Goal: Task Accomplishment & Management: Manage account settings

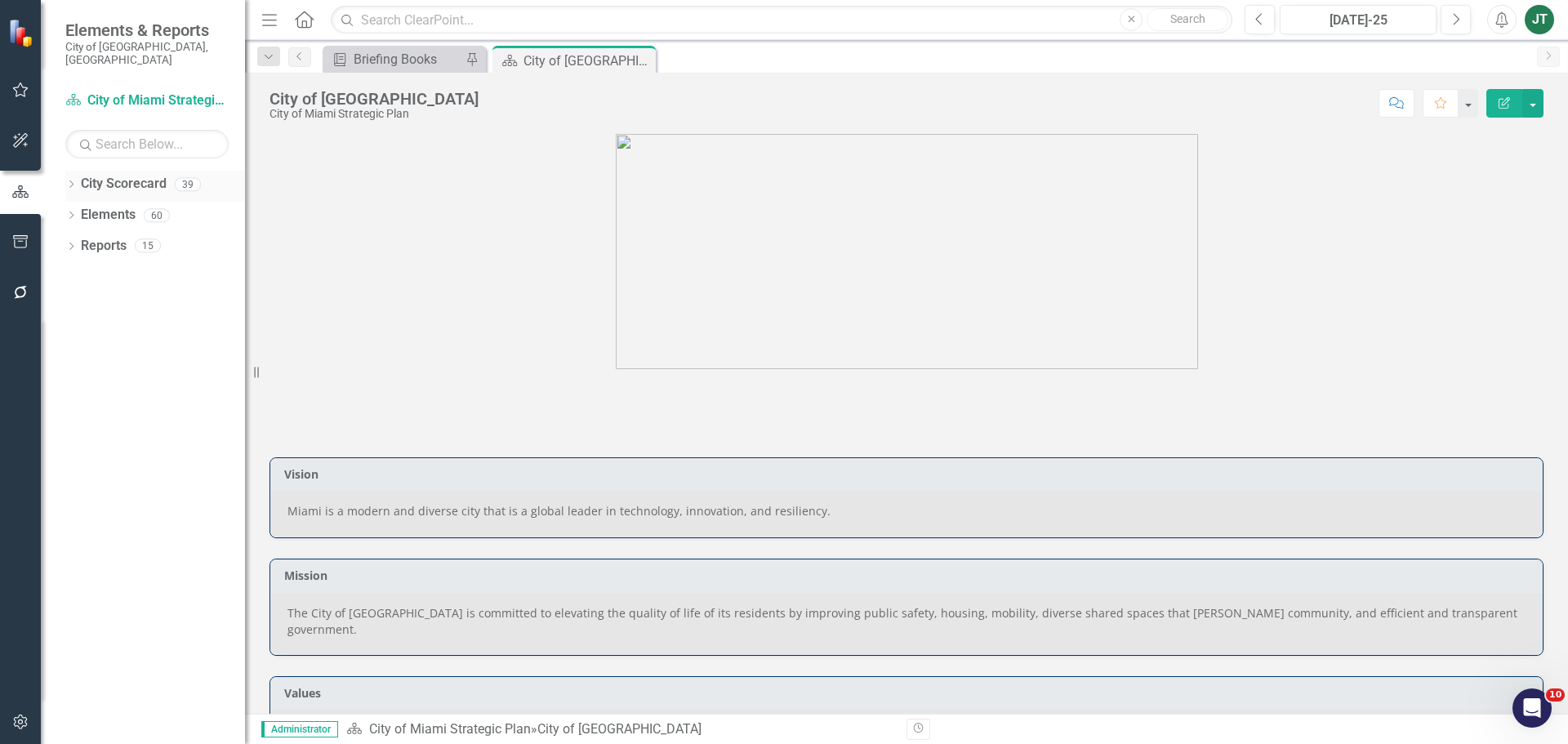
click at [71, 182] on icon "Dropdown" at bounding box center [71, 186] width 12 height 9
click at [79, 241] on icon at bounding box center [80, 244] width 4 height 8
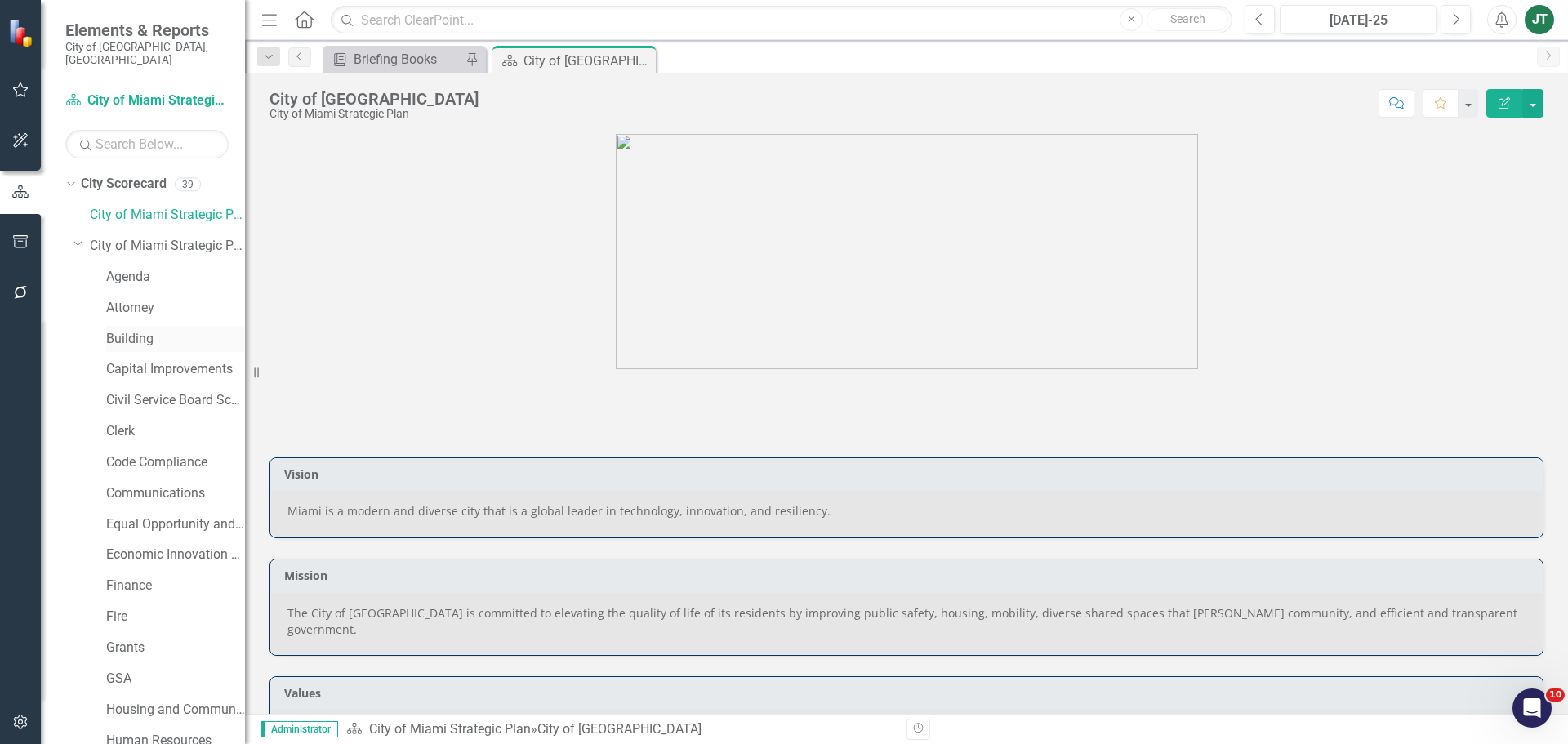
click at [129, 330] on link "Building" at bounding box center [176, 339] width 139 height 18
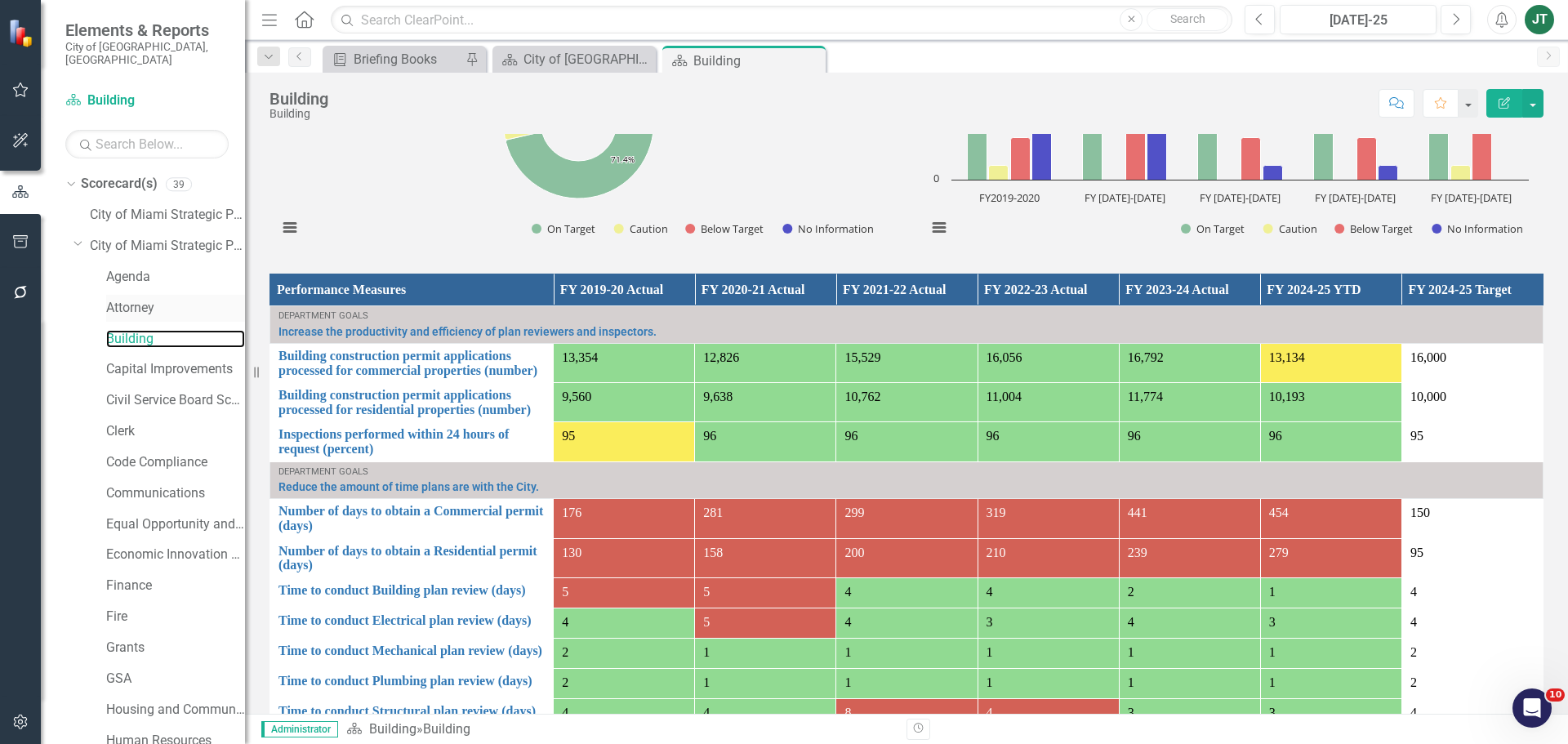
scroll to position [1144, 0]
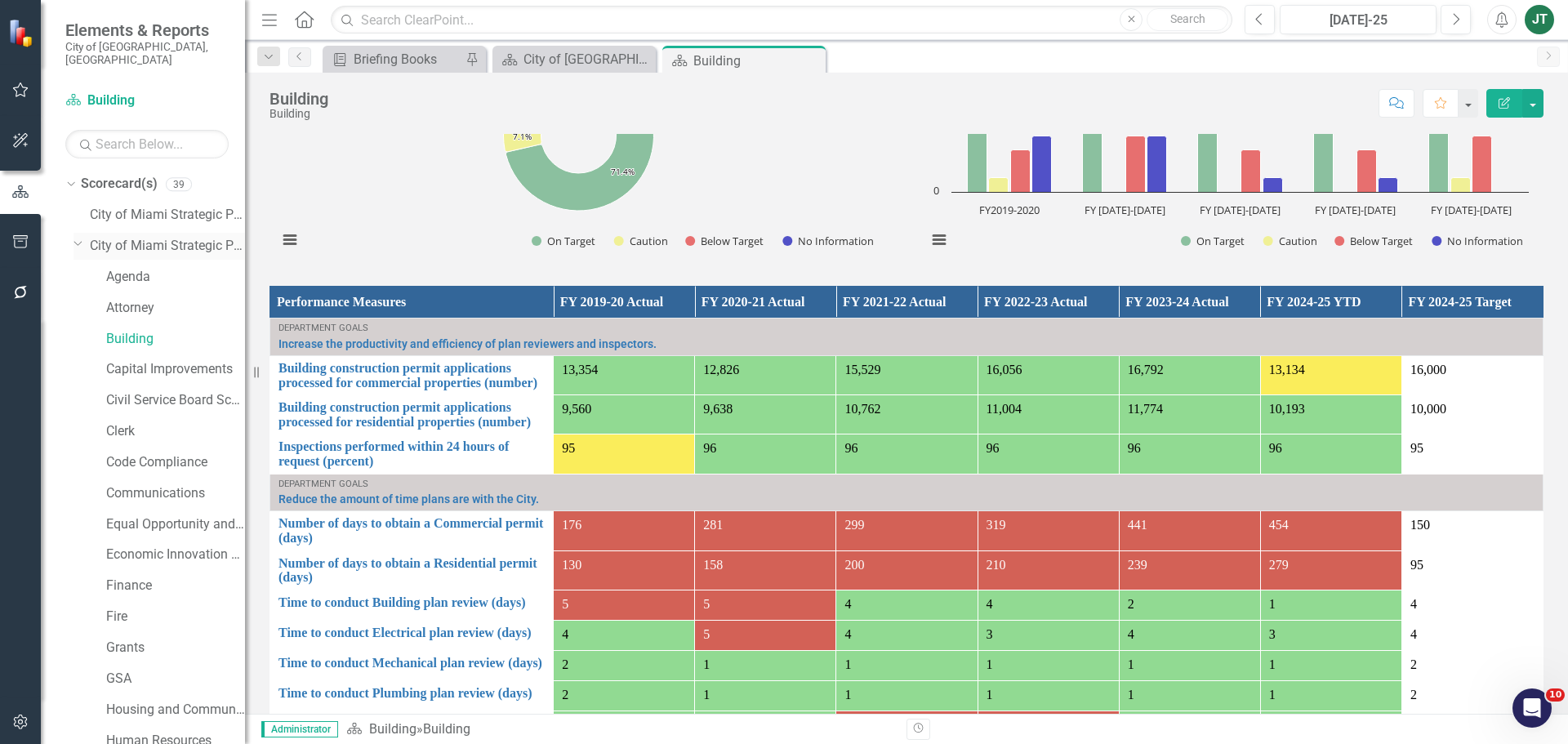
click at [80, 237] on icon "Dropdown" at bounding box center [78, 243] width 10 height 13
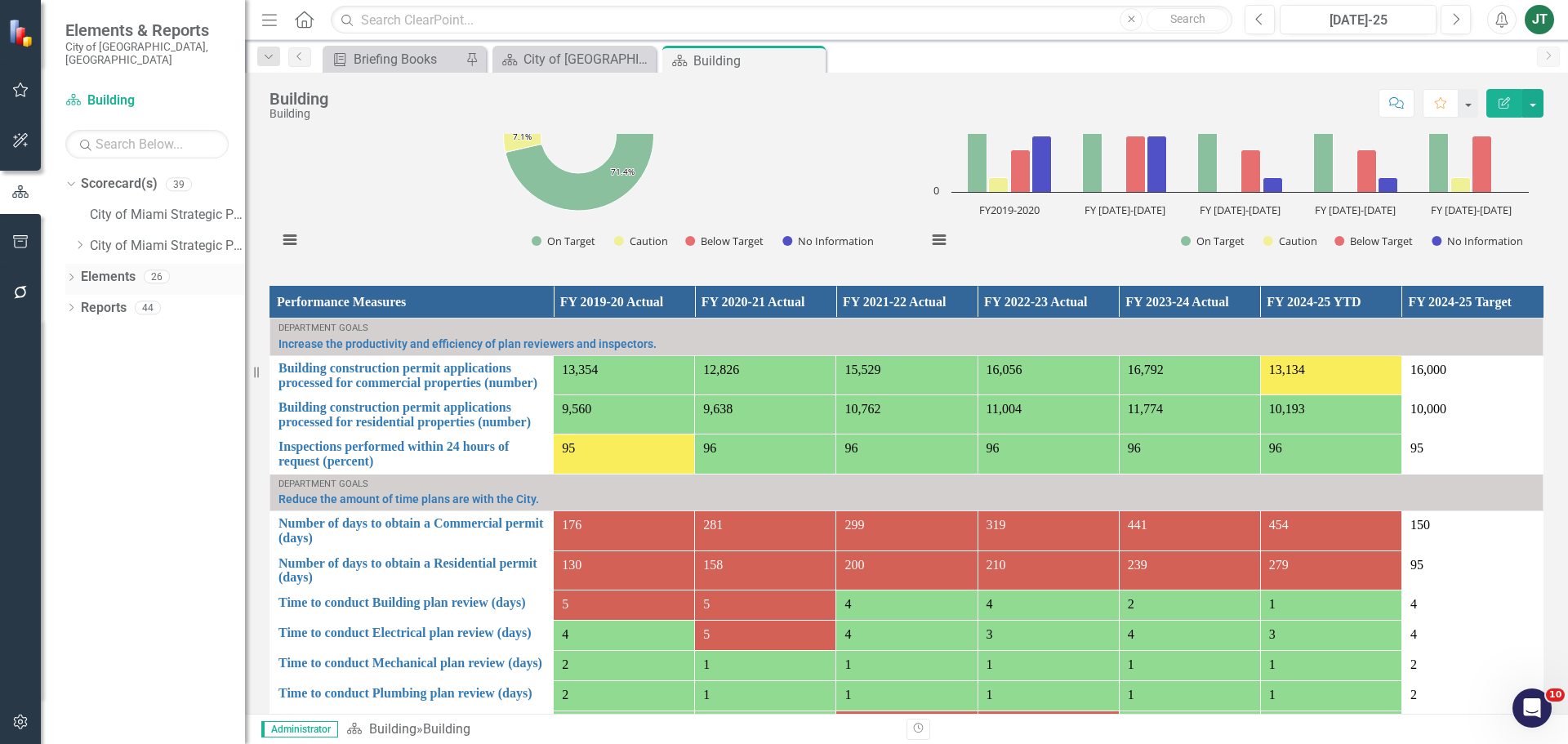
click at [111, 268] on link "Elements" at bounding box center [108, 276] width 55 height 18
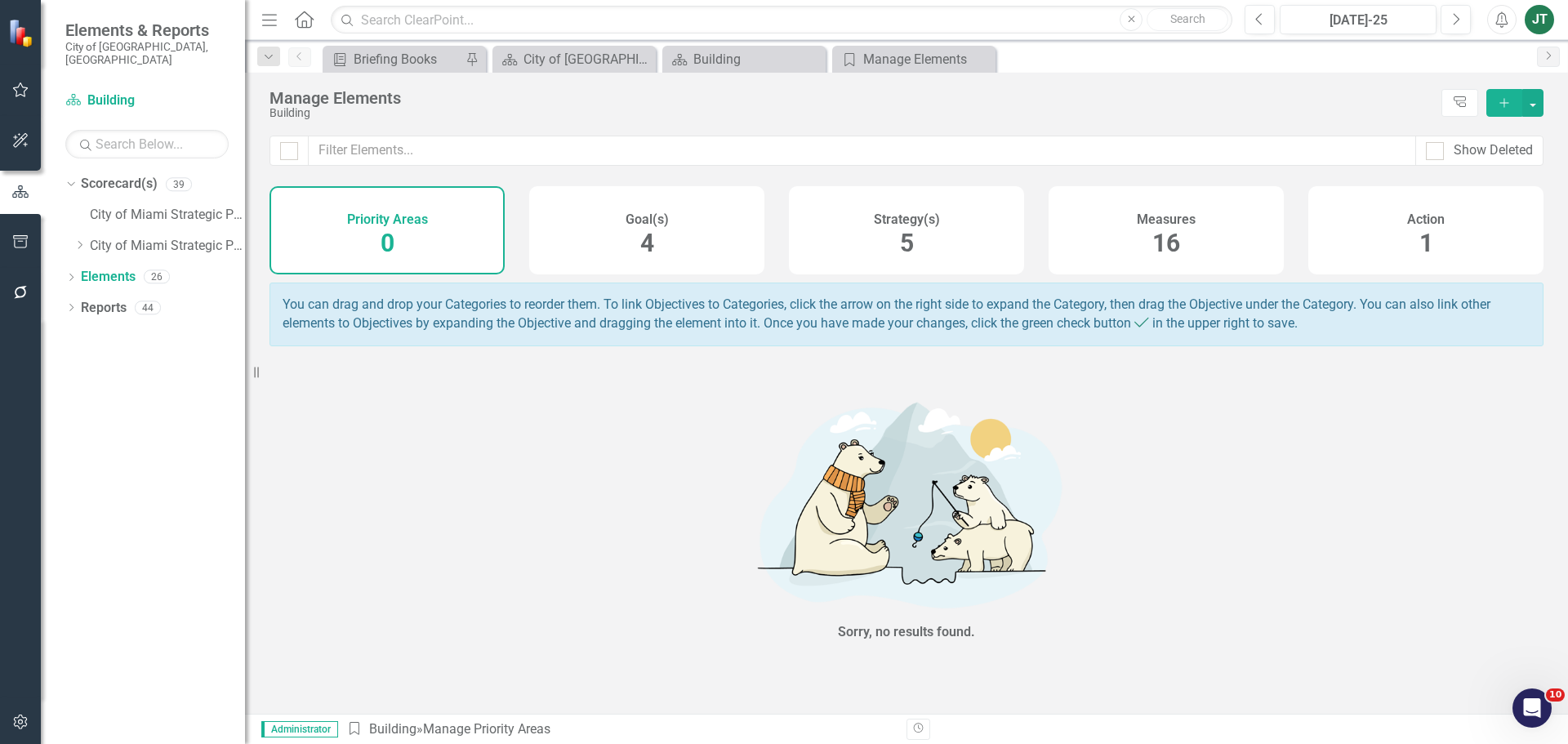
click at [1111, 238] on div "Measures 16" at bounding box center [1166, 230] width 235 height 88
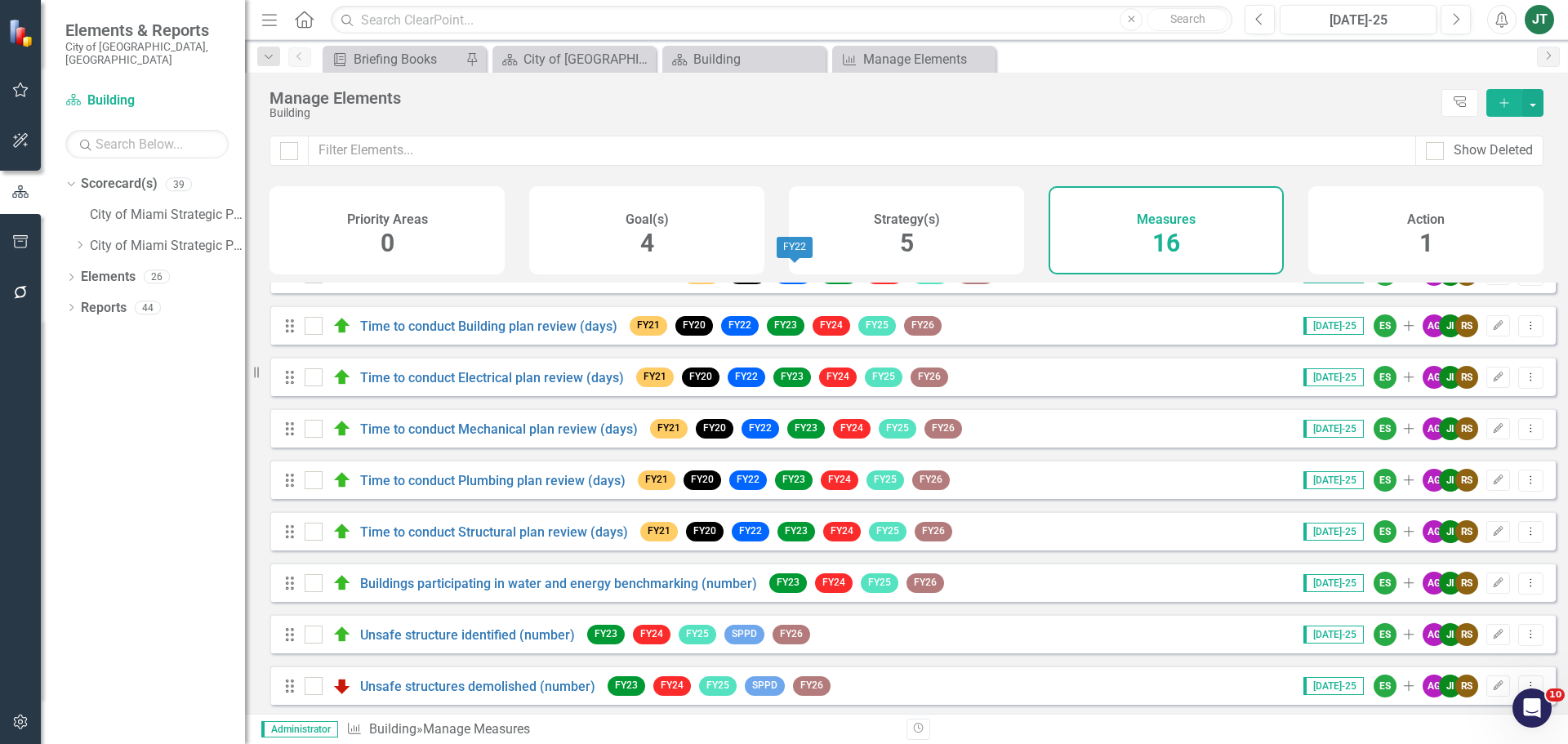
scroll to position [245, 0]
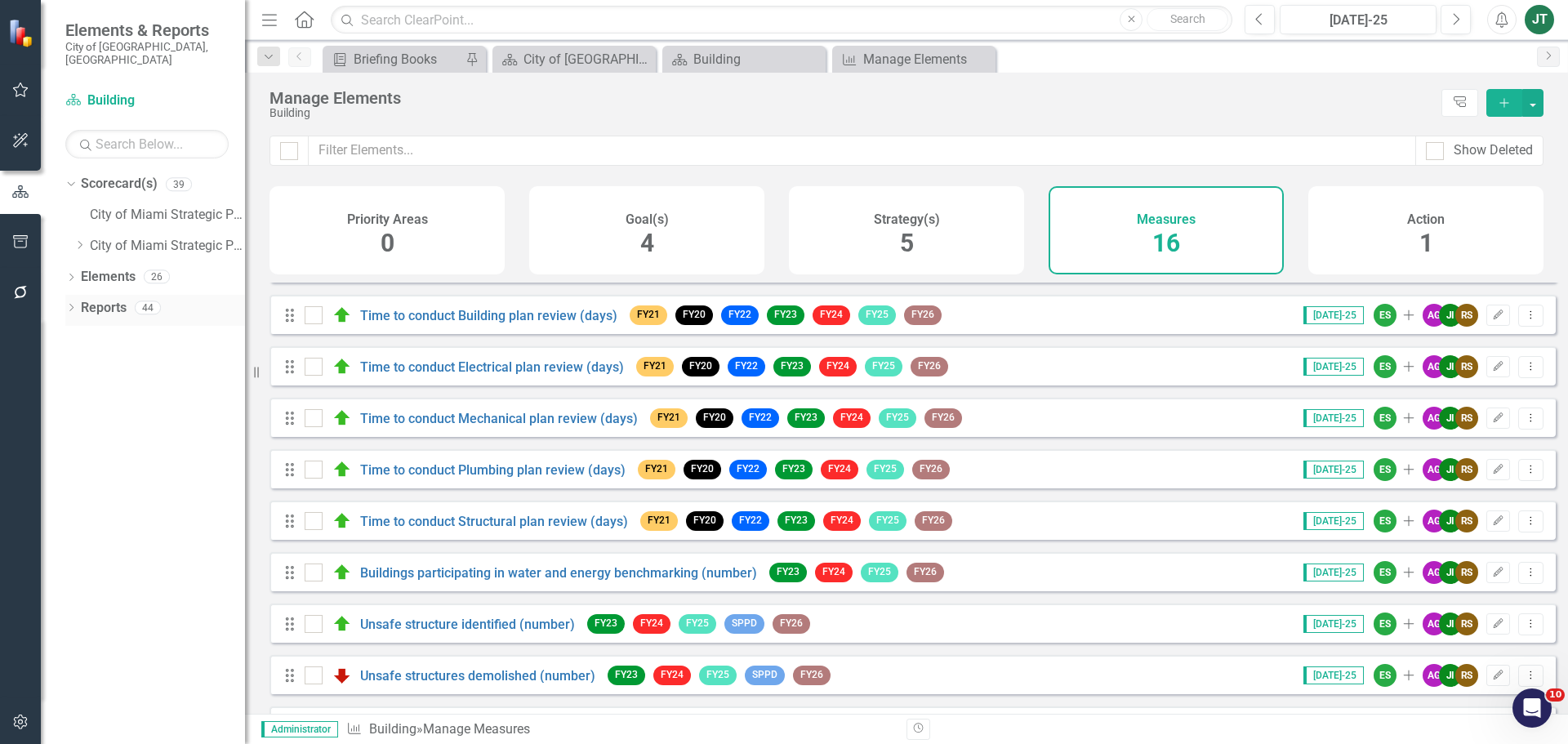
click at [91, 299] on link "Reports" at bounding box center [103, 307] width 45 height 18
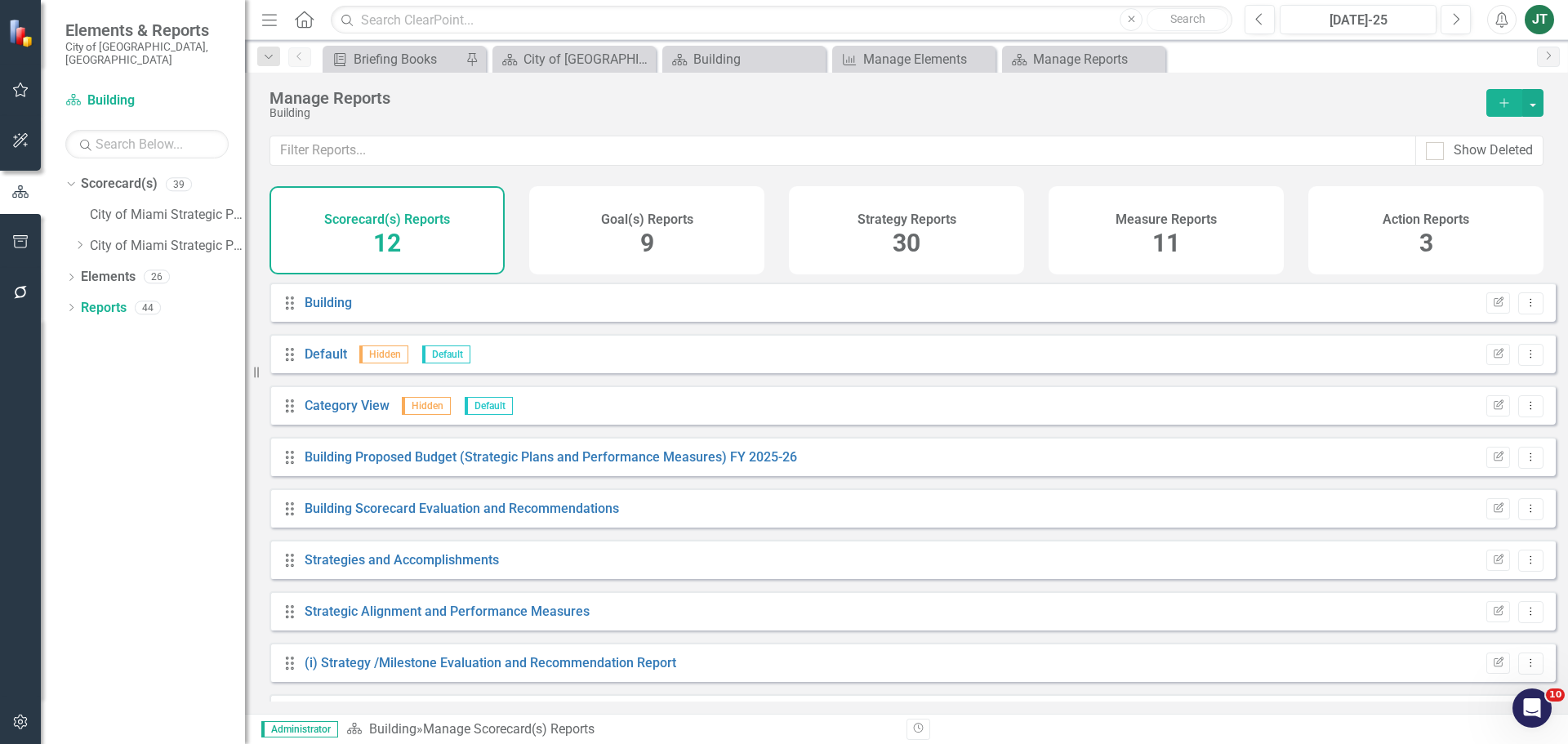
click at [1134, 226] on h4 "Measure Reports" at bounding box center [1166, 219] width 101 height 14
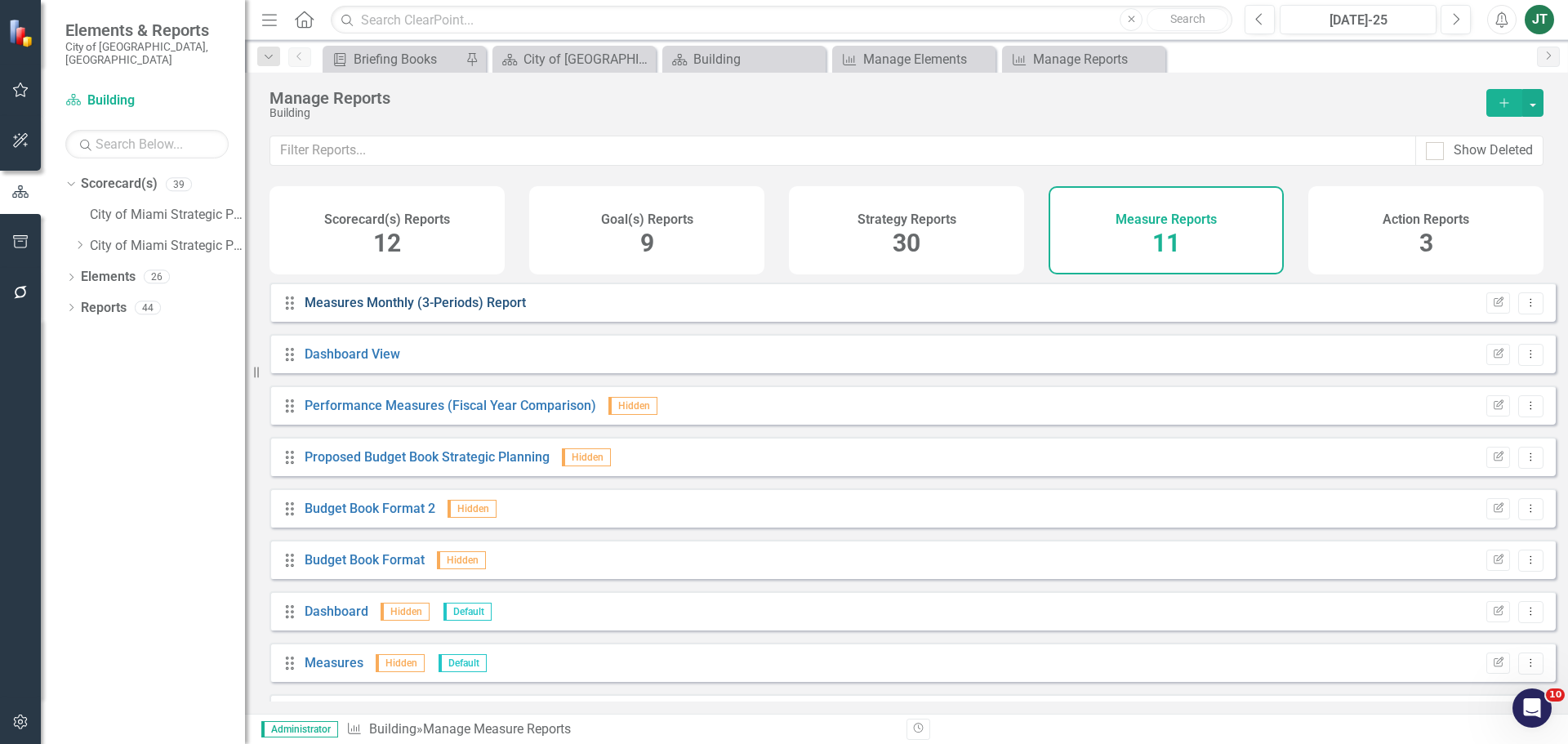
click at [458, 310] on link "Measures Monthly (3-Periods) Report" at bounding box center [414, 302] width 221 height 15
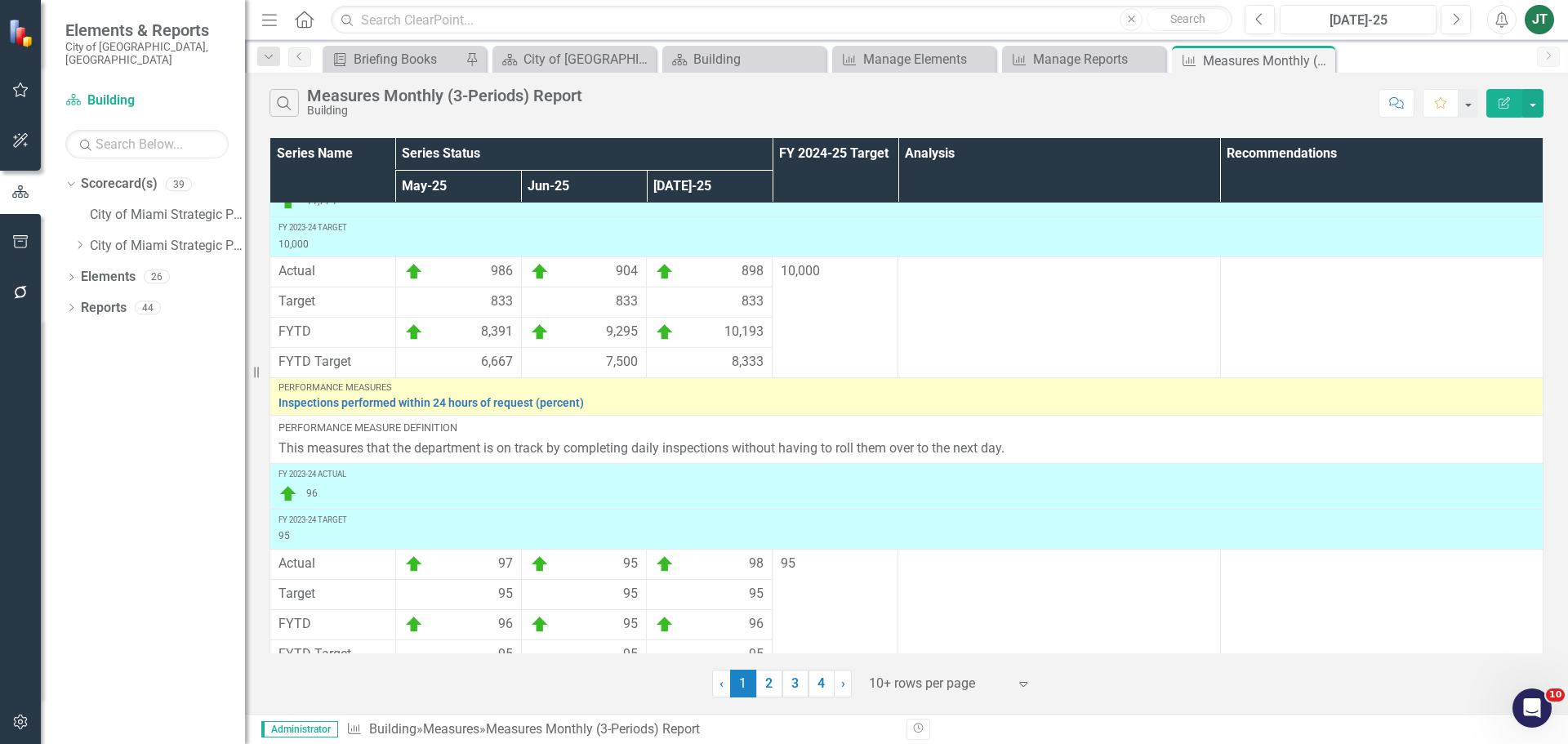
scroll to position [494, 0]
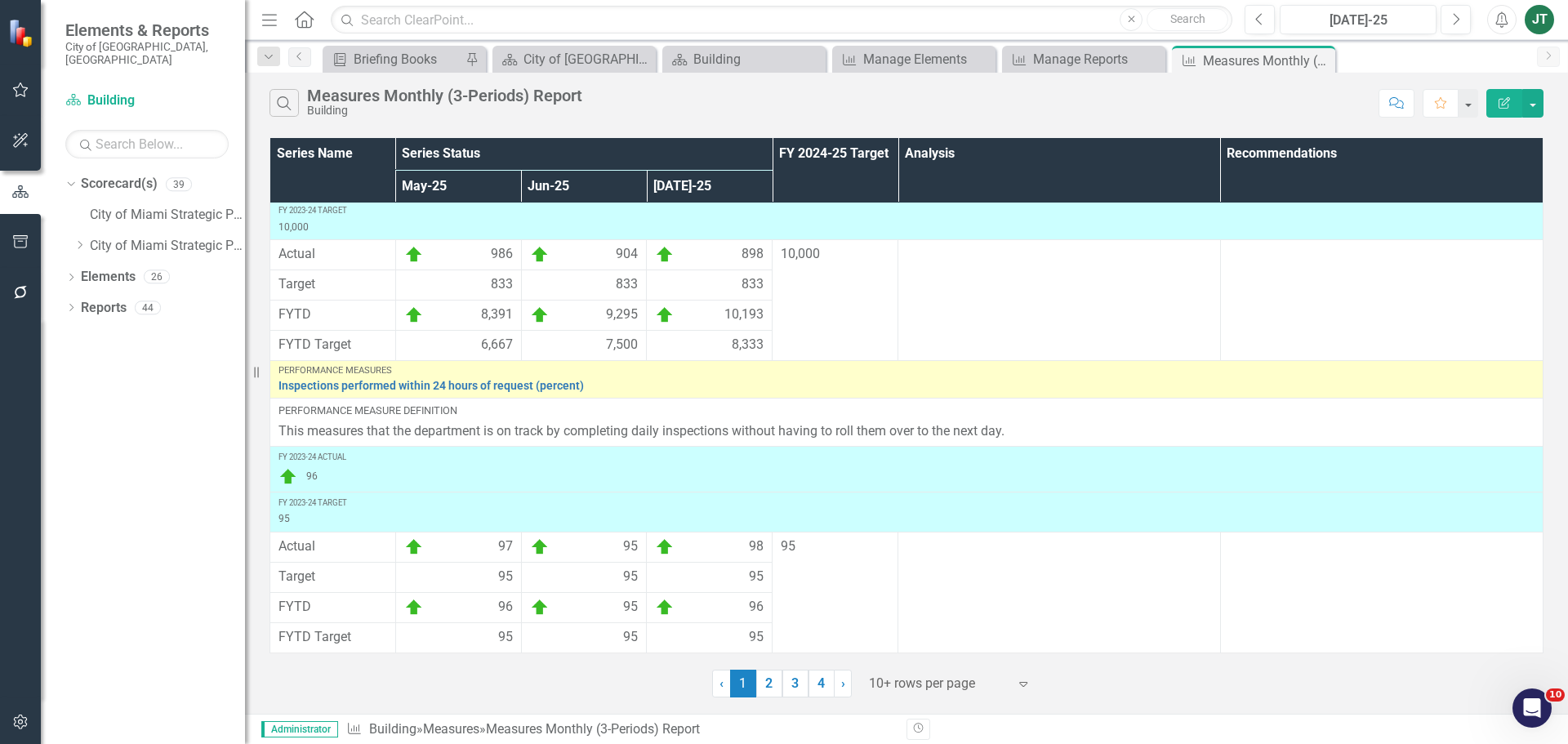
click at [898, 684] on div at bounding box center [939, 684] width 139 height 22
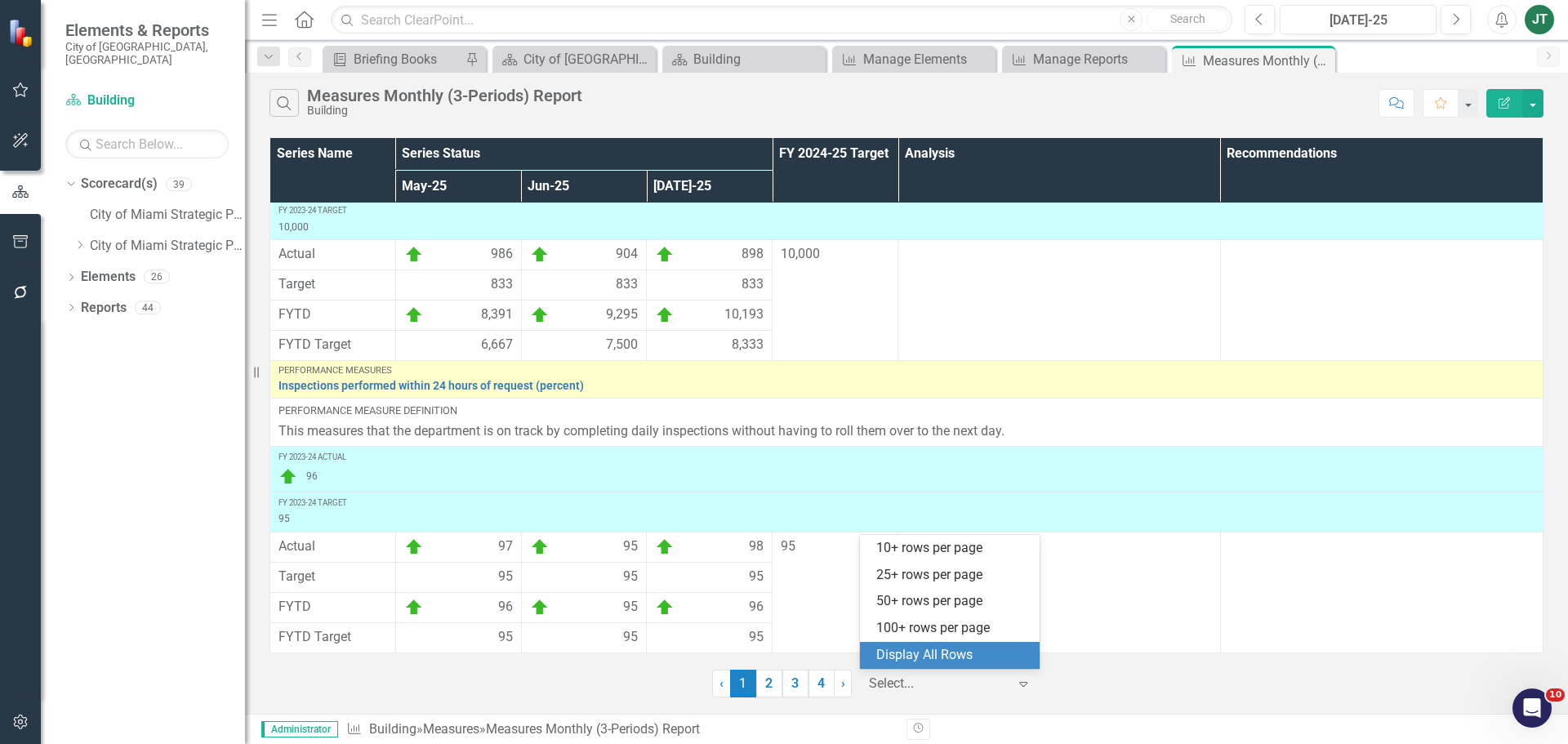
click at [927, 655] on div "Display All Rows" at bounding box center [953, 655] width 154 height 18
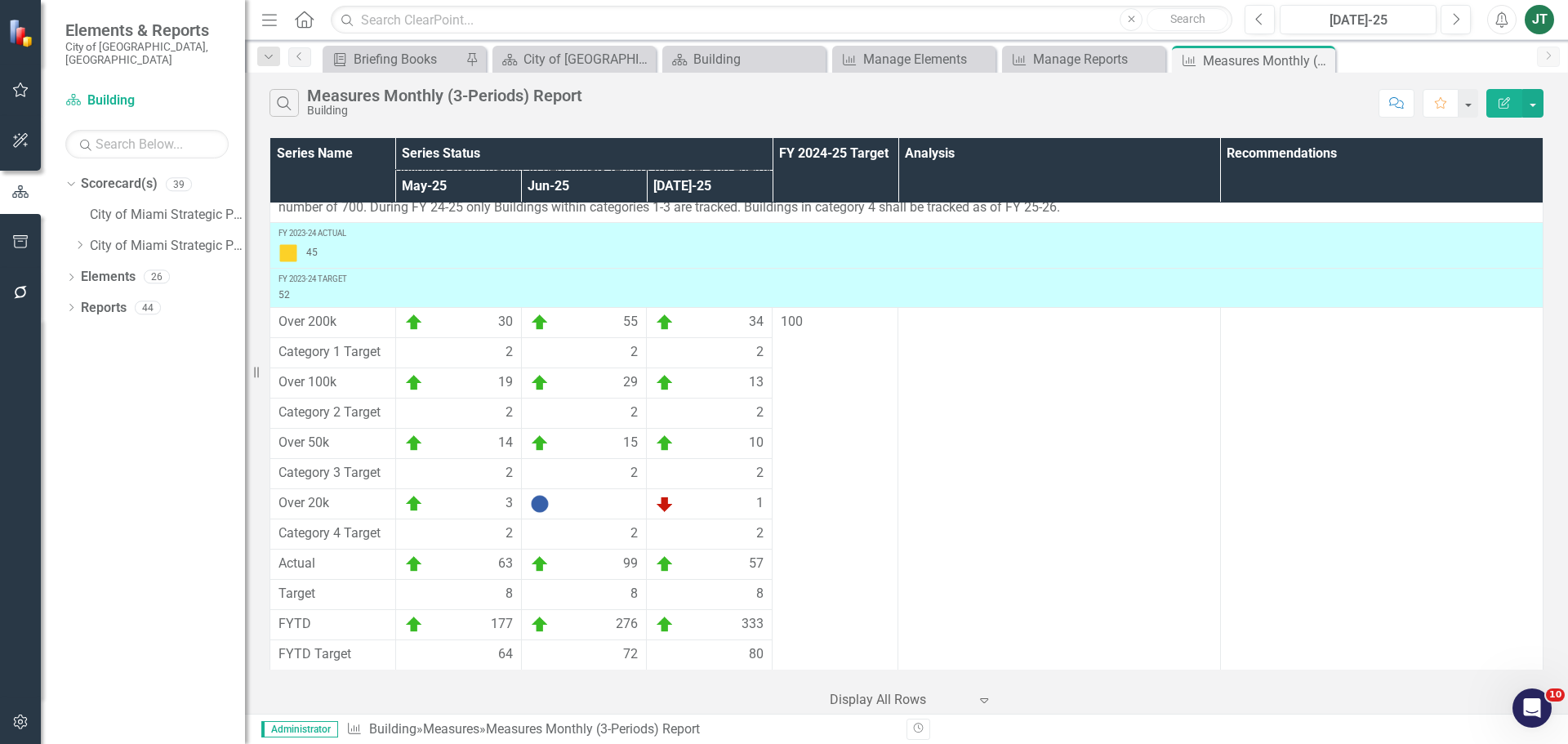
scroll to position [4337, 0]
click at [82, 240] on div "Dropdown" at bounding box center [79, 246] width 13 height 14
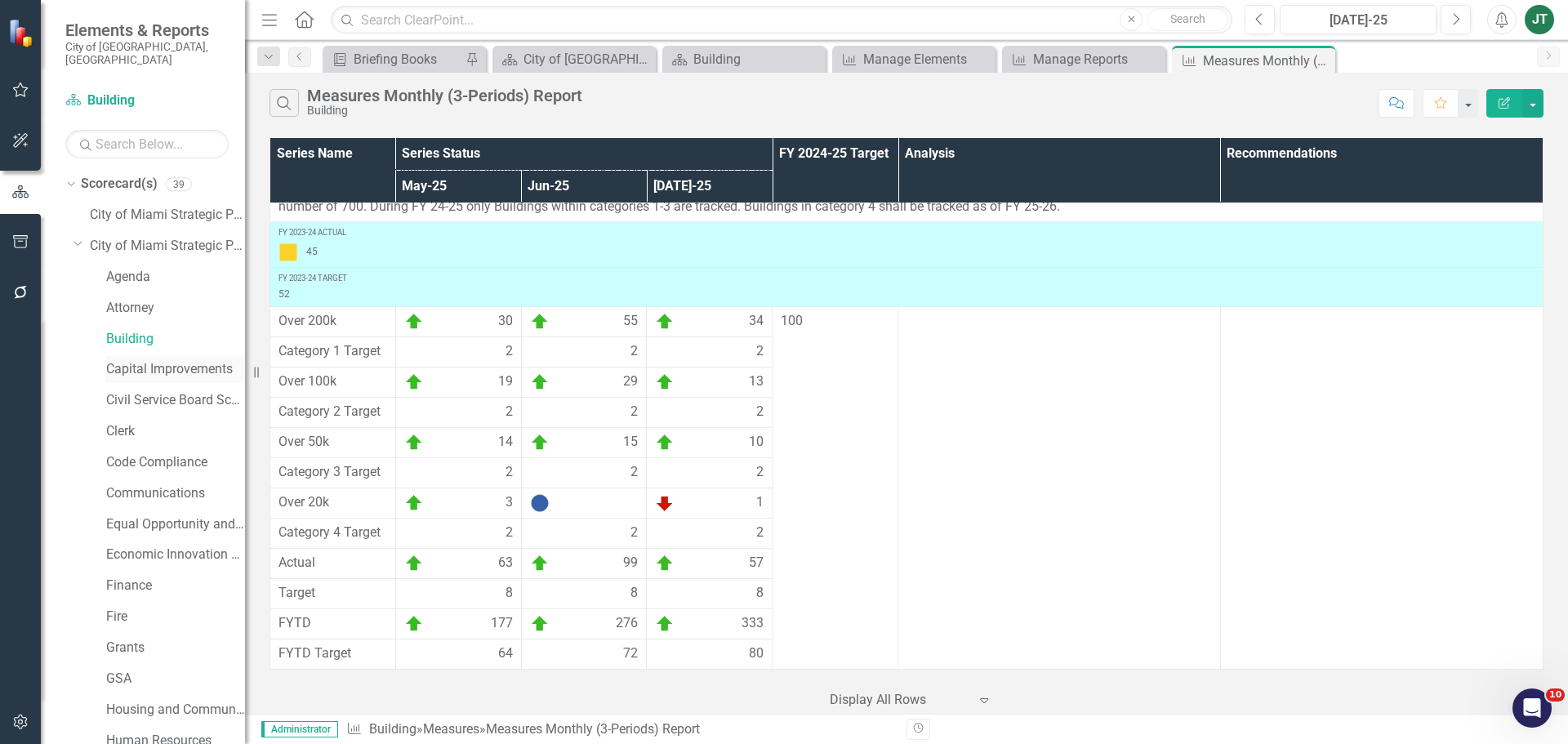
click at [156, 360] on link "Capital Improvements" at bounding box center [176, 369] width 139 height 18
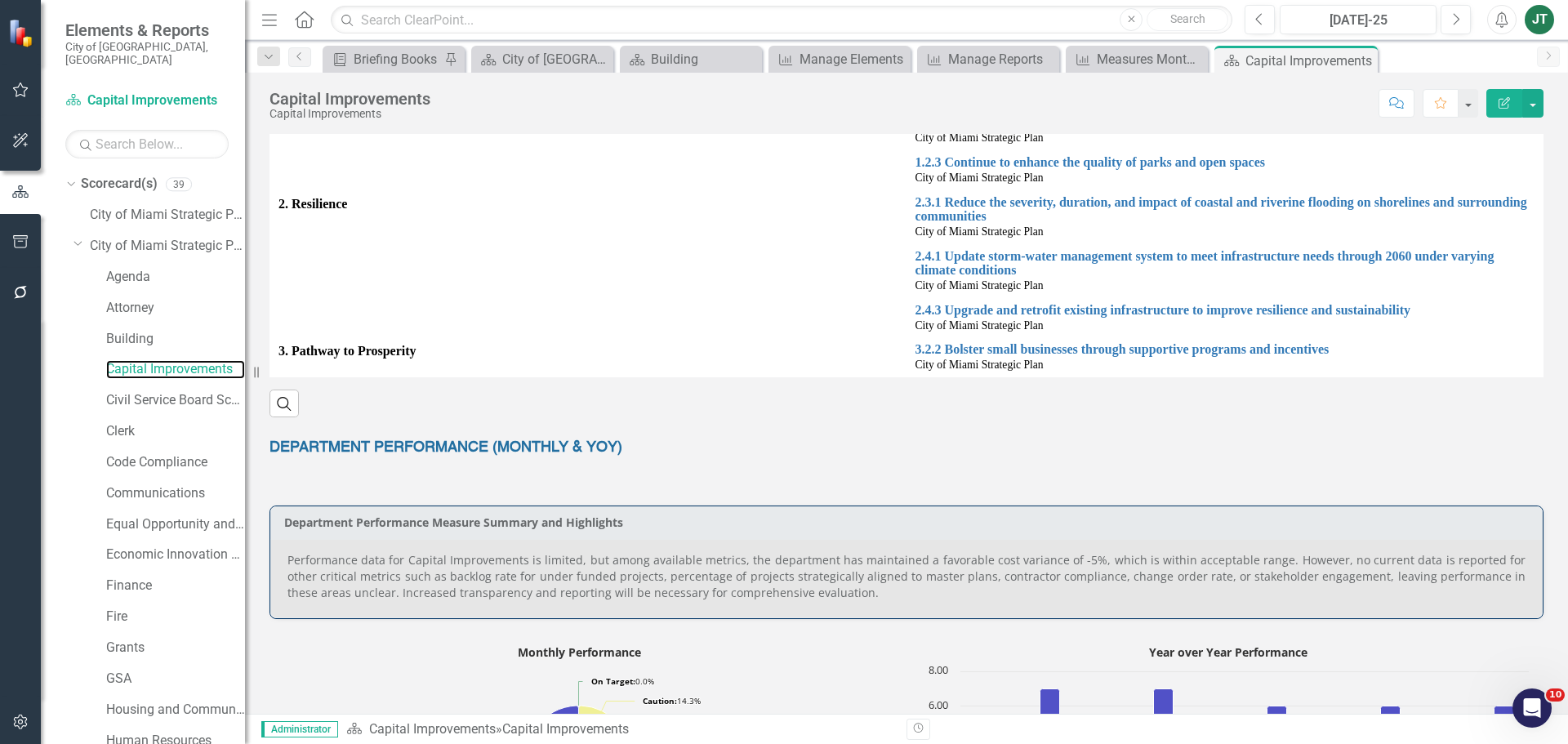
scroll to position [816, 0]
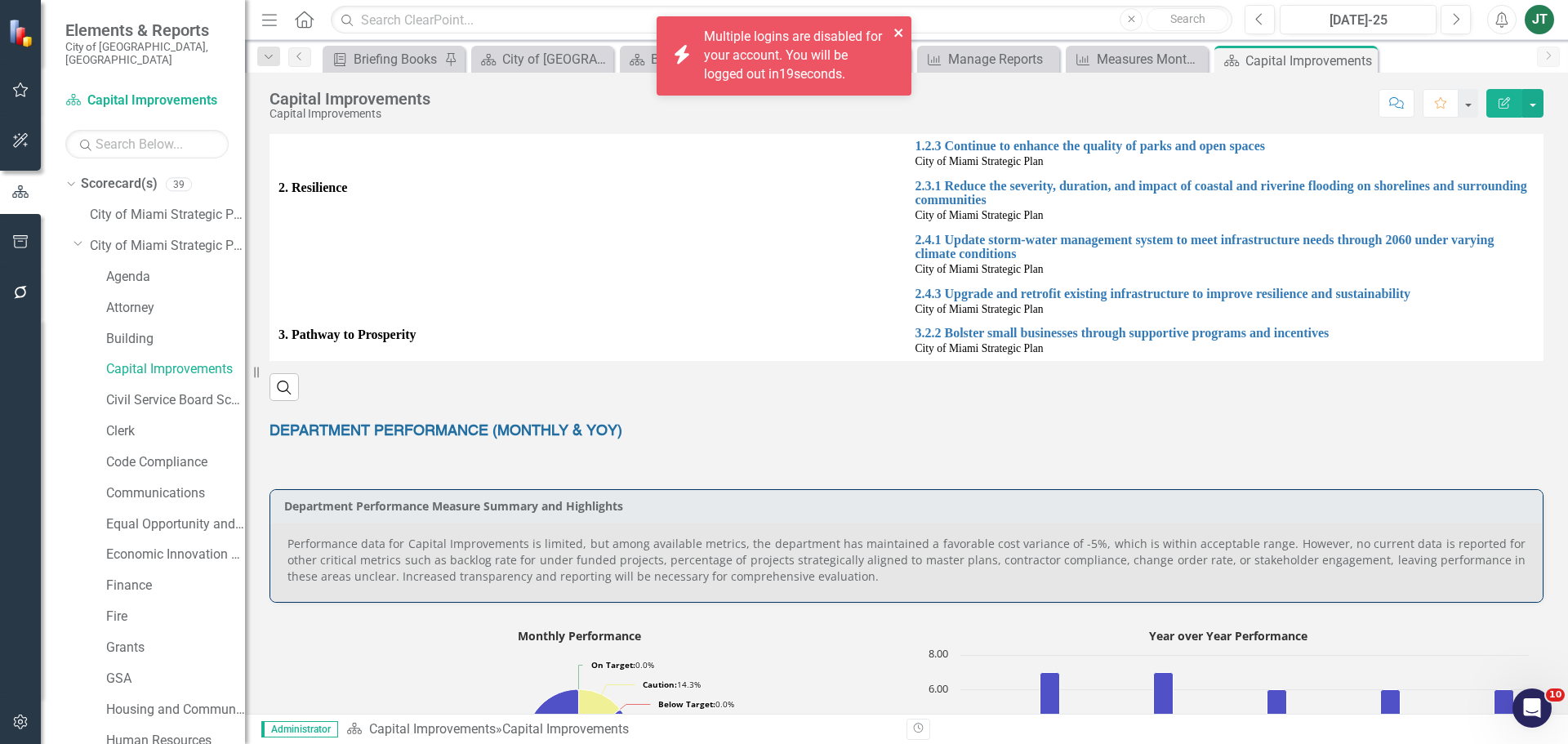
click at [898, 32] on icon "close" at bounding box center [898, 33] width 8 height 8
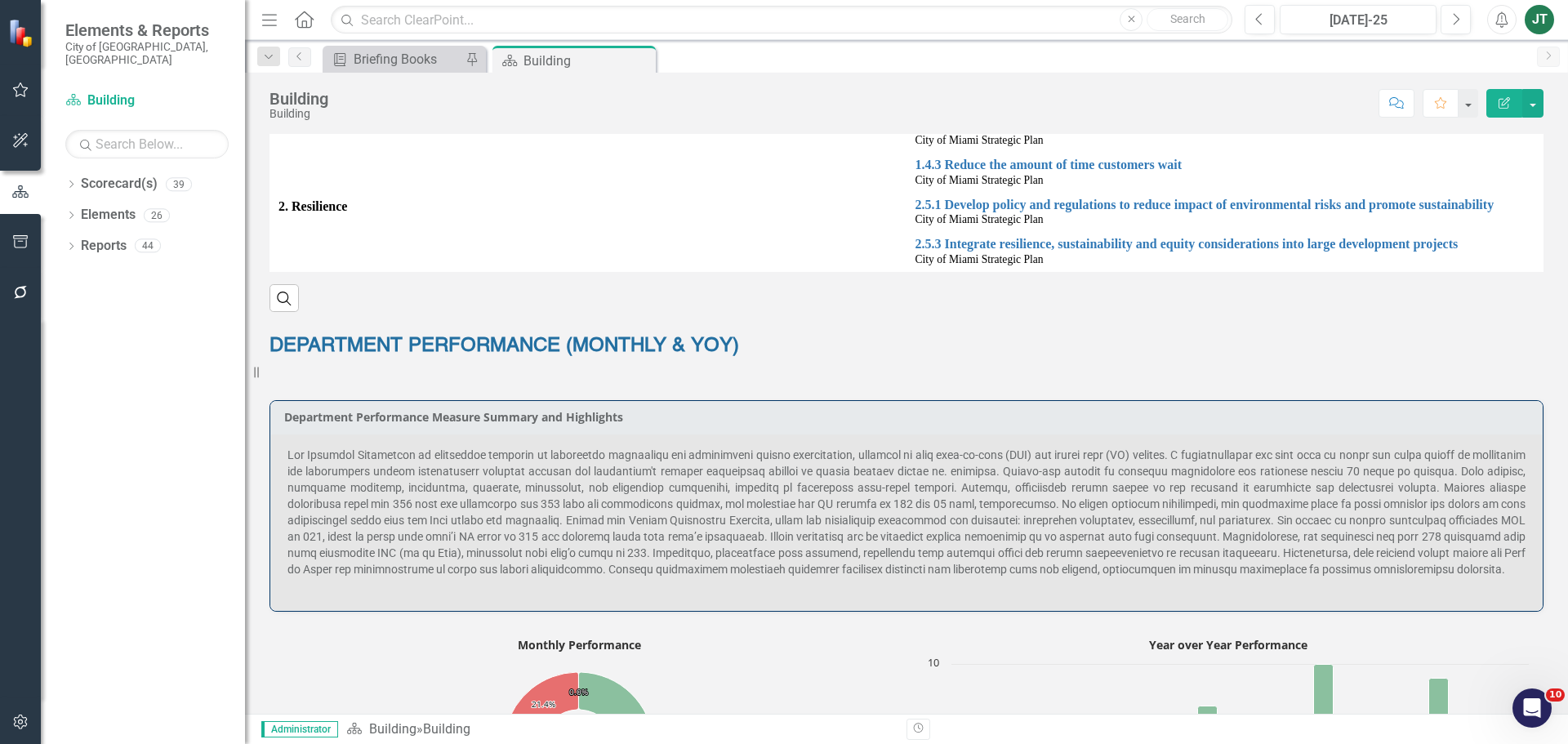
scroll to position [490, 0]
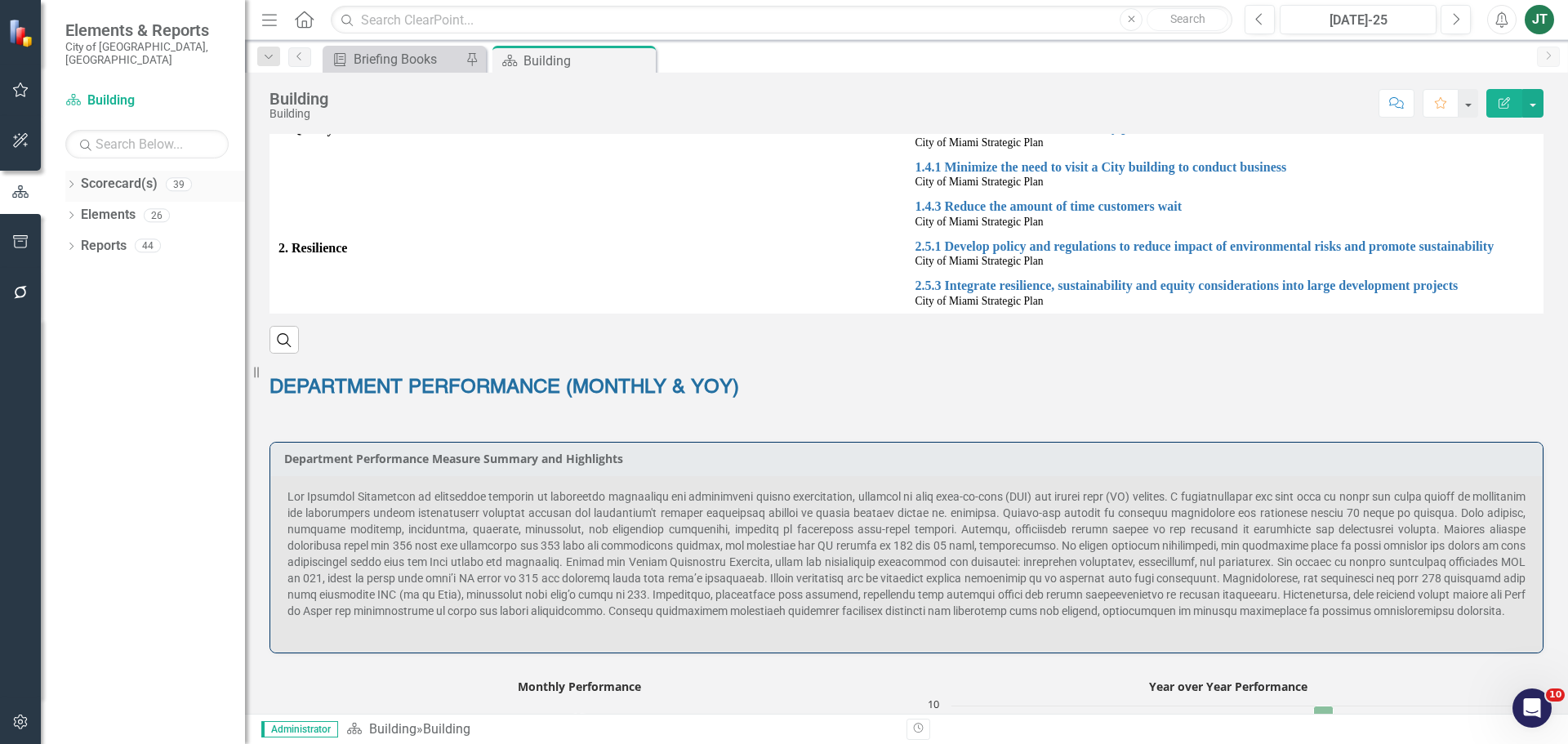
click at [71, 181] on icon at bounding box center [71, 185] width 4 height 8
click at [78, 233] on div "Dropdown City of Miami Strategic Plan (NEW)" at bounding box center [159, 246] width 172 height 27
click at [82, 241] on icon at bounding box center [80, 244] width 4 height 8
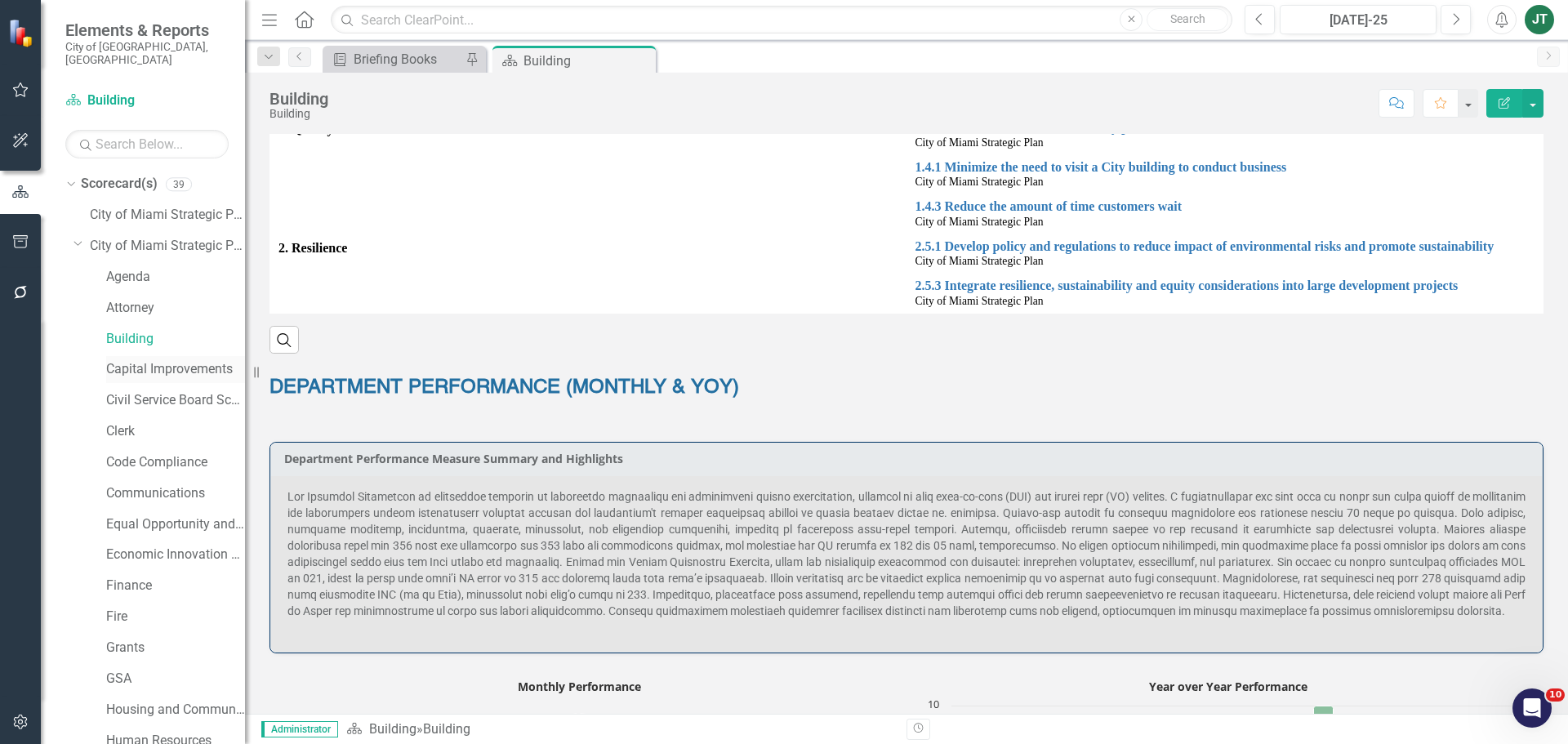
click at [155, 360] on link "Capital Improvements" at bounding box center [176, 369] width 139 height 18
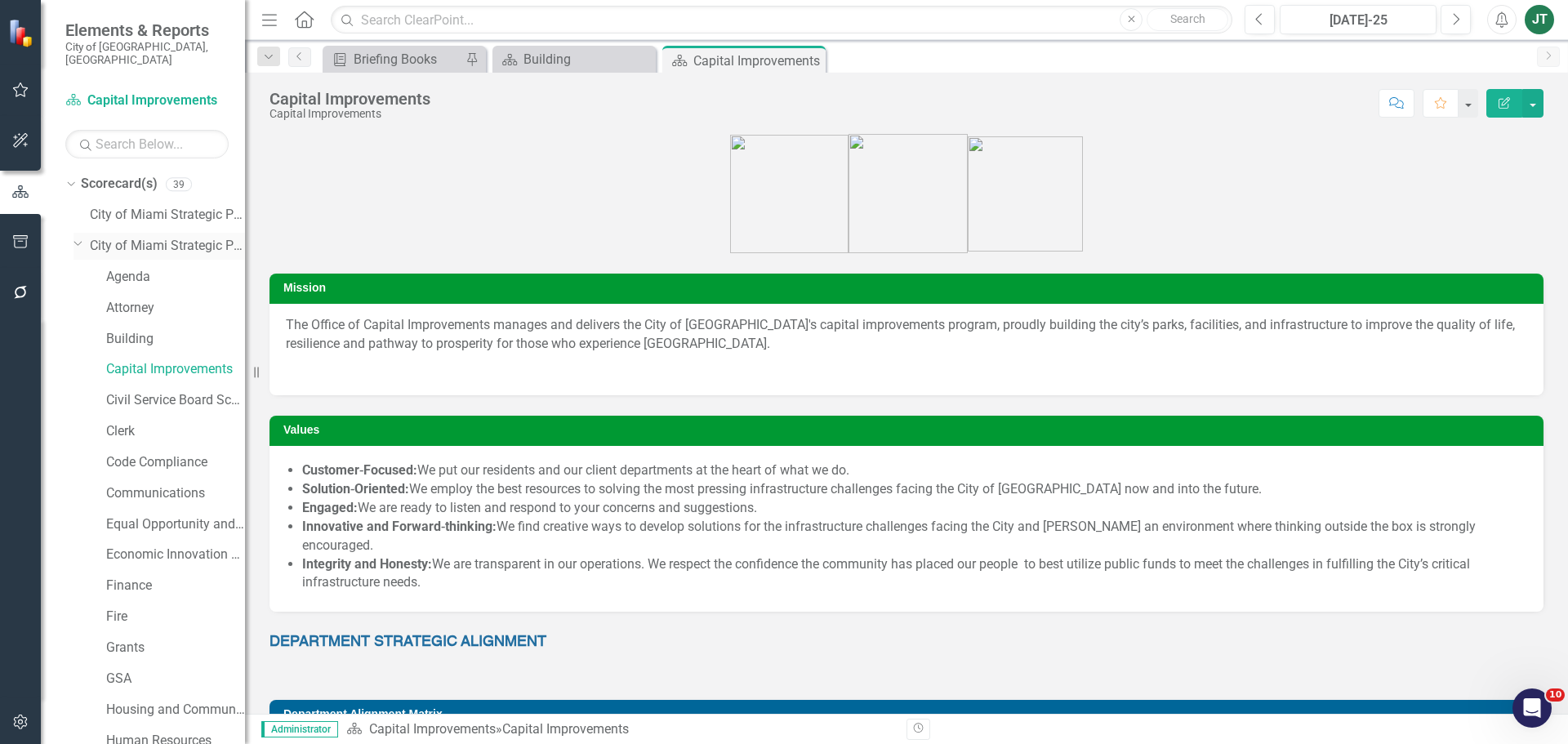
click at [83, 237] on div "Dropdown" at bounding box center [77, 243] width 14 height 13
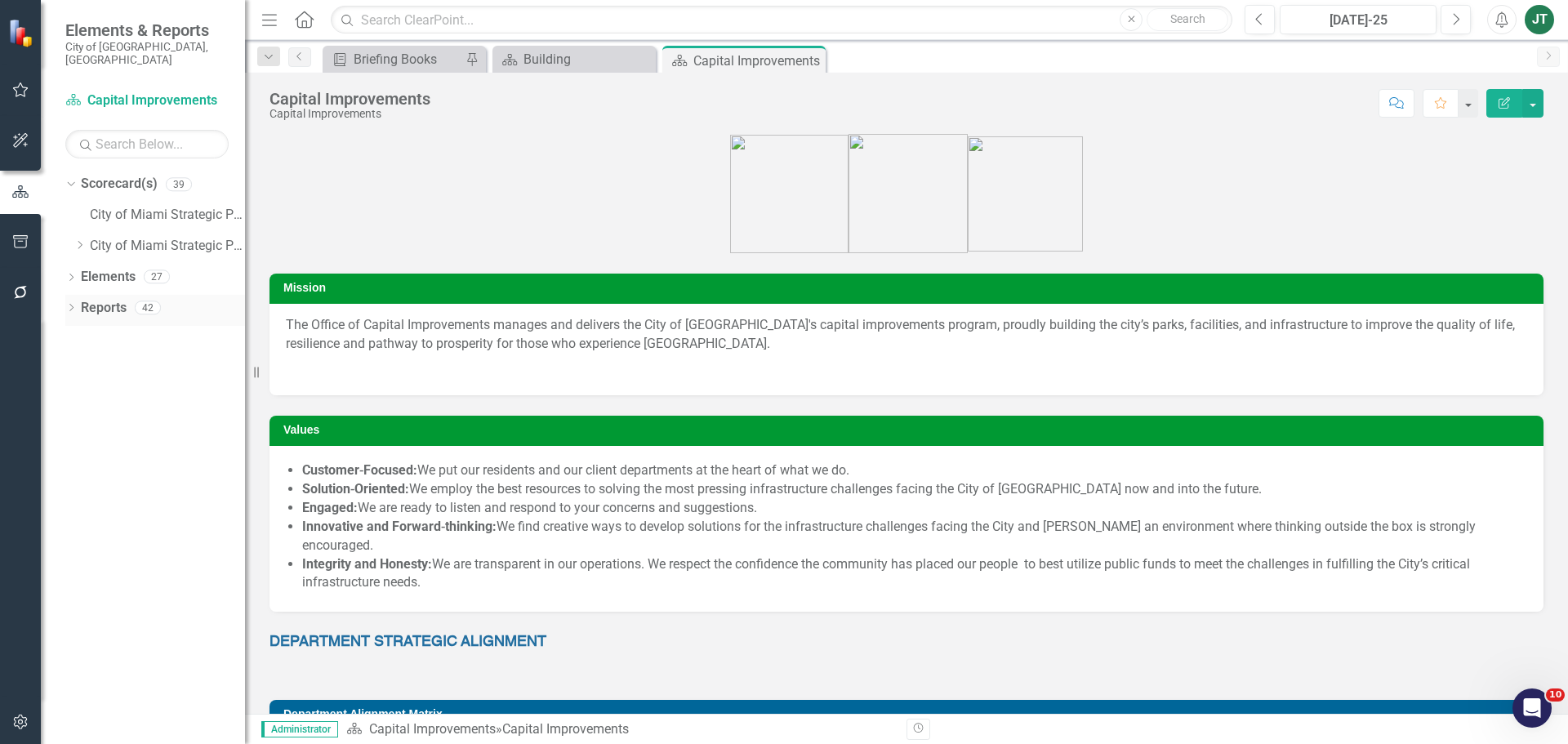
click at [93, 299] on link "Reports" at bounding box center [103, 307] width 45 height 18
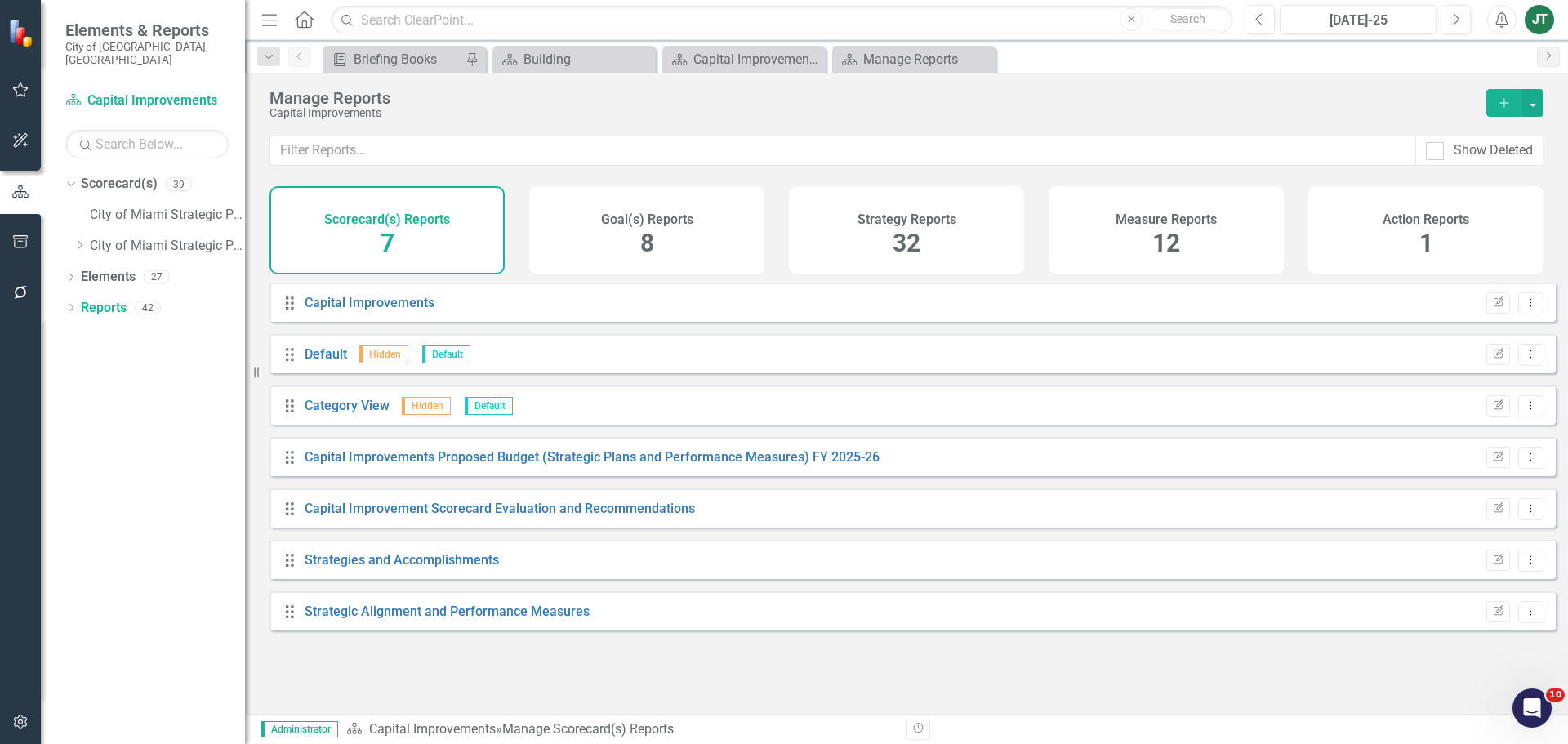
click at [1091, 211] on div "Measure Reports 12" at bounding box center [1166, 230] width 235 height 88
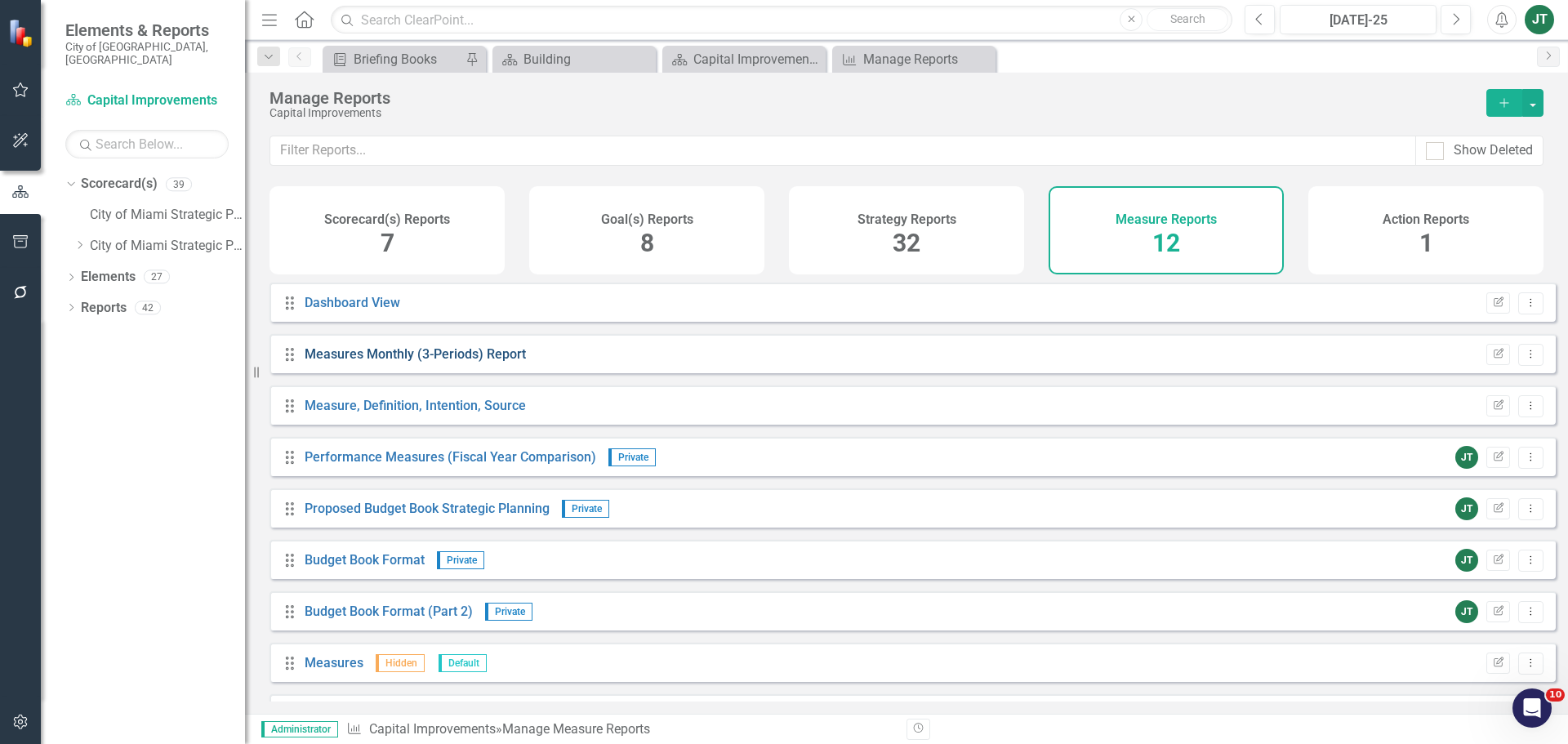
click at [420, 358] on link "Measures Monthly (3-Periods) Report" at bounding box center [414, 354] width 221 height 15
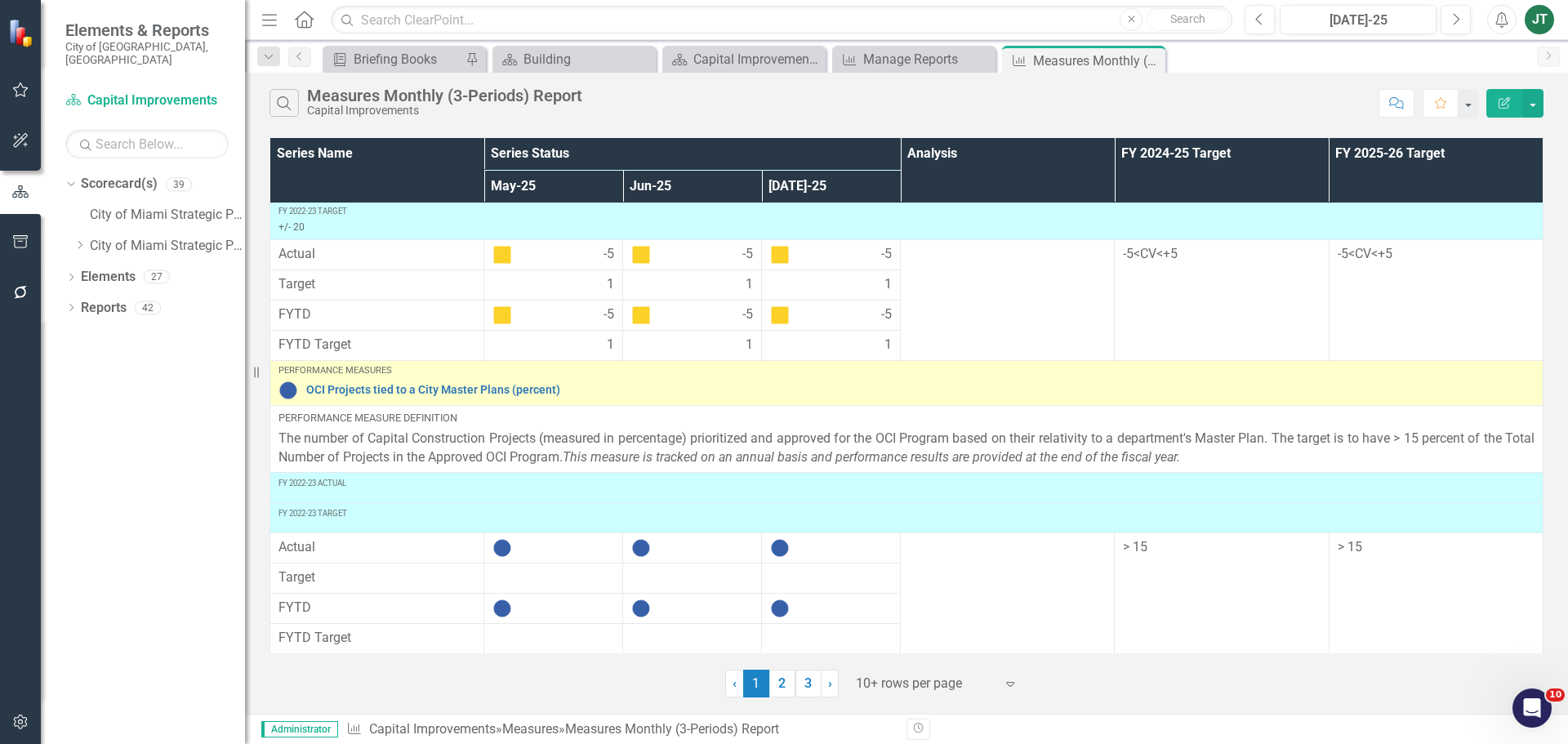
scroll to position [510, 0]
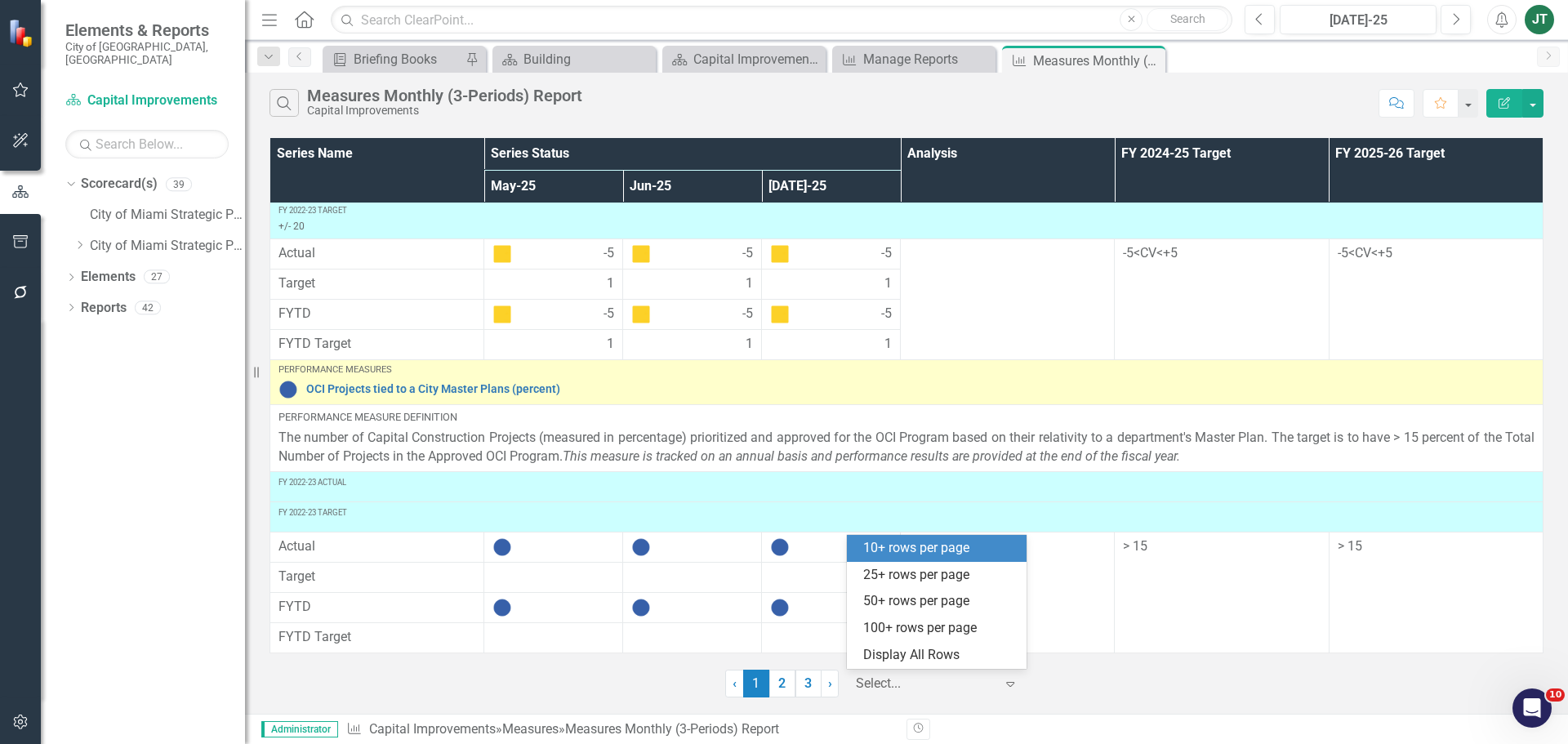
click at [912, 683] on div at bounding box center [926, 684] width 139 height 22
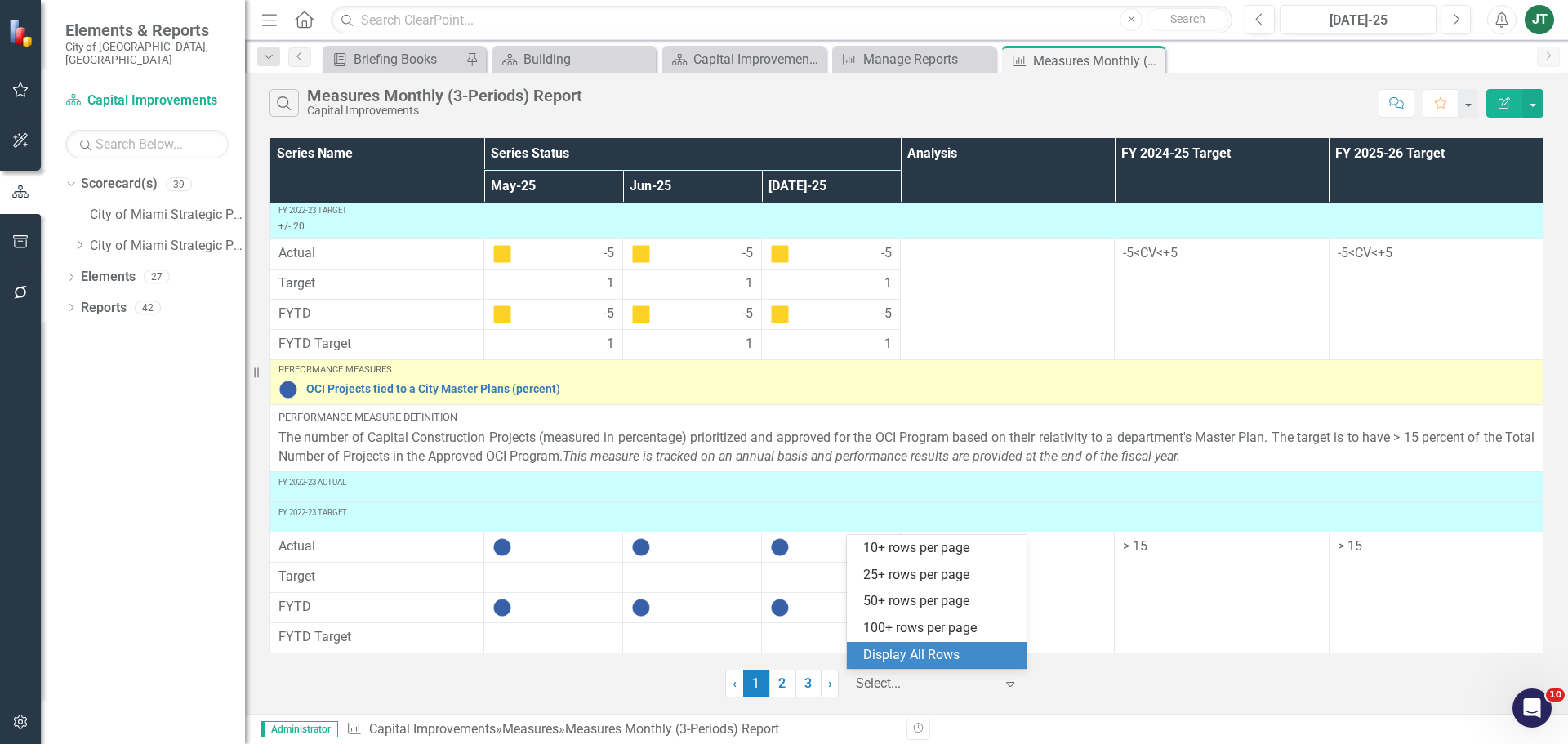
click at [949, 664] on div "Display All Rows" at bounding box center [940, 655] width 154 height 18
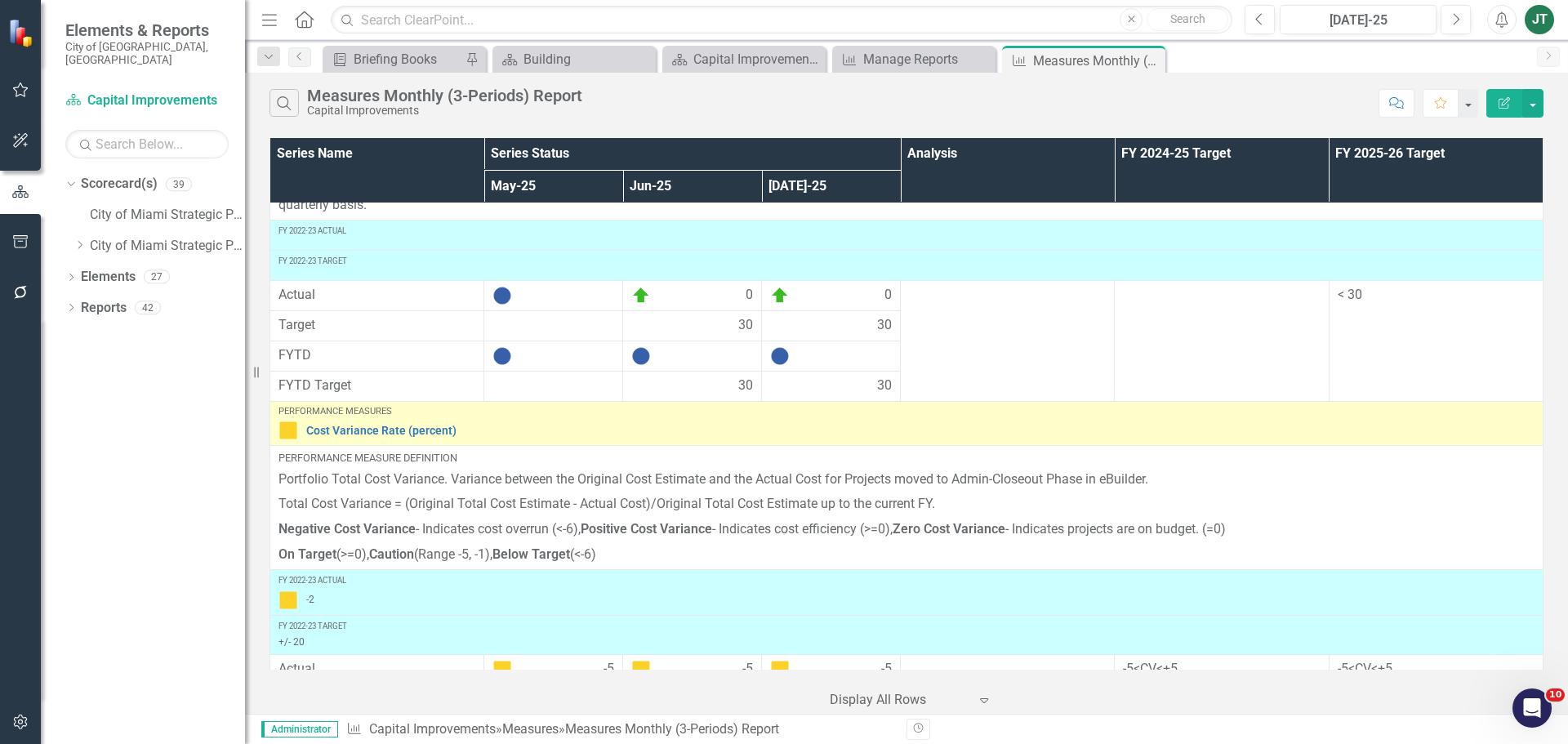
scroll to position [0, 0]
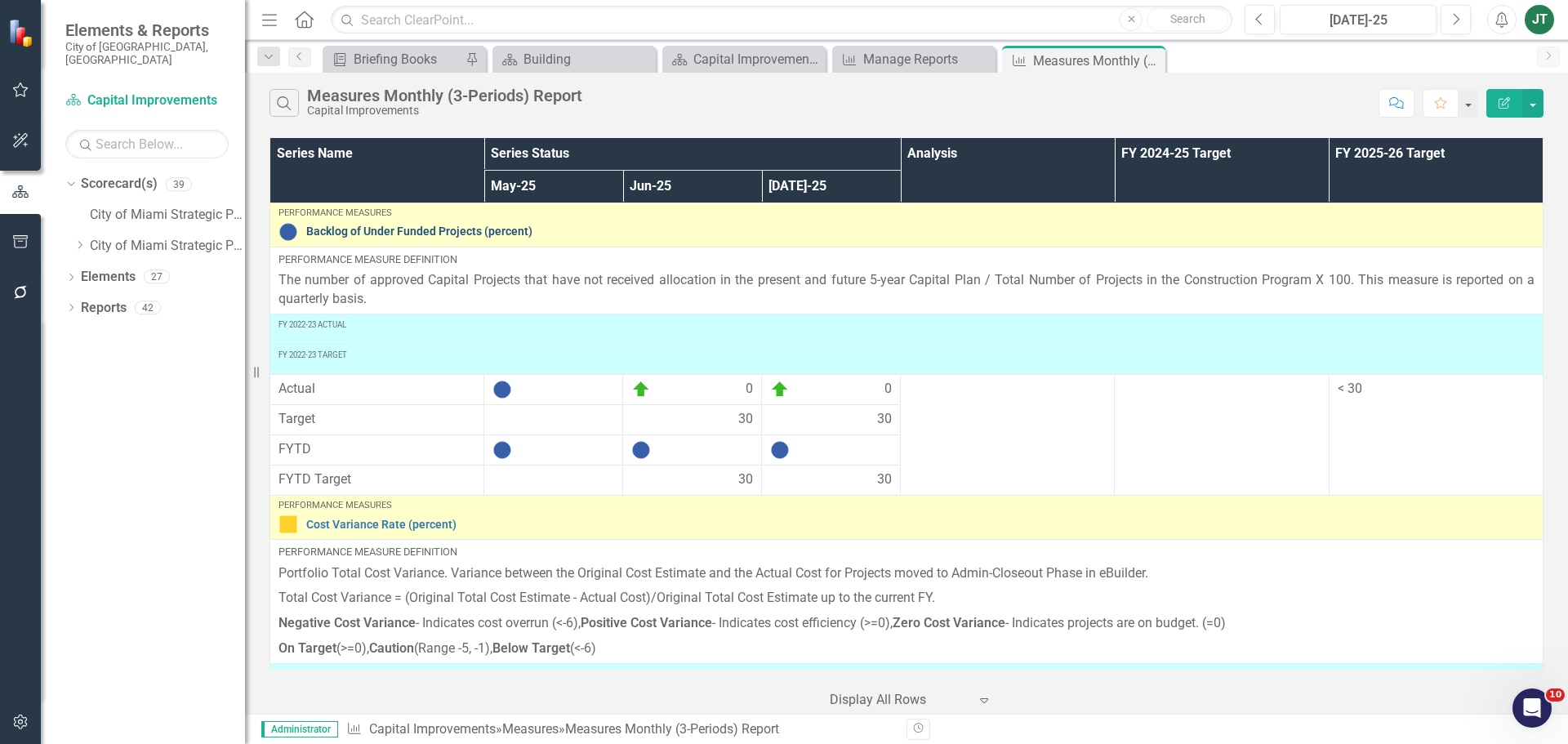
click at [438, 228] on link "Backlog of Under Funded Projects (percent)" at bounding box center [921, 231] width 1229 height 13
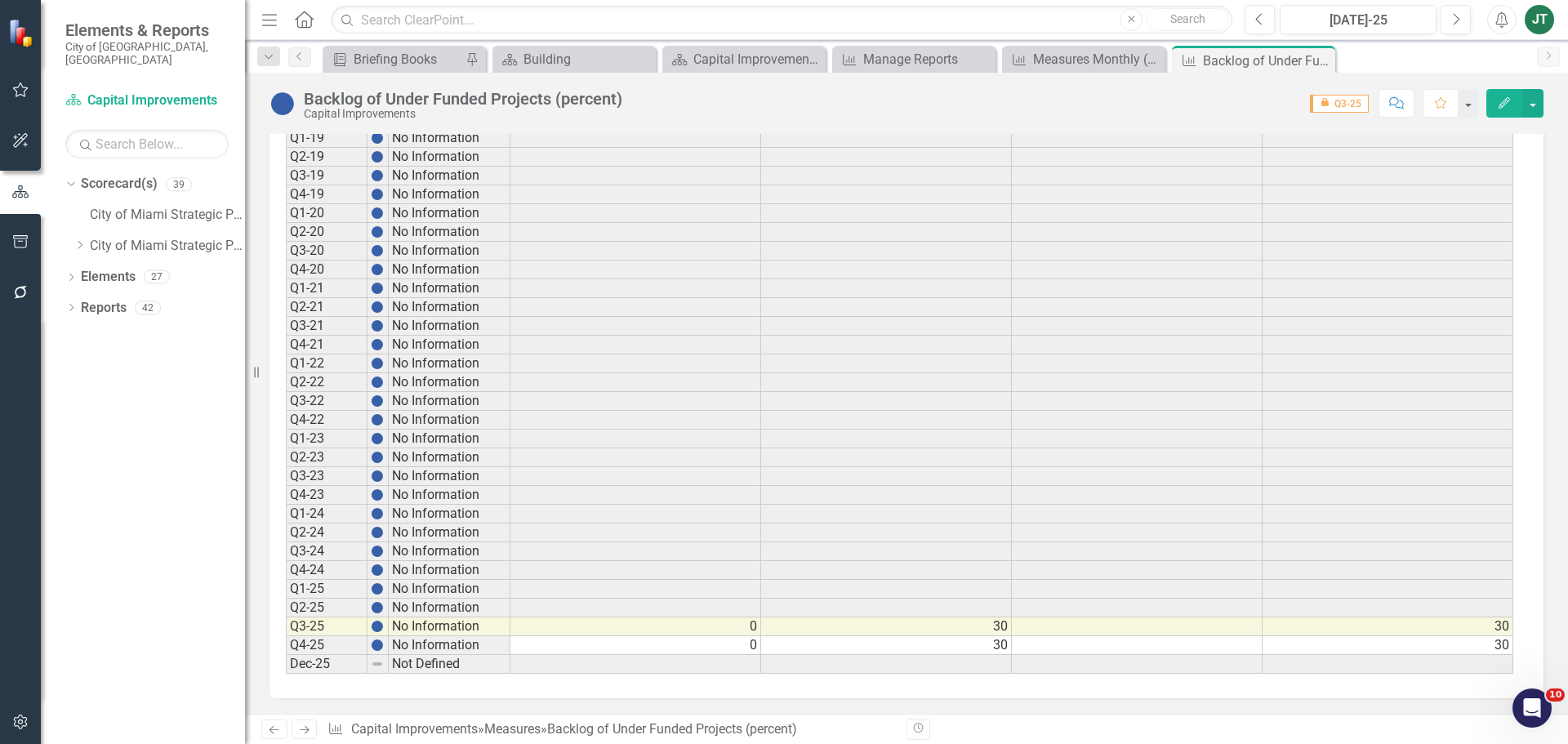
scroll to position [1223, 0]
click at [1499, 98] on icon "Edit" at bounding box center [1504, 103] width 14 height 12
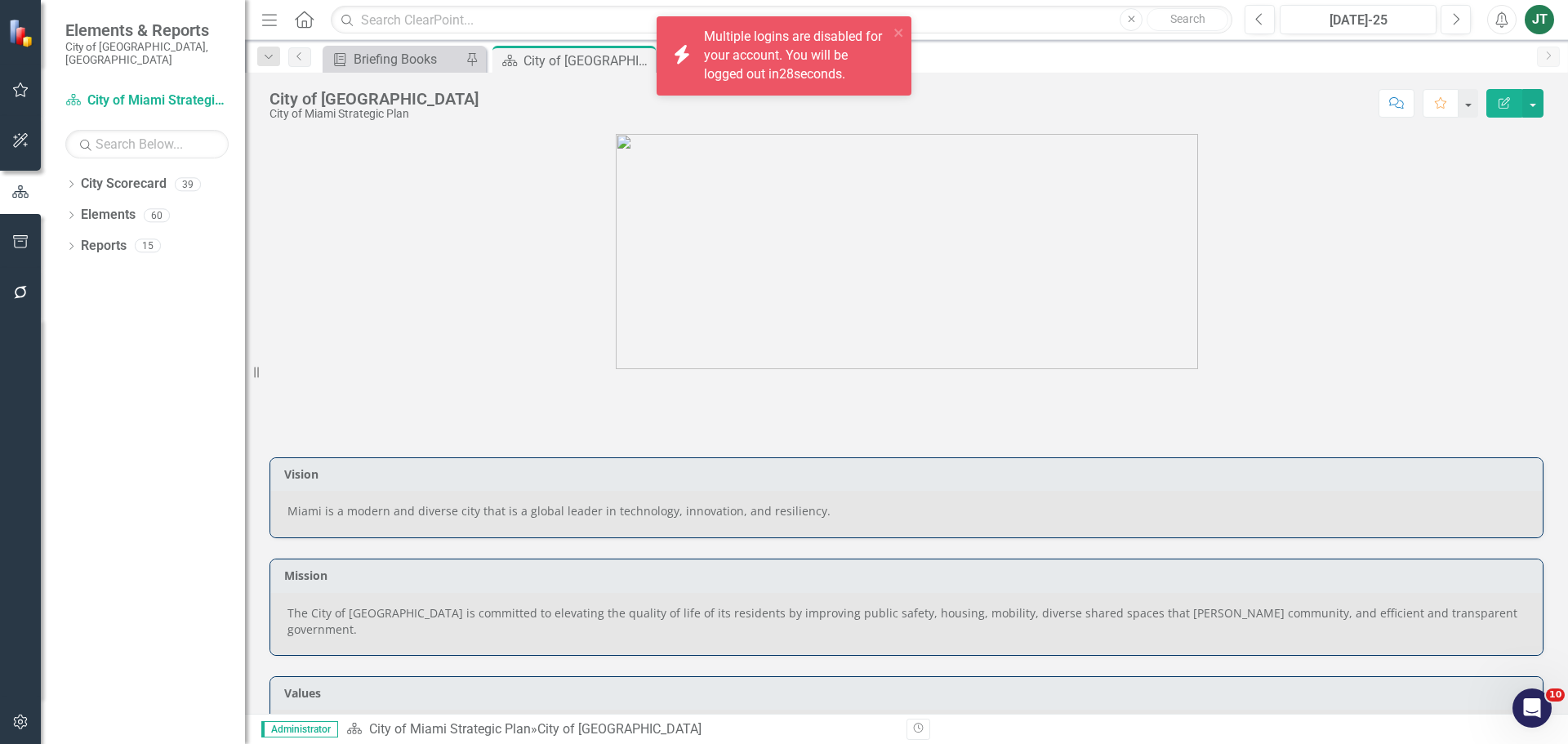
click at [891, 28] on div "icon.bolt Multiple logins are disabled for your account. You will be logged out…" at bounding box center [779, 56] width 230 height 66
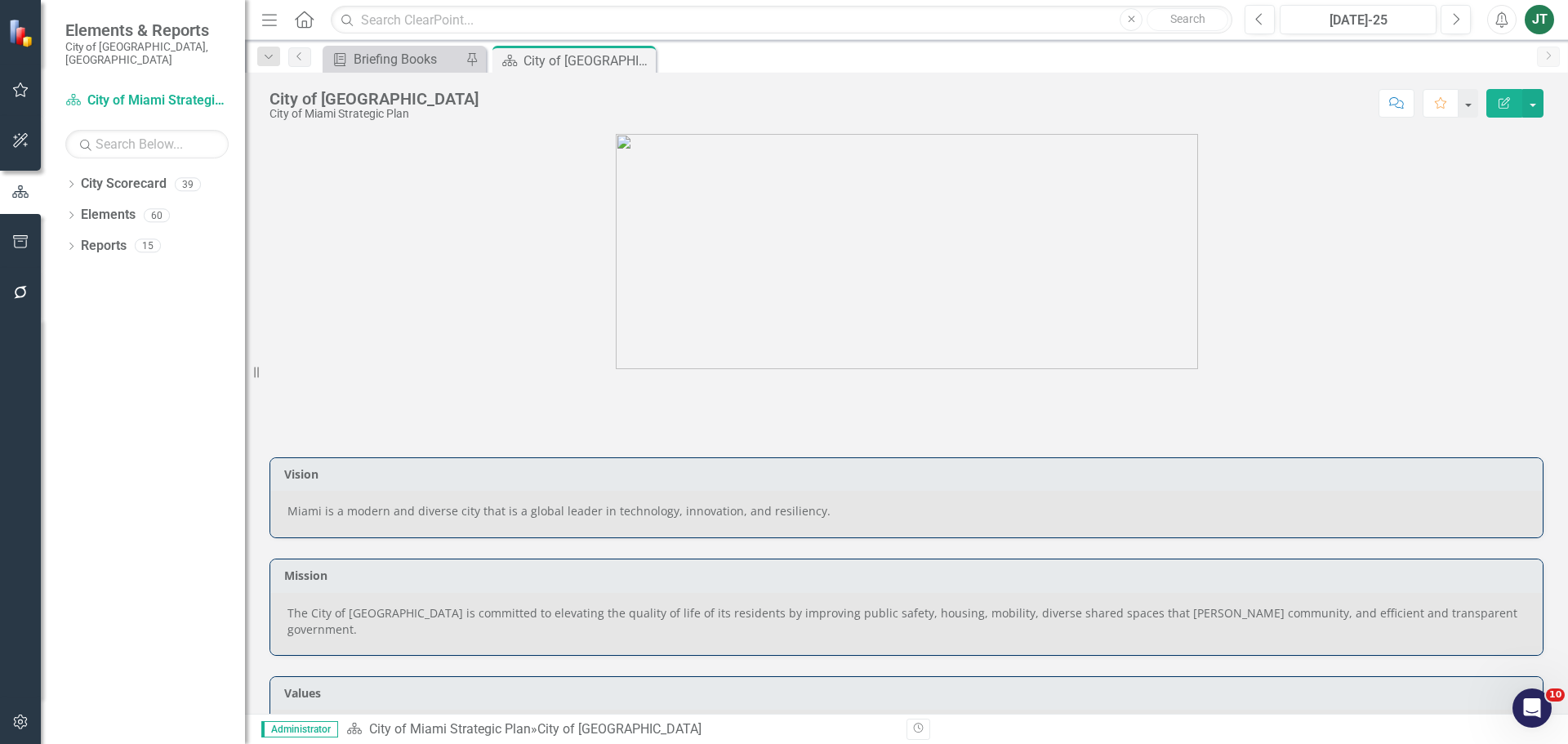
click at [414, 236] on figure at bounding box center [906, 251] width 1274 height 235
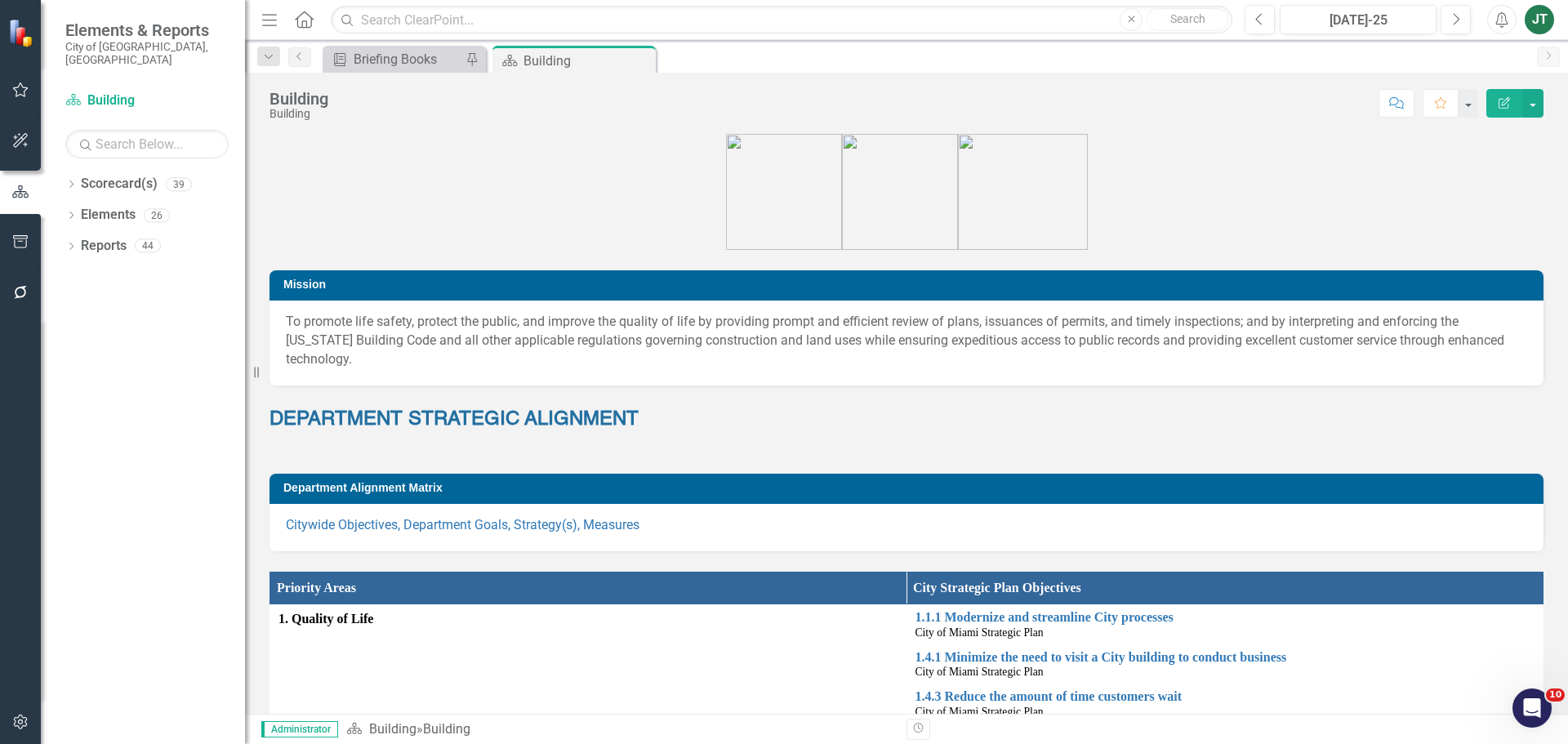
drag, startPoint x: 511, startPoint y: 180, endPoint x: 512, endPoint y: 166, distance: 14.0
click at [511, 180] on figure at bounding box center [906, 192] width 1274 height 116
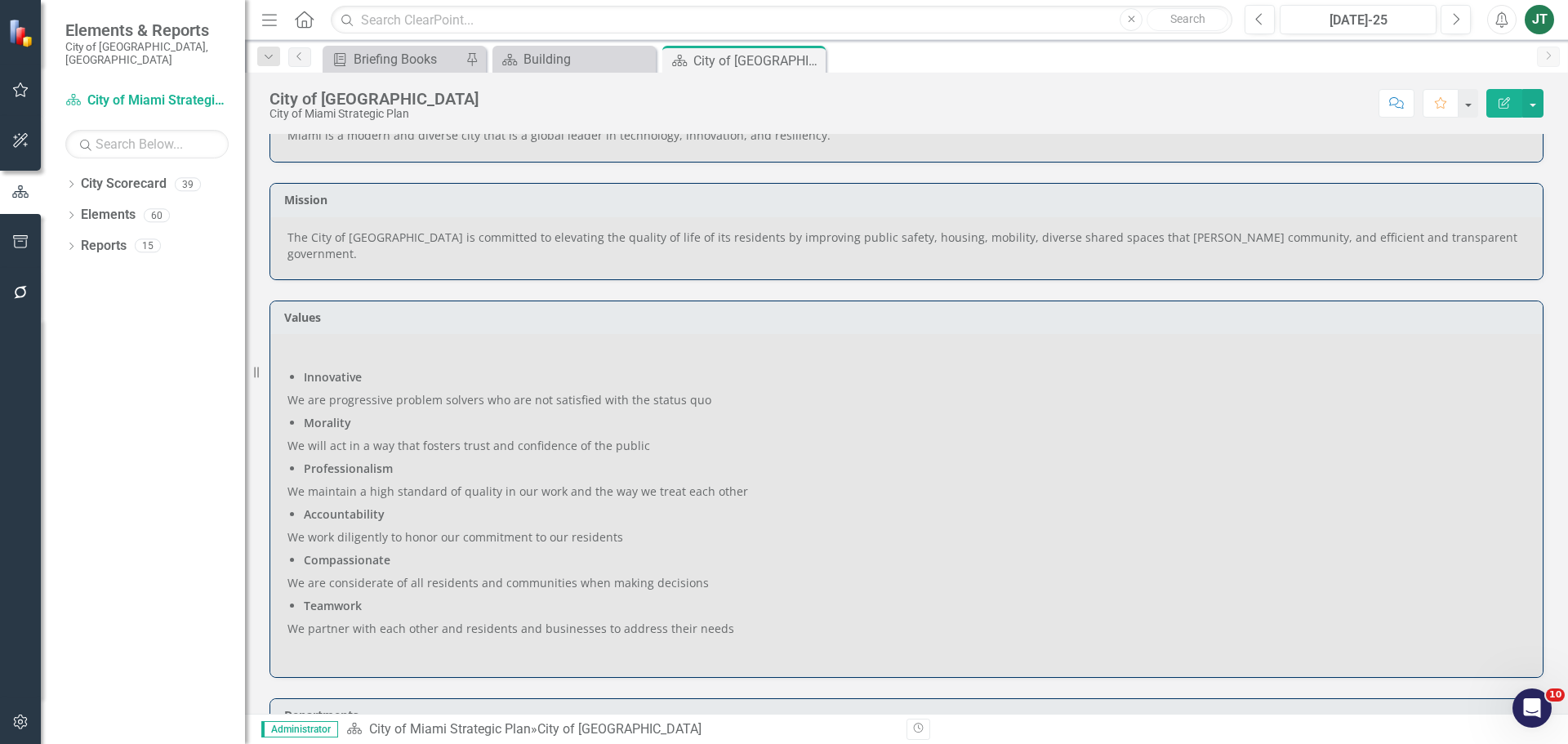
scroll to position [409, 0]
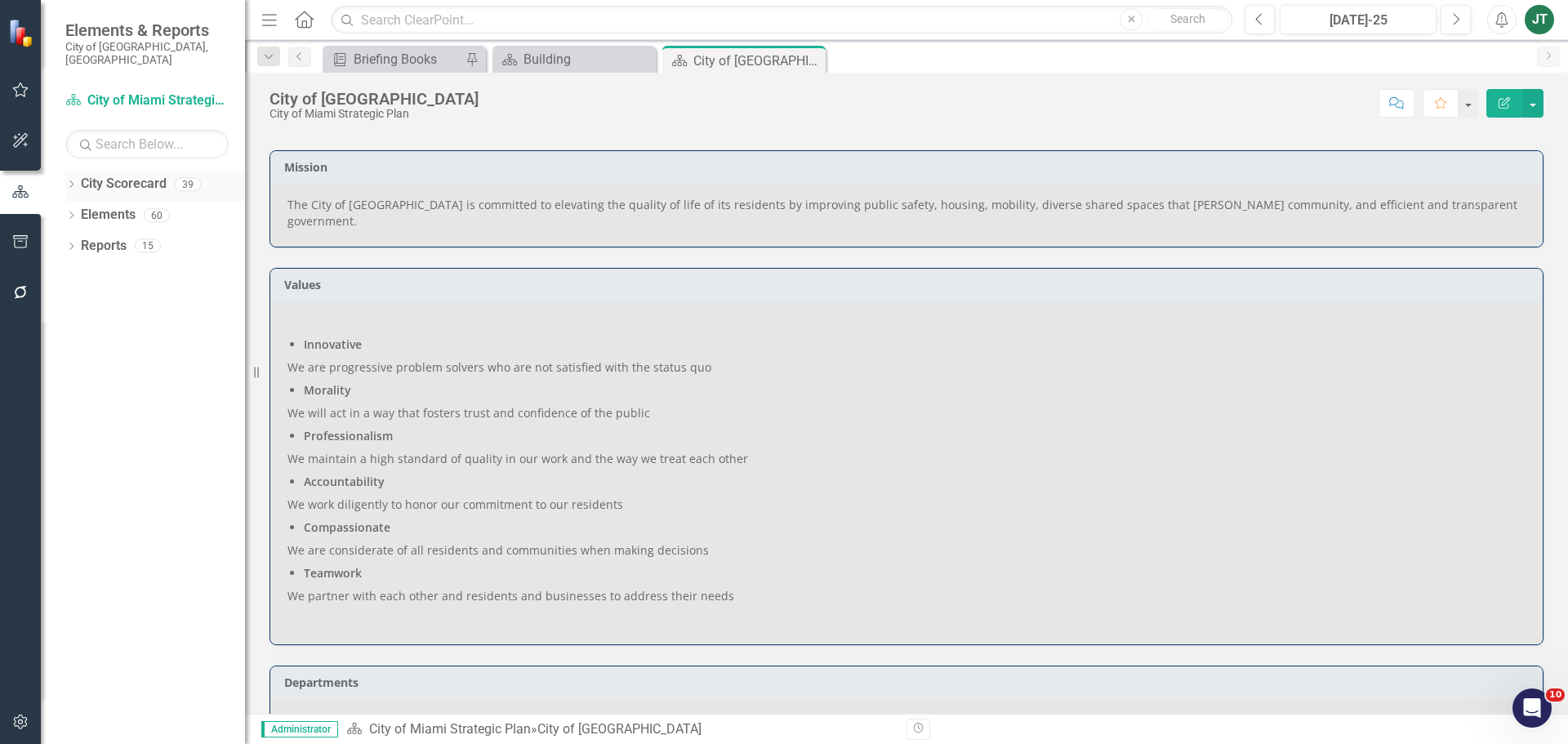
click at [74, 182] on icon "Dropdown" at bounding box center [71, 186] width 12 height 9
click at [72, 232] on div "Dropdown City Scorecard 39 City of [GEOGRAPHIC_DATA] Strategic Plan Dropdown Ci…" at bounding box center [156, 217] width 180 height 93
click at [81, 241] on icon "Dropdown" at bounding box center [79, 245] width 13 height 10
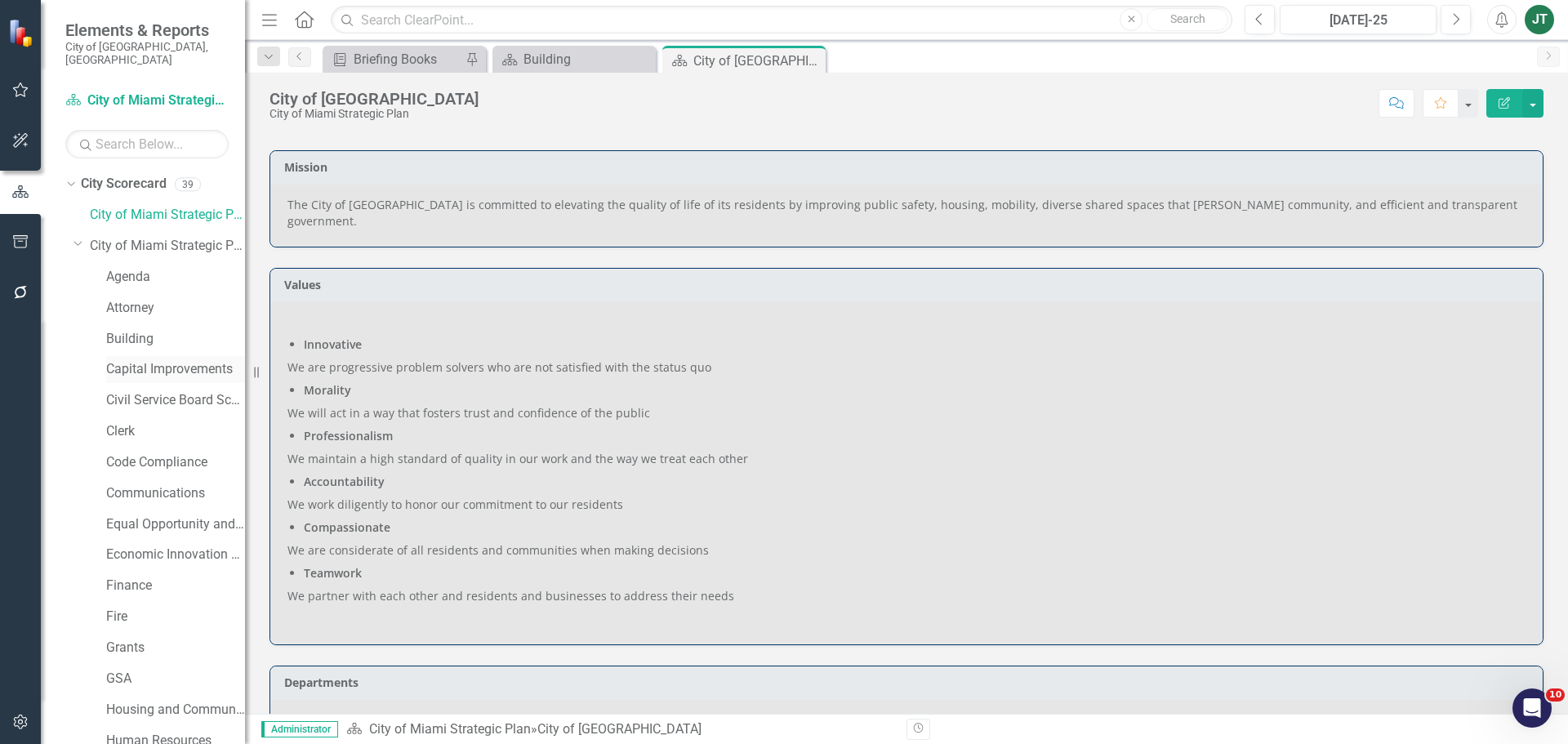
click at [140, 360] on link "Capital Improvements" at bounding box center [176, 369] width 139 height 18
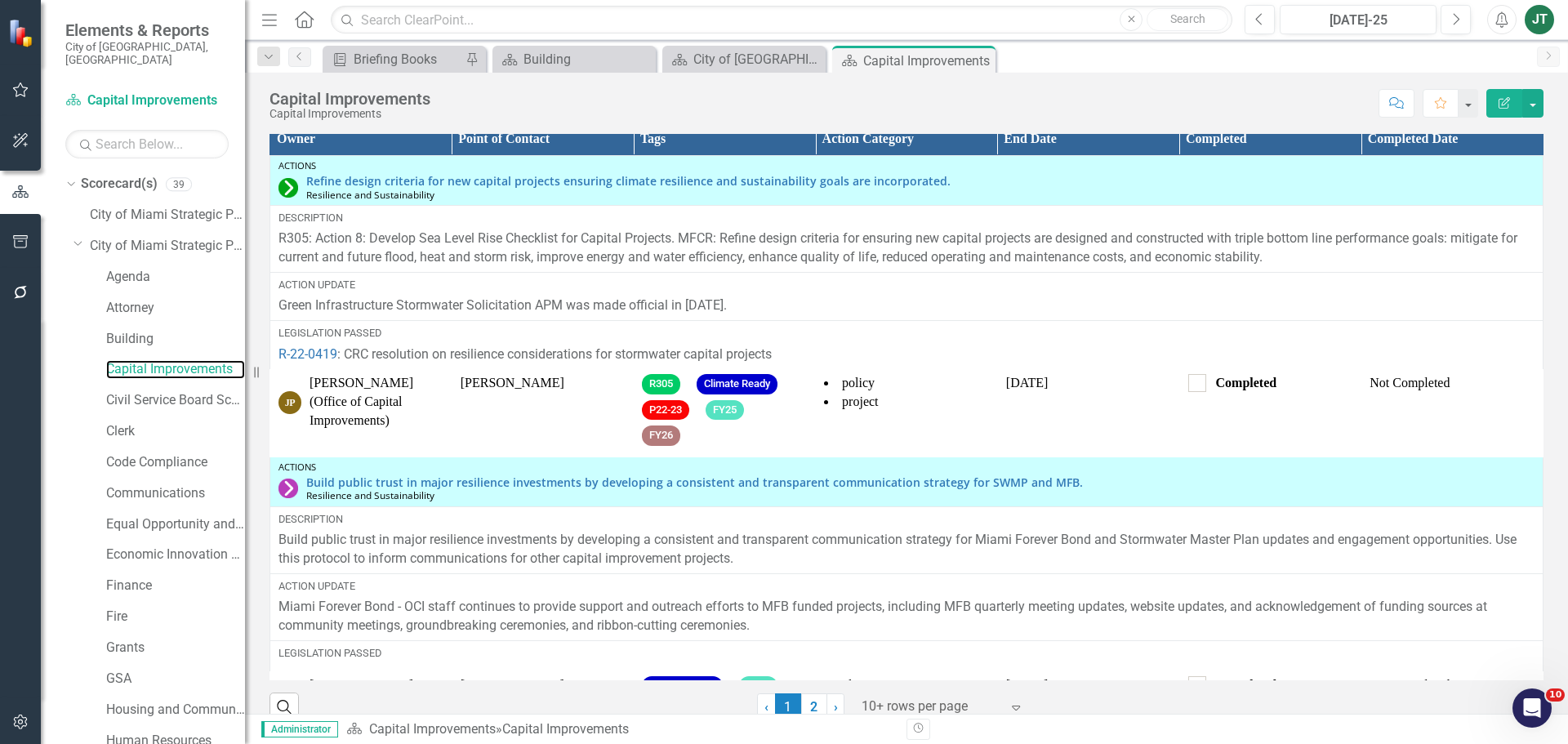
scroll to position [2356, 0]
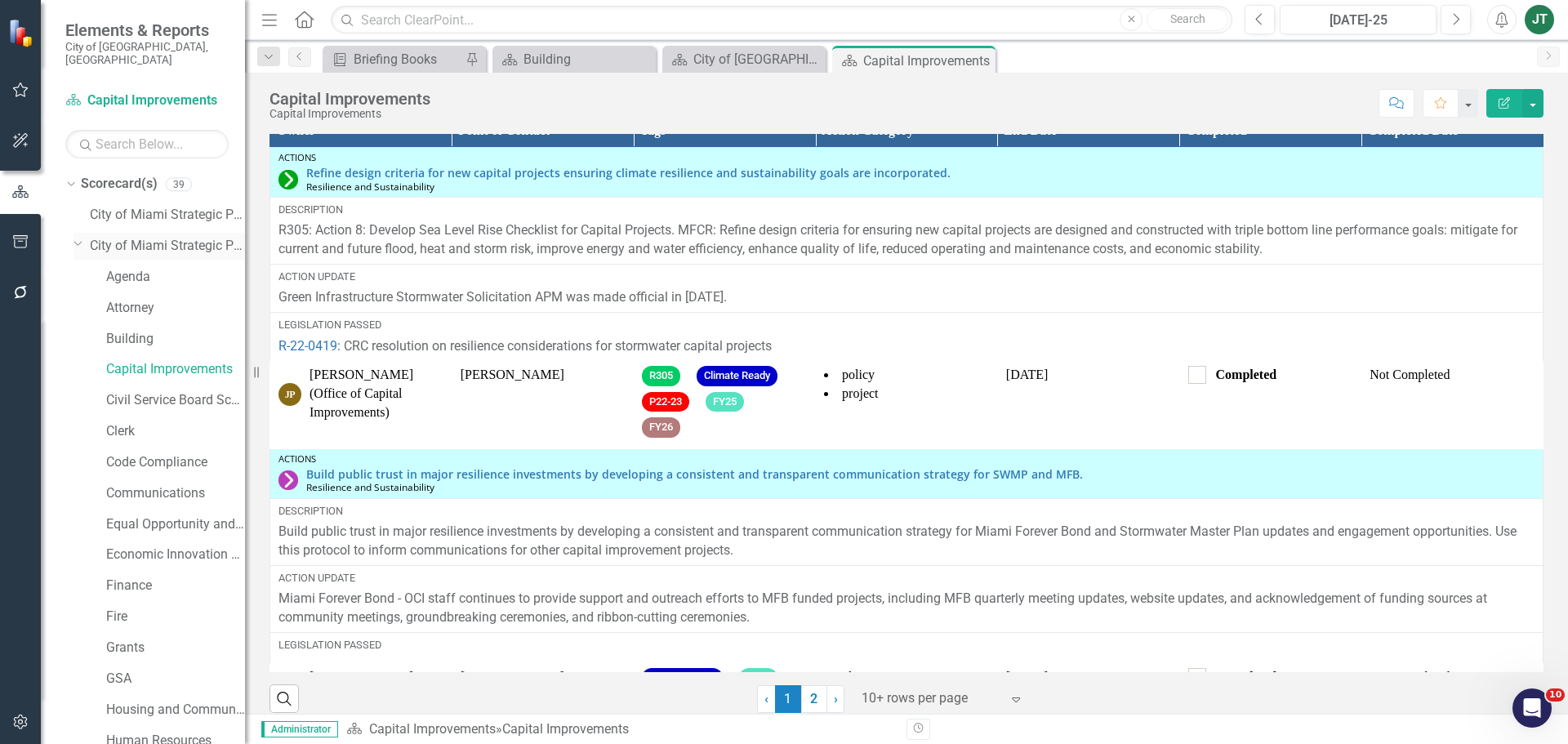
click at [78, 242] on icon at bounding box center [78, 243] width 8 height 4
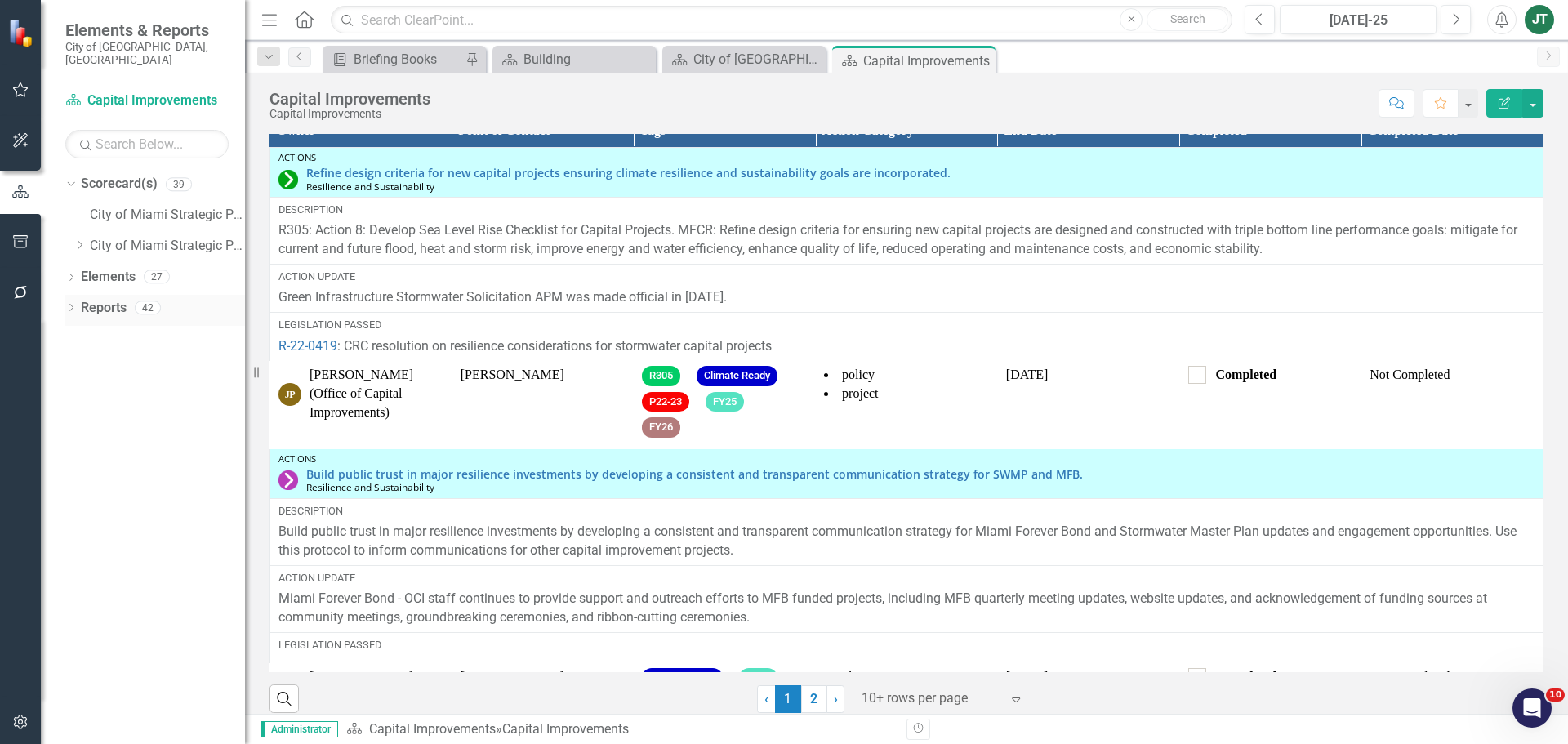
click at [92, 299] on link "Reports" at bounding box center [103, 307] width 45 height 18
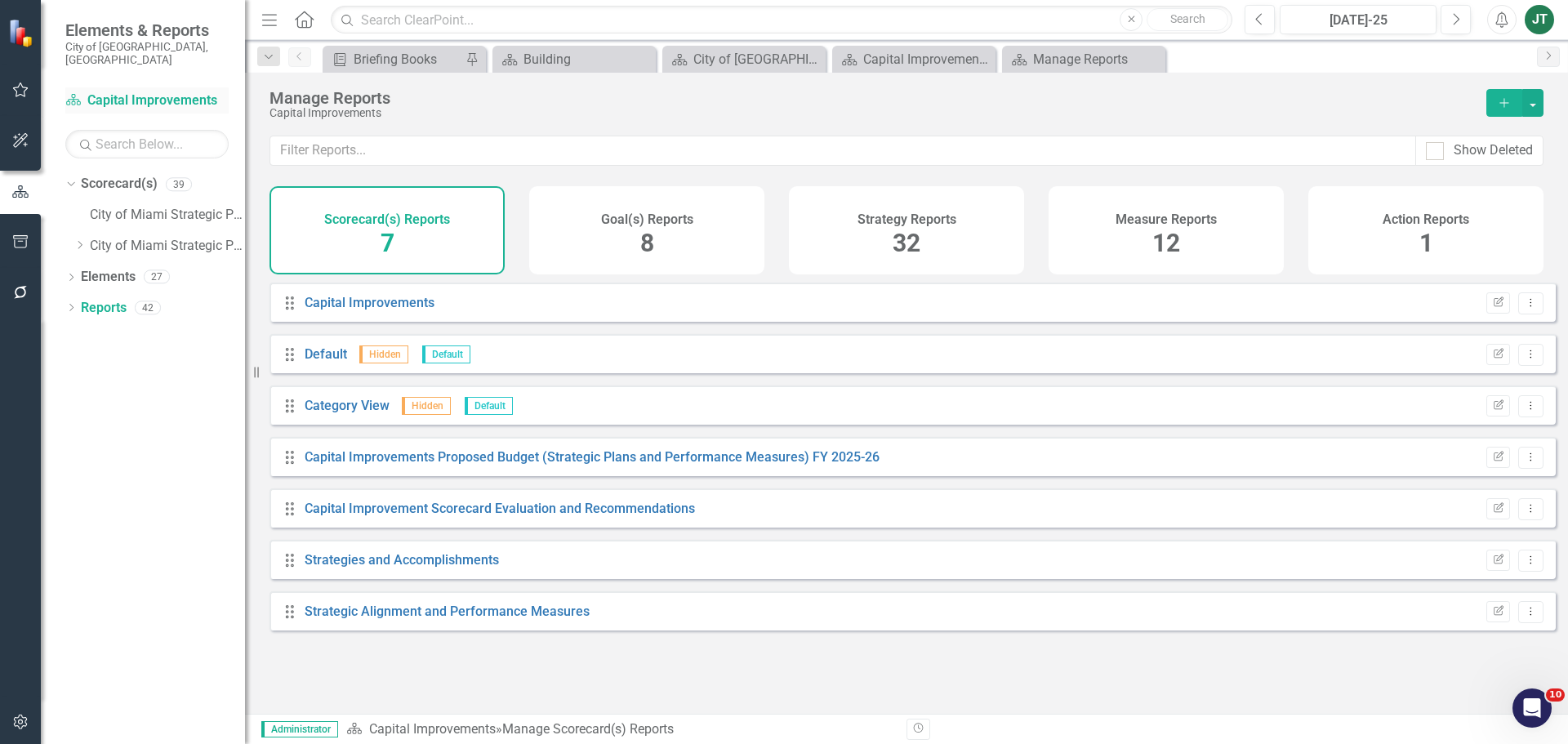
click at [122, 92] on link "Scorecard(s) Capital Improvements" at bounding box center [147, 100] width 163 height 18
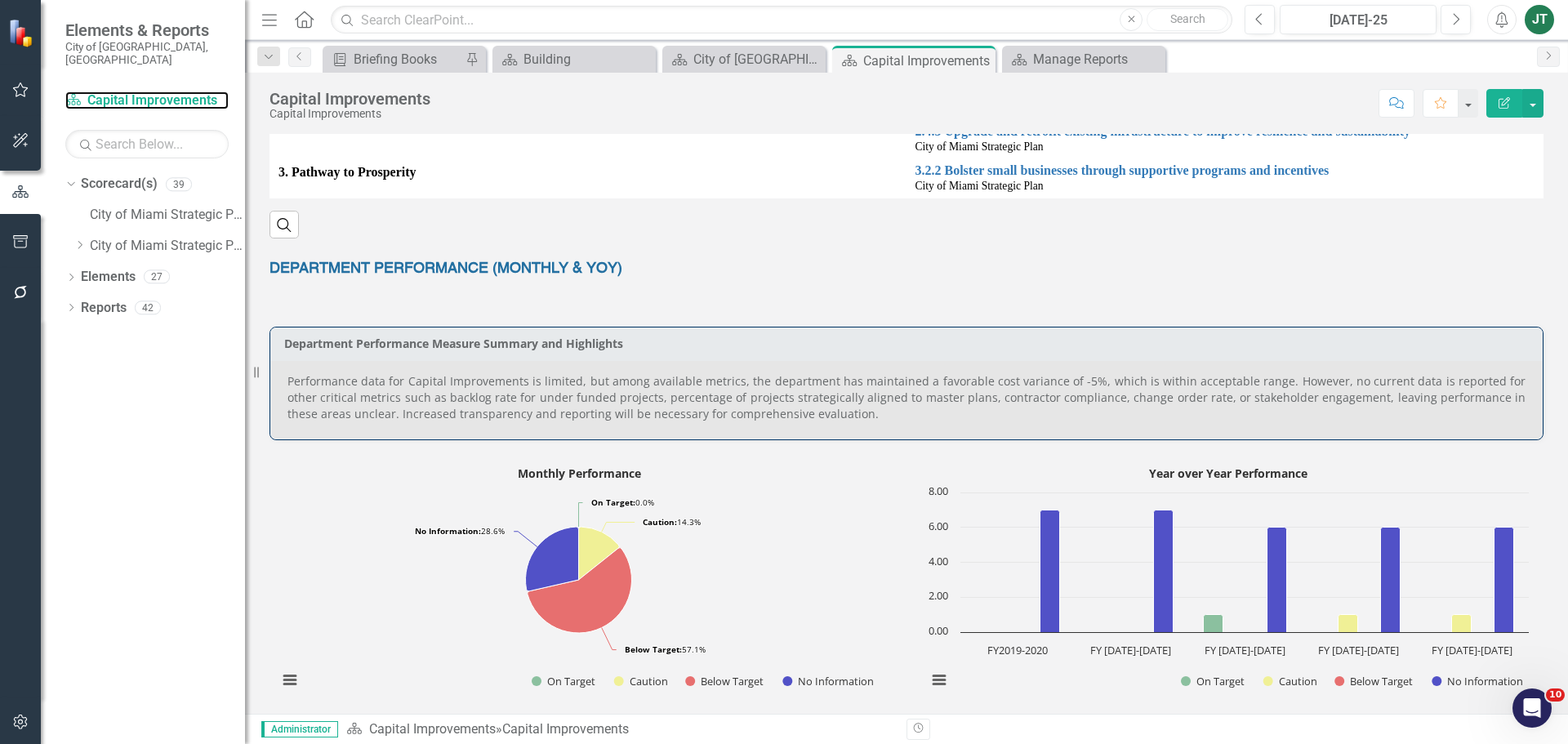
scroll to position [981, 0]
click at [777, 392] on p "Performance data for Capital Improvements is limited, but among available metri…" at bounding box center [907, 397] width 1239 height 49
click at [797, 390] on p "Performance data for Capital Improvements is limited, but among available metri…" at bounding box center [907, 397] width 1239 height 49
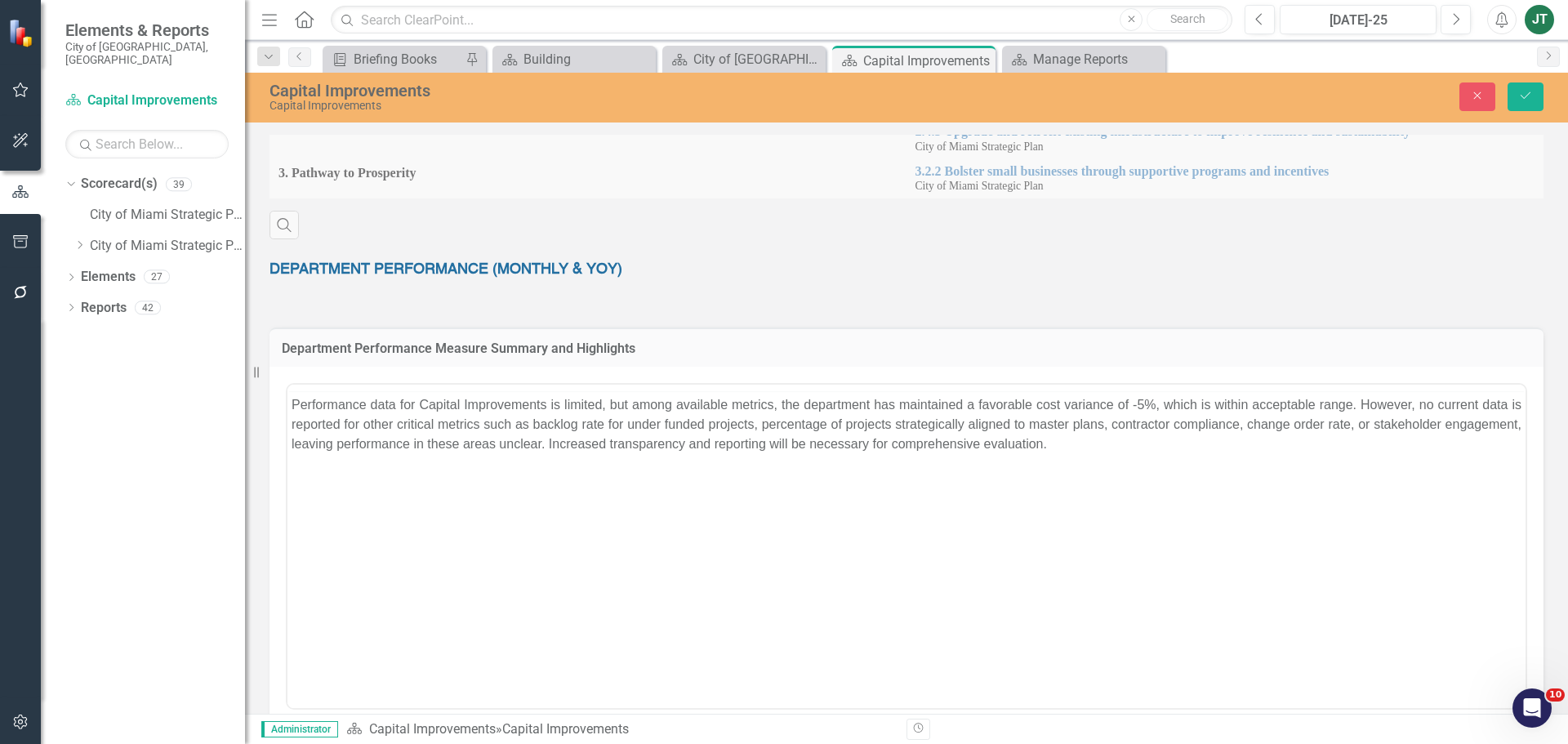
scroll to position [0, 0]
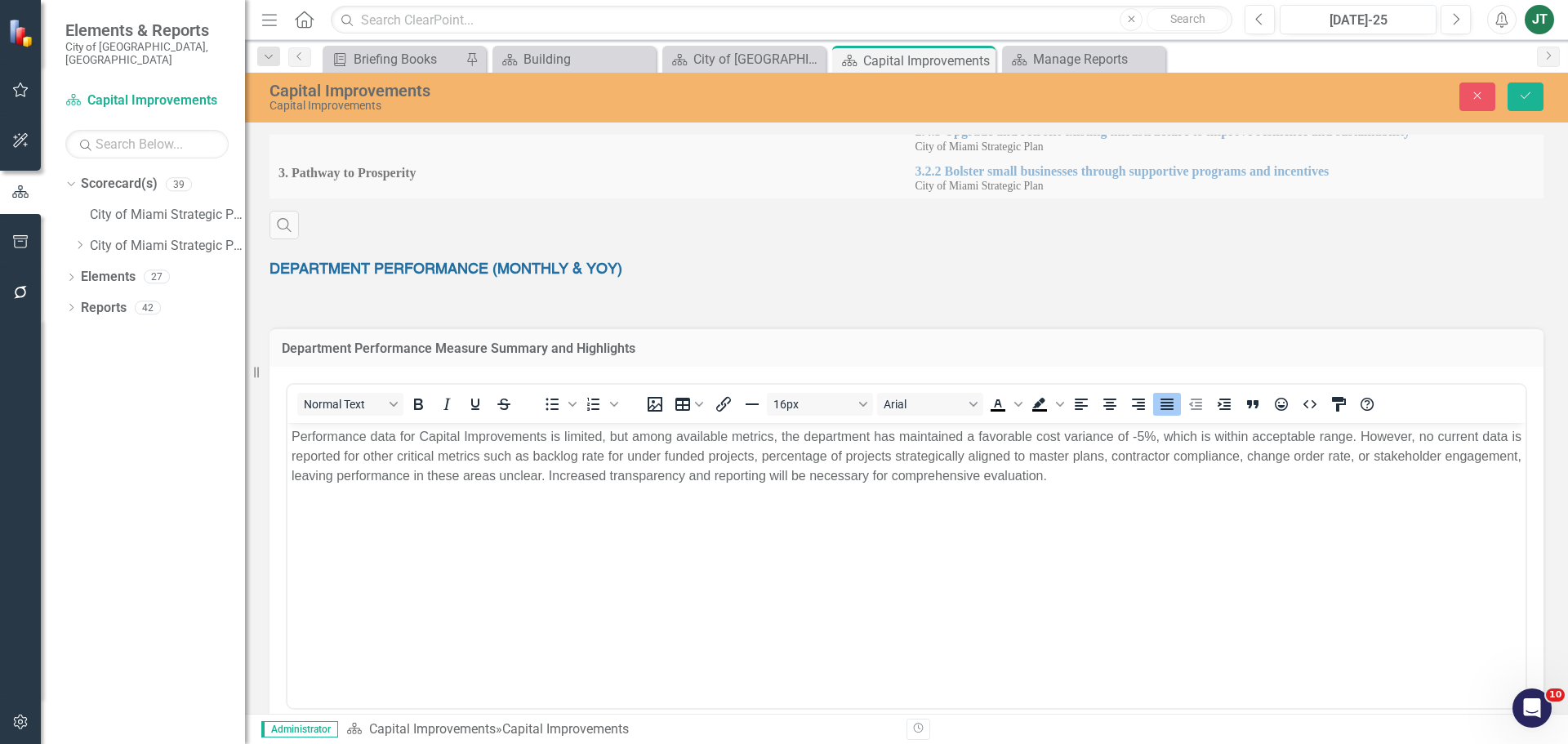
click at [946, 480] on p "Performance data for Capital Improvements is limited, but among available metri…" at bounding box center [906, 456] width 1230 height 59
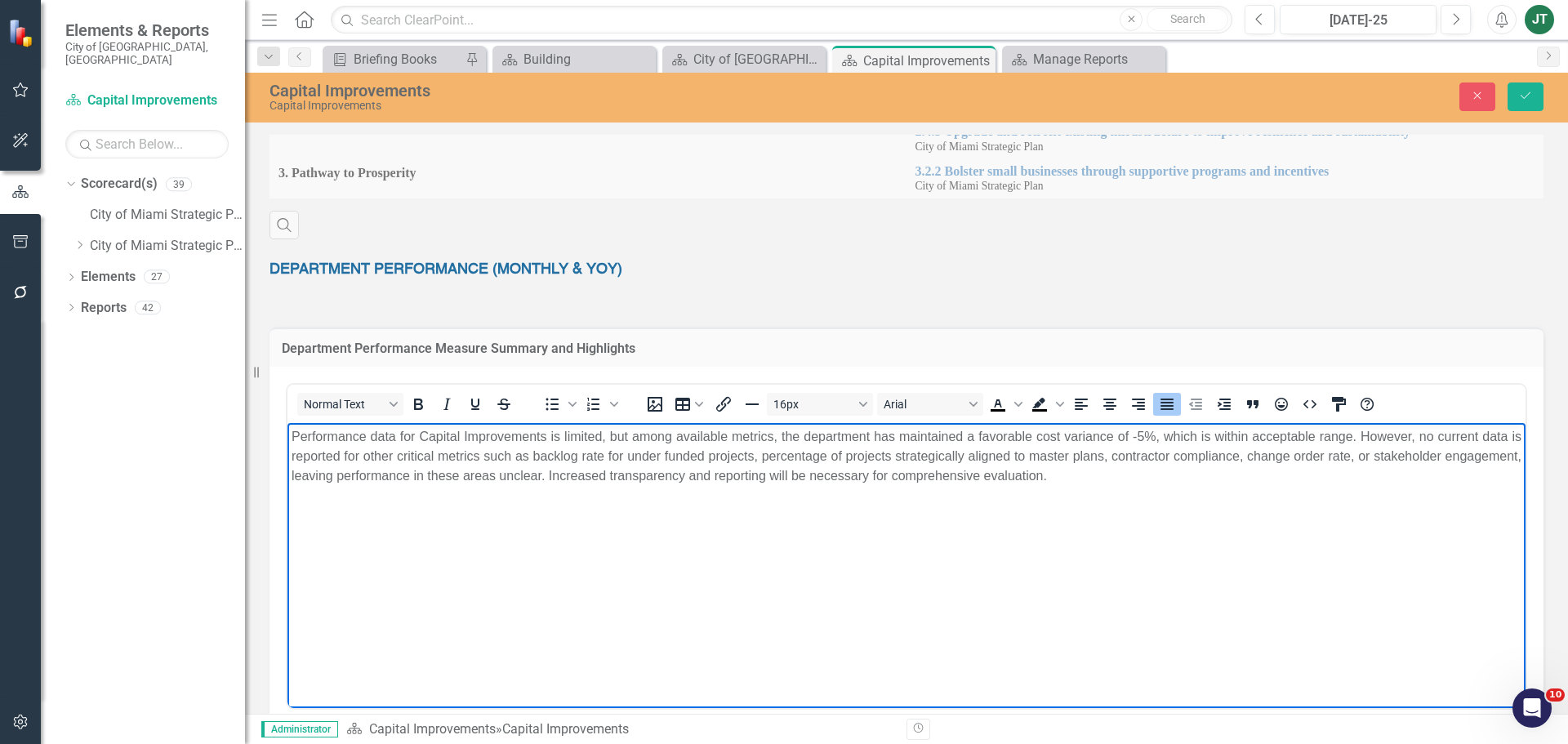
click at [1165, 478] on p "Performance data for Capital Improvements is limited, but among available metri…" at bounding box center [906, 456] width 1230 height 59
click at [1482, 101] on icon "Close" at bounding box center [1477, 96] width 14 height 12
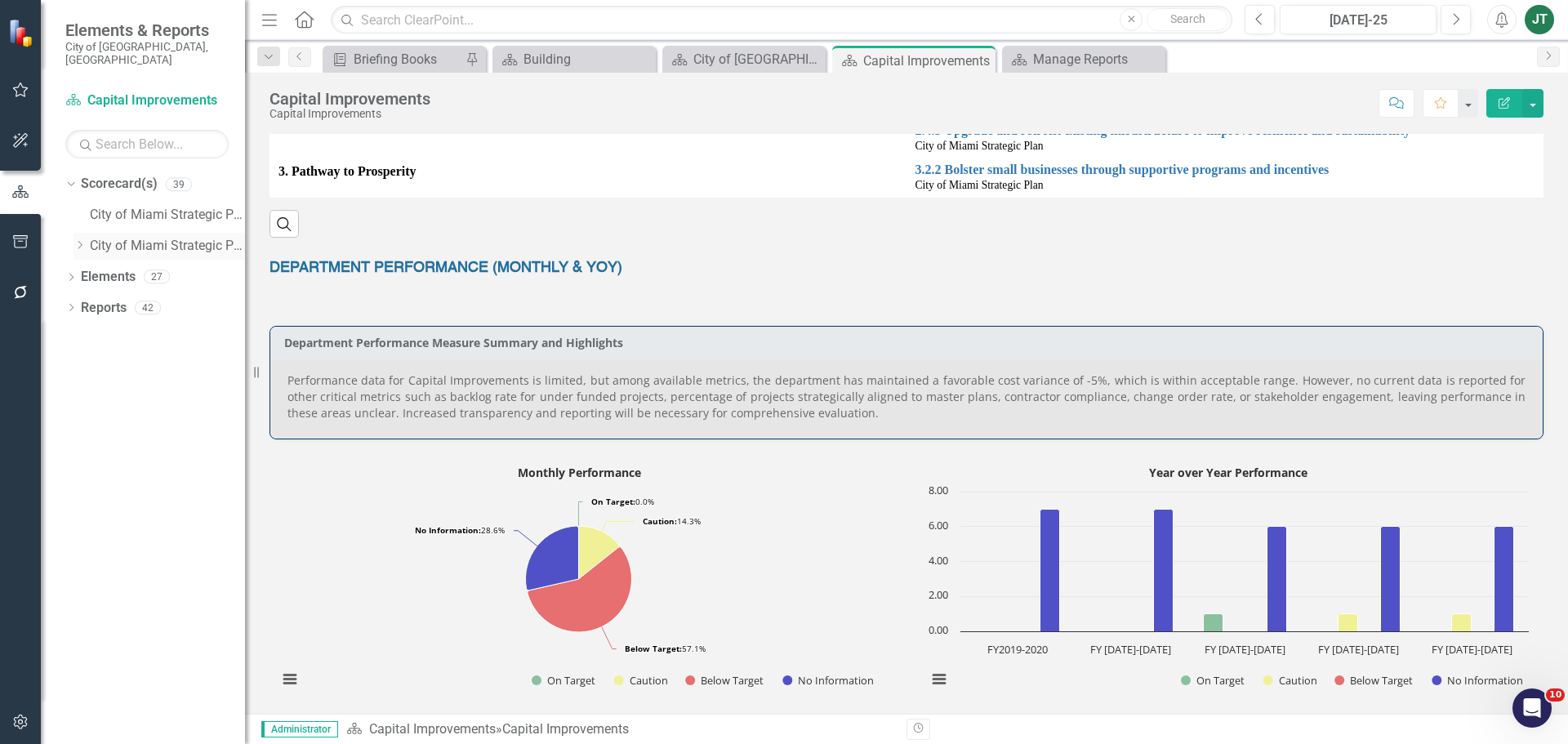
click at [80, 241] on icon "Dropdown" at bounding box center [79, 245] width 13 height 10
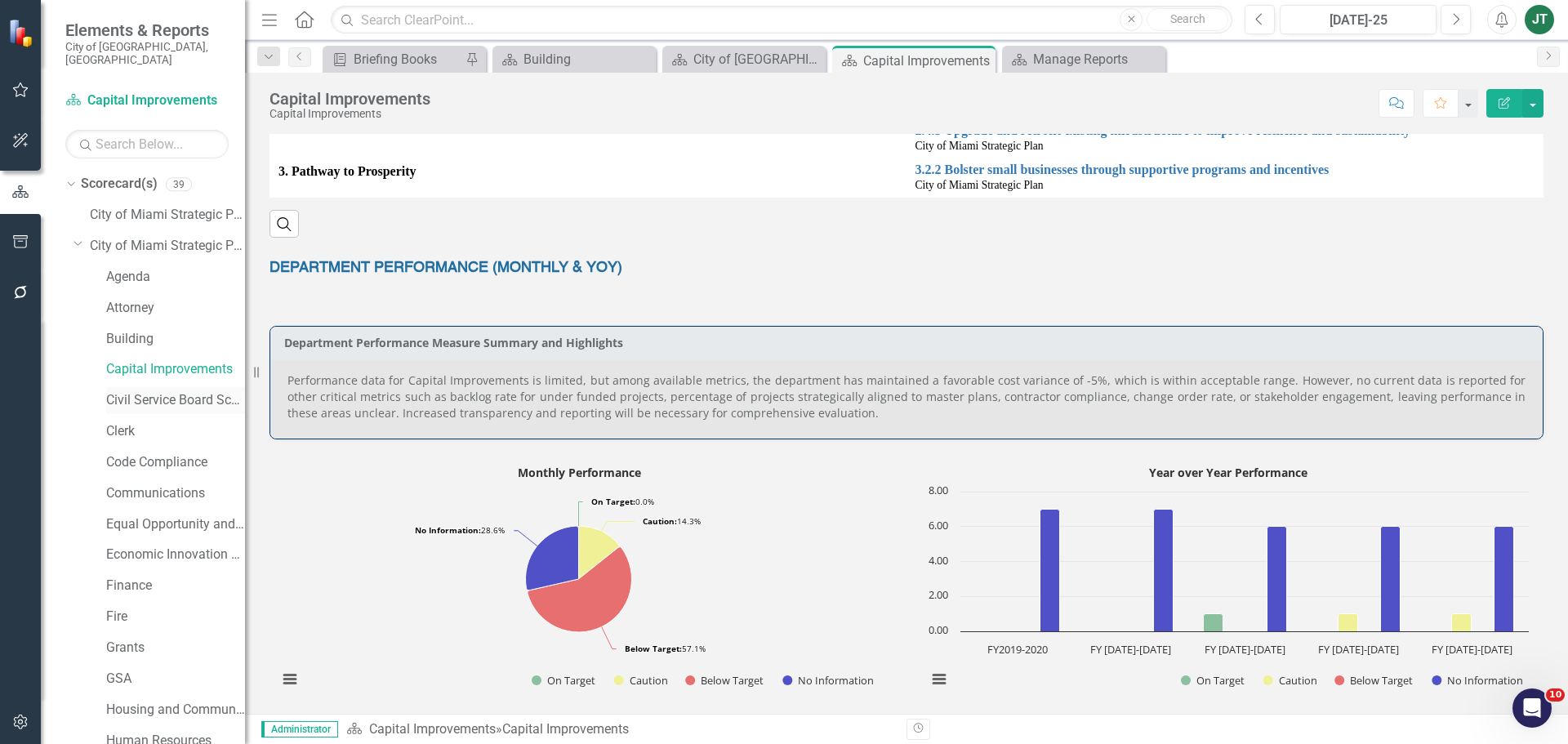
click at [140, 391] on link "Civil Service Board Scorecard" at bounding box center [176, 400] width 139 height 18
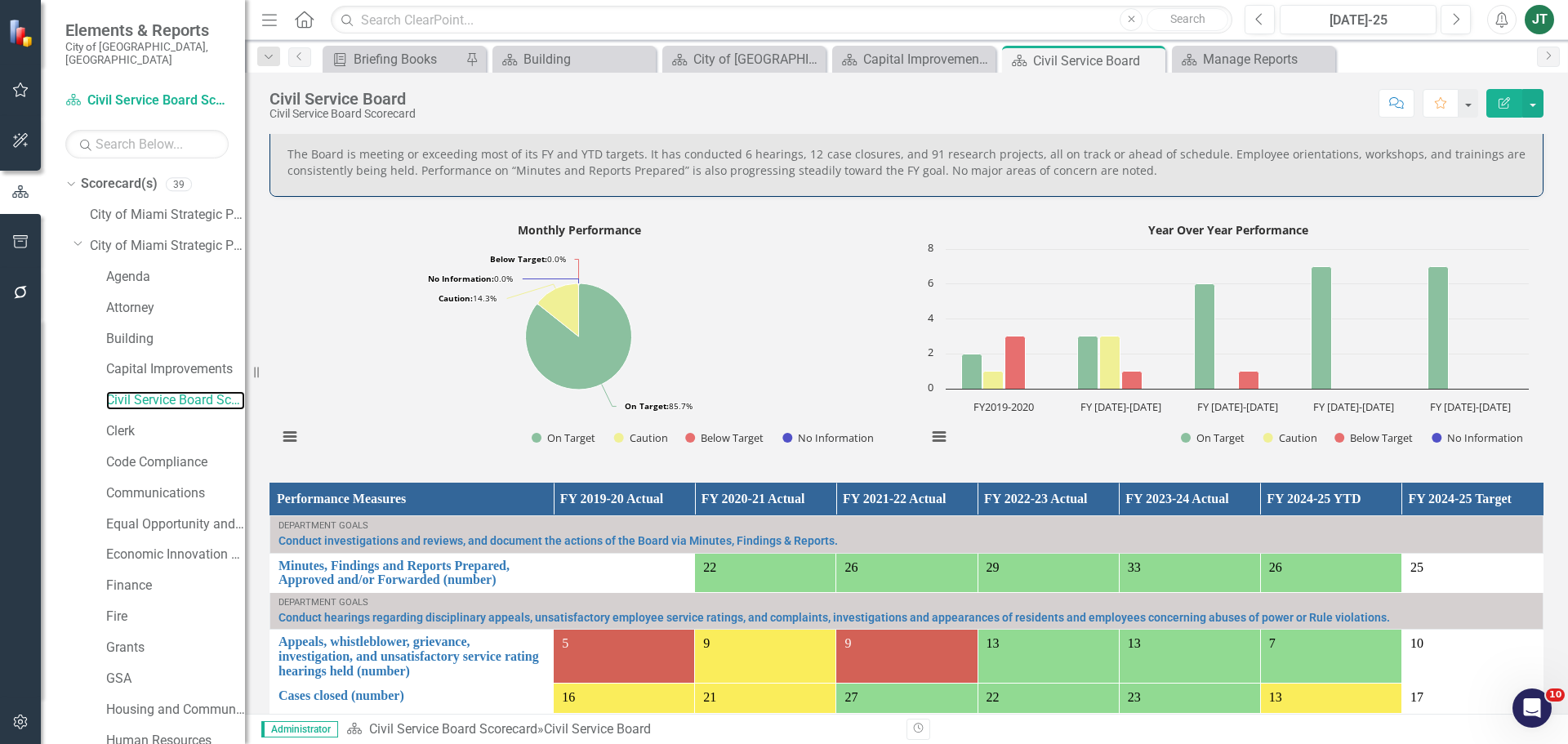
scroll to position [735, 0]
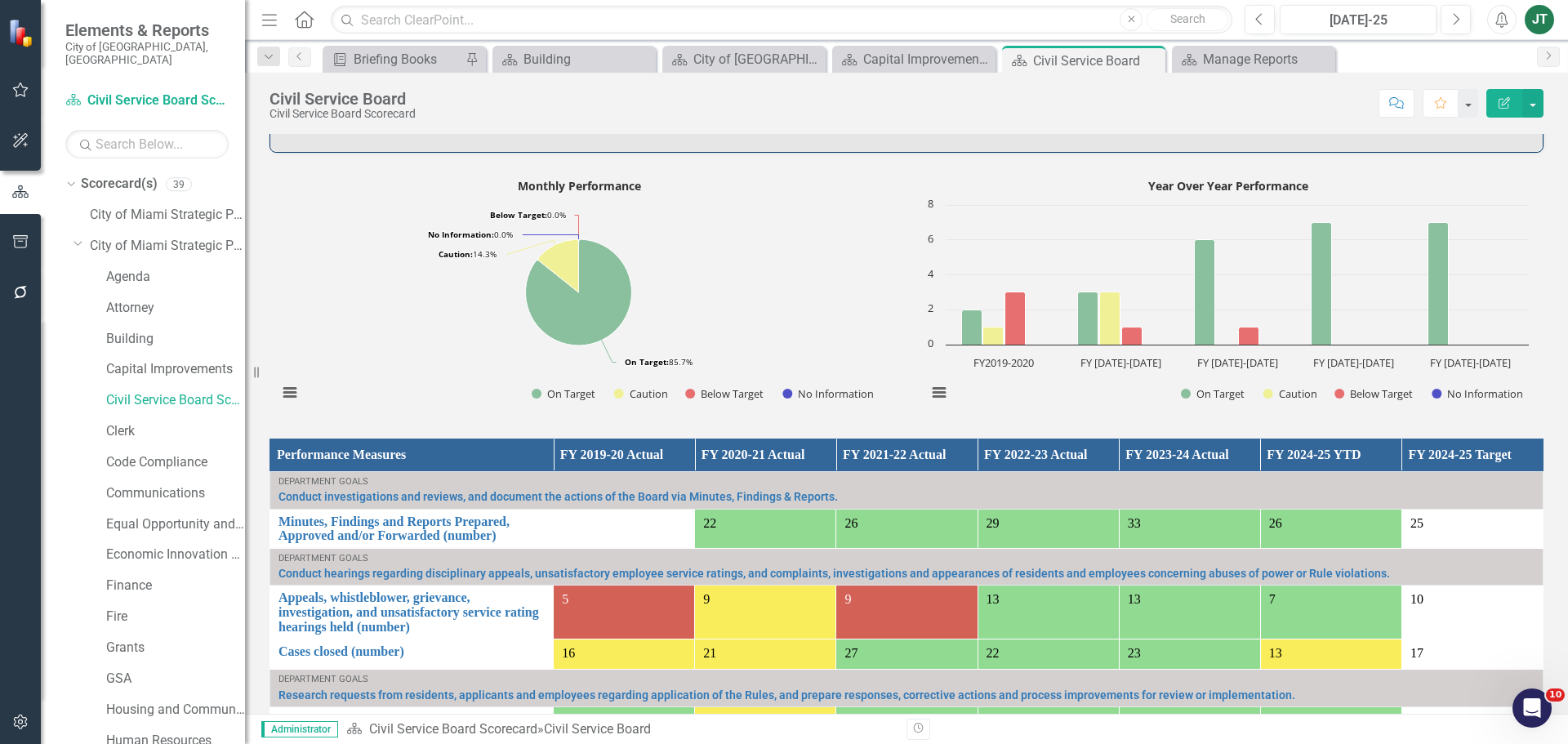
click at [76, 237] on icon "Dropdown" at bounding box center [78, 243] width 10 height 13
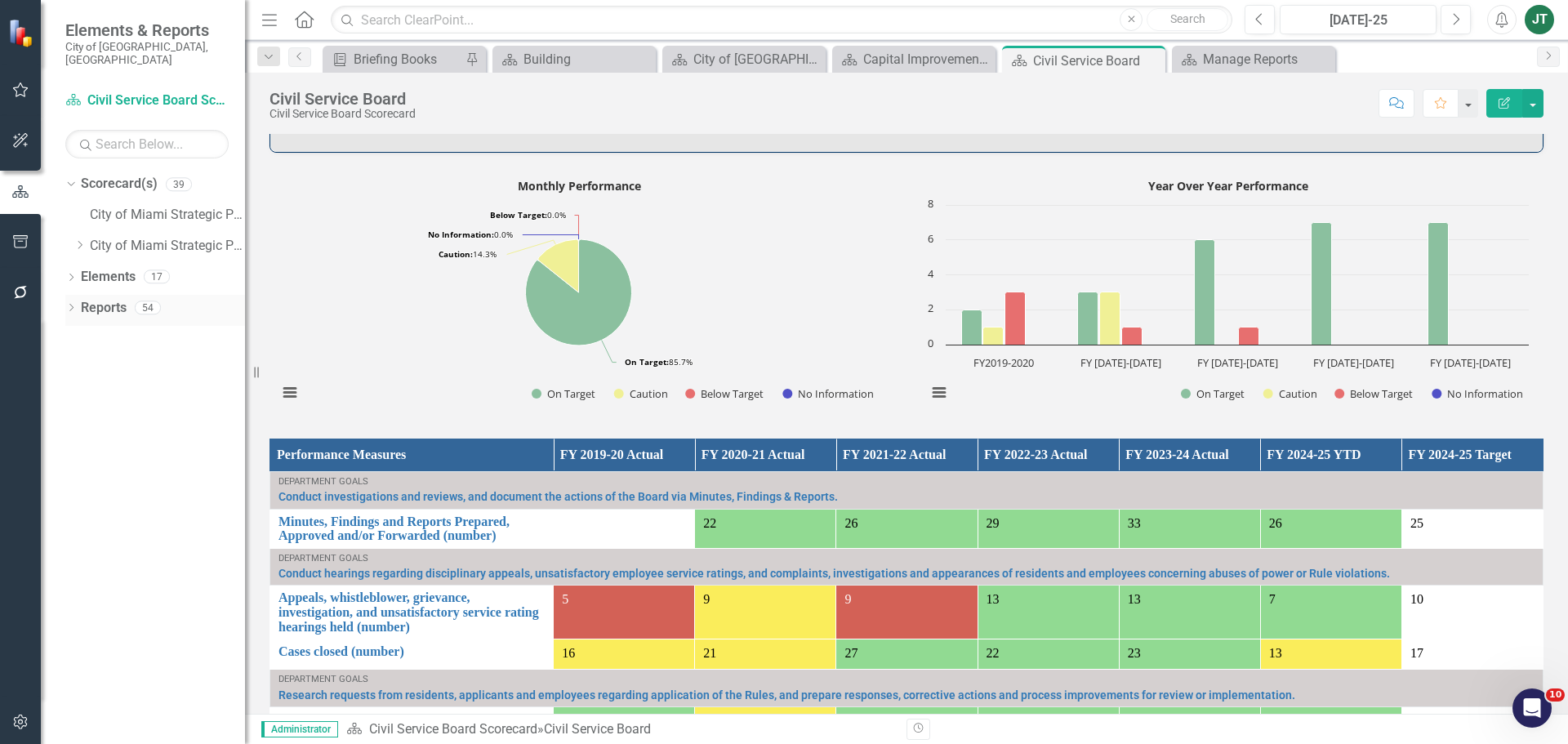
click at [102, 299] on link "Reports" at bounding box center [103, 307] width 45 height 18
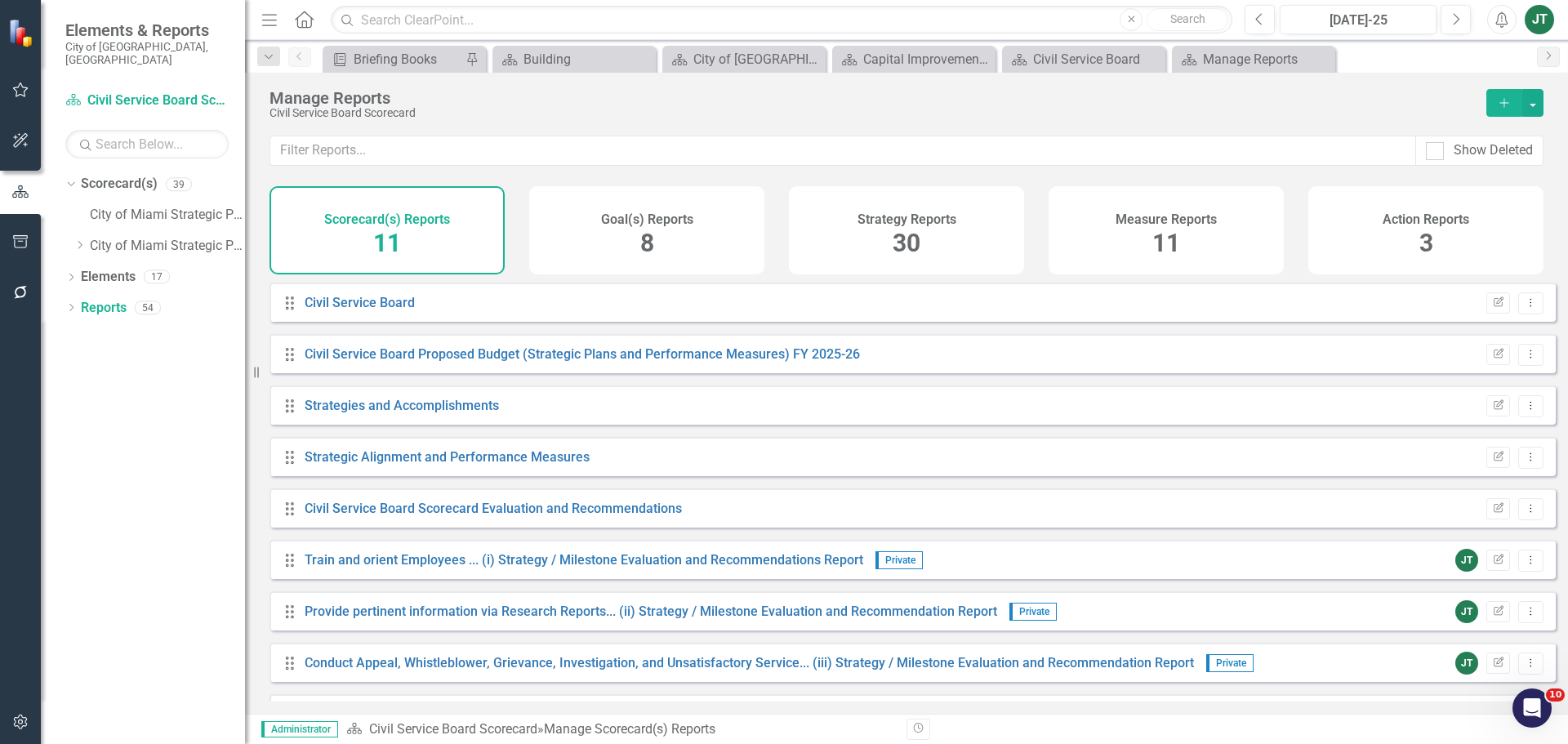
click at [1154, 236] on span "11" at bounding box center [1166, 243] width 28 height 29
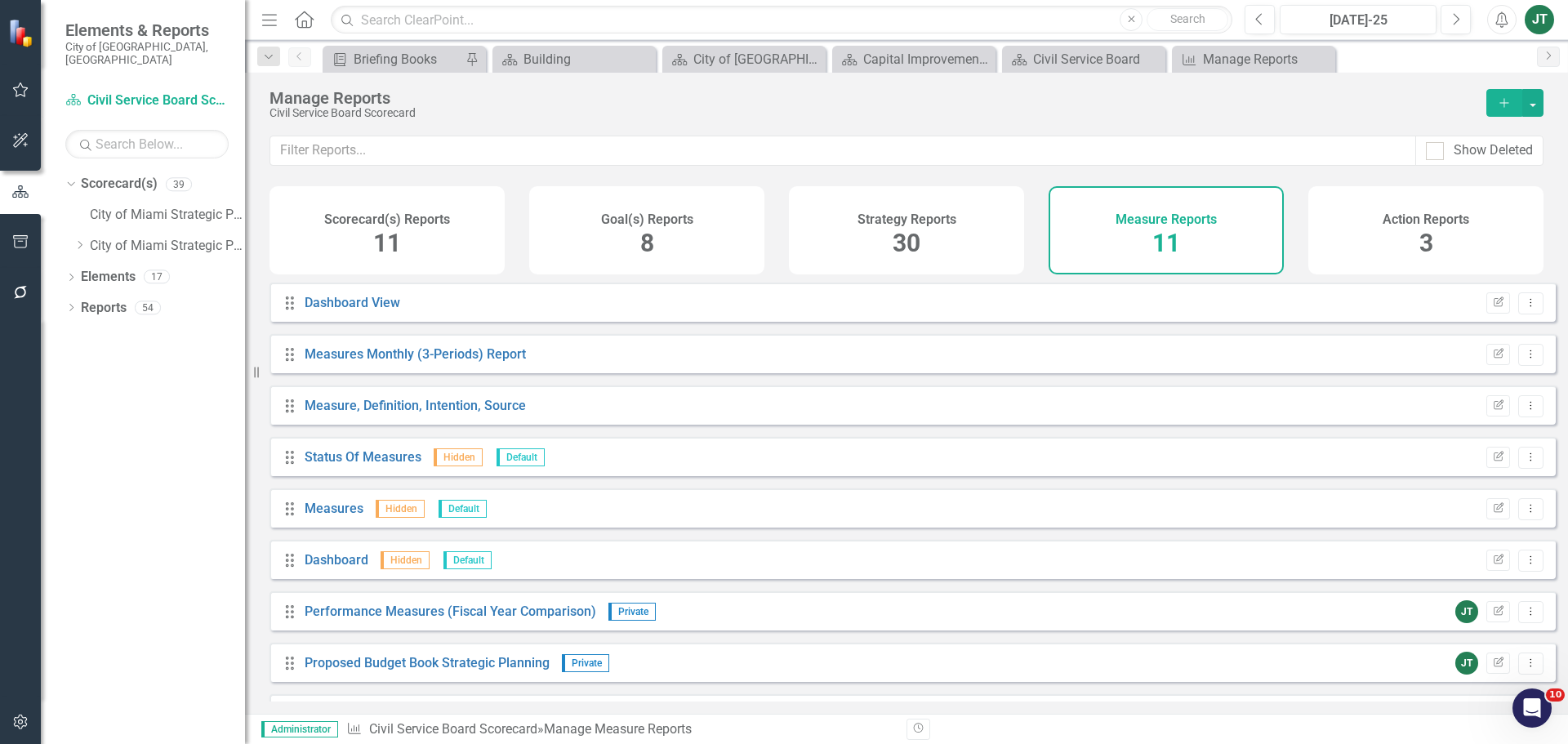
click at [432, 355] on div "Drag Measures Monthly (3-Periods) Report Edit Report Dropdown Menu" at bounding box center [913, 354] width 1287 height 40
click at [436, 362] on link "Measures Monthly (3-Periods) Report" at bounding box center [414, 354] width 221 height 15
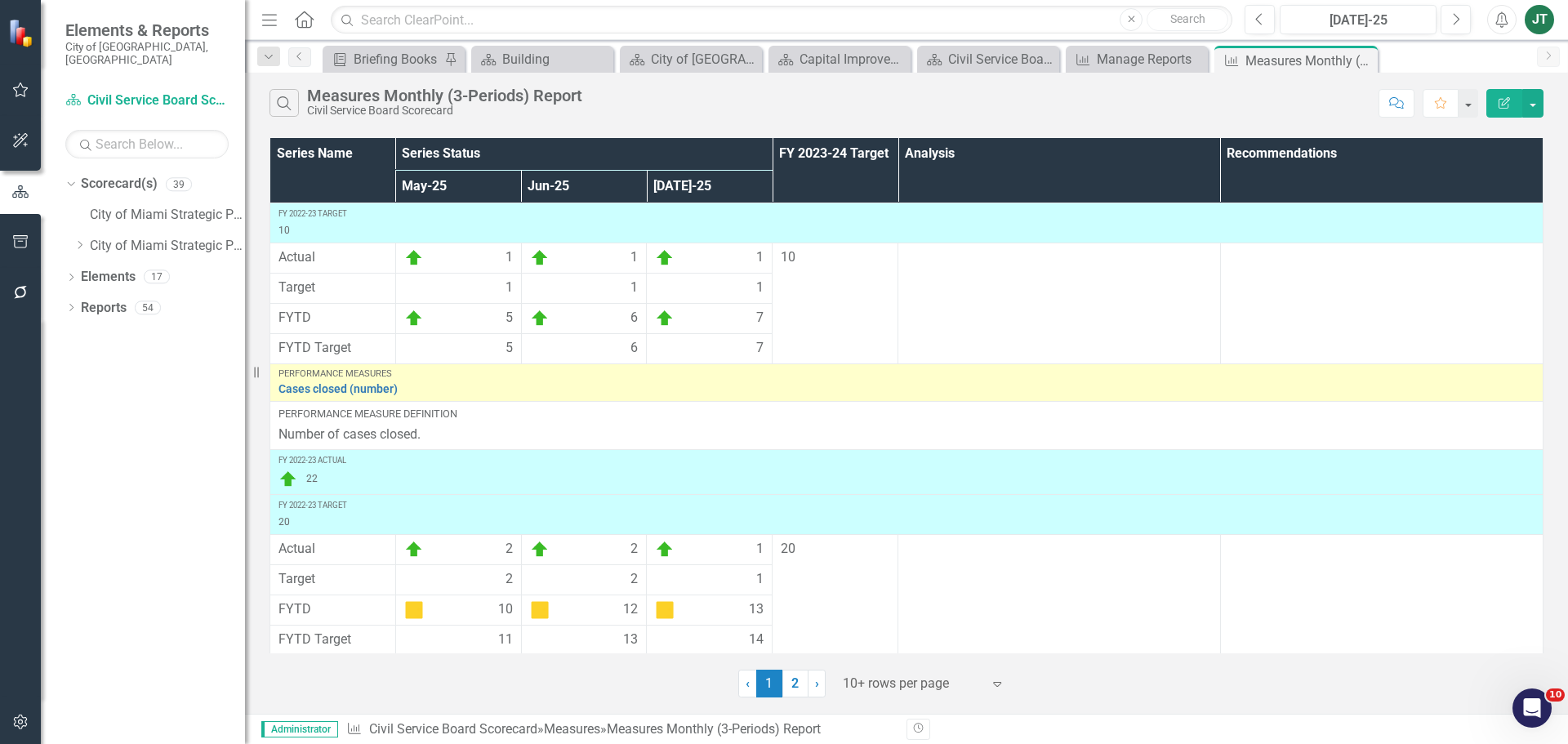
scroll to position [500, 0]
click at [887, 677] on div at bounding box center [913, 684] width 139 height 22
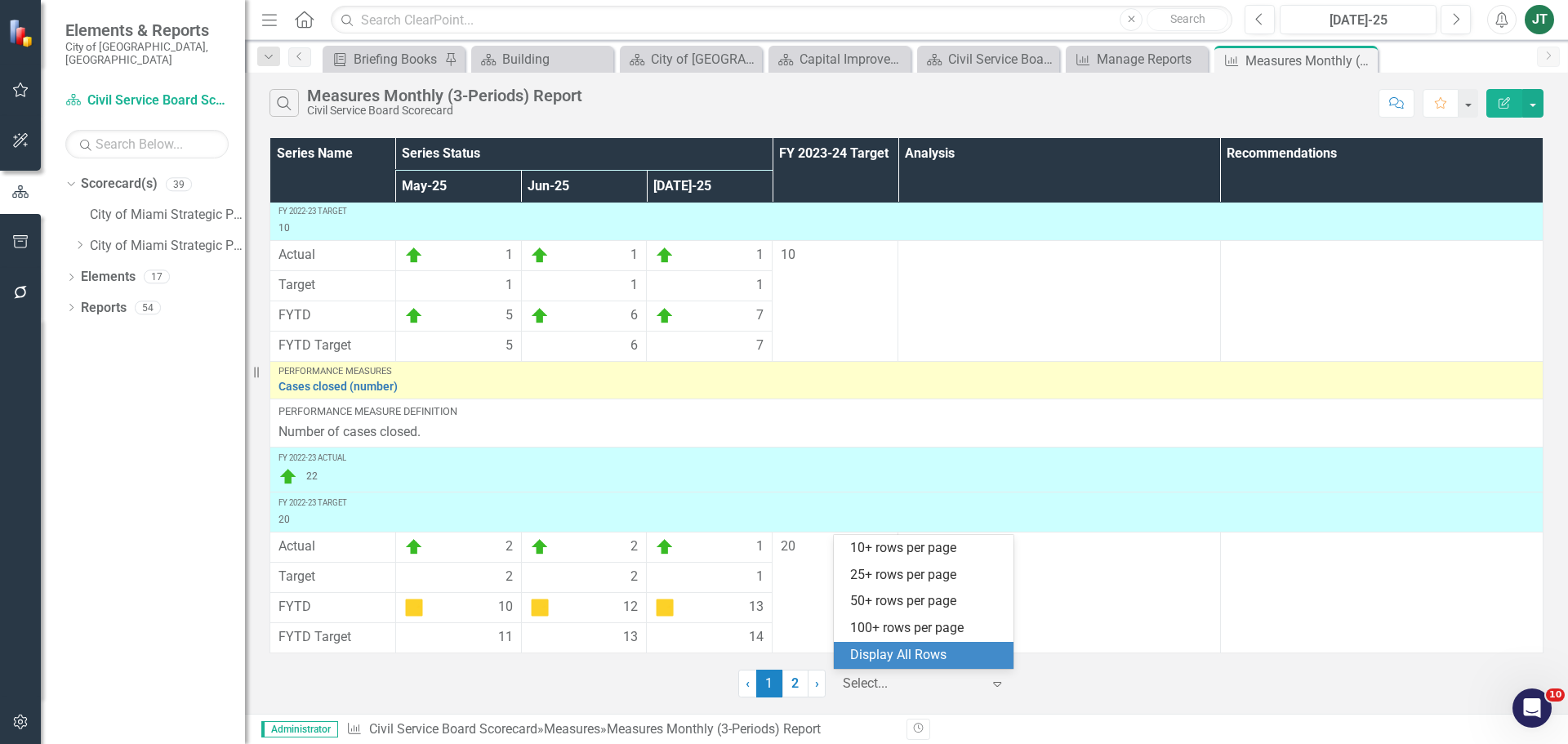
click at [902, 652] on div "Display All Rows" at bounding box center [927, 655] width 154 height 18
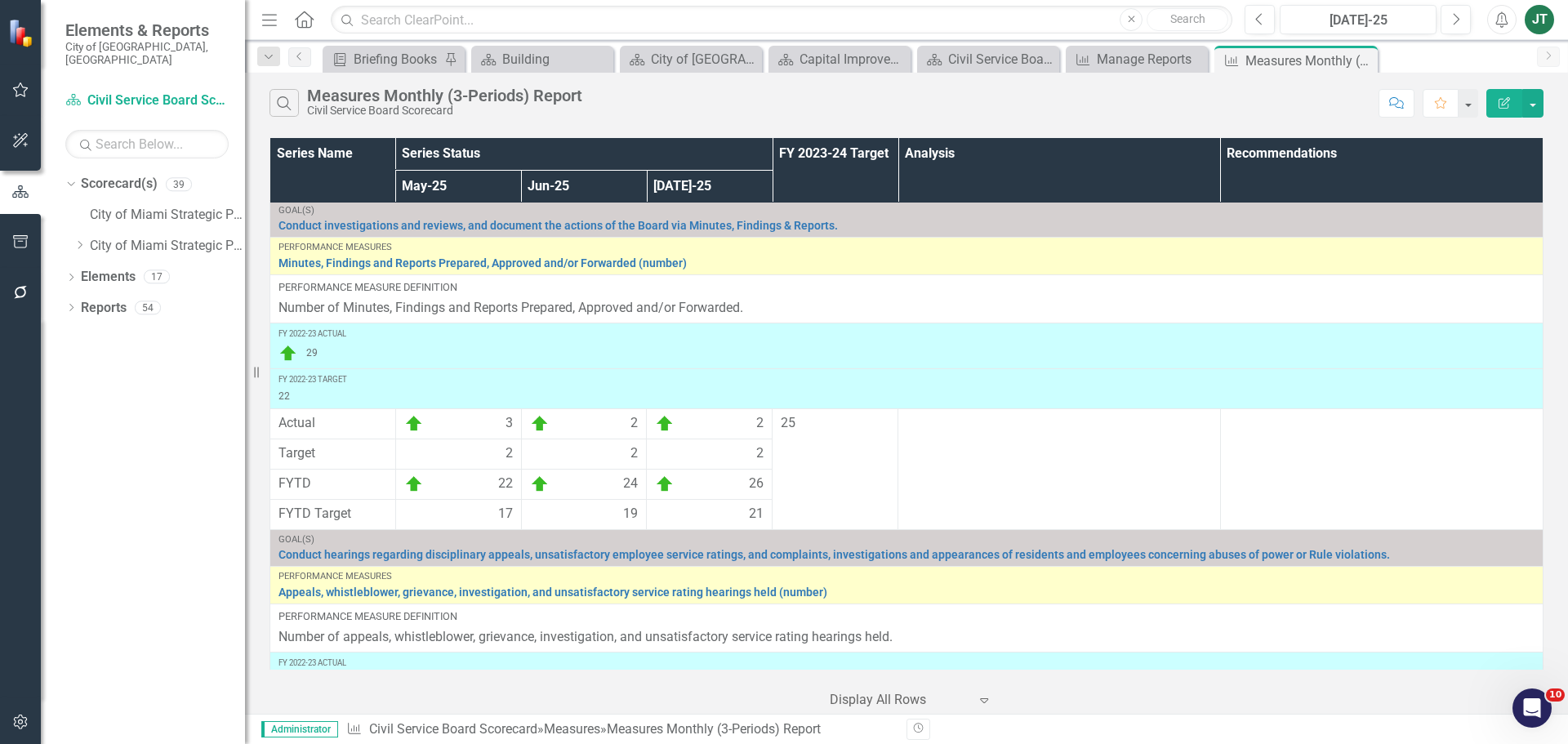
scroll to position [0, 0]
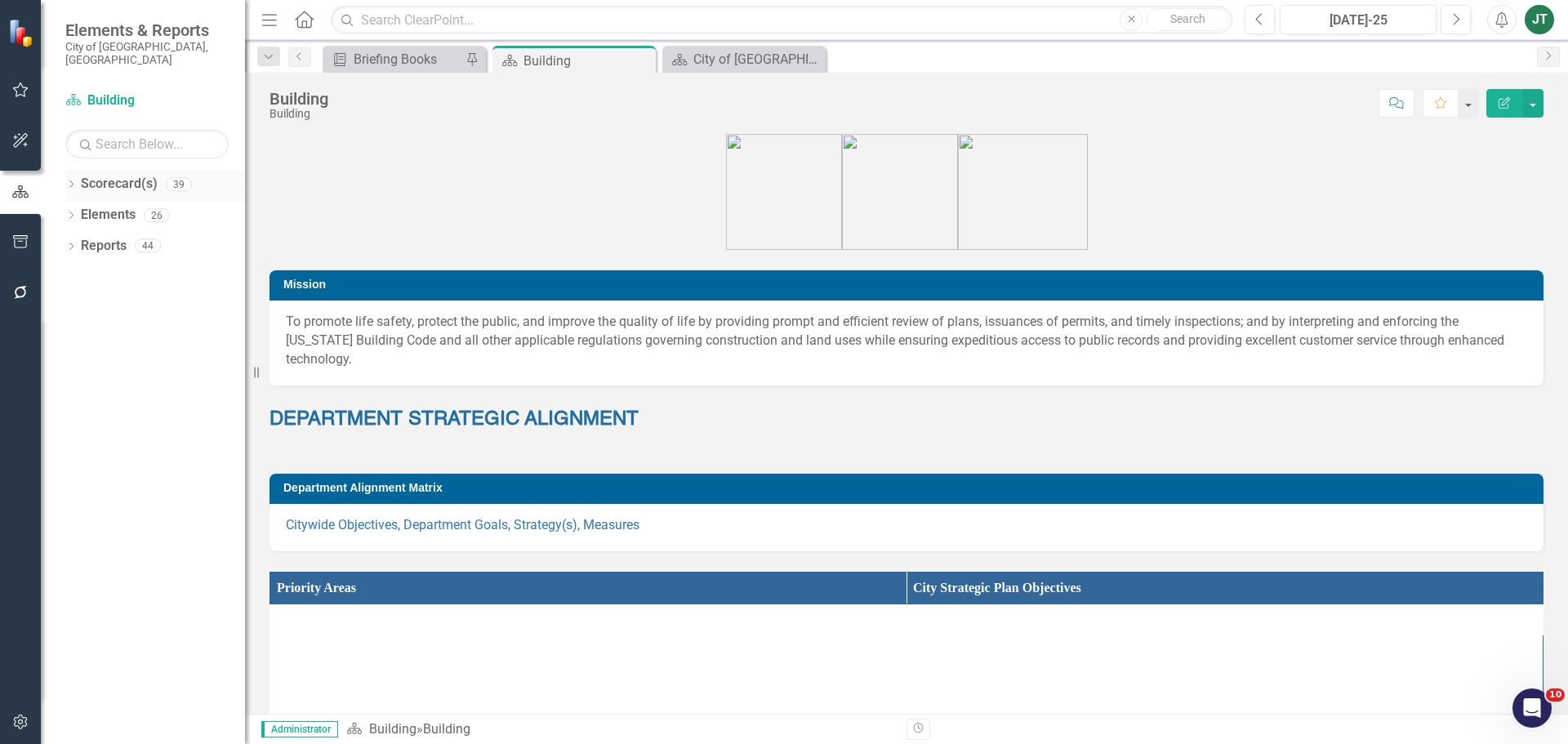
click at [73, 182] on icon "Dropdown" at bounding box center [71, 186] width 12 height 9
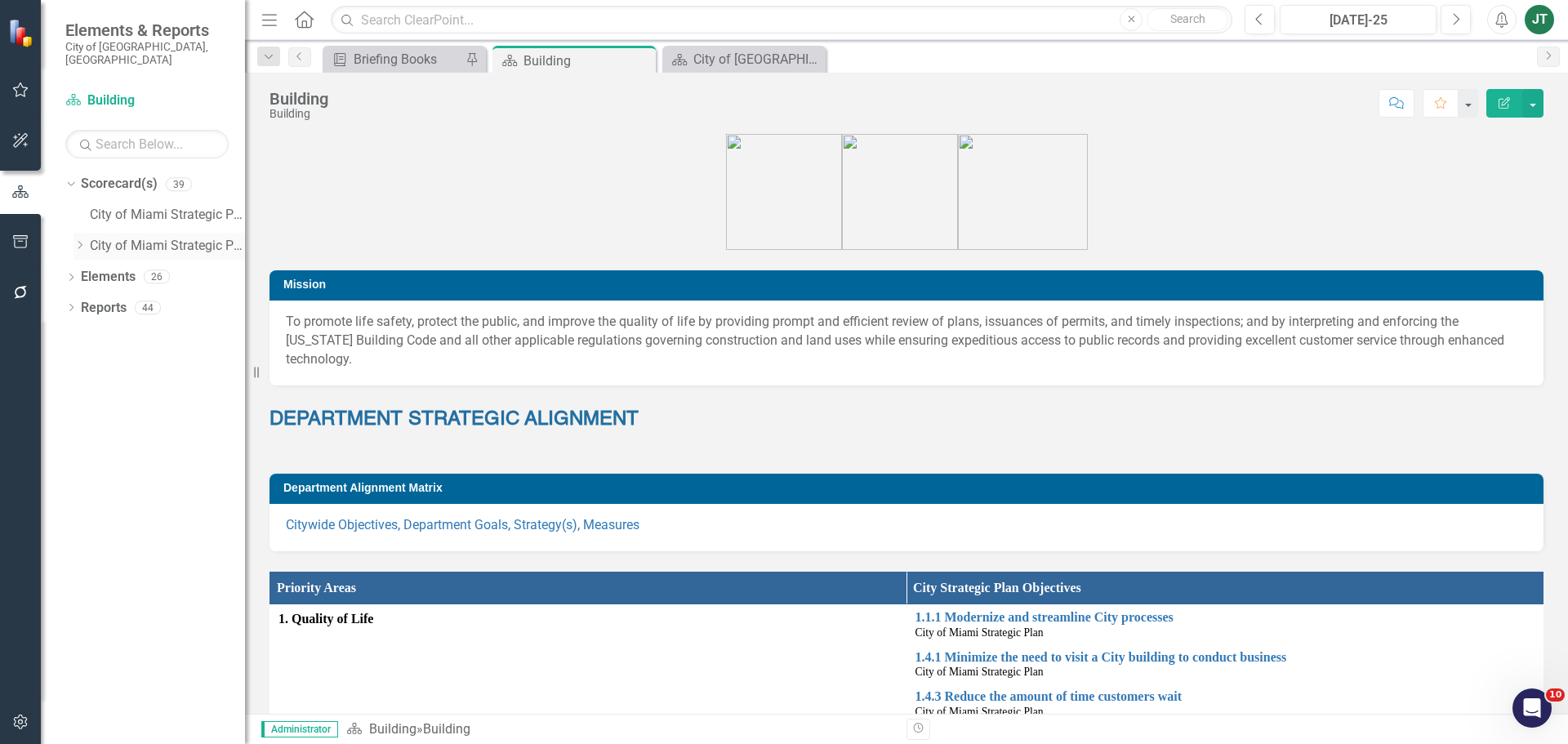
click at [78, 241] on icon "Dropdown" at bounding box center [79, 245] width 13 height 10
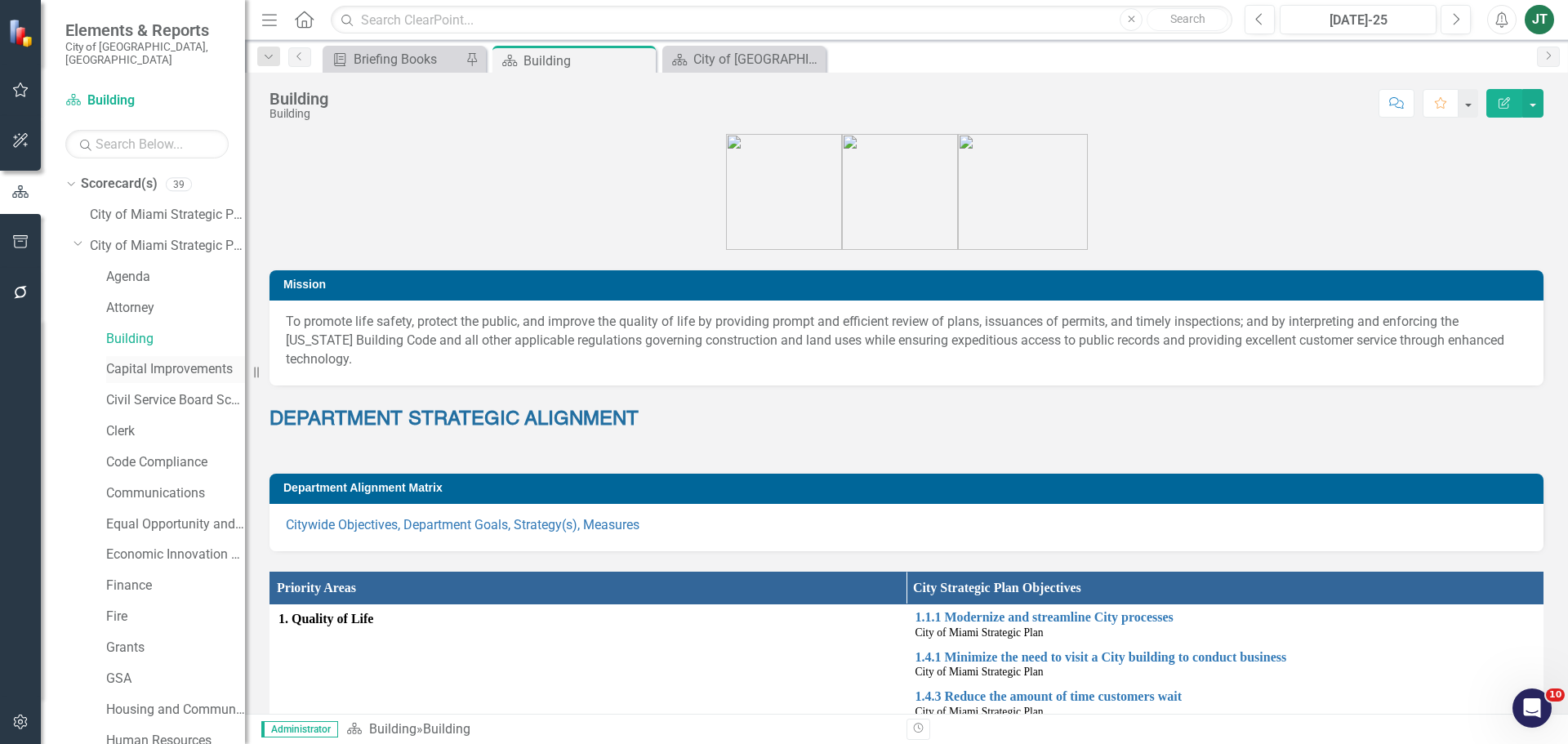
click at [127, 360] on link "Capital Improvements" at bounding box center [176, 369] width 139 height 18
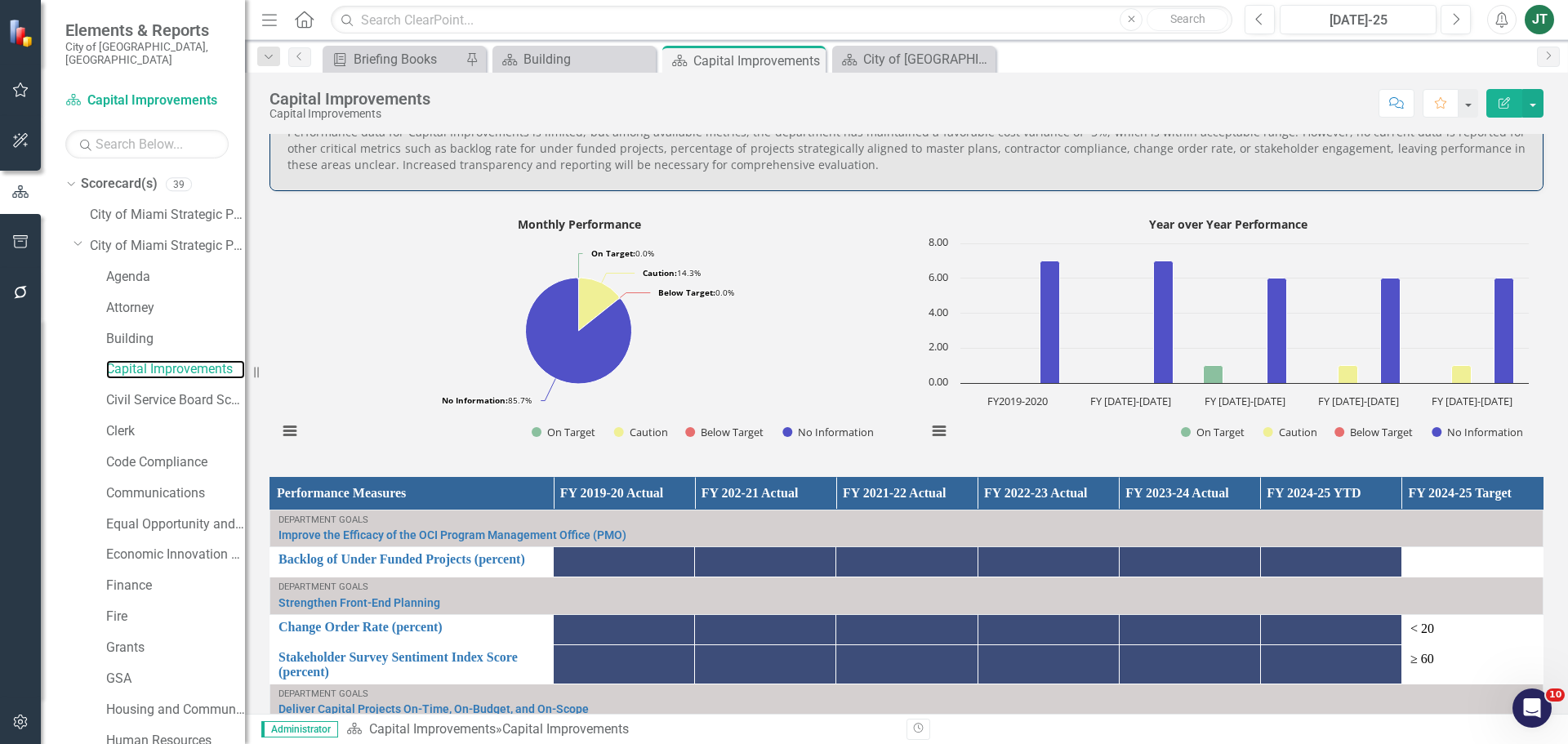
scroll to position [1225, 0]
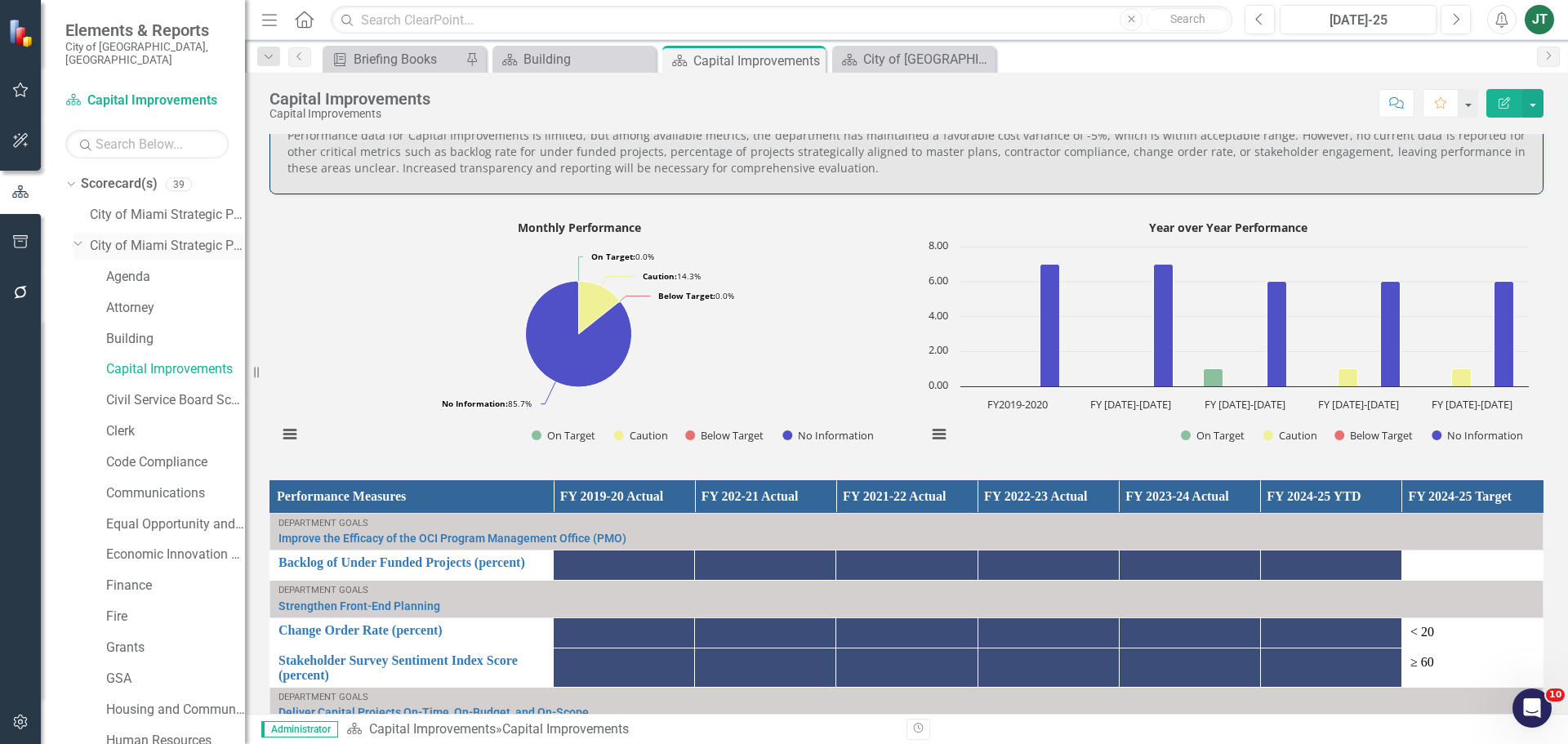
click at [77, 237] on icon "Dropdown" at bounding box center [78, 243] width 10 height 13
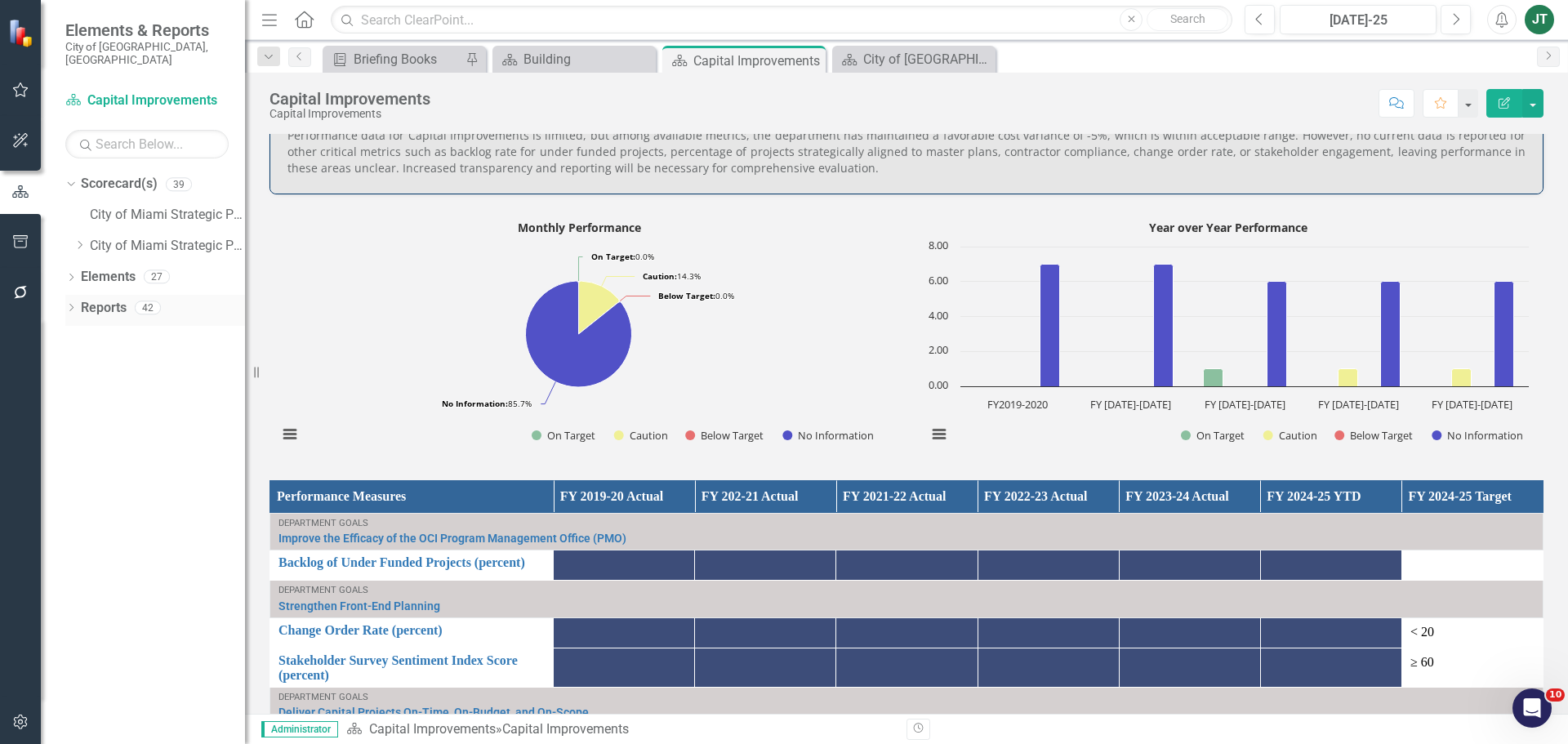
click at [105, 299] on link "Reports" at bounding box center [103, 307] width 45 height 18
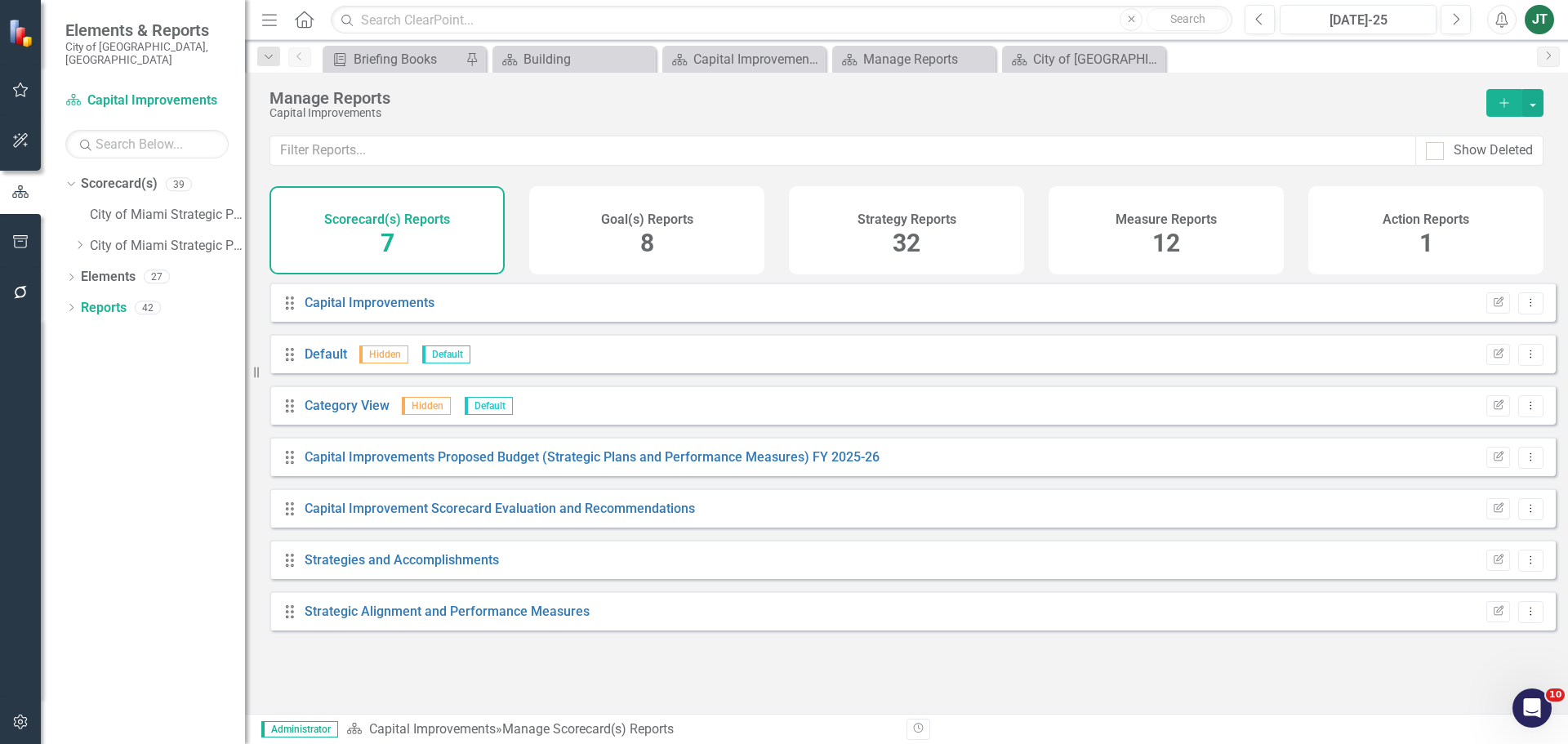
click at [1185, 246] on div "Measure Reports 12" at bounding box center [1166, 230] width 235 height 88
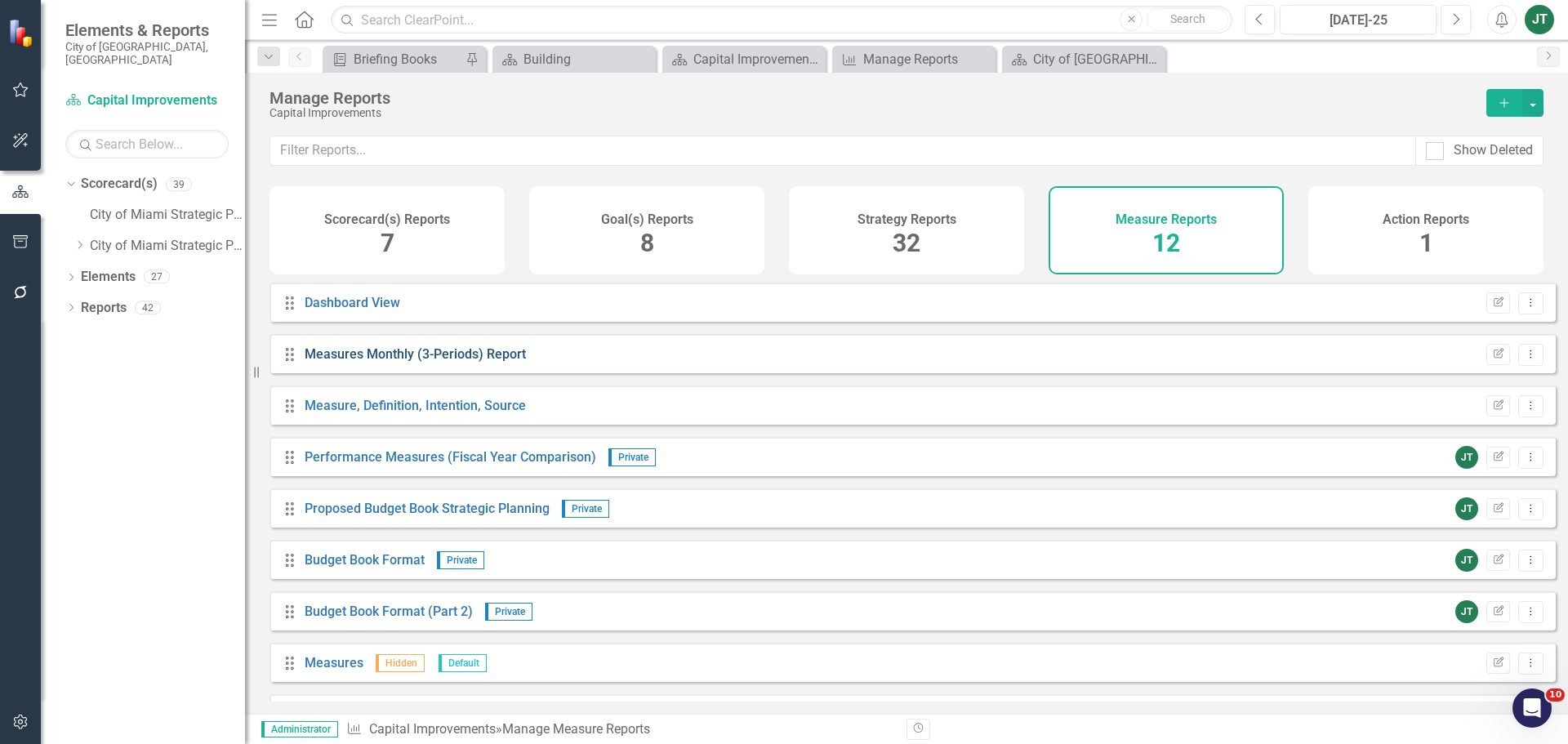
click at [418, 362] on link "Measures Monthly (3-Periods) Report" at bounding box center [414, 354] width 221 height 15
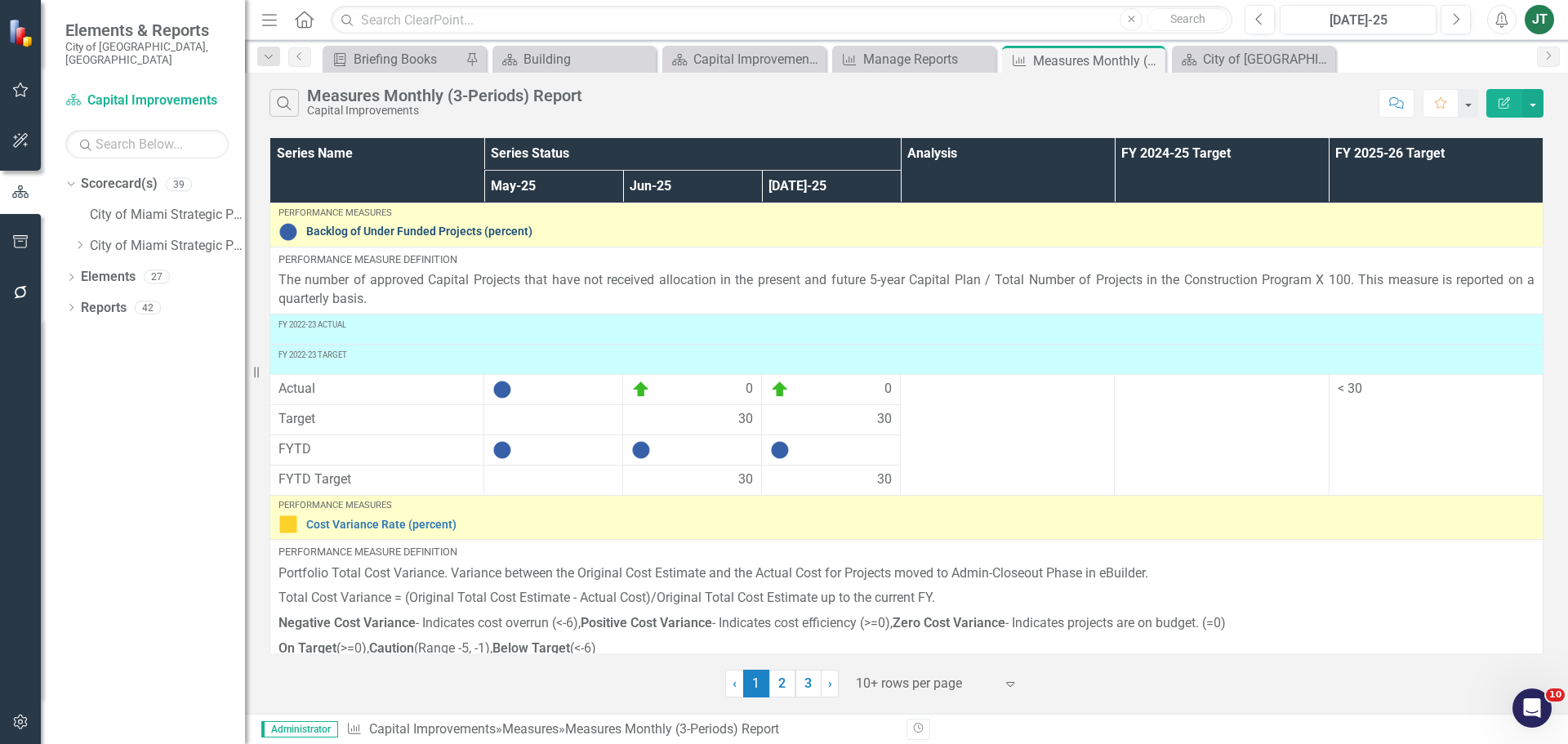
click at [464, 228] on link "Backlog of Under Funded Projects (percent)" at bounding box center [921, 231] width 1229 height 13
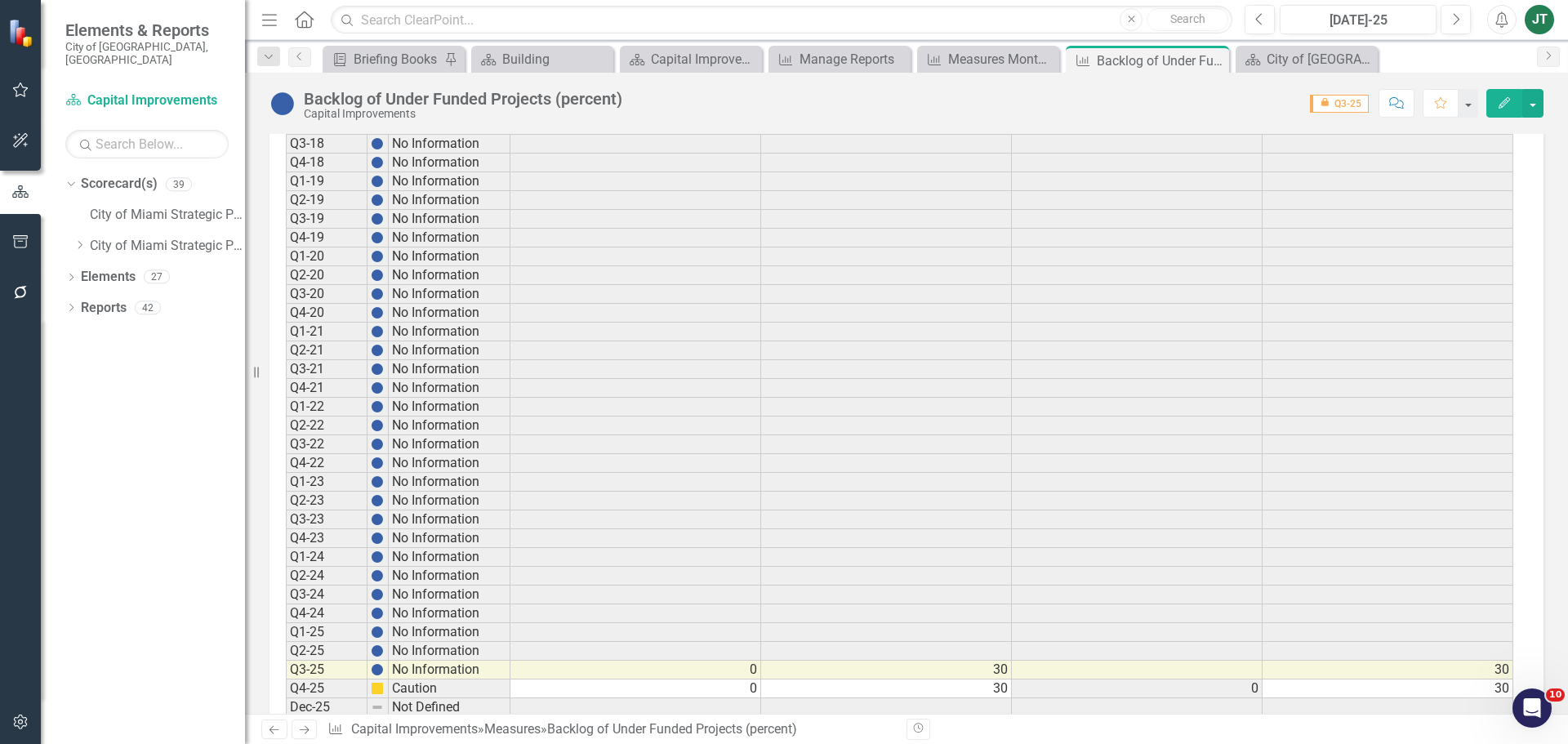
scroll to position [1223, 0]
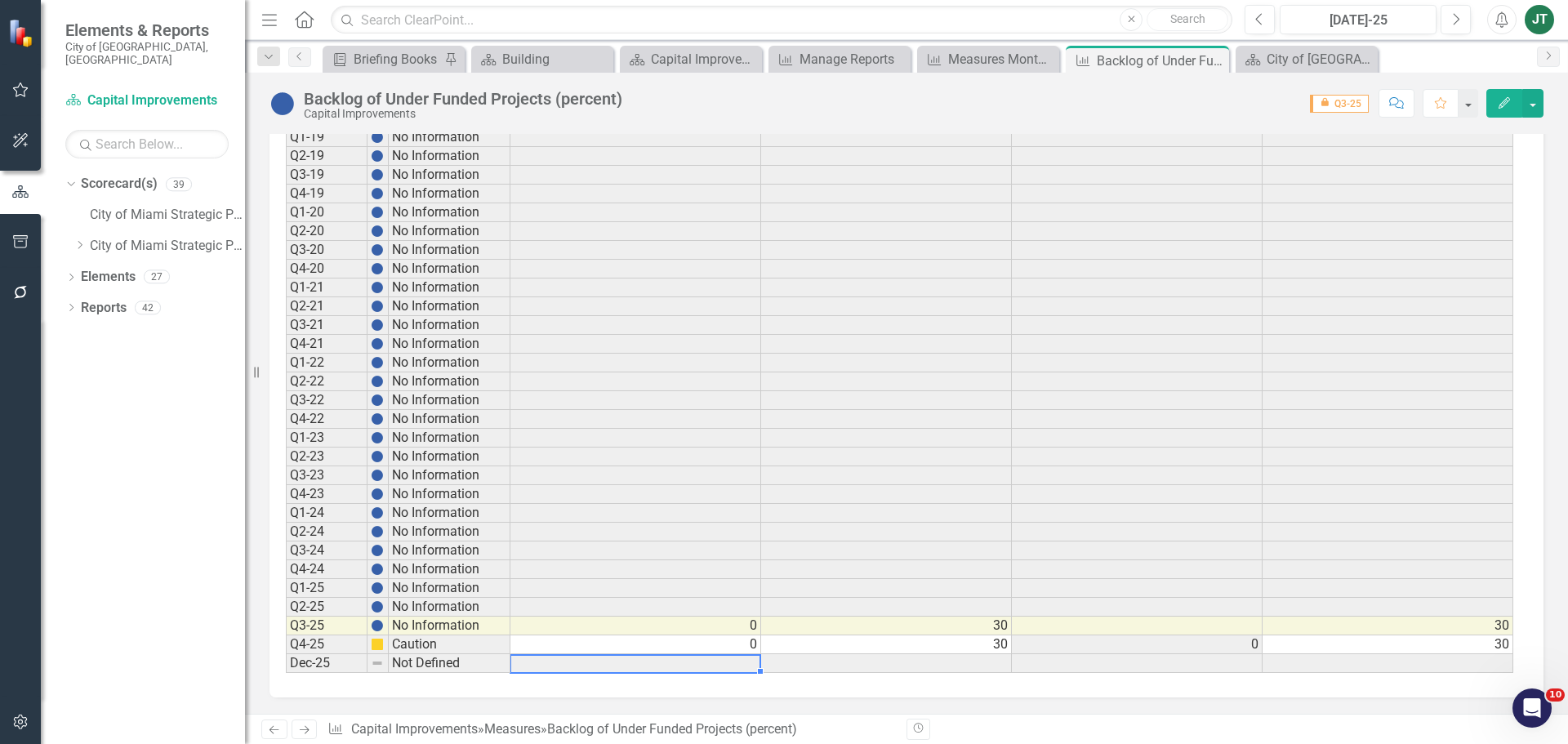
click at [584, 664] on td at bounding box center [636, 663] width 251 height 18
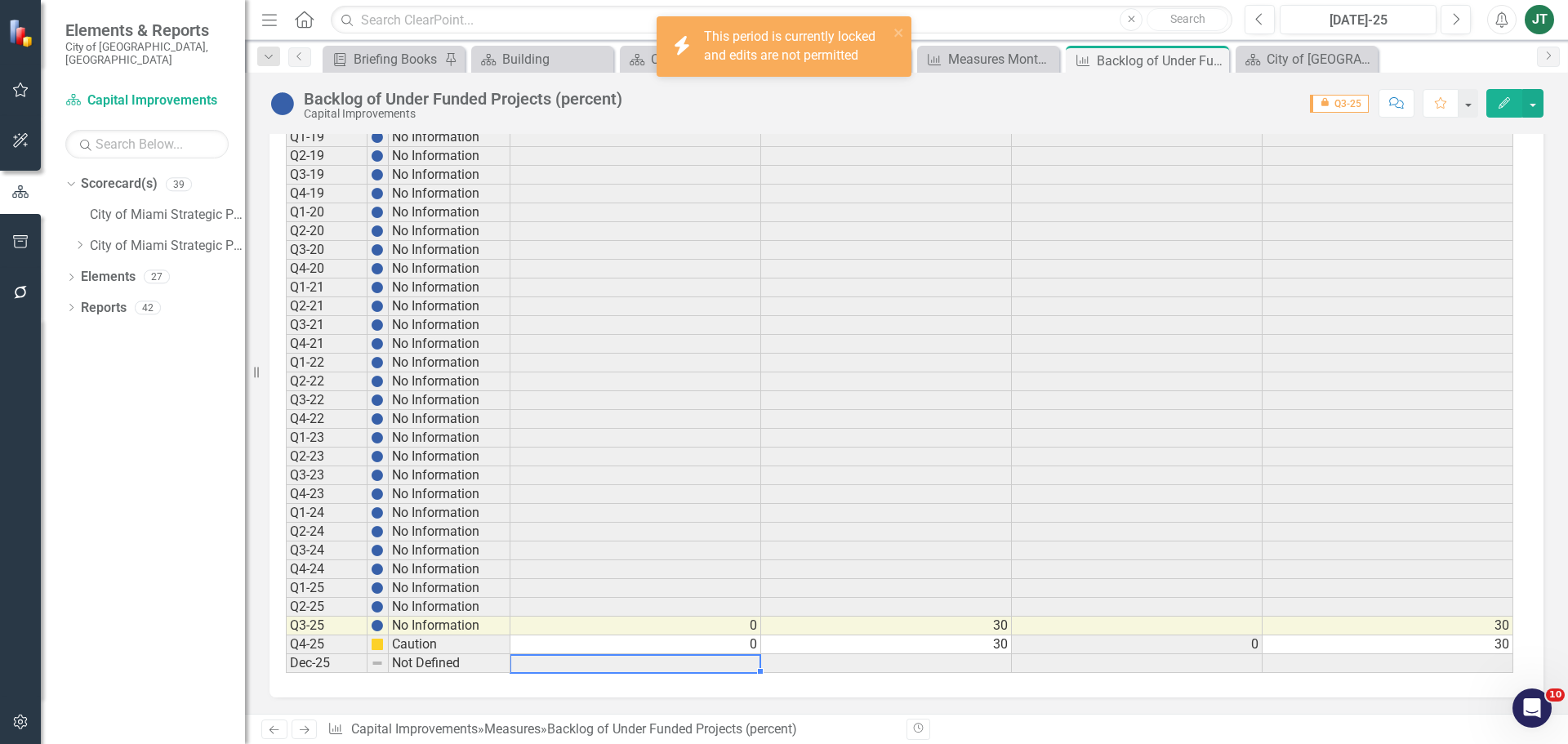
click at [582, 643] on td "0" at bounding box center [636, 644] width 251 height 18
click at [652, 669] on td at bounding box center [636, 663] width 251 height 18
click at [1231, 627] on td at bounding box center [1138, 625] width 251 height 18
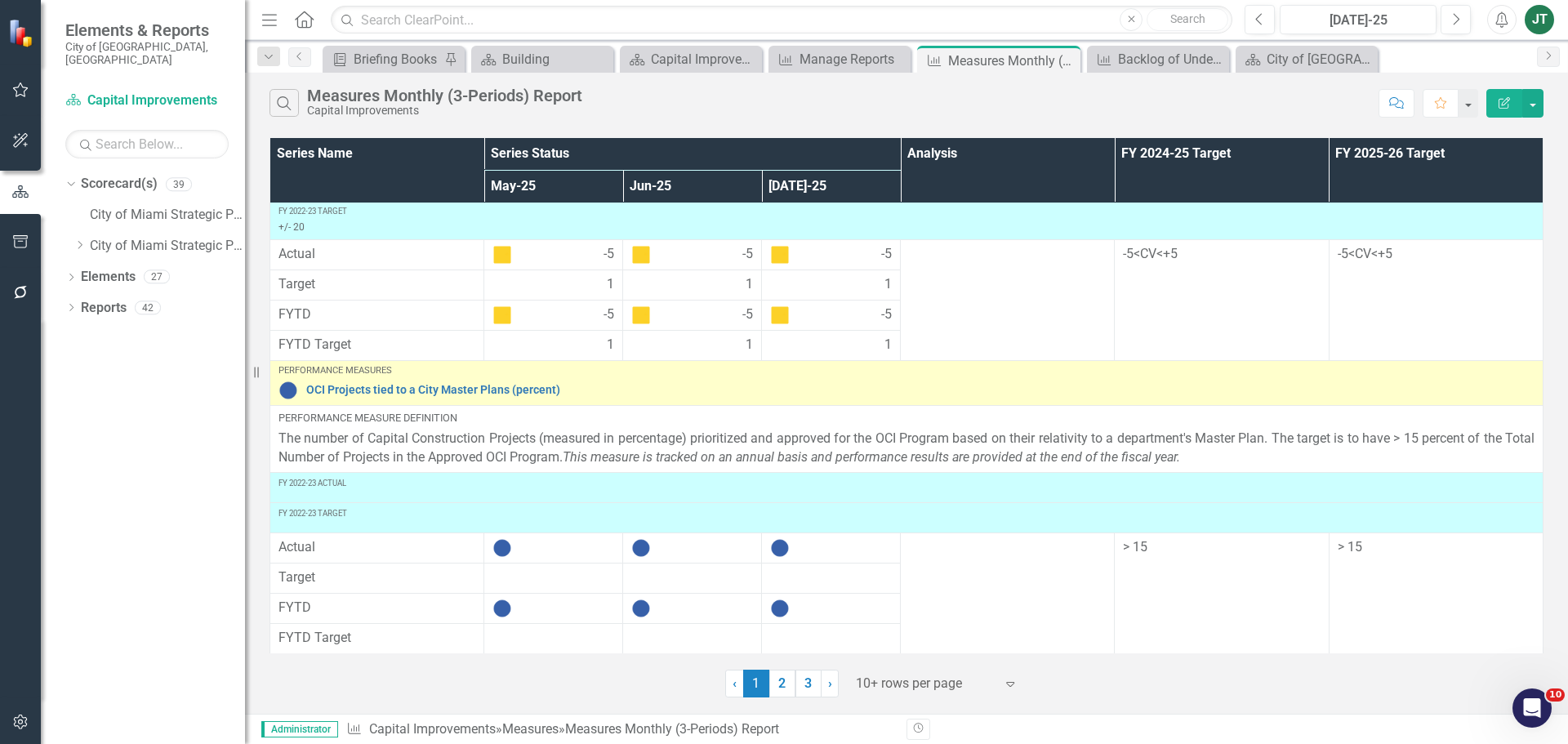
scroll to position [510, 0]
click at [927, 689] on div at bounding box center [926, 684] width 139 height 22
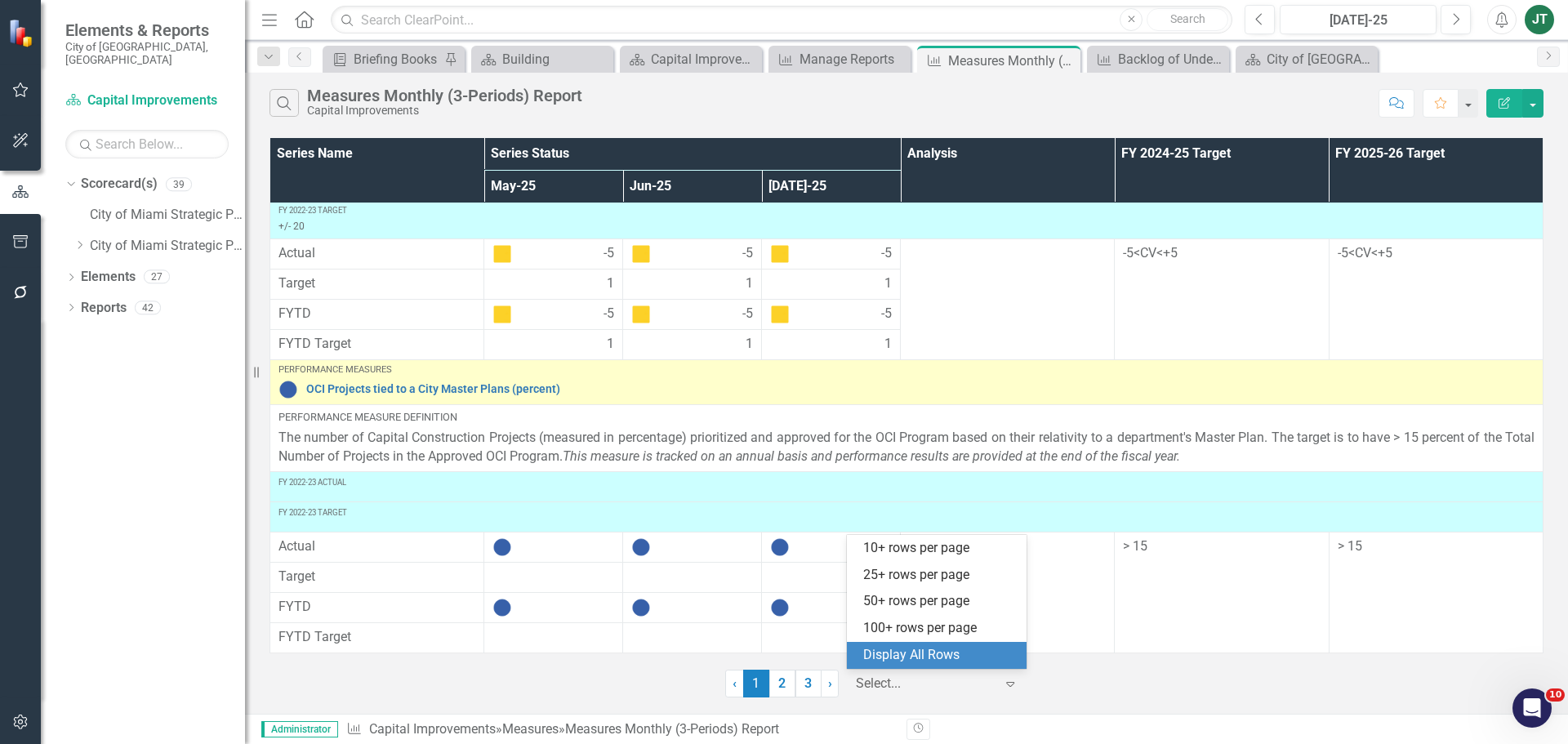
click at [940, 653] on div "Display All Rows" at bounding box center [940, 655] width 154 height 18
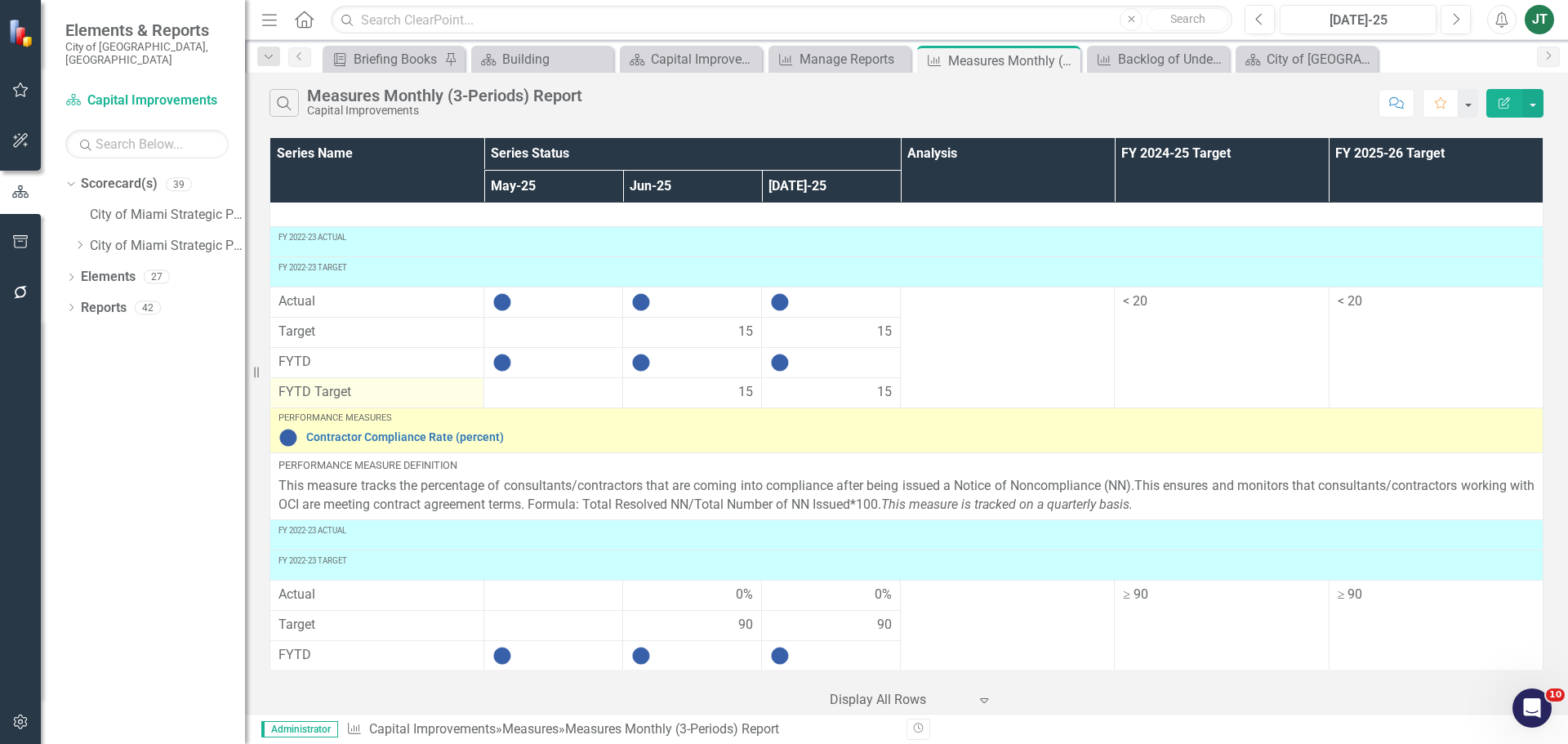
scroll to position [1147, 0]
click at [356, 434] on link "Contractor Compliance Rate (percent)" at bounding box center [921, 438] width 1229 height 13
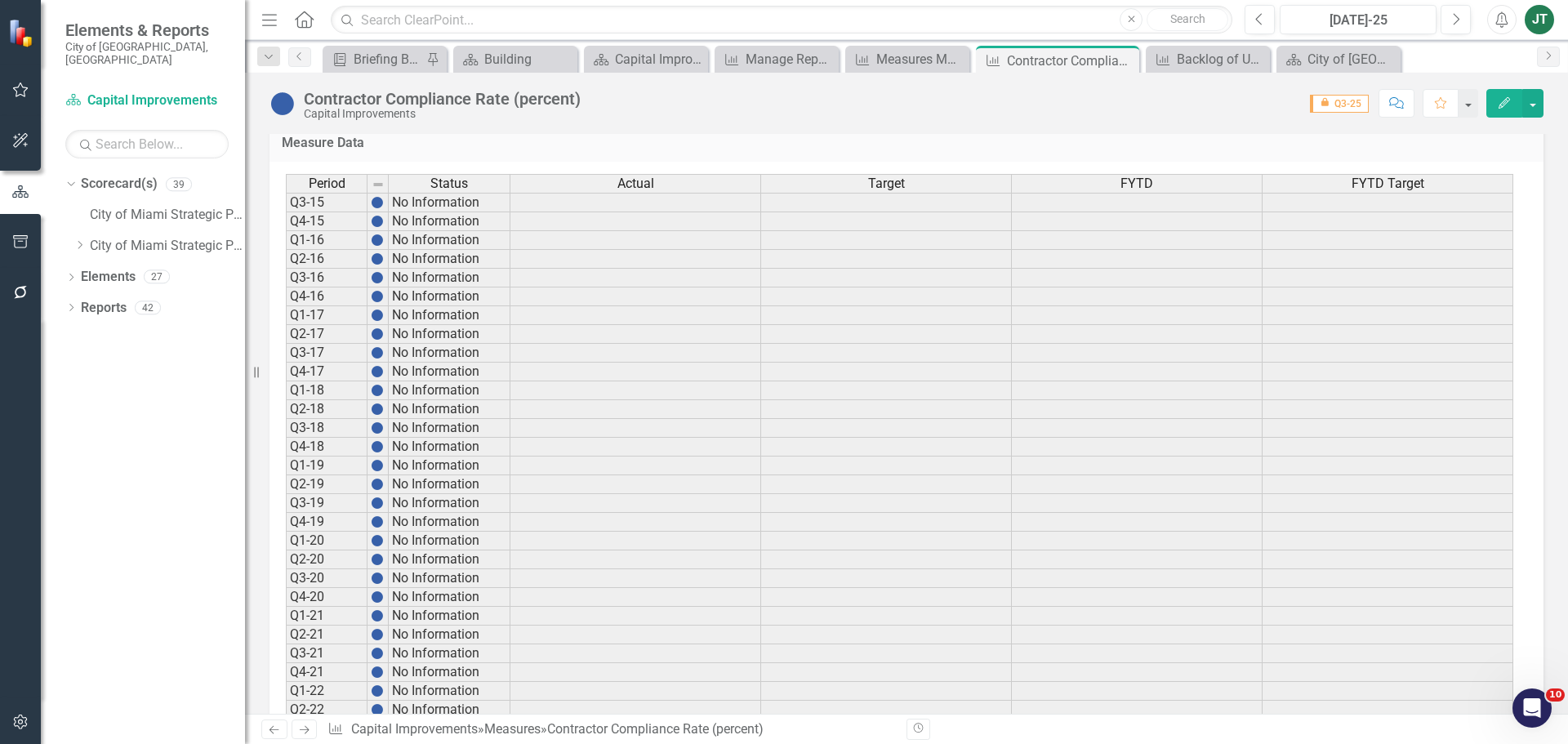
scroll to position [1223, 0]
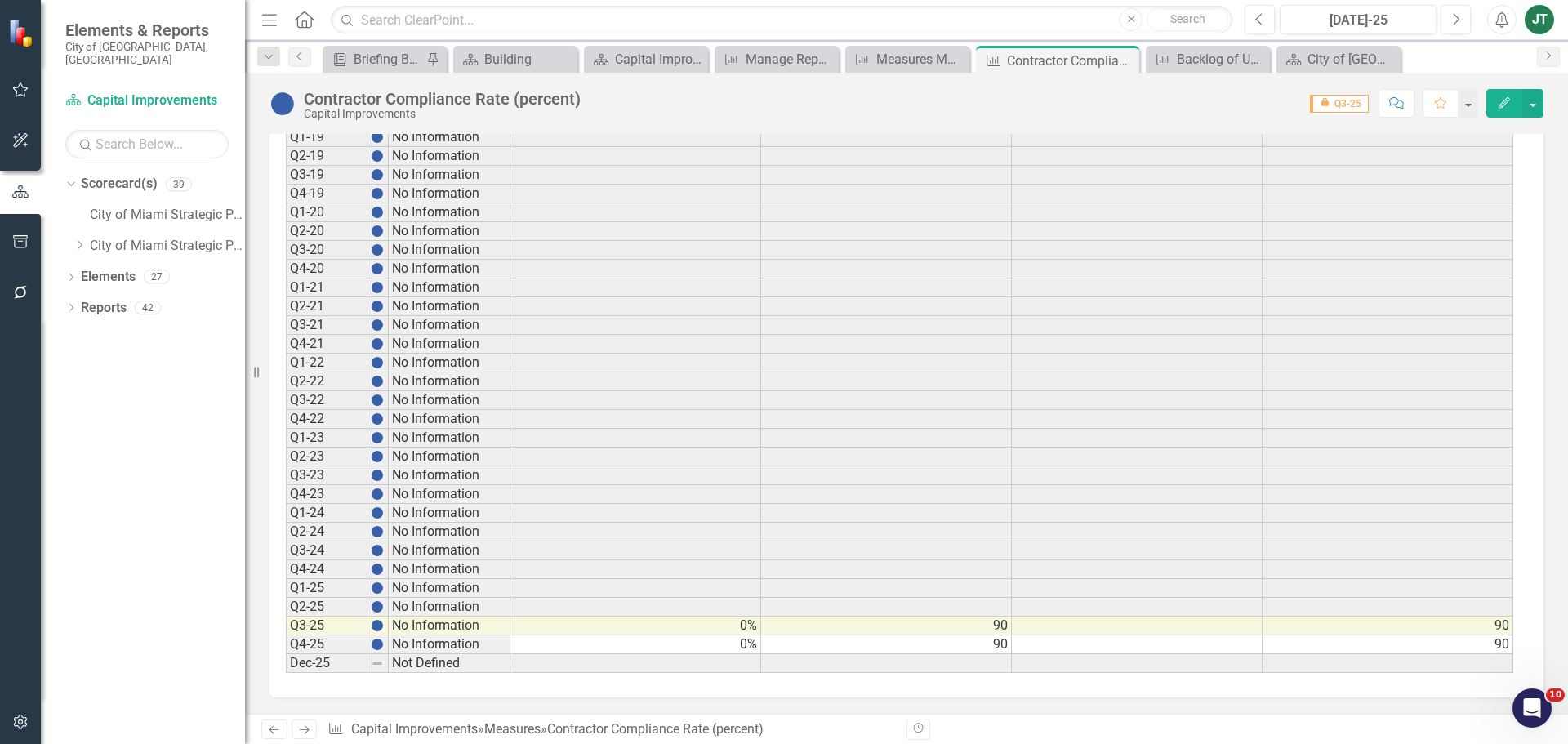
click at [1510, 99] on icon "Edit" at bounding box center [1504, 103] width 14 height 12
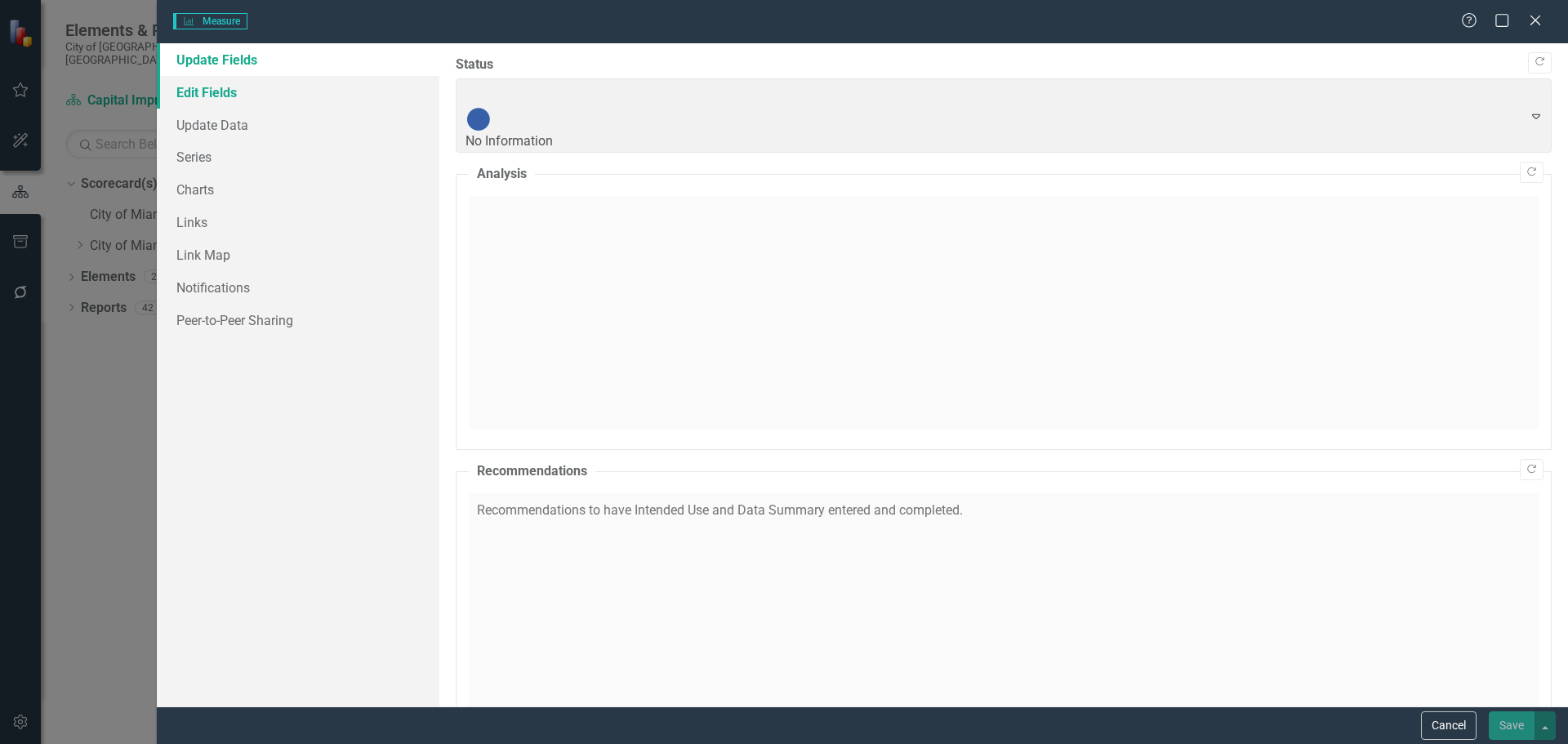
click at [228, 99] on link "Edit Fields" at bounding box center [298, 93] width 283 height 33
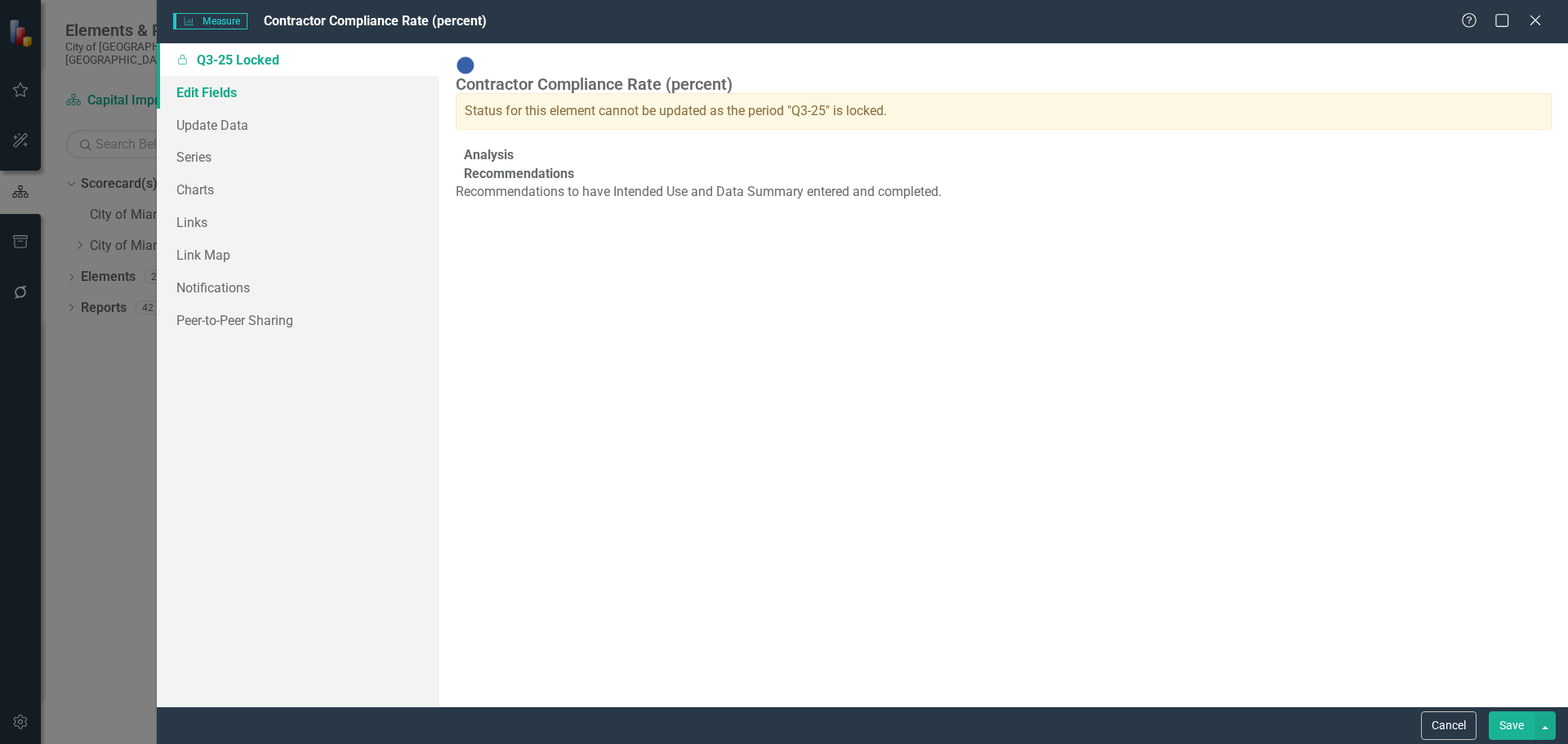
click at [239, 93] on link "Edit Fields" at bounding box center [298, 93] width 283 height 33
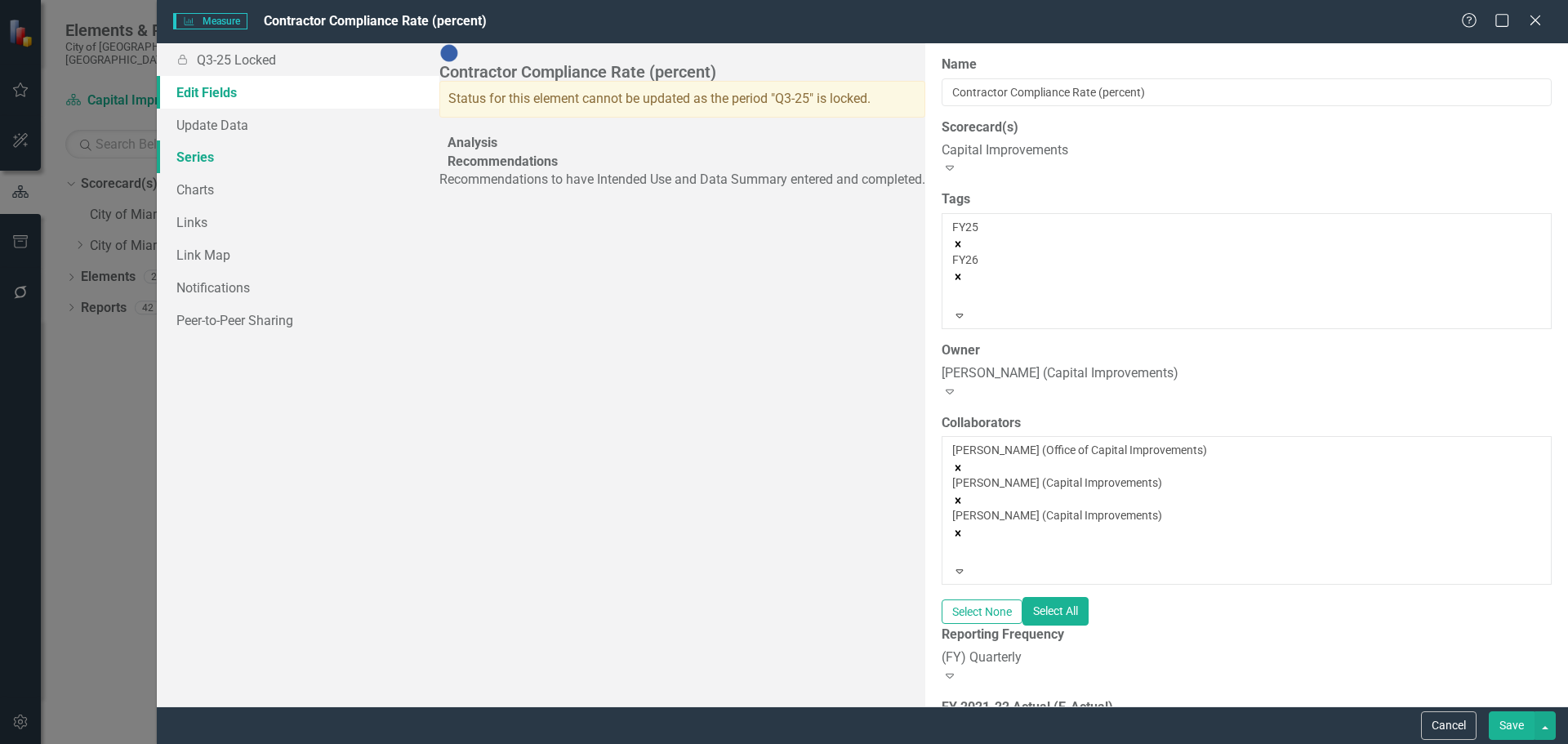
click at [209, 159] on link "Series" at bounding box center [298, 157] width 283 height 33
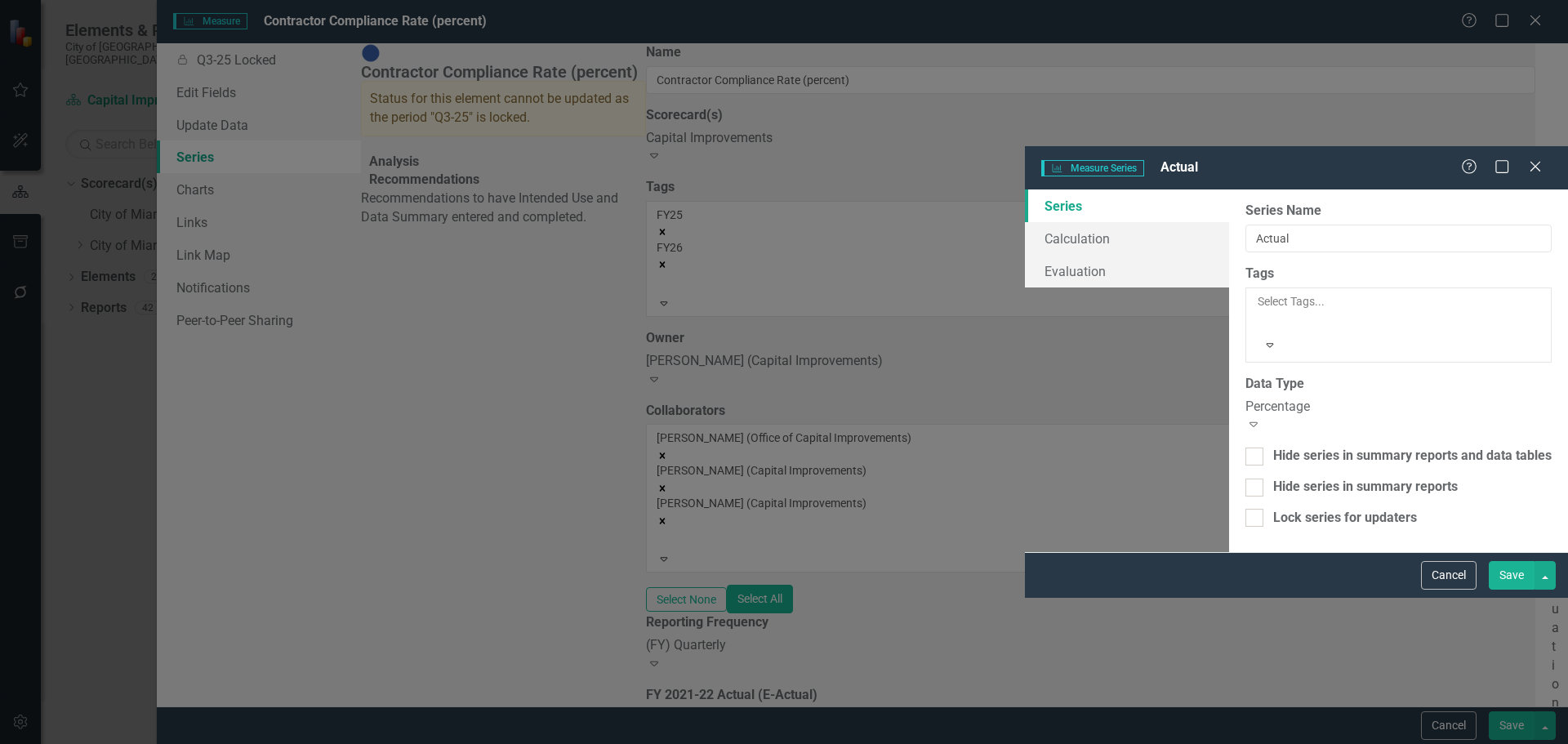
click at [1245, 398] on div "Percentage" at bounding box center [1398, 407] width 306 height 18
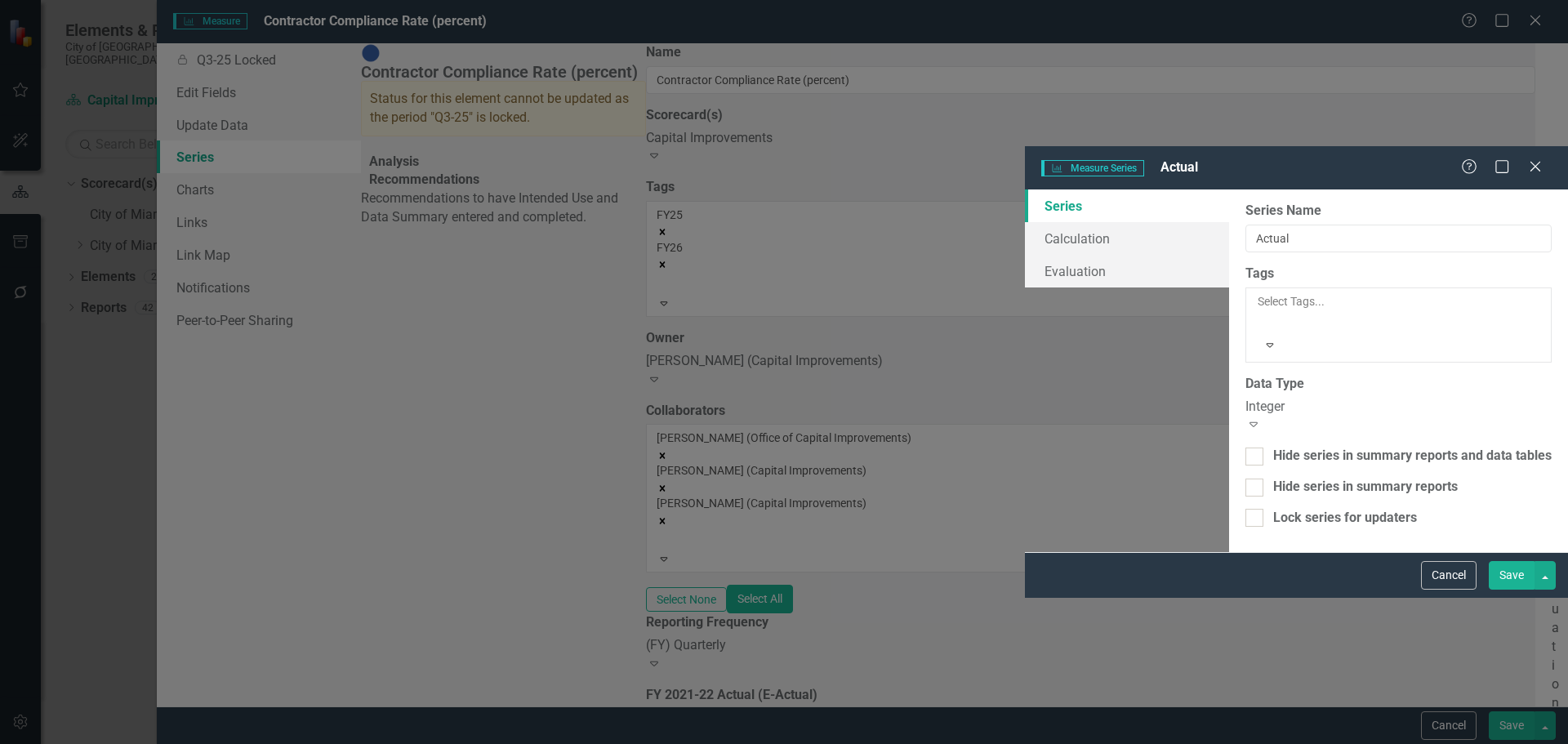
click at [1525, 589] on button "Save" at bounding box center [1511, 576] width 45 height 29
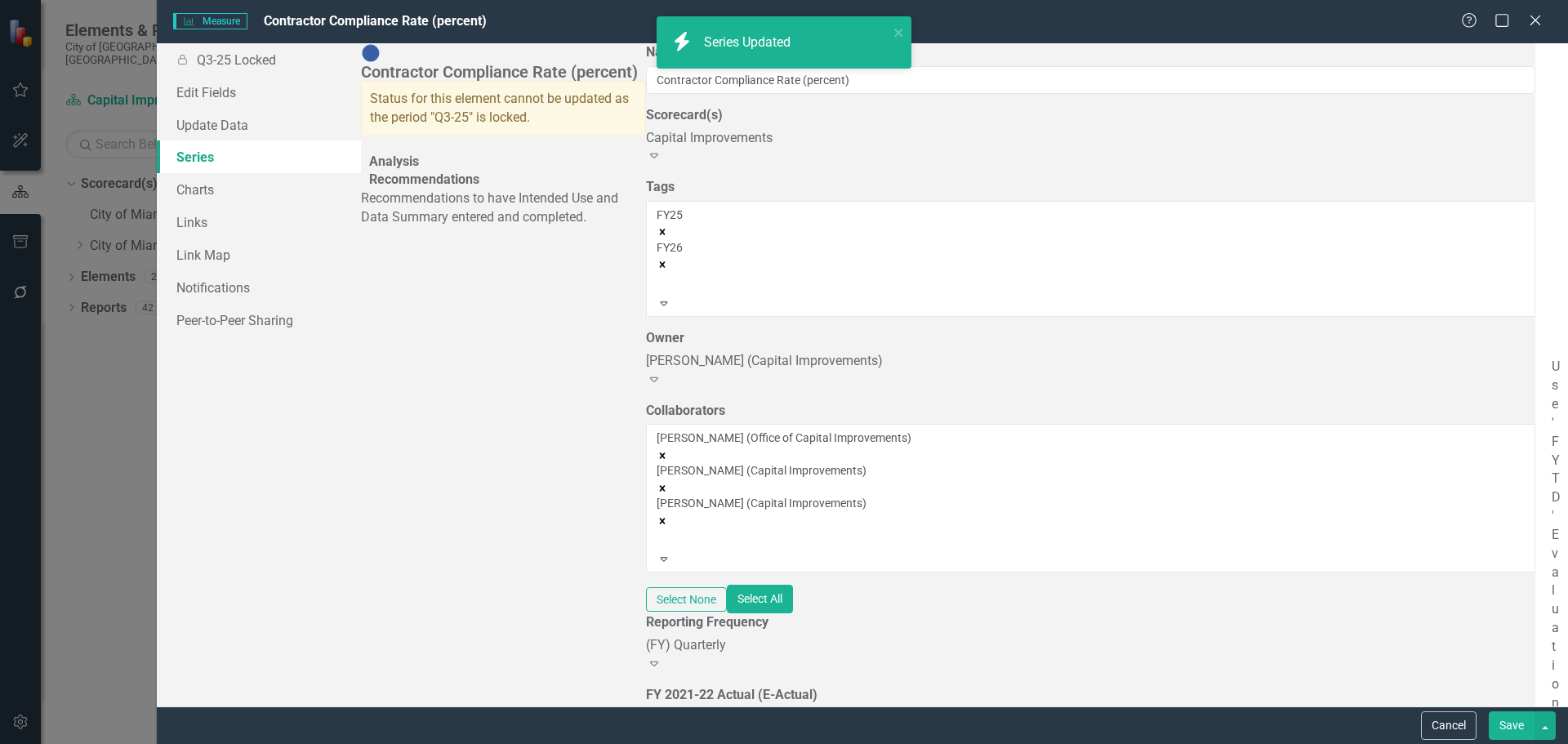
click at [1511, 721] on button "Save" at bounding box center [1511, 726] width 45 height 29
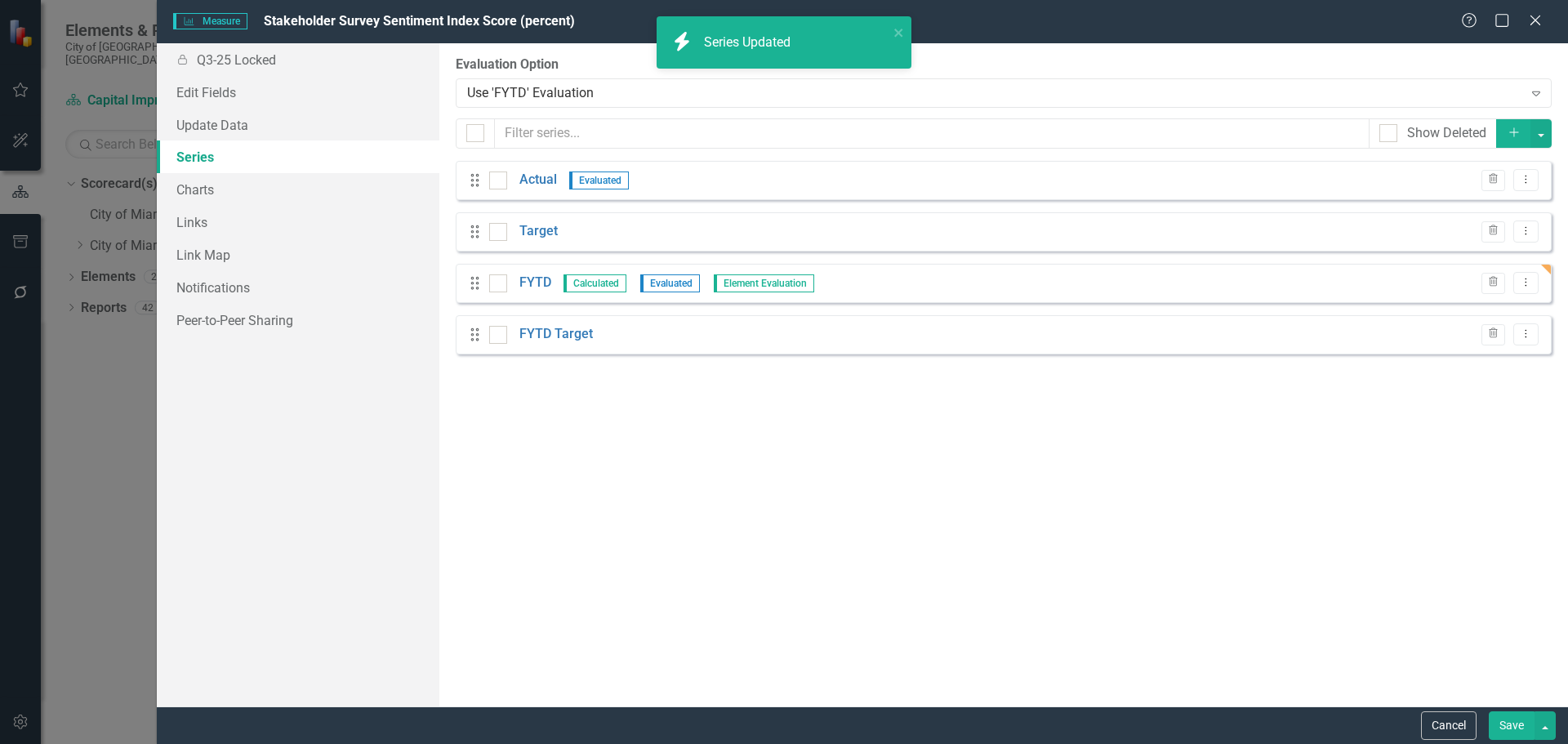
click at [1511, 713] on button "Save" at bounding box center [1511, 726] width 45 height 29
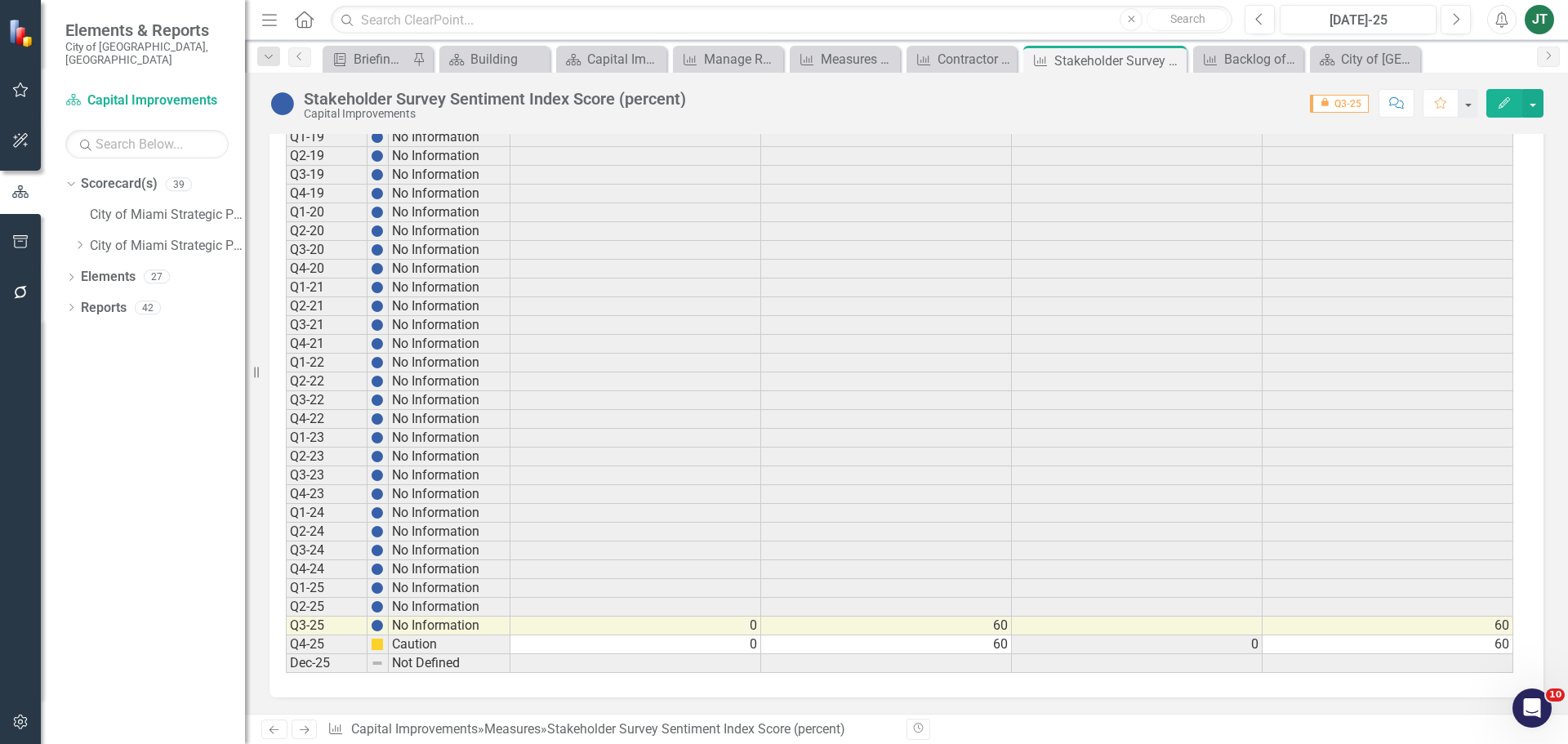
click at [307, 728] on icon at bounding box center [304, 730] width 10 height 8
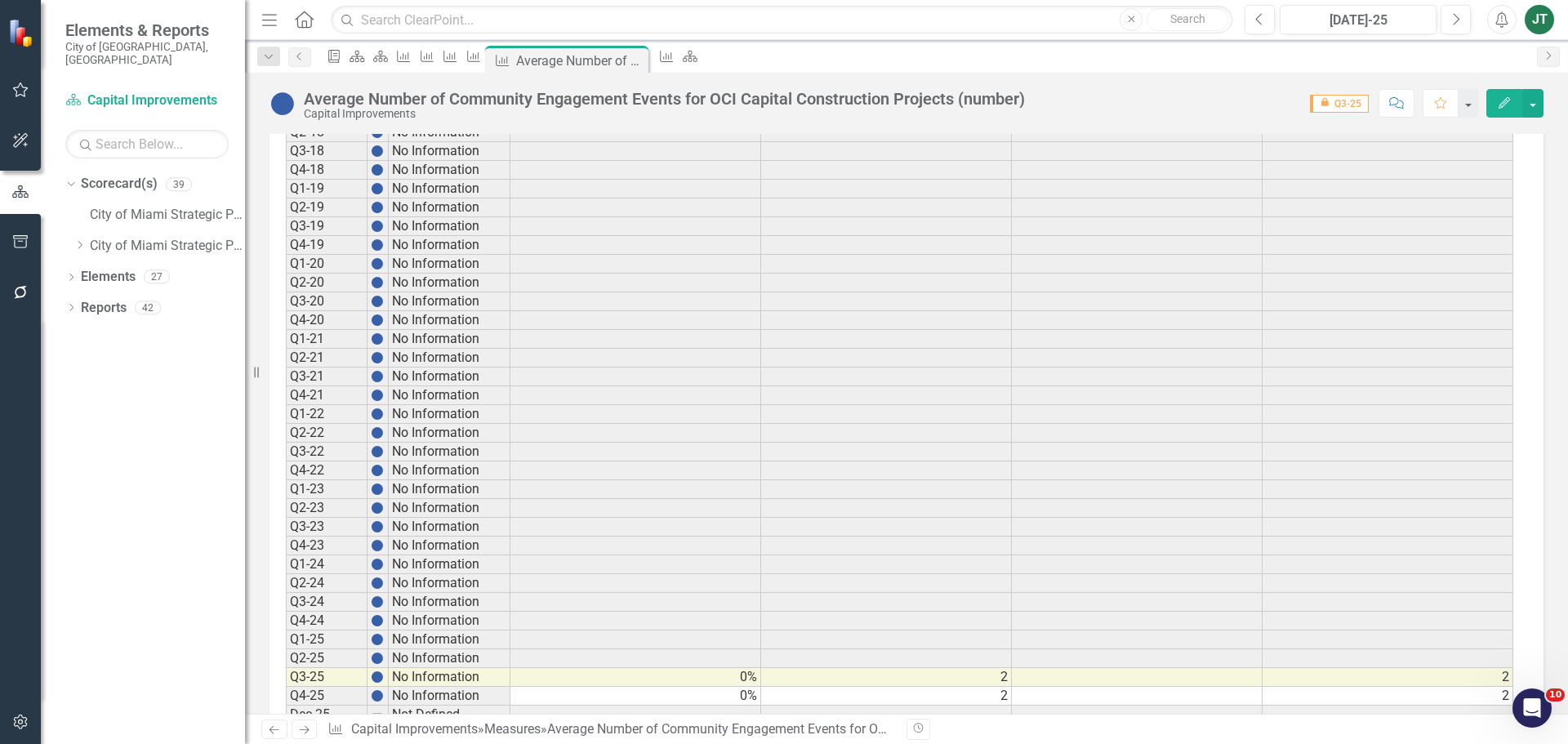
scroll to position [1181, 0]
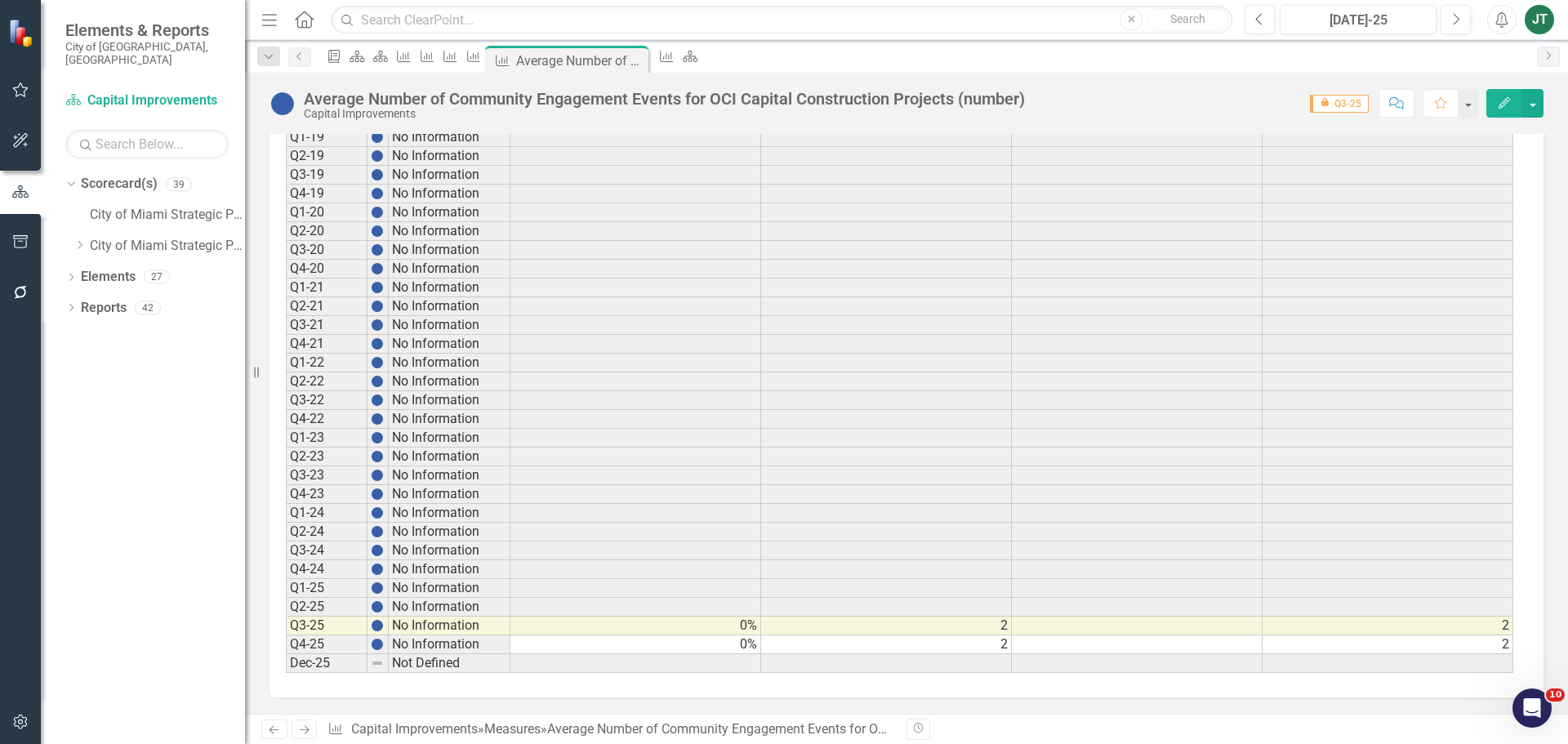
click at [271, 730] on icon at bounding box center [274, 730] width 10 height 8
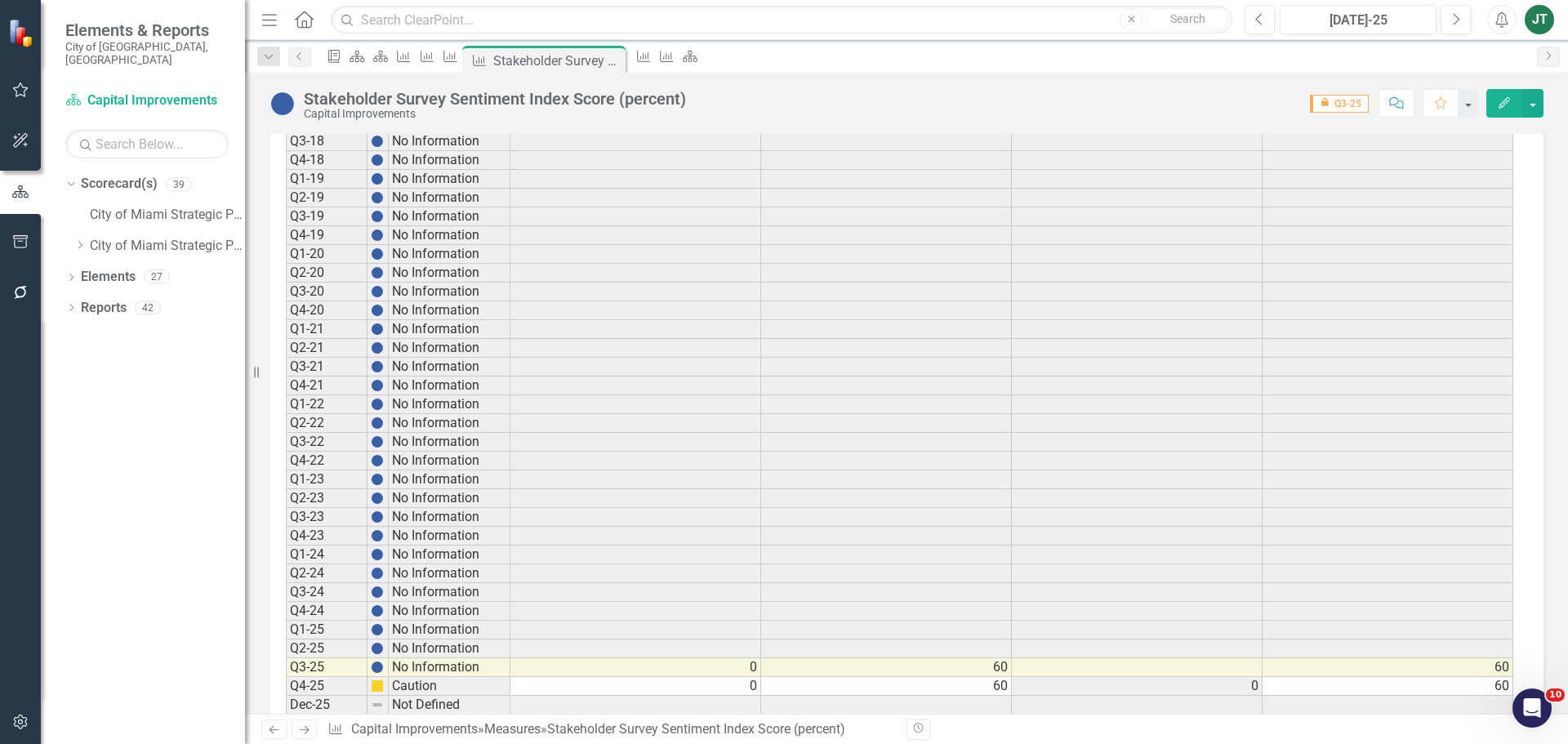
scroll to position [1223, 0]
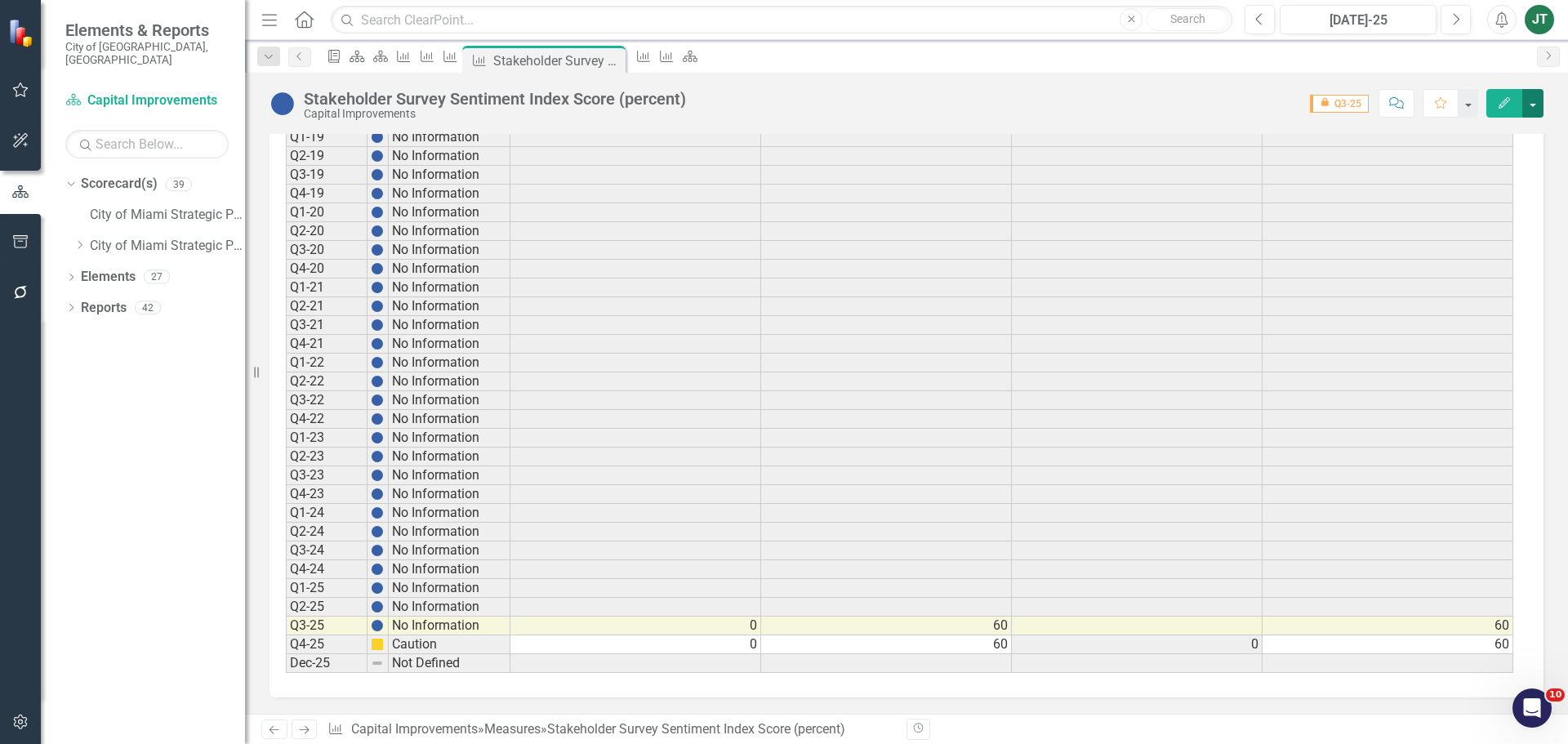
click at [1533, 104] on button "button" at bounding box center [1533, 103] width 21 height 29
click at [1466, 130] on link "Edit Edit Measure" at bounding box center [1463, 133] width 159 height 30
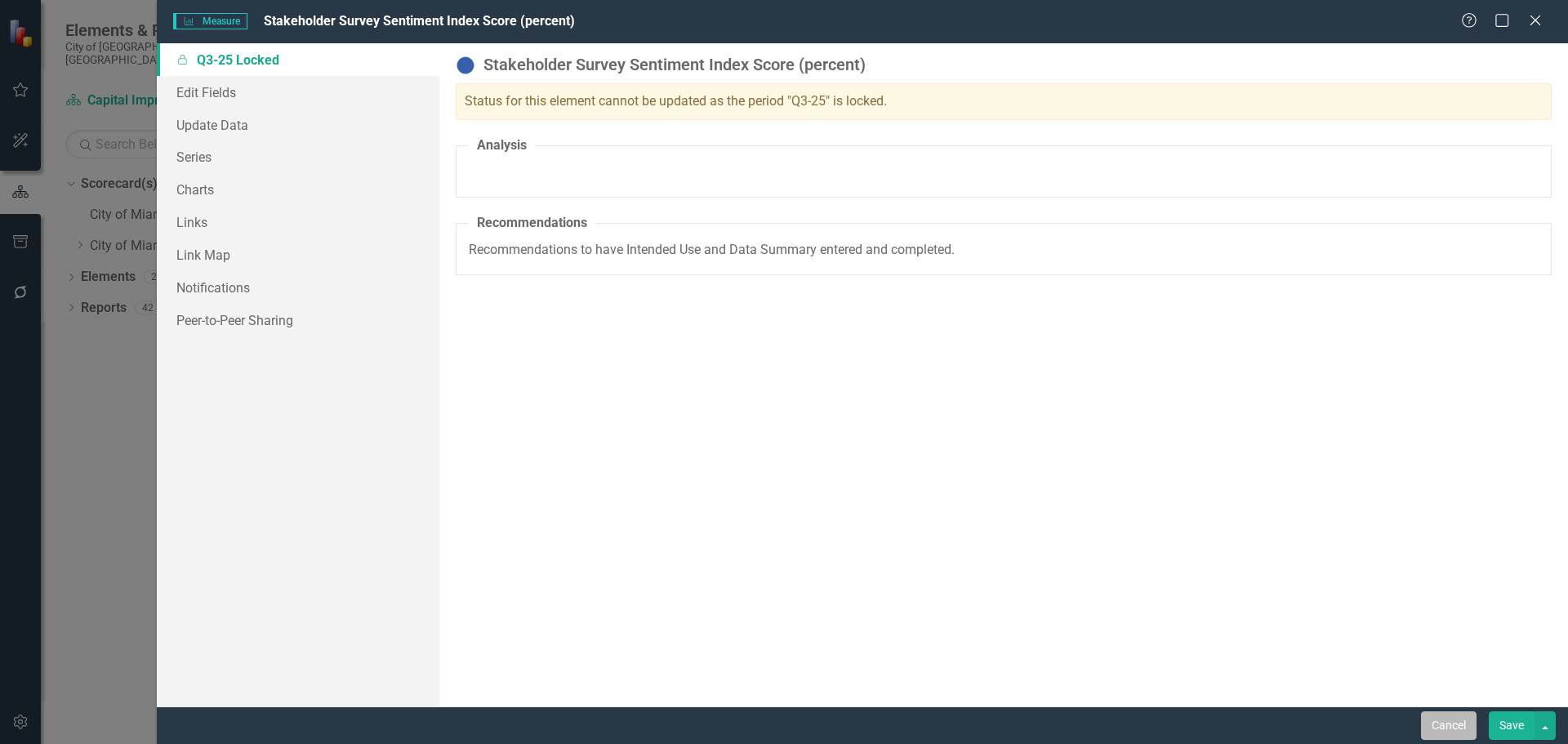
click at [1460, 723] on button "Cancel" at bounding box center [1448, 726] width 55 height 29
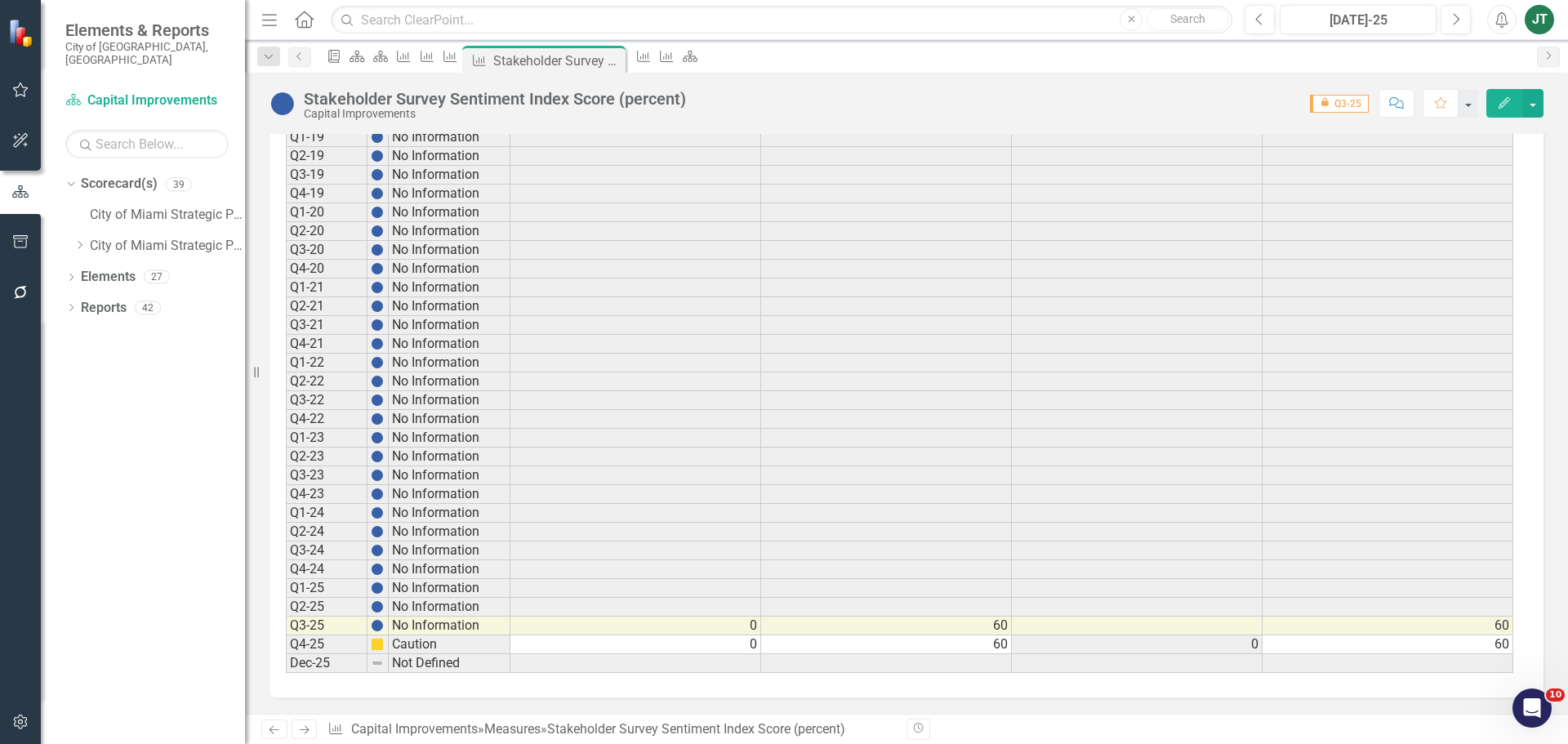
click at [1505, 105] on icon "Edit" at bounding box center [1504, 103] width 14 height 12
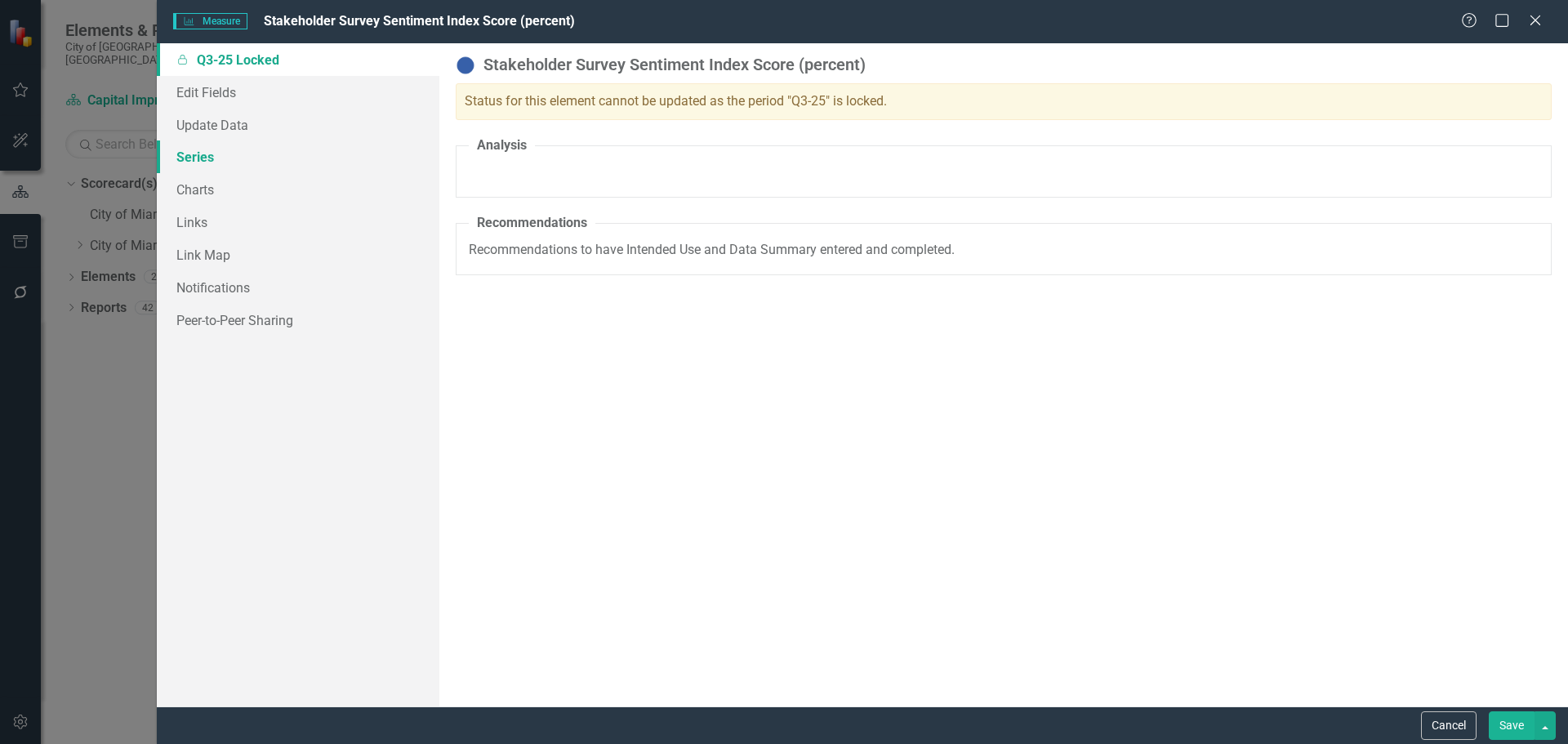
click at [213, 159] on link "Series" at bounding box center [298, 157] width 283 height 33
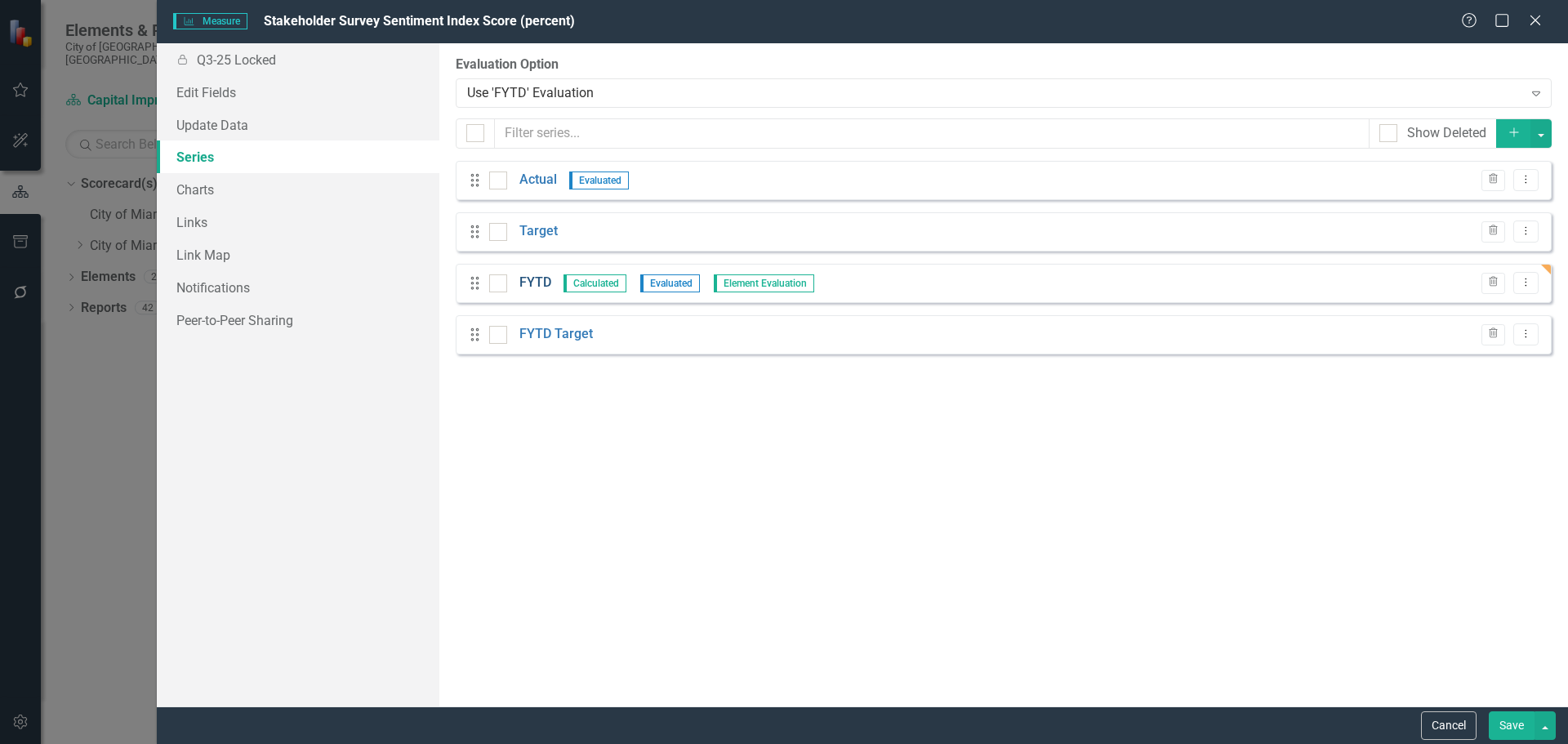
click at [546, 284] on link "FYTD" at bounding box center [535, 282] width 32 height 18
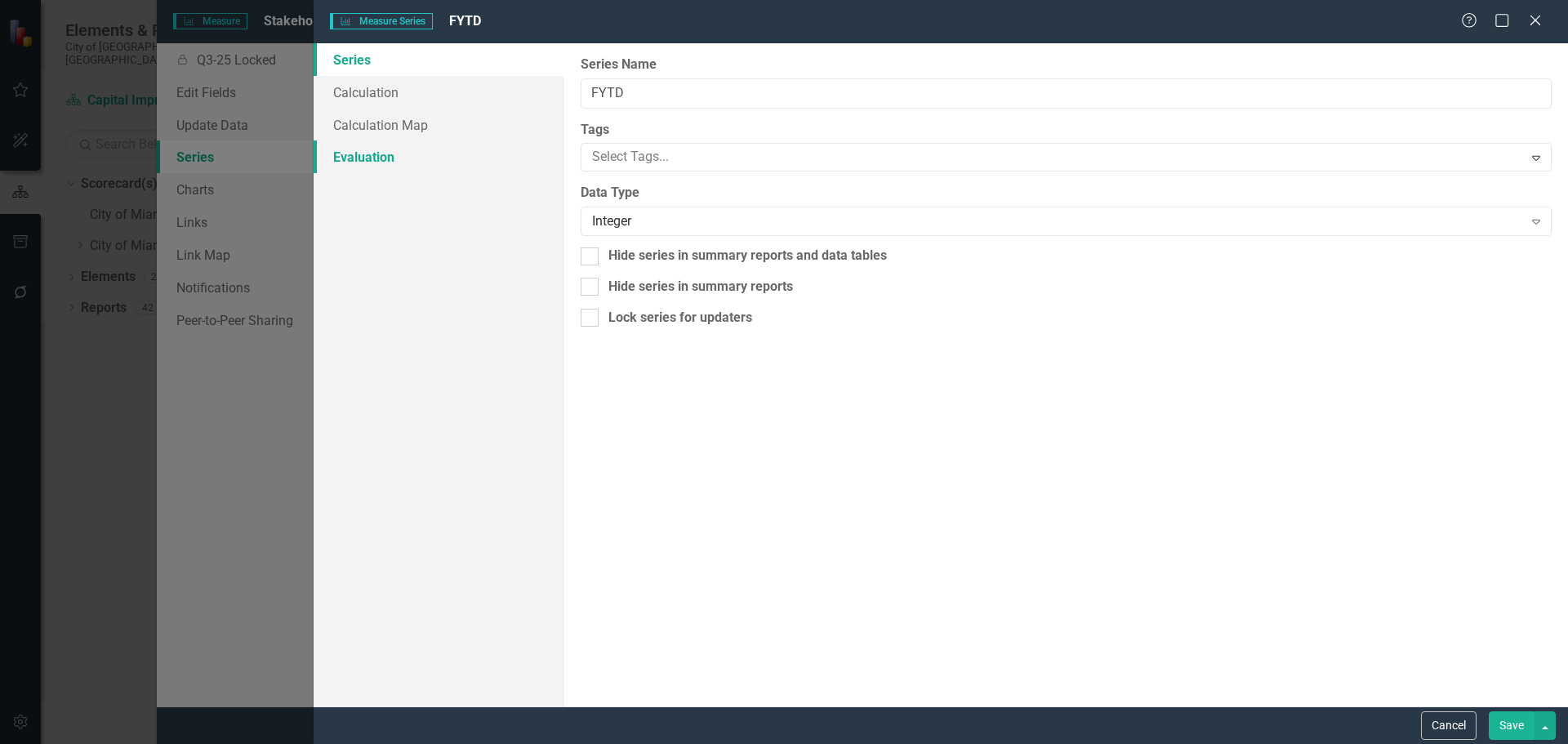
click at [370, 151] on link "Evaluation" at bounding box center [440, 157] width 251 height 33
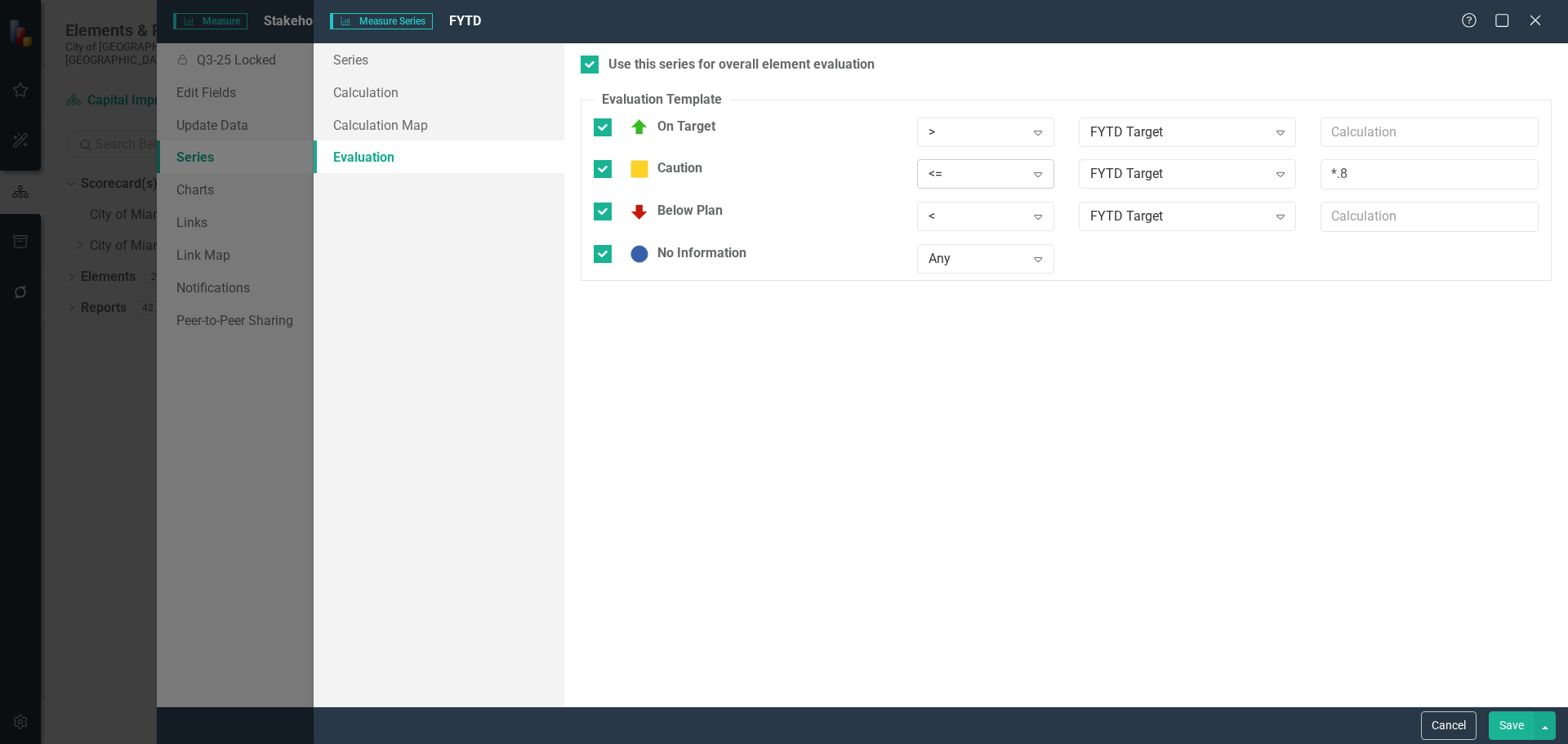
click at [996, 174] on div "<=" at bounding box center [977, 174] width 97 height 18
click at [1522, 715] on button "Save" at bounding box center [1511, 726] width 45 height 29
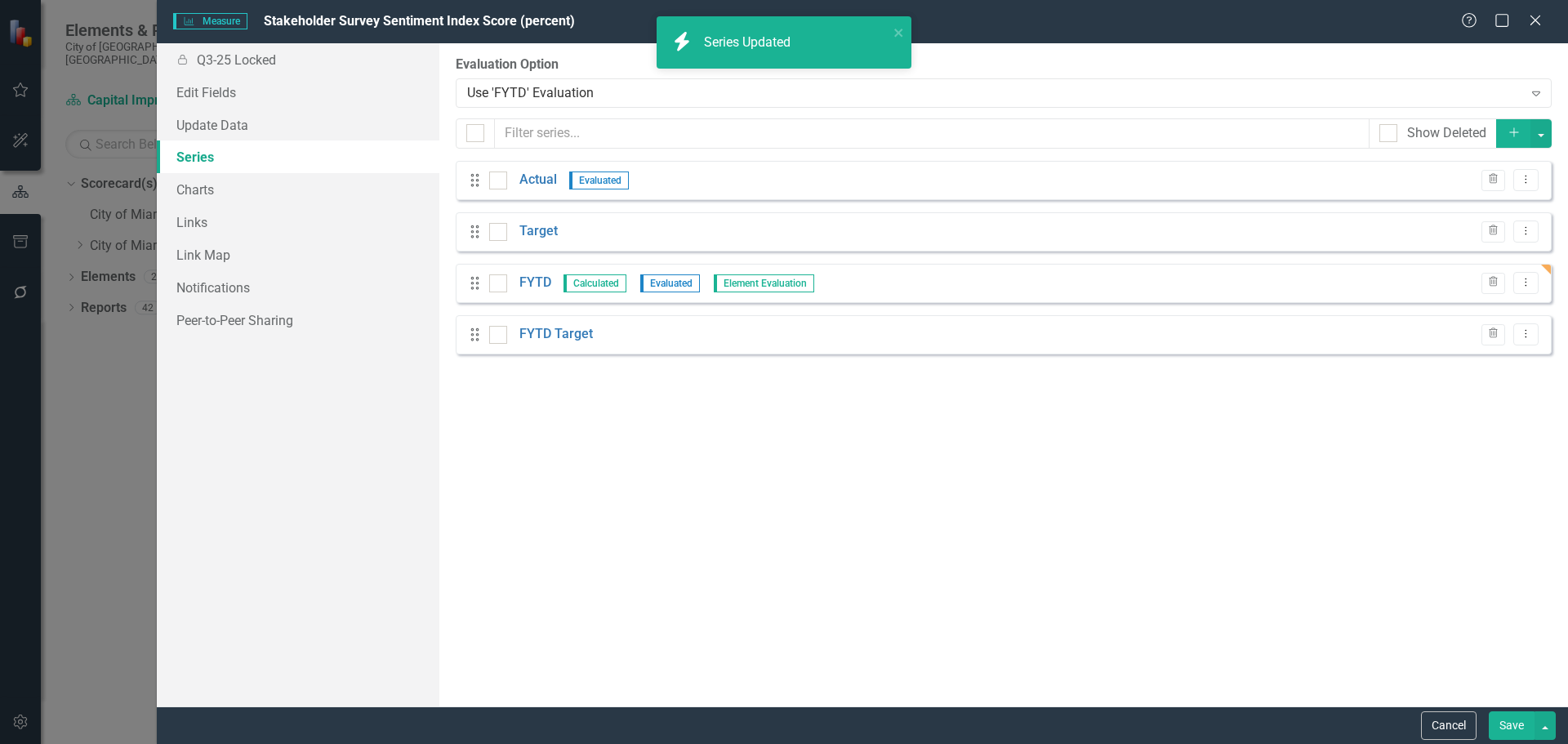
click at [1519, 725] on button "Save" at bounding box center [1511, 726] width 45 height 29
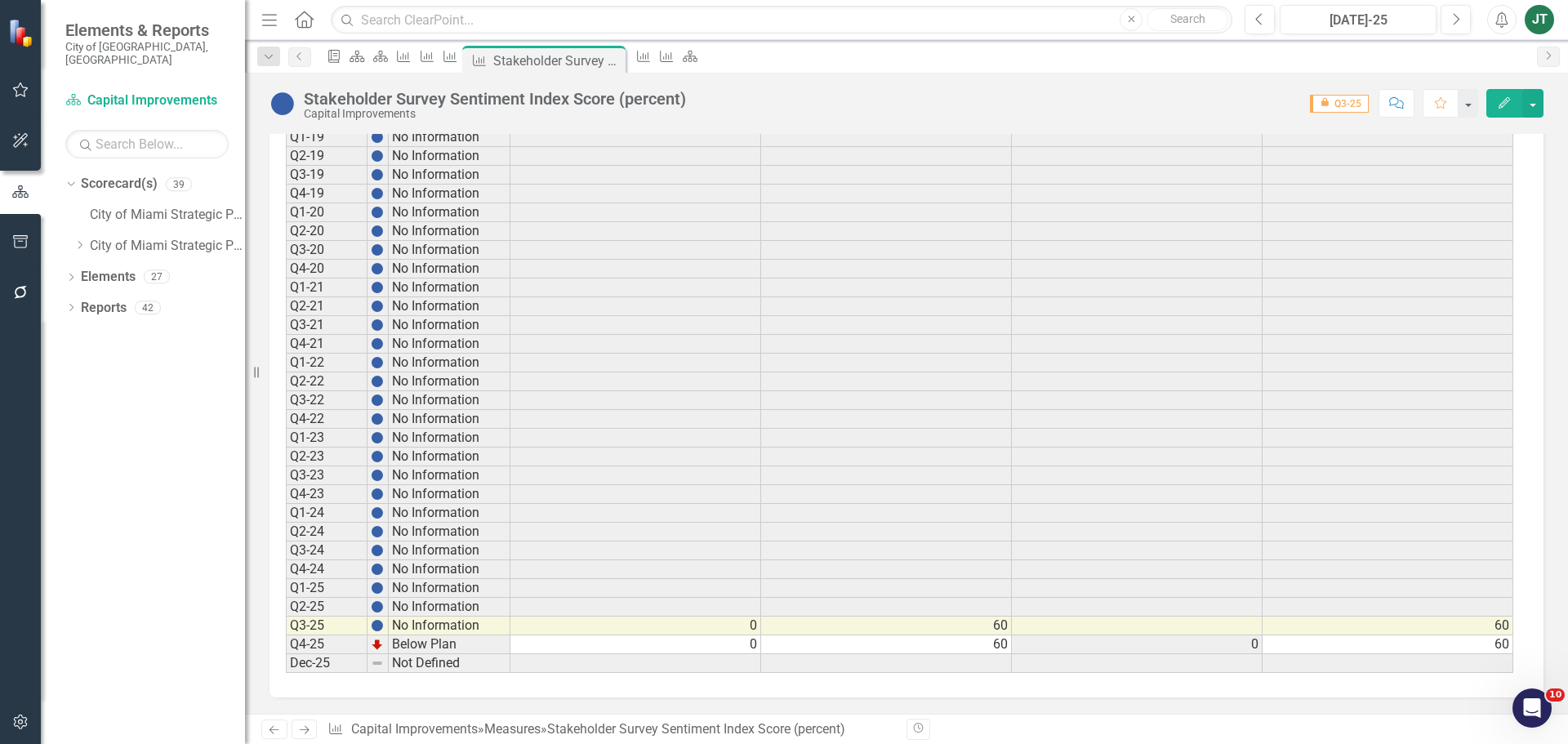
click at [277, 730] on icon at bounding box center [274, 730] width 10 height 8
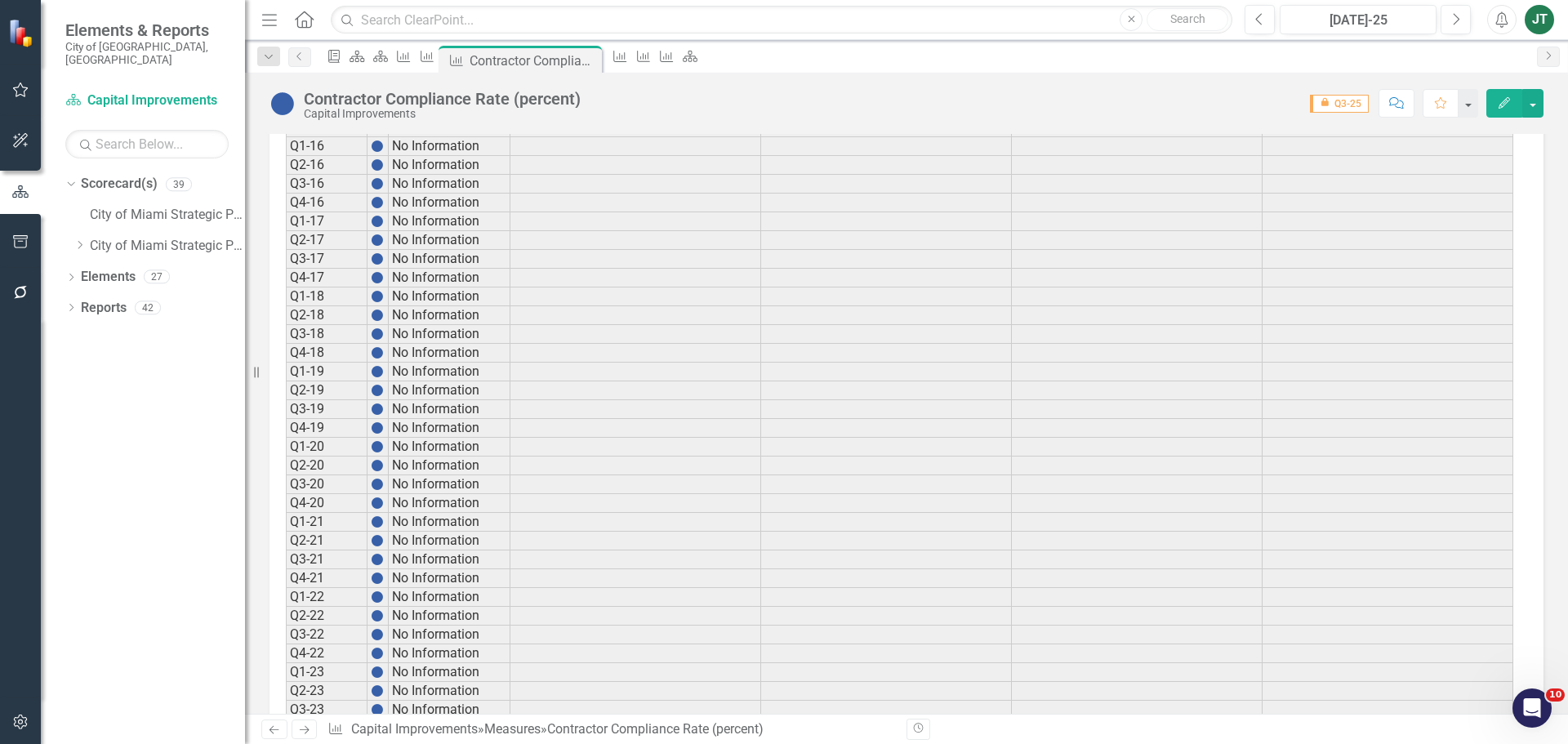
scroll to position [1223, 0]
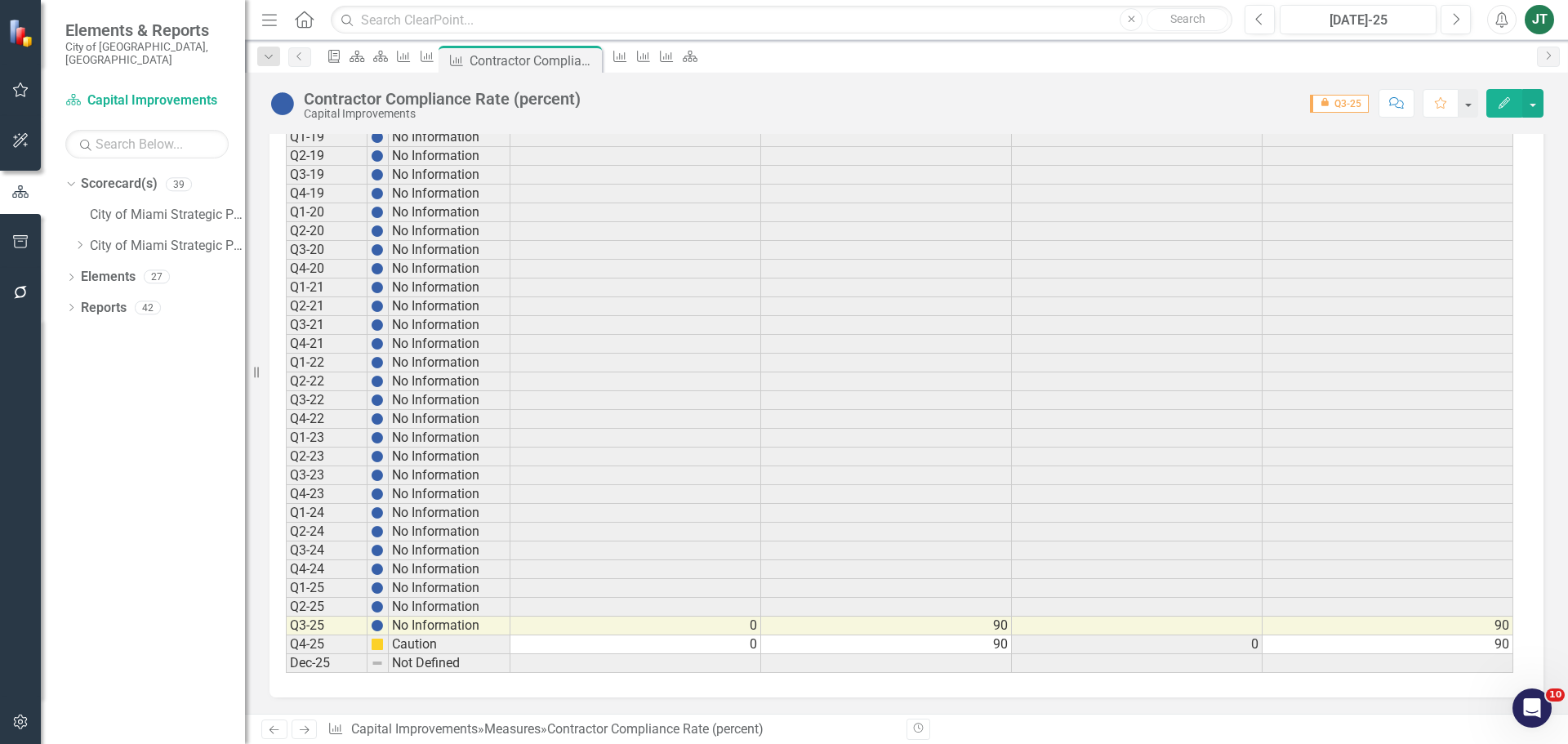
click at [1512, 103] on button "Edit" at bounding box center [1504, 103] width 36 height 29
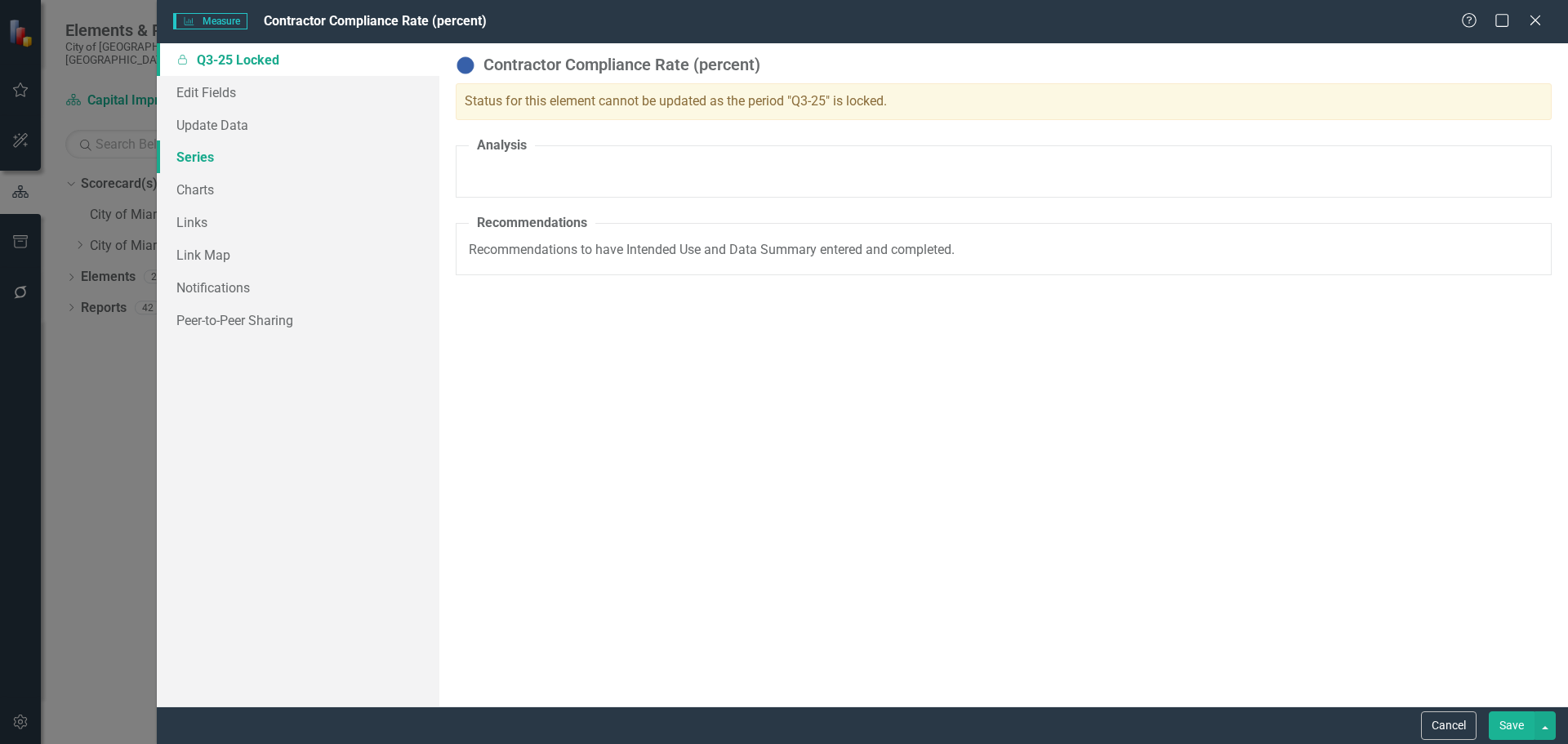
click at [198, 154] on link "Series" at bounding box center [298, 157] width 283 height 33
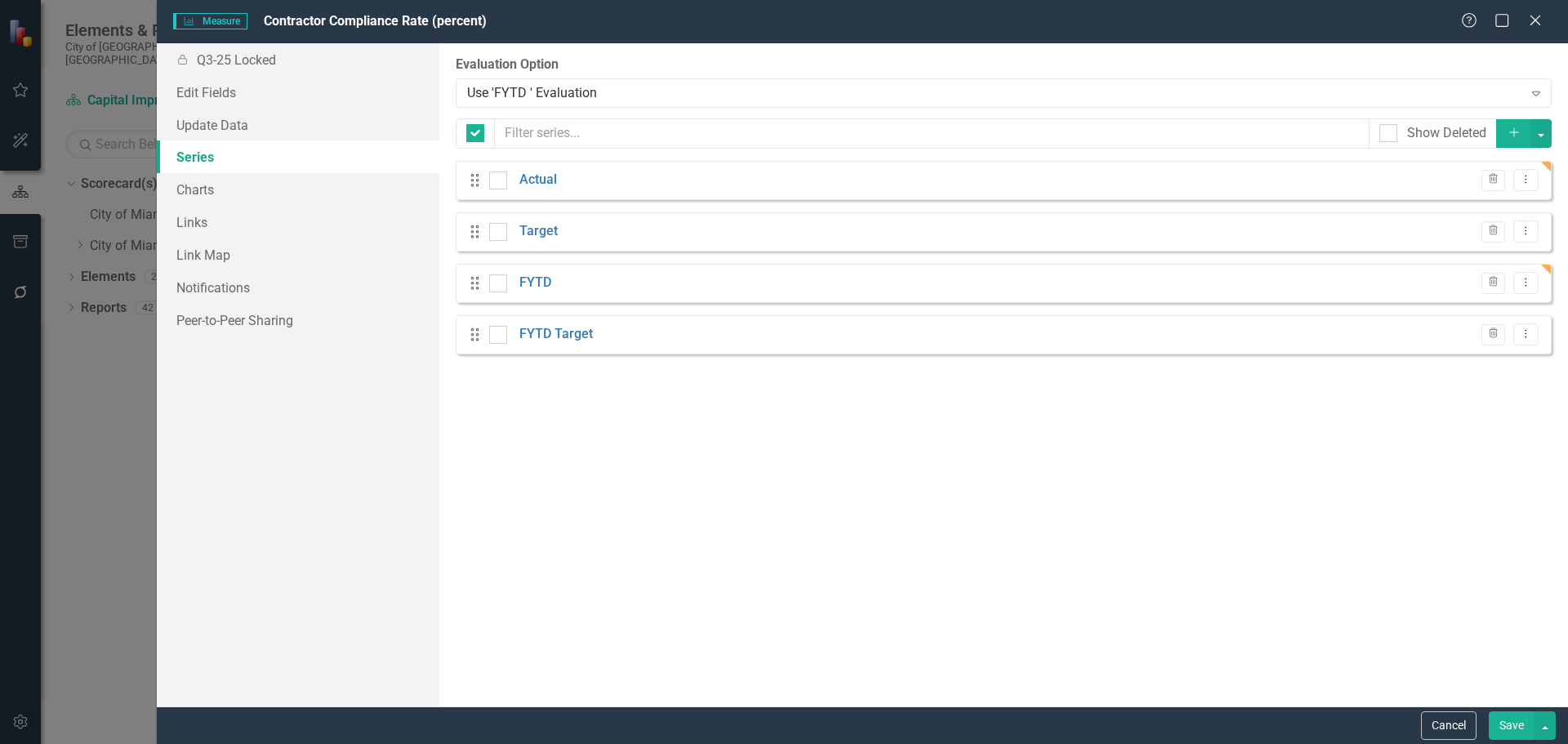
checkbox input "false"
click at [526, 283] on link "FYTD" at bounding box center [535, 282] width 32 height 18
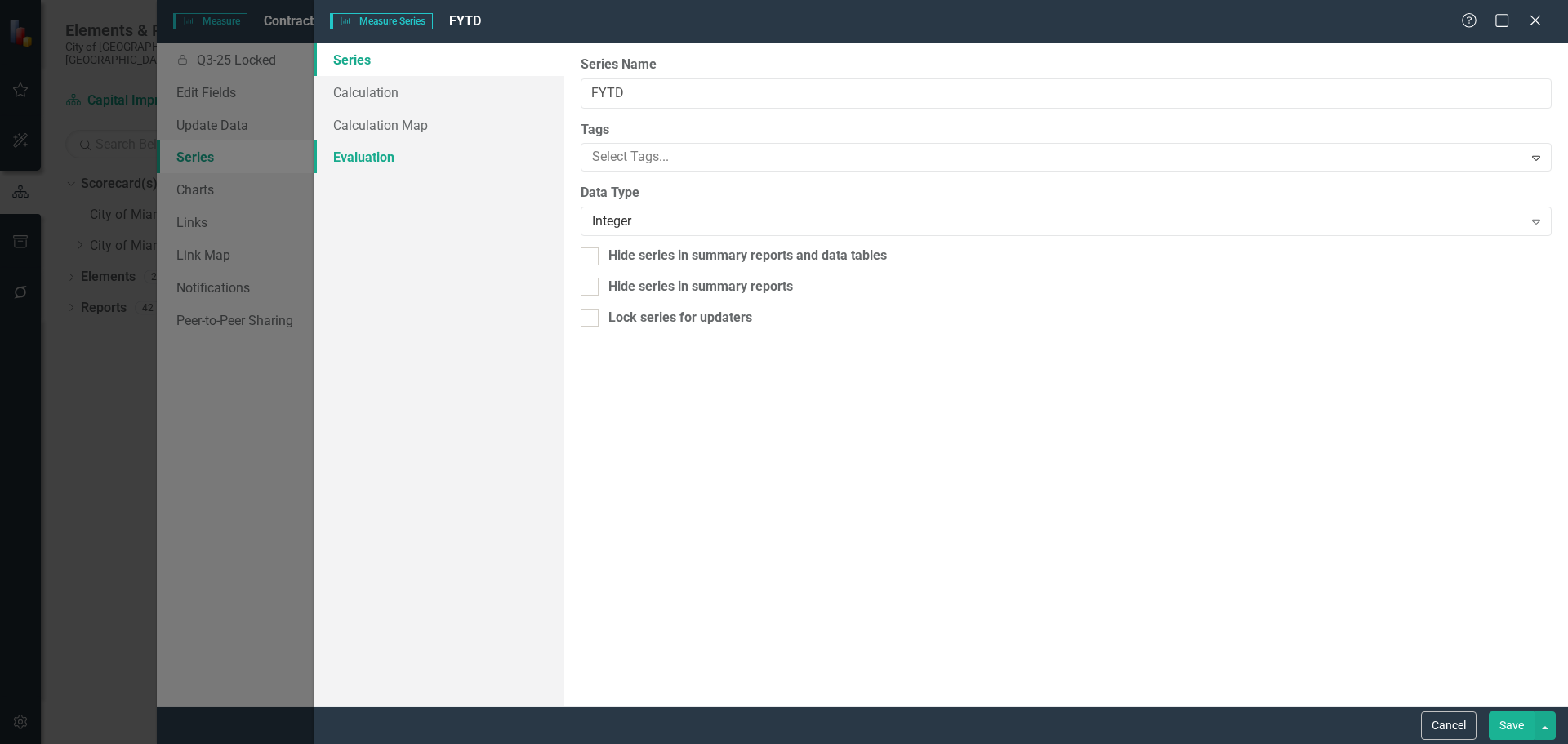
click at [384, 157] on link "Evaluation" at bounding box center [440, 157] width 251 height 33
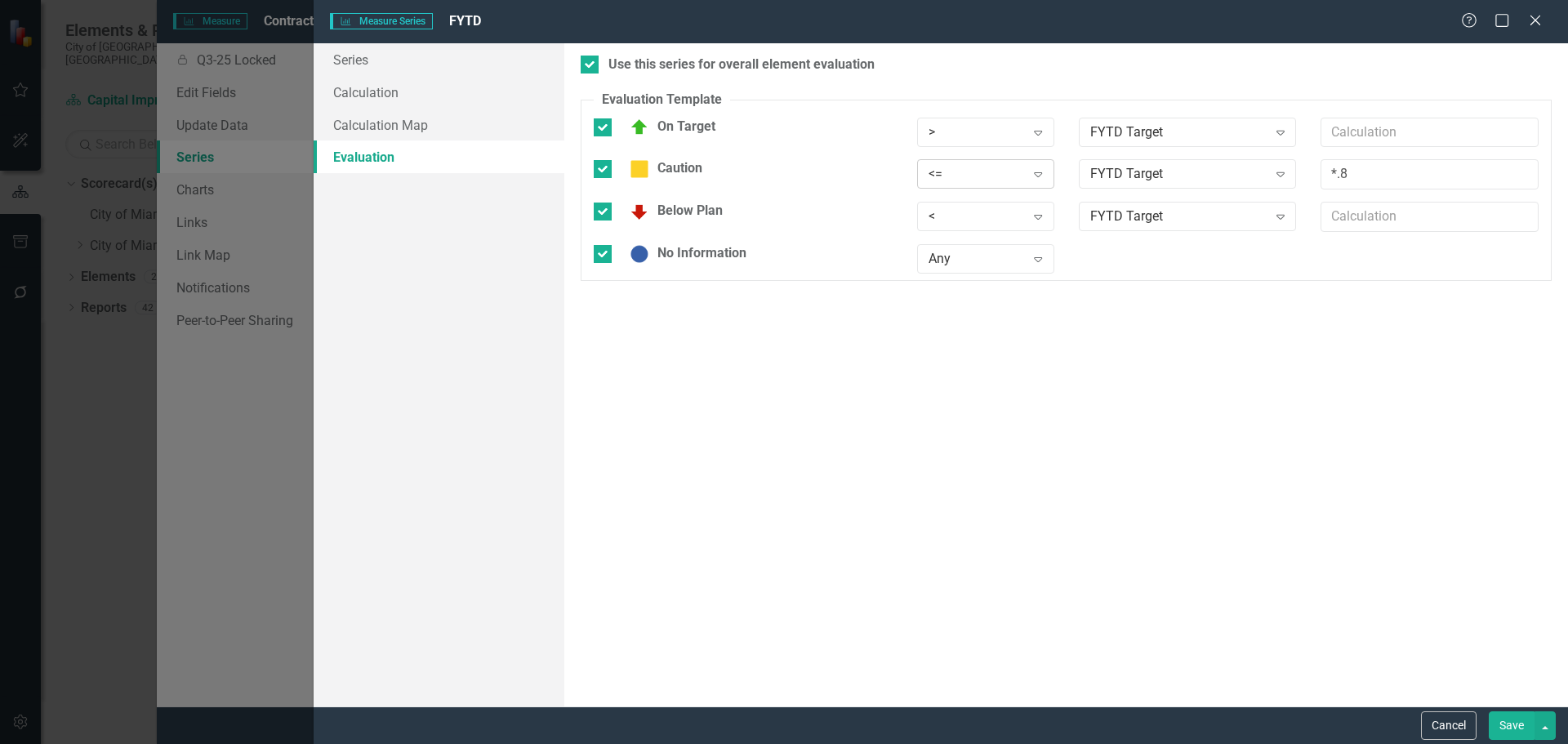
click at [952, 173] on div "<=" at bounding box center [977, 174] width 97 height 18
click at [1509, 728] on button "Save" at bounding box center [1511, 726] width 45 height 29
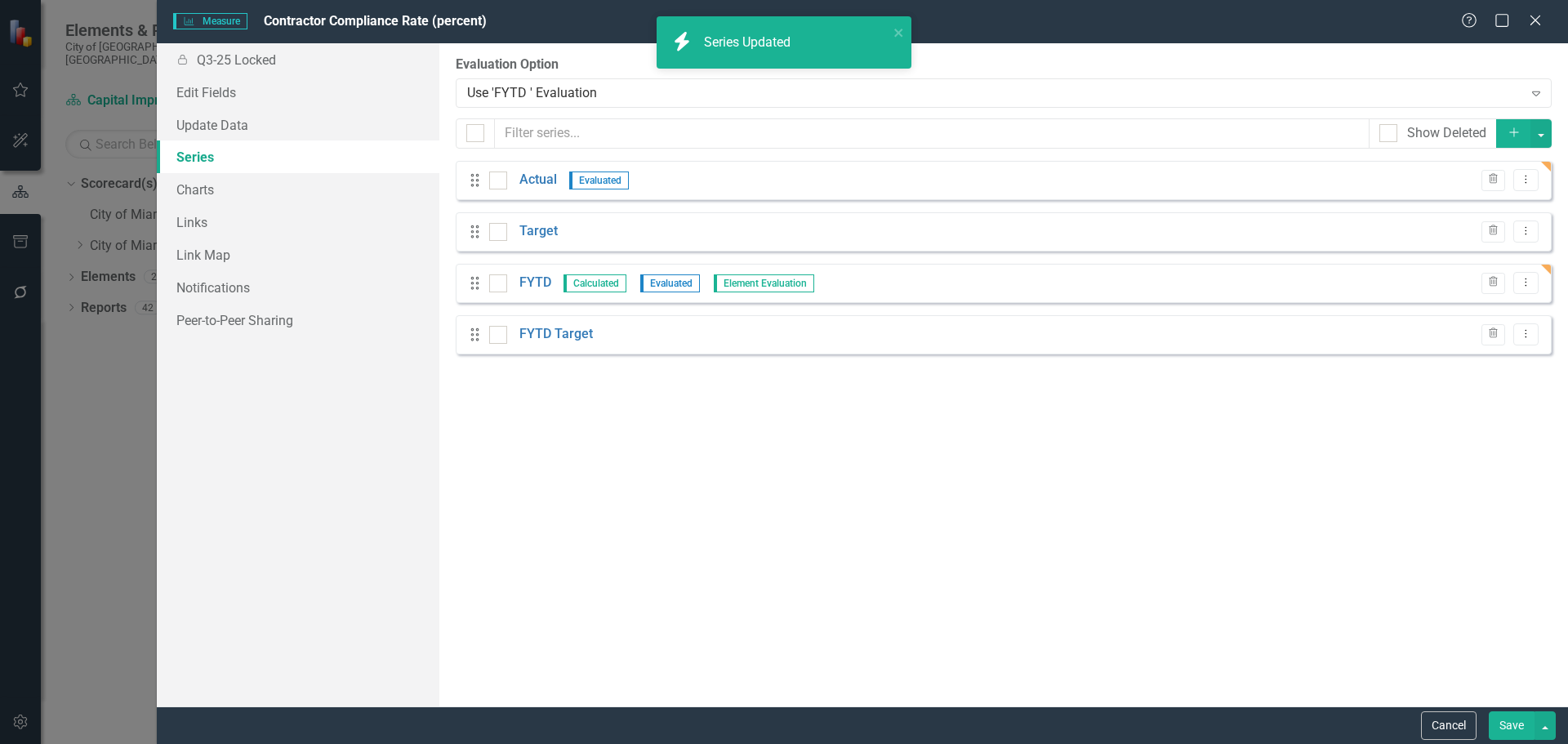
click at [1511, 722] on button "Save" at bounding box center [1511, 726] width 45 height 29
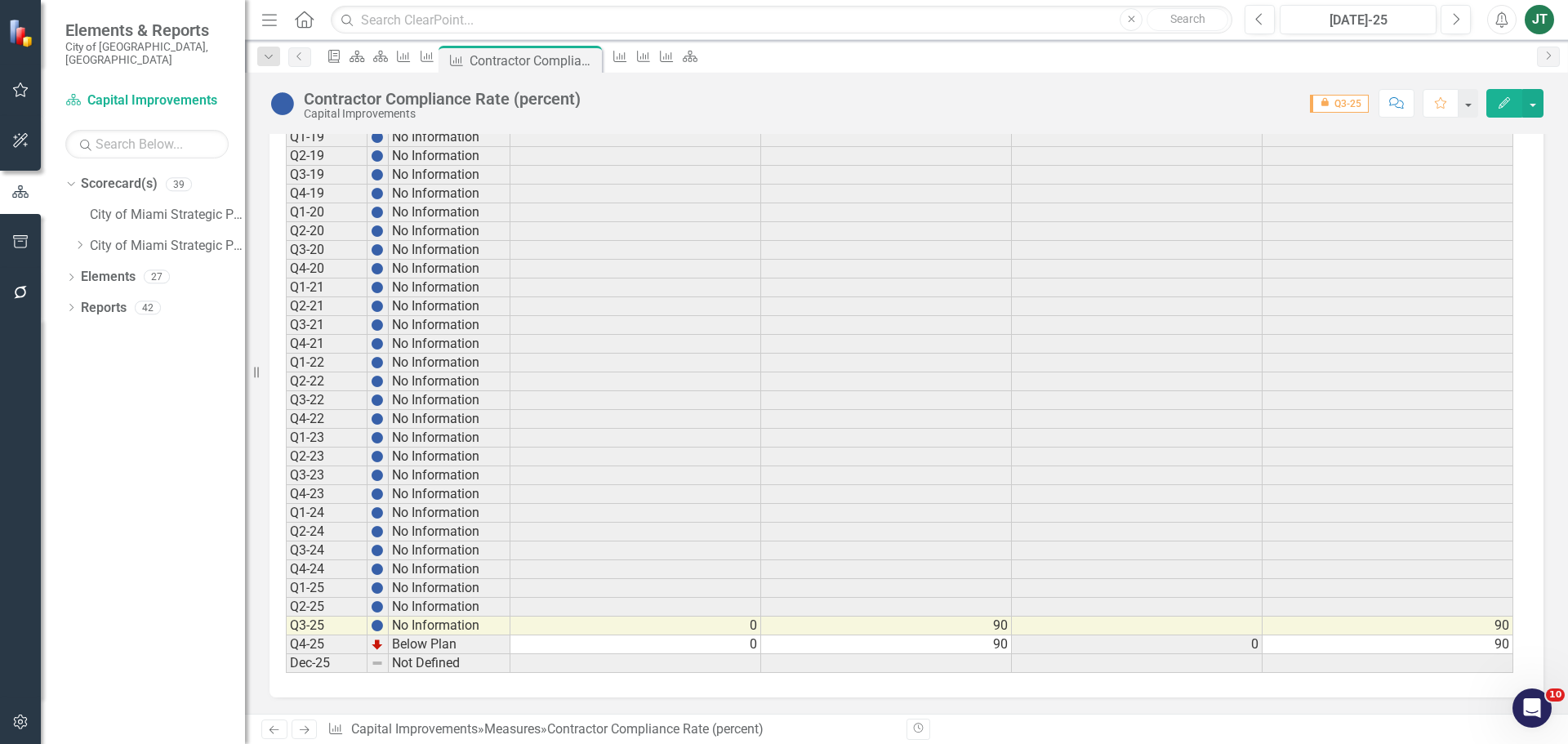
click at [304, 730] on icon at bounding box center [304, 730] width 10 height 8
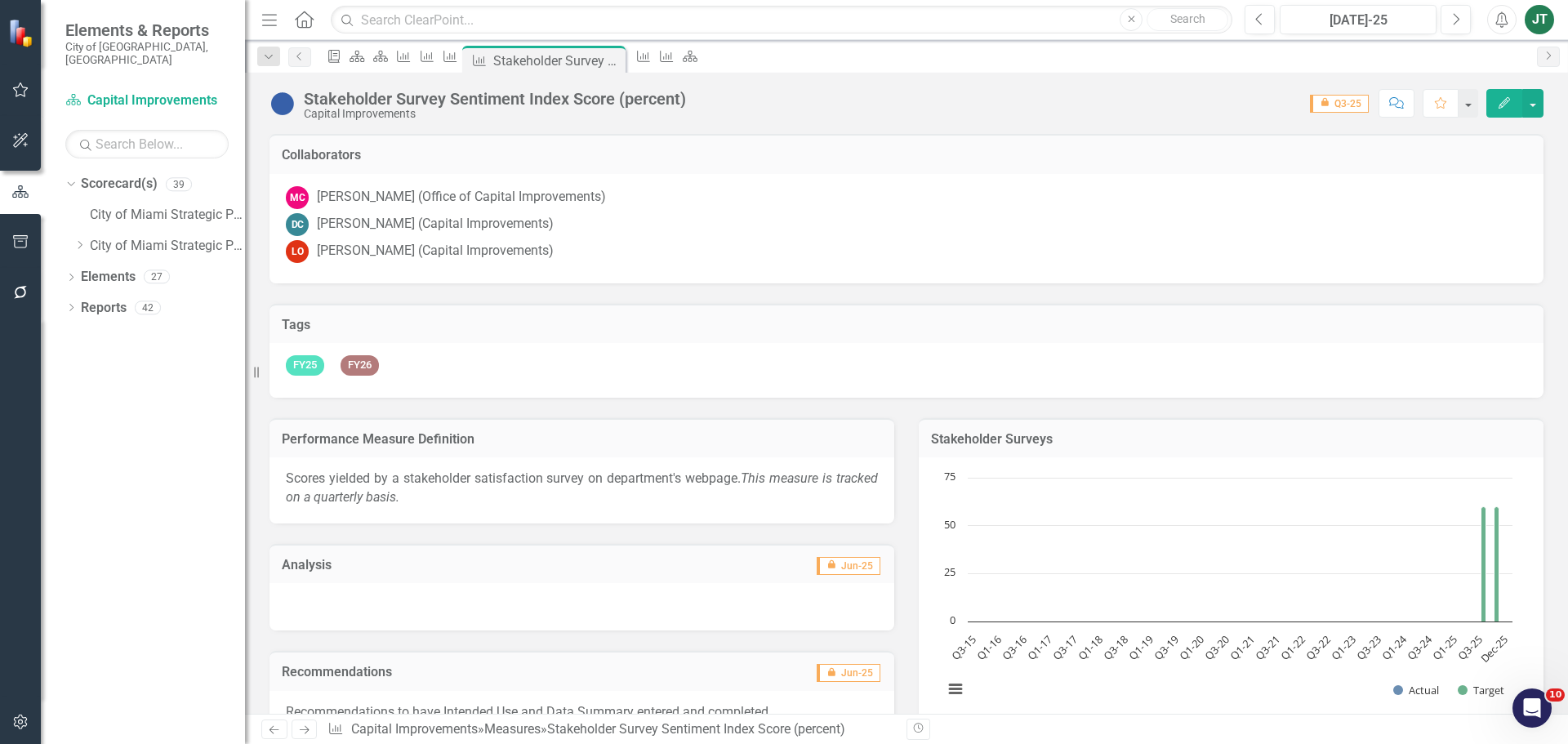
click at [304, 730] on icon at bounding box center [304, 730] width 10 height 8
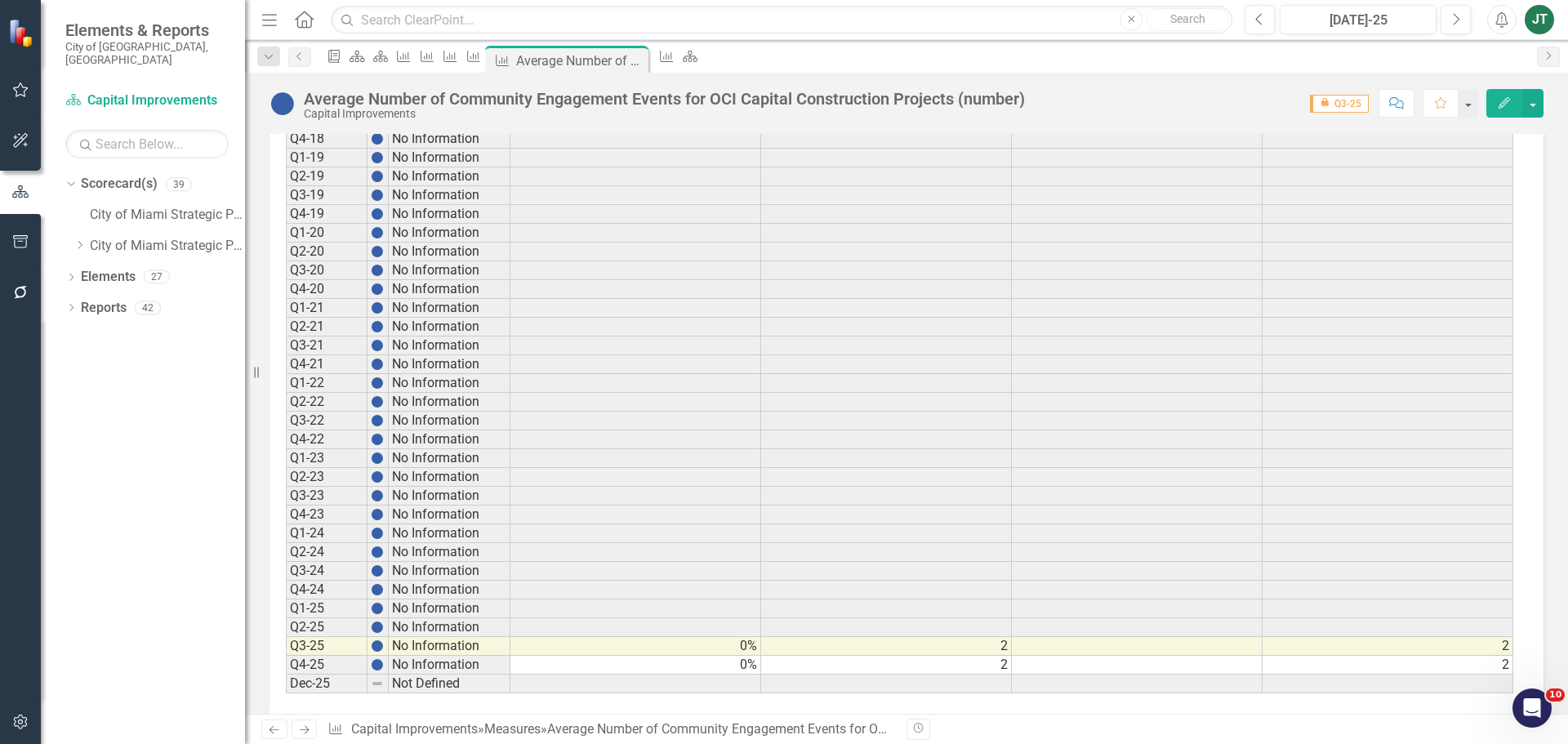
scroll to position [1181, 0]
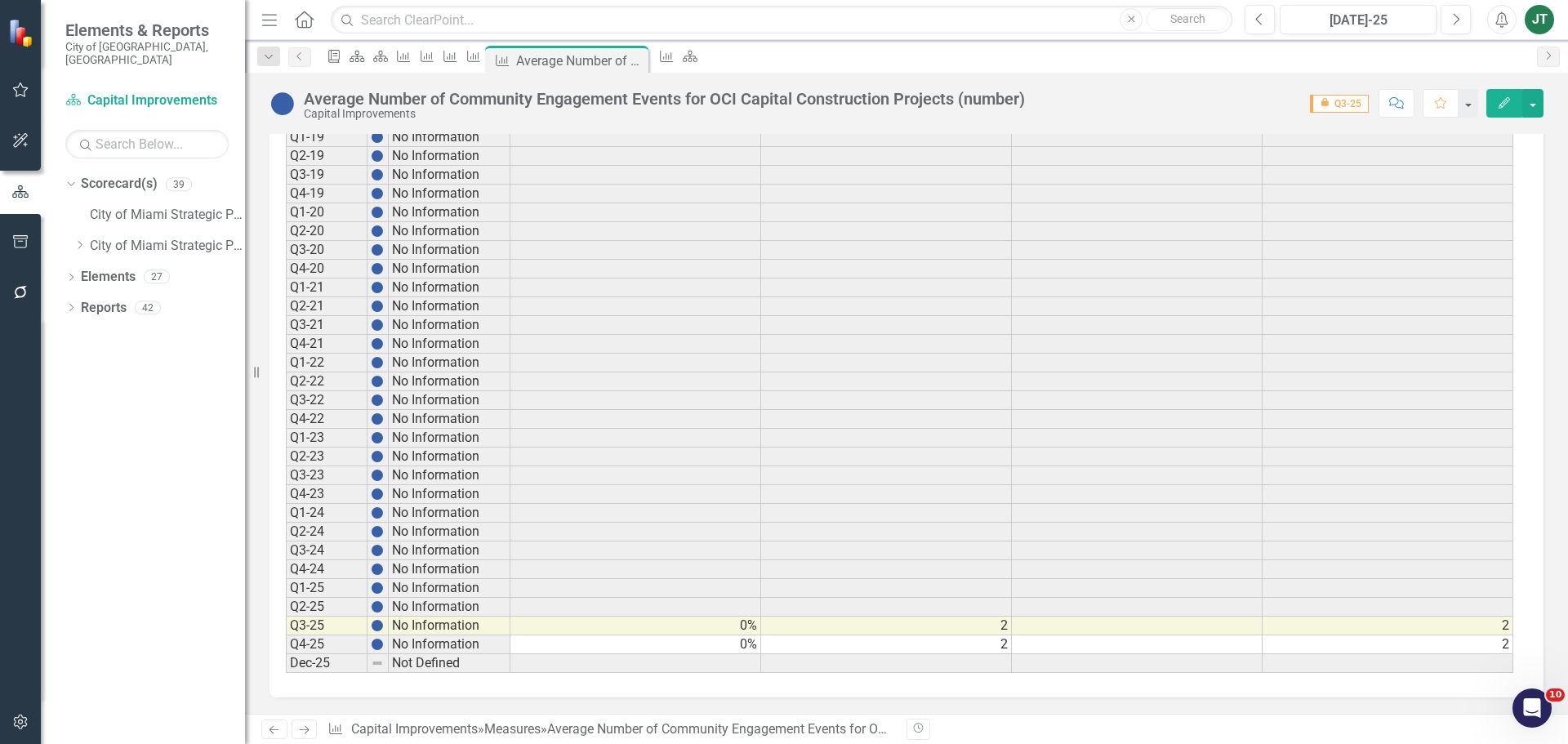
click at [1513, 95] on button "Edit" at bounding box center [1504, 103] width 36 height 29
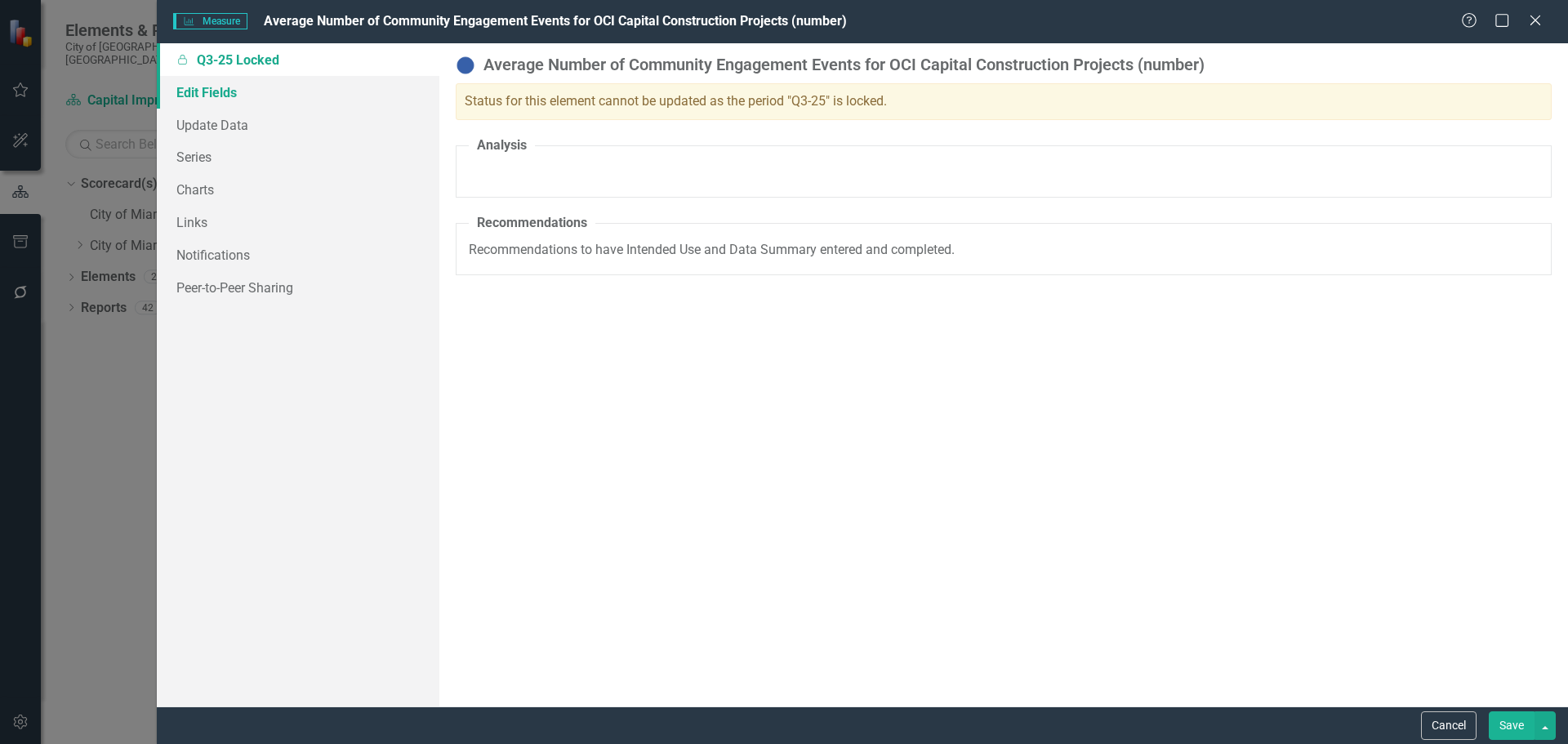
click at [254, 91] on link "Edit Fields" at bounding box center [298, 93] width 283 height 33
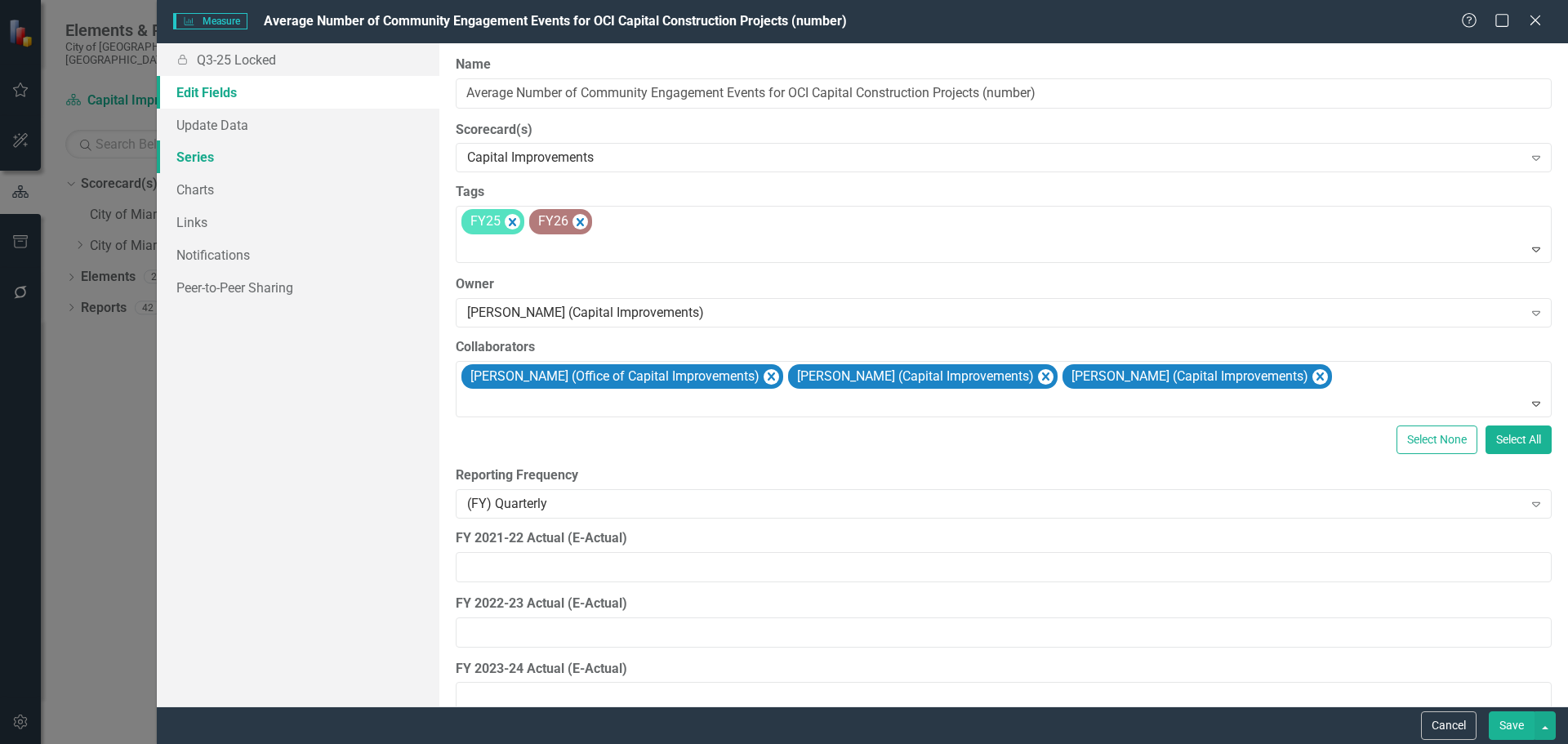
click at [230, 156] on link "Series" at bounding box center [298, 157] width 283 height 33
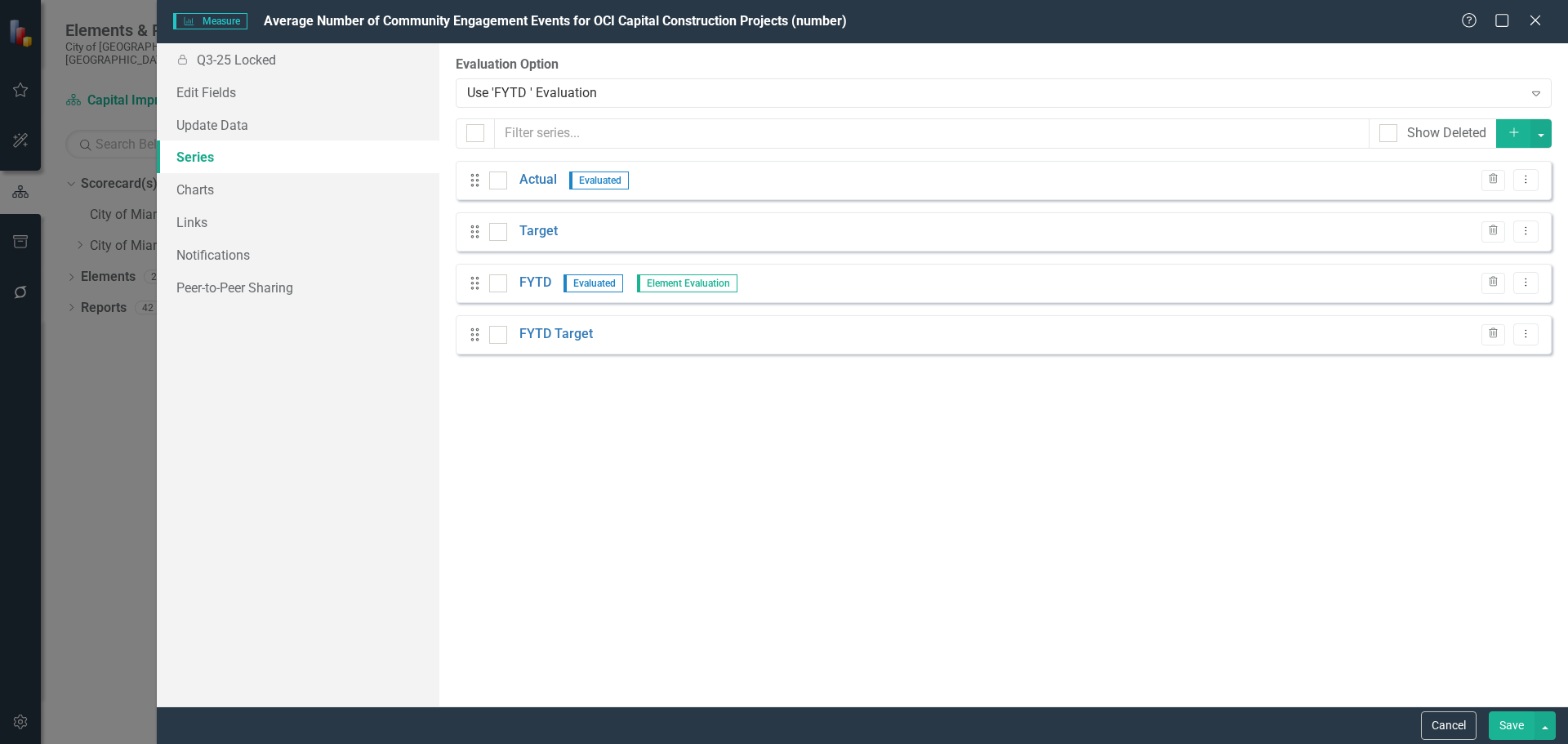
click at [527, 170] on div "Drag Actual Evaluated Trash Dropdown Menu" at bounding box center [1004, 181] width 1097 height 40
click at [527, 179] on link "Actual" at bounding box center [538, 180] width 38 height 18
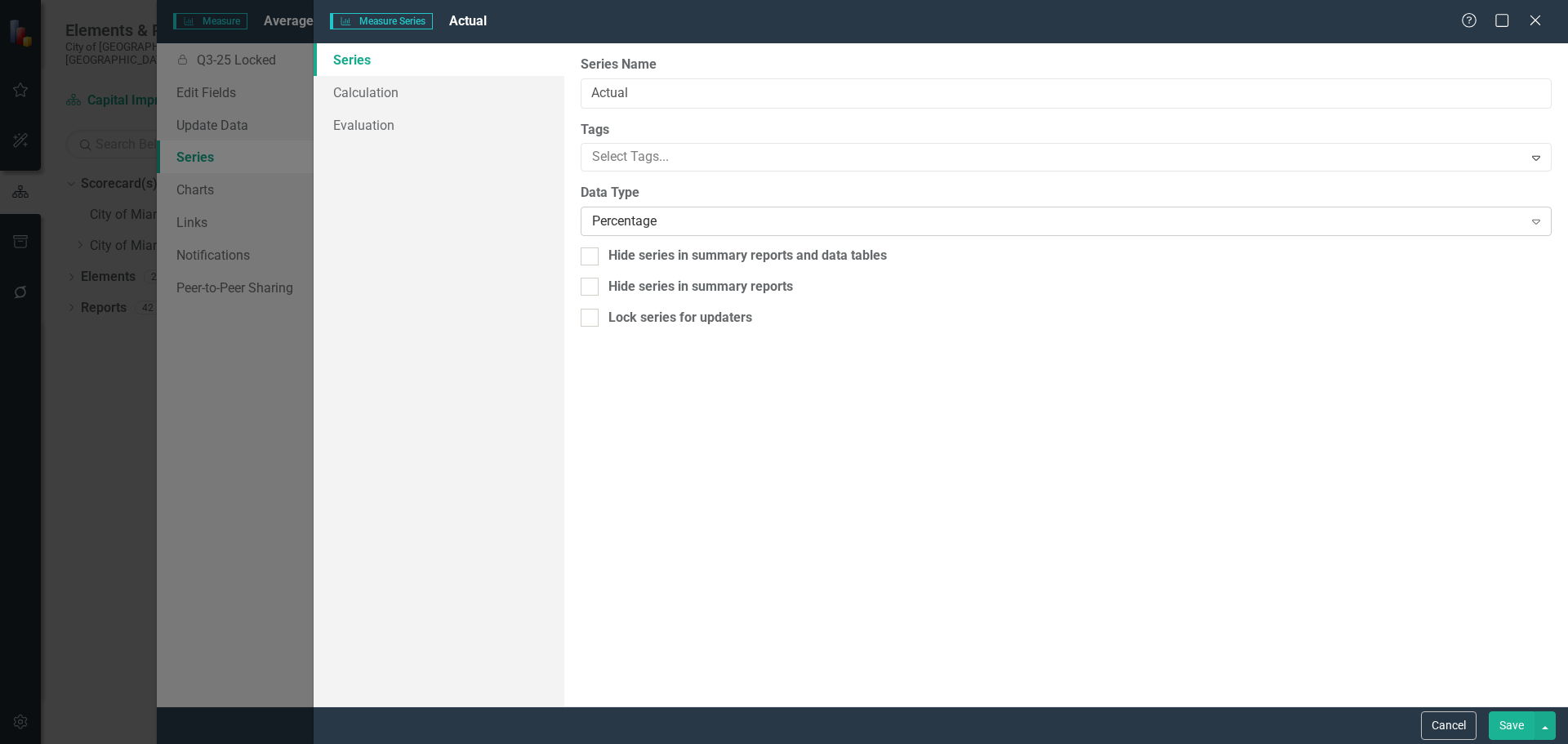
click at [638, 225] on div "Percentage" at bounding box center [1057, 221] width 930 height 18
click at [360, 127] on link "Evaluation" at bounding box center [440, 125] width 251 height 33
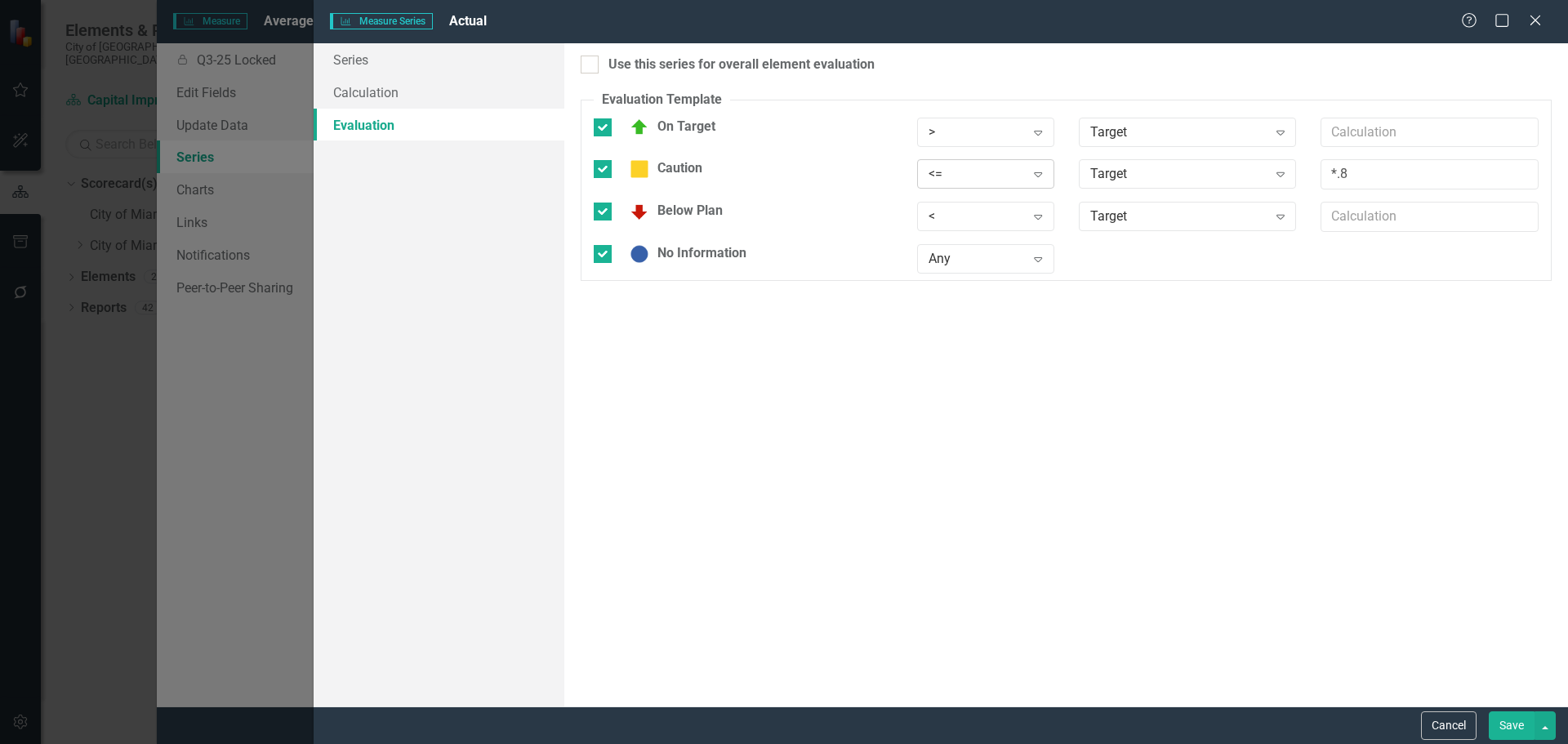
click at [968, 172] on div "<=" at bounding box center [977, 174] width 97 height 18
click at [1515, 728] on button "Save" at bounding box center [1511, 726] width 45 height 29
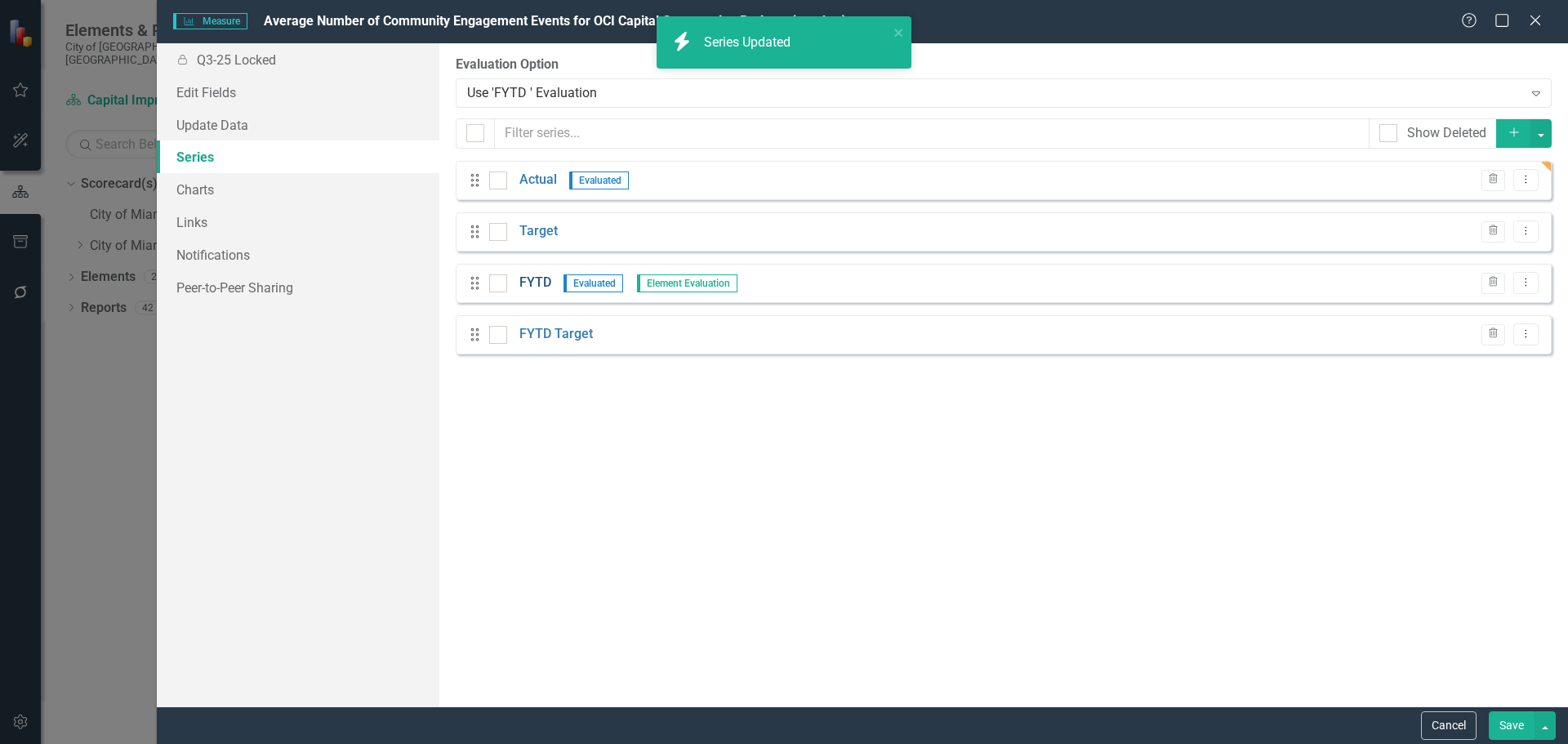
click at [526, 277] on link "FYTD" at bounding box center [535, 282] width 32 height 18
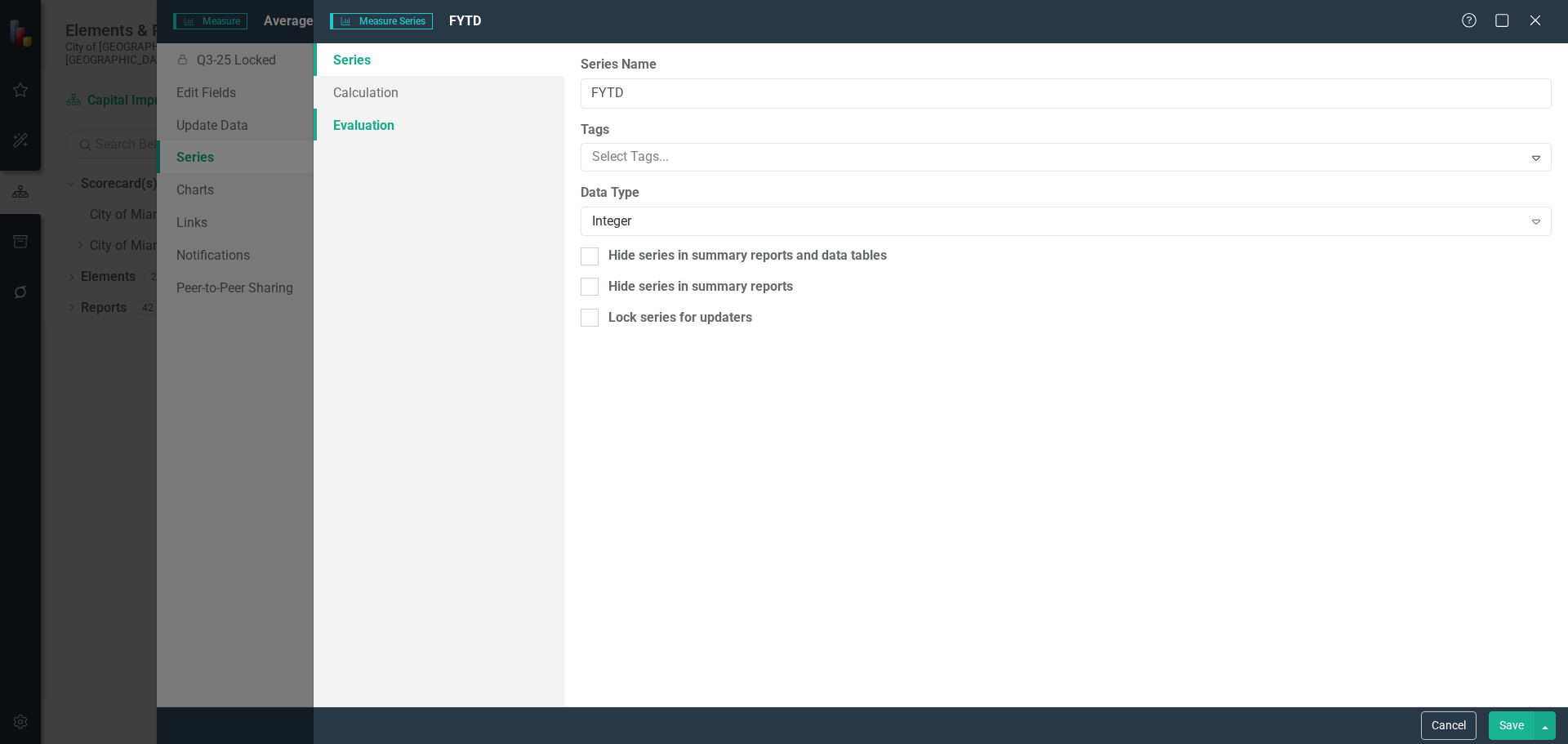
click at [373, 119] on link "Evaluation" at bounding box center [440, 125] width 251 height 33
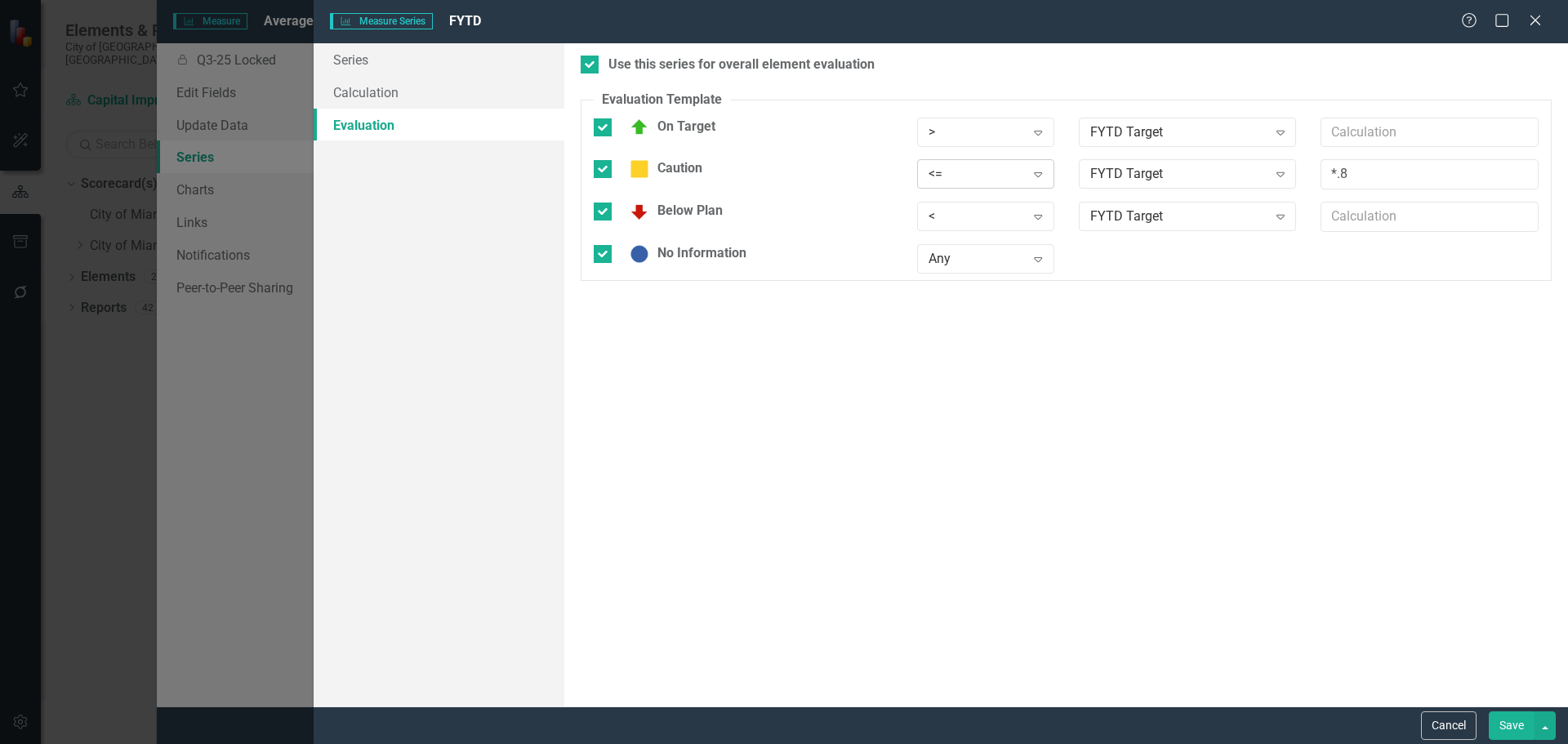
click at [999, 178] on div "<=" at bounding box center [977, 174] width 97 height 18
click at [369, 96] on link "Calculation" at bounding box center [440, 93] width 251 height 33
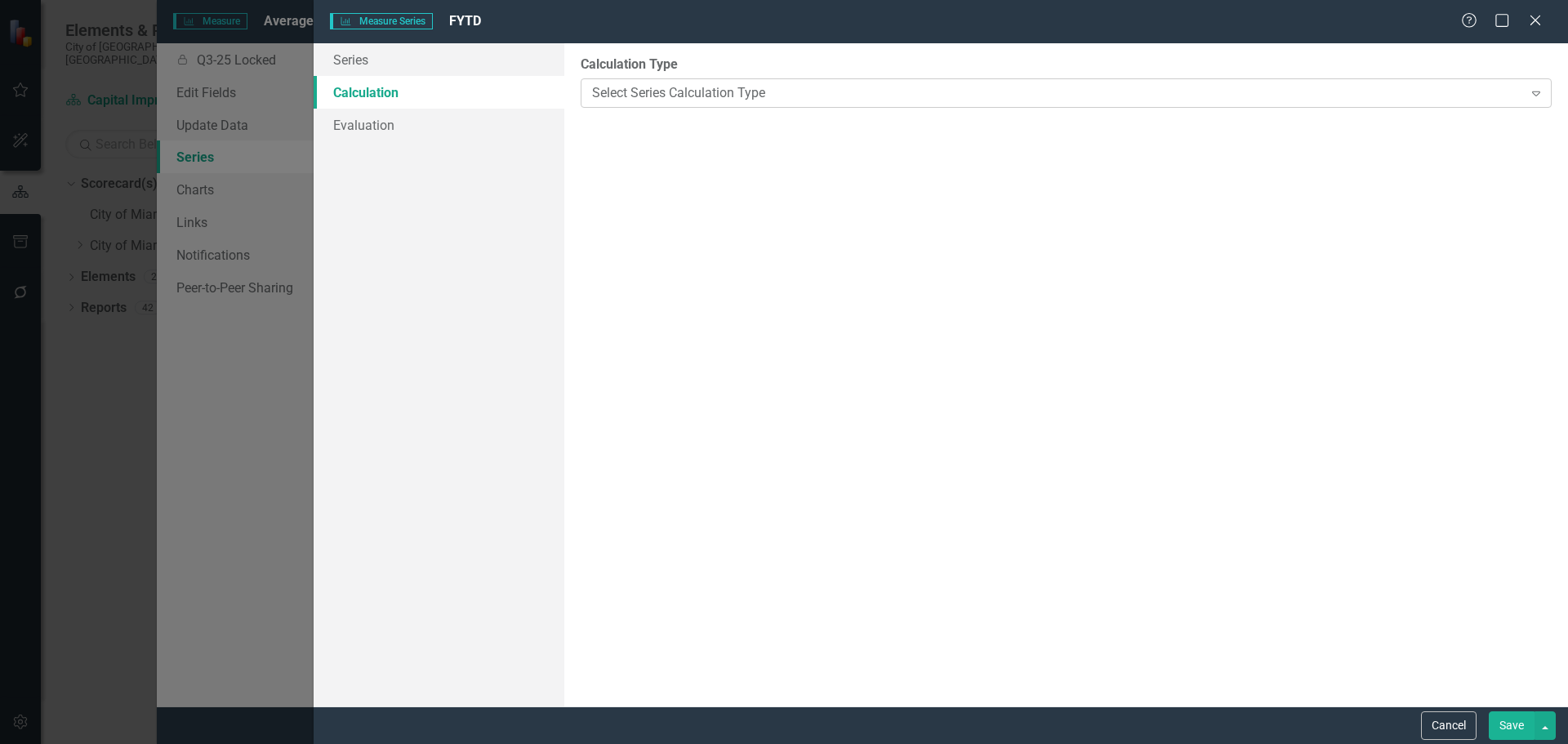
click at [687, 91] on div "Select Series Calculation Type" at bounding box center [1057, 92] width 930 height 18
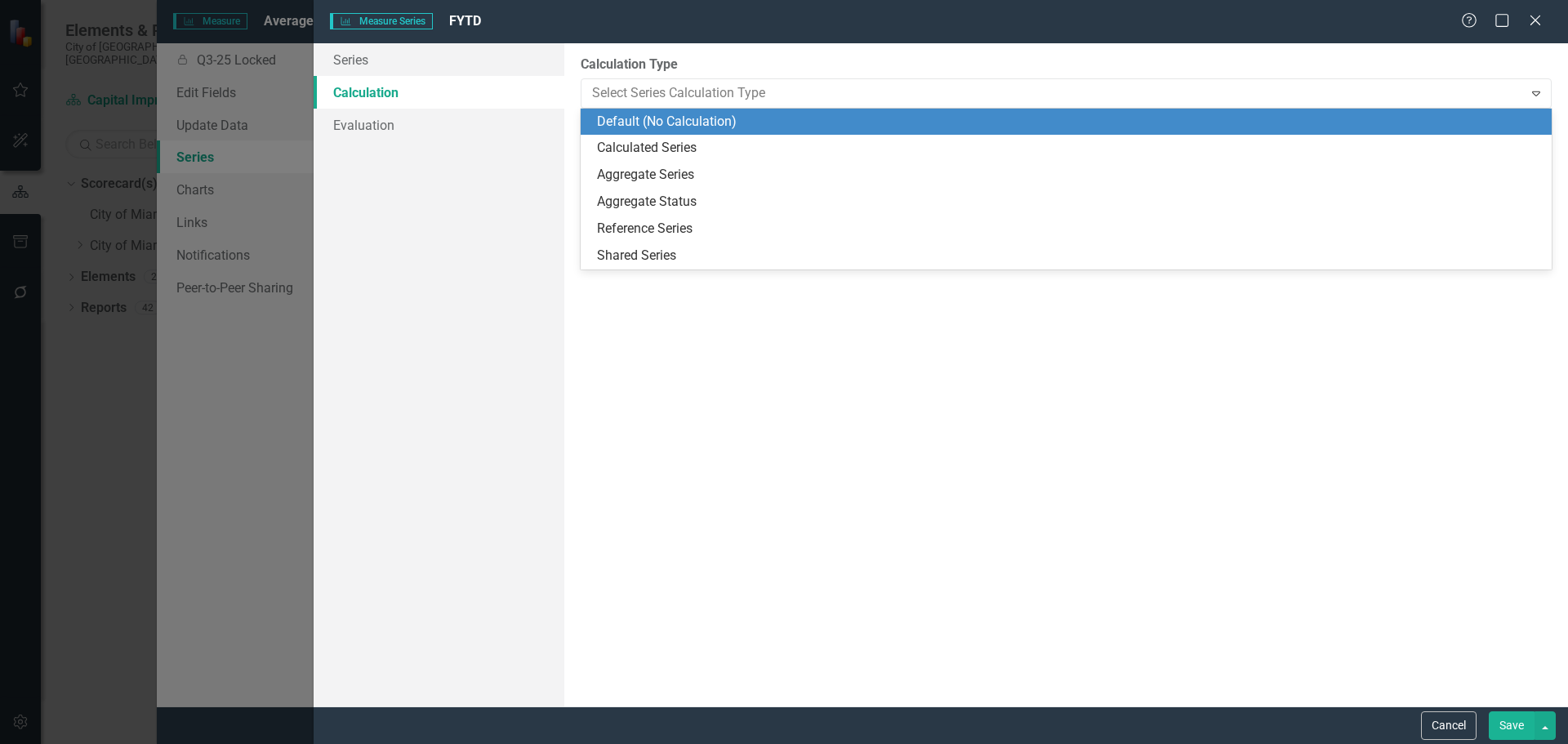
click at [669, 138] on div "Calculated Series" at bounding box center [1066, 149] width 971 height 27
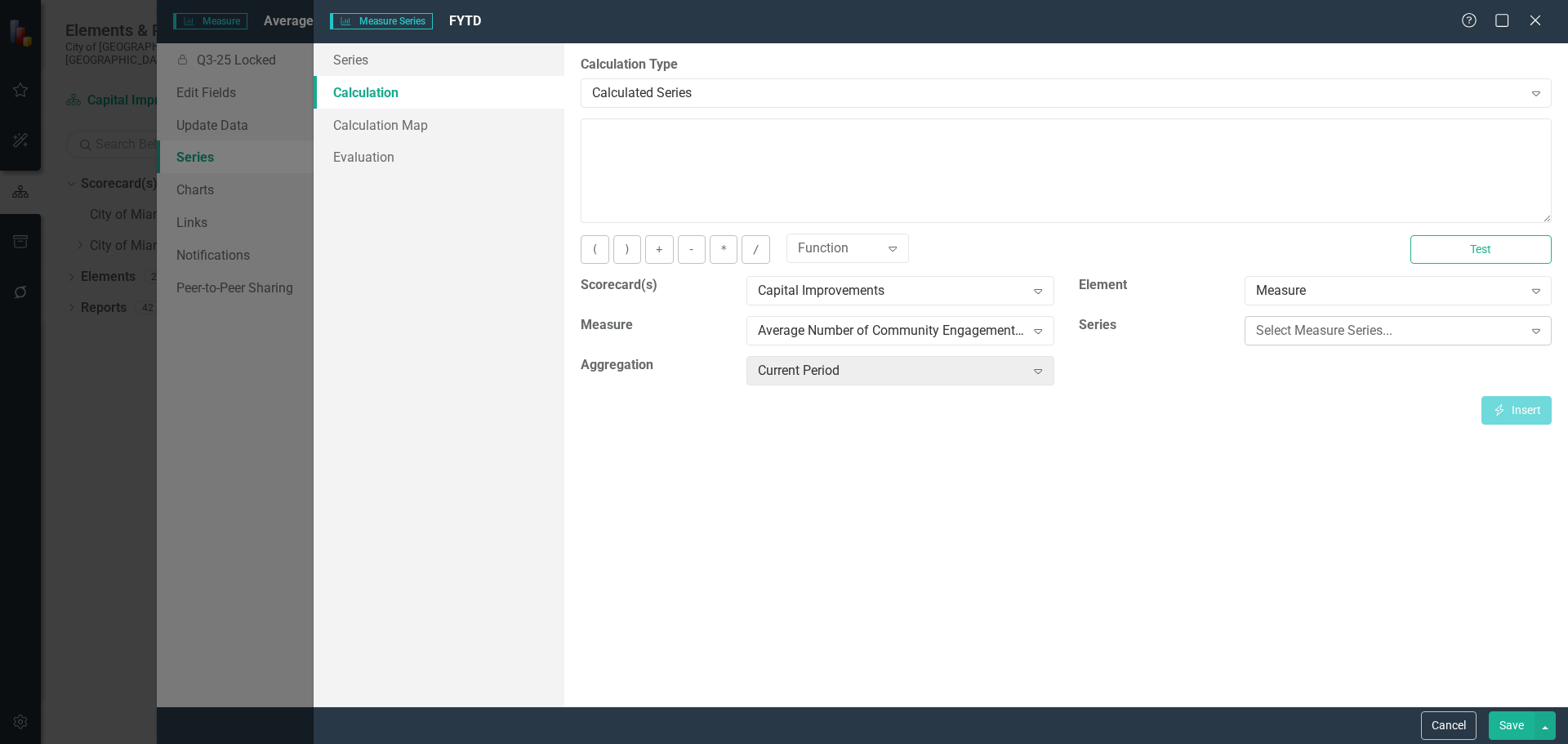
click at [1293, 341] on div "Select Measure Series... Expand" at bounding box center [1398, 330] width 307 height 29
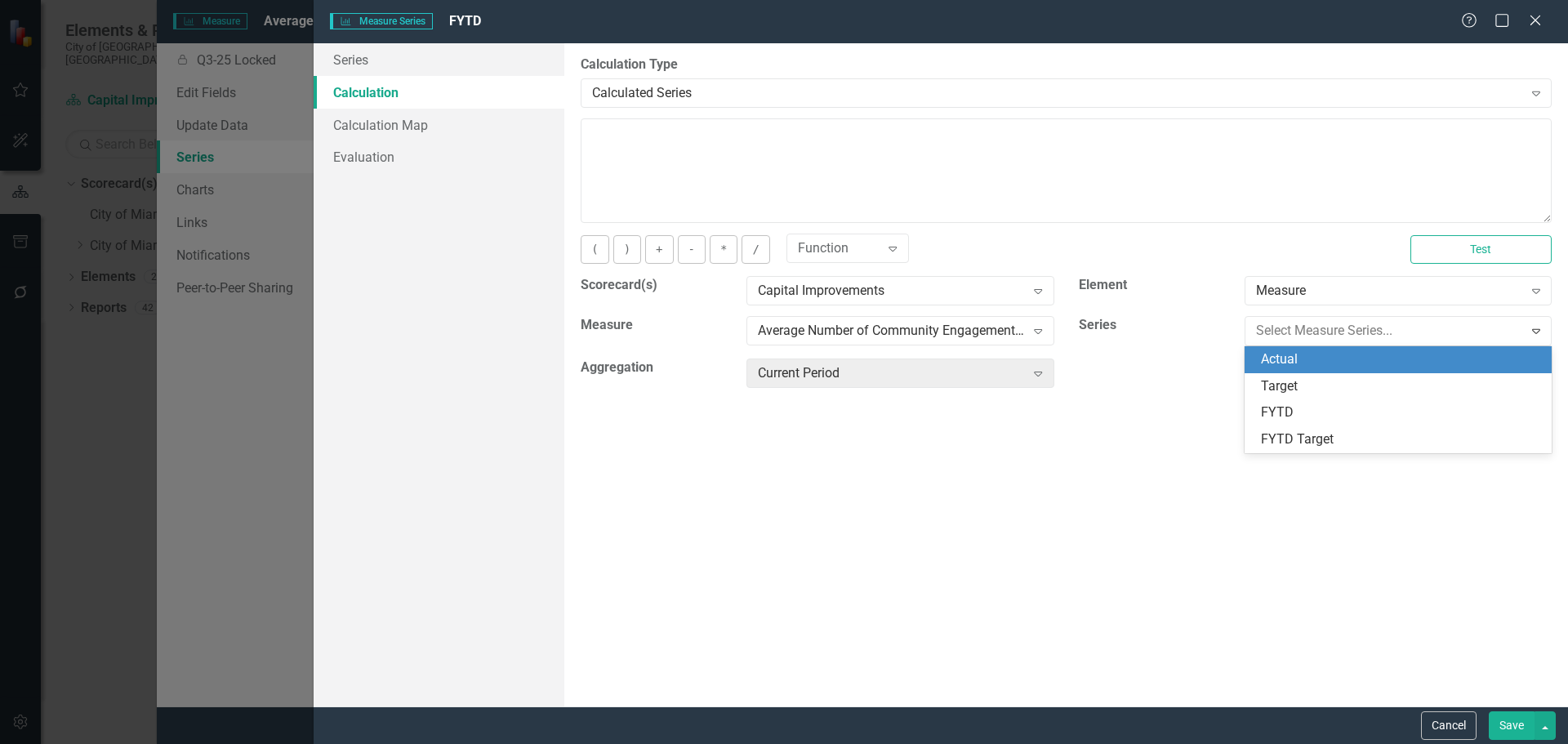
click at [1276, 356] on div "Actual" at bounding box center [1401, 359] width 281 height 18
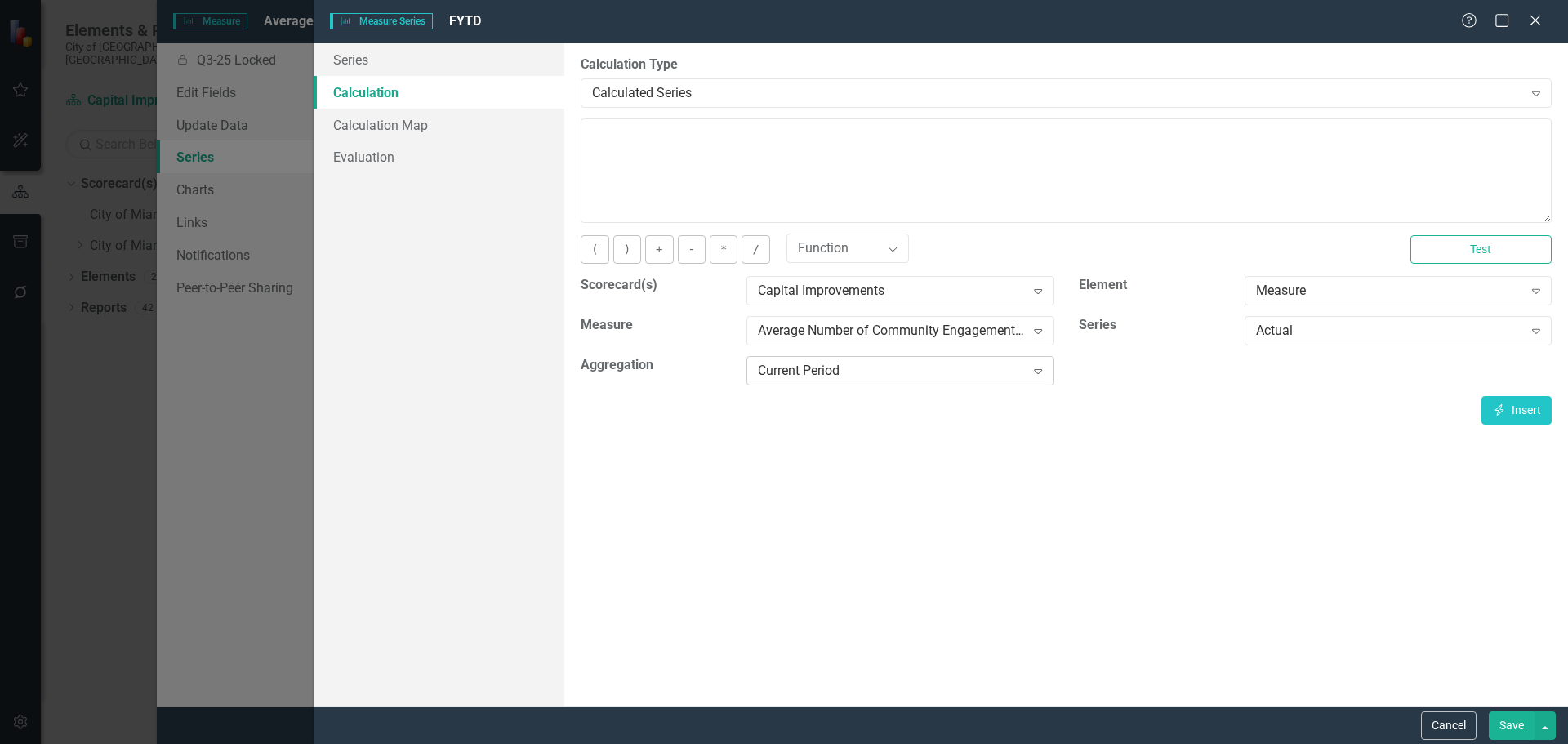
click at [921, 377] on div "Current Period" at bounding box center [892, 371] width 267 height 18
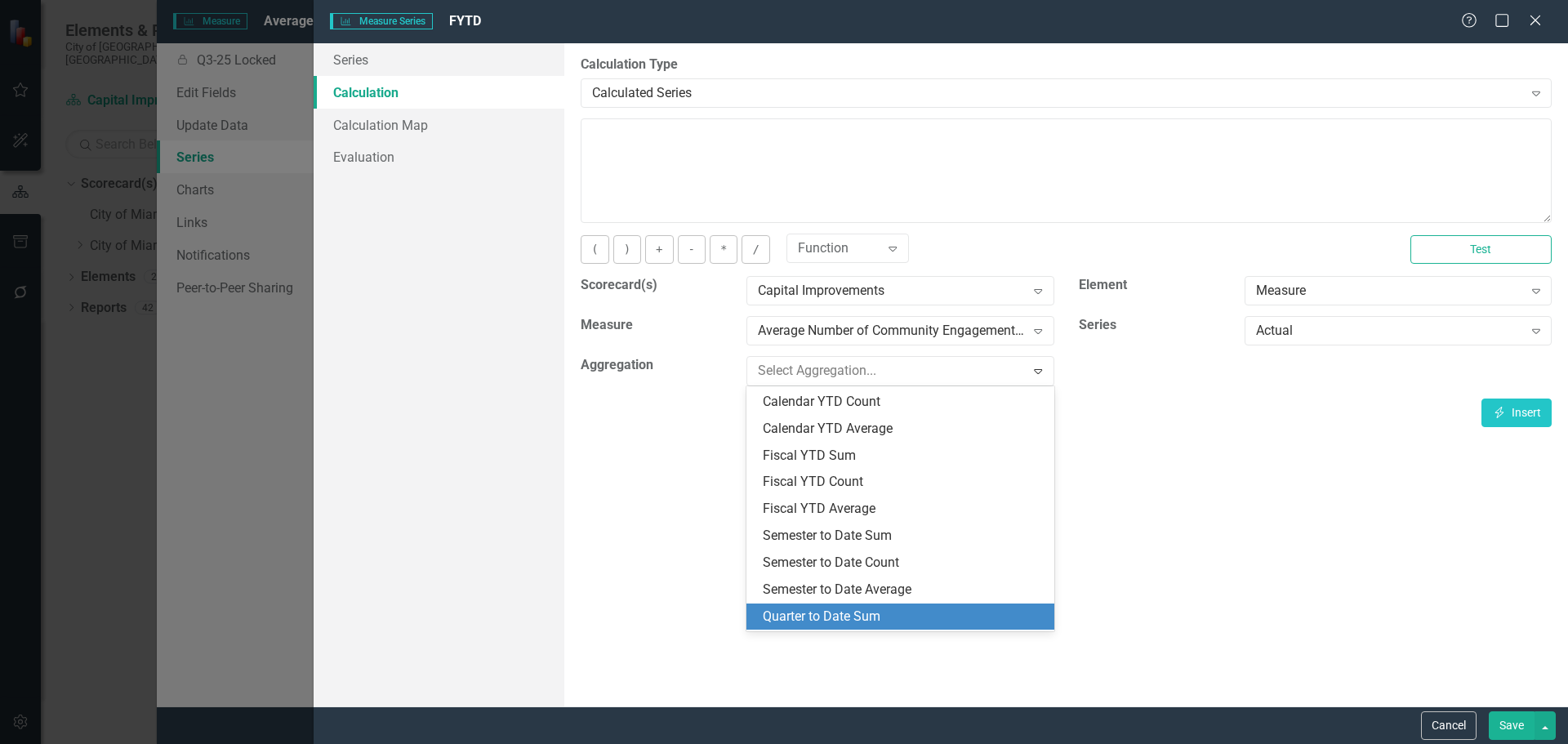
scroll to position [163, 0]
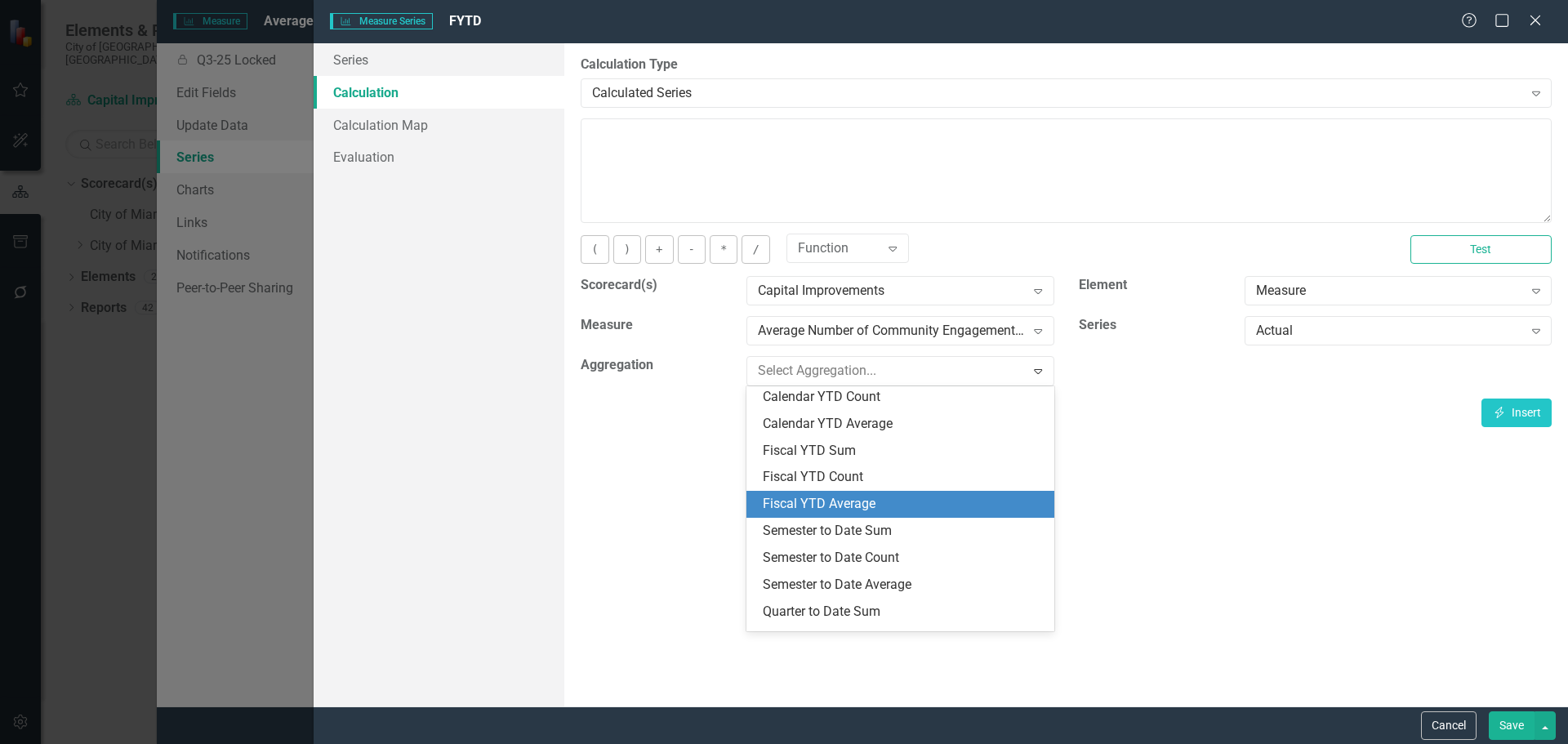
click at [854, 508] on div "Fiscal YTD Average" at bounding box center [903, 503] width 281 height 18
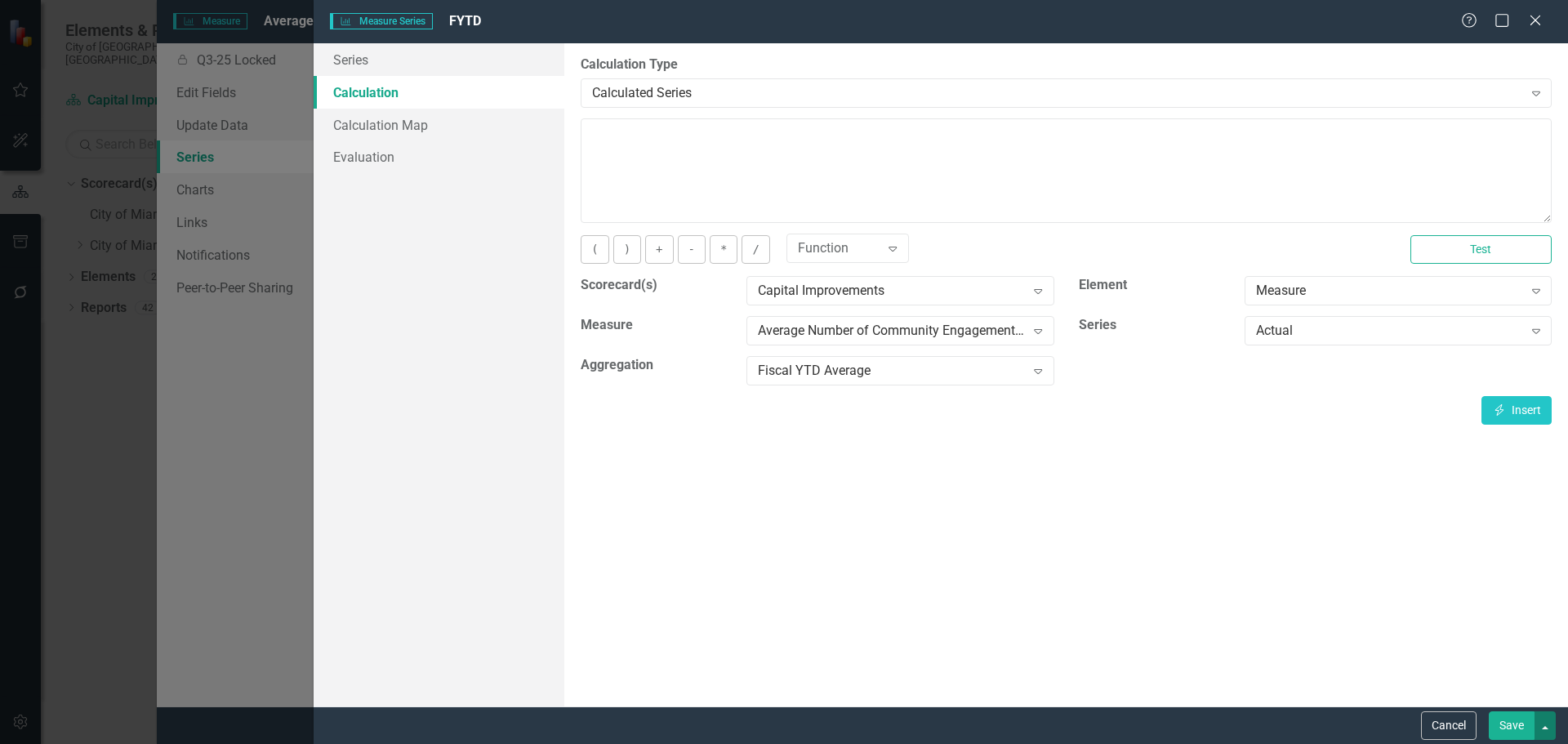
click at [1536, 724] on button "button" at bounding box center [1546, 726] width 21 height 29
click at [1509, 723] on button "Save" at bounding box center [1511, 726] width 45 height 29
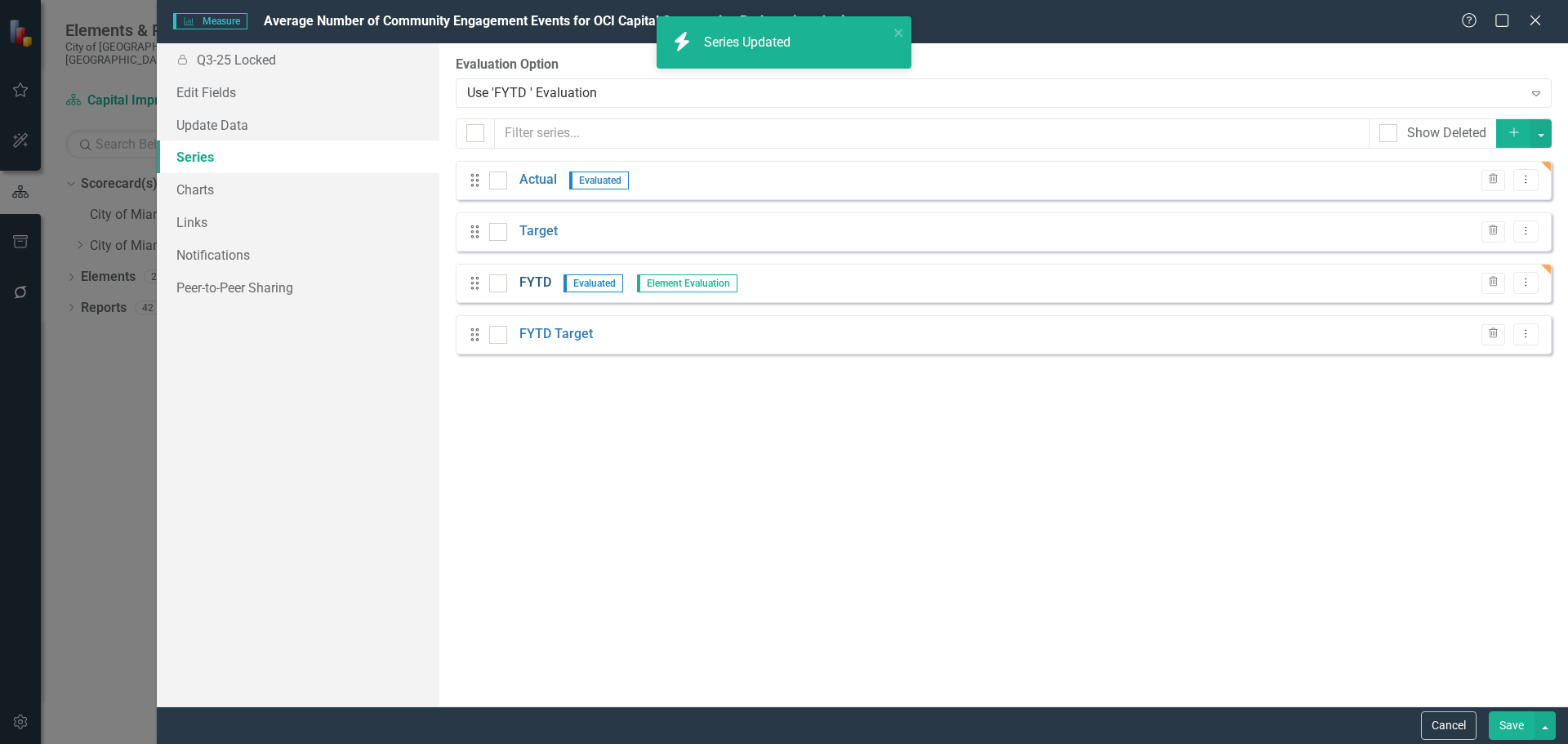
click at [523, 277] on link "FYTD" at bounding box center [535, 282] width 32 height 18
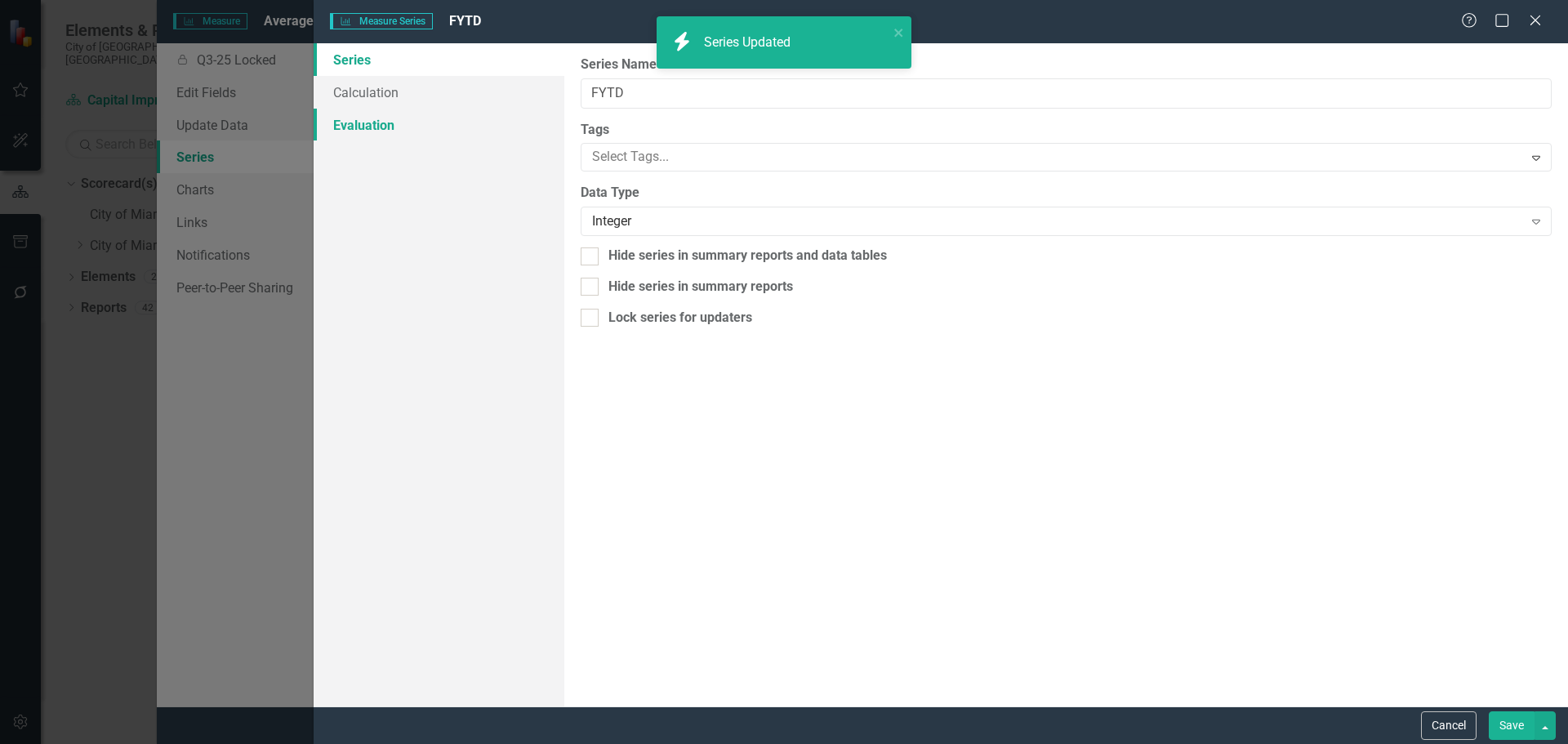
click at [392, 116] on link "Evaluation" at bounding box center [440, 125] width 251 height 33
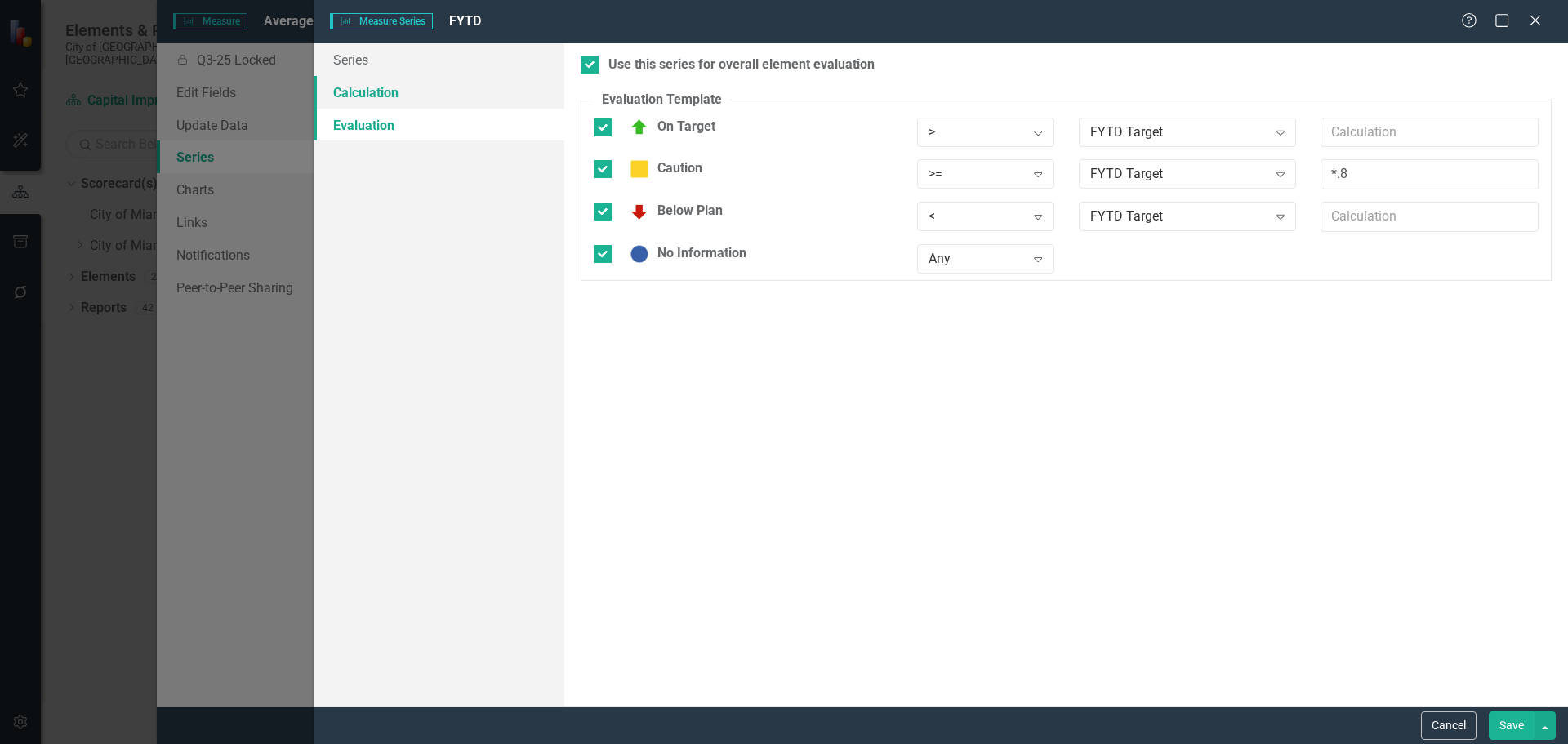
click at [392, 94] on link "Calculation" at bounding box center [440, 93] width 251 height 33
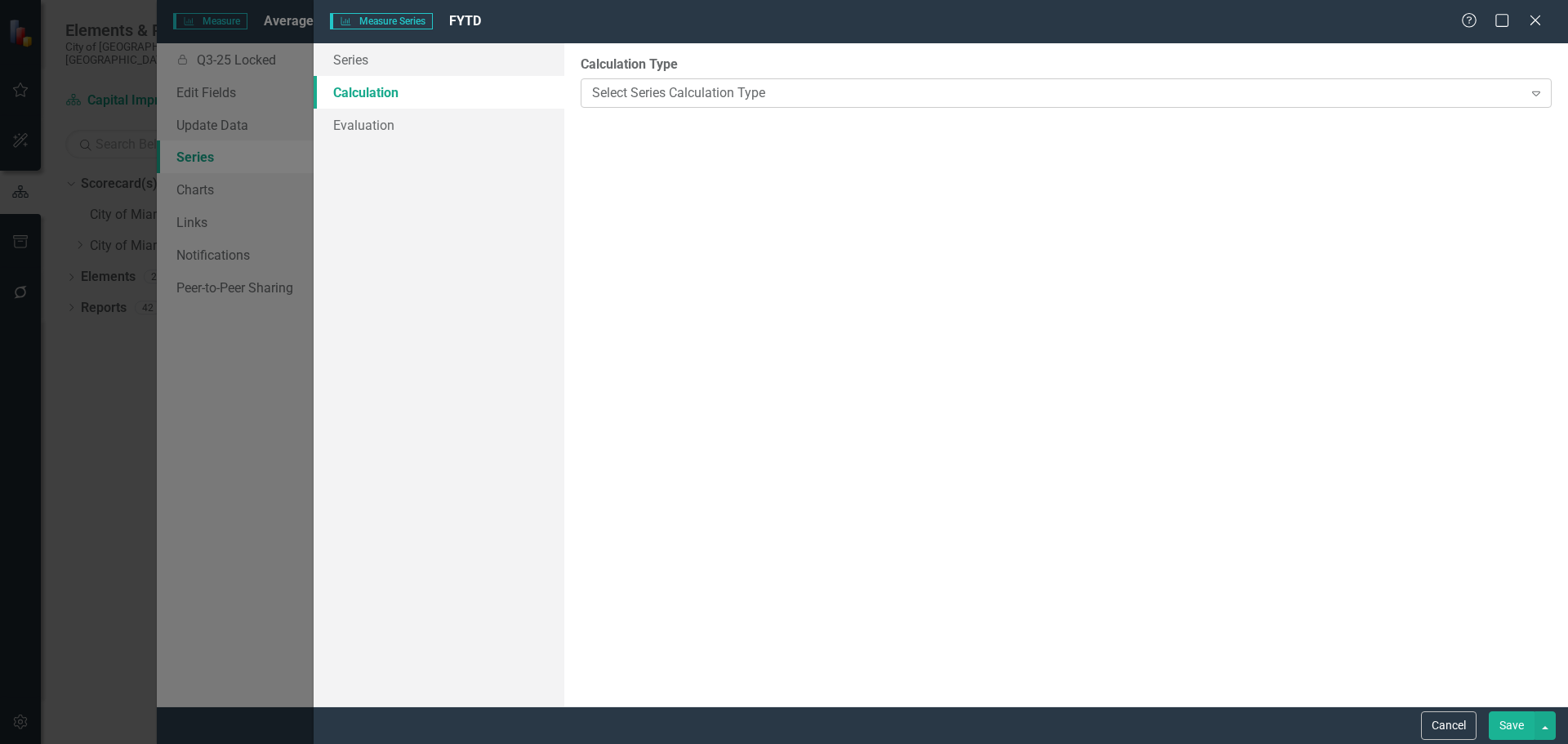
click at [834, 101] on div "Select Series Calculation Type" at bounding box center [1057, 92] width 930 height 18
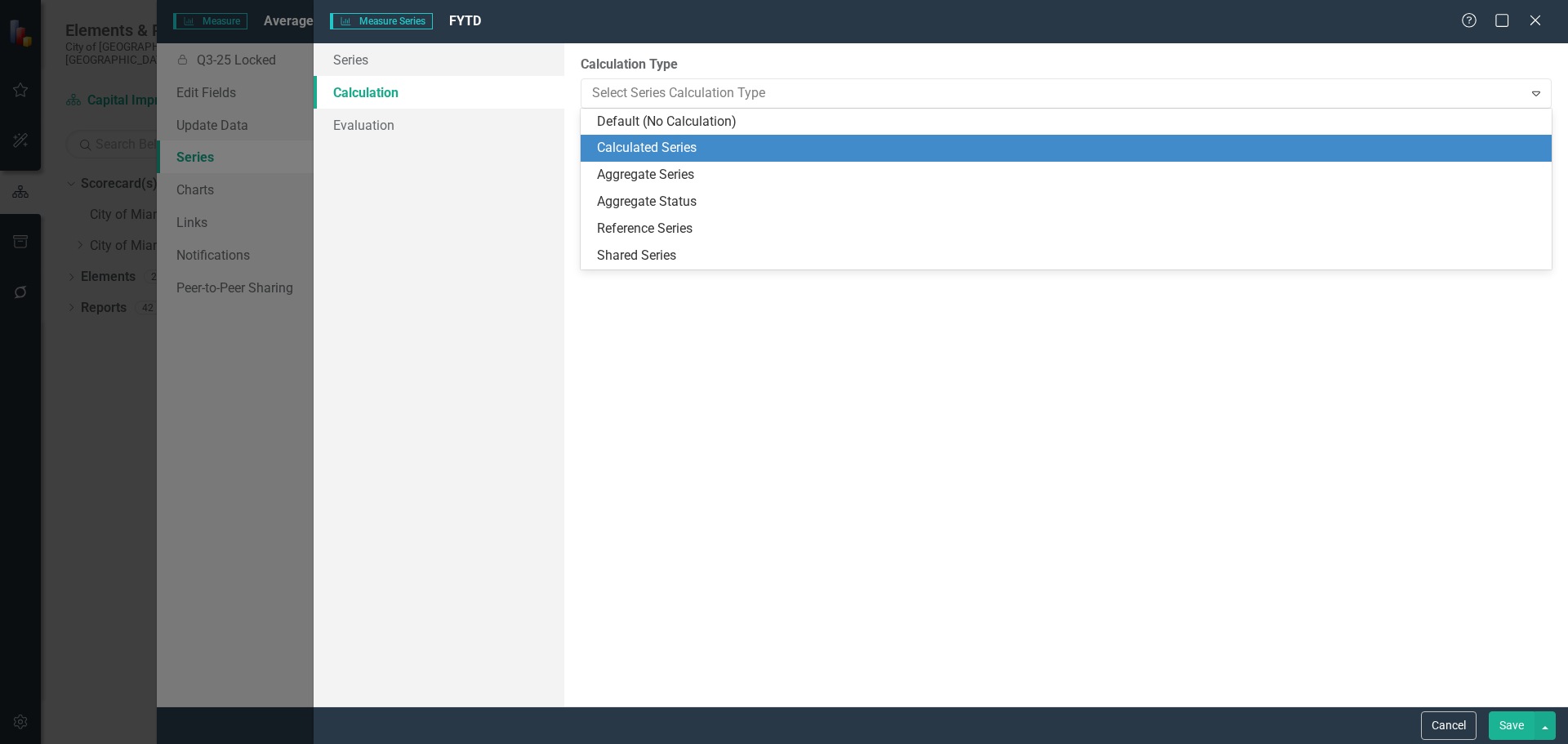
click at [766, 152] on div "Calculated Series" at bounding box center [1069, 148] width 945 height 18
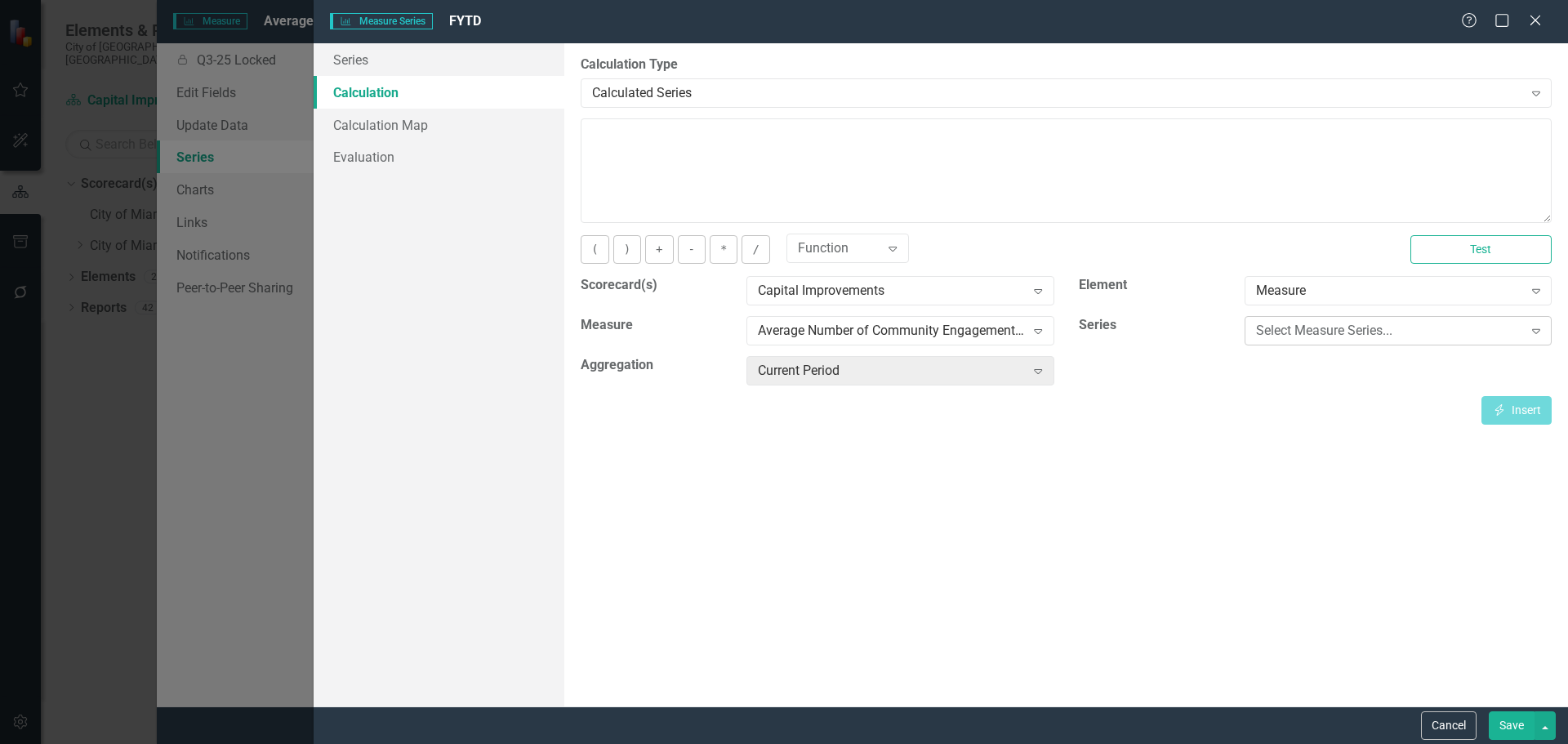
click at [1287, 327] on div "Select Measure Series..." at bounding box center [1389, 330] width 267 height 18
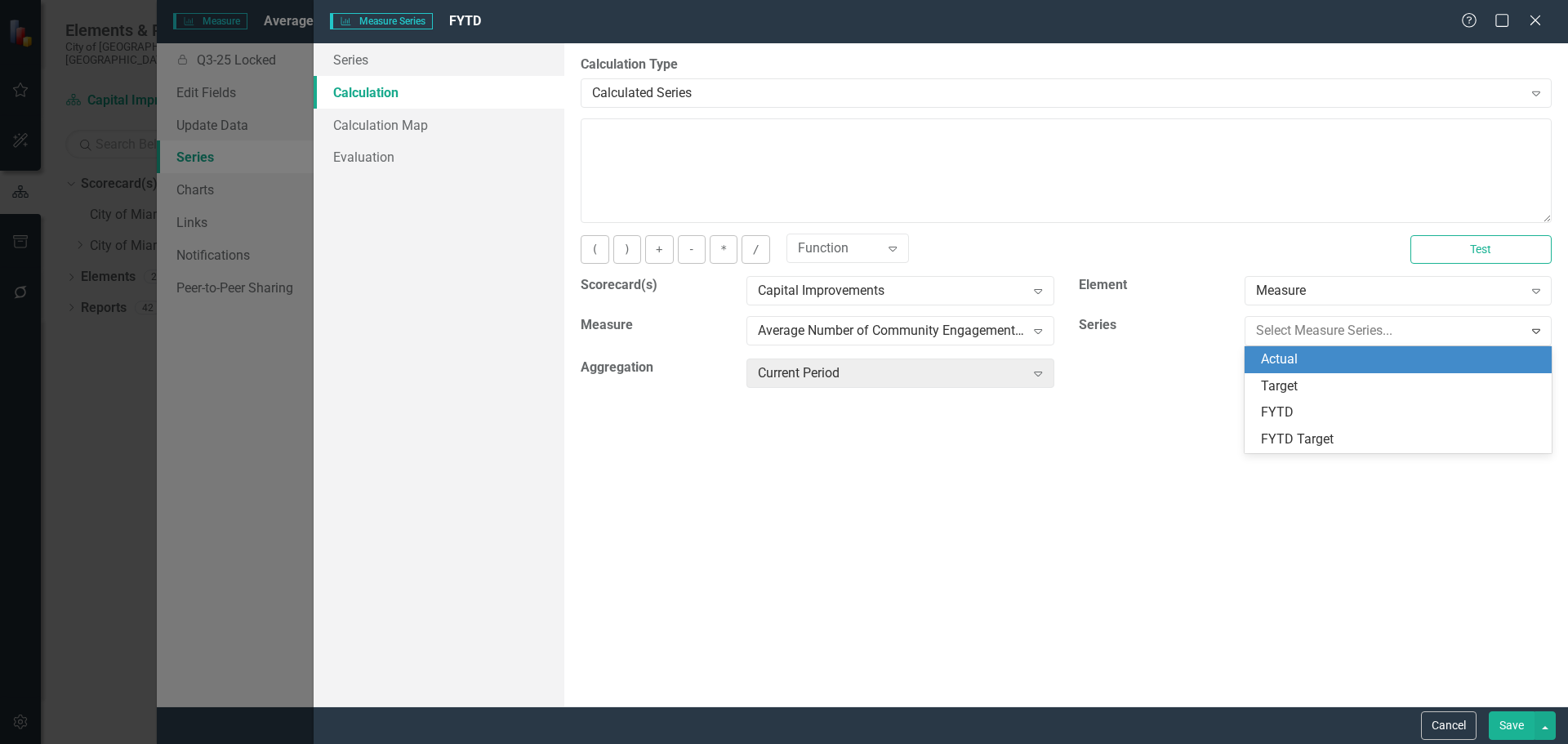
drag, startPoint x: 1282, startPoint y: 379, endPoint x: 1286, endPoint y: 359, distance: 20.4
click at [1286, 359] on div "Actual Target FYTD FYTD Target" at bounding box center [1398, 399] width 307 height 107
click at [1287, 358] on div "Actual" at bounding box center [1401, 359] width 281 height 18
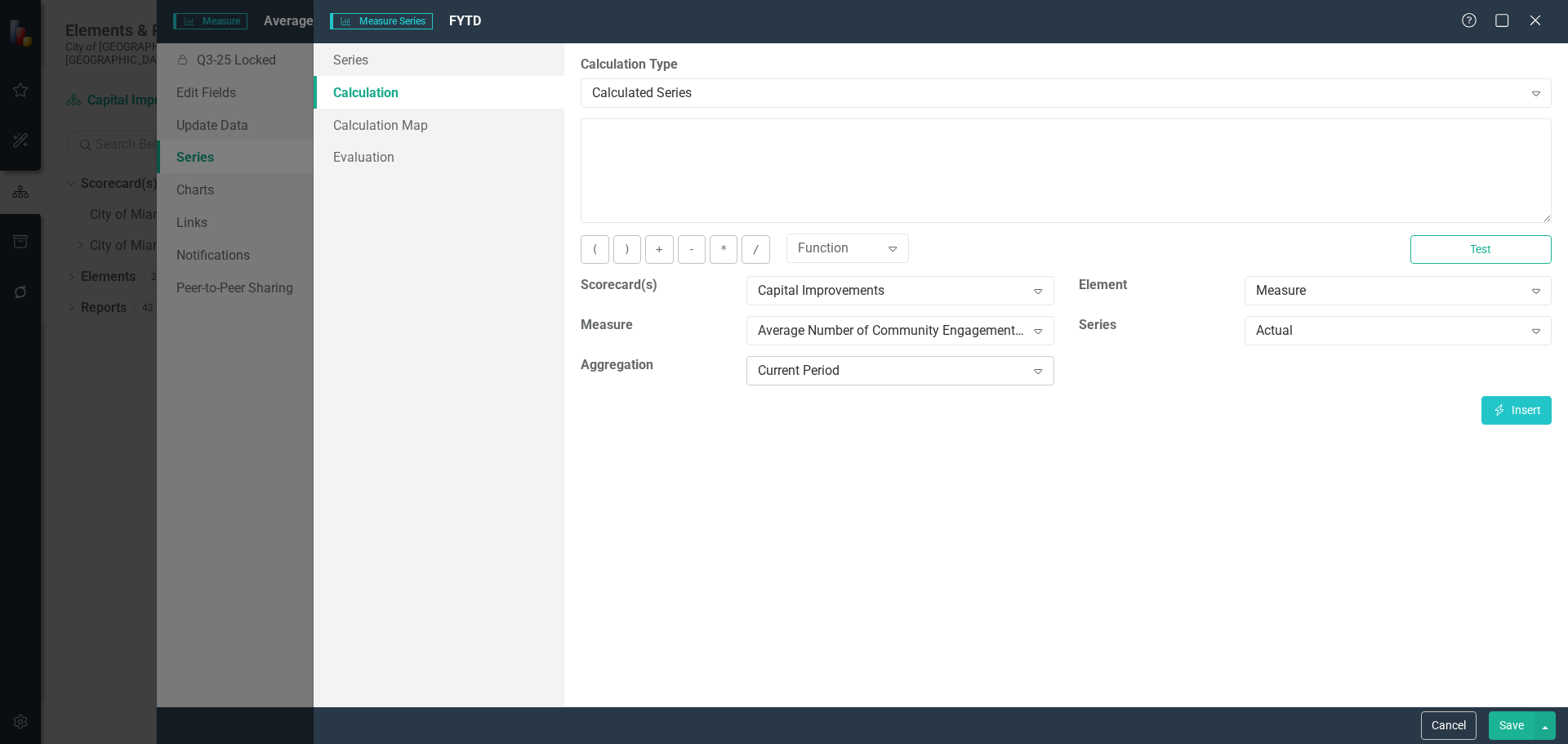
click at [843, 362] on div "Current Period" at bounding box center [892, 371] width 267 height 18
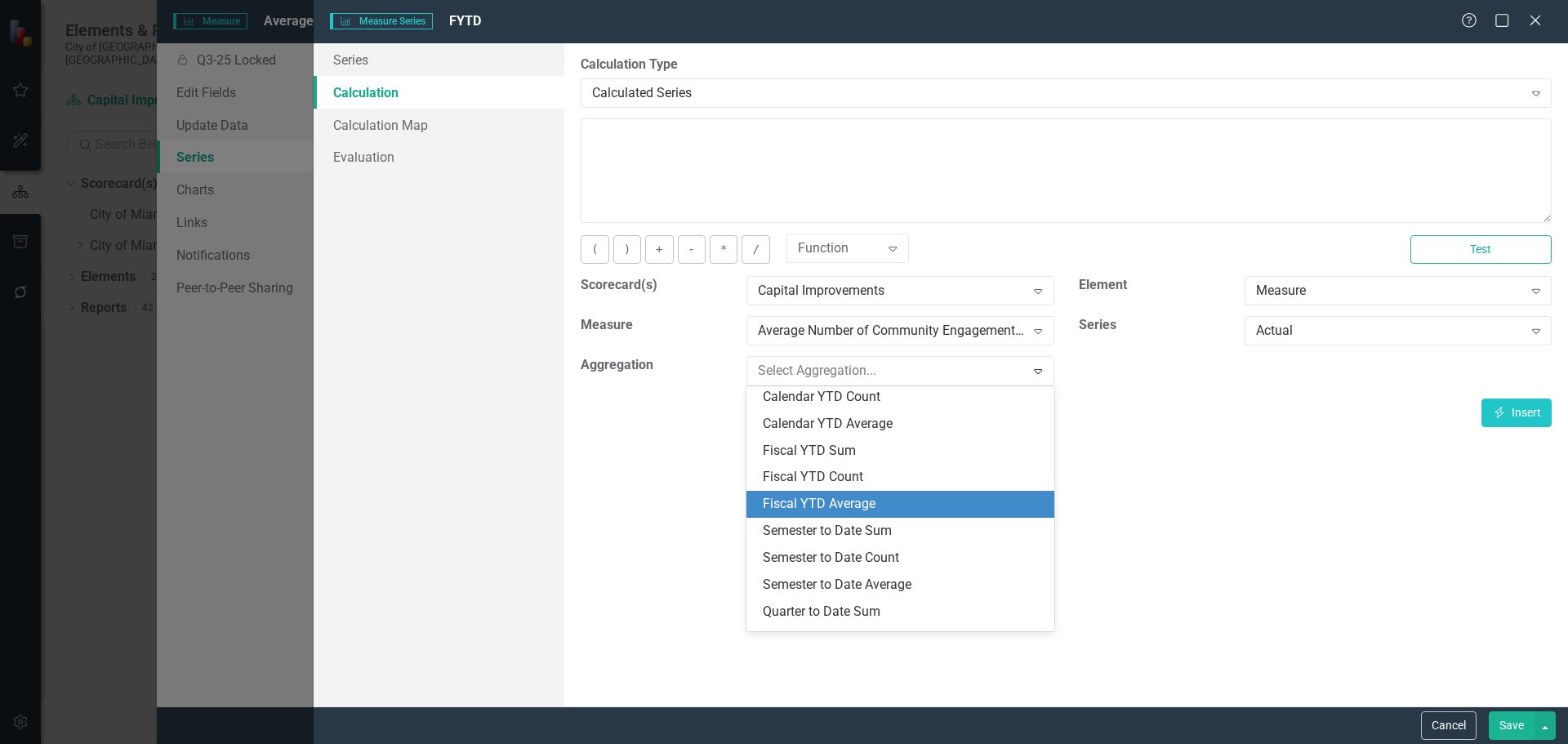
click at [822, 511] on div "Fiscal YTD Average" at bounding box center [903, 503] width 281 height 18
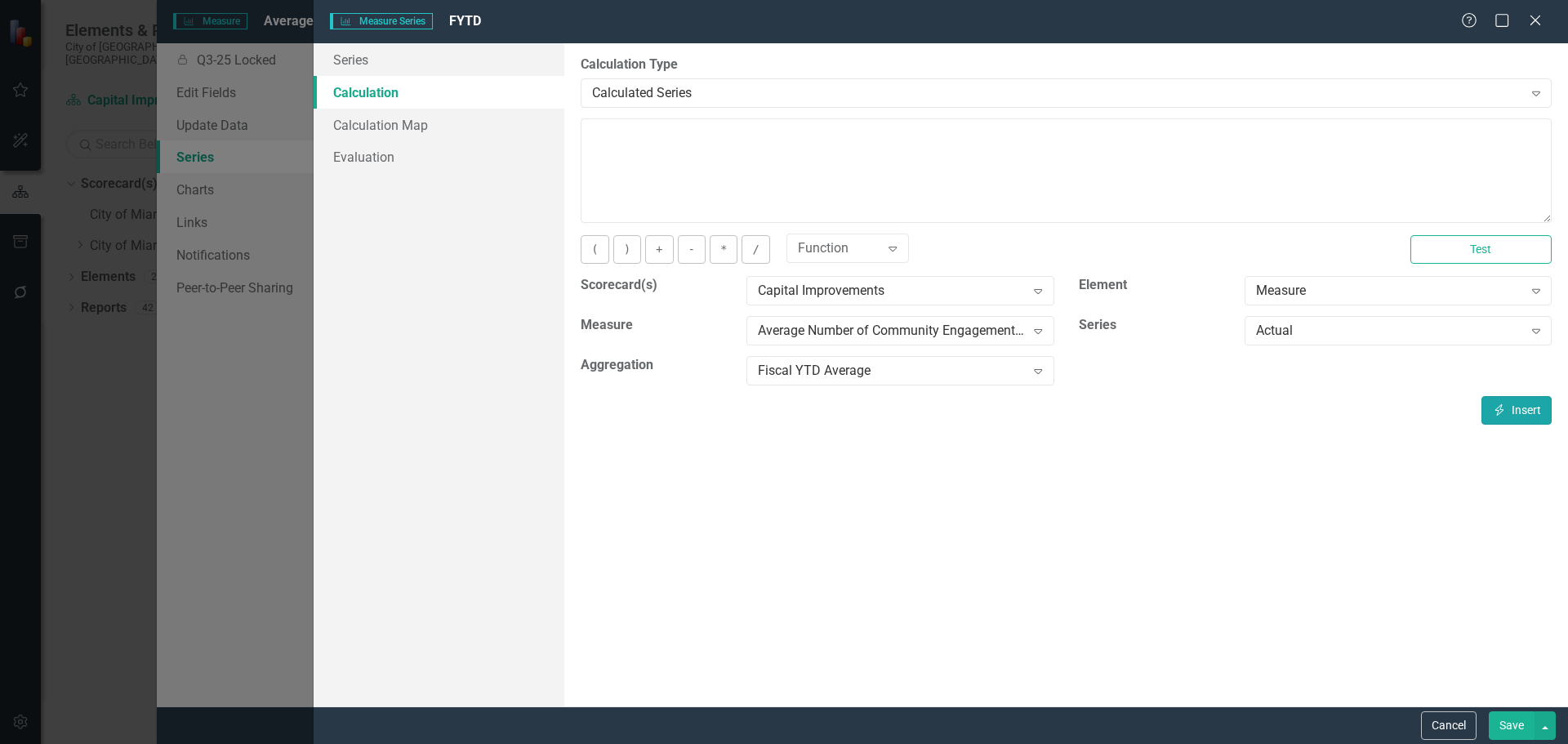
click at [1513, 408] on button "Insert Insert" at bounding box center [1517, 411] width 71 height 29
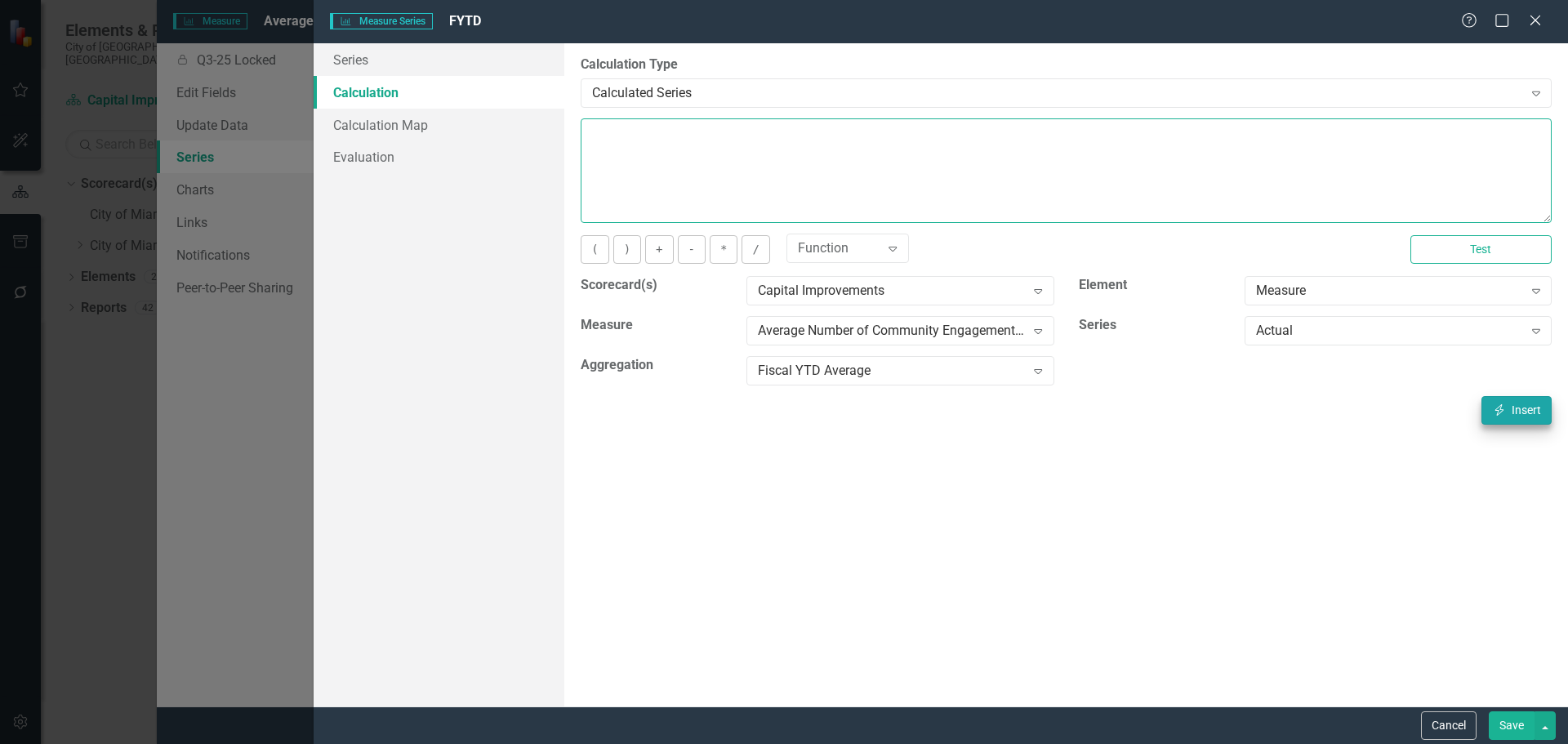
type textarea "[m1974896][Actual][FiscalYTDAverage]"
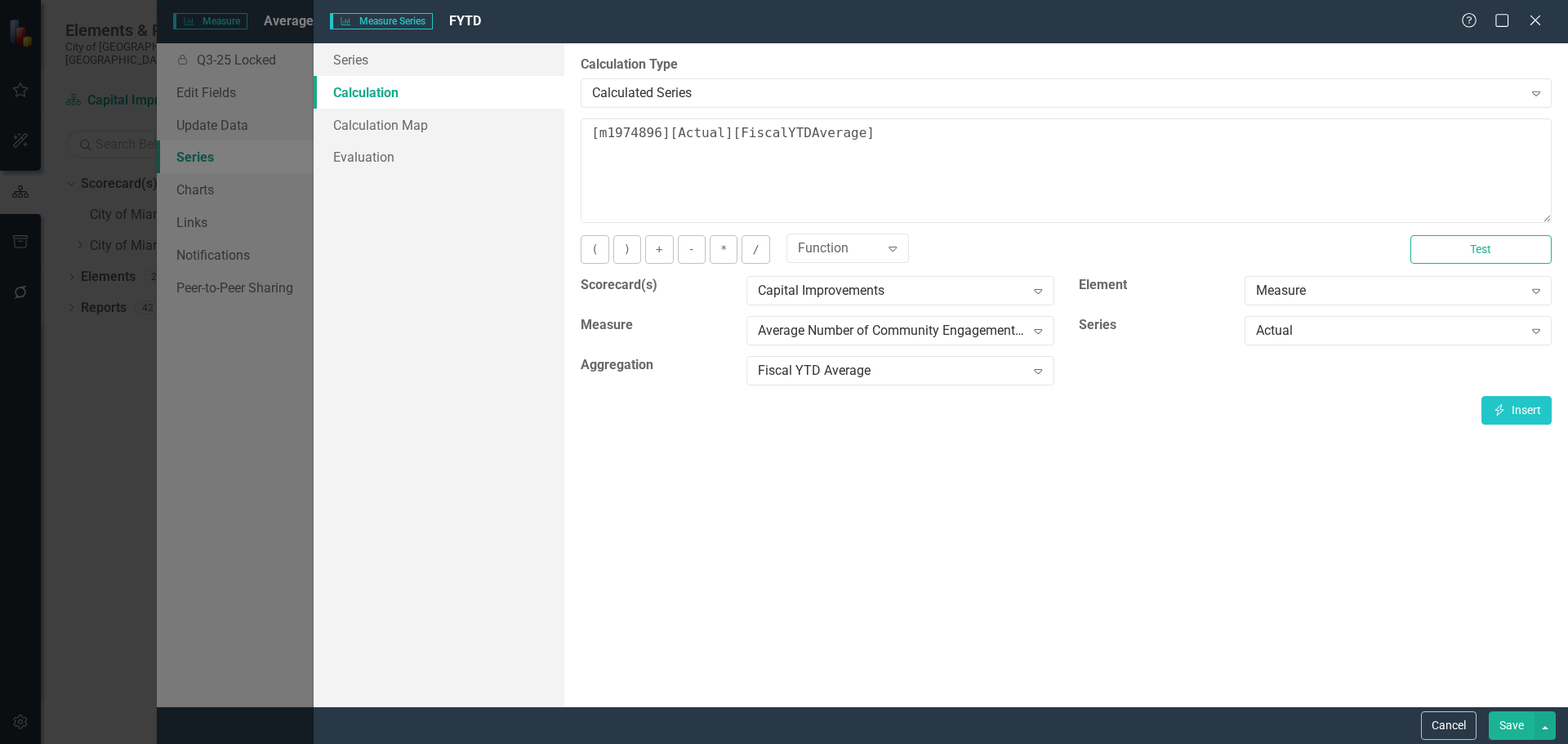
click at [1512, 733] on button "Save" at bounding box center [1511, 726] width 45 height 29
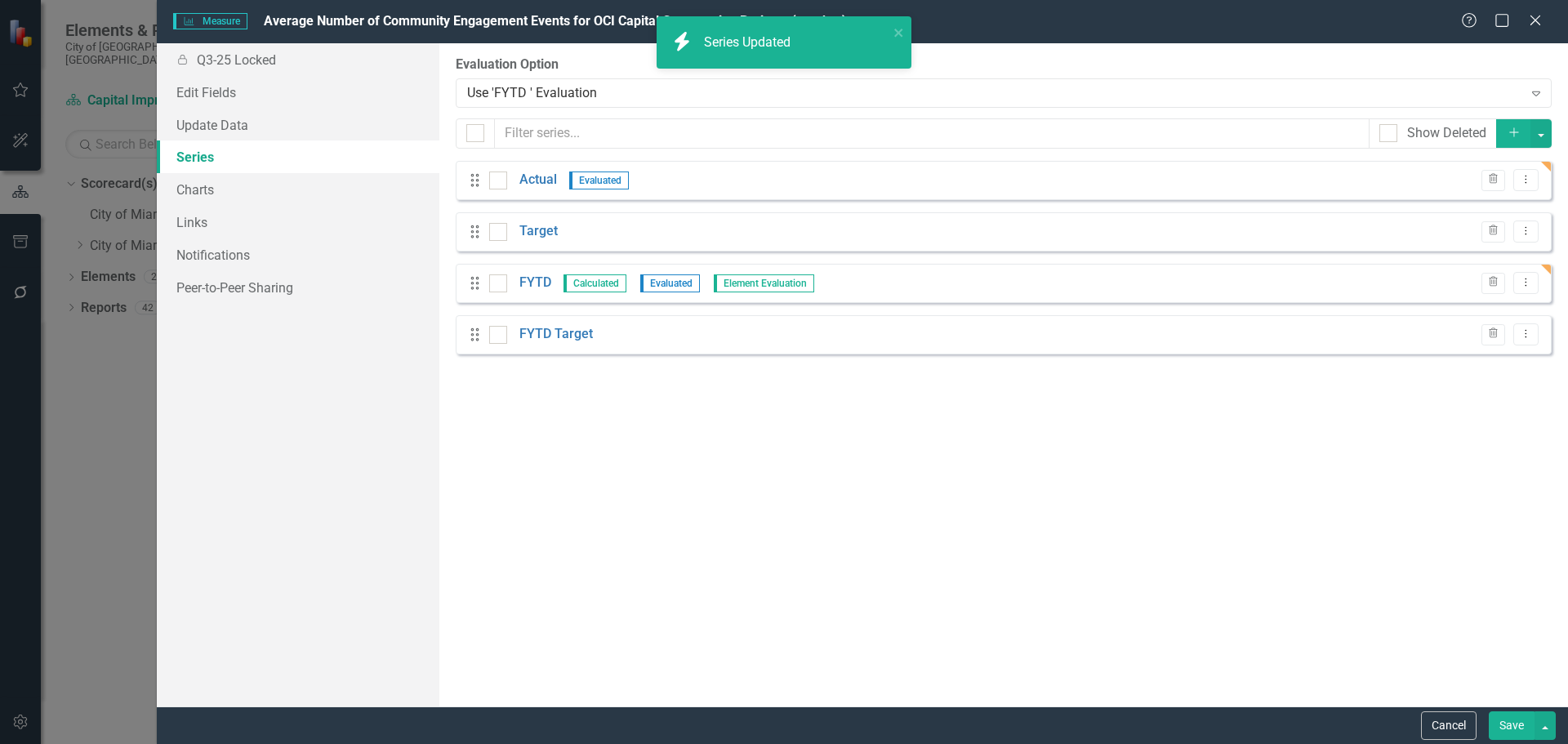
click at [1514, 720] on button "Save" at bounding box center [1511, 726] width 45 height 29
click at [1511, 727] on button "icon.saving Saving..." at bounding box center [1490, 726] width 88 height 29
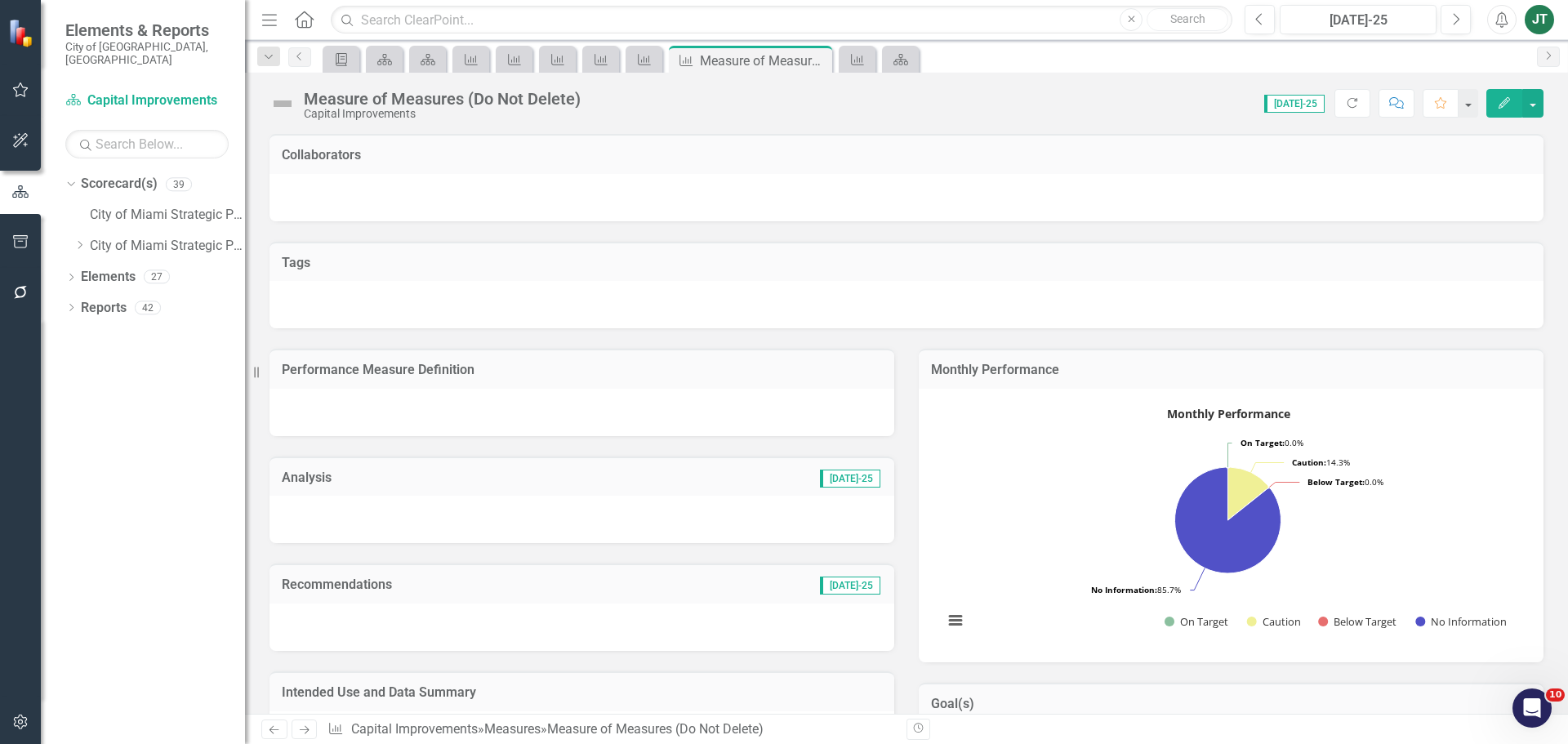
click at [281, 735] on icon "Previous" at bounding box center [273, 730] width 14 height 11
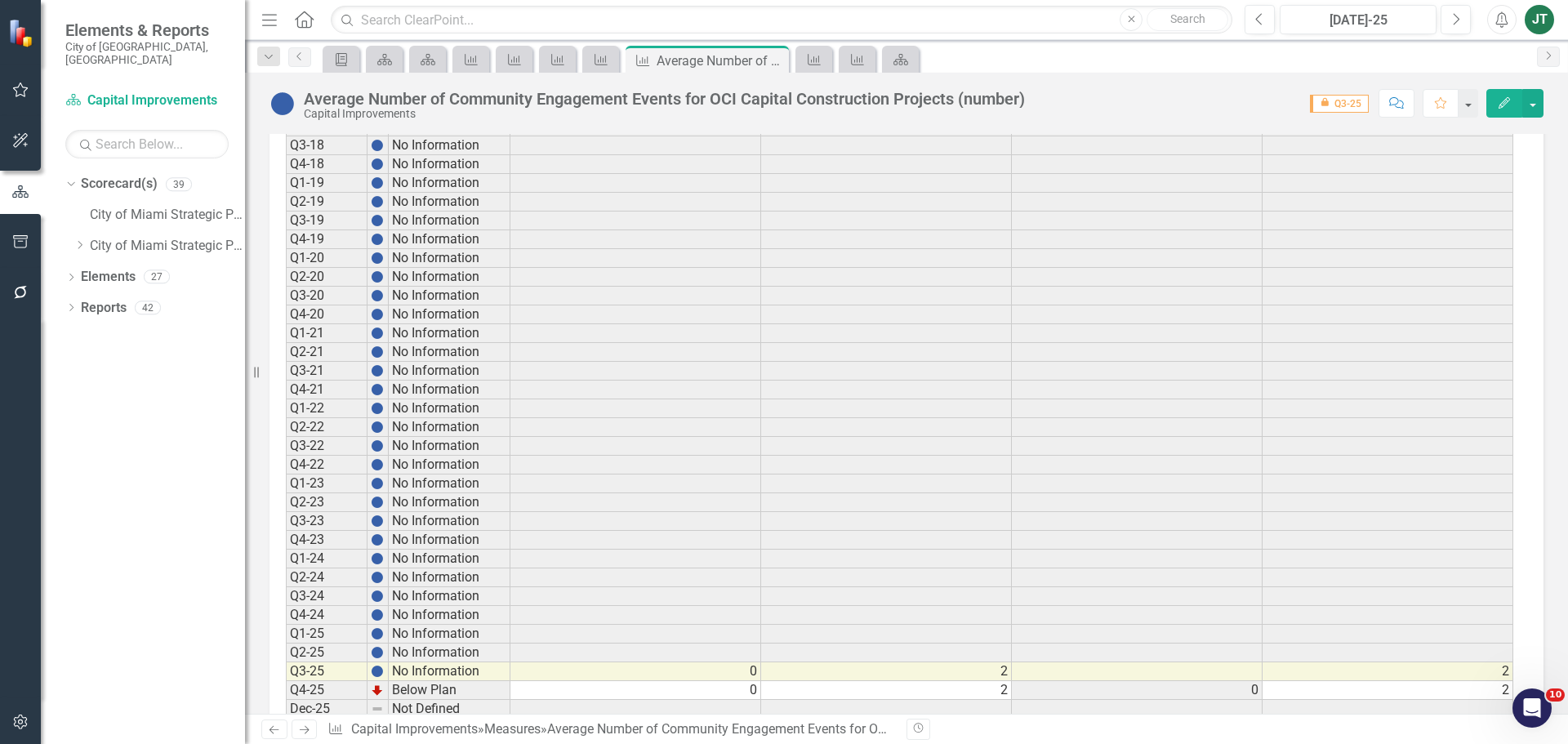
scroll to position [1181, 0]
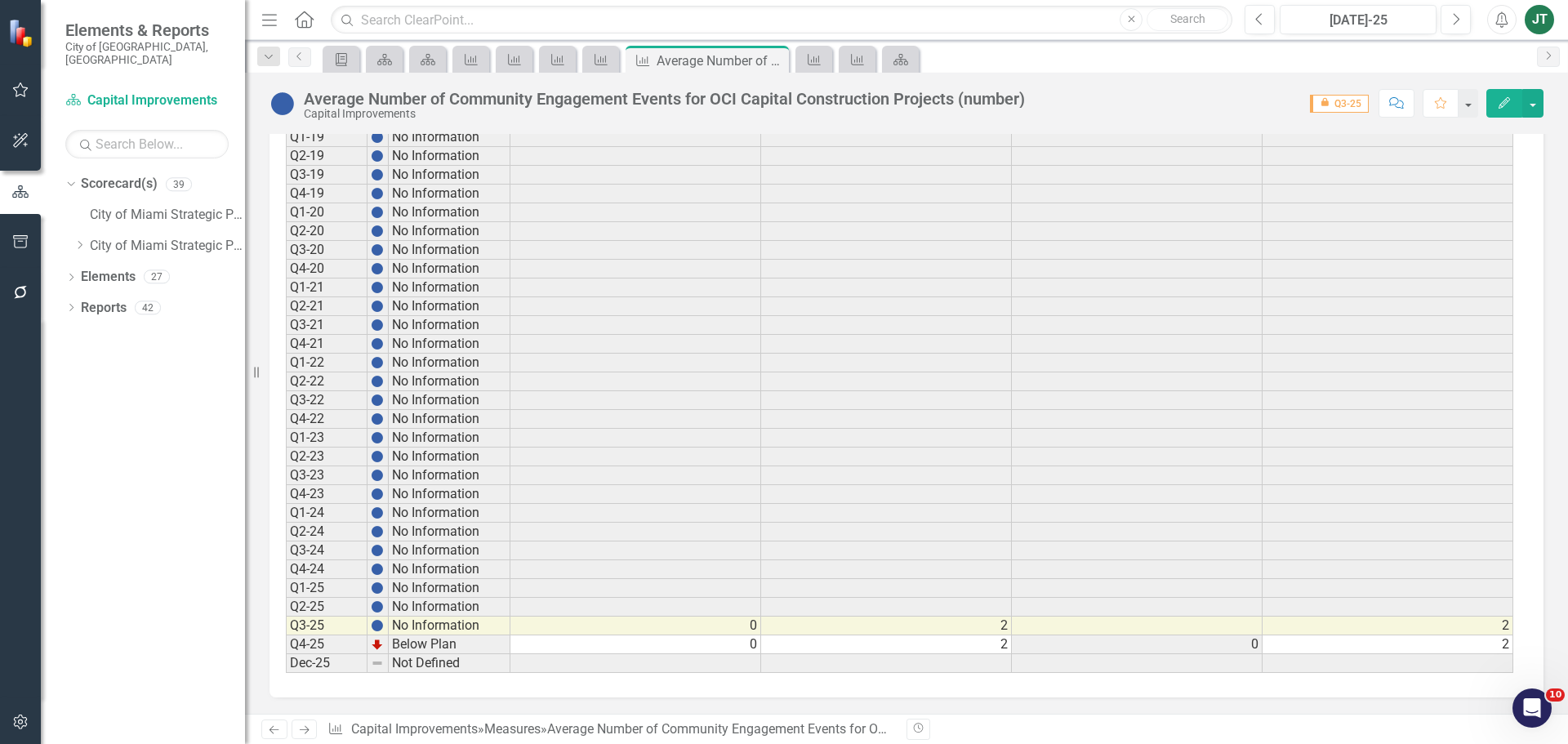
click at [300, 731] on icon "Next" at bounding box center [304, 730] width 14 height 11
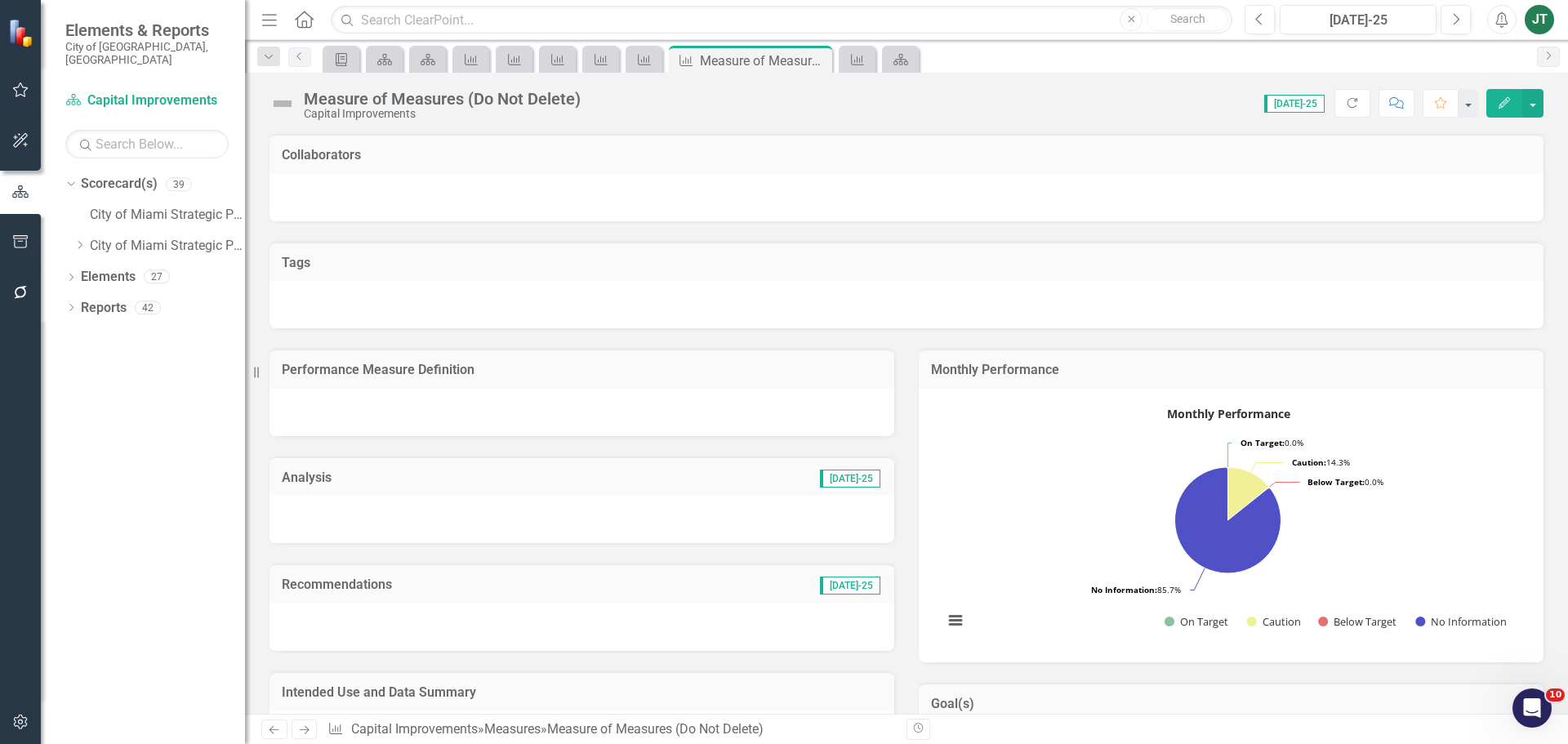
click at [313, 730] on link "Next" at bounding box center [304, 730] width 26 height 19
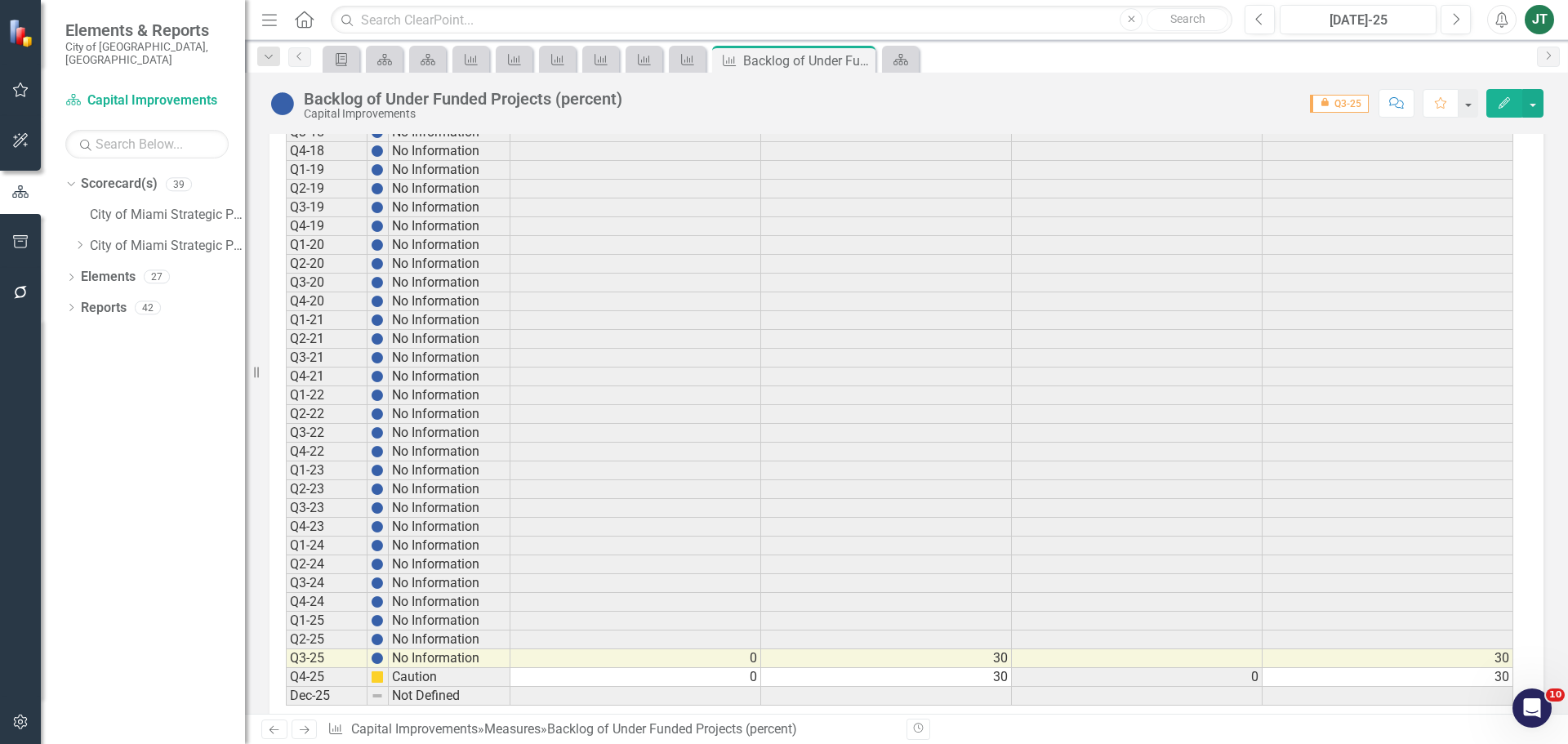
scroll to position [1223, 0]
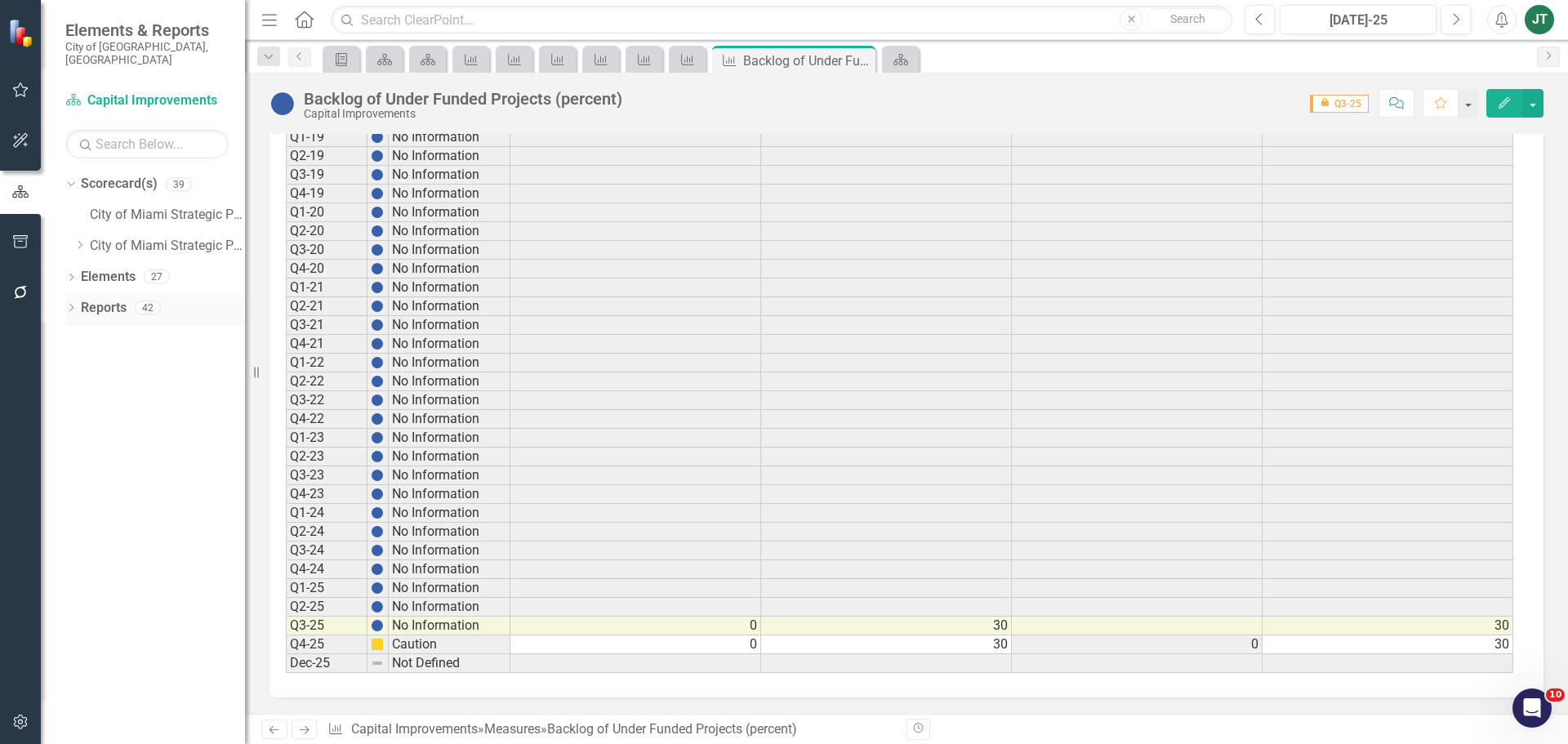
click at [103, 299] on link "Reports" at bounding box center [103, 307] width 45 height 18
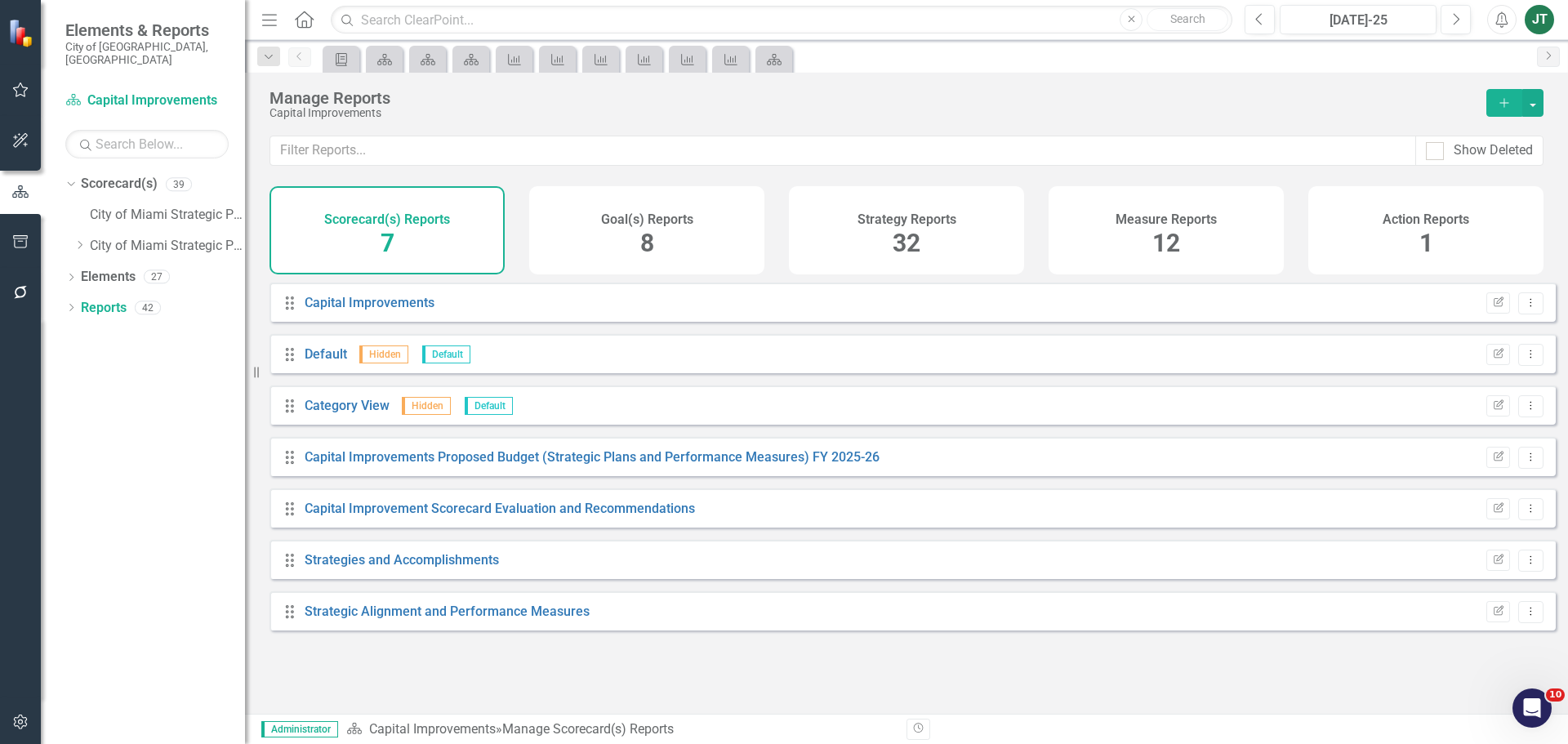
click at [1271, 253] on div "Measure Reports 12" at bounding box center [1166, 230] width 235 height 88
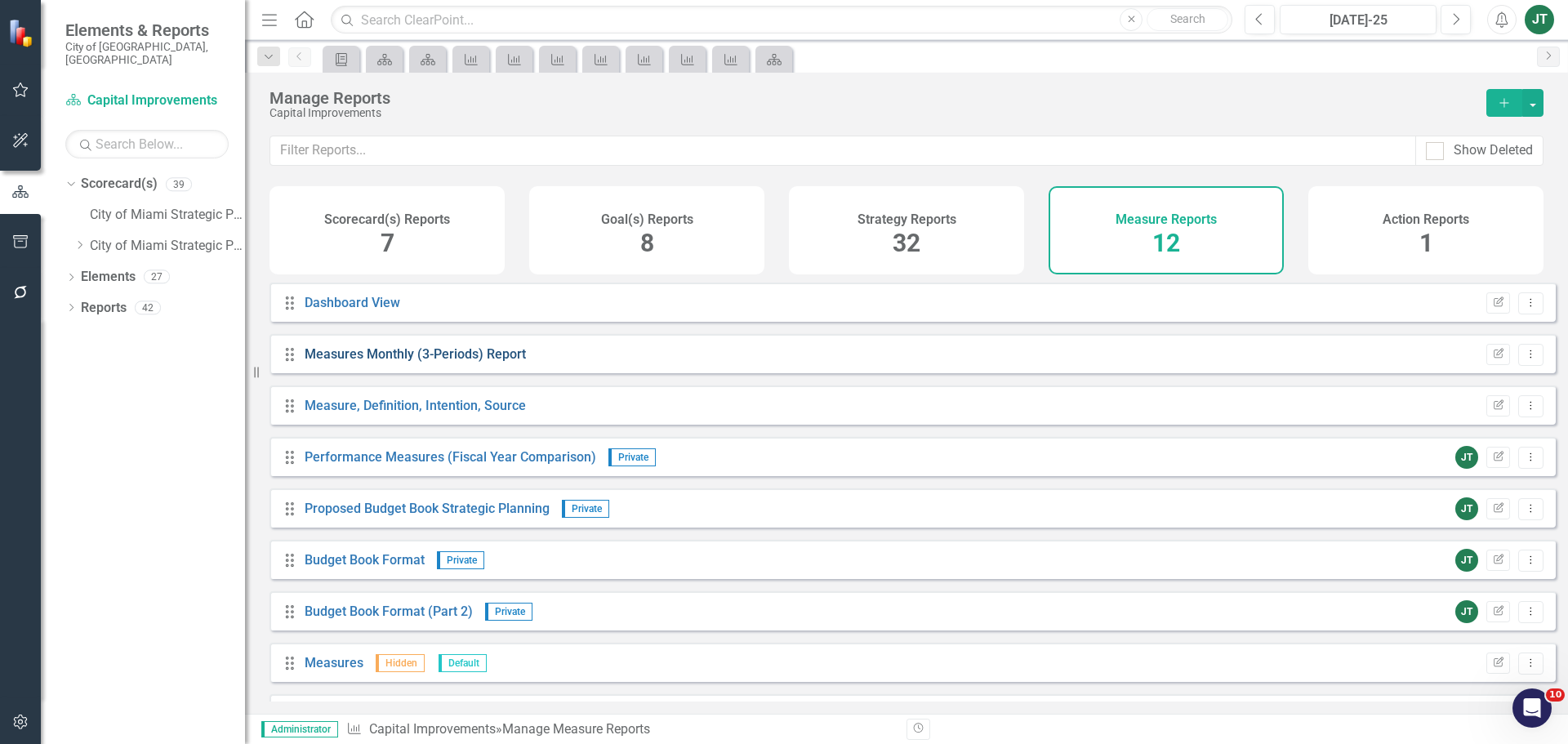
click at [382, 362] on link "Measures Monthly (3-Periods) Report" at bounding box center [414, 354] width 221 height 15
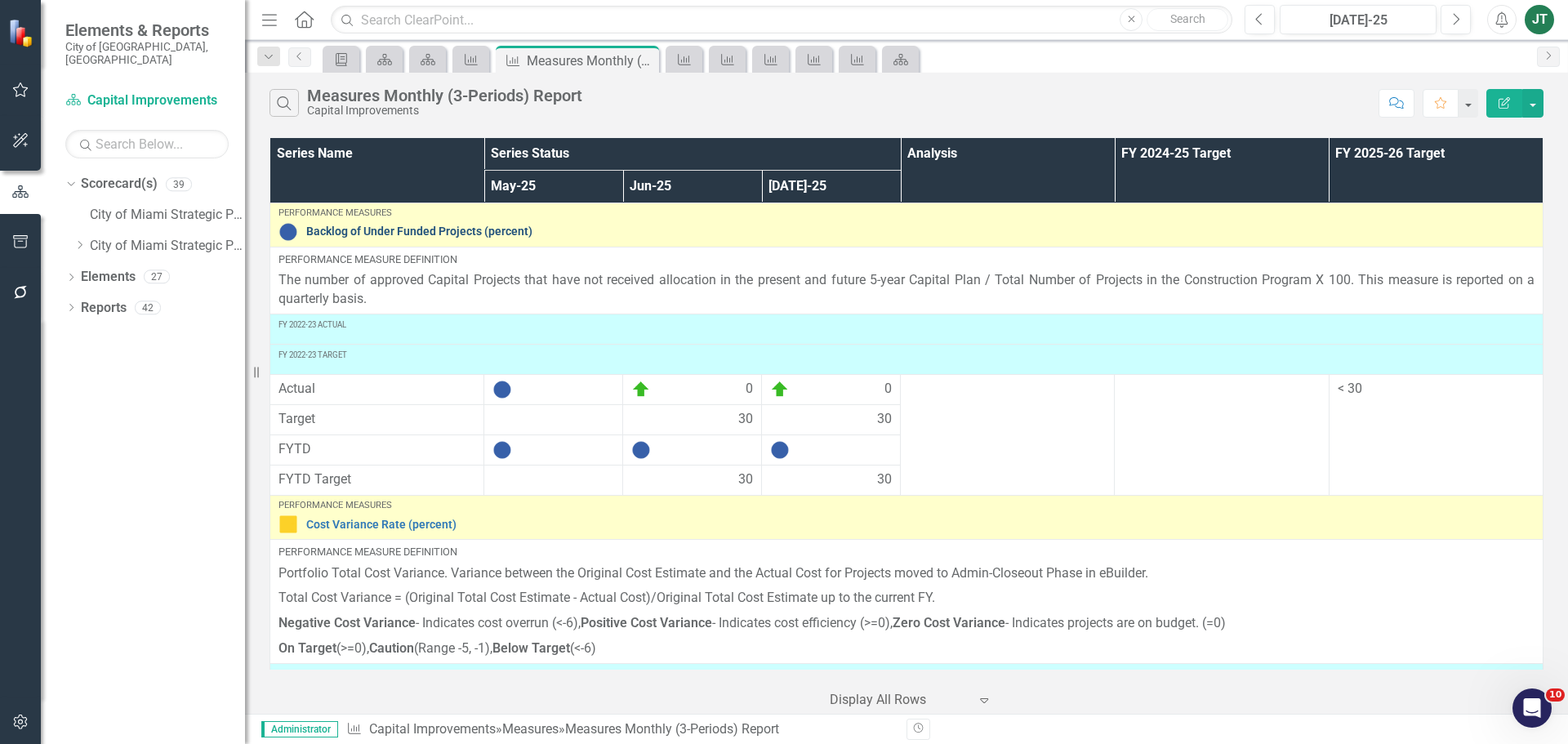
click at [439, 228] on link "Backlog of Under Funded Projects (percent)" at bounding box center [921, 231] width 1229 height 13
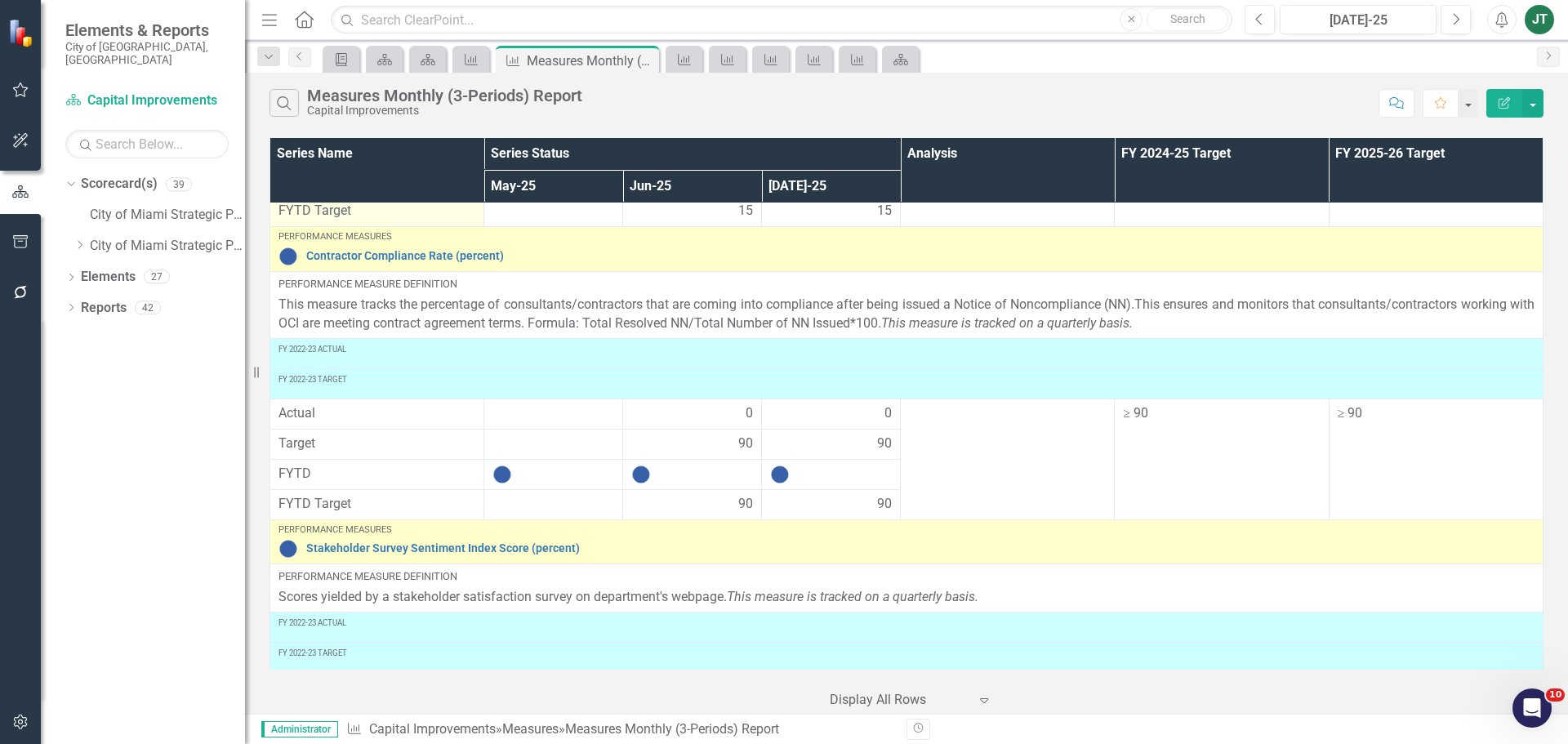
scroll to position [1225, 0]
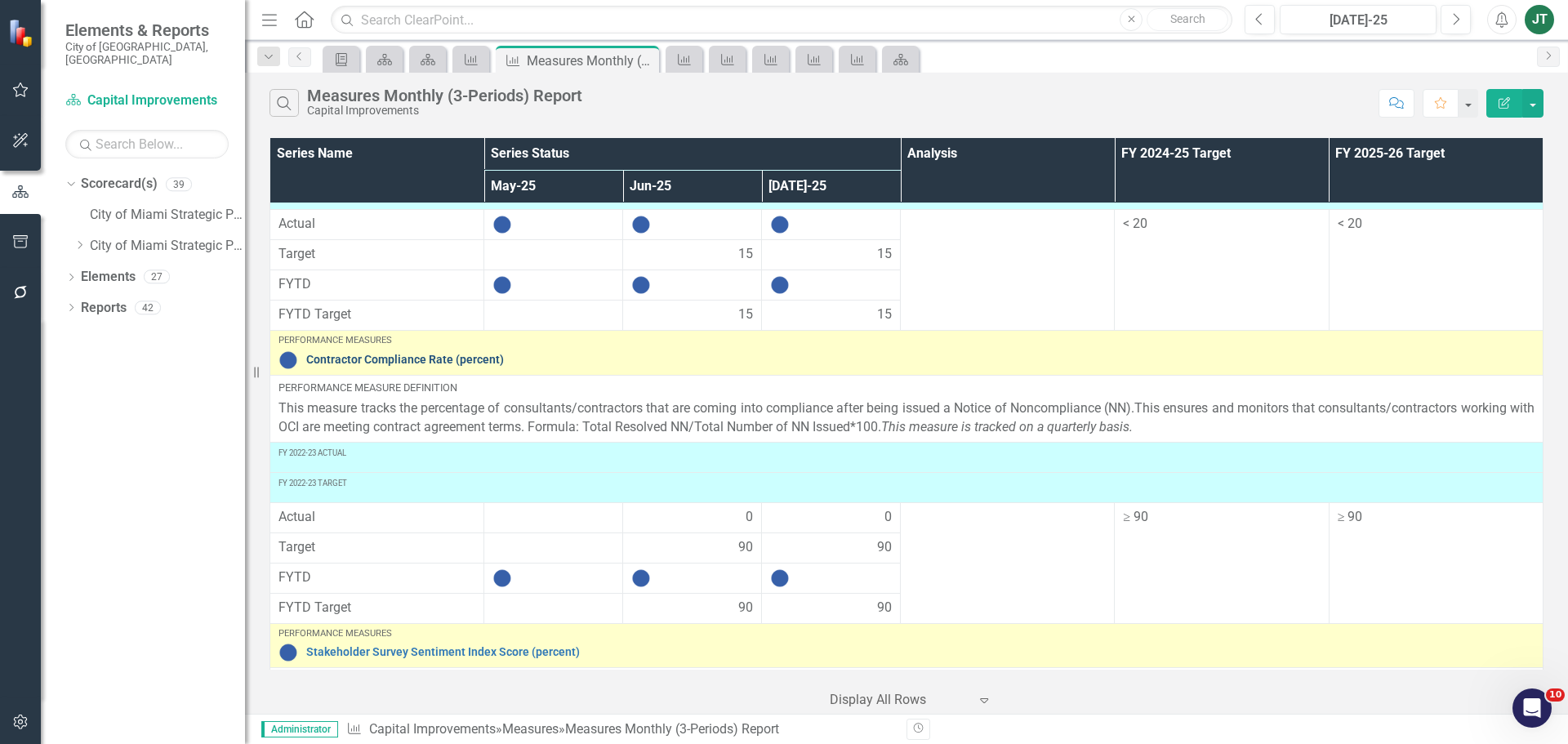
click at [363, 362] on link "Contractor Compliance Rate (percent)" at bounding box center [921, 359] width 1229 height 13
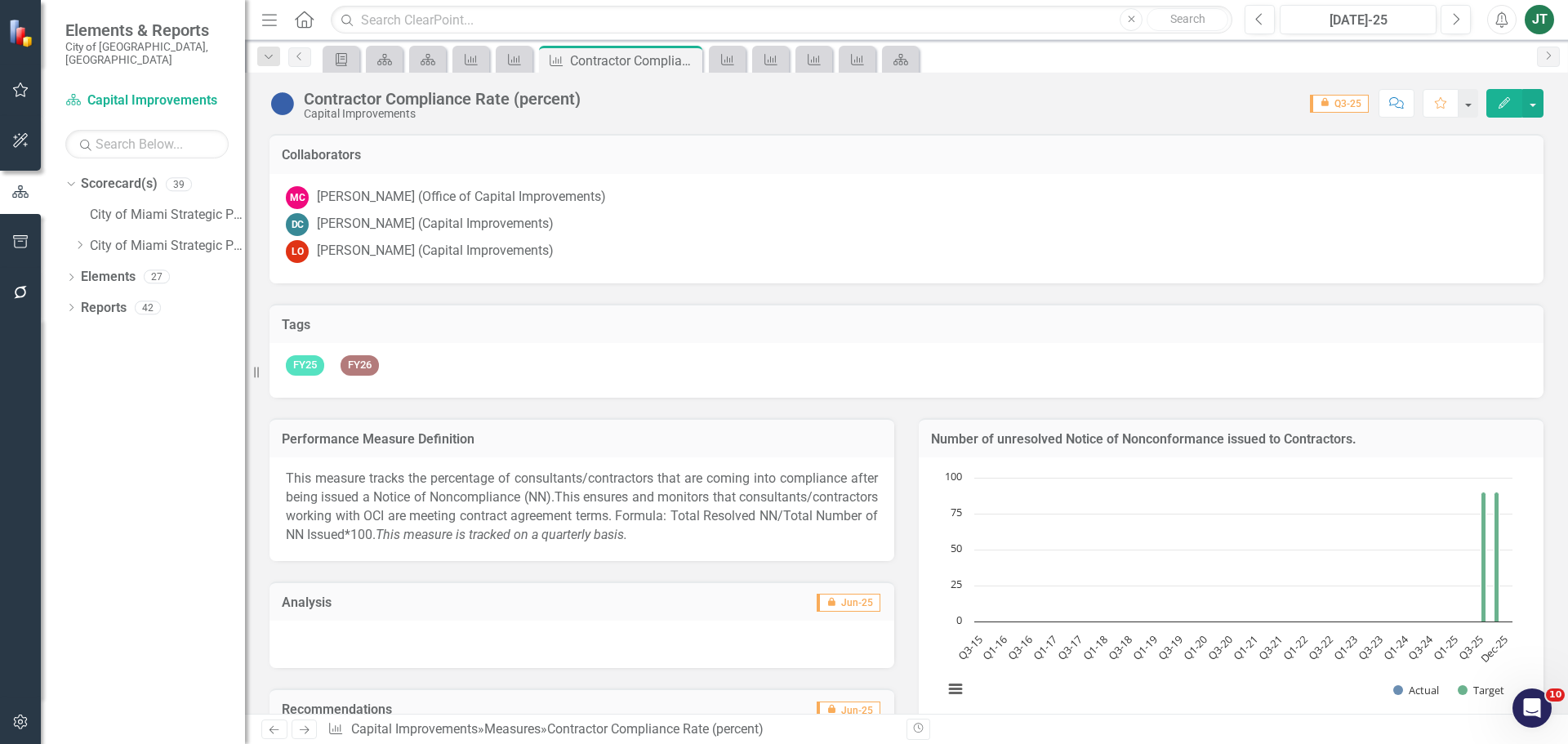
click at [1504, 98] on icon "Edit" at bounding box center [1504, 103] width 14 height 12
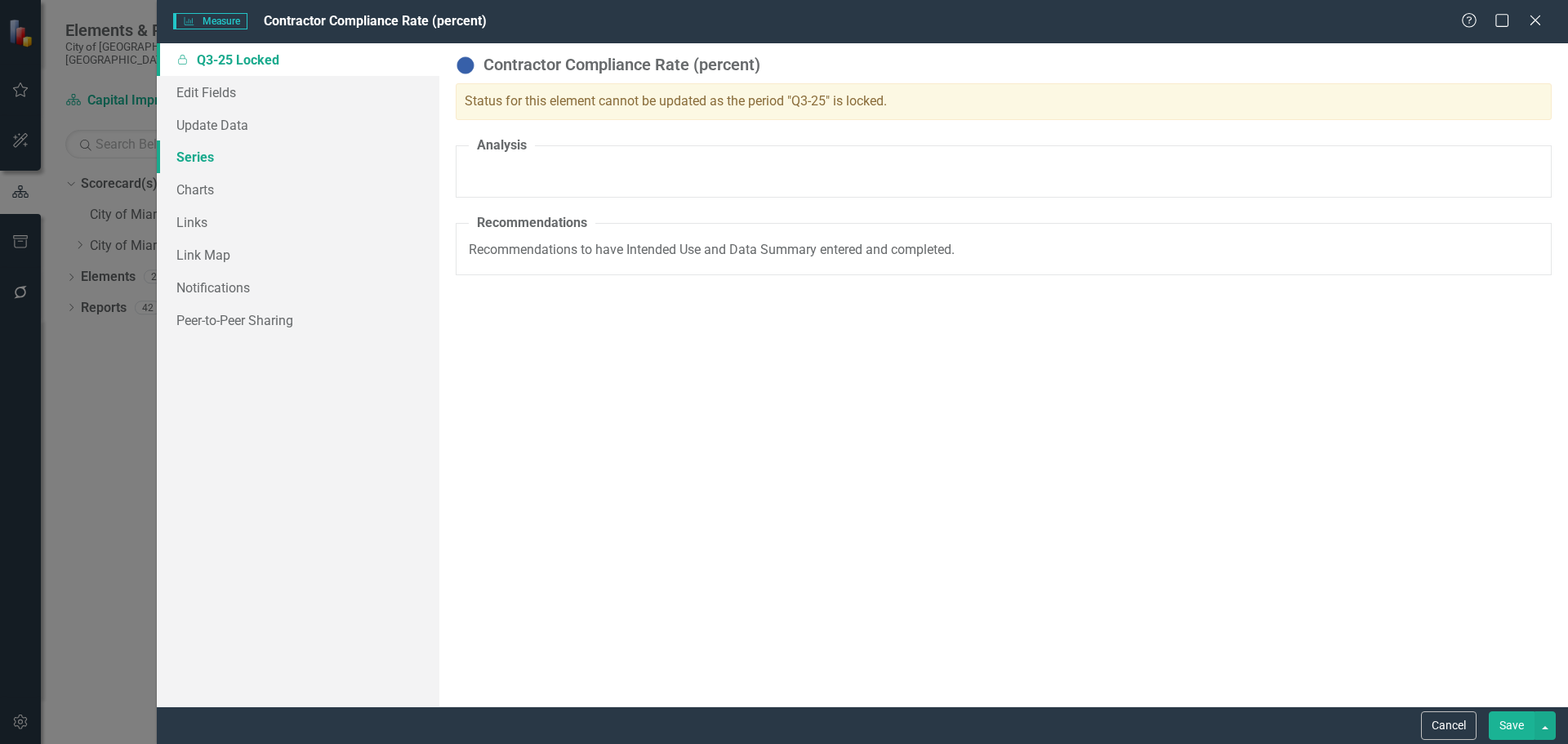
click at [213, 158] on link "Series" at bounding box center [298, 157] width 283 height 33
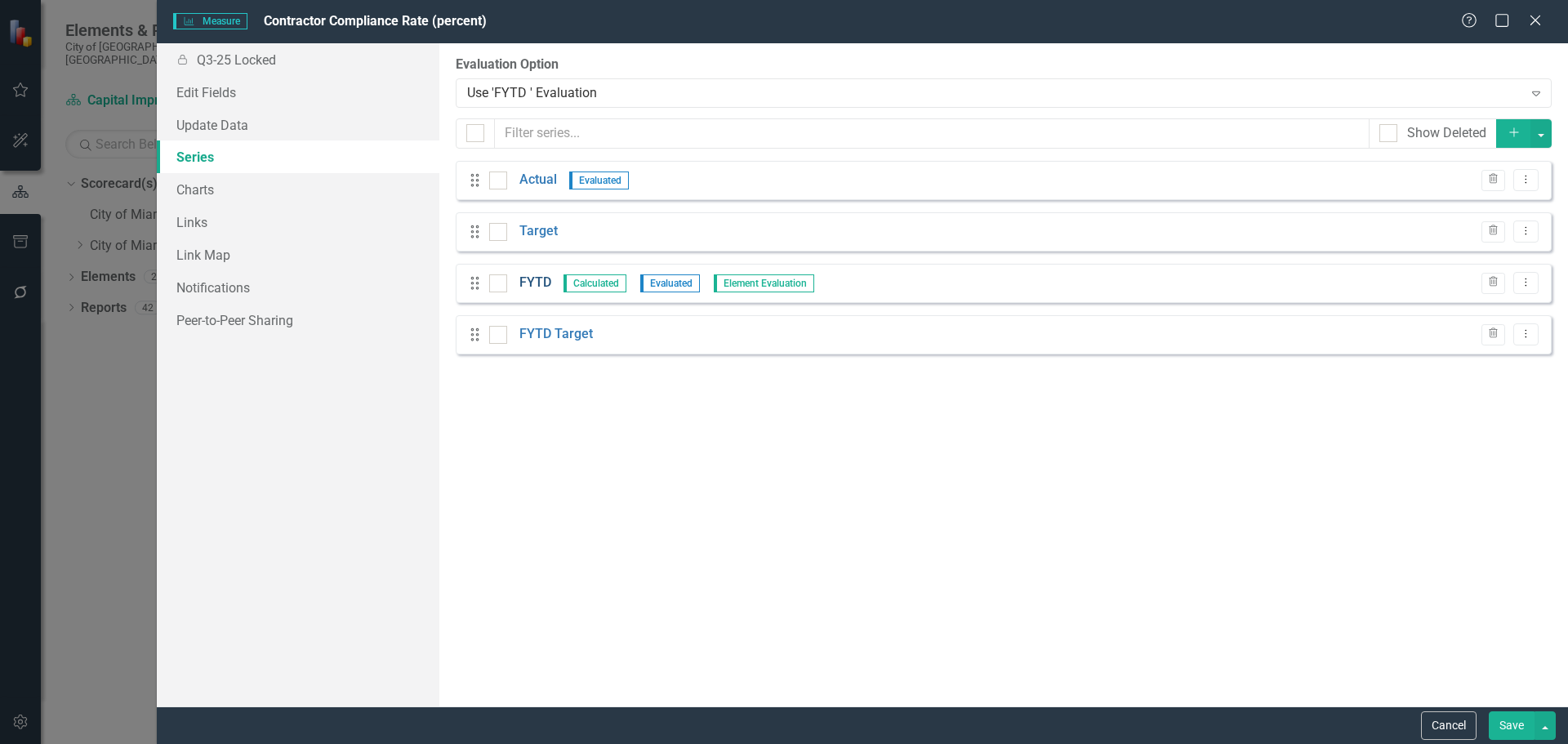
click at [536, 280] on link "FYTD" at bounding box center [535, 282] width 32 height 18
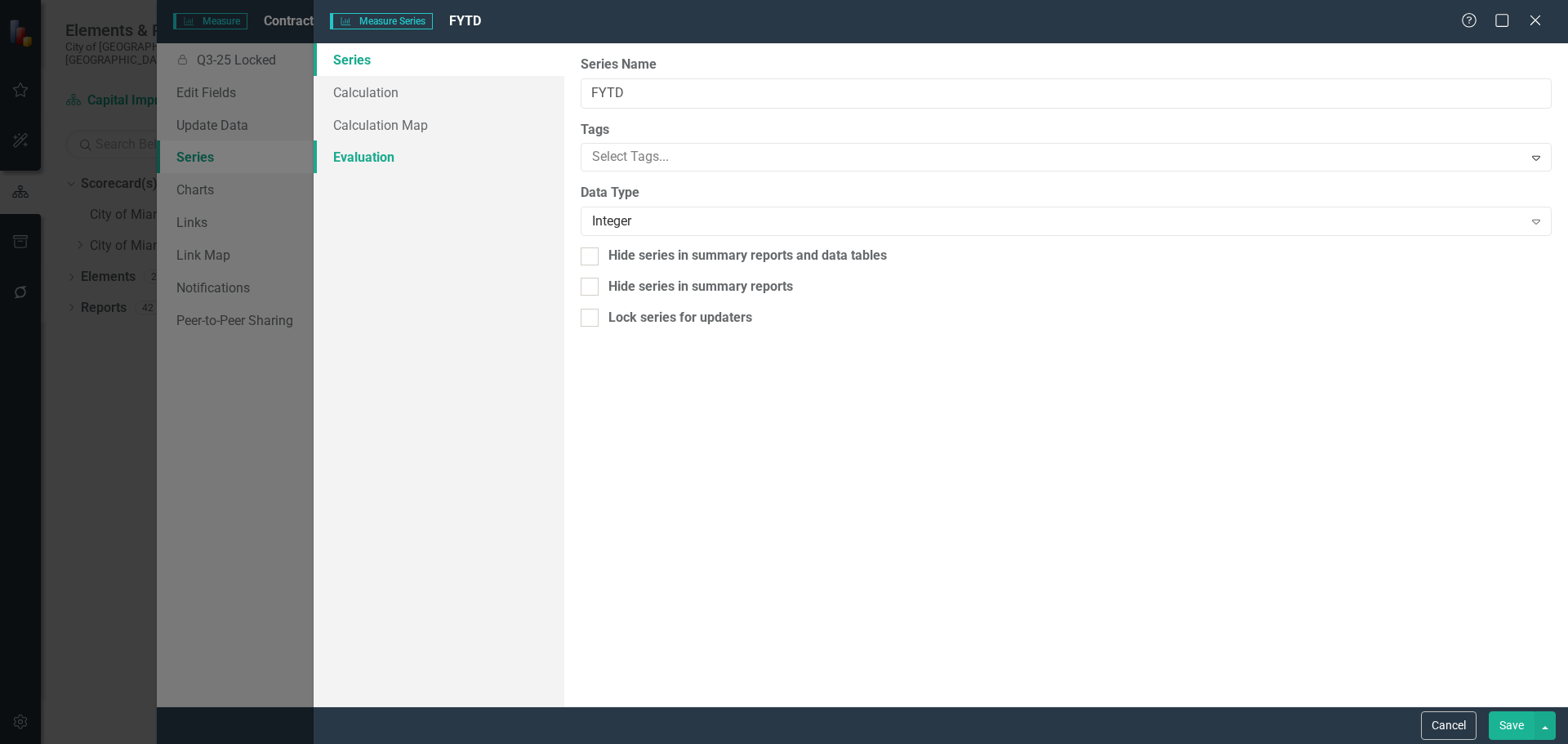
click at [384, 156] on link "Evaluation" at bounding box center [440, 157] width 251 height 33
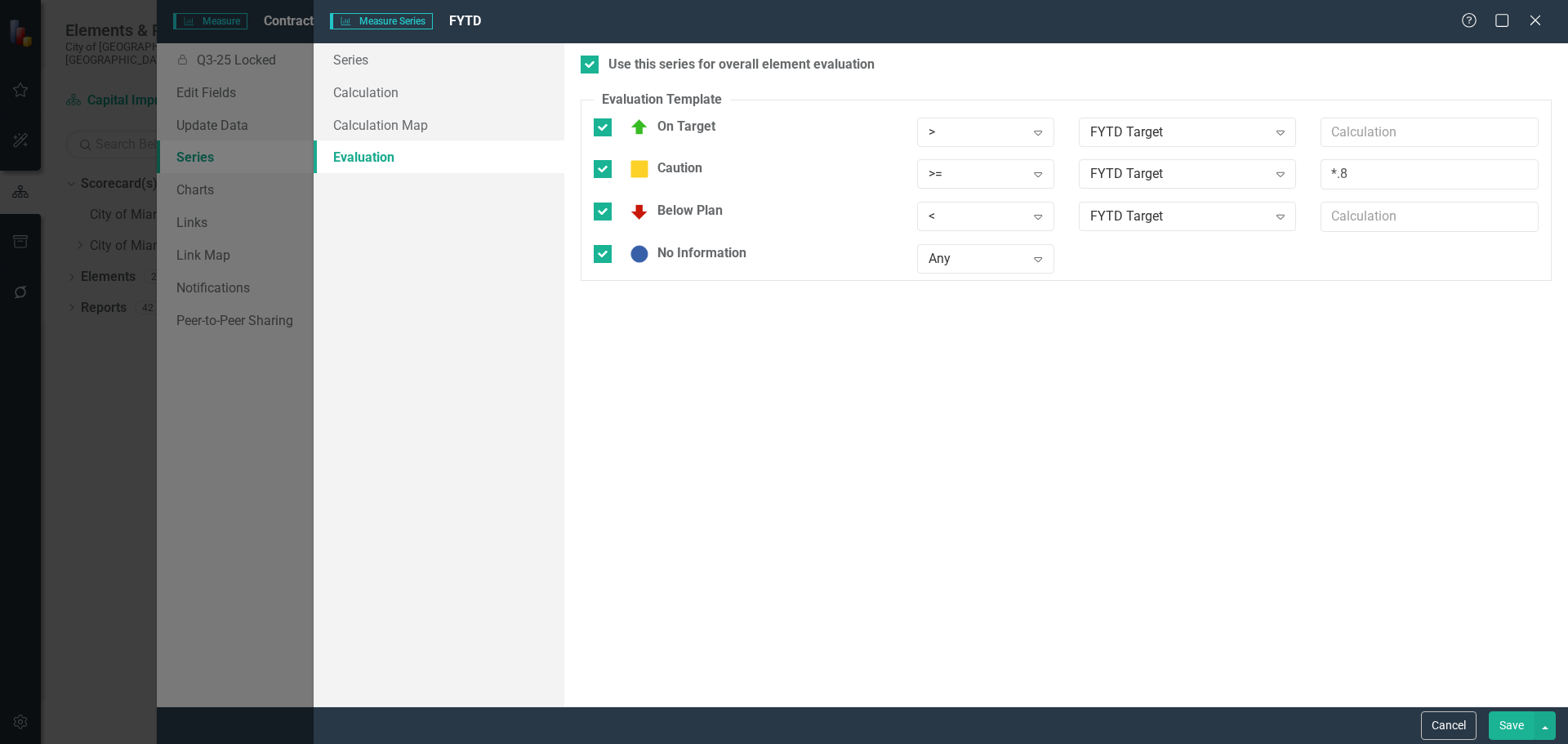
click at [1525, 726] on button "Save" at bounding box center [1511, 726] width 45 height 29
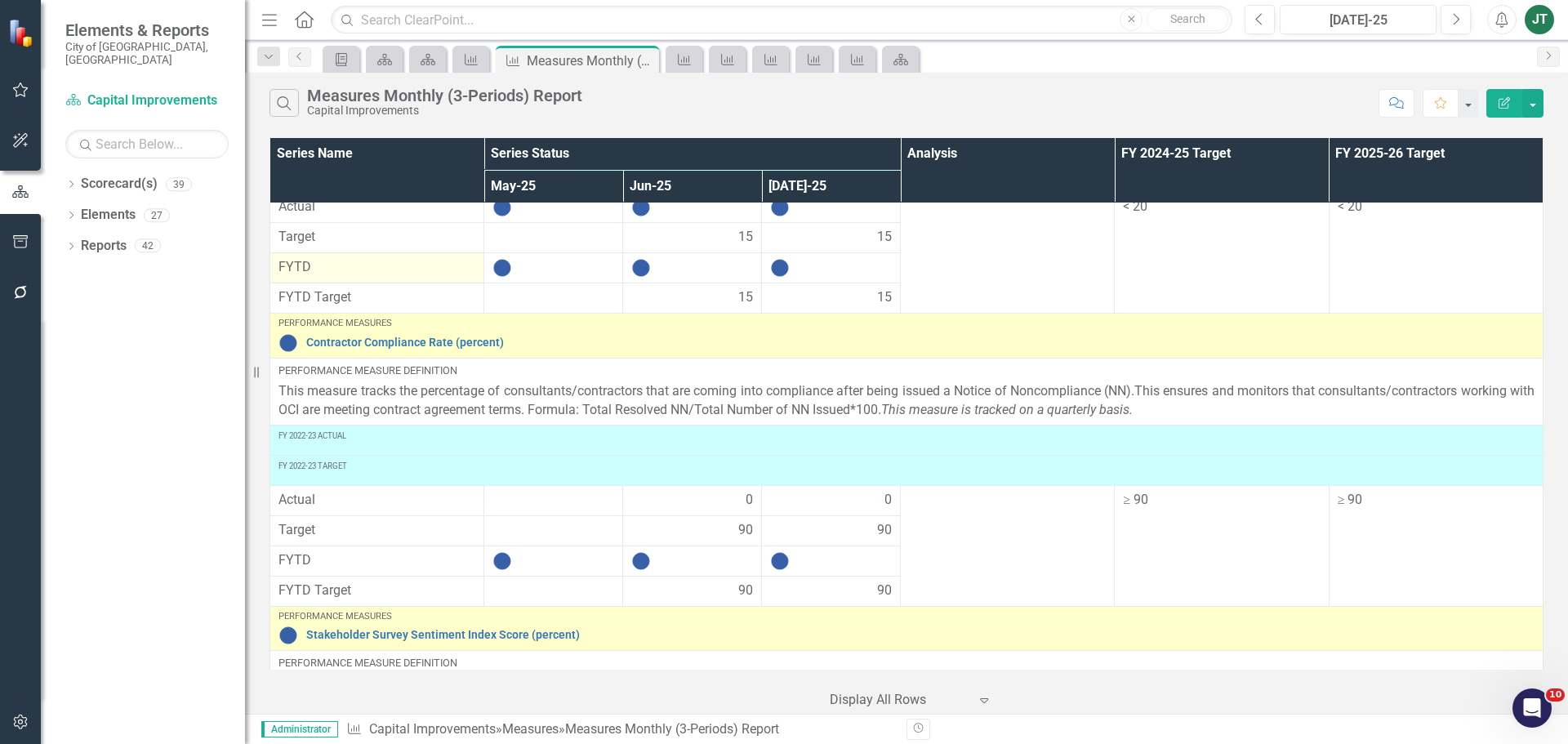
scroll to position [1238, 0]
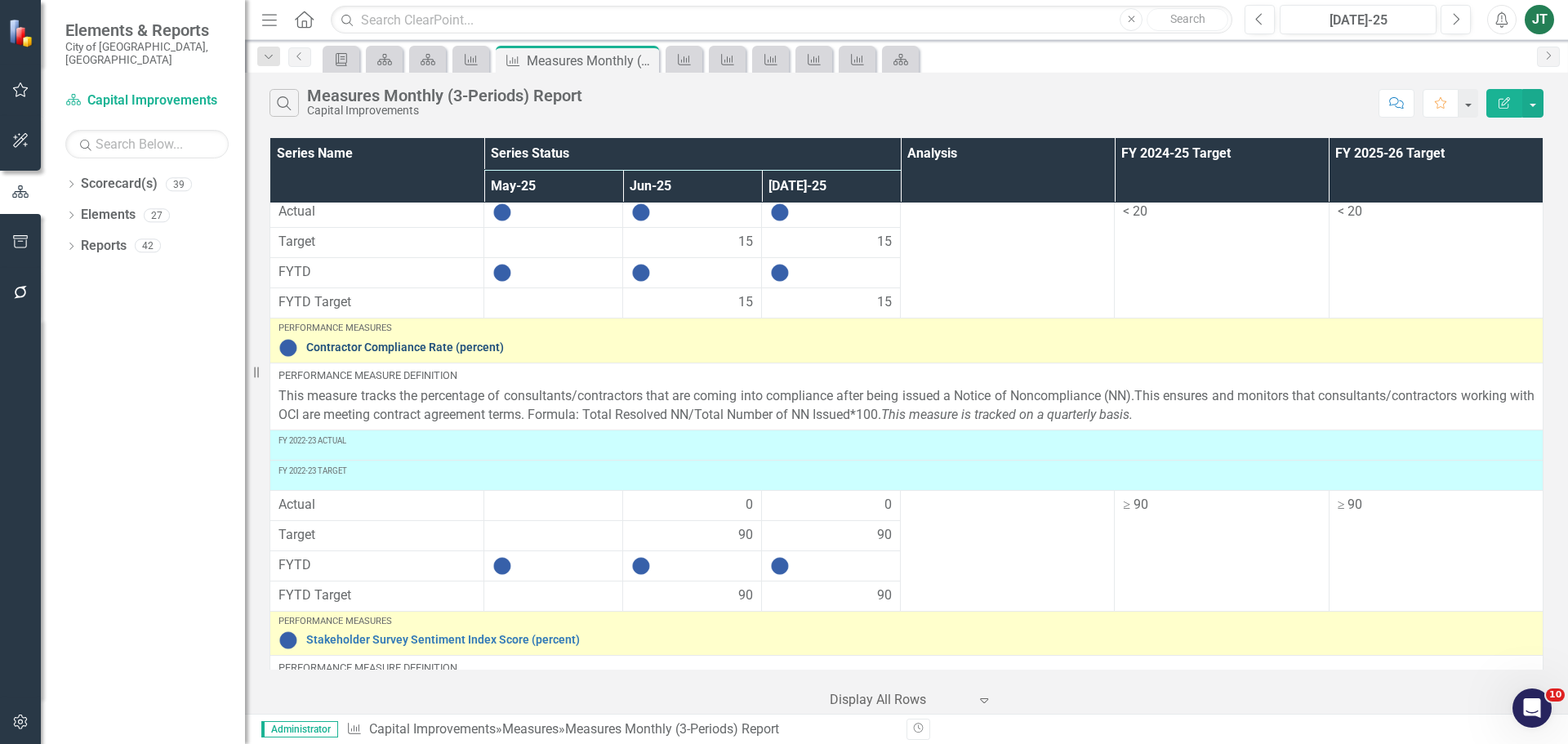
click at [350, 352] on link "Contractor Compliance Rate (percent)" at bounding box center [921, 347] width 1229 height 13
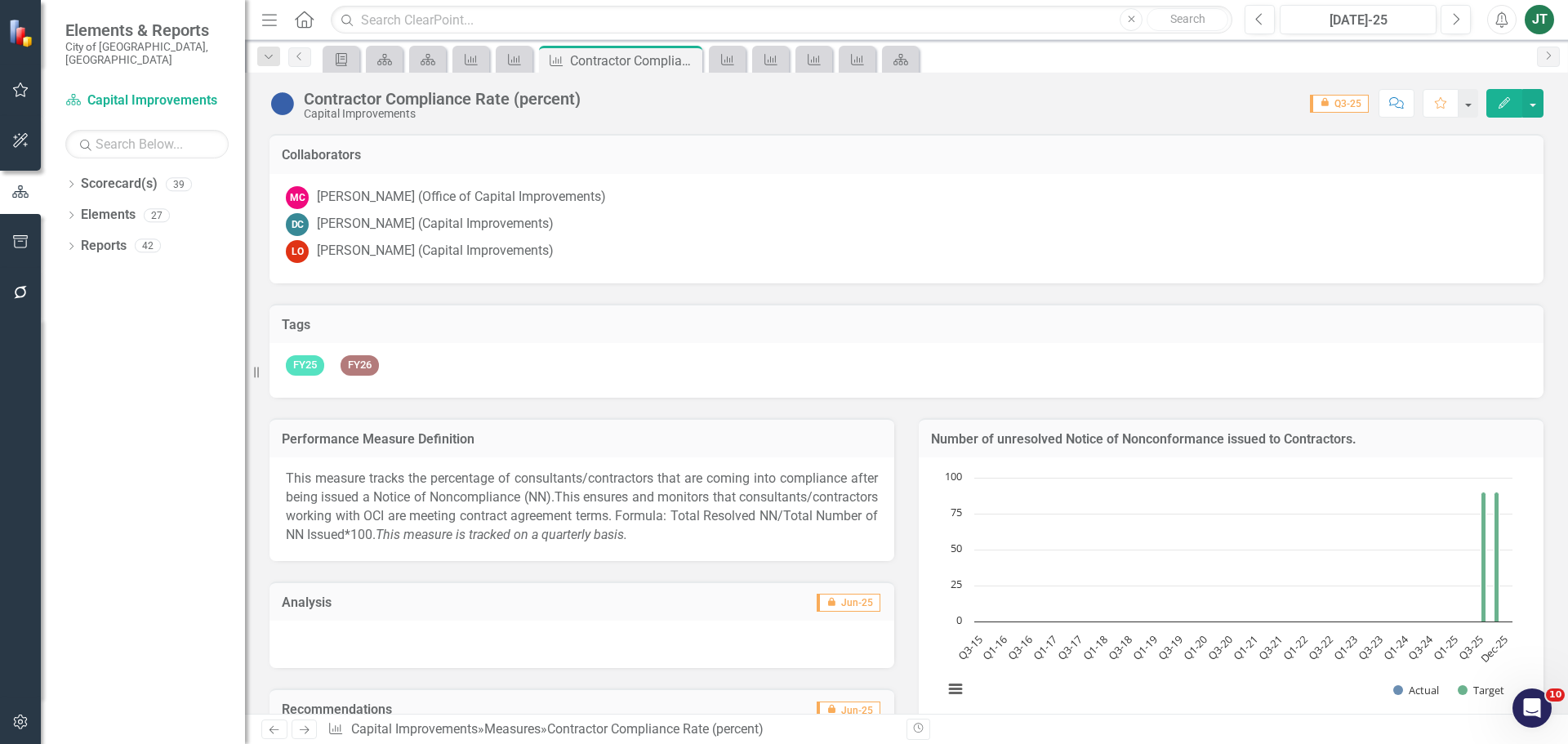
click at [1494, 103] on button "Edit" at bounding box center [1504, 103] width 36 height 29
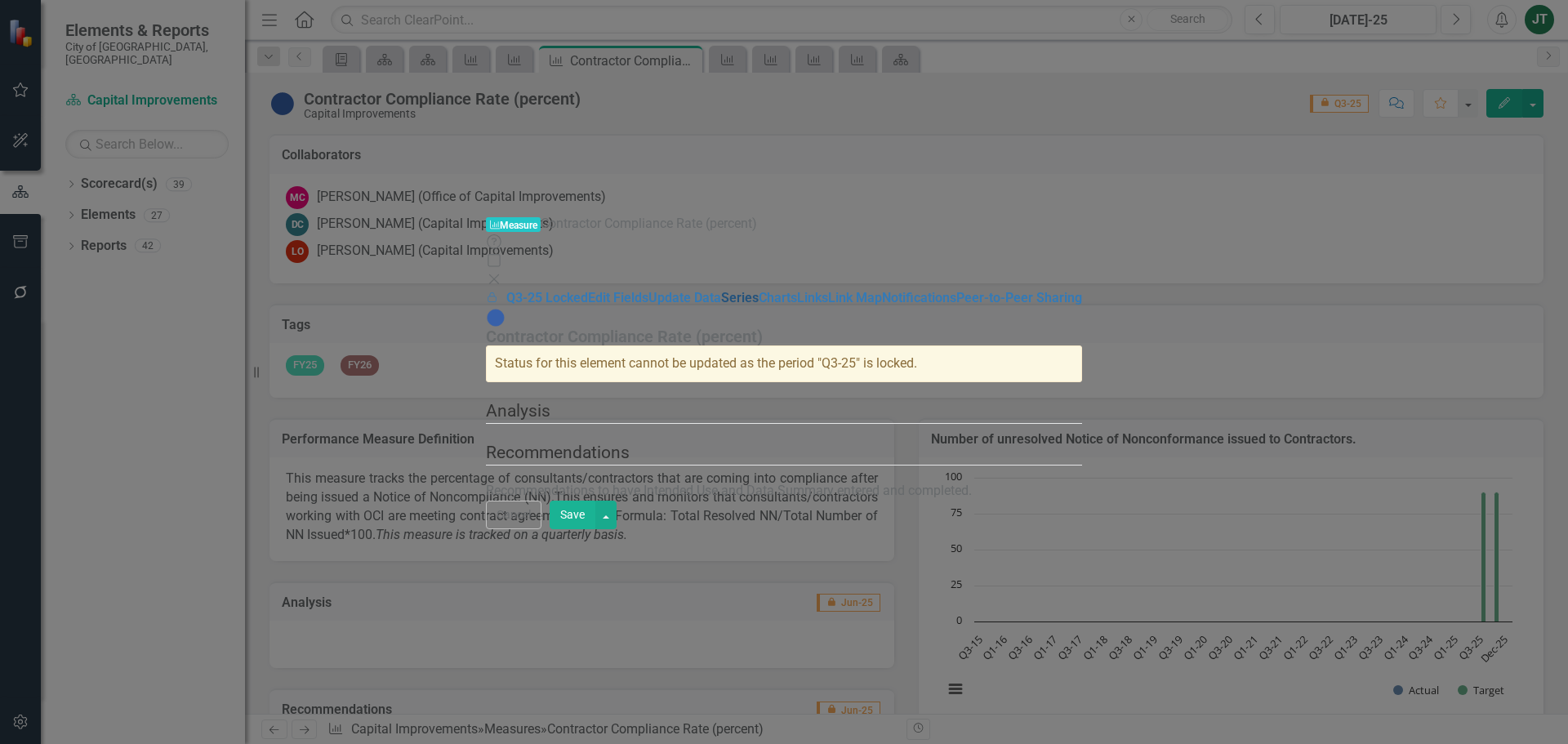
click at [722, 290] on link "Series" at bounding box center [740, 298] width 38 height 15
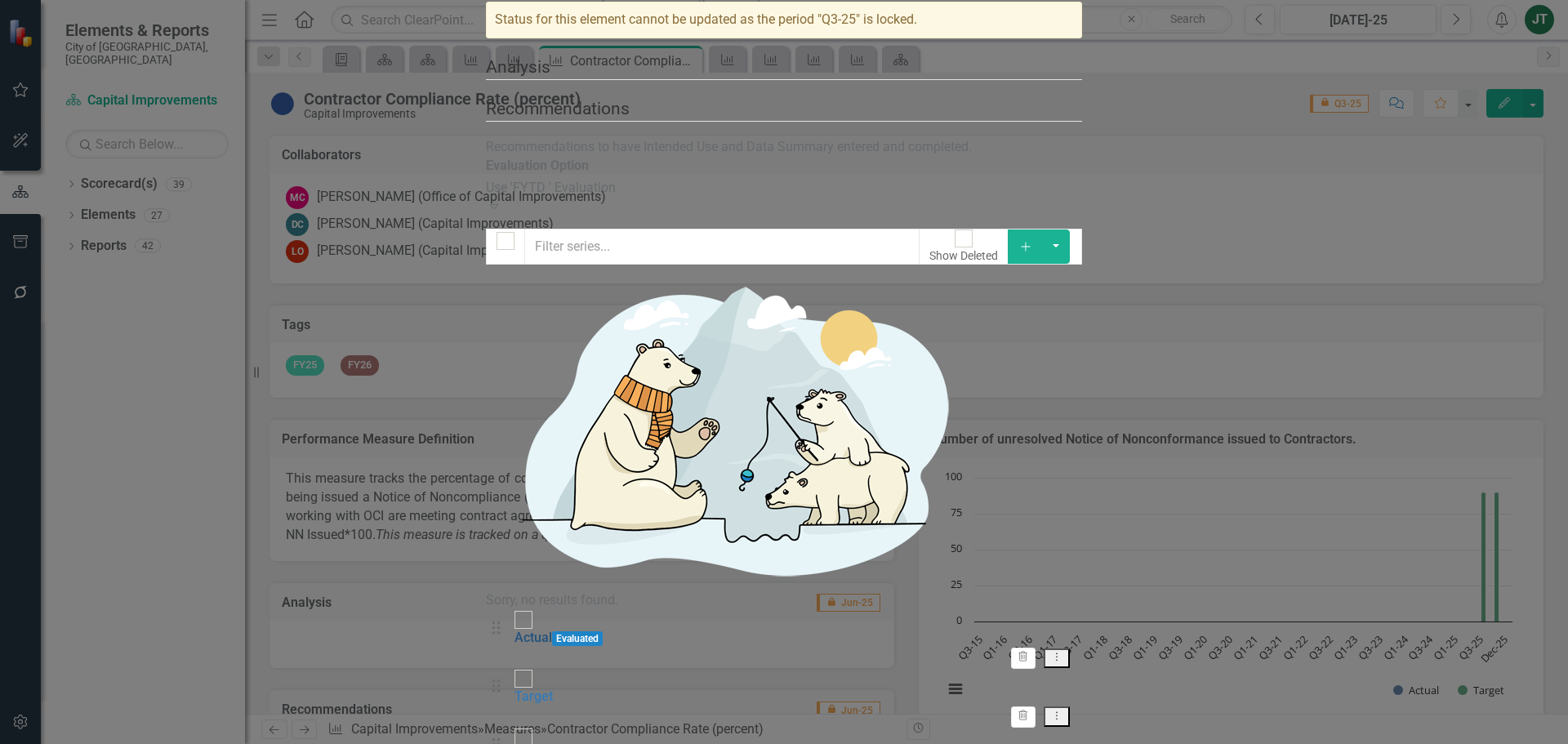
click at [530, 630] on link "Actual" at bounding box center [533, 638] width 38 height 15
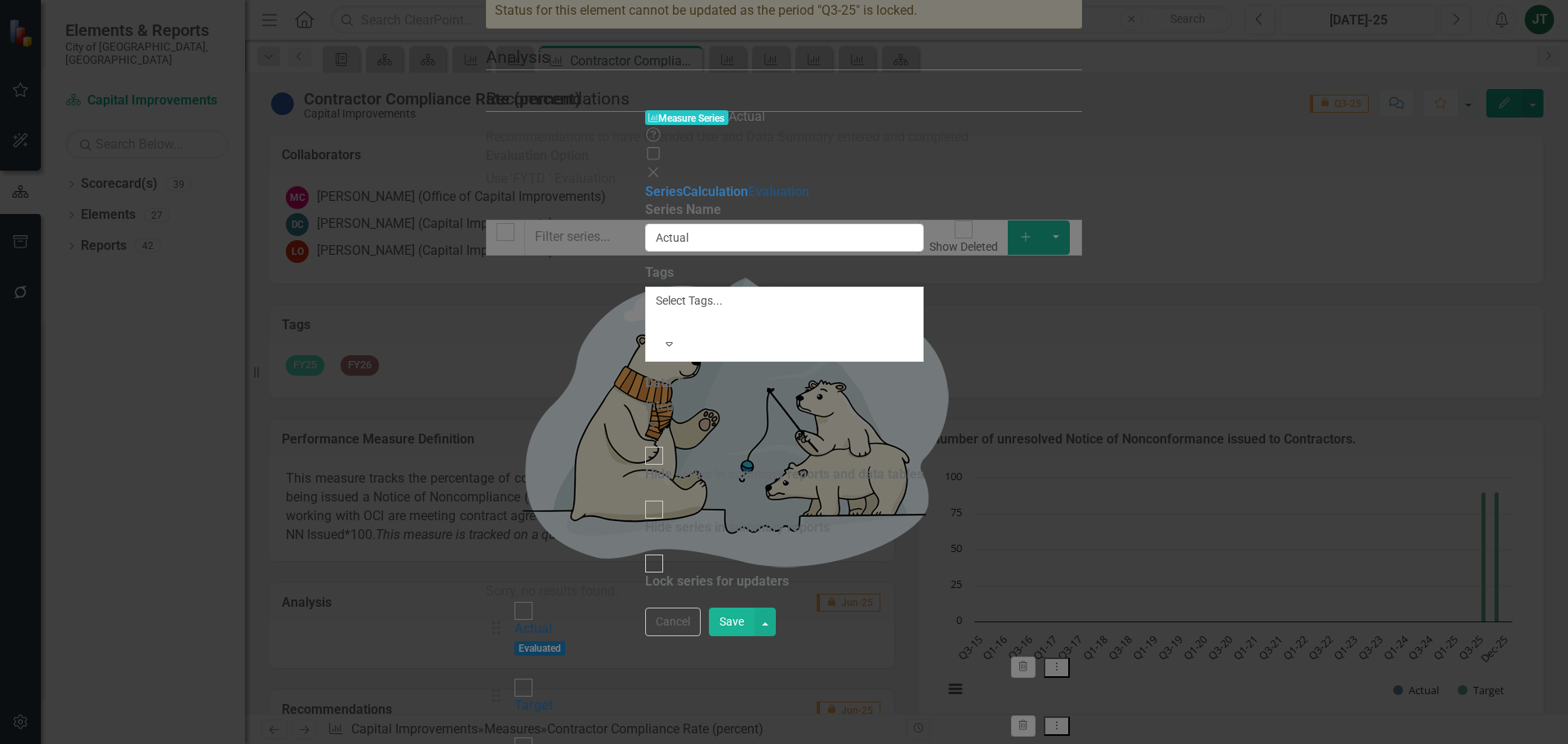
click at [748, 184] on link "Evaluation" at bounding box center [778, 191] width 61 height 15
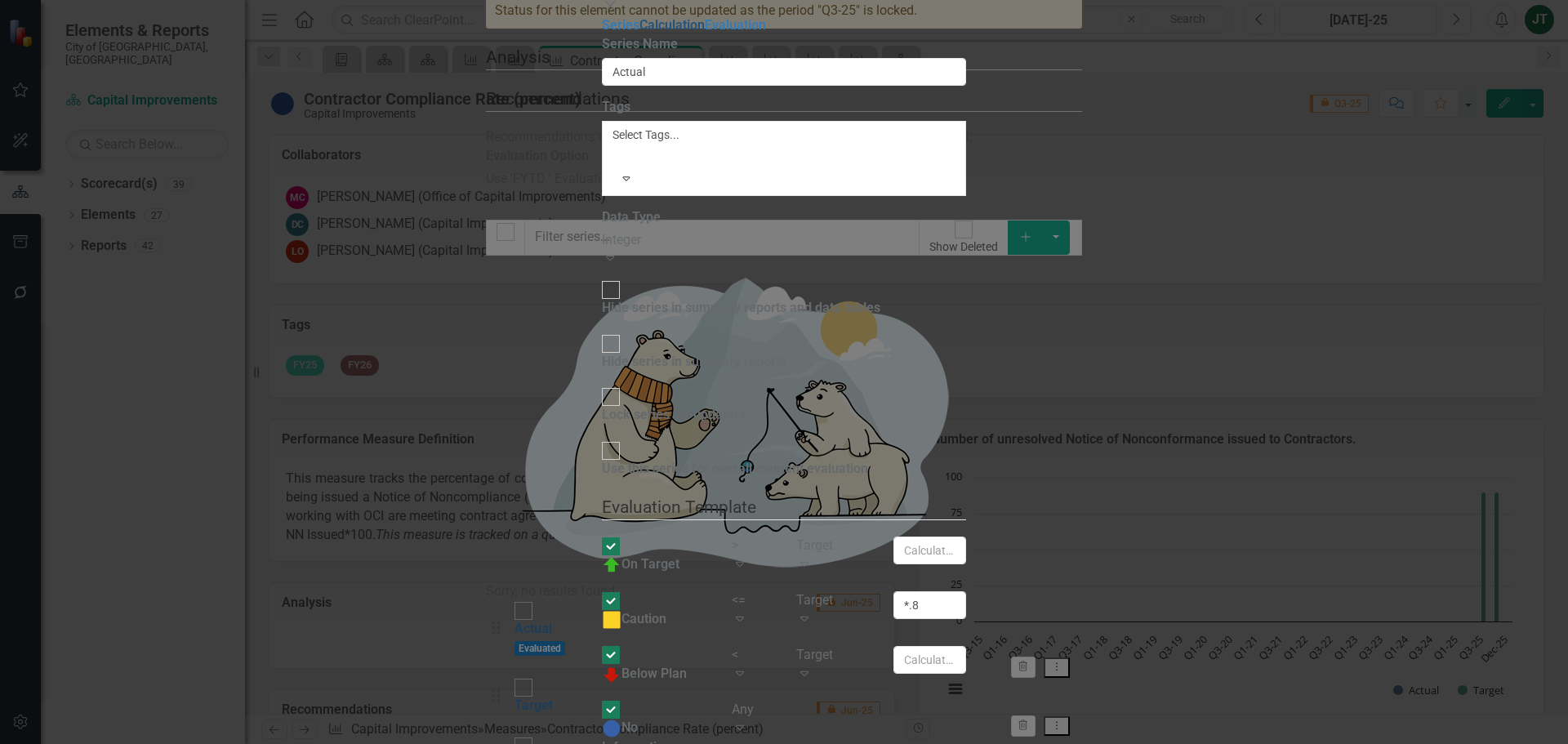
click at [640, 33] on link "Calculation" at bounding box center [672, 25] width 66 height 15
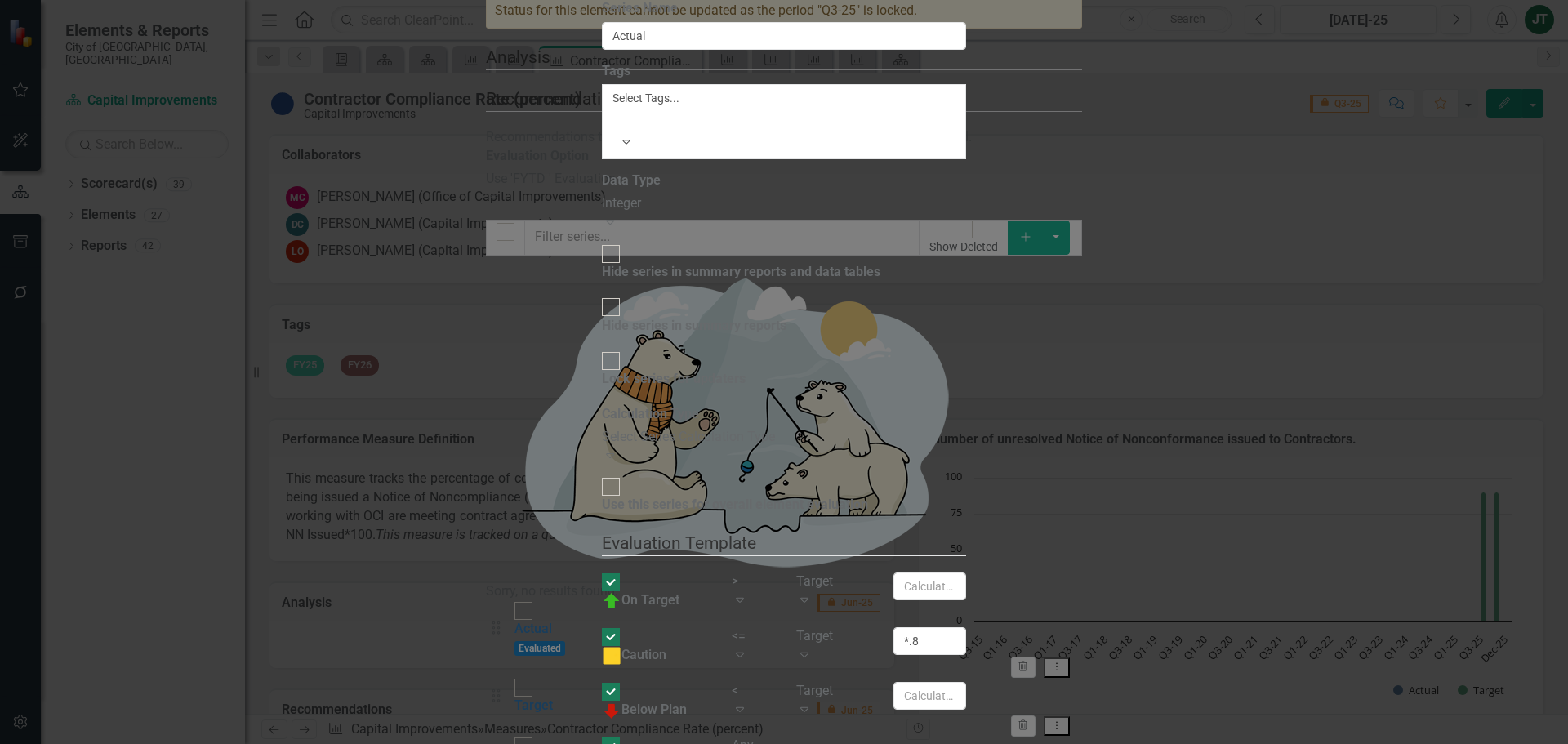
click at [700, 428] on div "Select Series Calculation Type" at bounding box center [784, 437] width 363 height 18
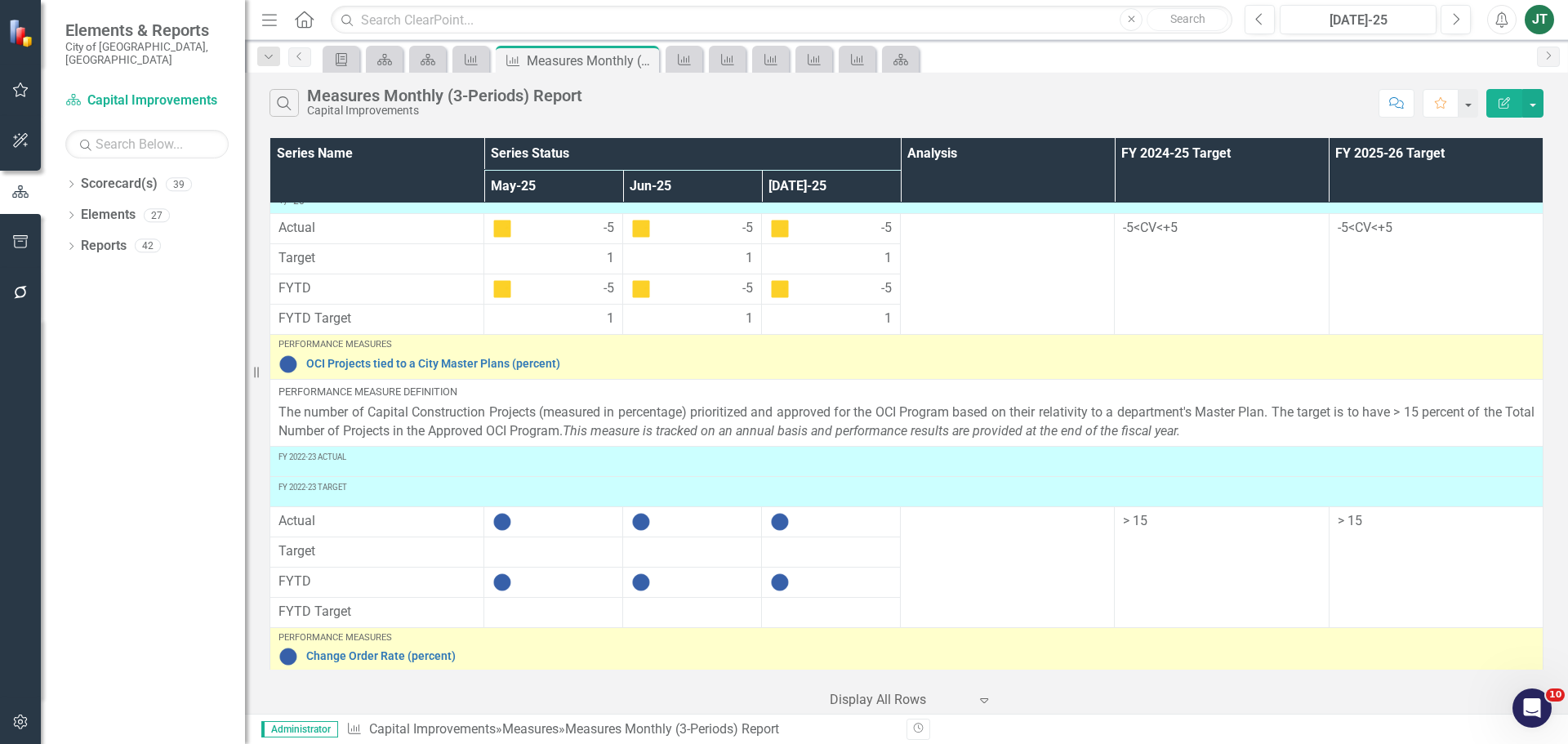
scroll to position [502, 0]
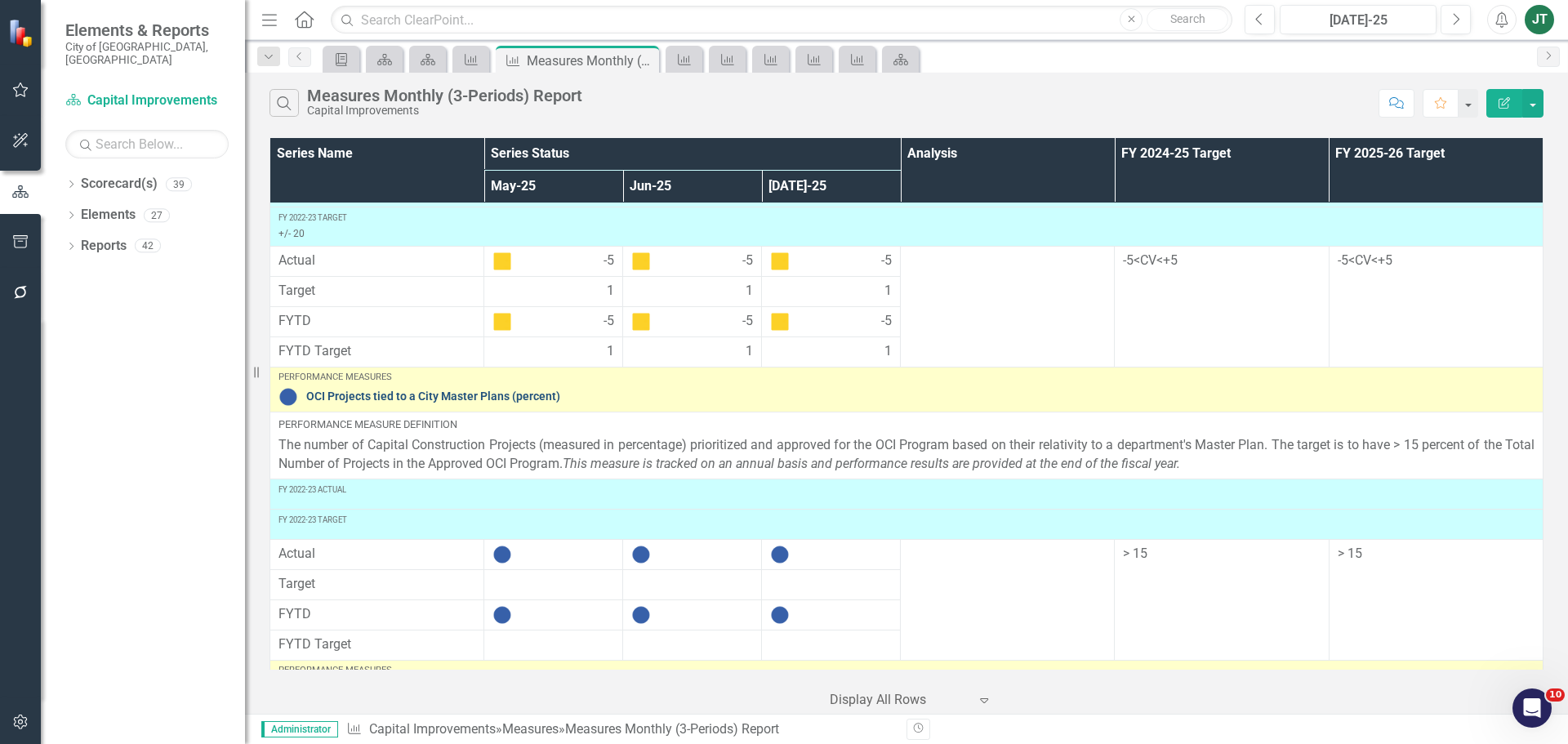
click at [371, 394] on link "OCI Projects tied to a City Master Plans (percent)" at bounding box center [921, 396] width 1229 height 13
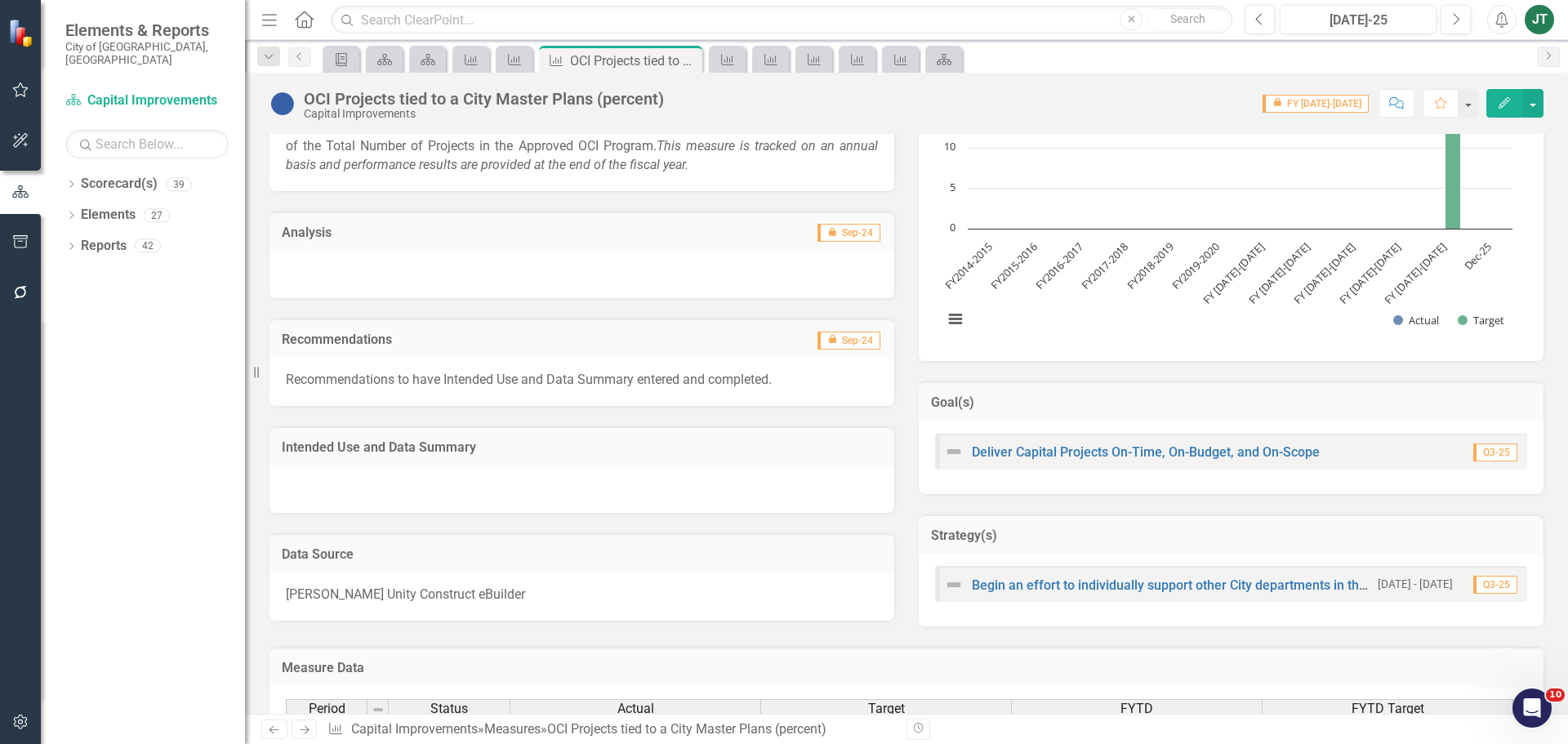
scroll to position [622, 0]
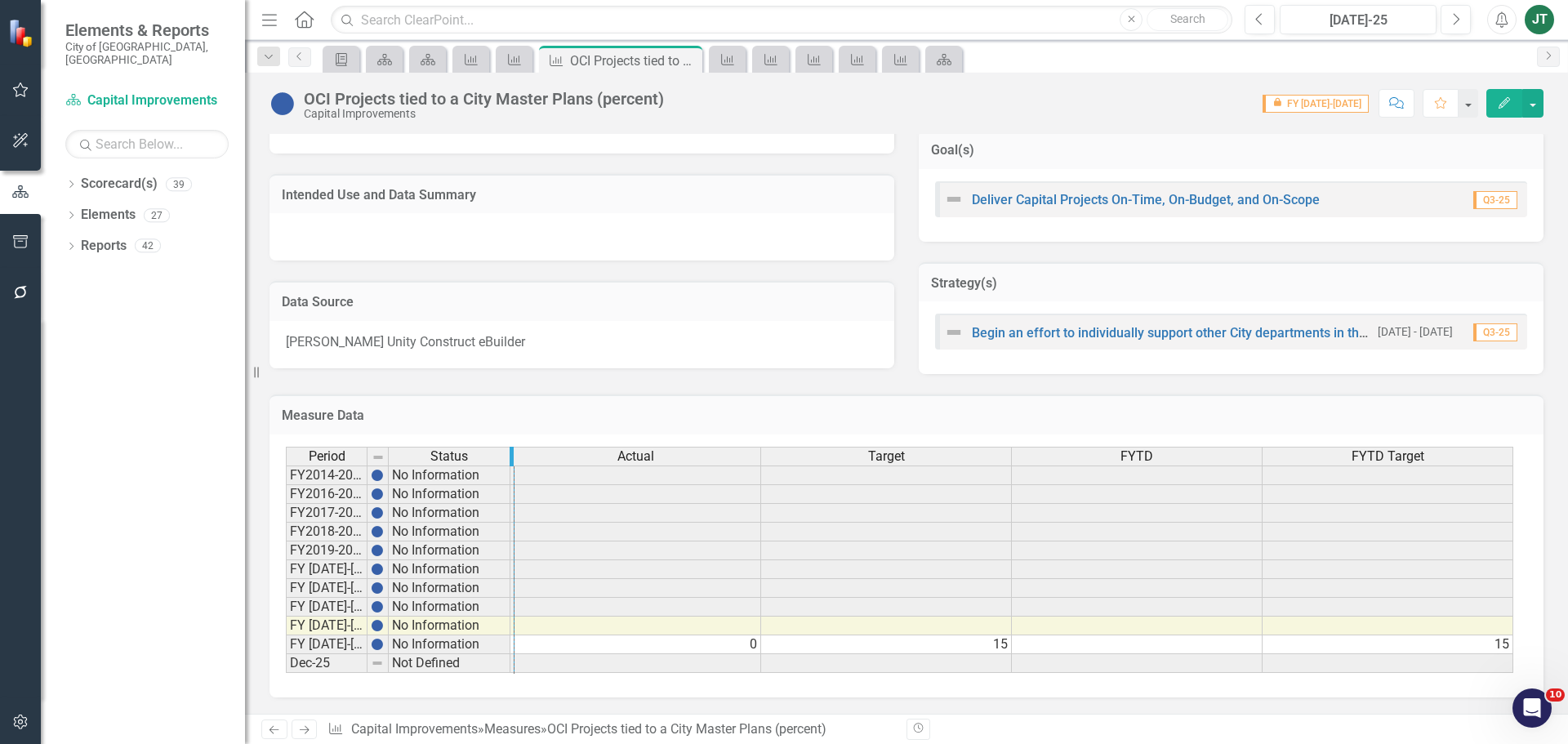
drag, startPoint x: 364, startPoint y: 451, endPoint x: 562, endPoint y: 477, distance: 199.7
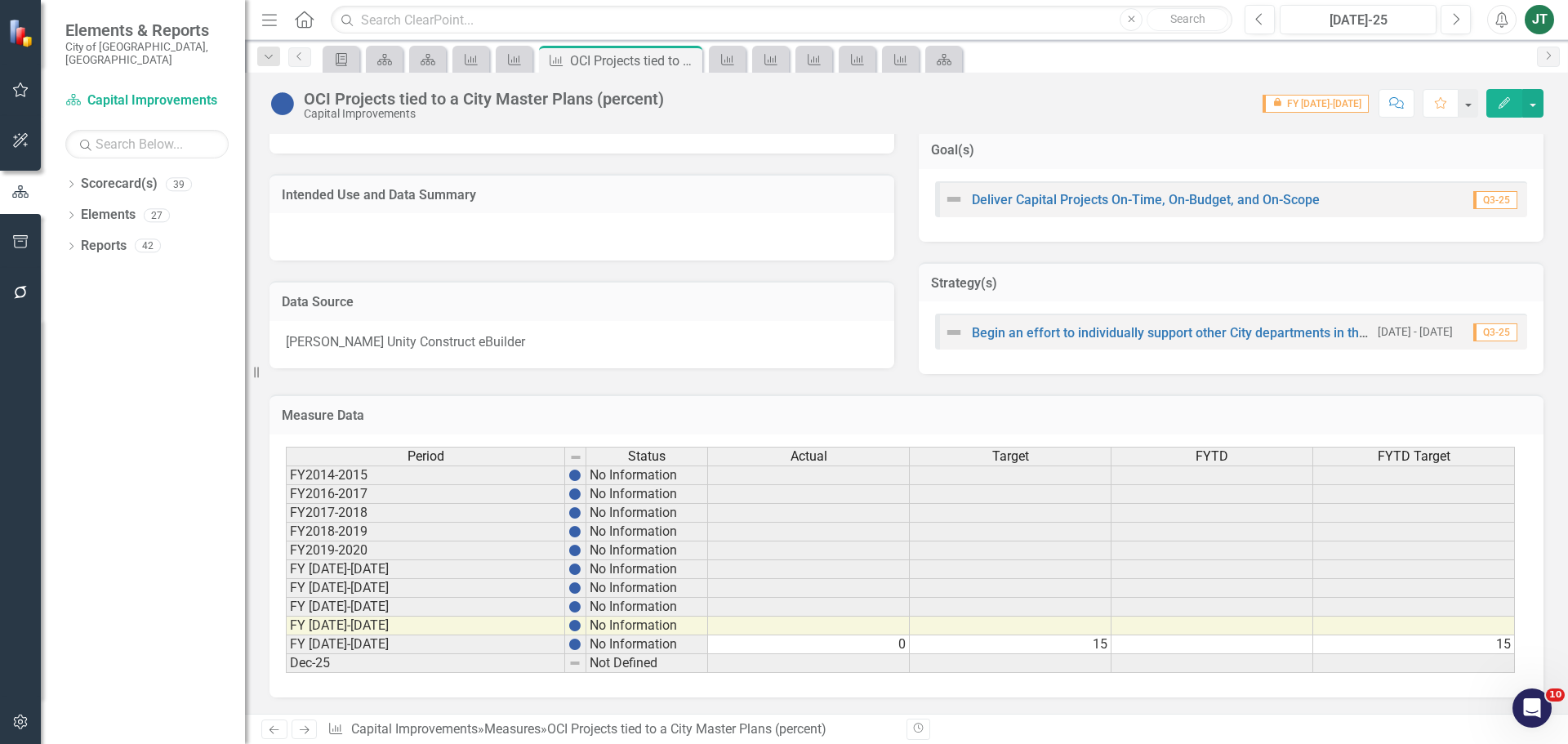
click at [1498, 100] on icon "Edit" at bounding box center [1504, 103] width 14 height 12
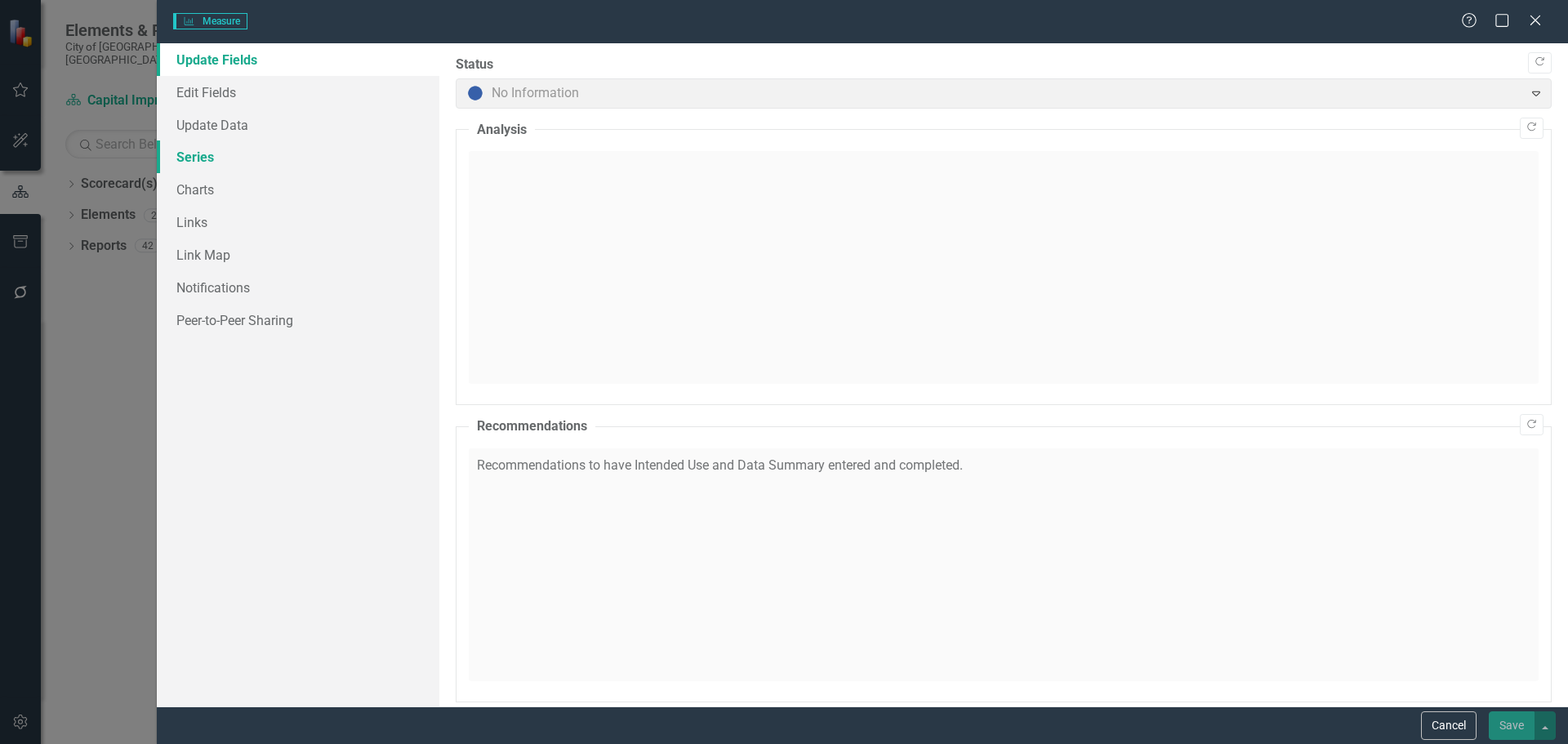
click at [193, 151] on link "Series" at bounding box center [298, 157] width 283 height 33
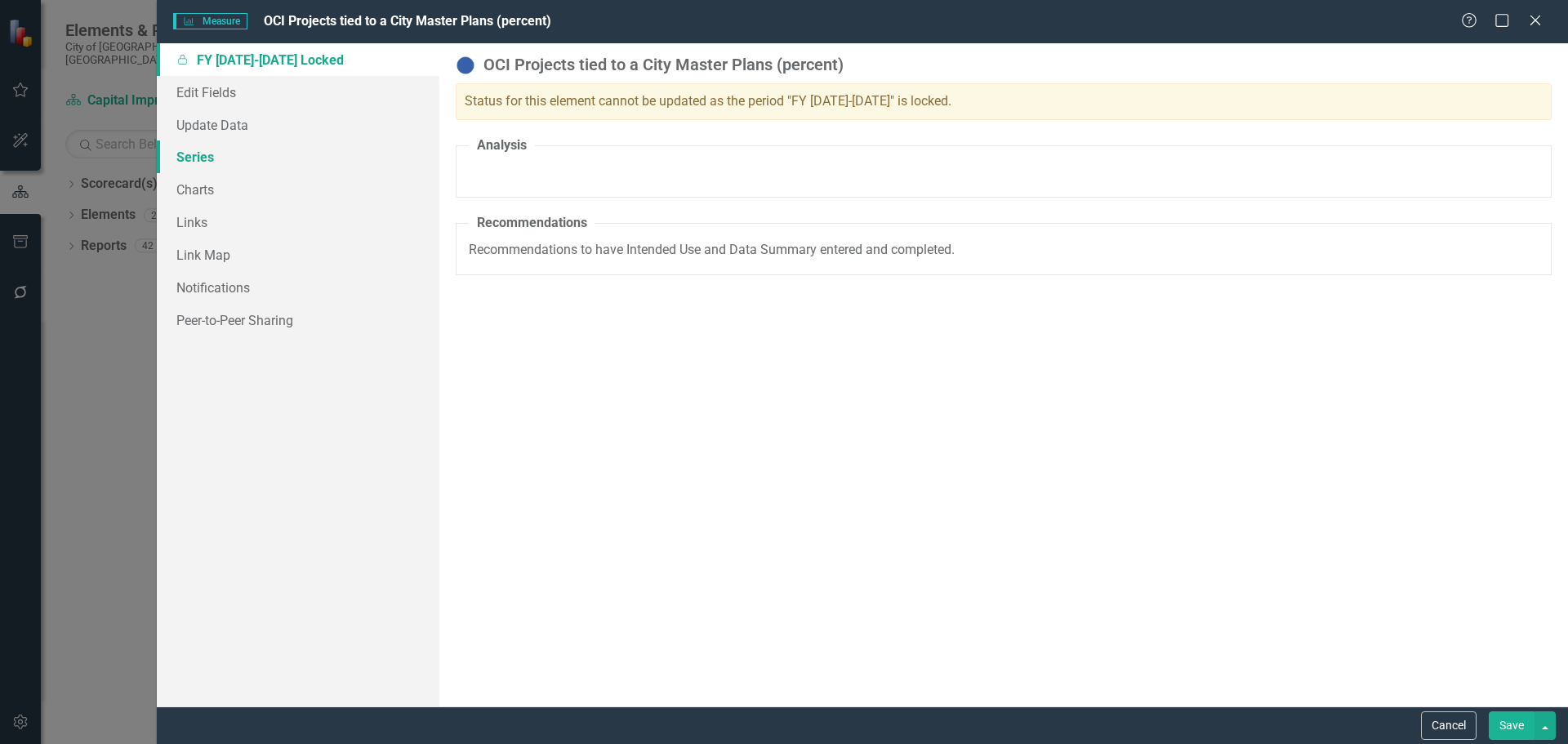
click at [209, 159] on link "Series" at bounding box center [298, 157] width 283 height 33
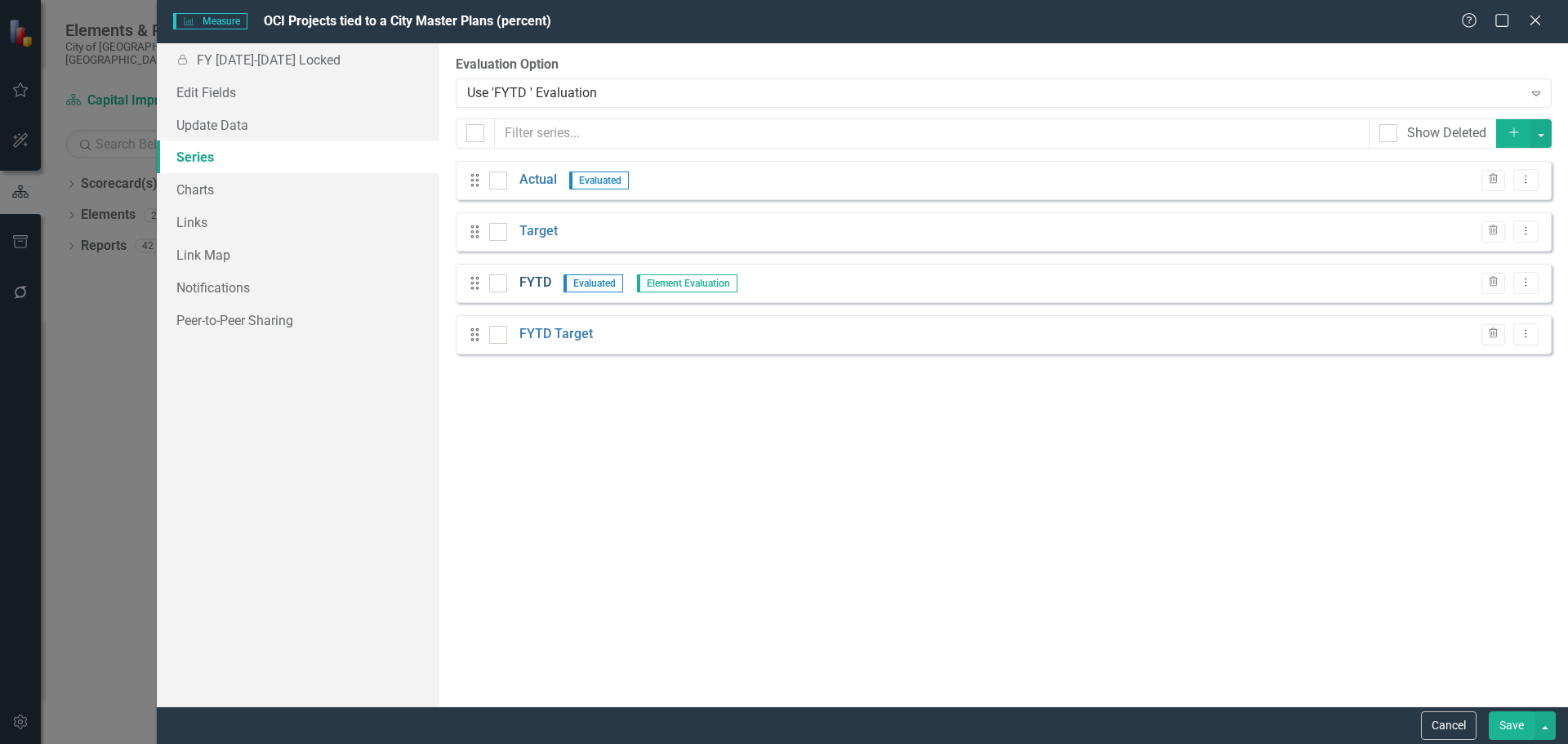
click at [541, 277] on link "FYTD" at bounding box center [535, 282] width 32 height 18
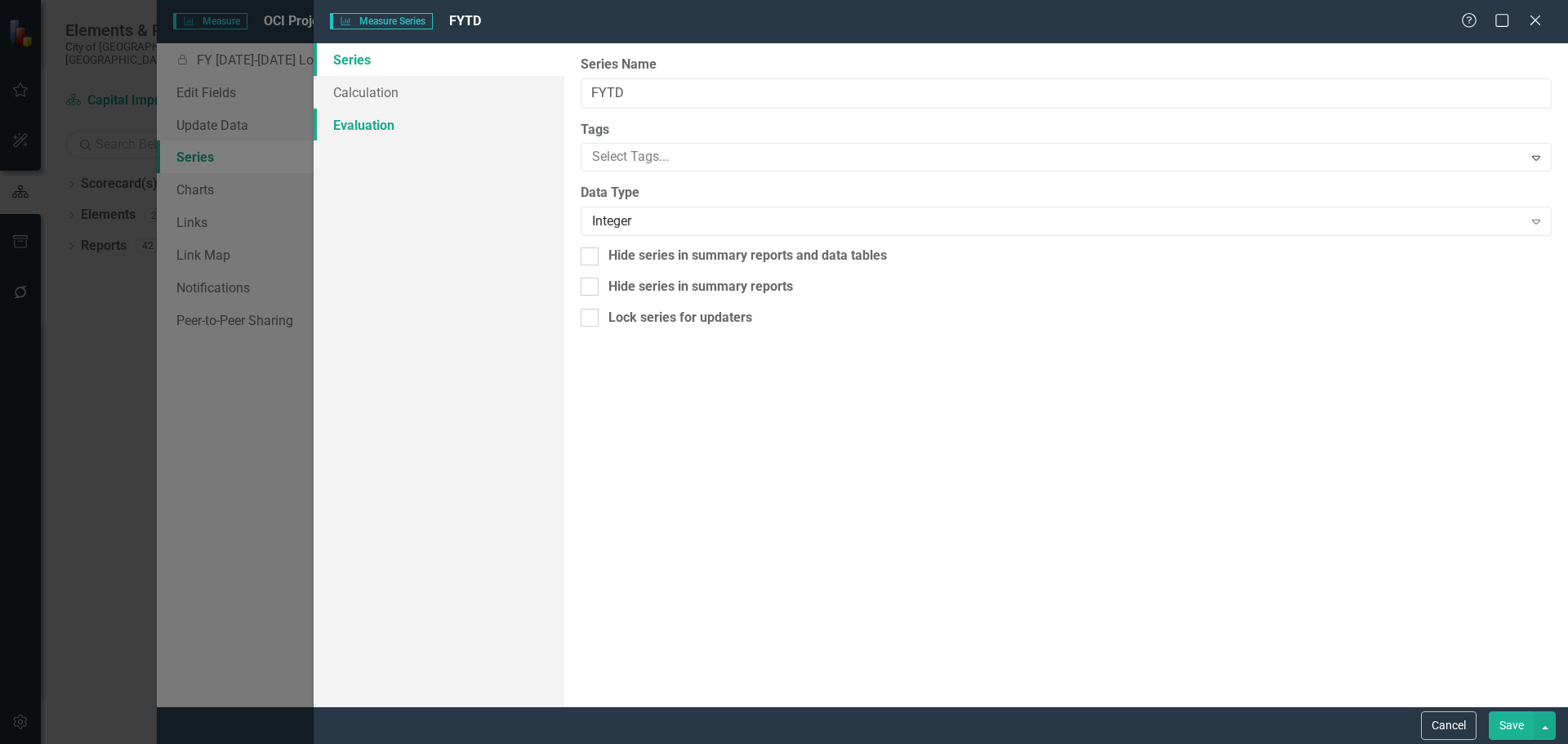
click at [387, 121] on link "Evaluation" at bounding box center [440, 125] width 251 height 33
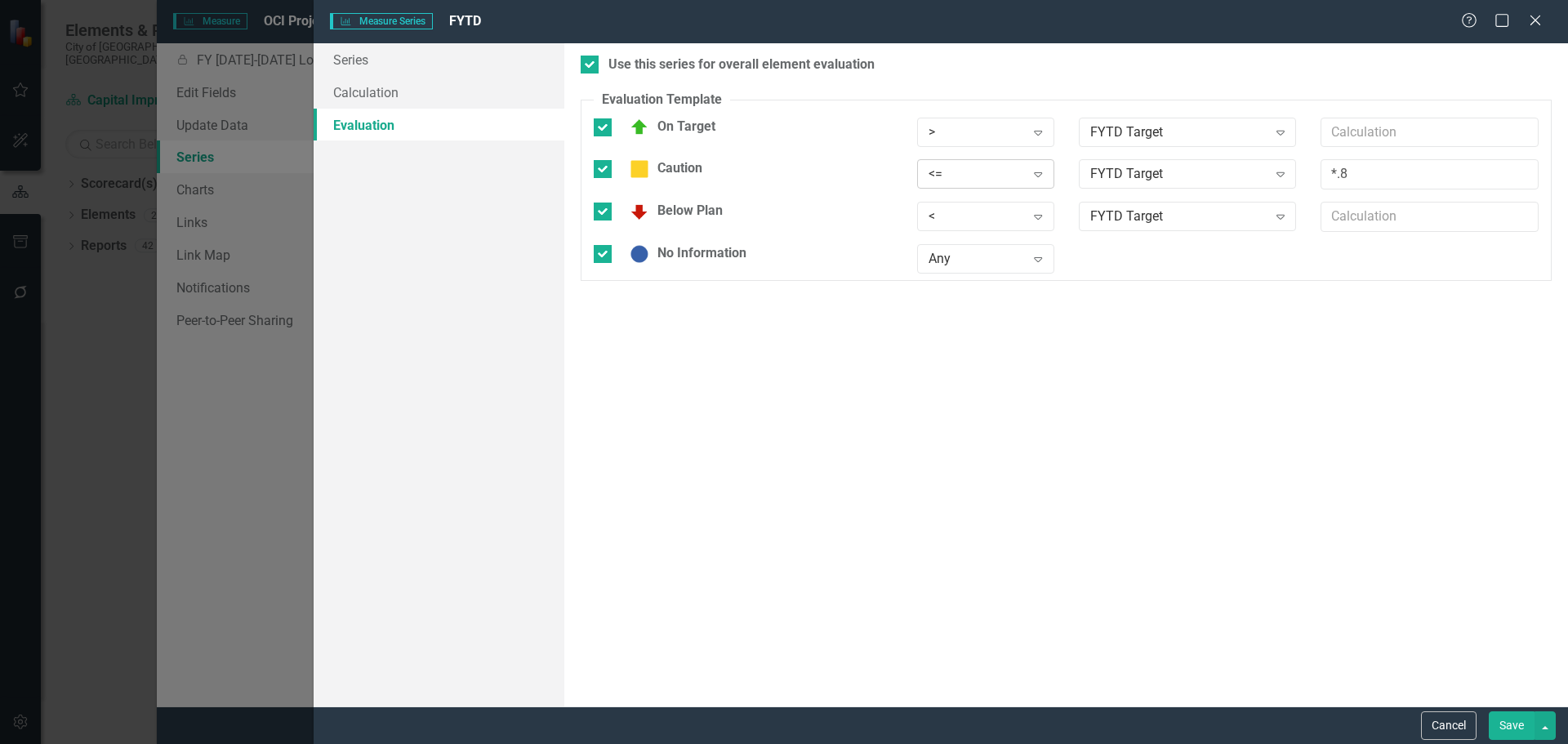
click at [964, 172] on div "<=" at bounding box center [977, 174] width 97 height 18
click at [947, 233] on div ">=" at bounding box center [988, 229] width 111 height 18
click at [362, 86] on link "Calculation" at bounding box center [440, 93] width 251 height 33
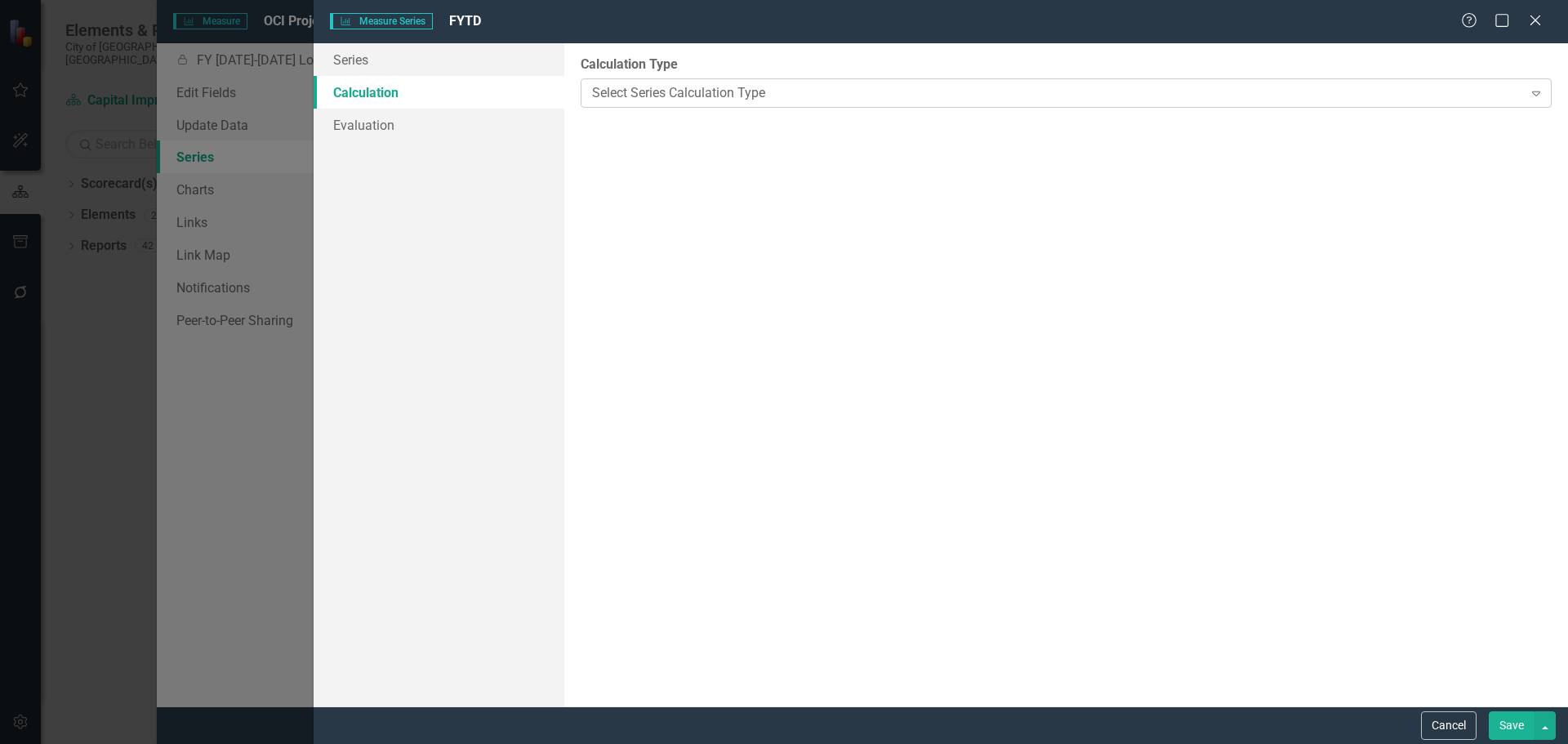
click at [627, 87] on div "Select Series Calculation Type" at bounding box center [1057, 92] width 930 height 18
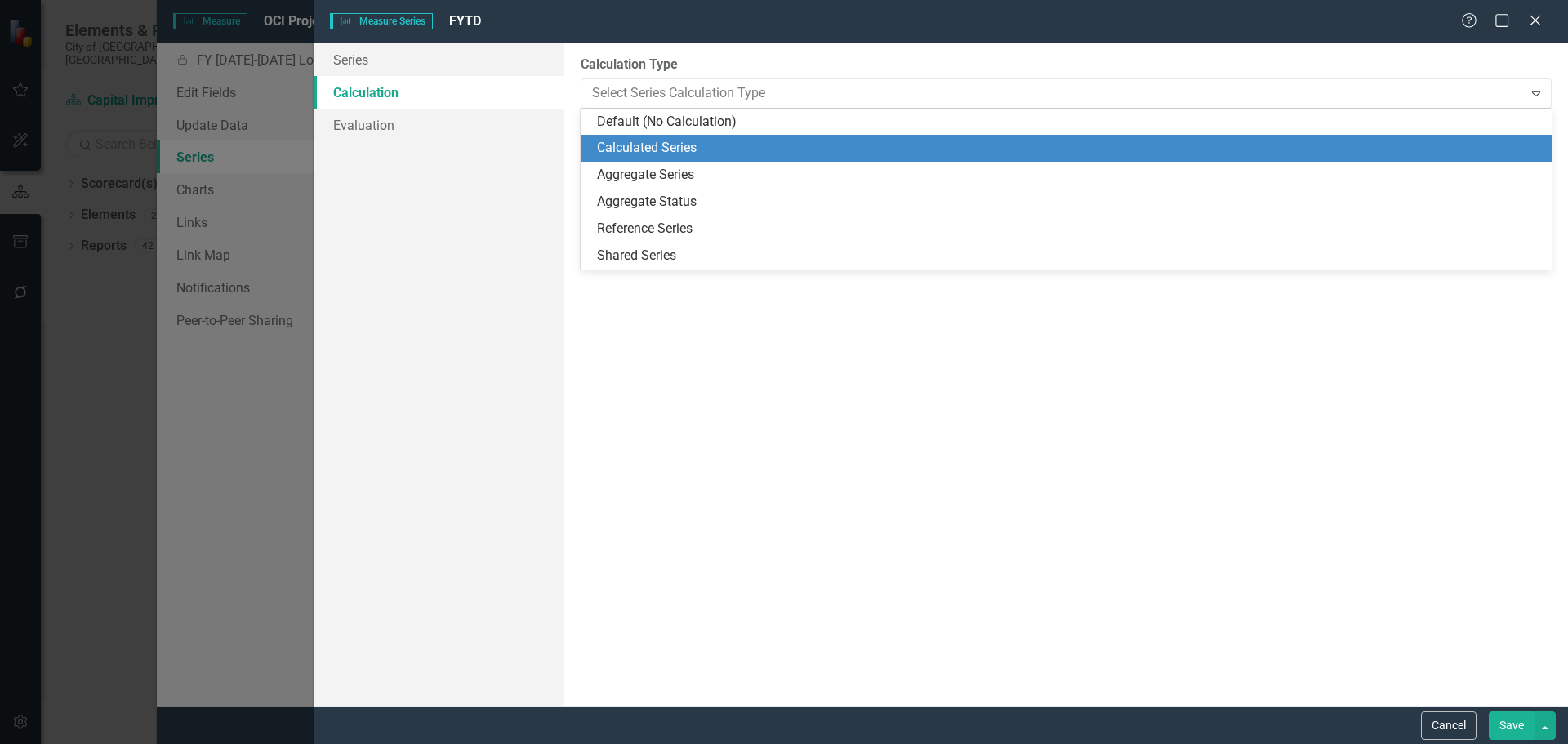
click at [640, 146] on div "Calculated Series" at bounding box center [1069, 148] width 945 height 18
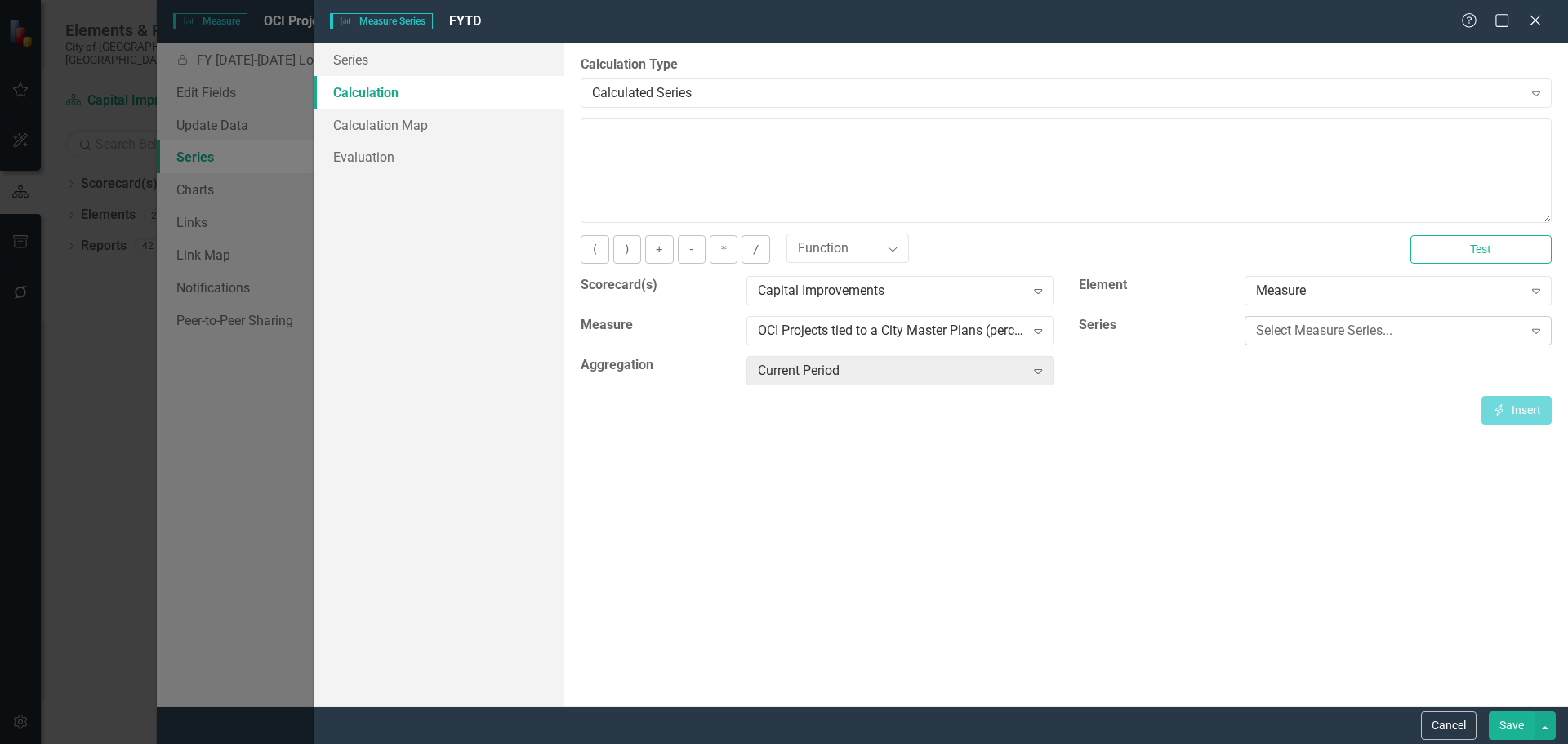
click at [1337, 329] on div "Select Measure Series..." at bounding box center [1389, 330] width 267 height 18
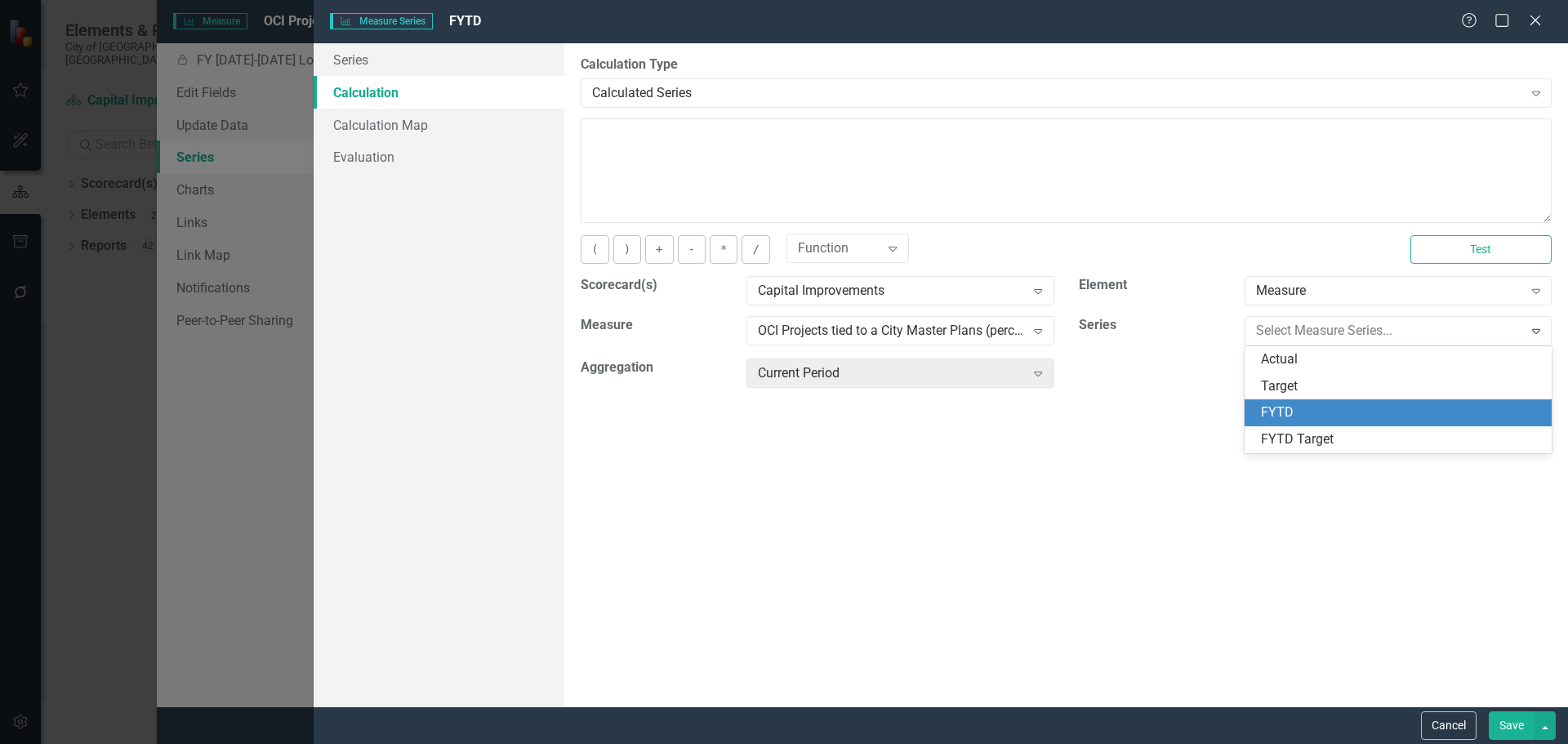
click at [1316, 410] on div "FYTD" at bounding box center [1401, 413] width 281 height 18
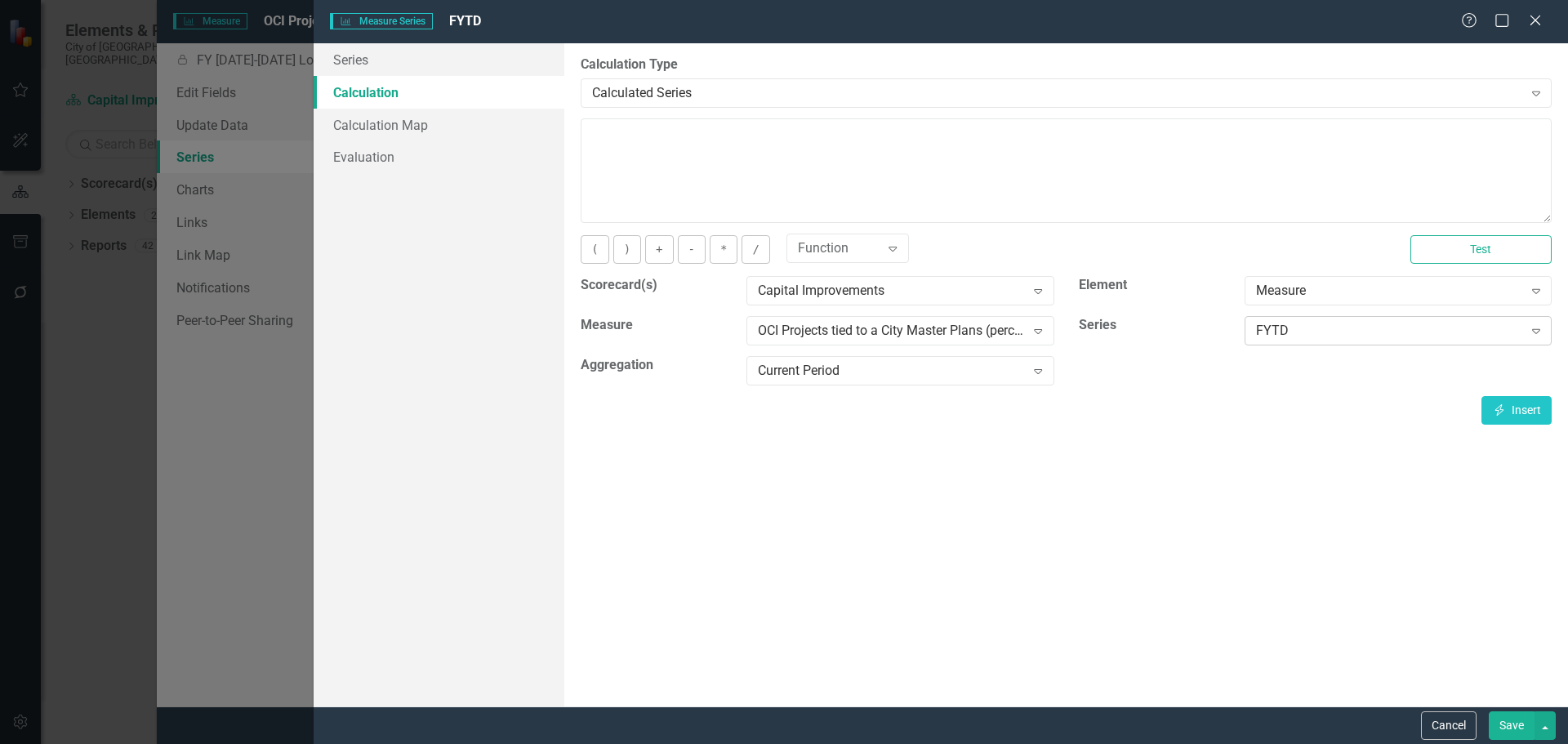
click at [1310, 329] on div "FYTD" at bounding box center [1389, 330] width 267 height 18
click at [1302, 330] on div "FYTD" at bounding box center [1389, 330] width 267 height 18
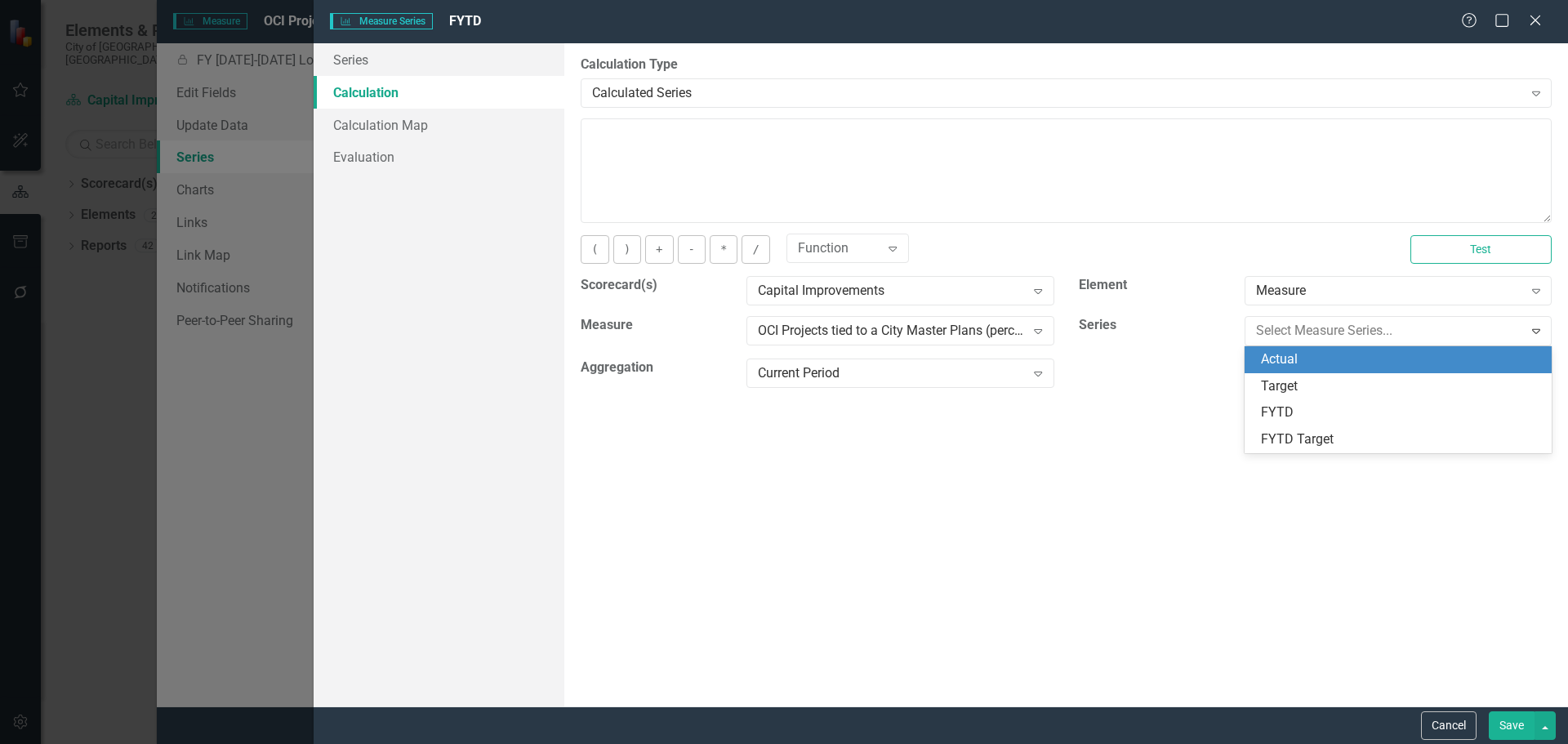
click at [1293, 362] on div "Actual" at bounding box center [1401, 359] width 281 height 18
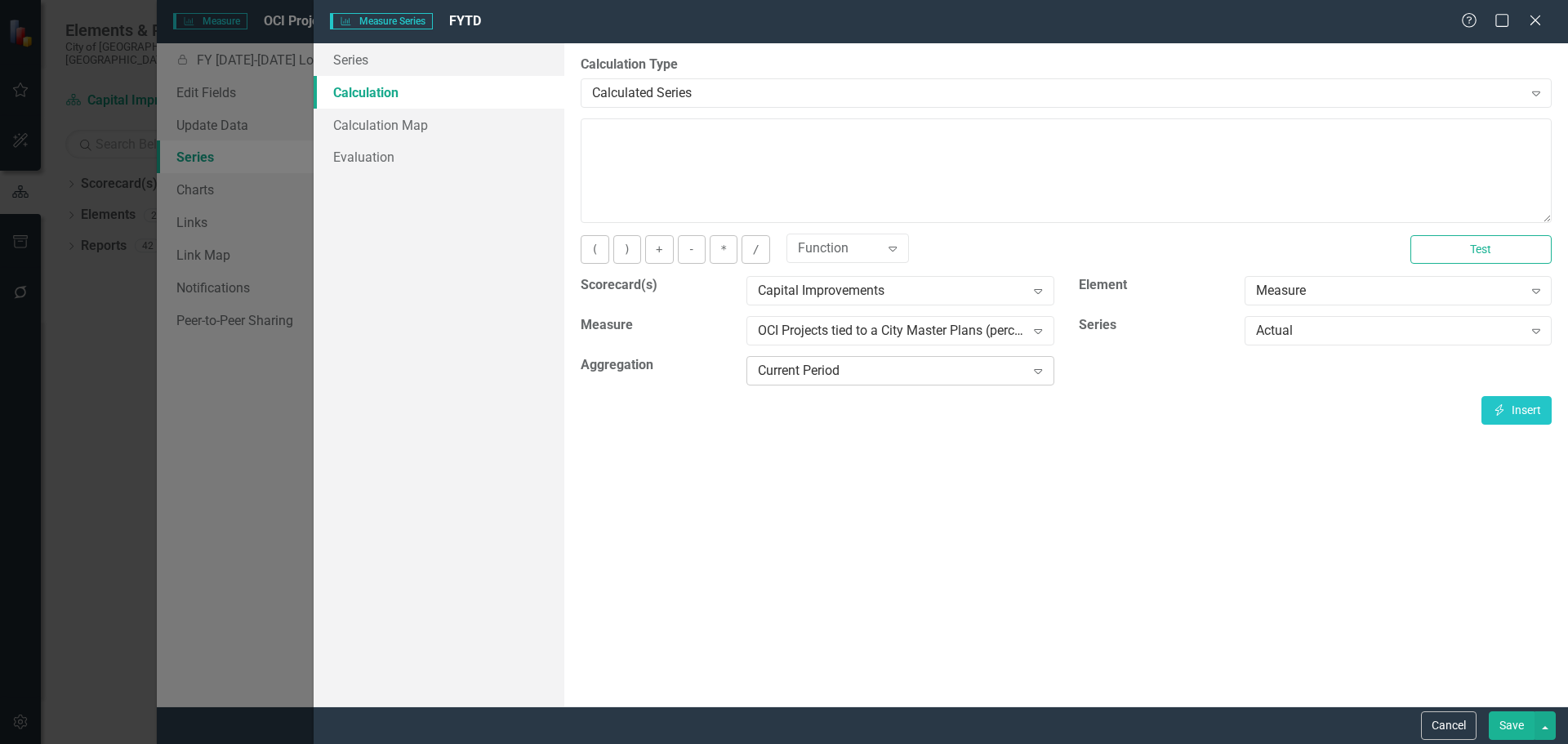
click div "Current Period Expand"
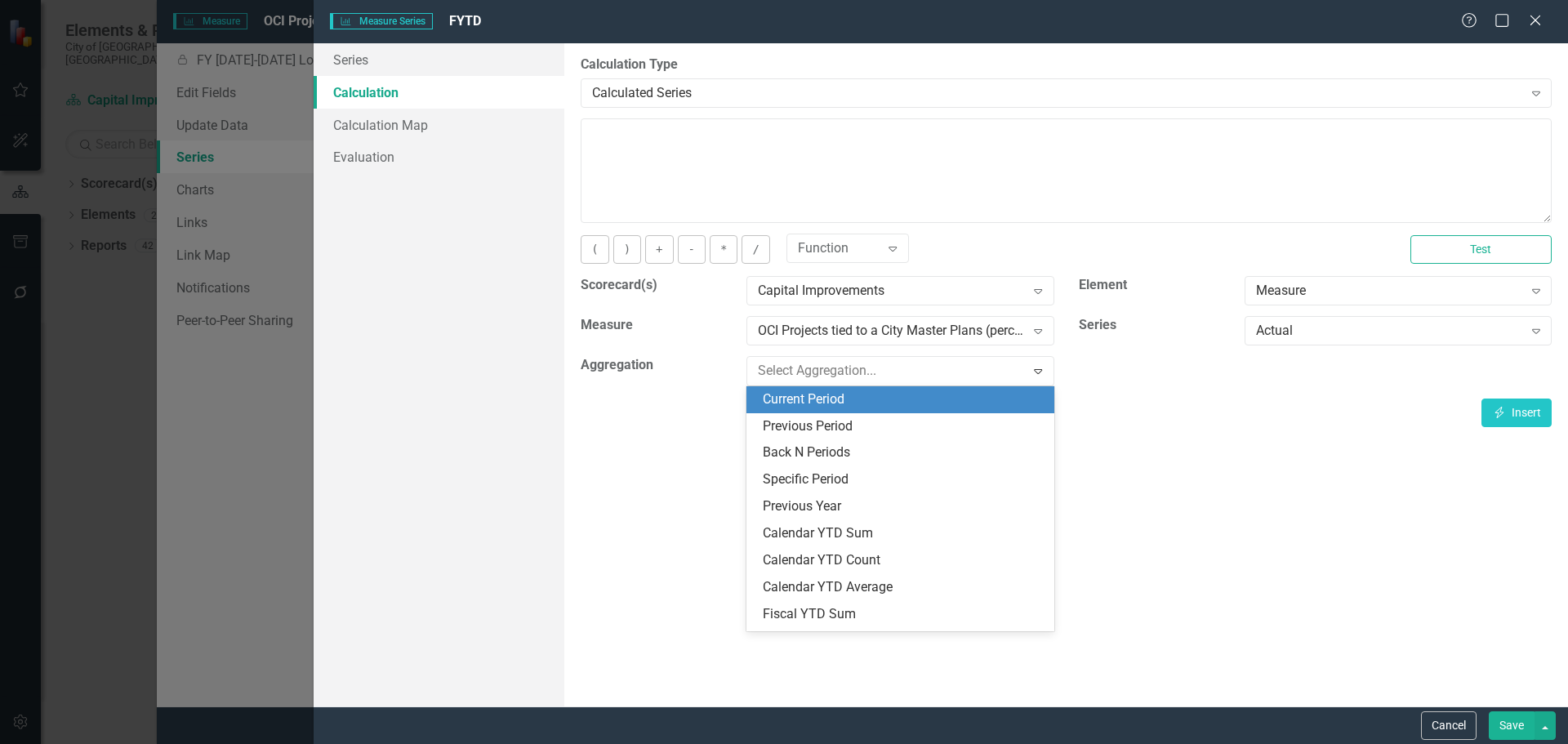
click div "Current Period"
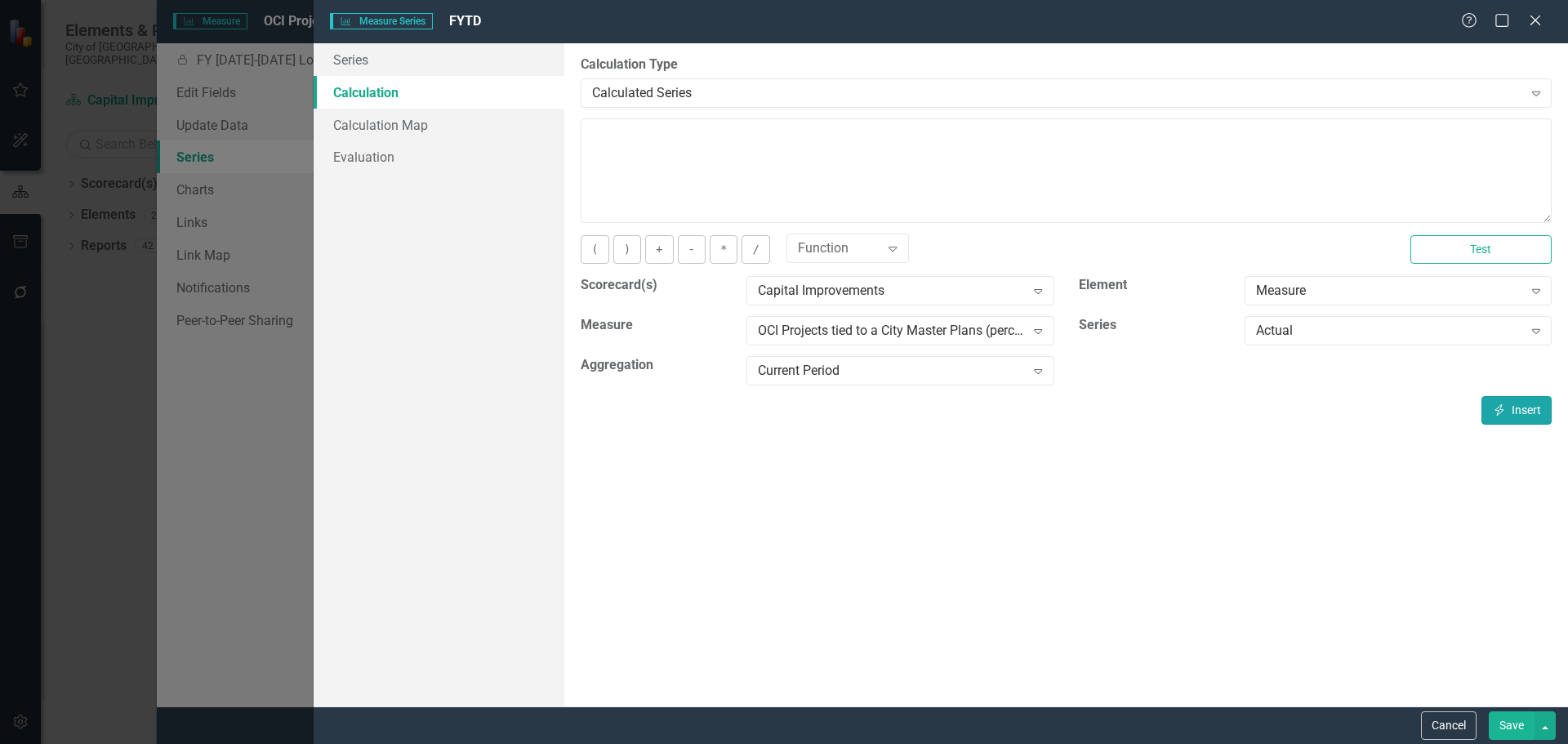
click icon "Insert"
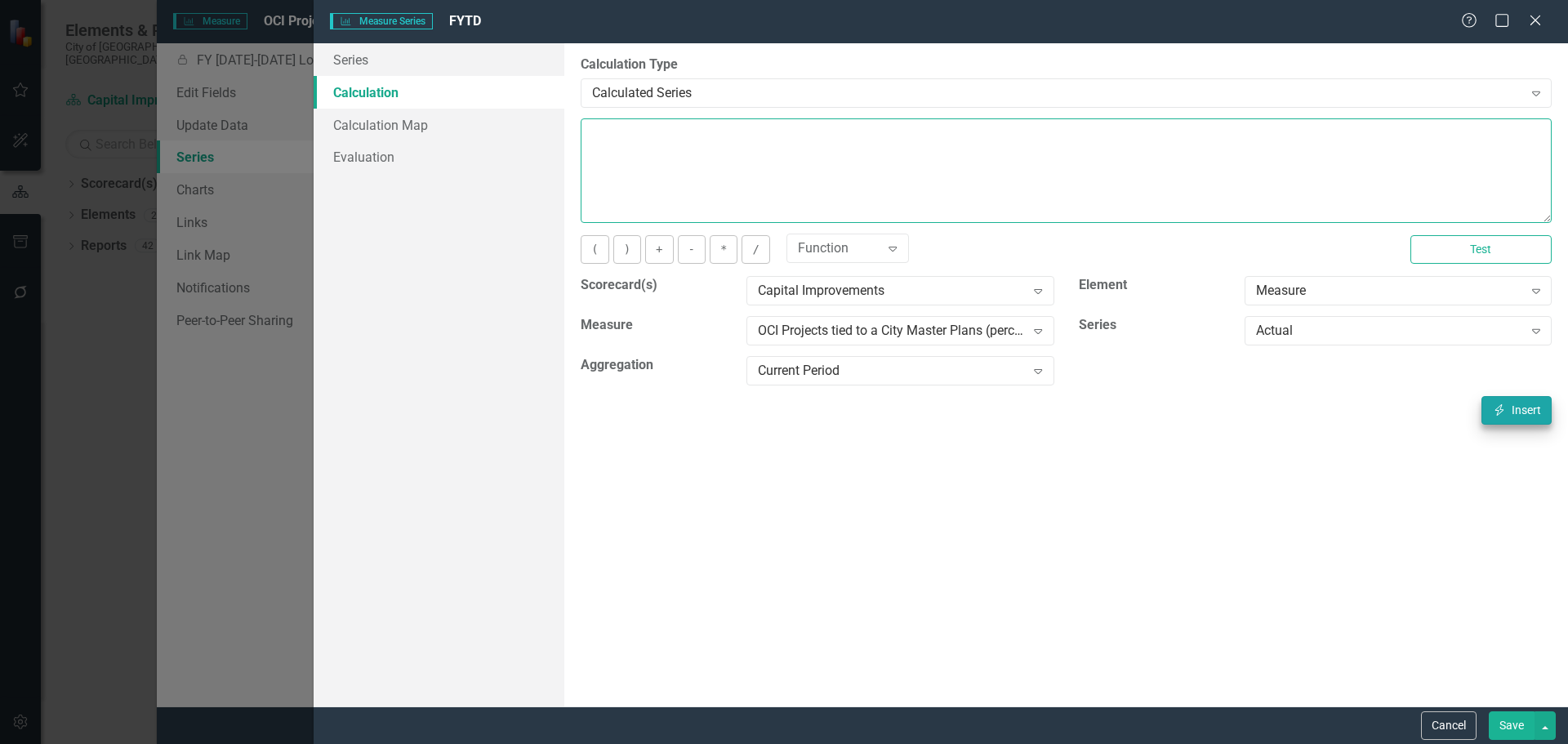
type textarea "[m1971989][Actual][CurrentPeriod]"
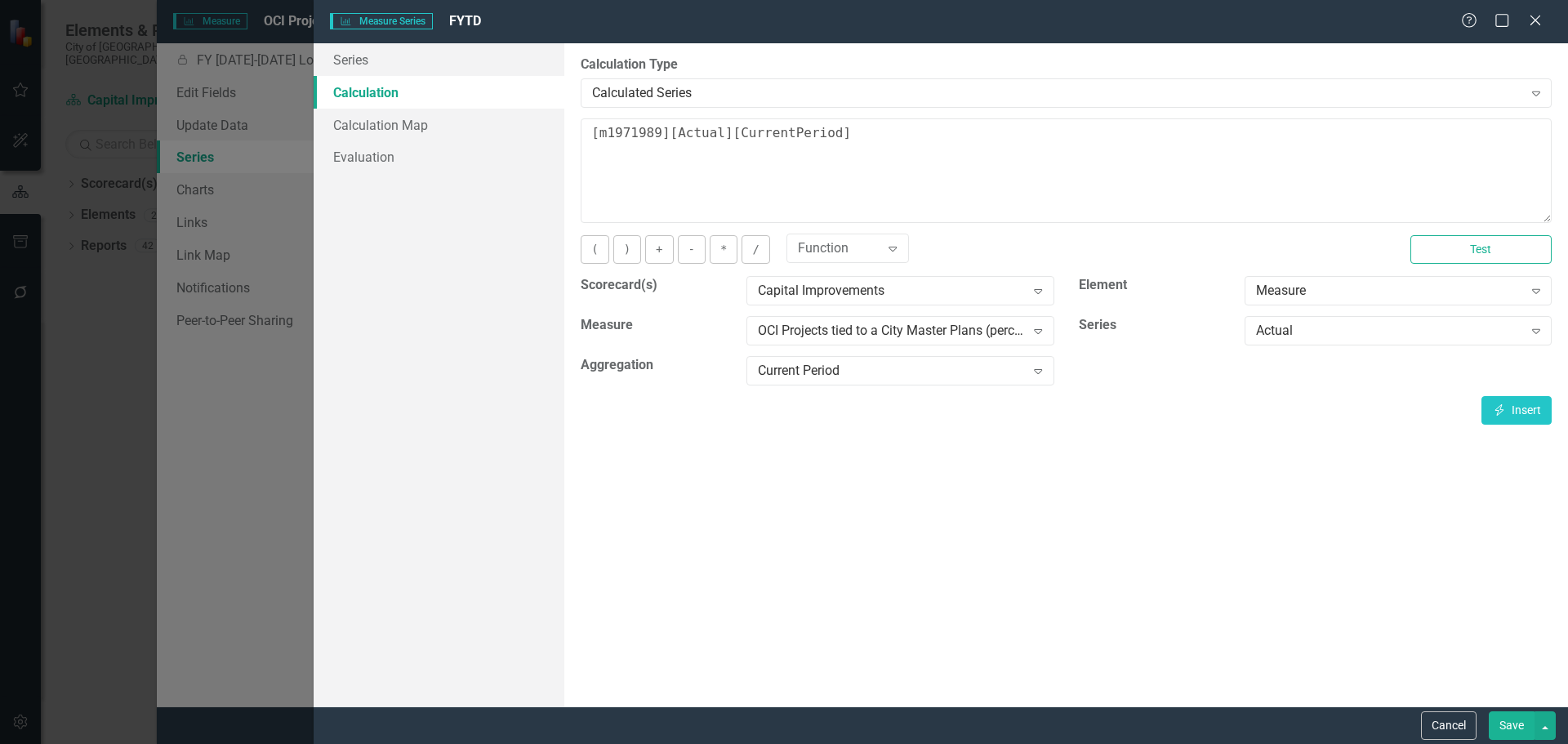
click button "Save"
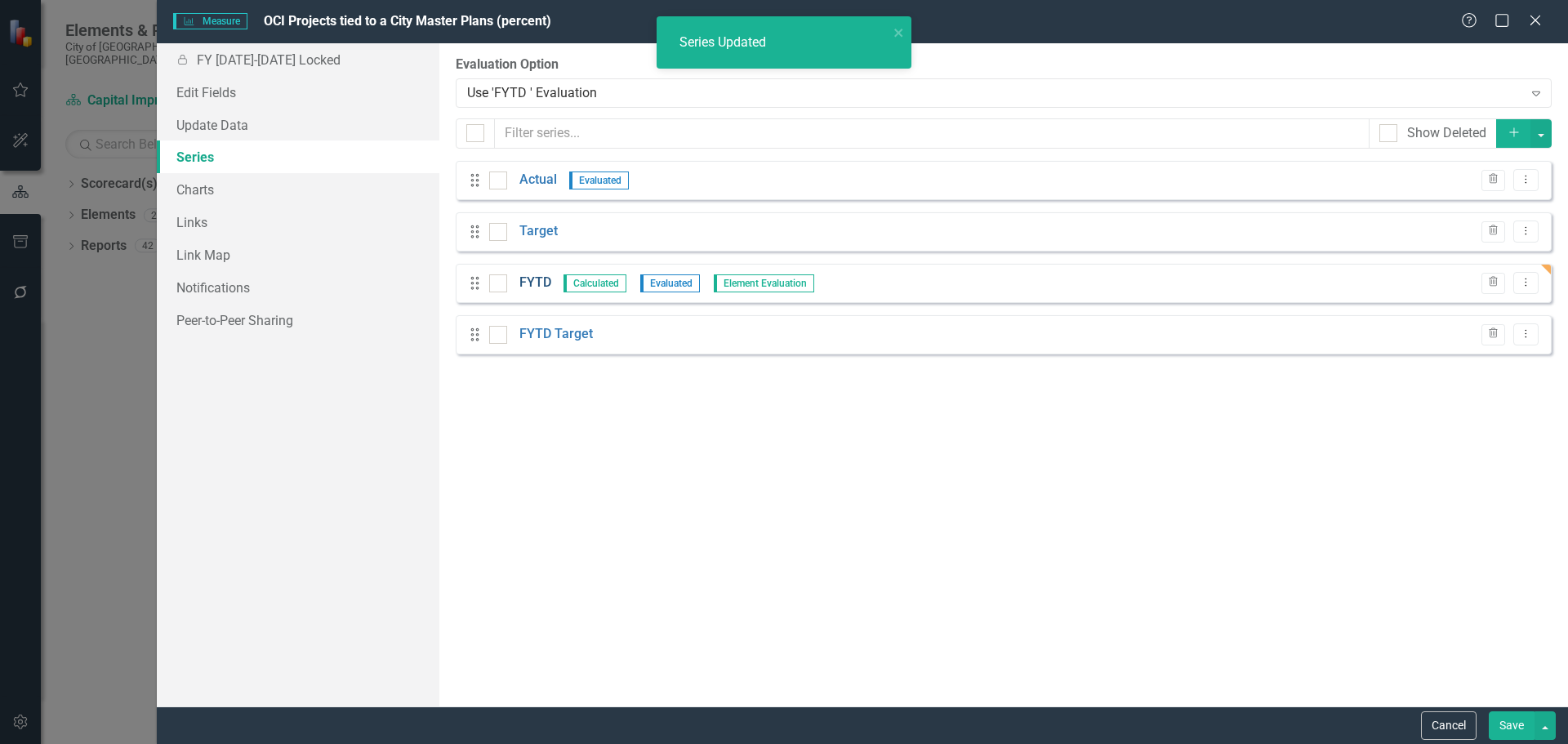
click link "FYTD"
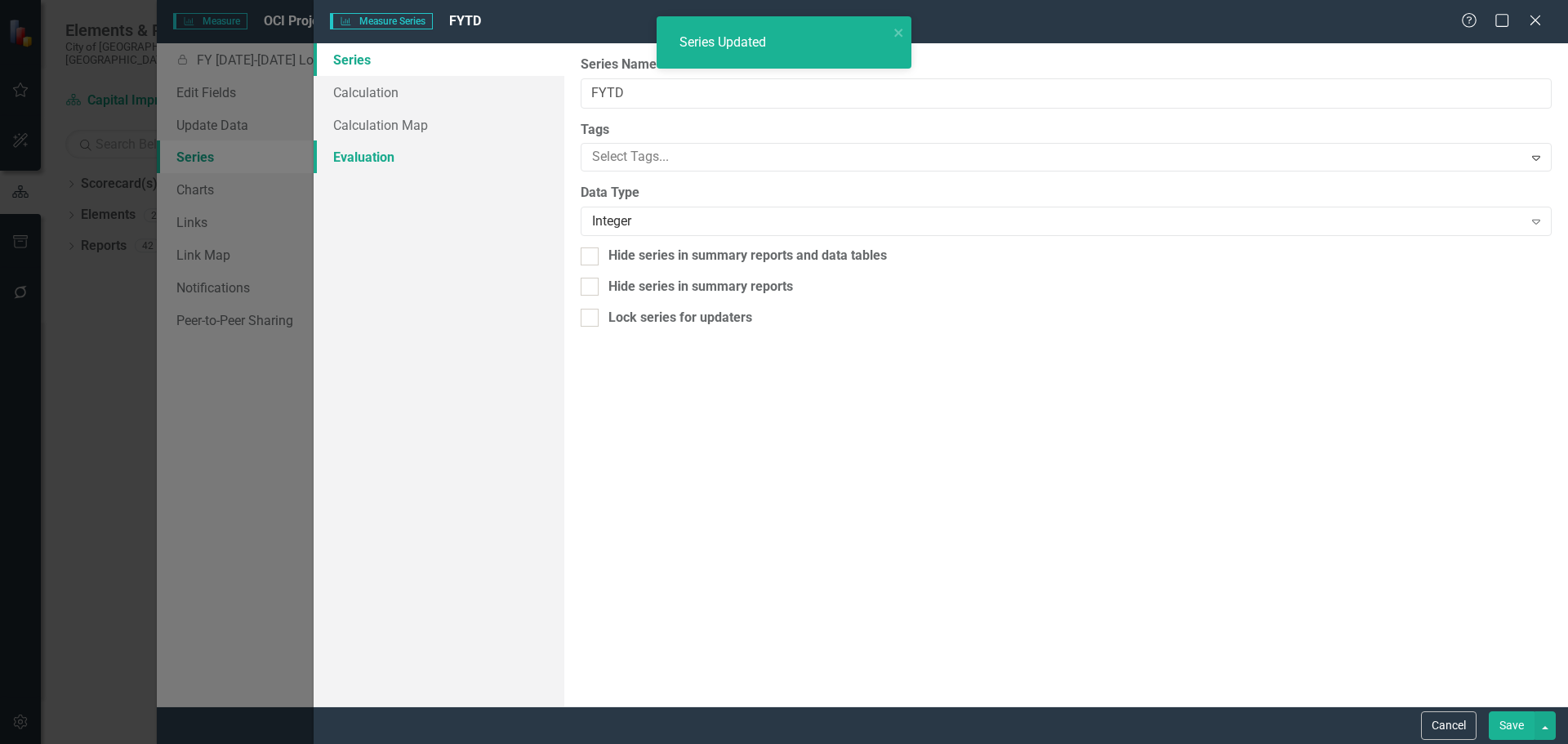
click link "Evaluation"
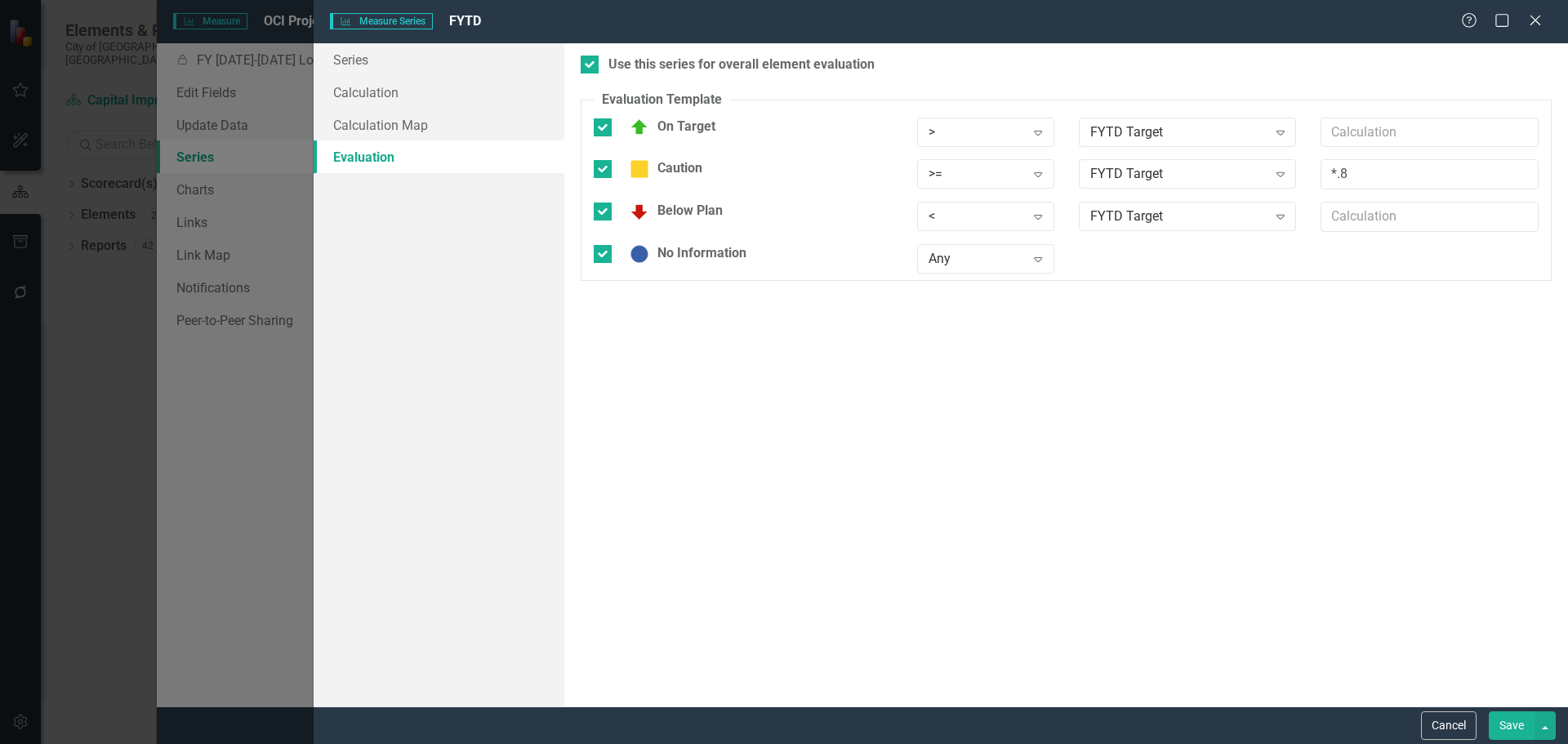
click button "Save"
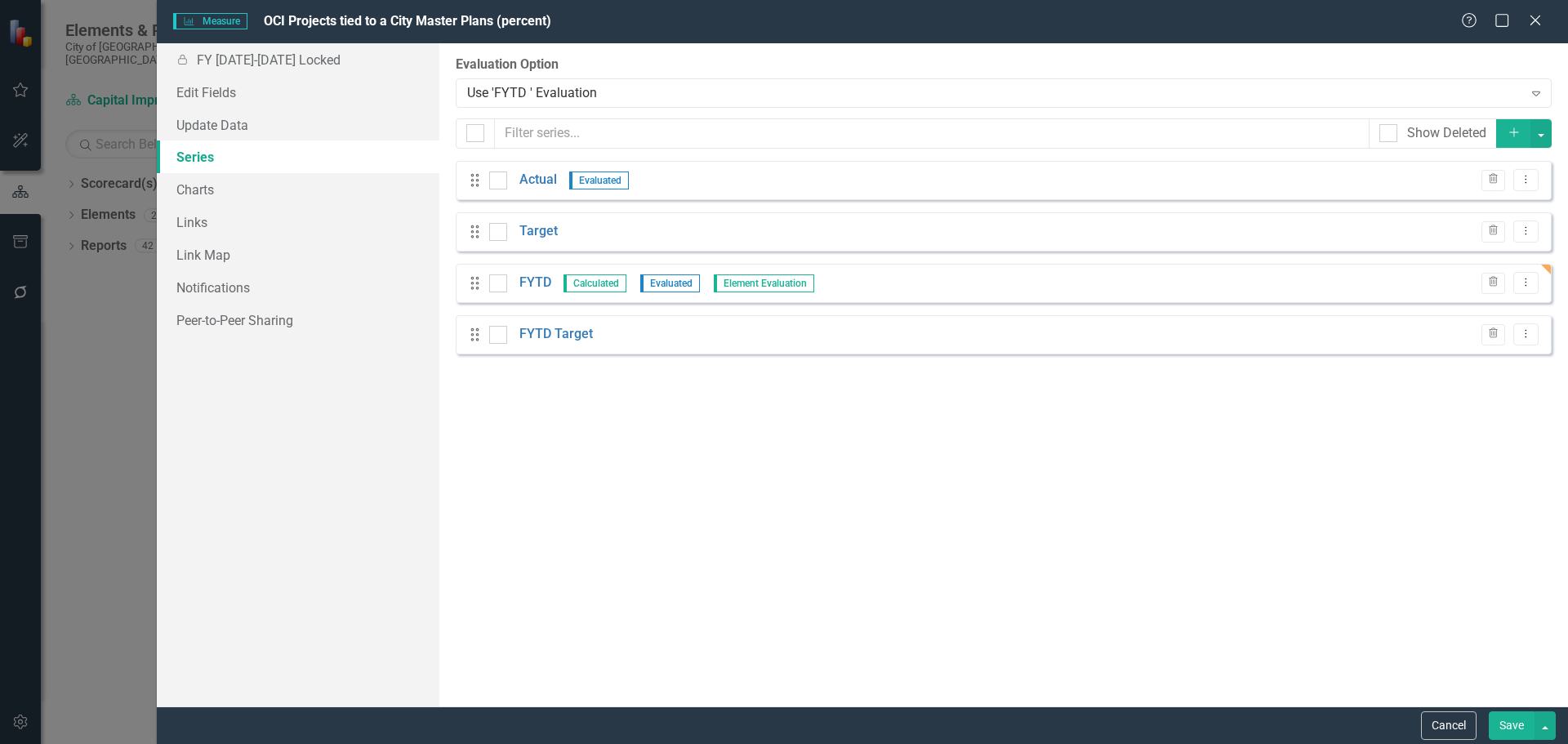
click button "Save"
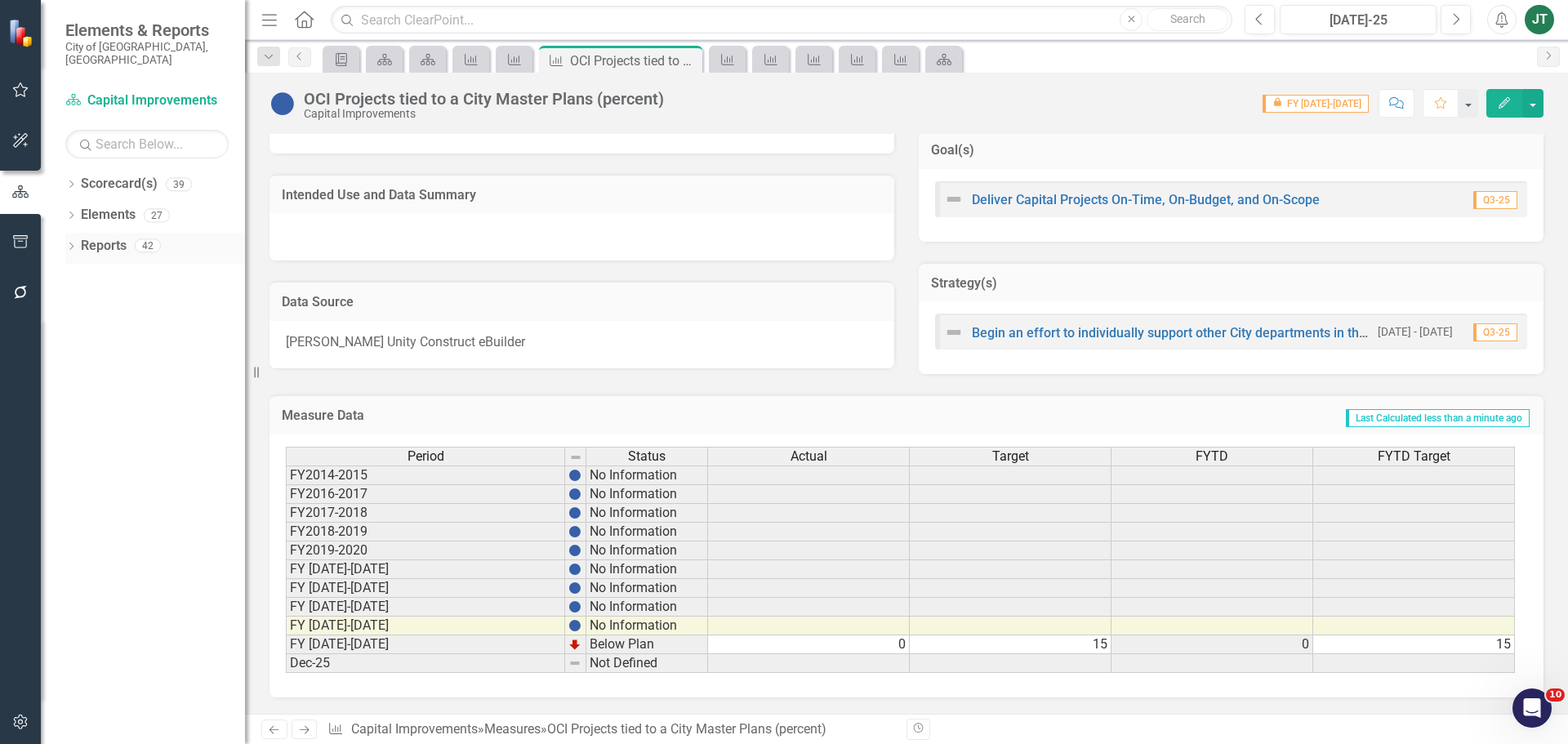
click link "Reports"
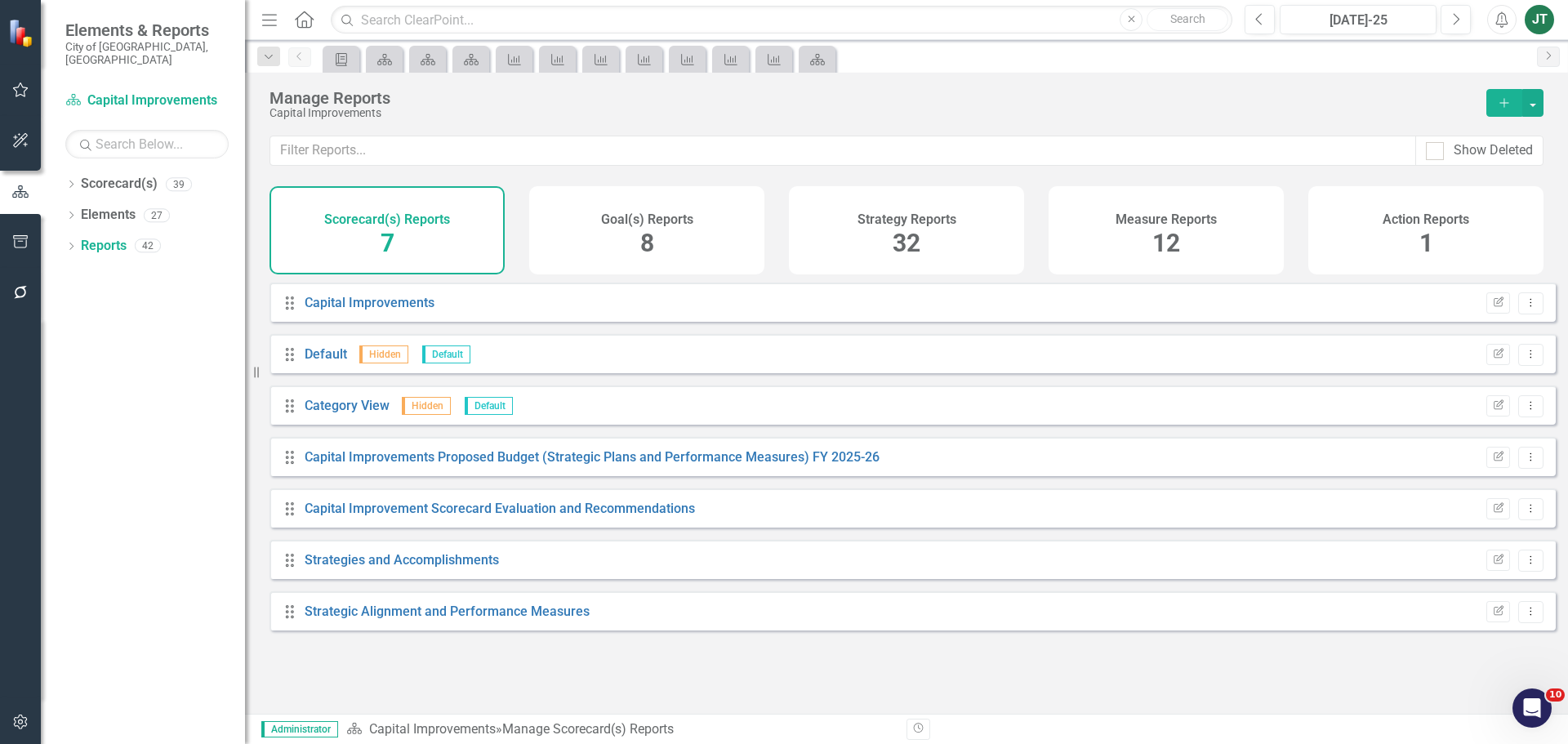
click div "Measure Reports 12"
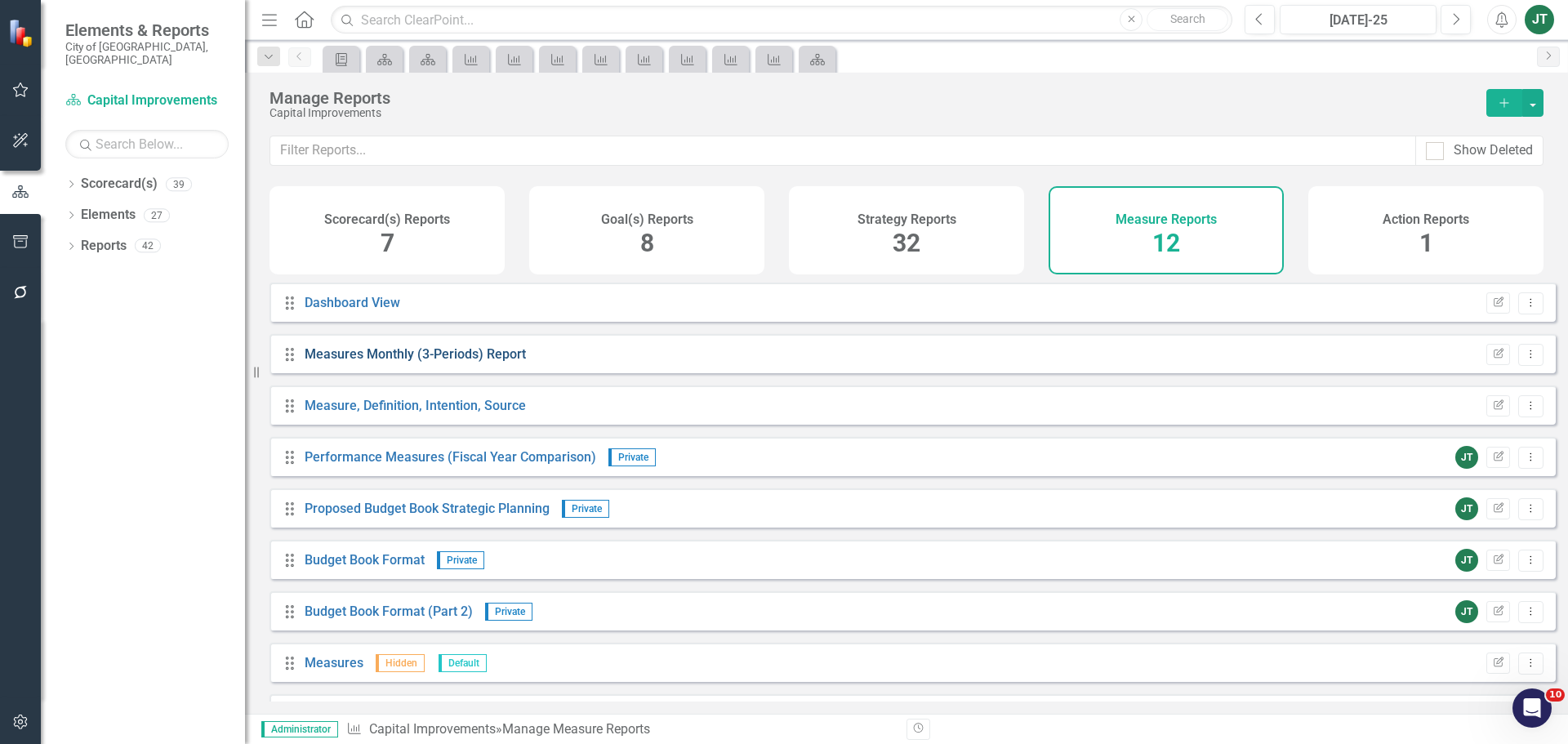
click link "Measures Monthly (3-Periods) Report"
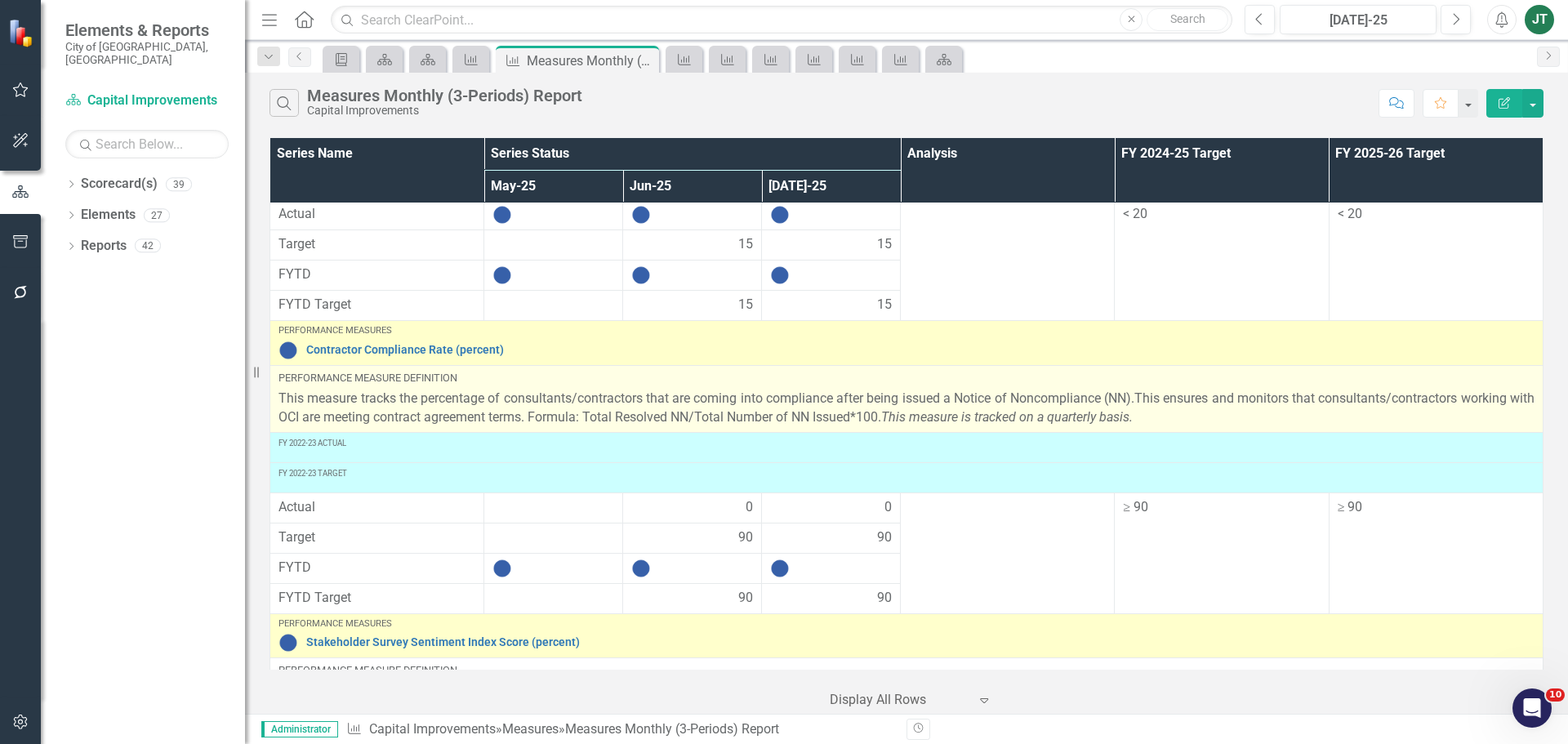
scroll to position [1225, 0]
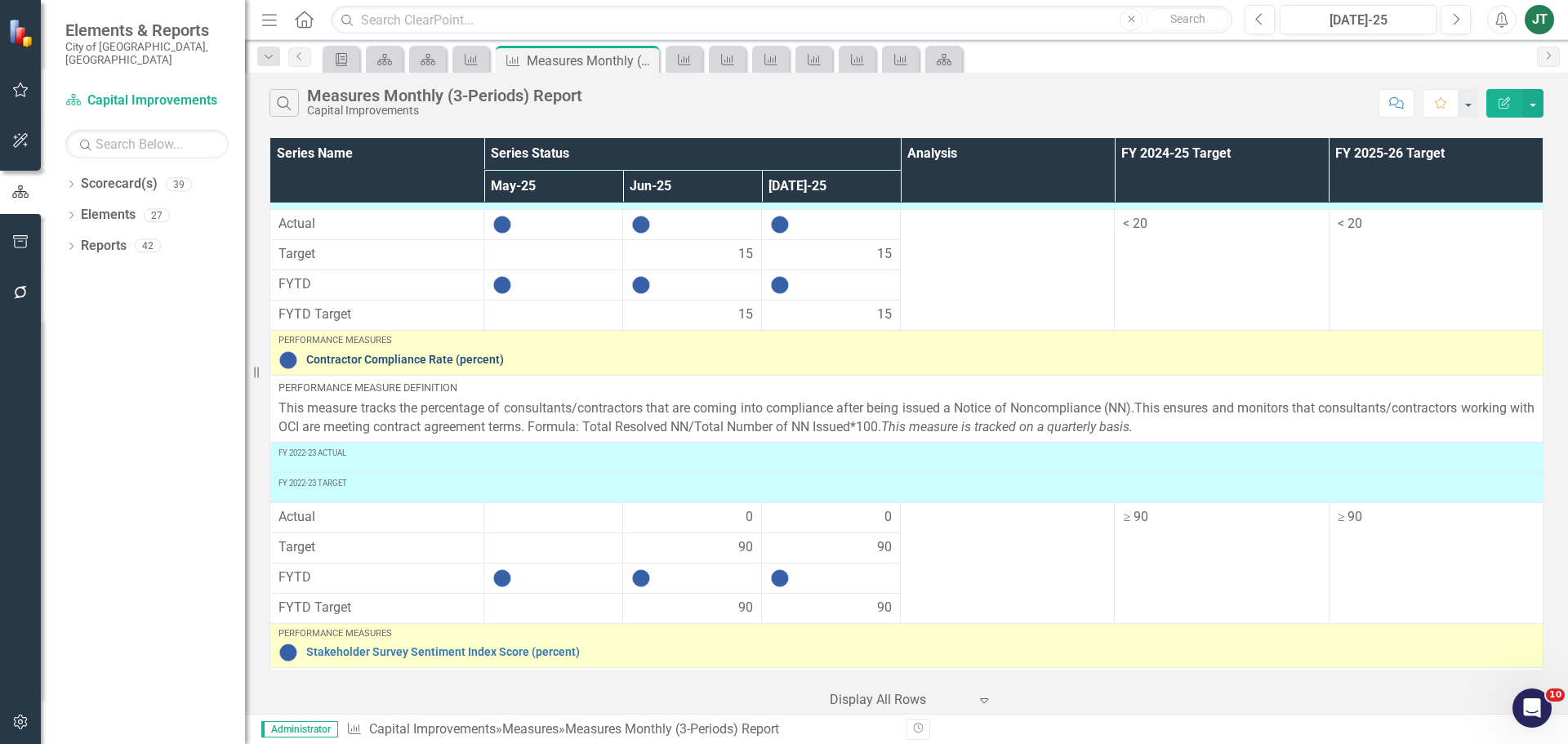
click link "Contractor Compliance Rate (percent)"
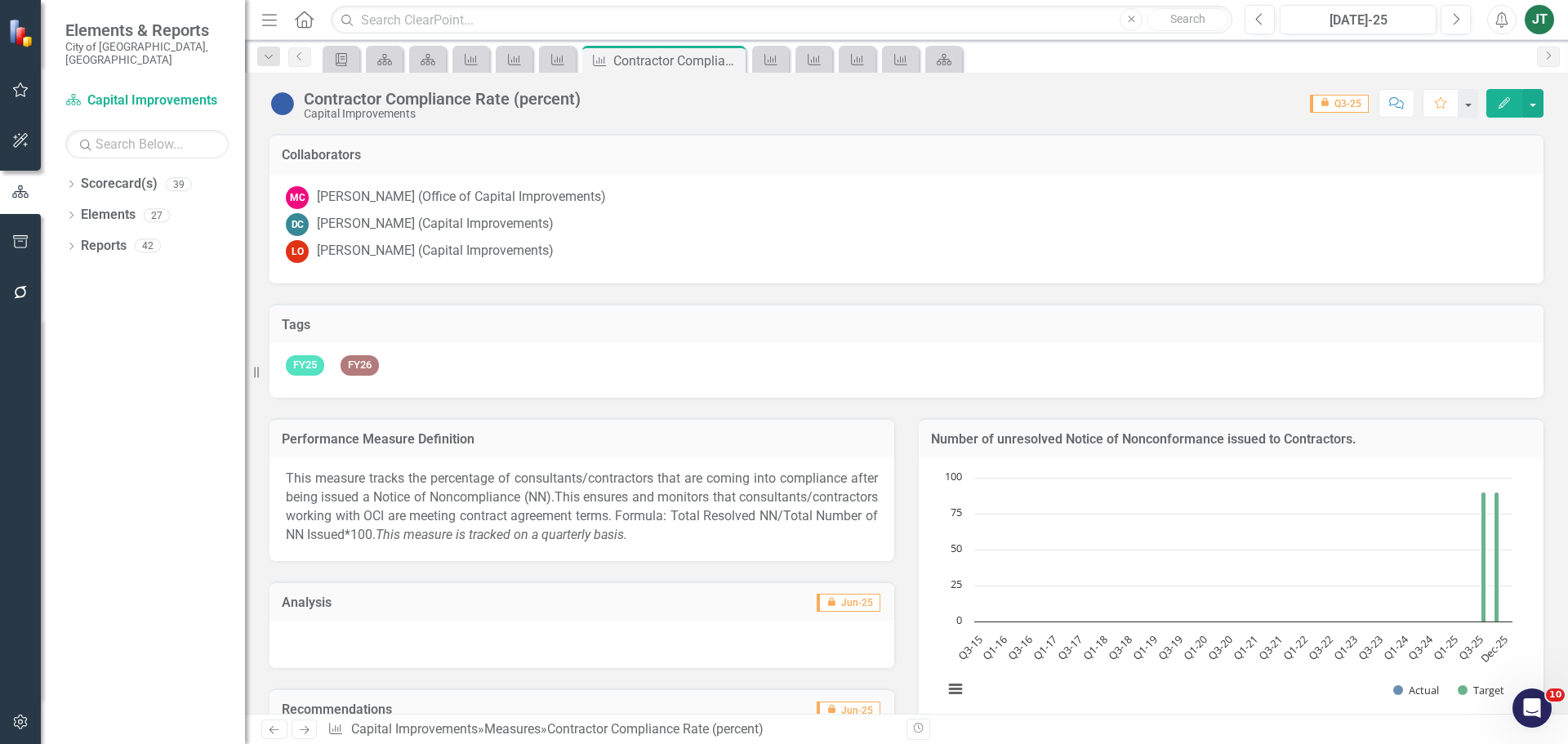
click button "Edit"
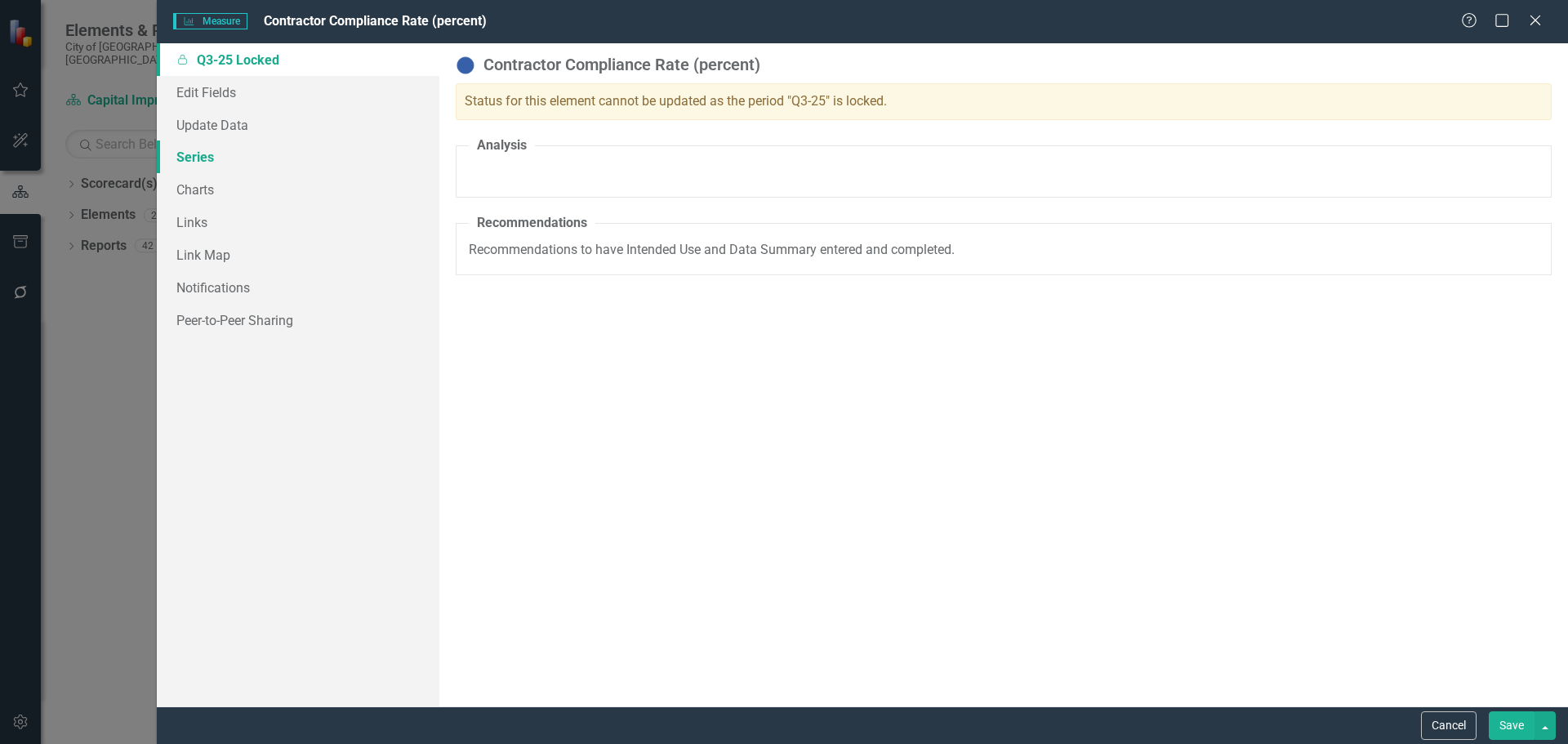
click link "Series"
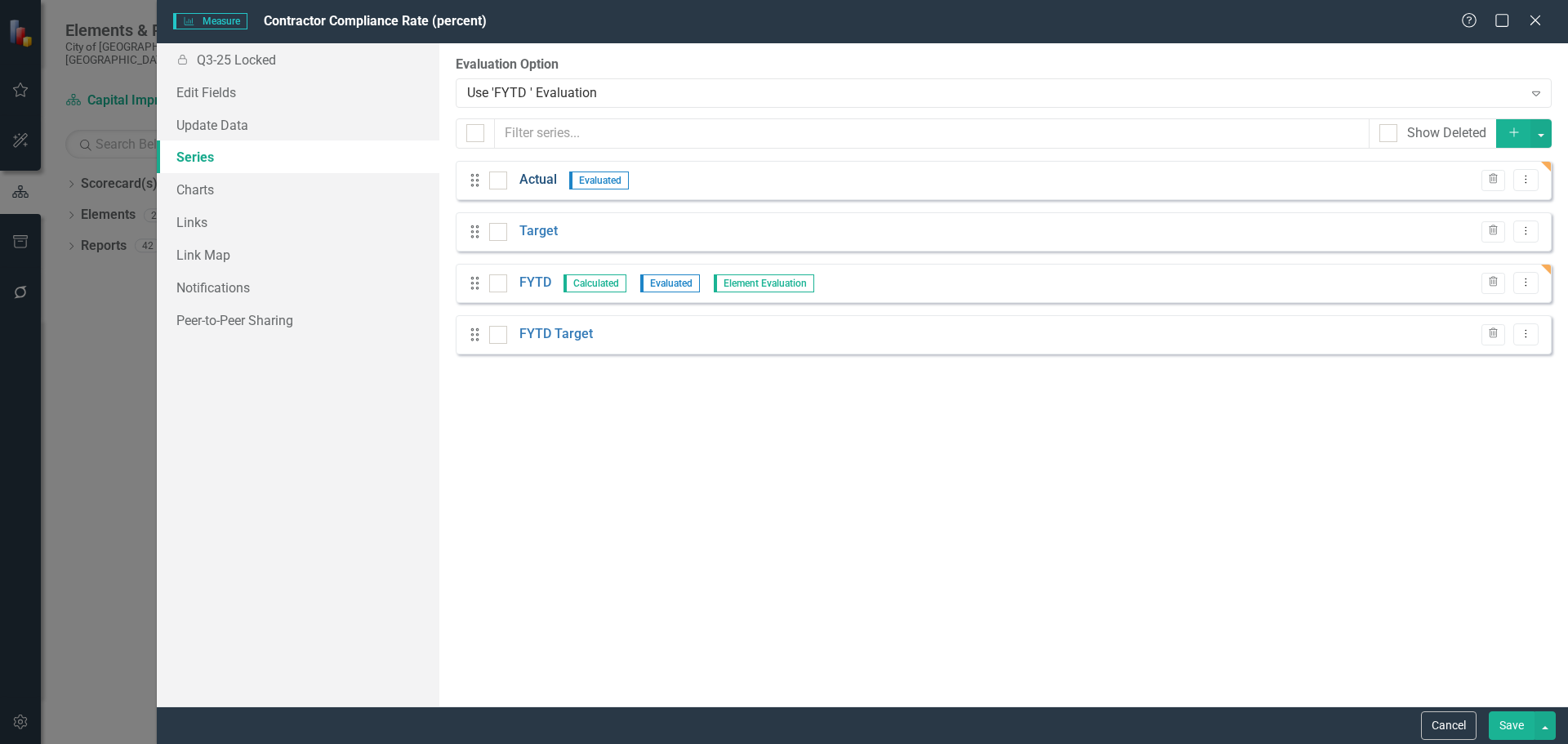
click link "Actual"
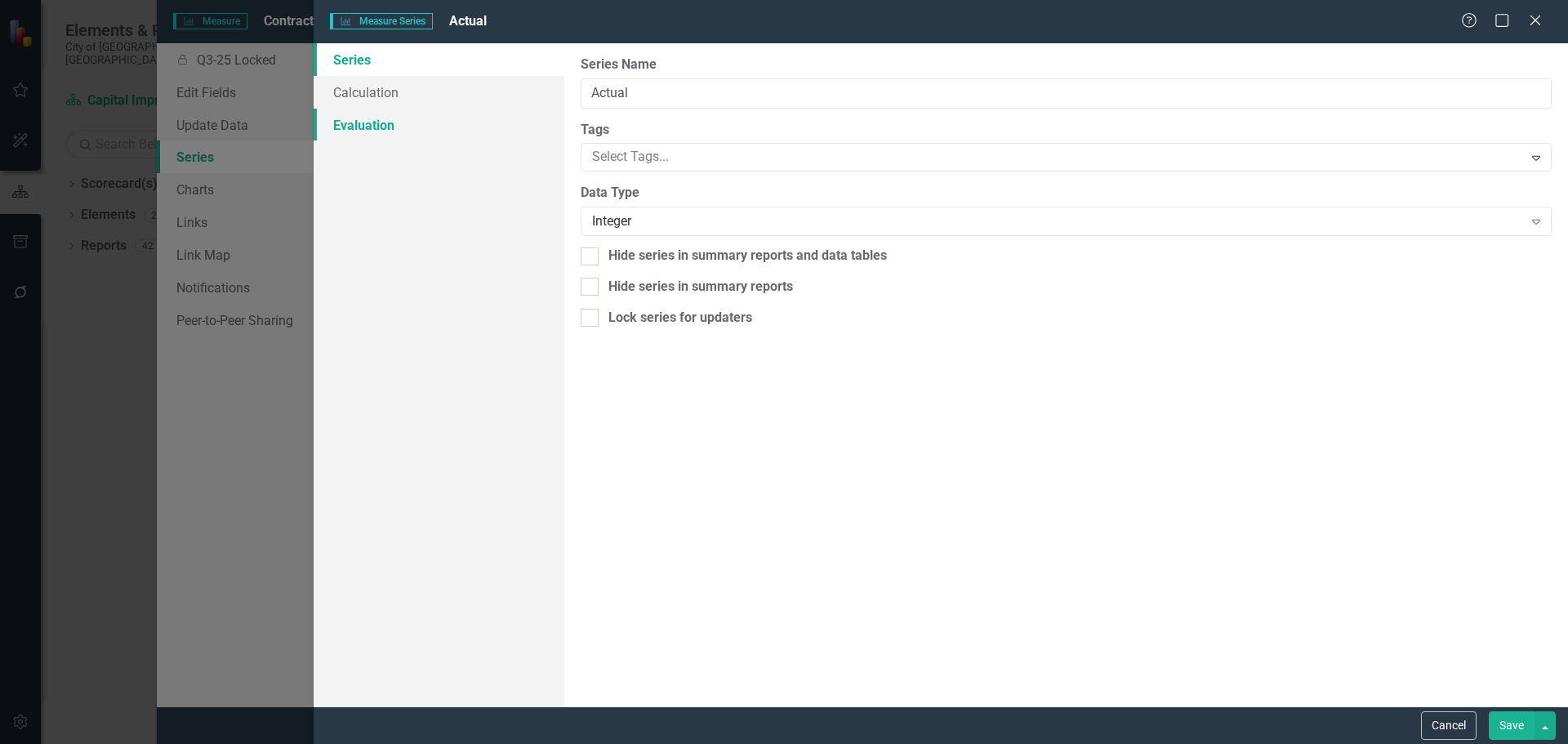
click link "Evaluation"
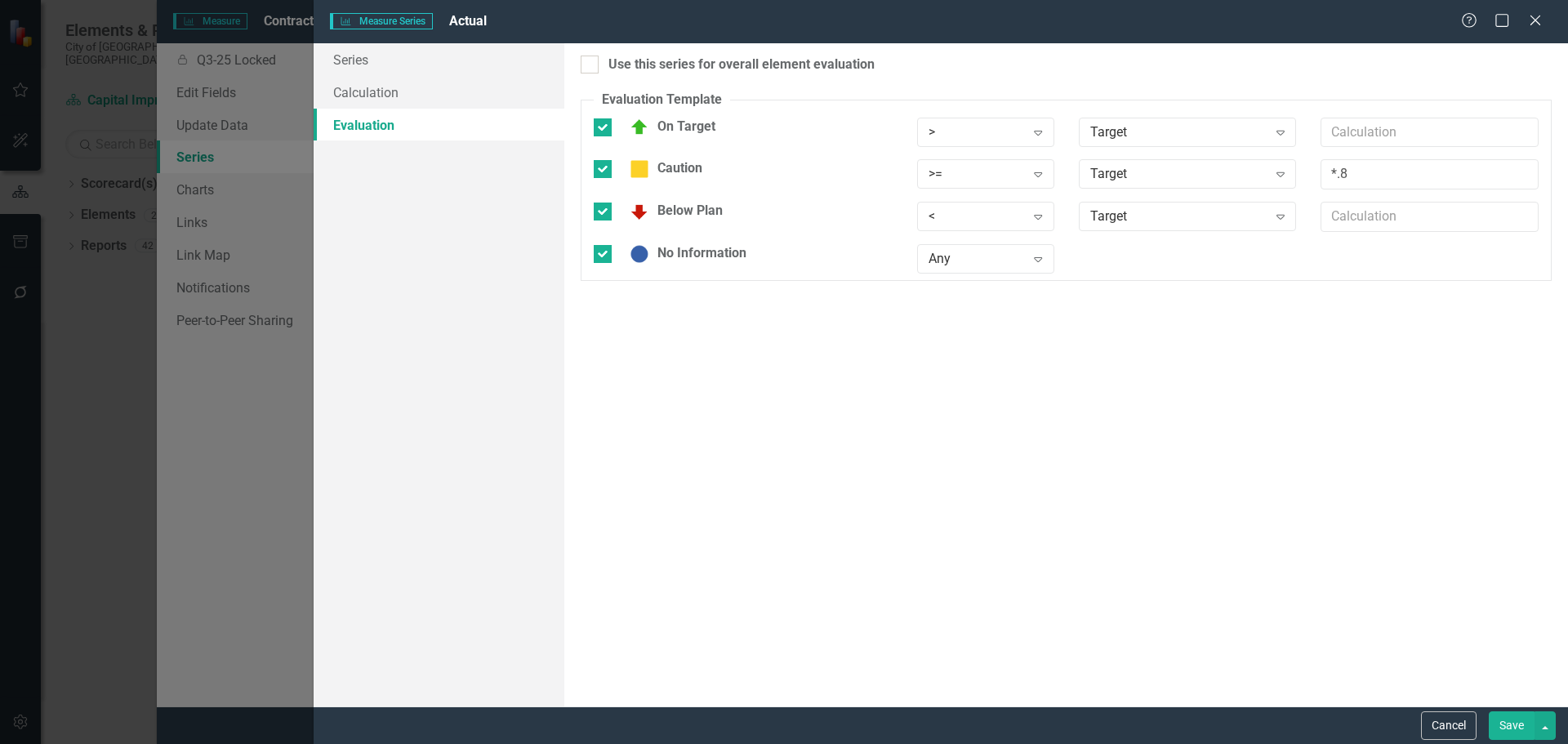
click button "Save"
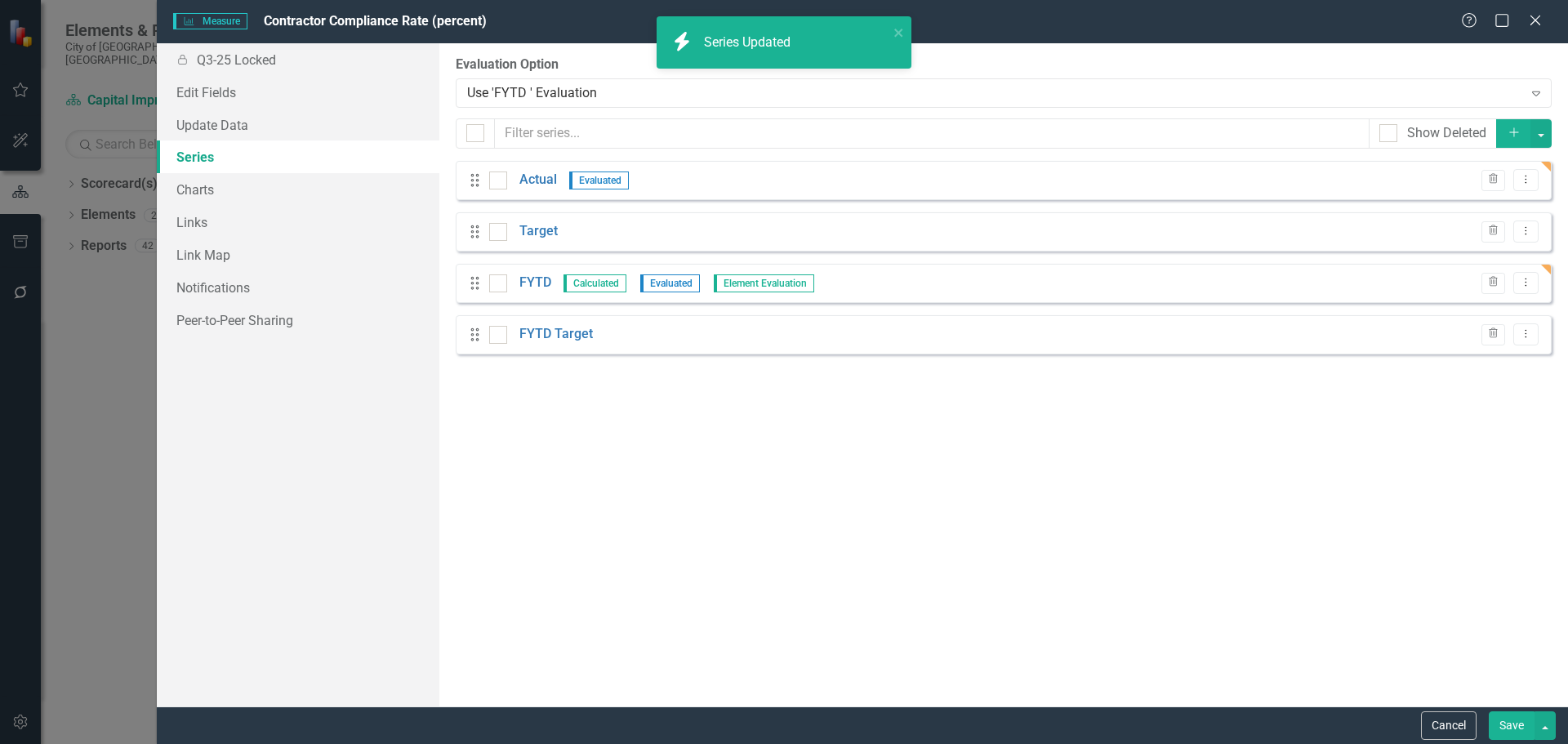
click button "Save"
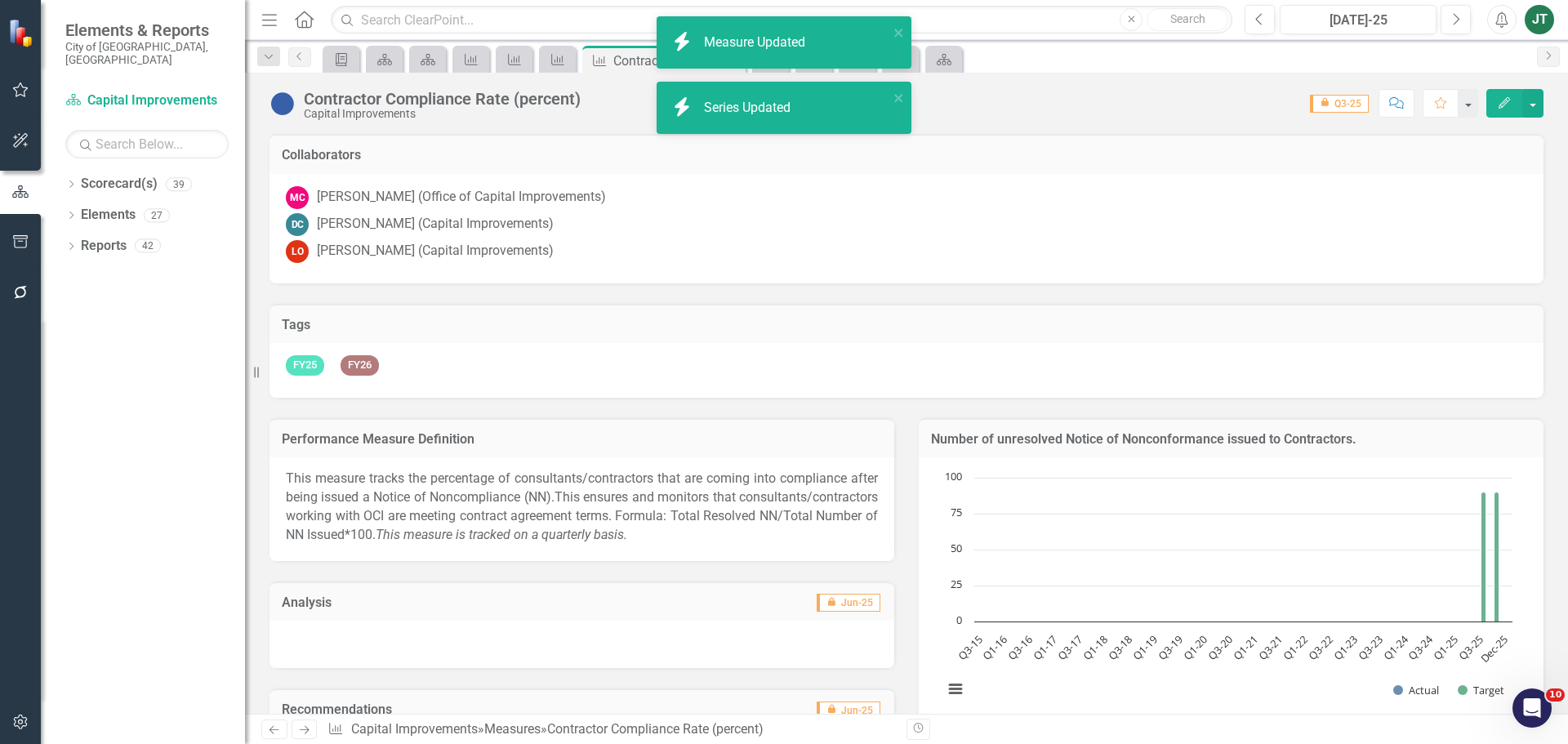
scroll to position [1223, 0]
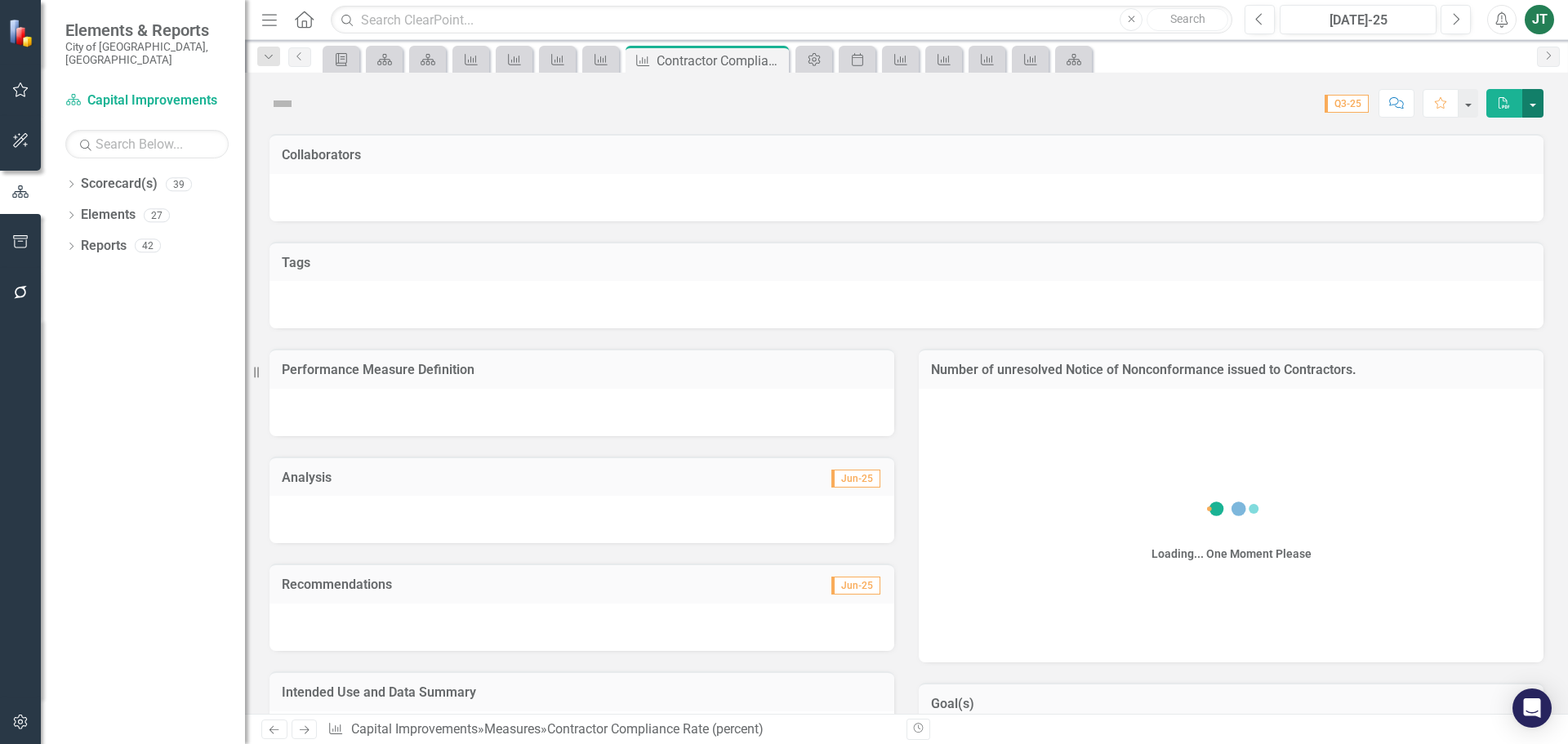
click at [1533, 103] on button "button" at bounding box center [1533, 103] width 21 height 29
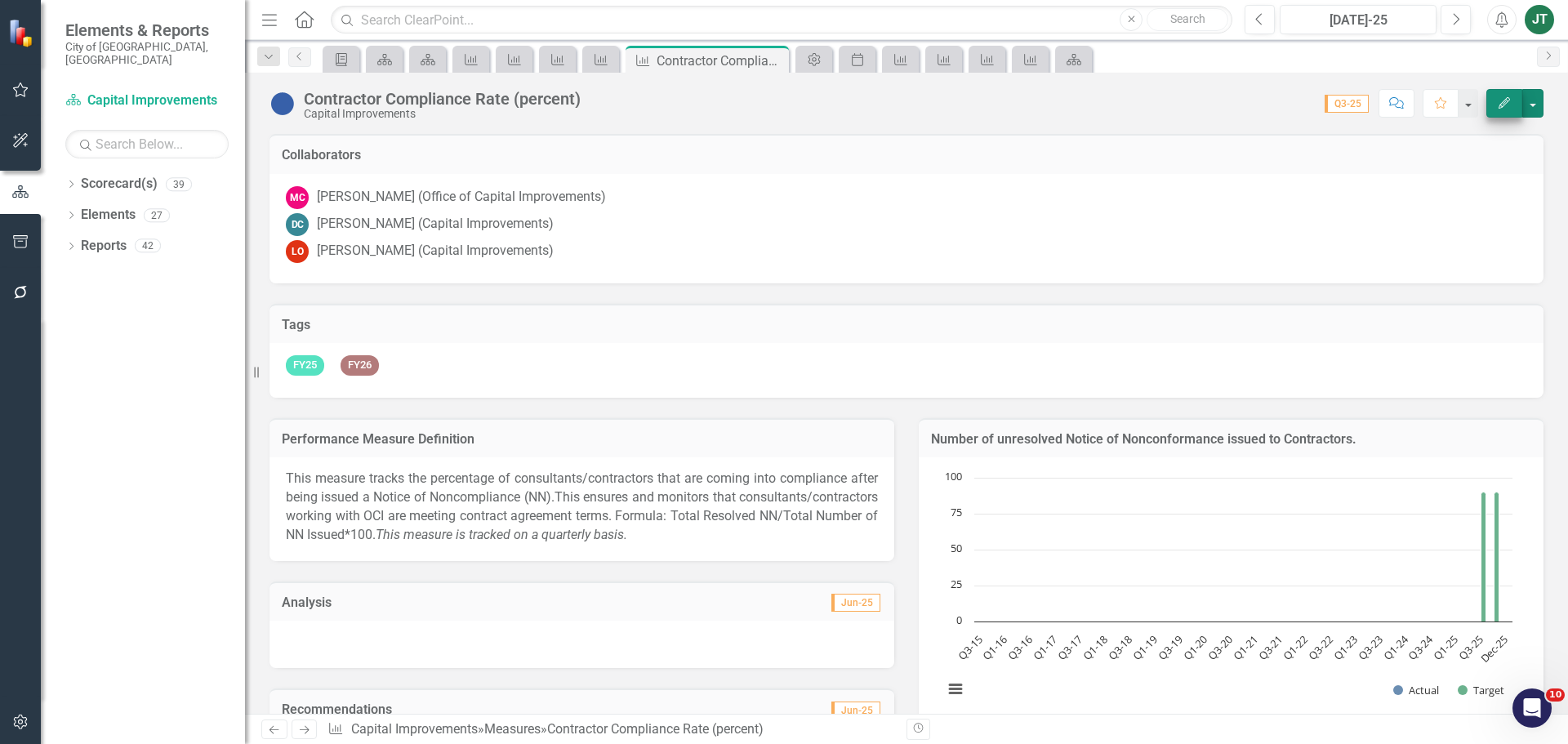
click at [1531, 95] on button "button" at bounding box center [1533, 103] width 21 height 29
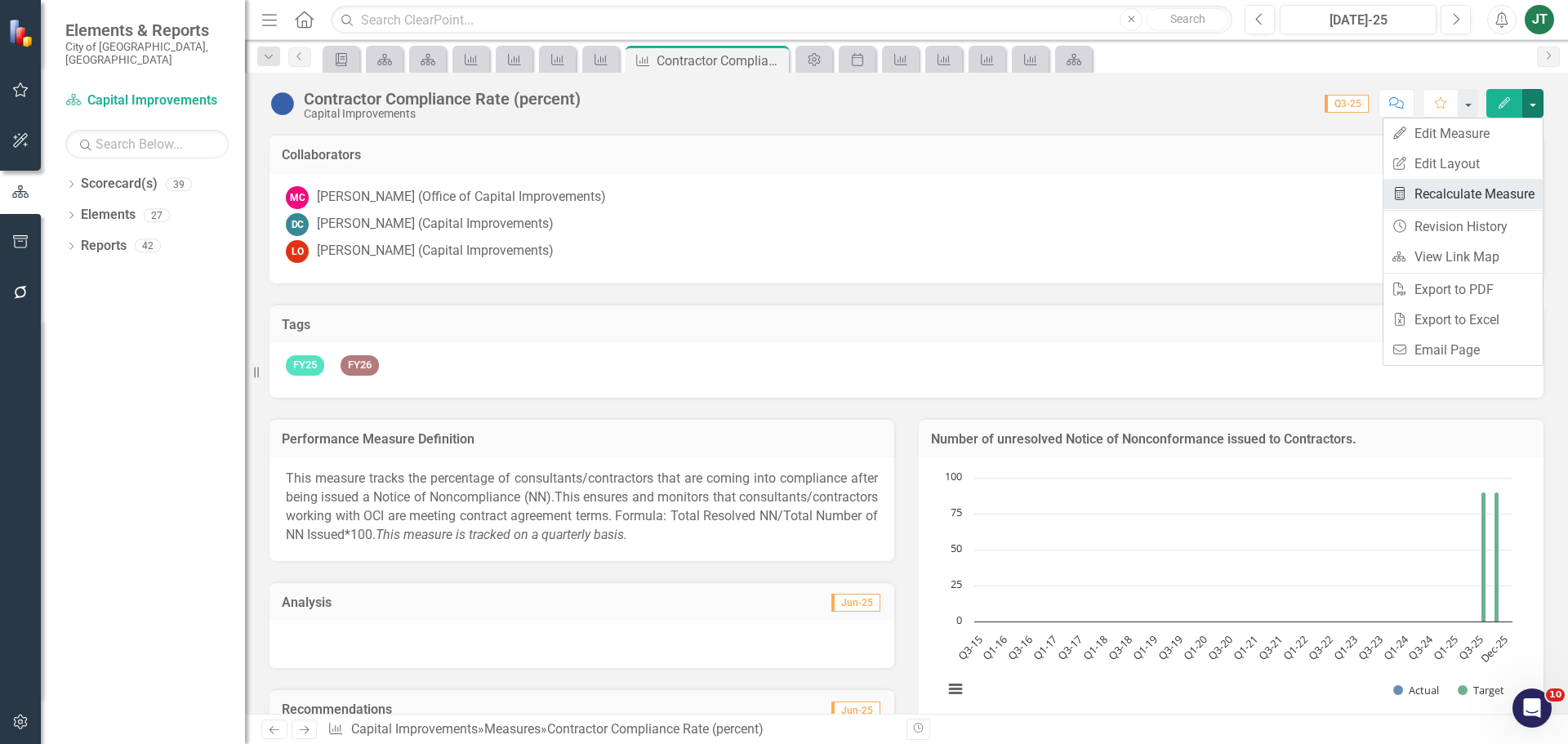
click at [1458, 187] on link "Recalculate Measure Recalculate Measure" at bounding box center [1463, 193] width 159 height 30
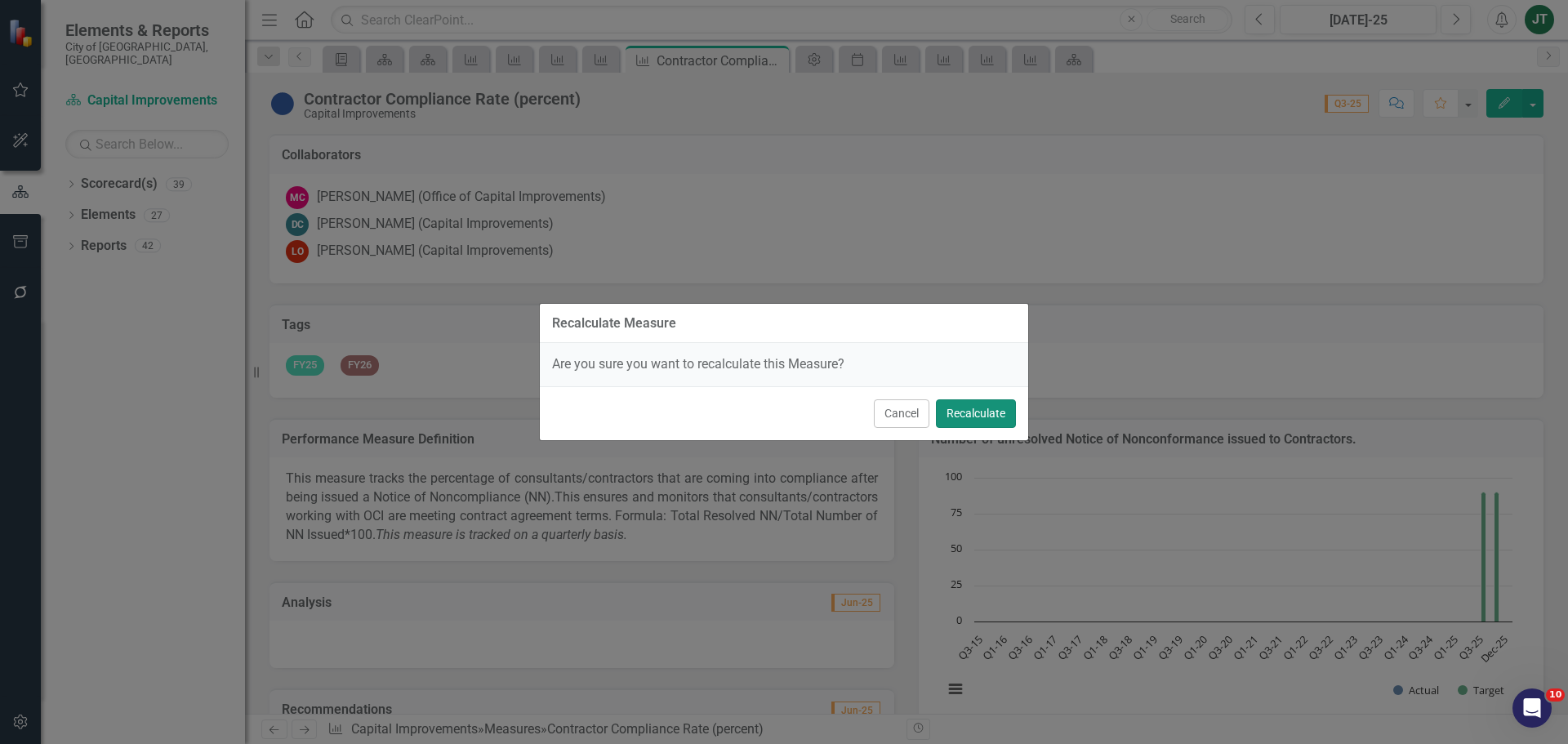
click at [975, 405] on button "Recalculate" at bounding box center [976, 414] width 80 height 29
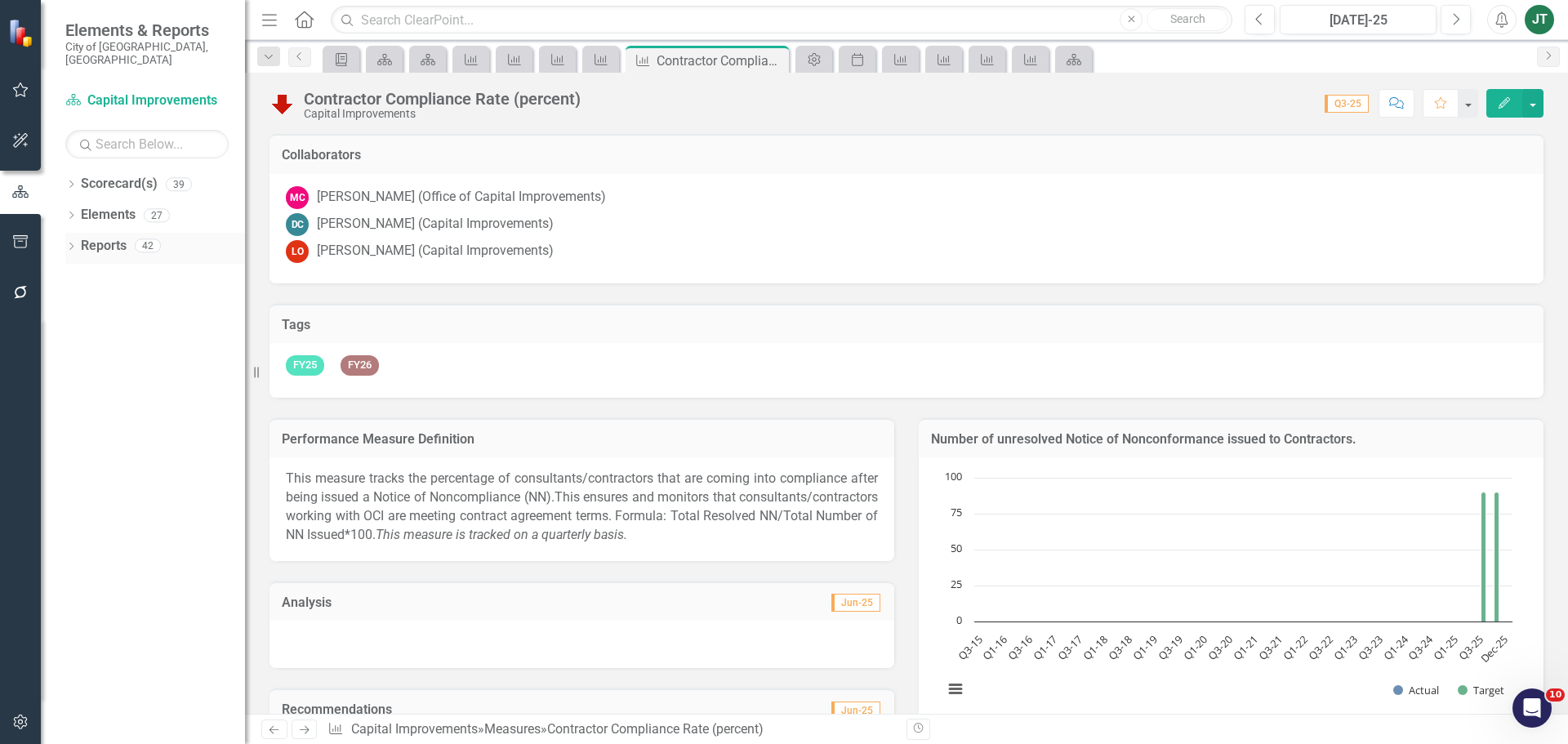
click at [100, 237] on link "Reports" at bounding box center [103, 245] width 45 height 18
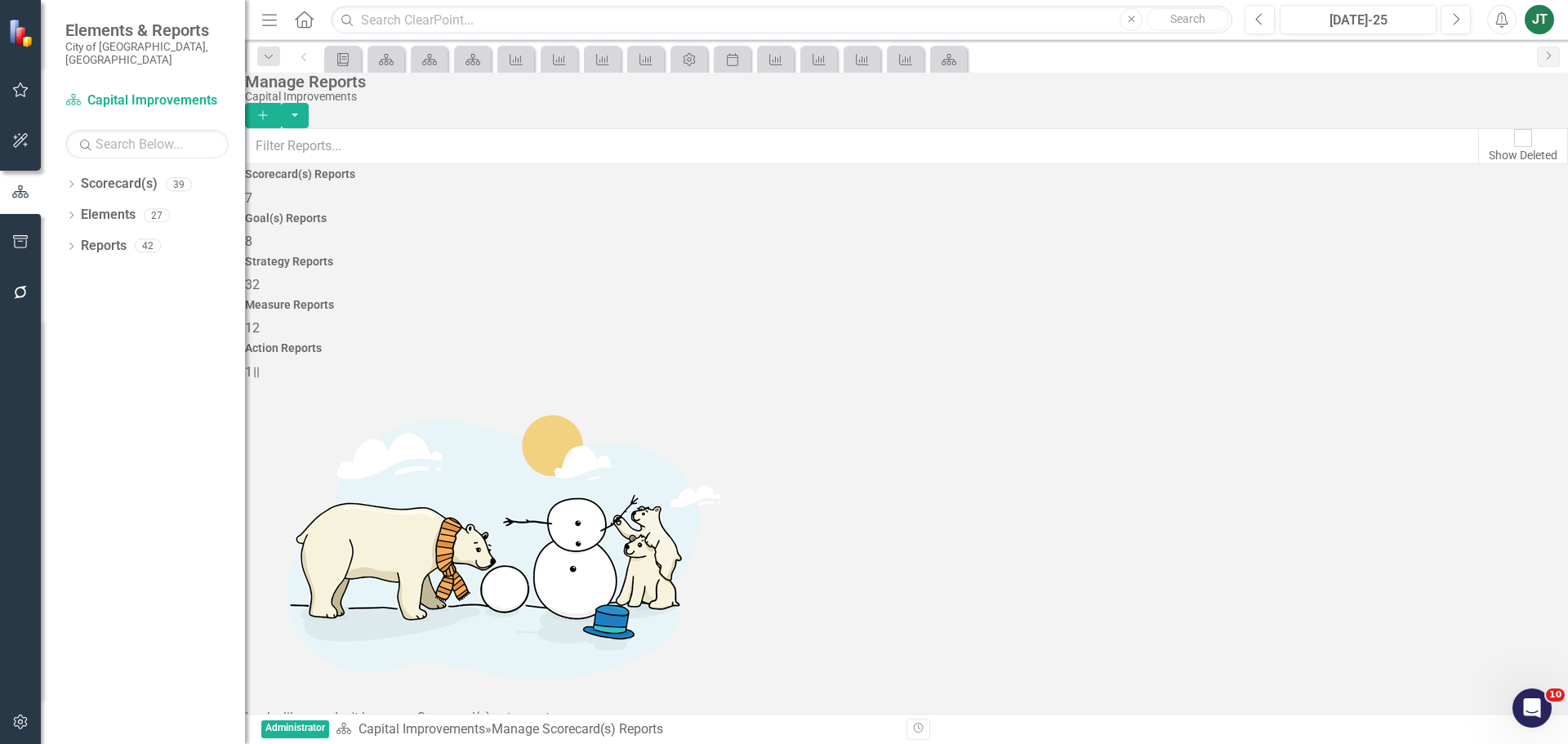
click at [1192, 299] on h4 "Measure Reports" at bounding box center [907, 304] width 1324 height 13
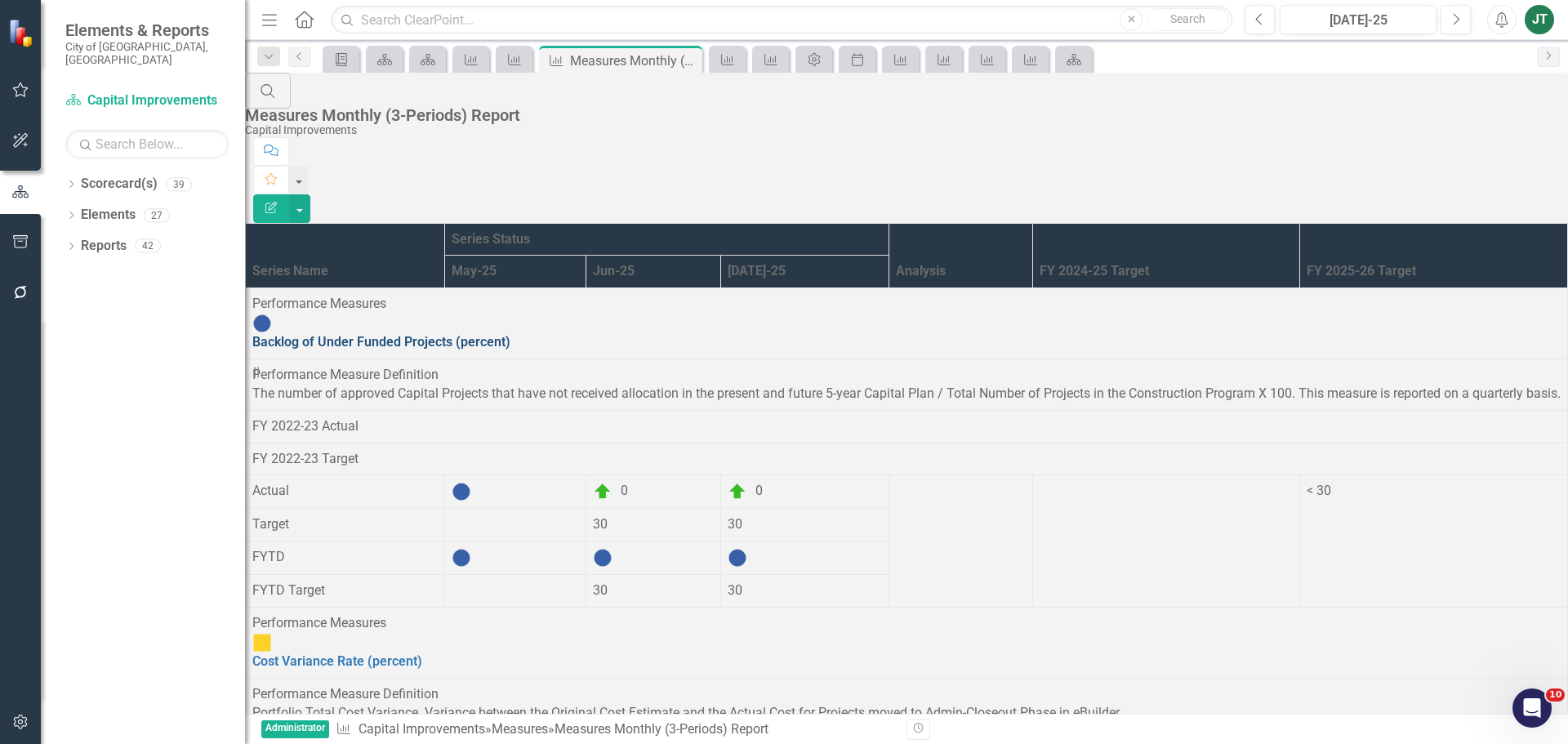
click at [413, 334] on link "Backlog of Under Funded Projects (percent)" at bounding box center [381, 342] width 258 height 15
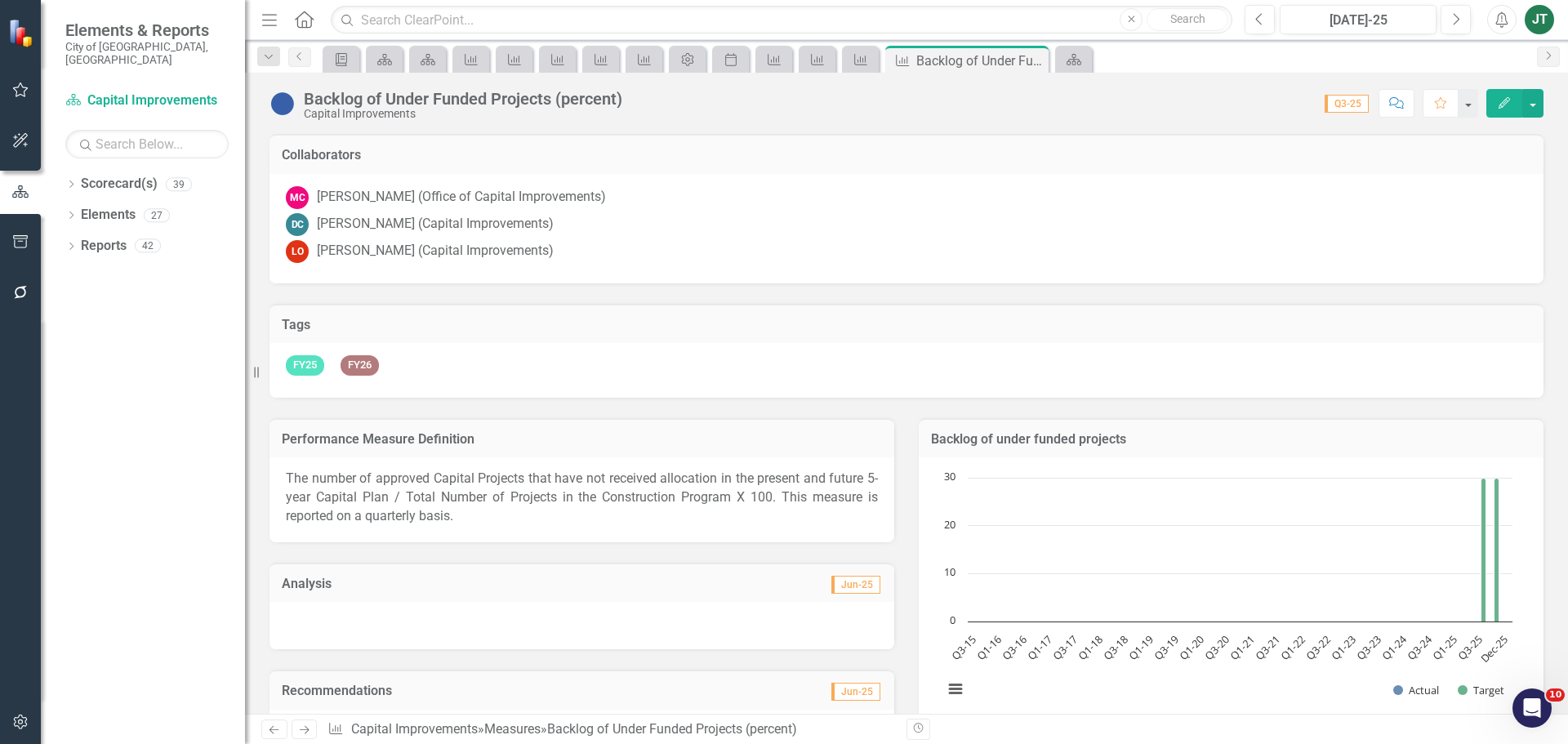
click at [1503, 100] on icon "Edit" at bounding box center [1504, 103] width 14 height 12
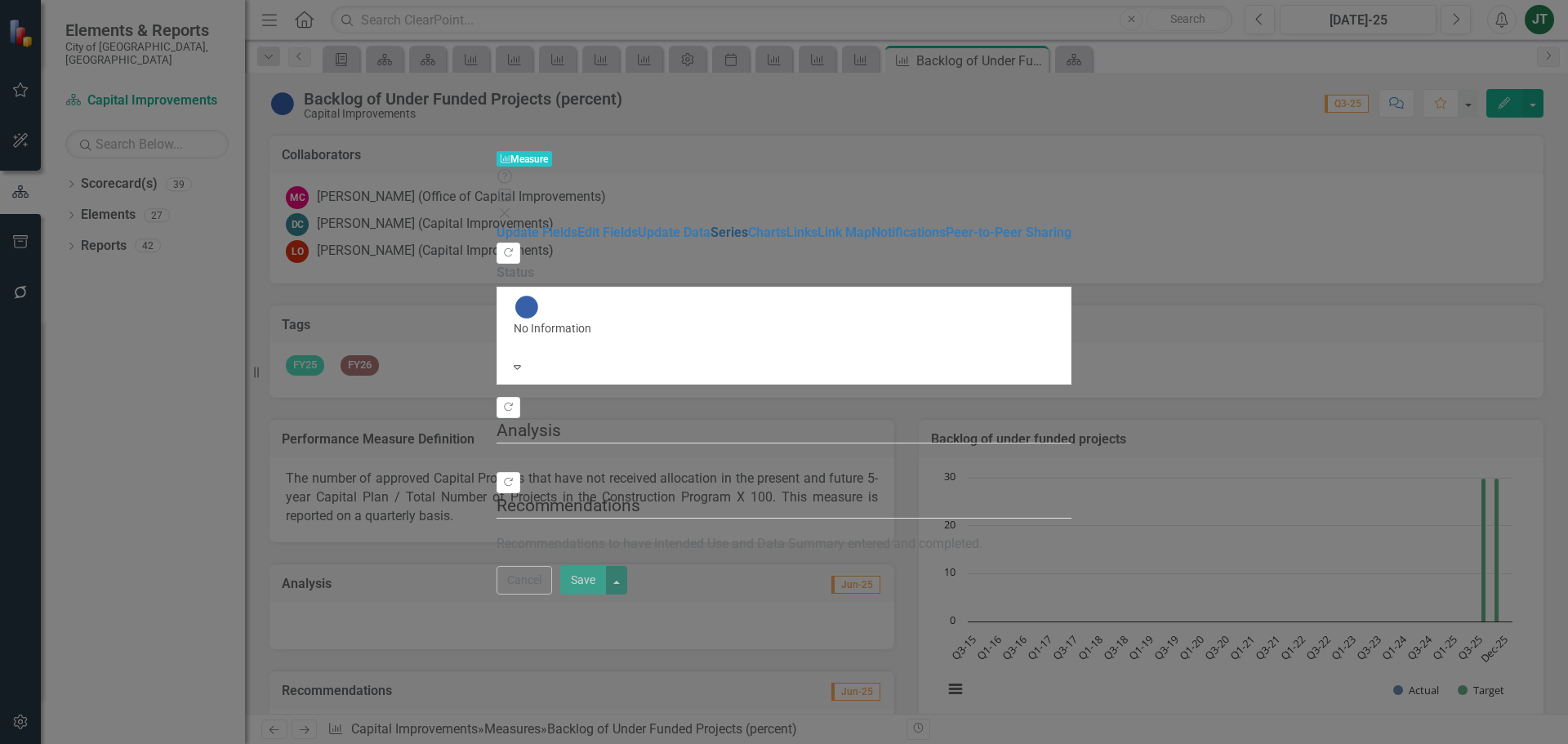
click at [711, 225] on link "Series" at bounding box center [729, 233] width 38 height 15
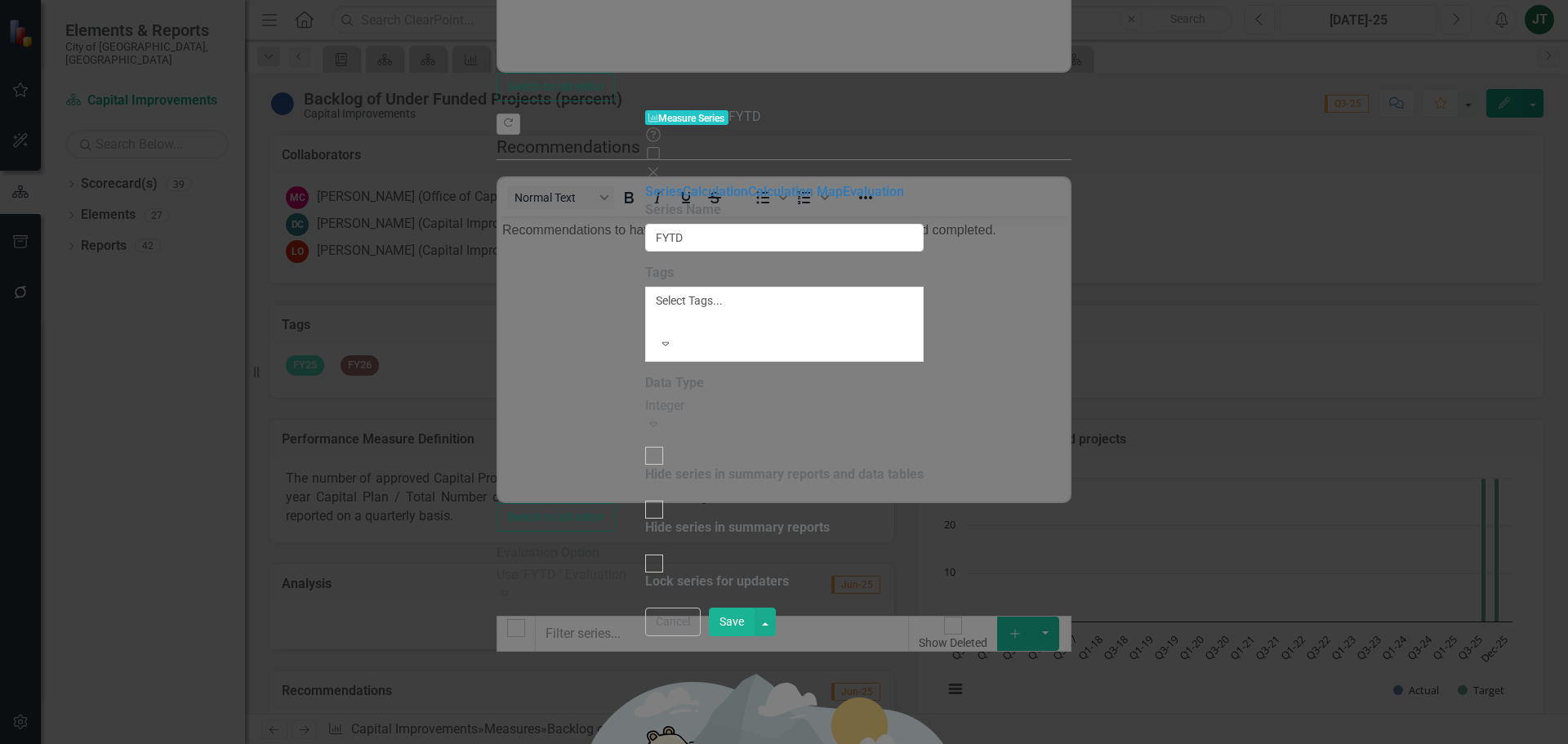
click at [755, 637] on button "Save" at bounding box center [731, 622] width 45 height 29
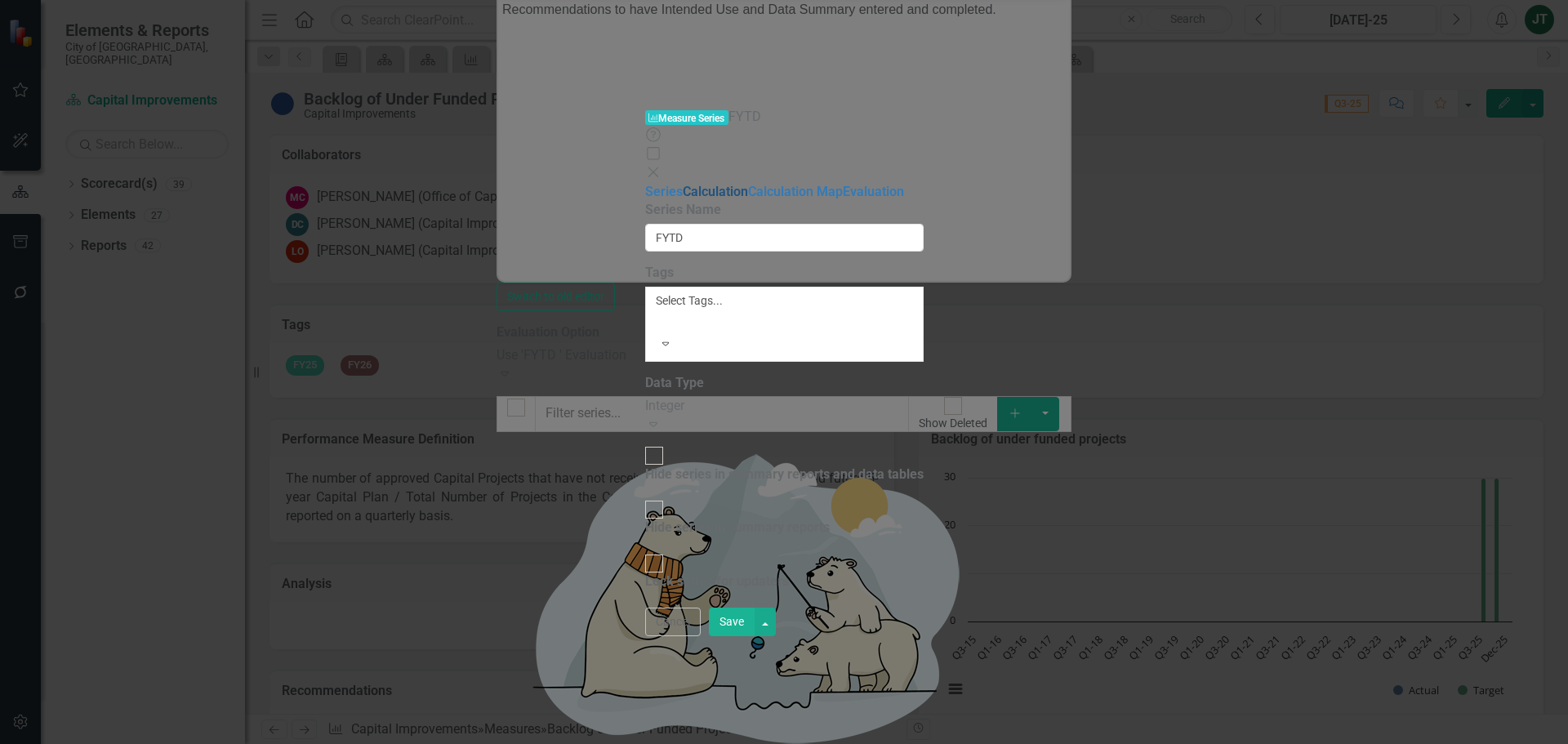
click at [683, 184] on link "Calculation" at bounding box center [716, 191] width 66 height 15
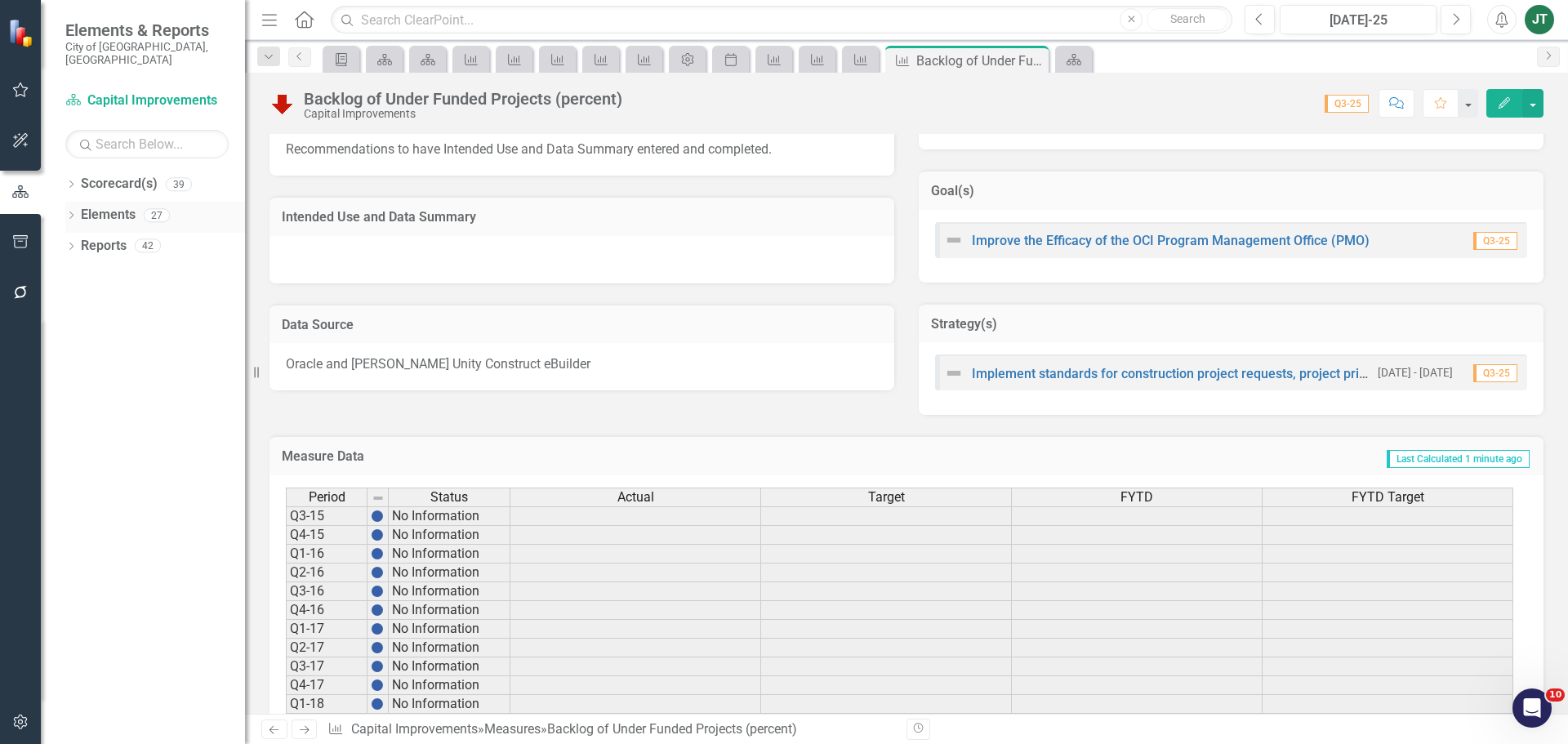
scroll to position [572, 0]
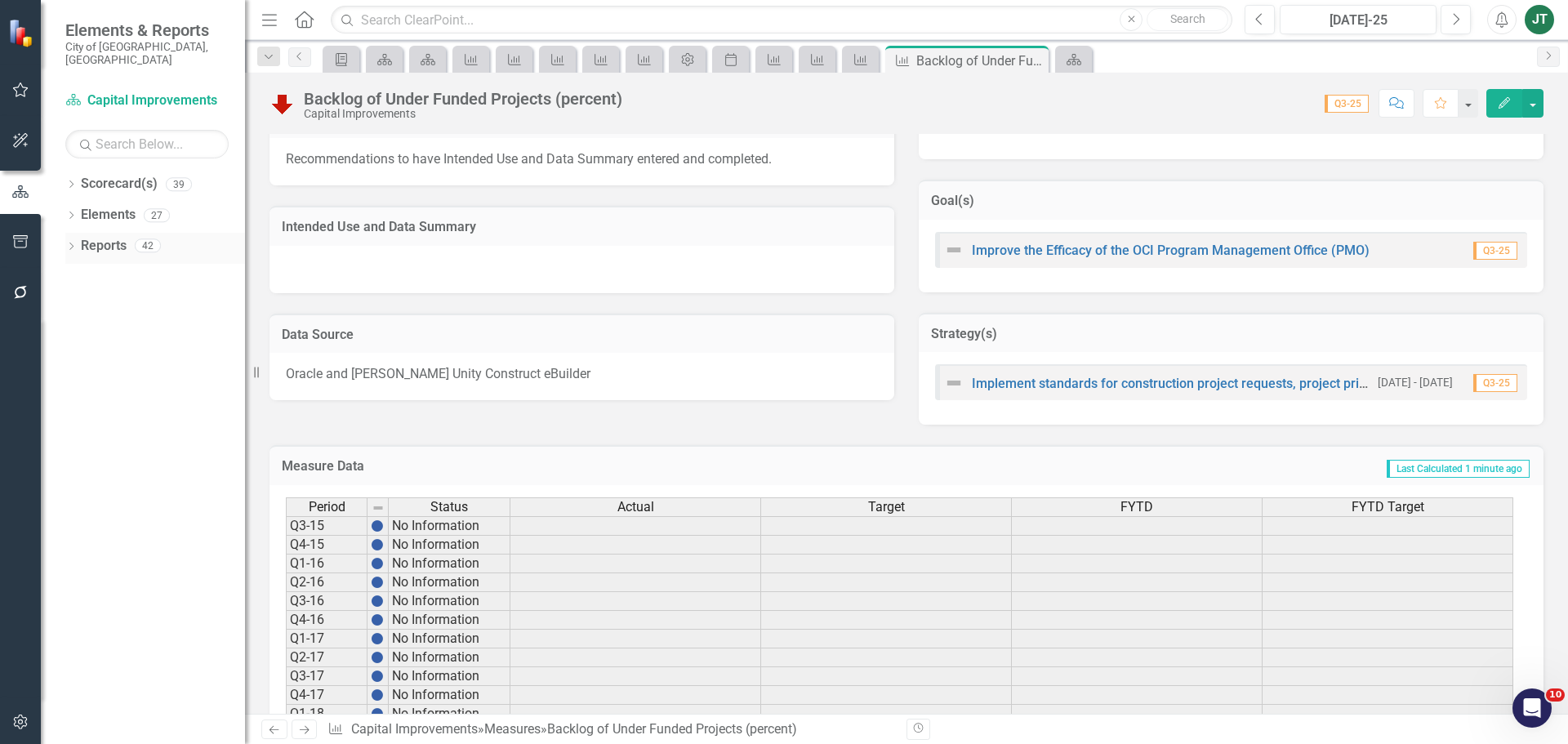
click at [96, 237] on link "Reports" at bounding box center [103, 245] width 45 height 18
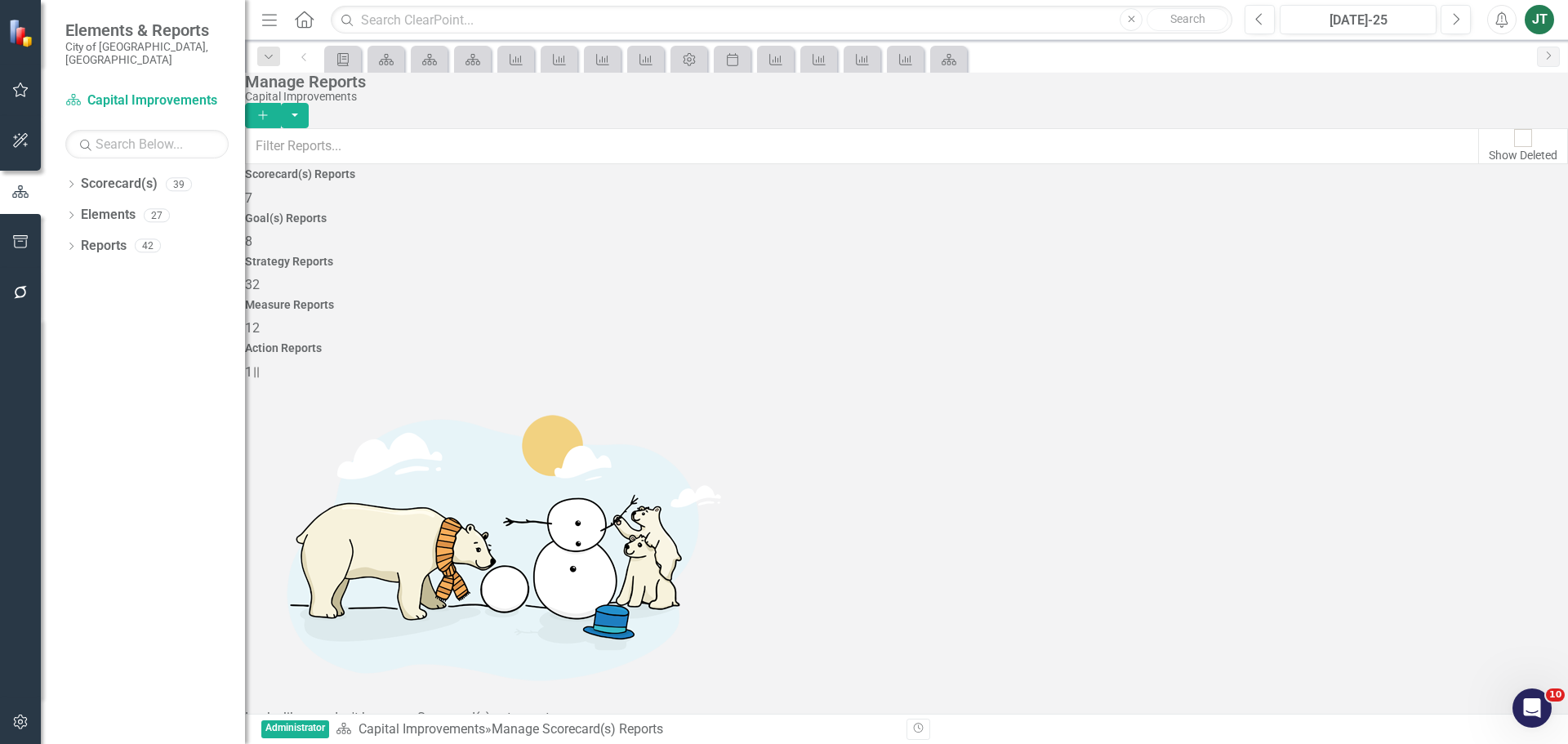
click at [1199, 299] on div "Measure Reports 12" at bounding box center [907, 318] width 1324 height 40
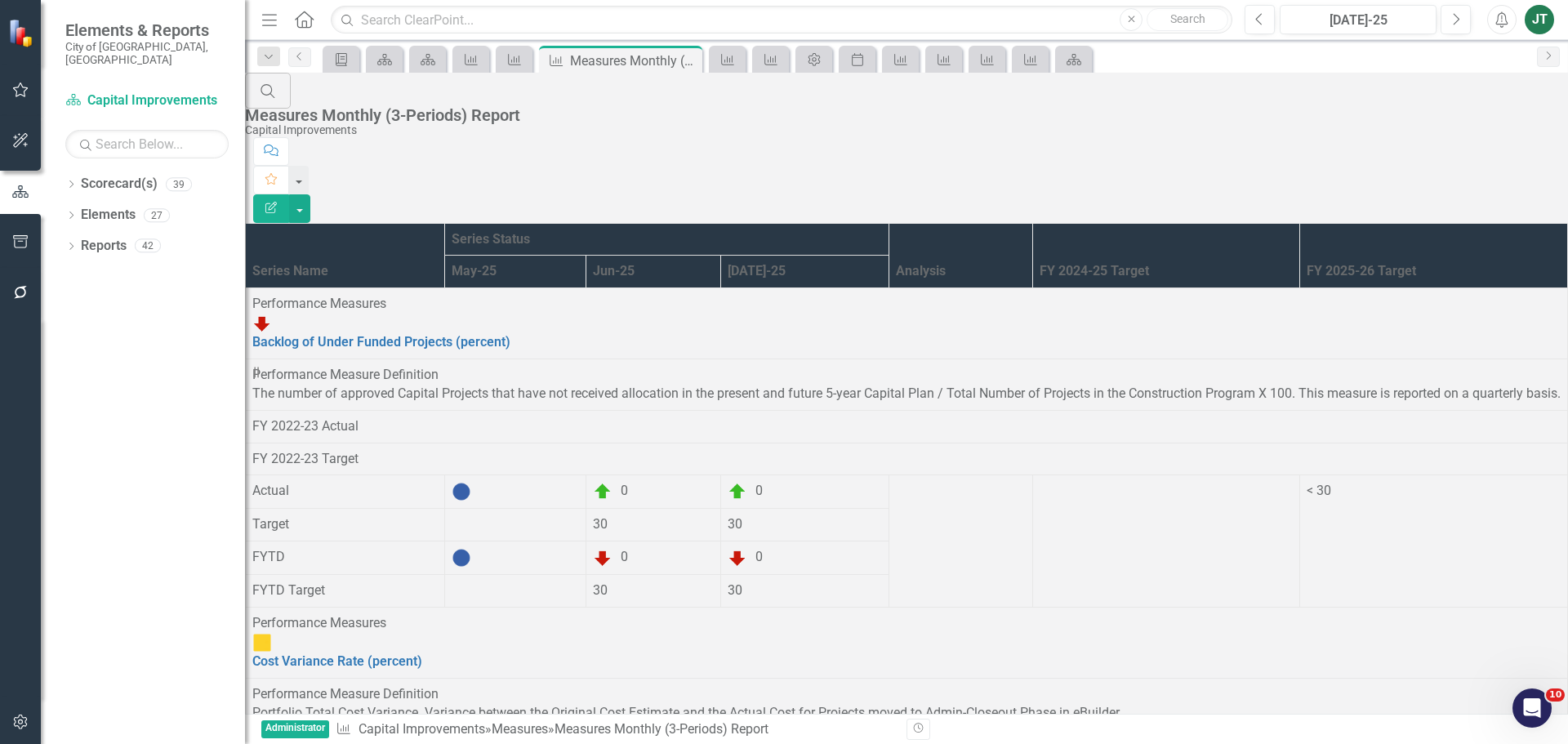
scroll to position [1564, 0]
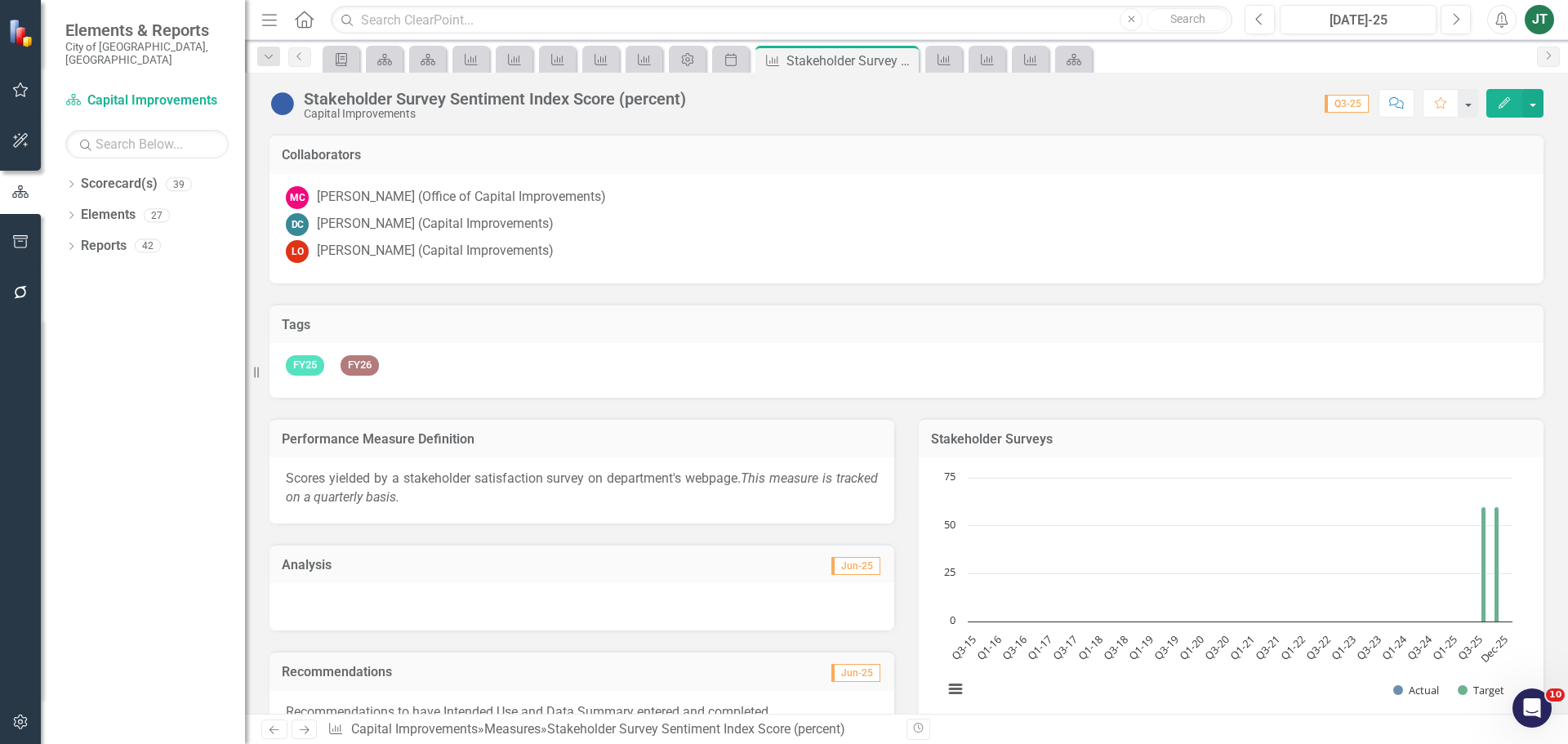
click at [1516, 100] on button "Edit" at bounding box center [1504, 103] width 36 height 29
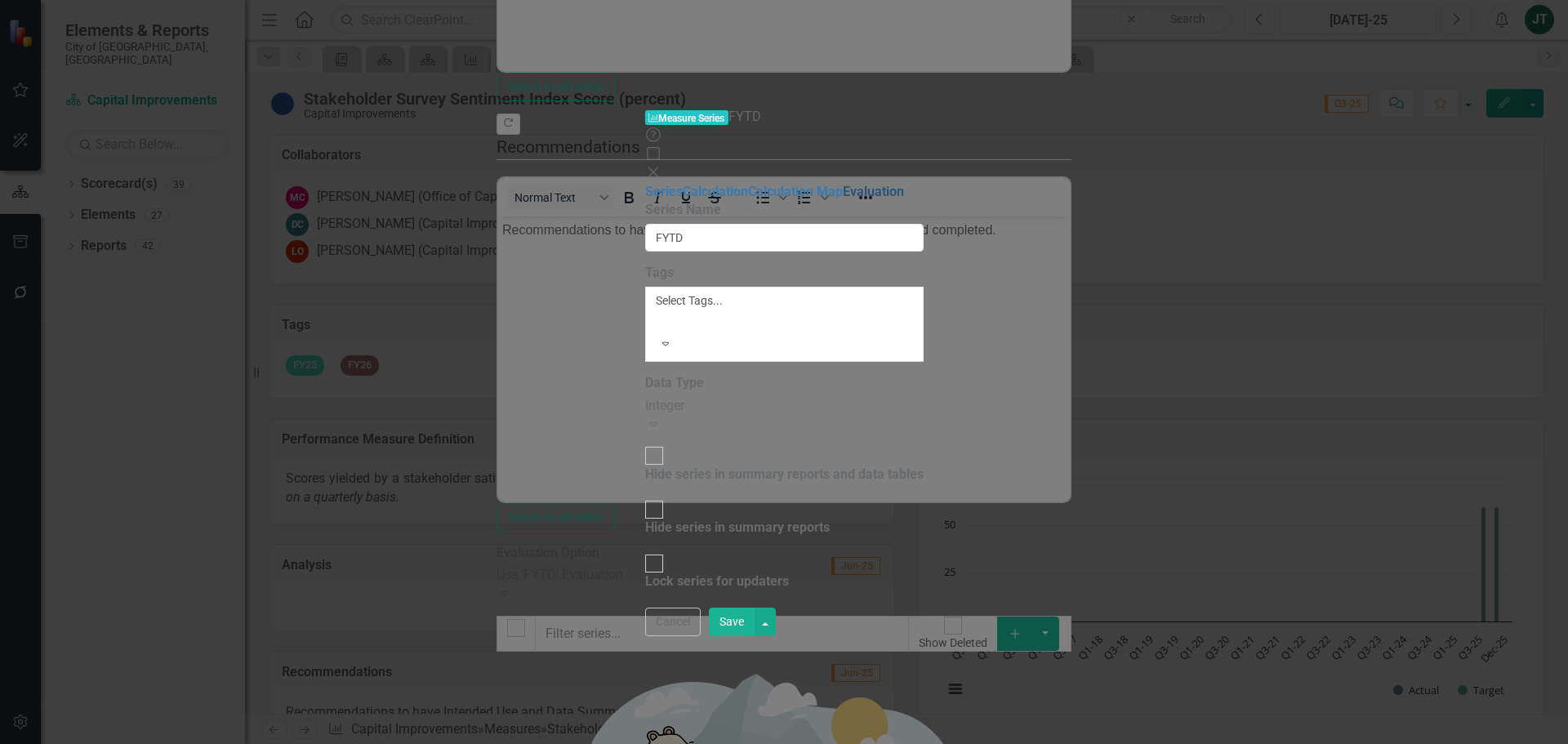
click at [843, 184] on link "Evaluation" at bounding box center [873, 191] width 61 height 15
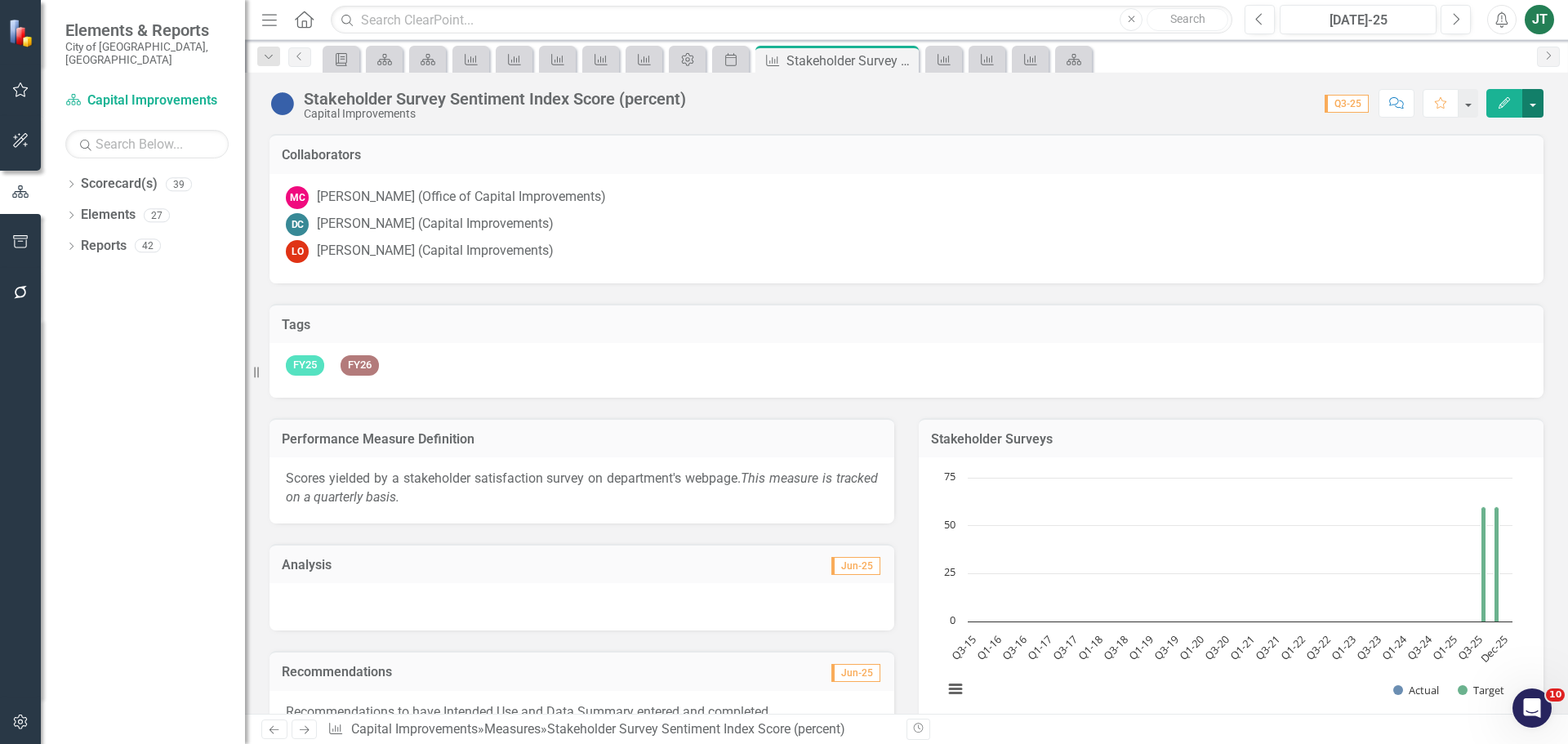
click at [1533, 99] on button "button" at bounding box center [1533, 103] width 21 height 29
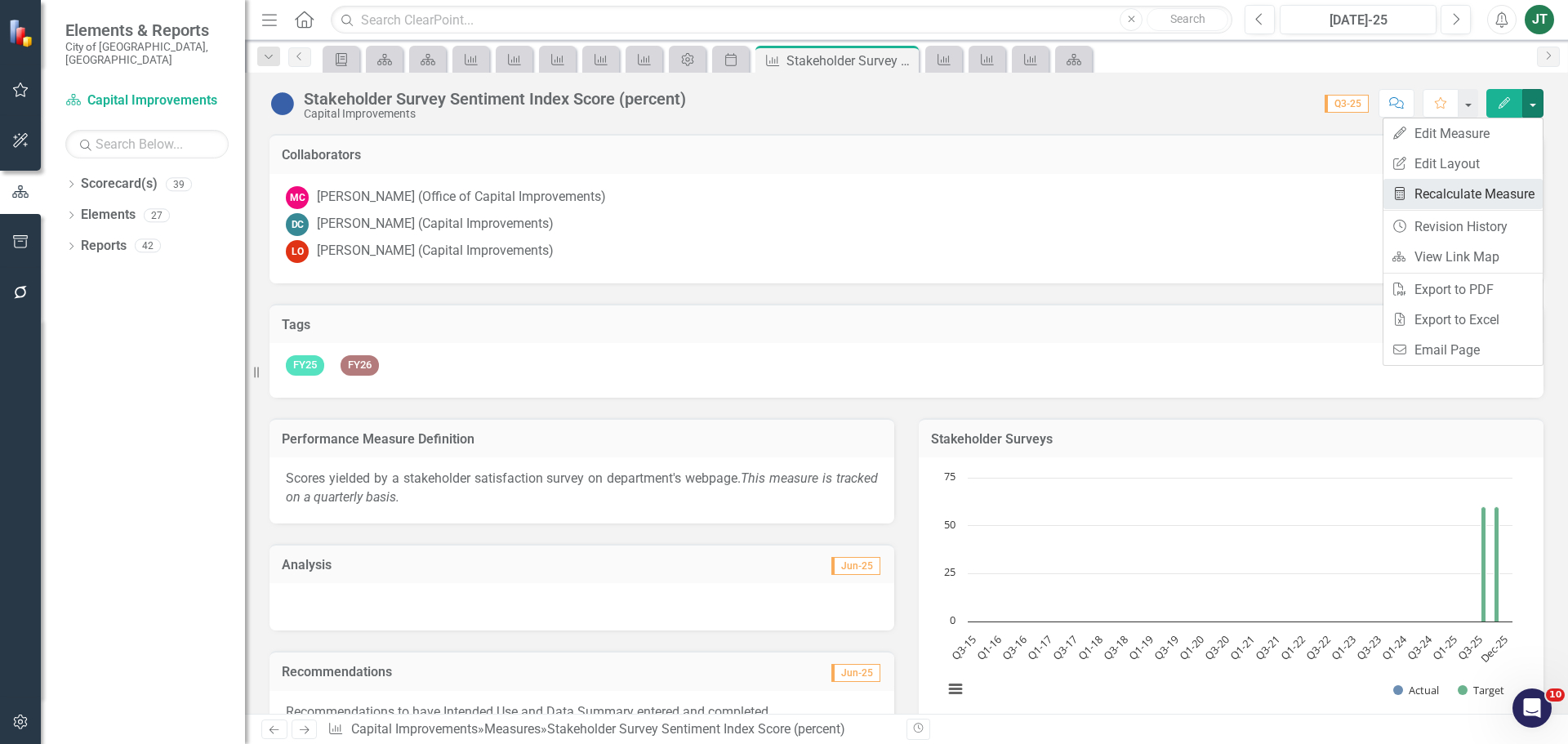
click at [1479, 191] on link "Recalculate Measure Recalculate Measure" at bounding box center [1463, 193] width 159 height 30
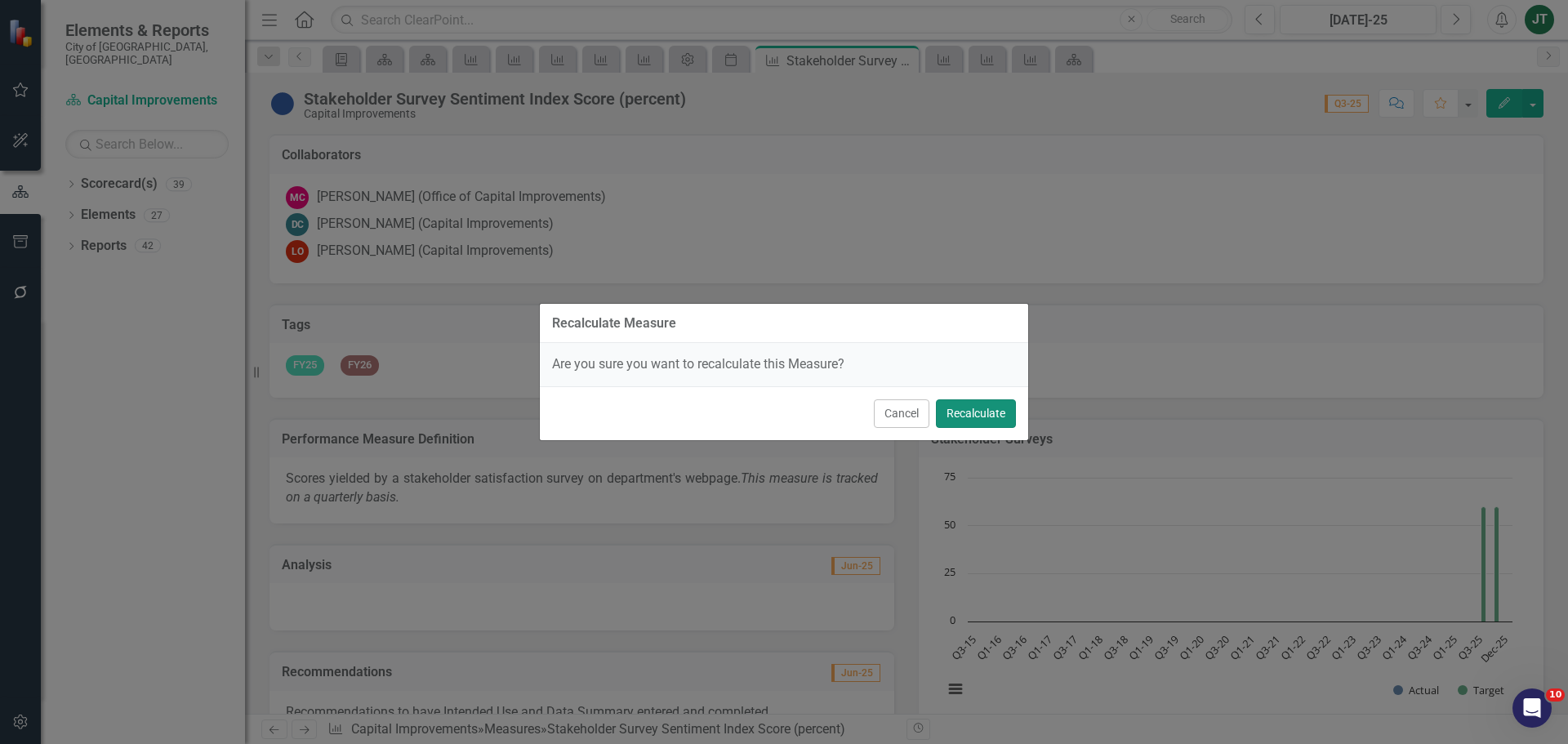
click at [973, 422] on button "Recalculate" at bounding box center [976, 414] width 80 height 29
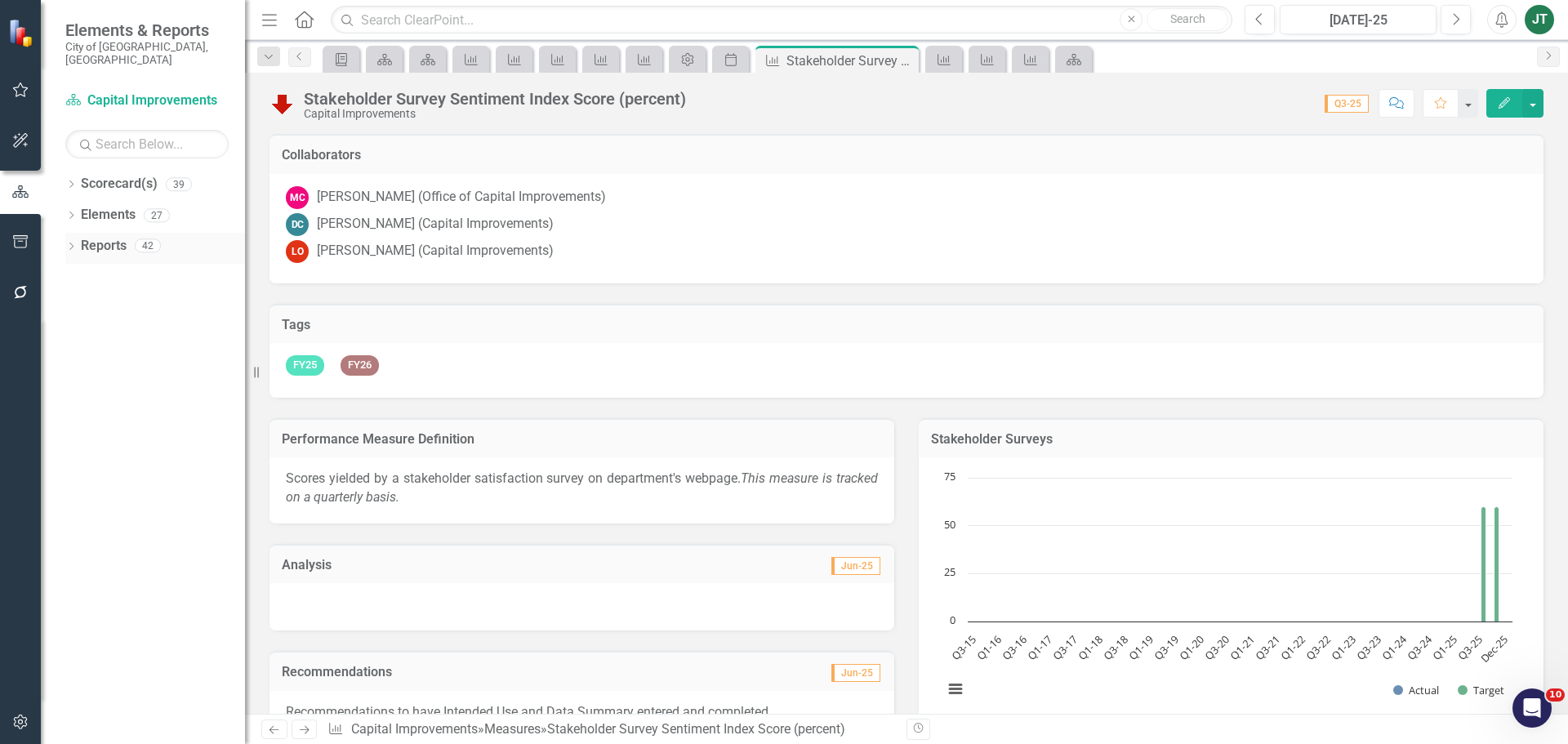
click at [90, 237] on link "Reports" at bounding box center [103, 245] width 45 height 18
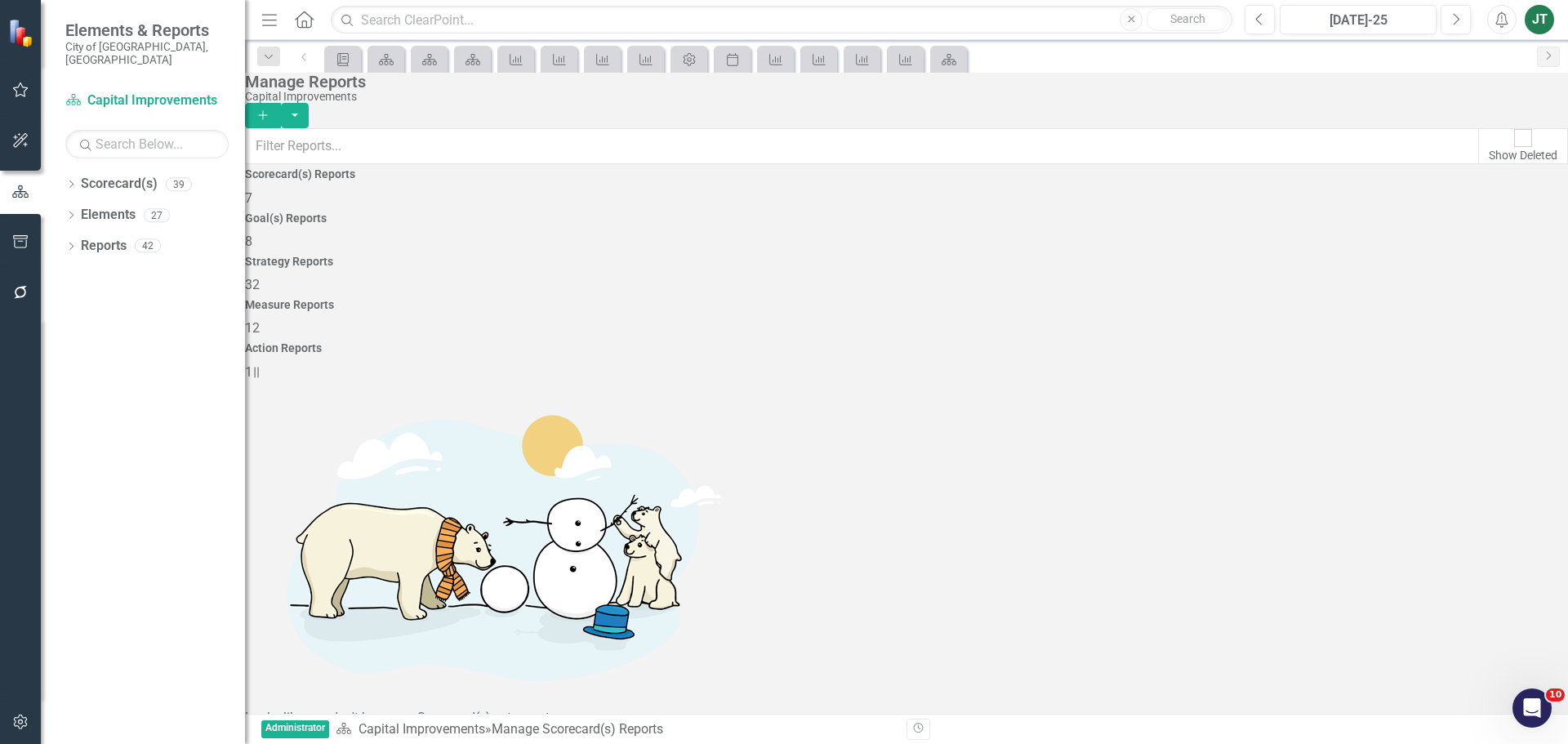
click at [1240, 299] on div "Measure Reports 12" at bounding box center [907, 318] width 1324 height 40
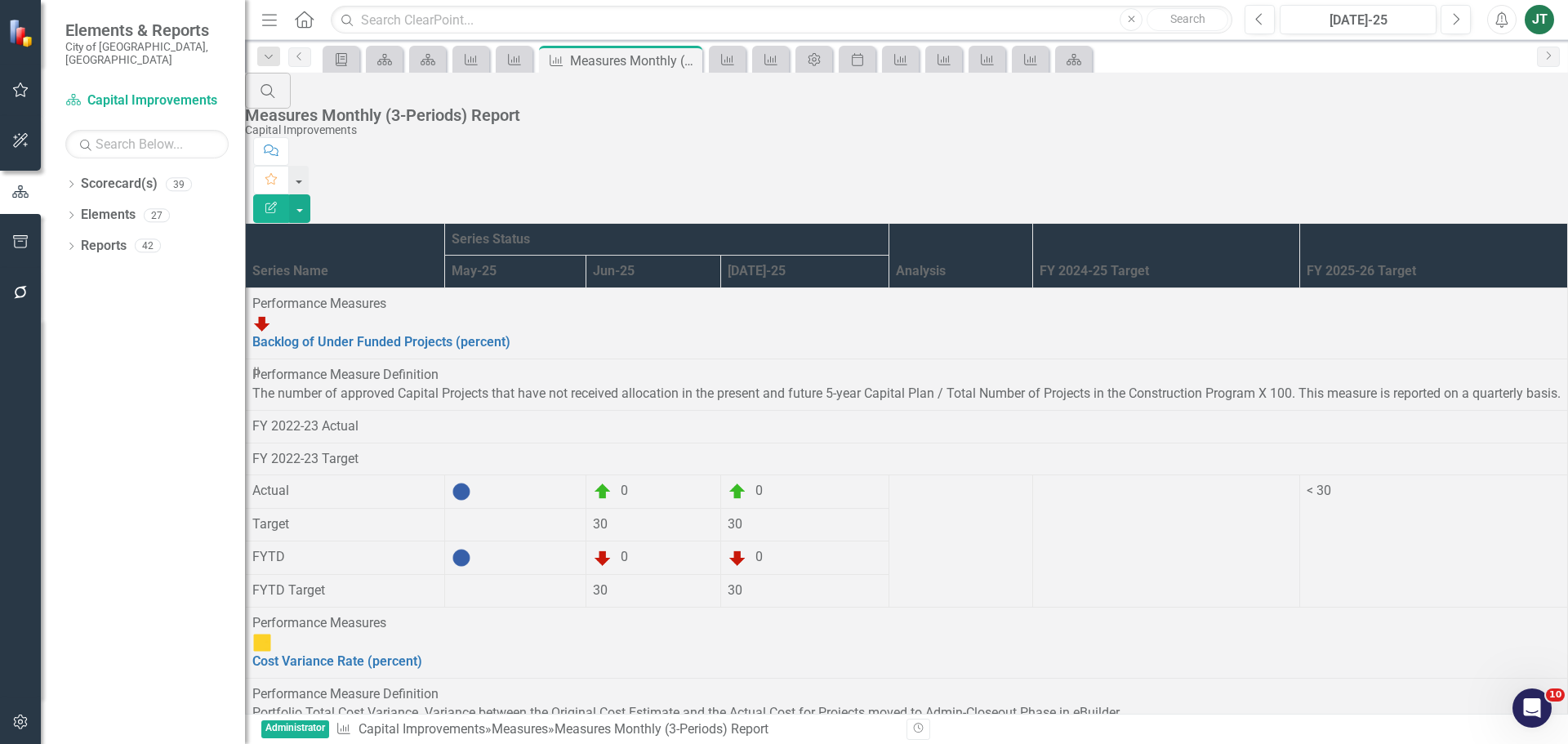
scroll to position [1728, 0]
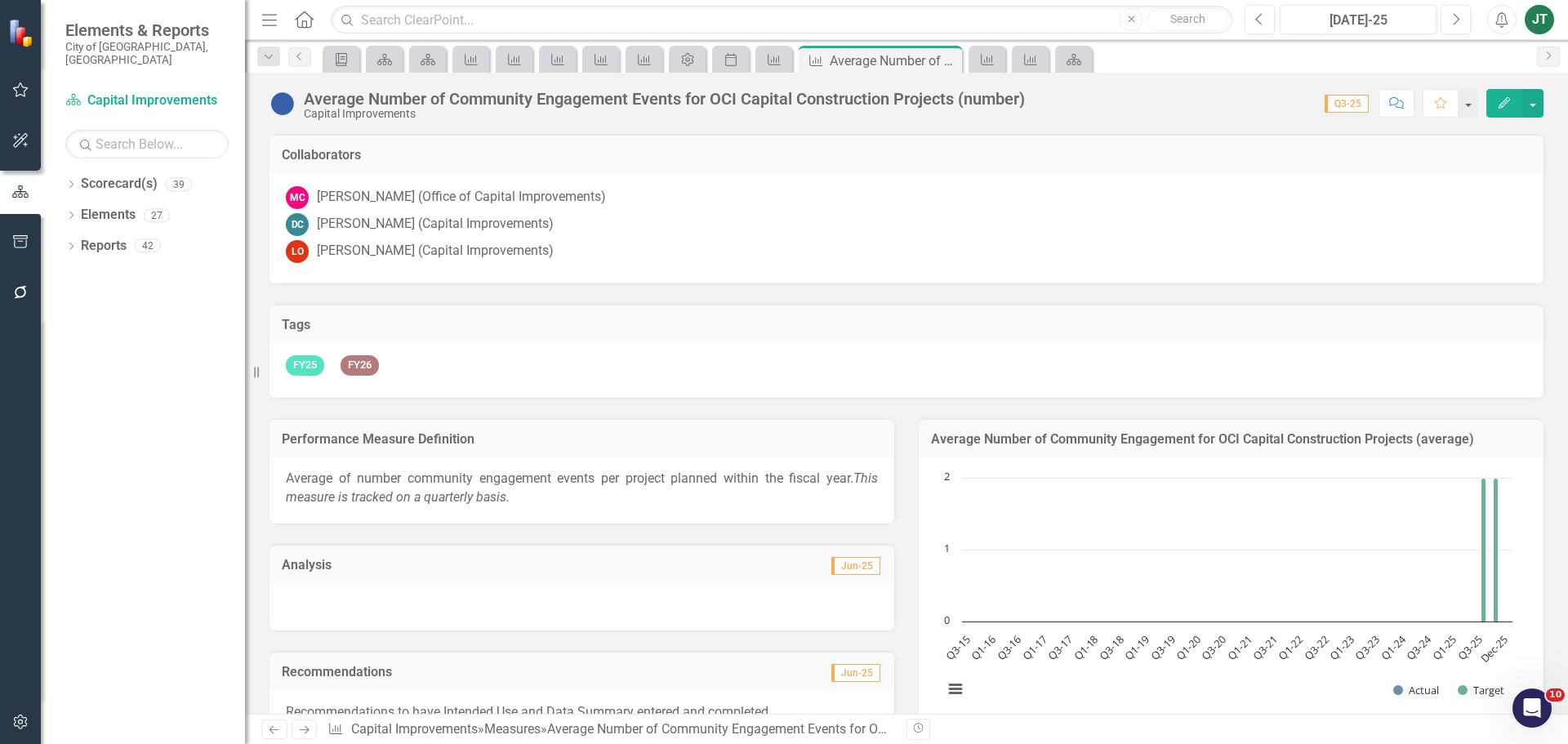
click at [1507, 107] on icon "Edit" at bounding box center [1504, 103] width 14 height 12
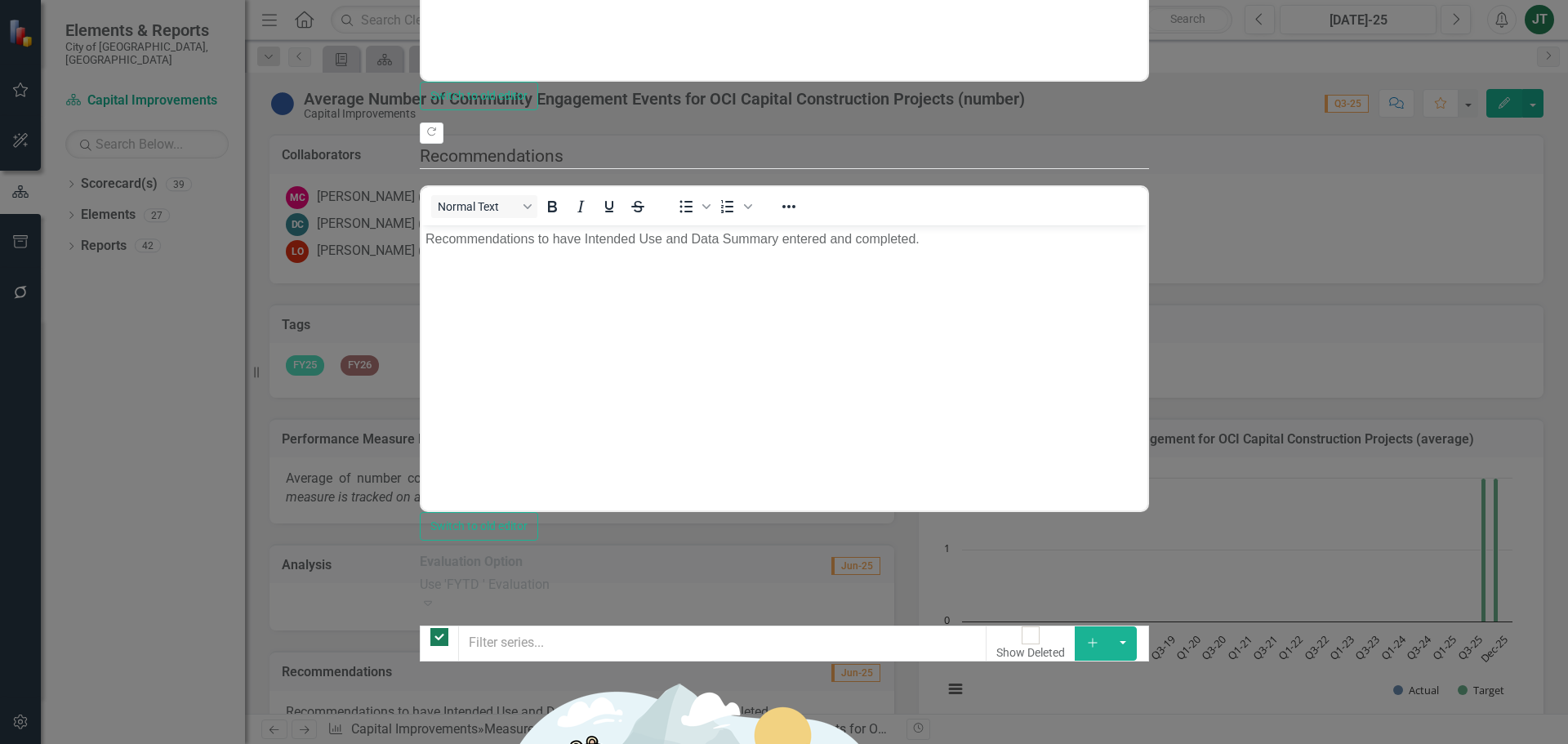
checkbox input "false"
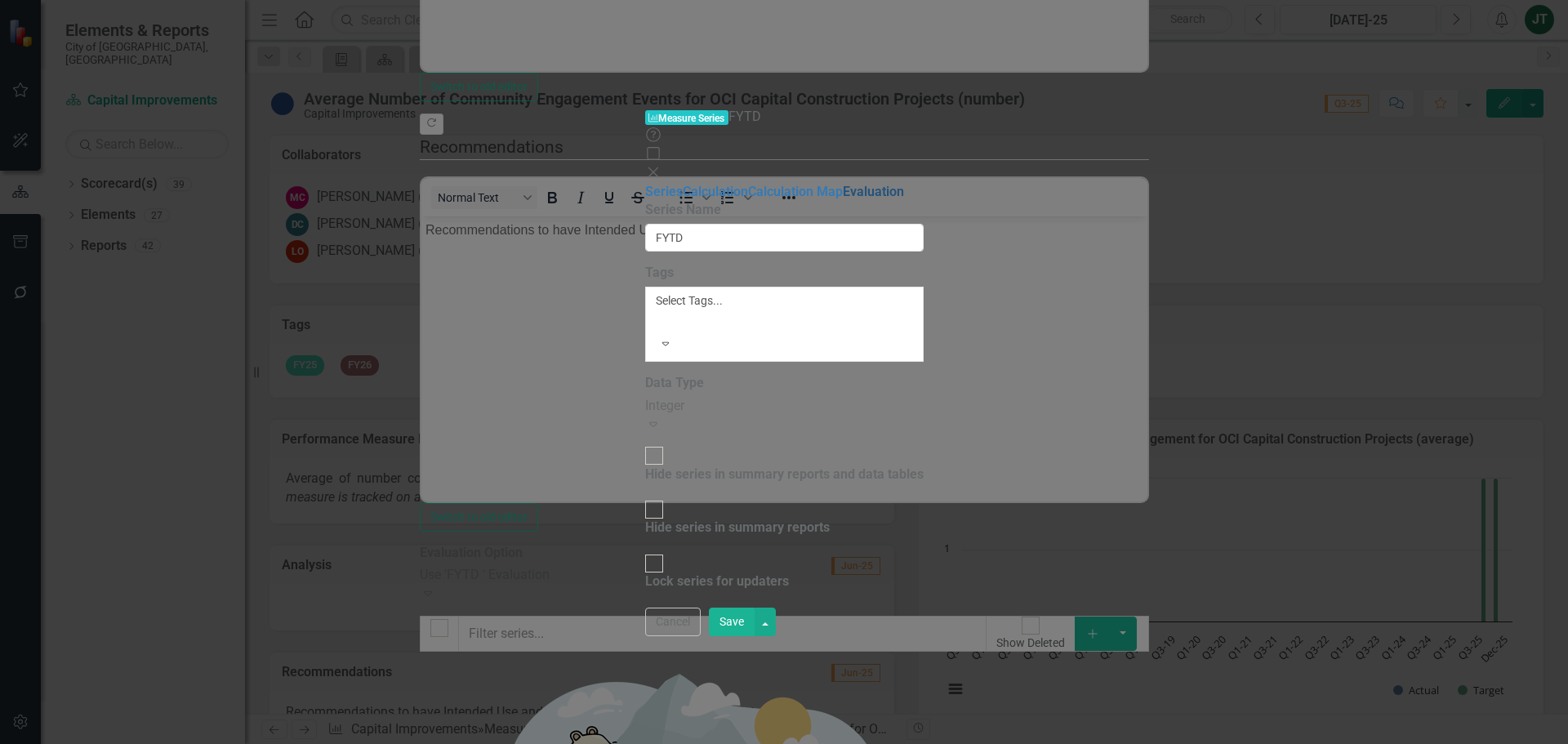
click at [843, 184] on link "Evaluation" at bounding box center [873, 191] width 61 height 15
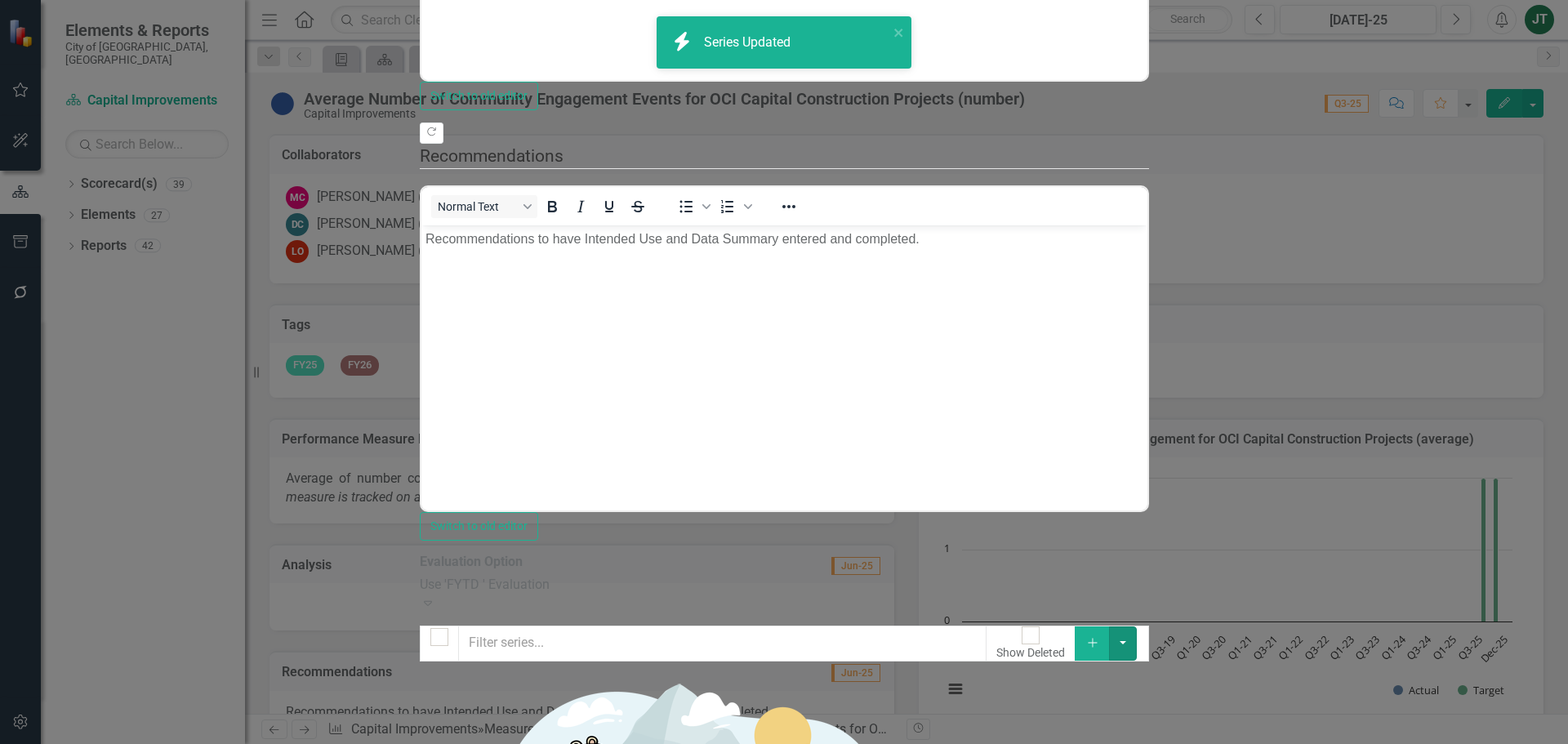
click at [1137, 626] on button "button" at bounding box center [1123, 644] width 28 height 35
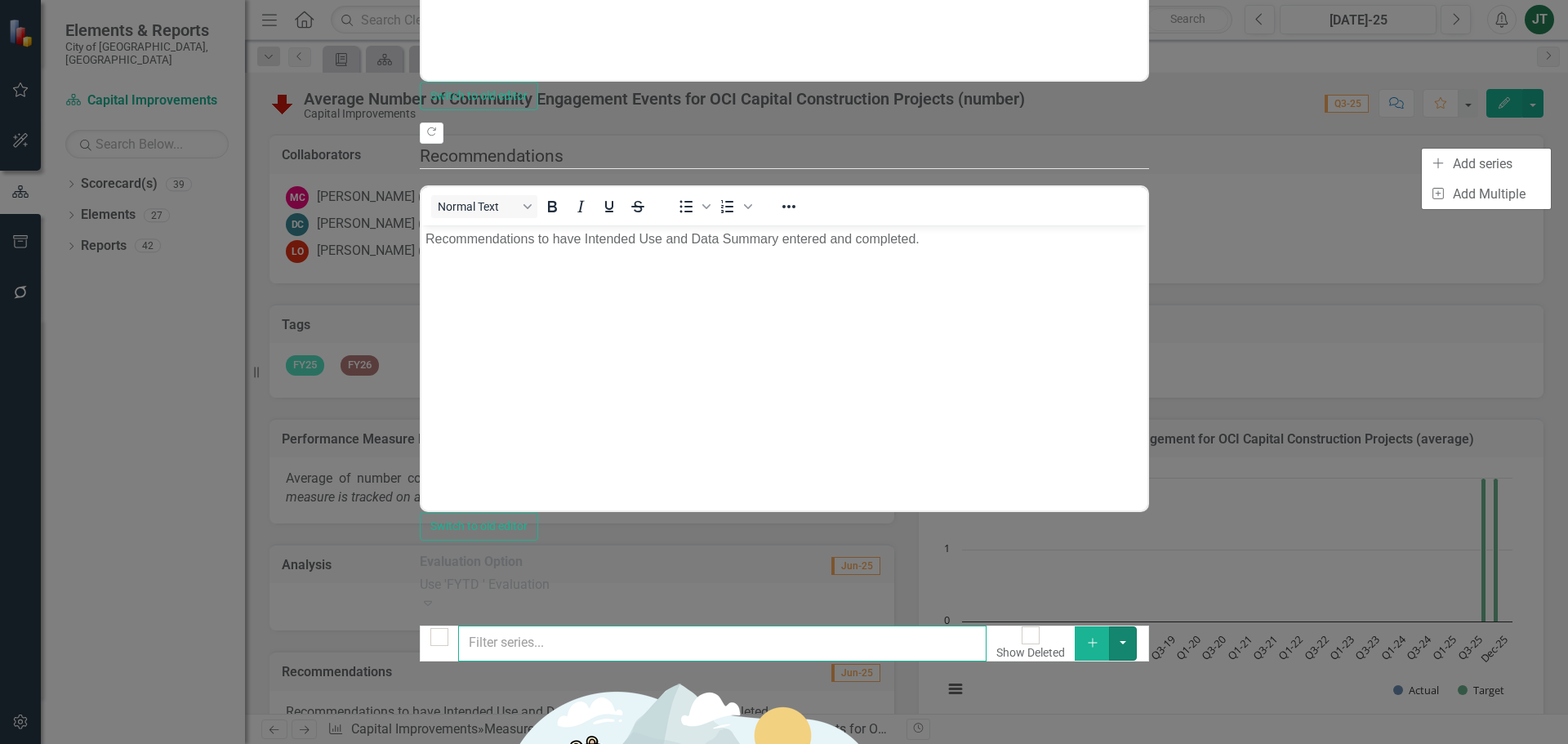
click at [986, 626] on input "text" at bounding box center [722, 644] width 528 height 36
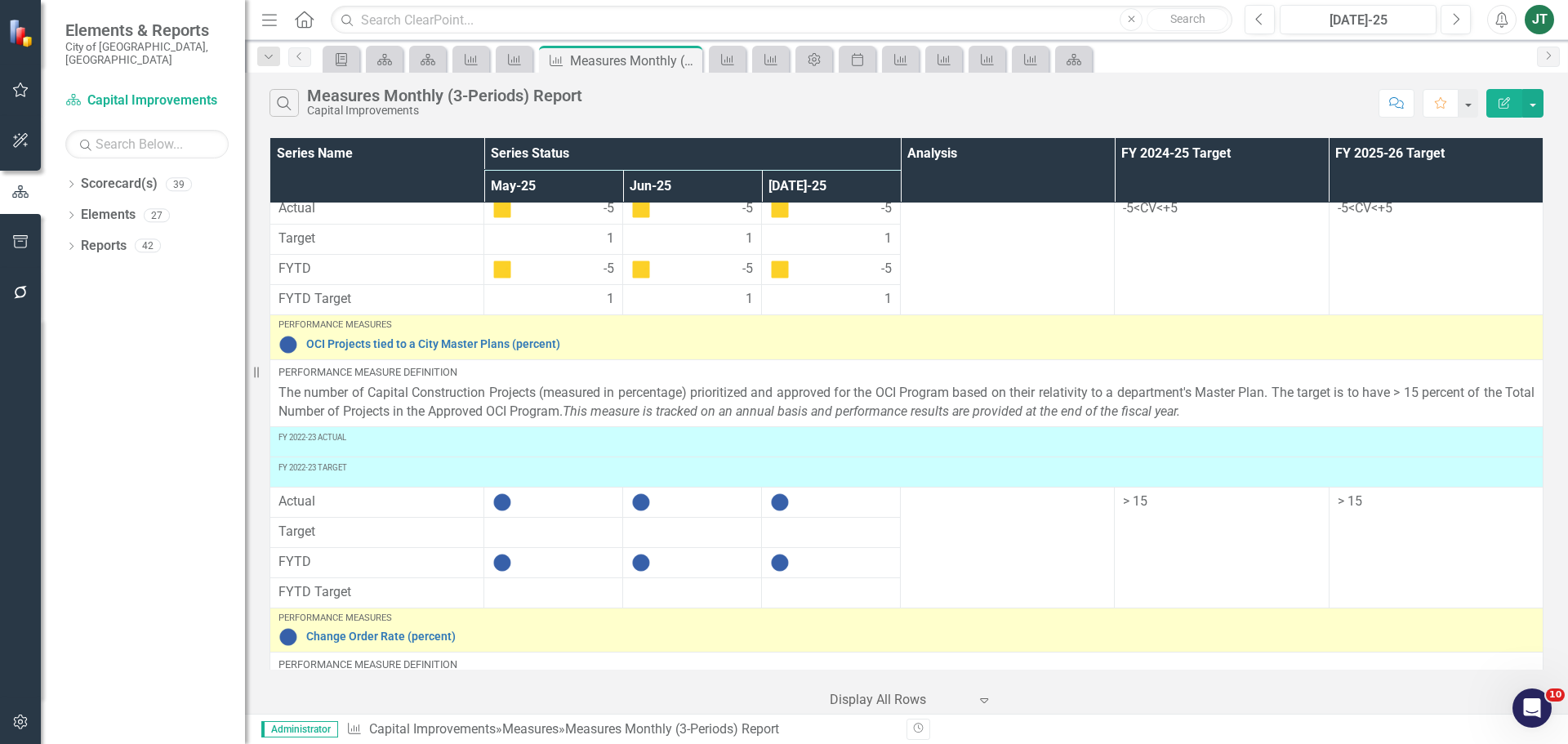
scroll to position [585, 0]
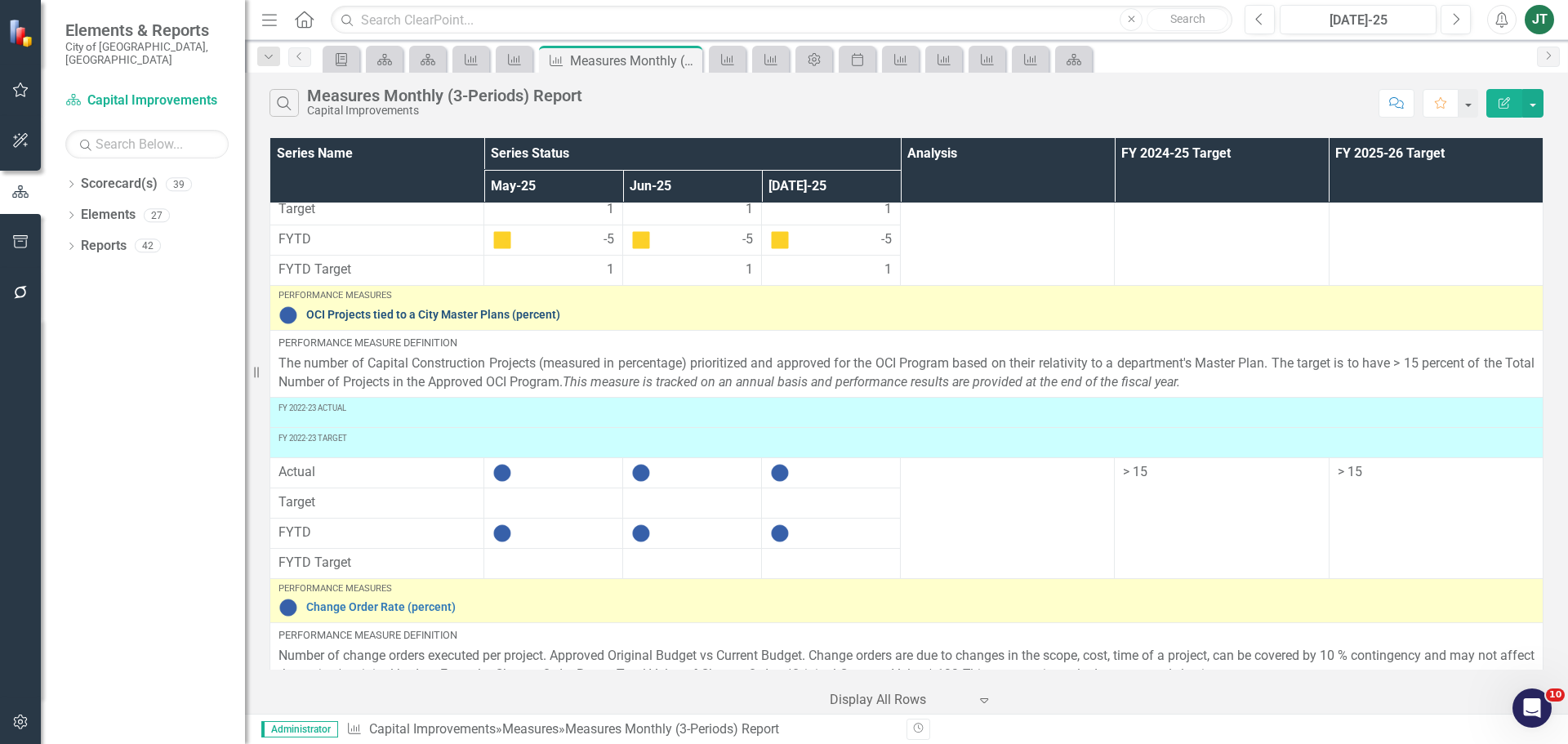
click at [364, 315] on link "OCI Projects tied to a City Master Plans (percent)" at bounding box center [921, 315] width 1229 height 13
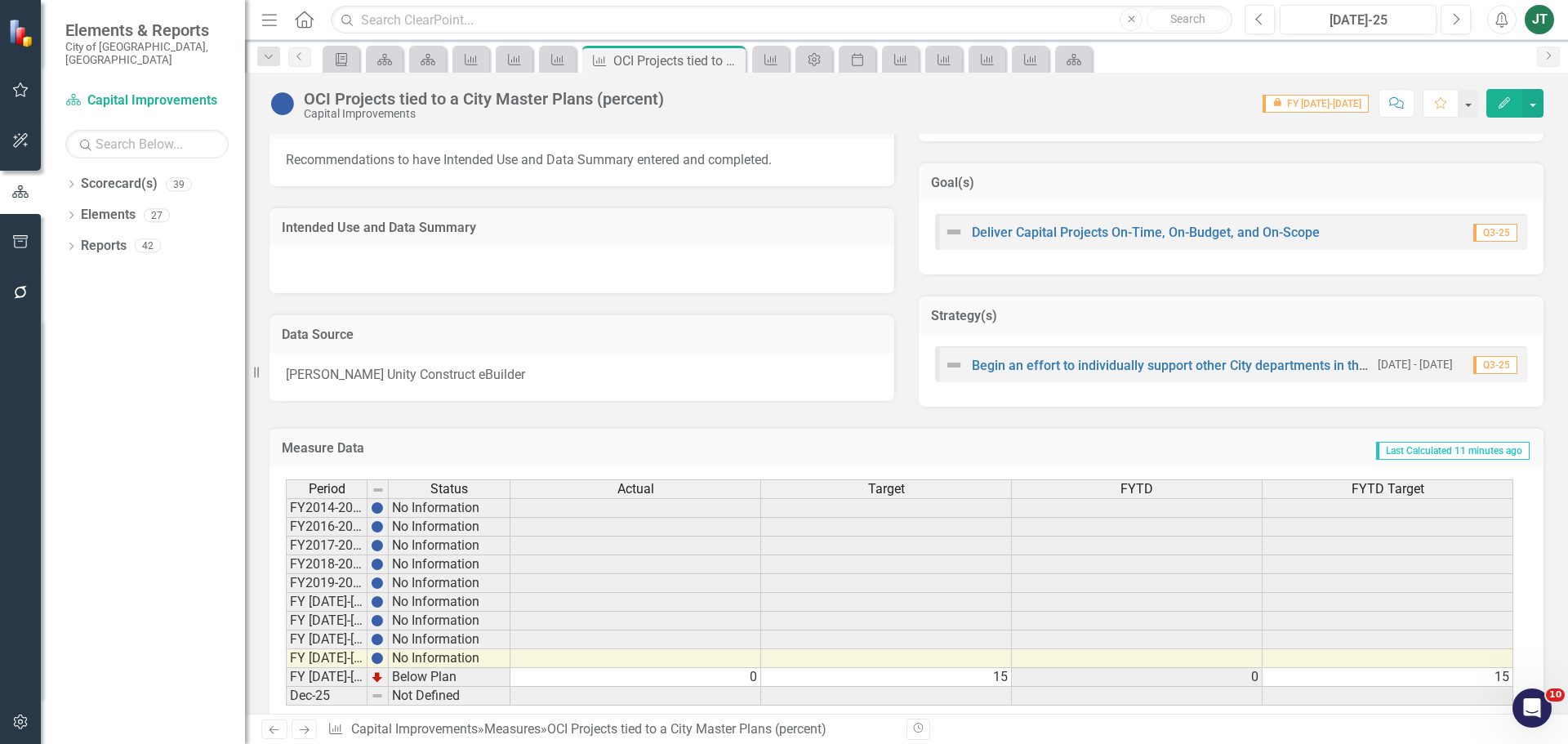
scroll to position [622, 0]
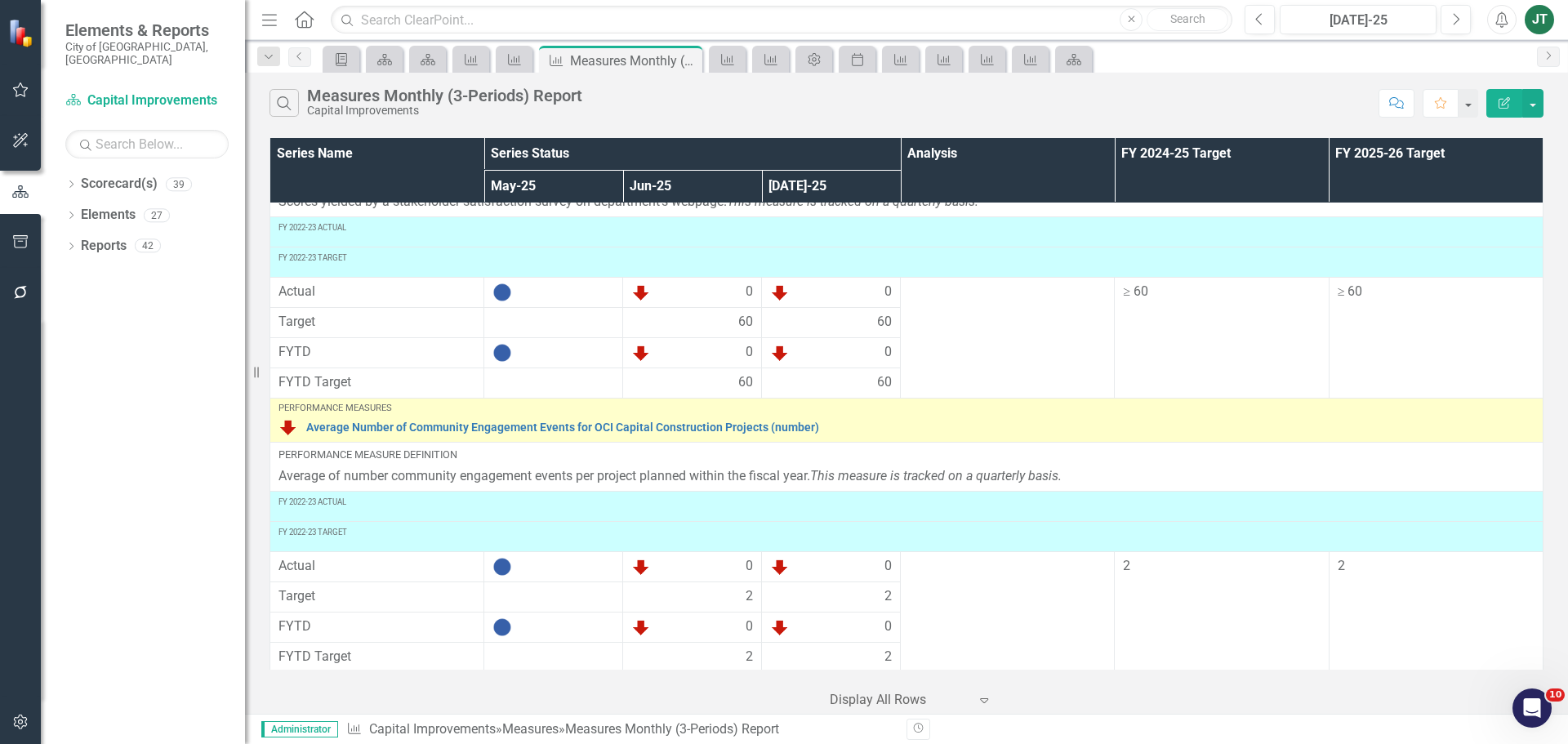
scroll to position [1728, 0]
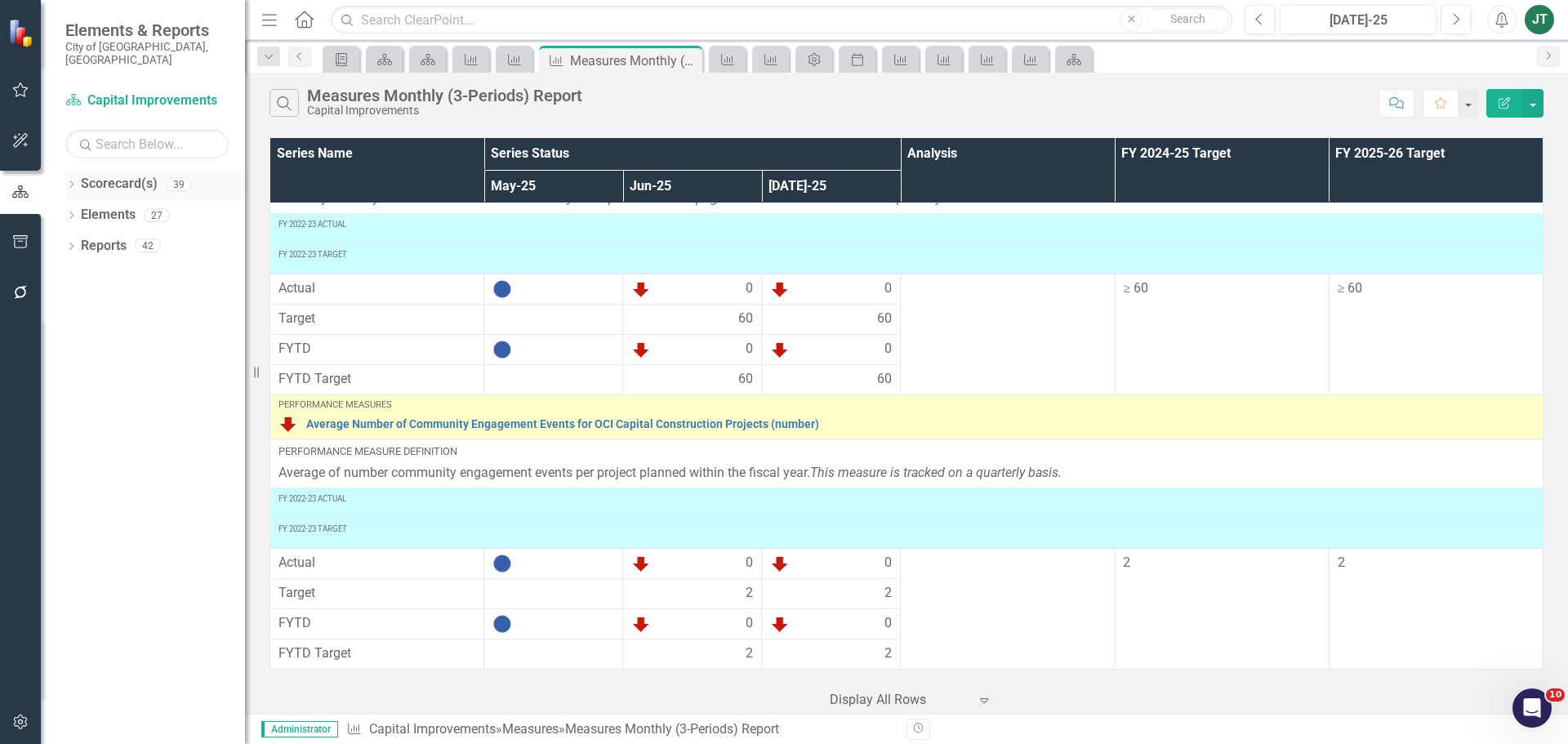
click at [92, 175] on link "Scorecard(s)" at bounding box center [119, 184] width 76 height 18
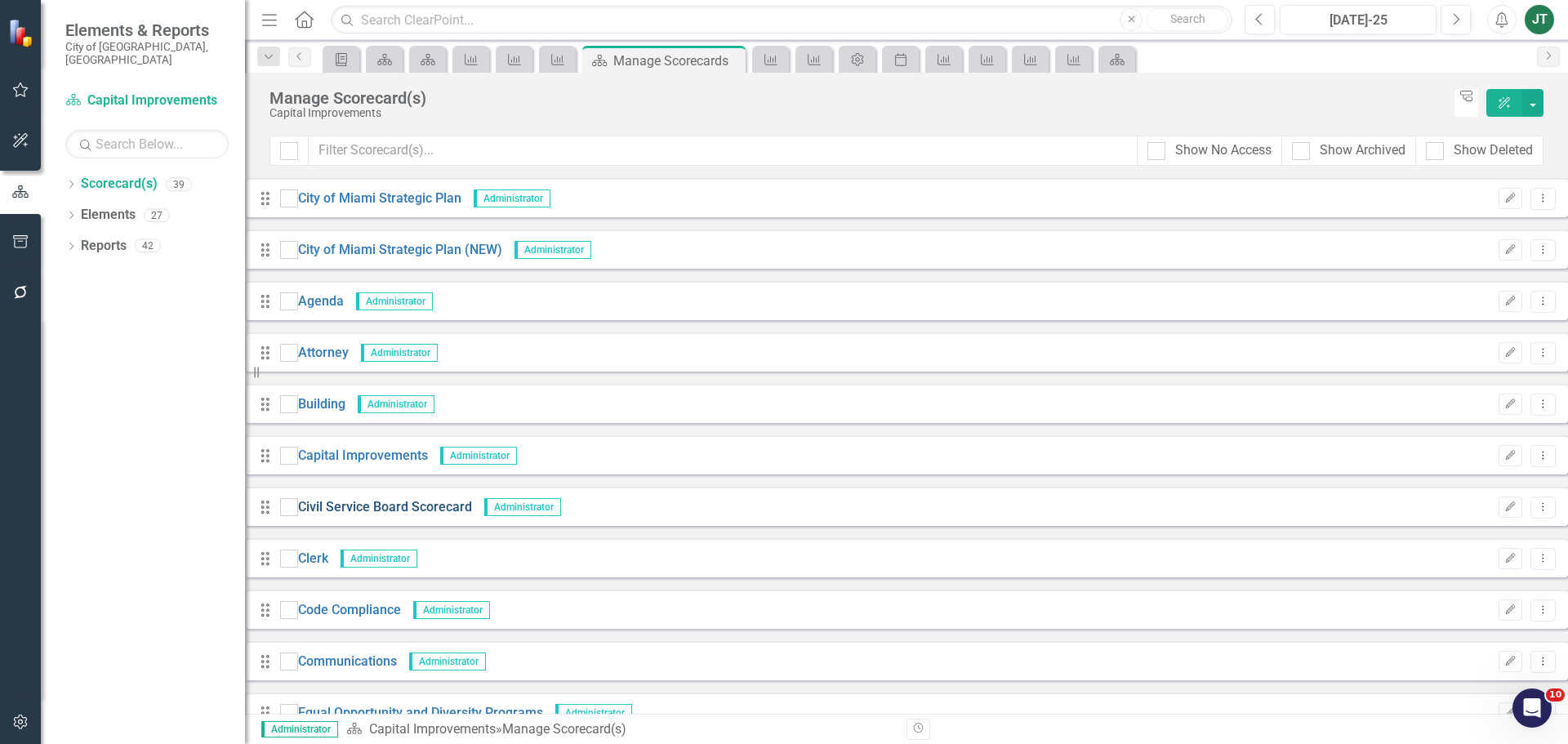
click at [381, 503] on link "Civil Service Board Scorecard" at bounding box center [385, 507] width 174 height 18
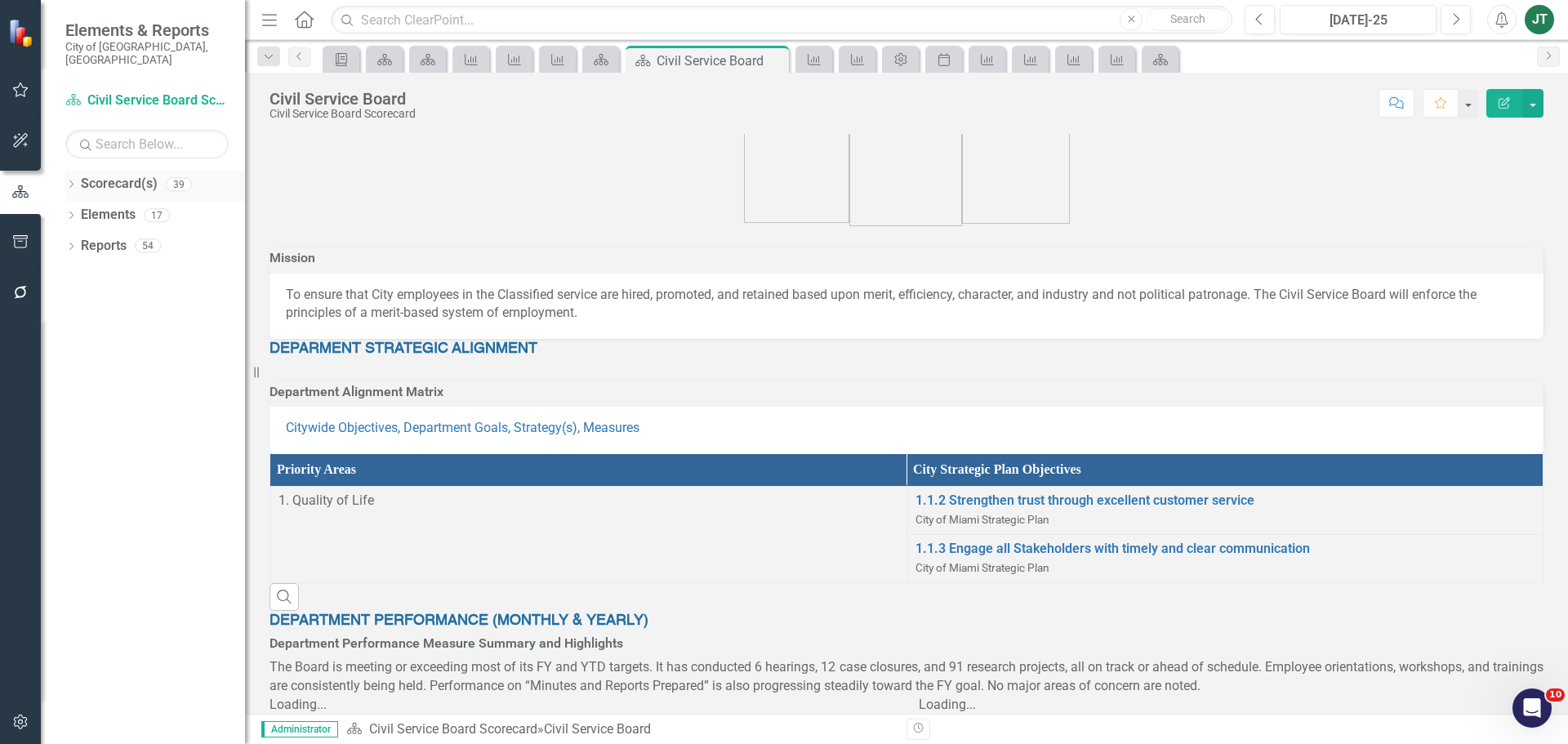
click at [71, 182] on icon "Dropdown" at bounding box center [71, 186] width 12 height 9
click at [61, 241] on icon "Dropdown" at bounding box center [55, 245] width 13 height 10
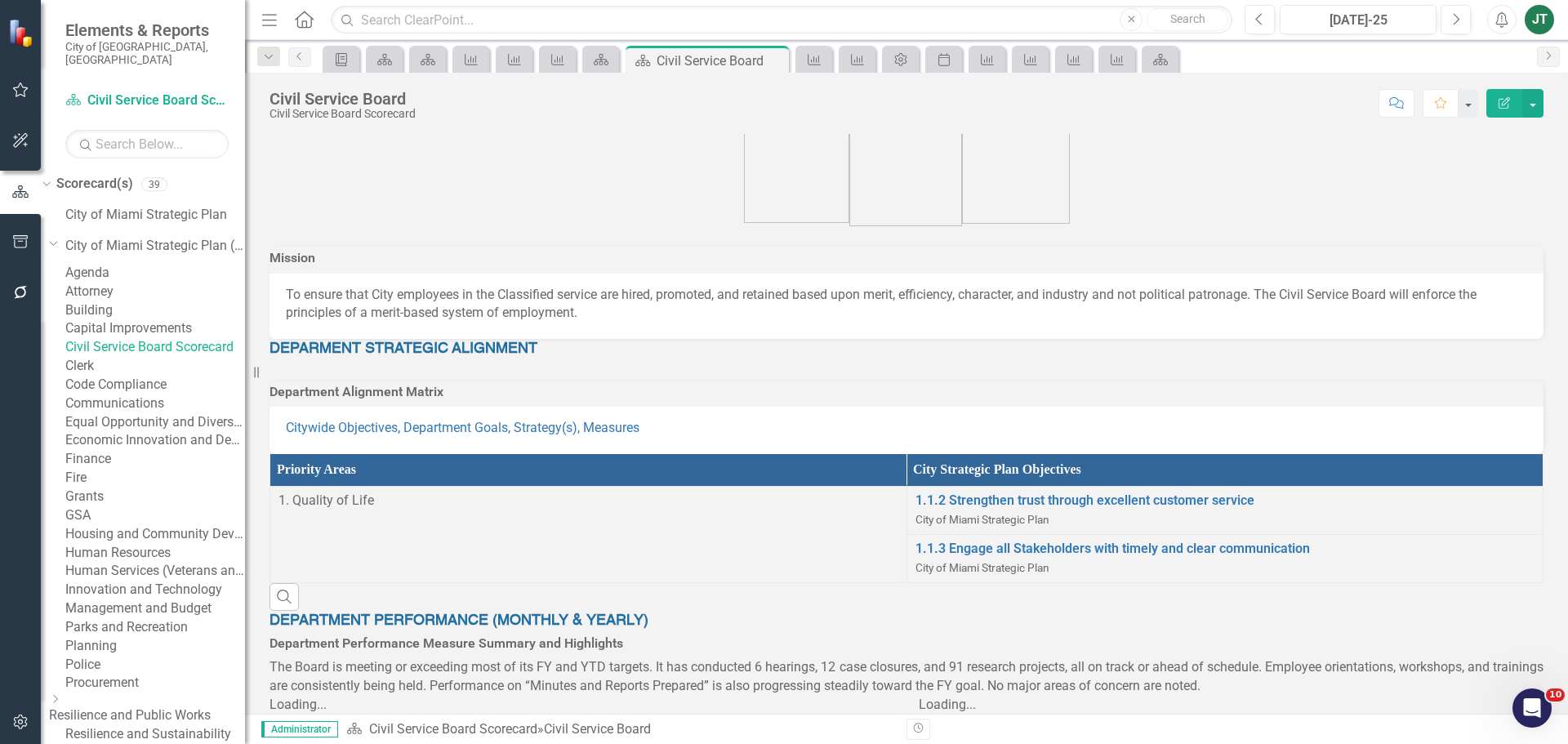
click at [151, 450] on link "Economic Innovation and Development" at bounding box center [156, 440] width 180 height 18
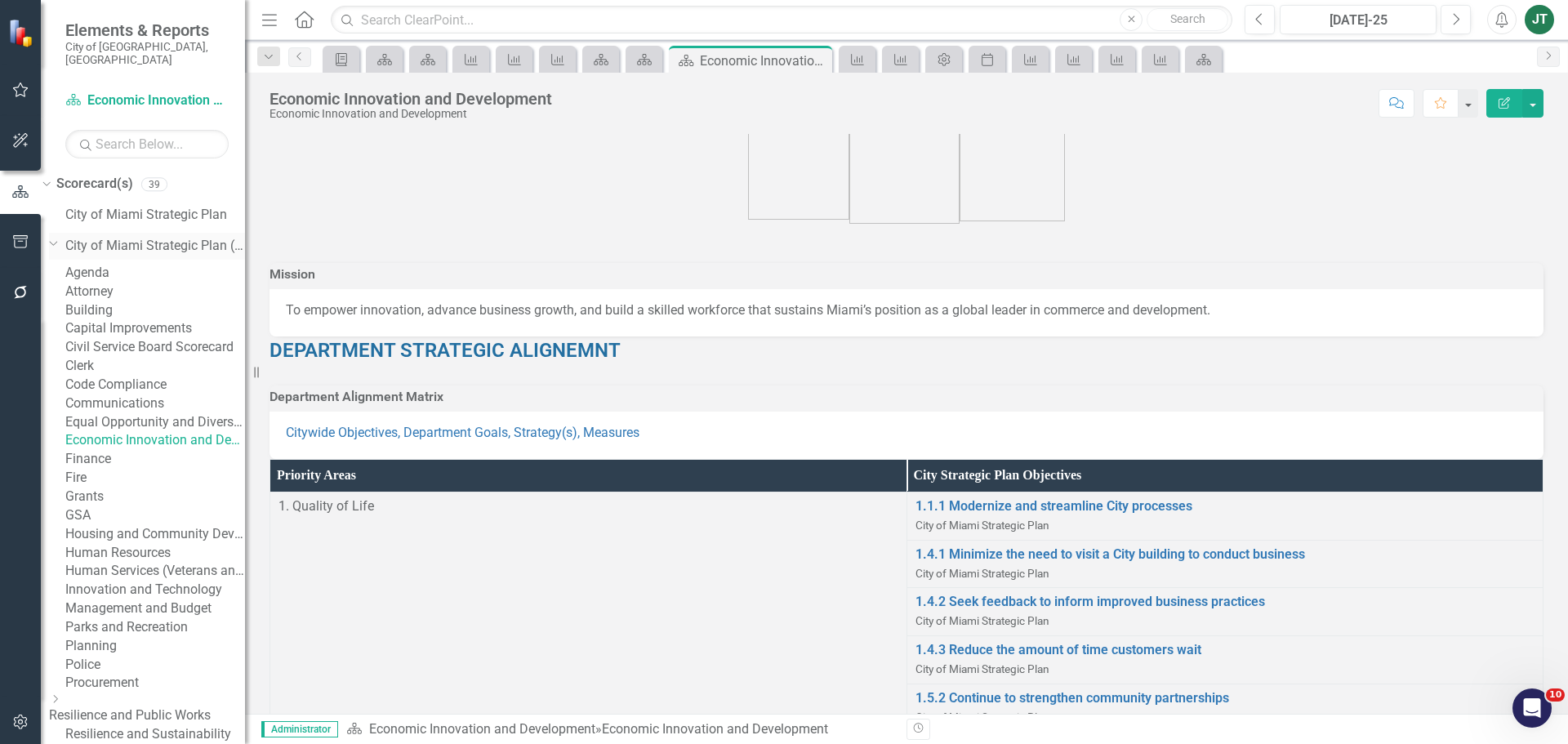
click at [59, 237] on icon "Dropdown" at bounding box center [54, 243] width 10 height 13
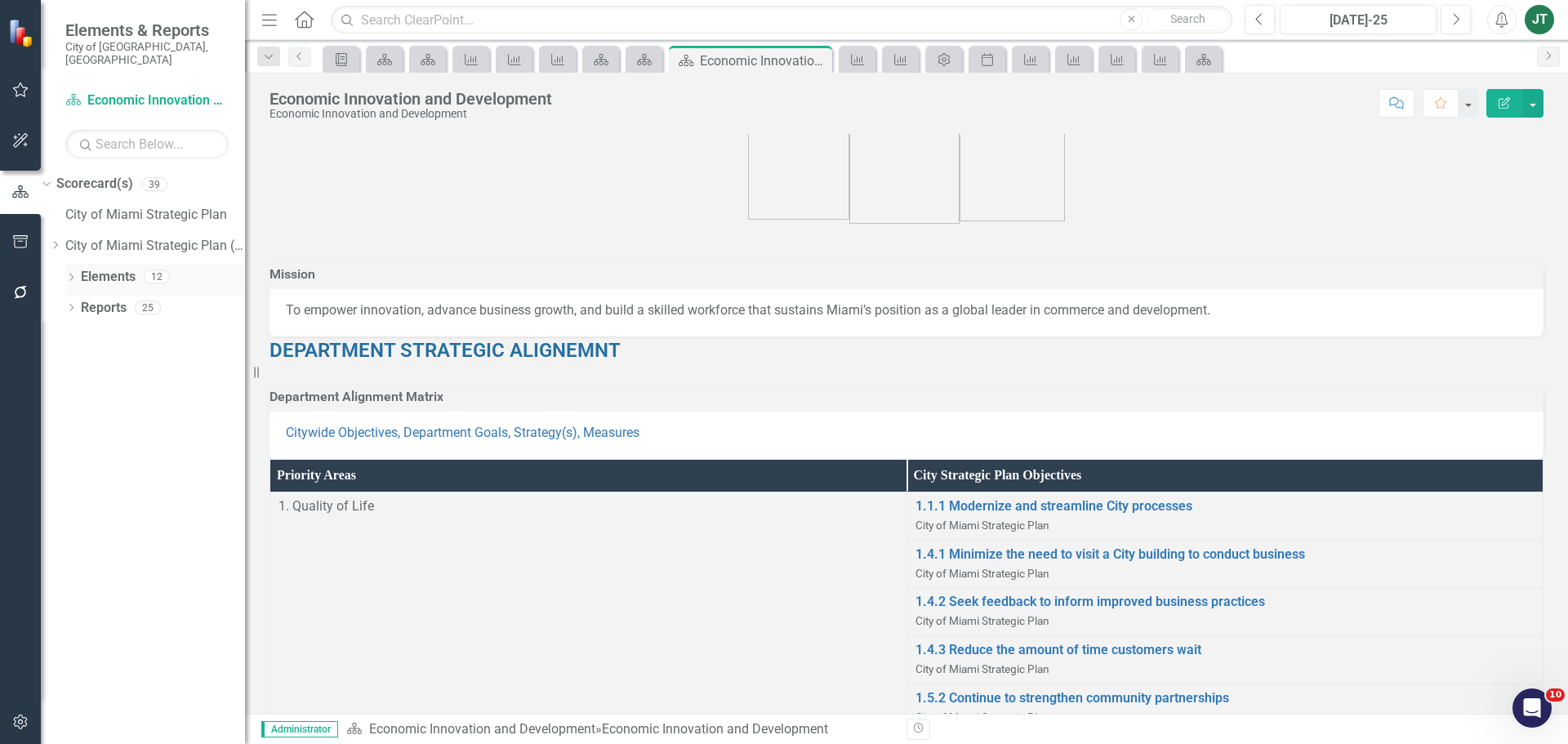
click at [101, 279] on div "Elements 12" at bounding box center [163, 279] width 164 height 31
click at [103, 299] on link "Reports" at bounding box center [103, 307] width 45 height 18
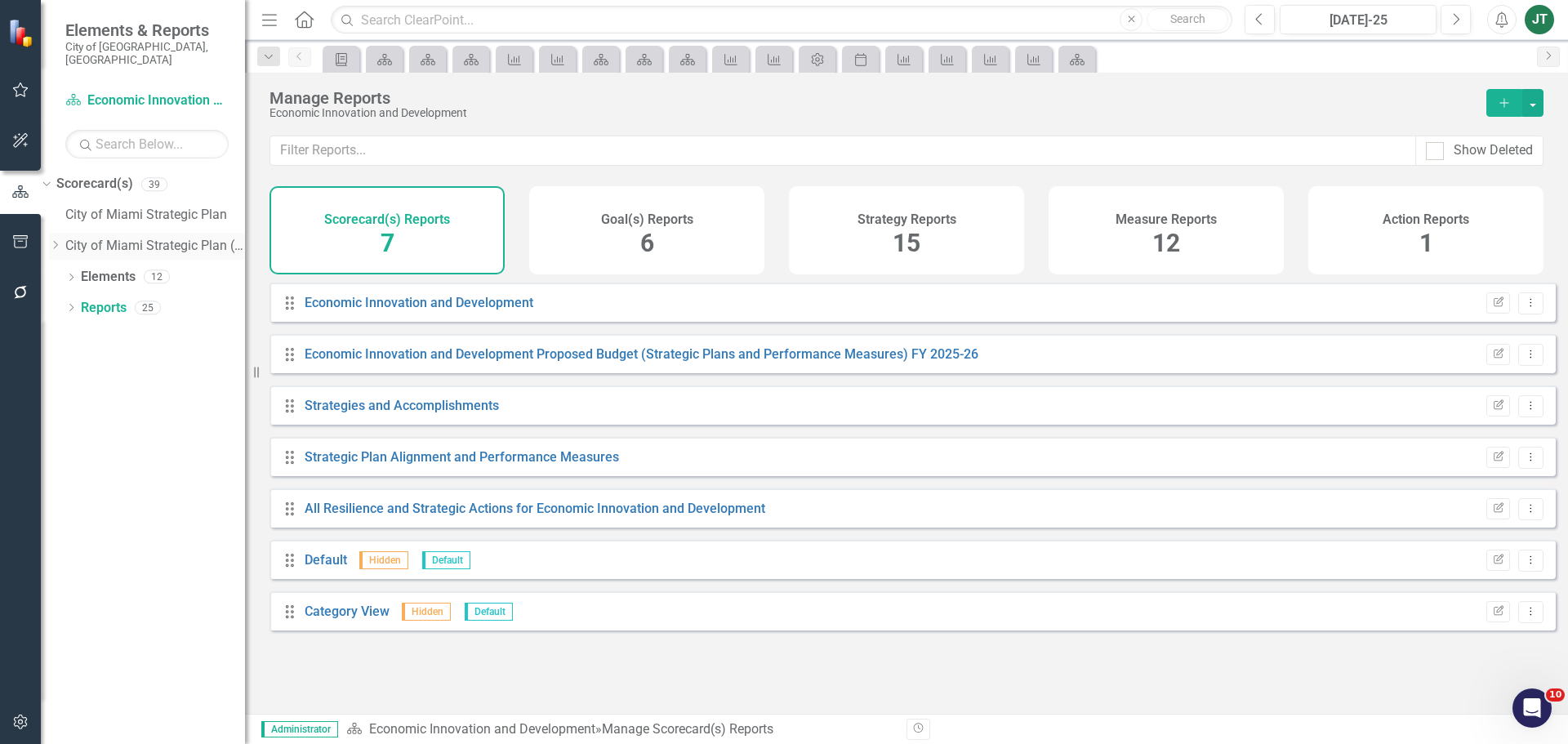
click at [61, 241] on icon "Dropdown" at bounding box center [55, 245] width 13 height 10
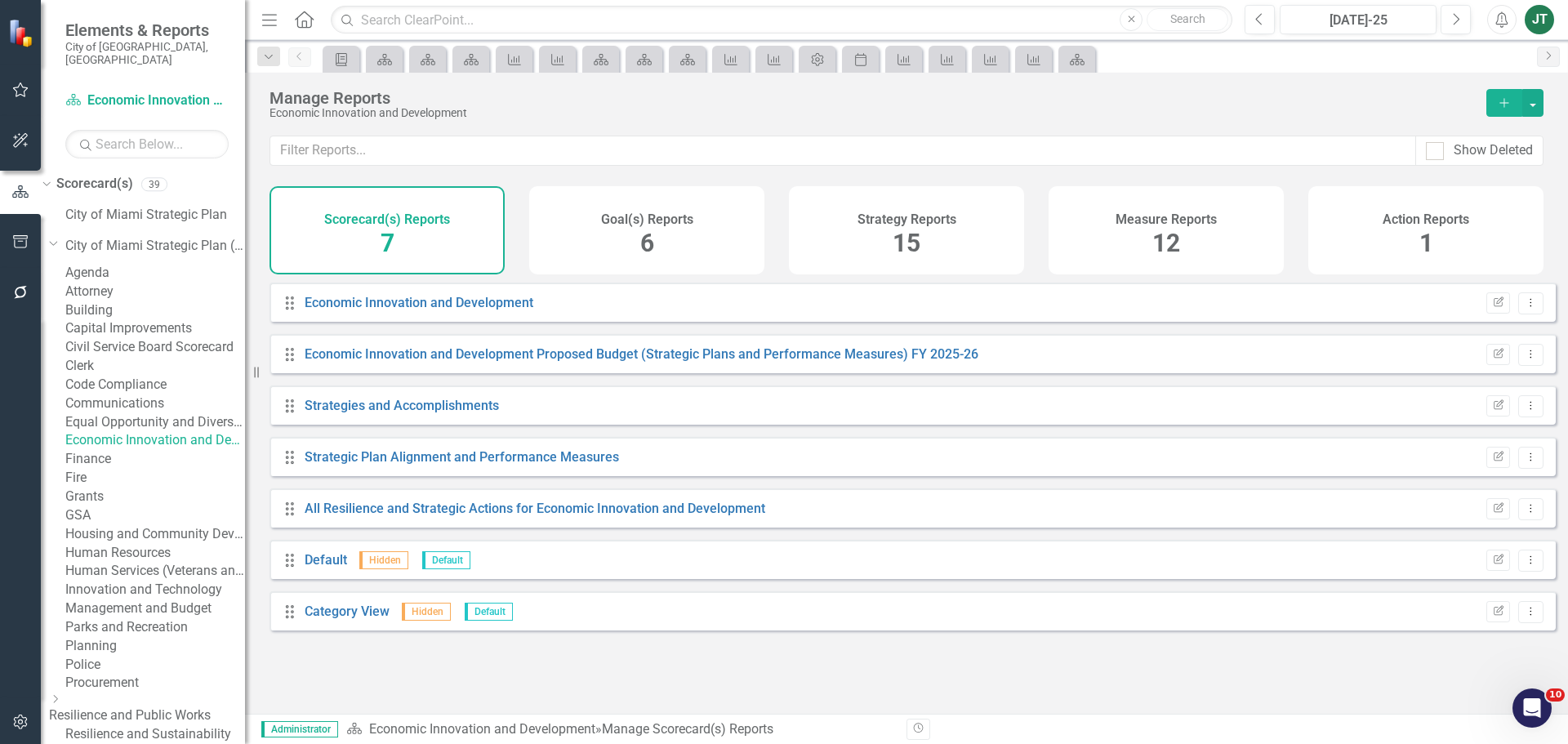
click at [140, 432] on link "Equal Opportunity and Diversity Programs" at bounding box center [156, 422] width 180 height 18
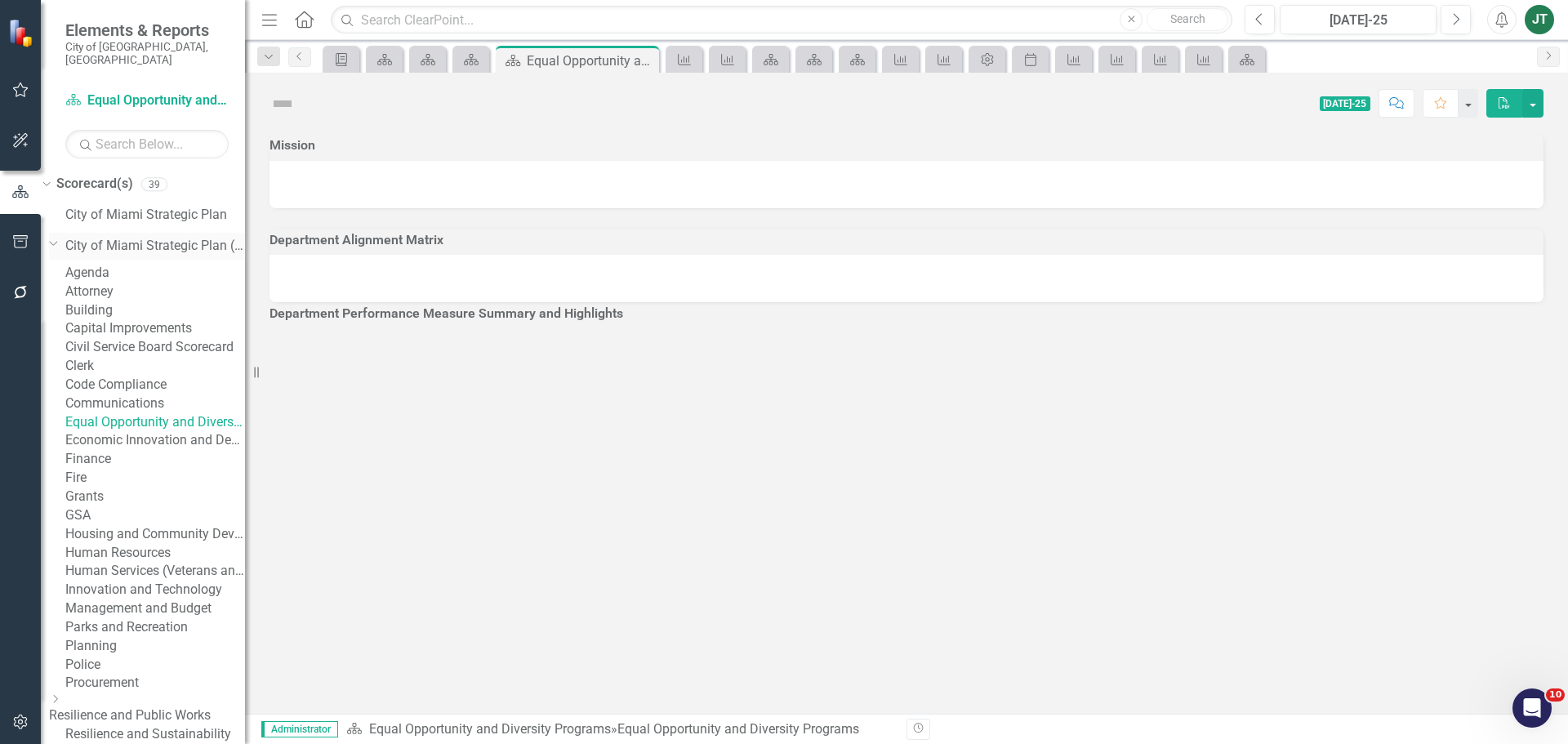
click at [59, 237] on icon "Dropdown" at bounding box center [54, 243] width 10 height 13
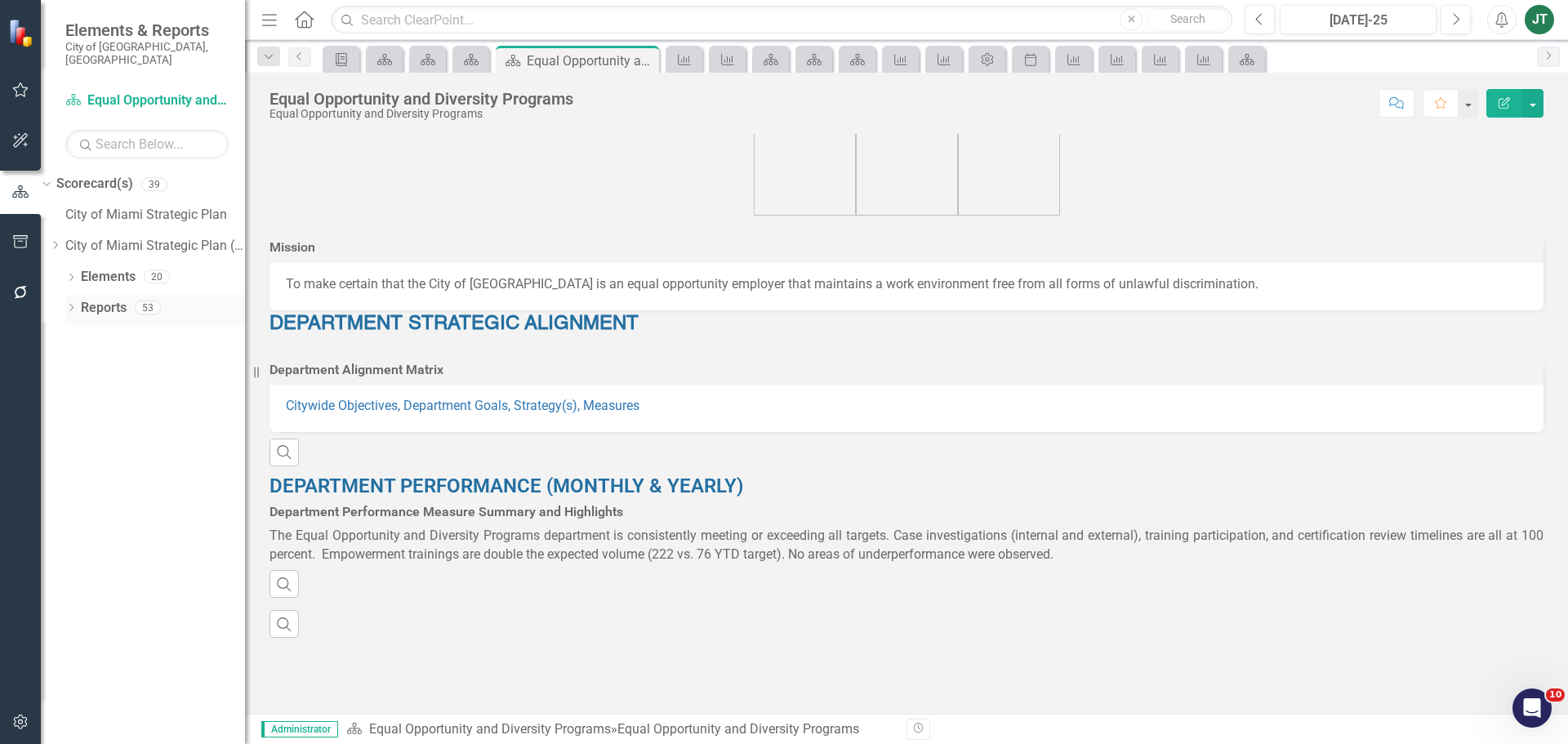
click at [73, 304] on icon "Dropdown" at bounding box center [71, 308] width 12 height 9
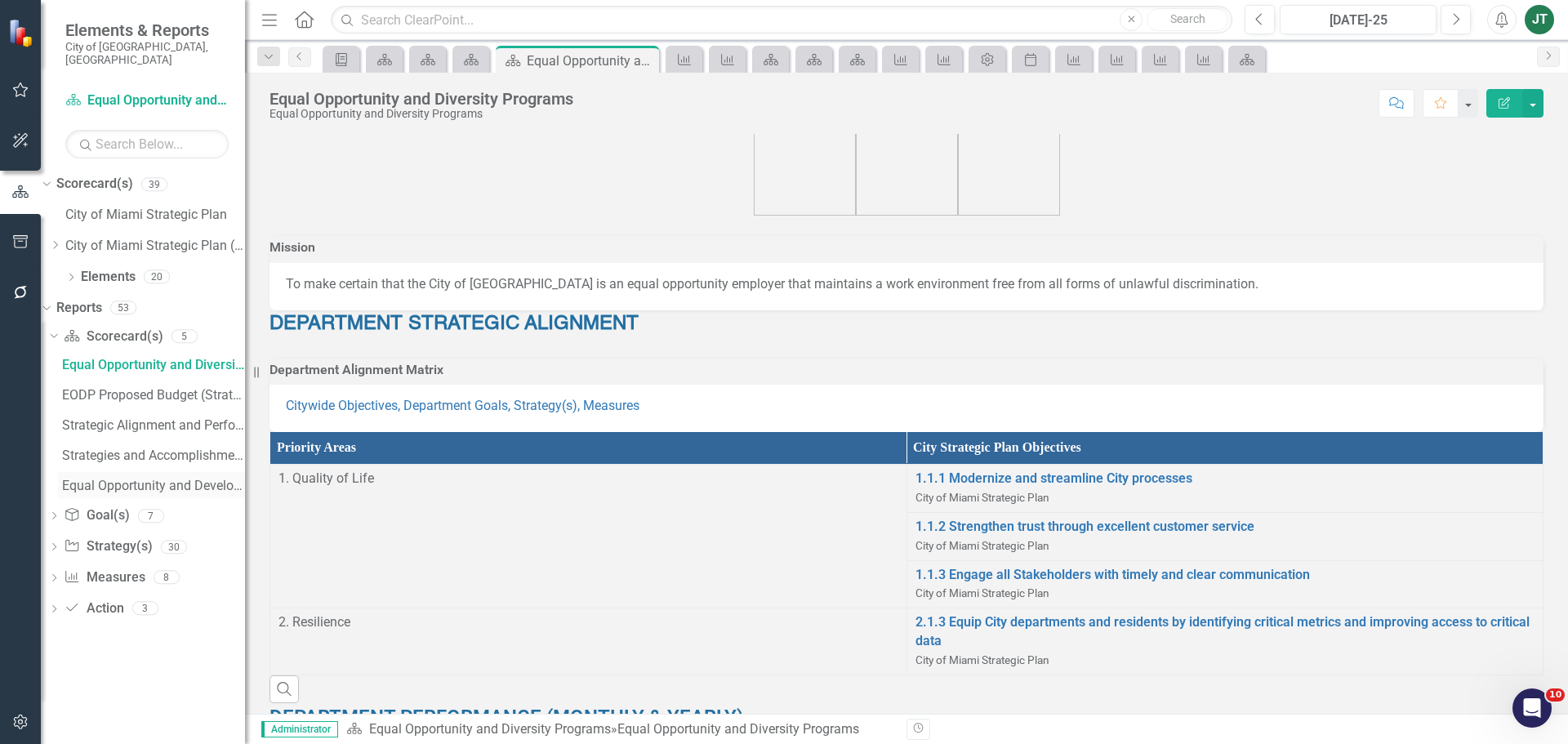
click at [111, 478] on div "Equal Opportunity and Development Programs Scorecard Evaluation and Recommendat…" at bounding box center [153, 485] width 183 height 14
click at [49, 301] on icon "Dropdown" at bounding box center [43, 307] width 9 height 12
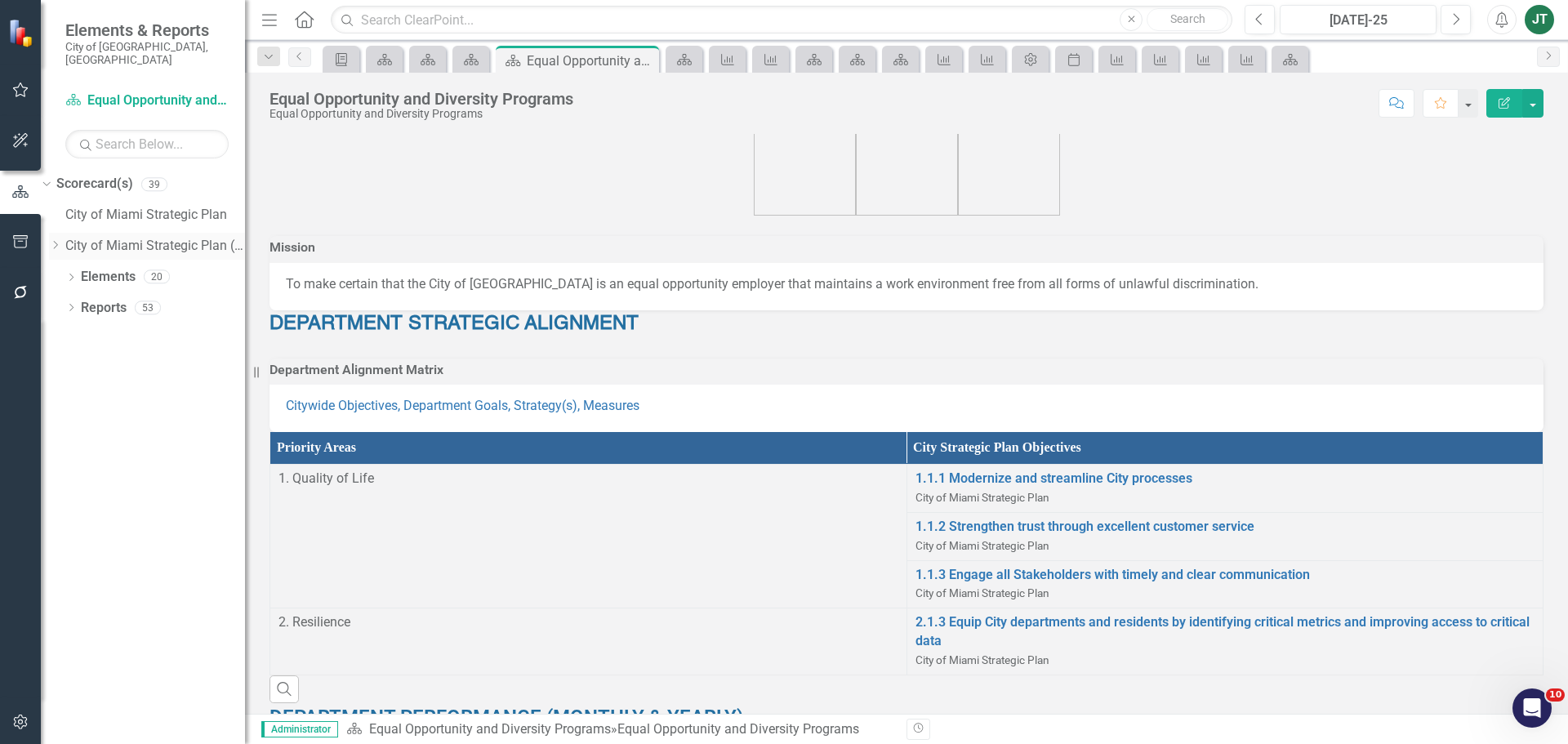
click at [61, 241] on icon "Dropdown" at bounding box center [55, 245] width 13 height 10
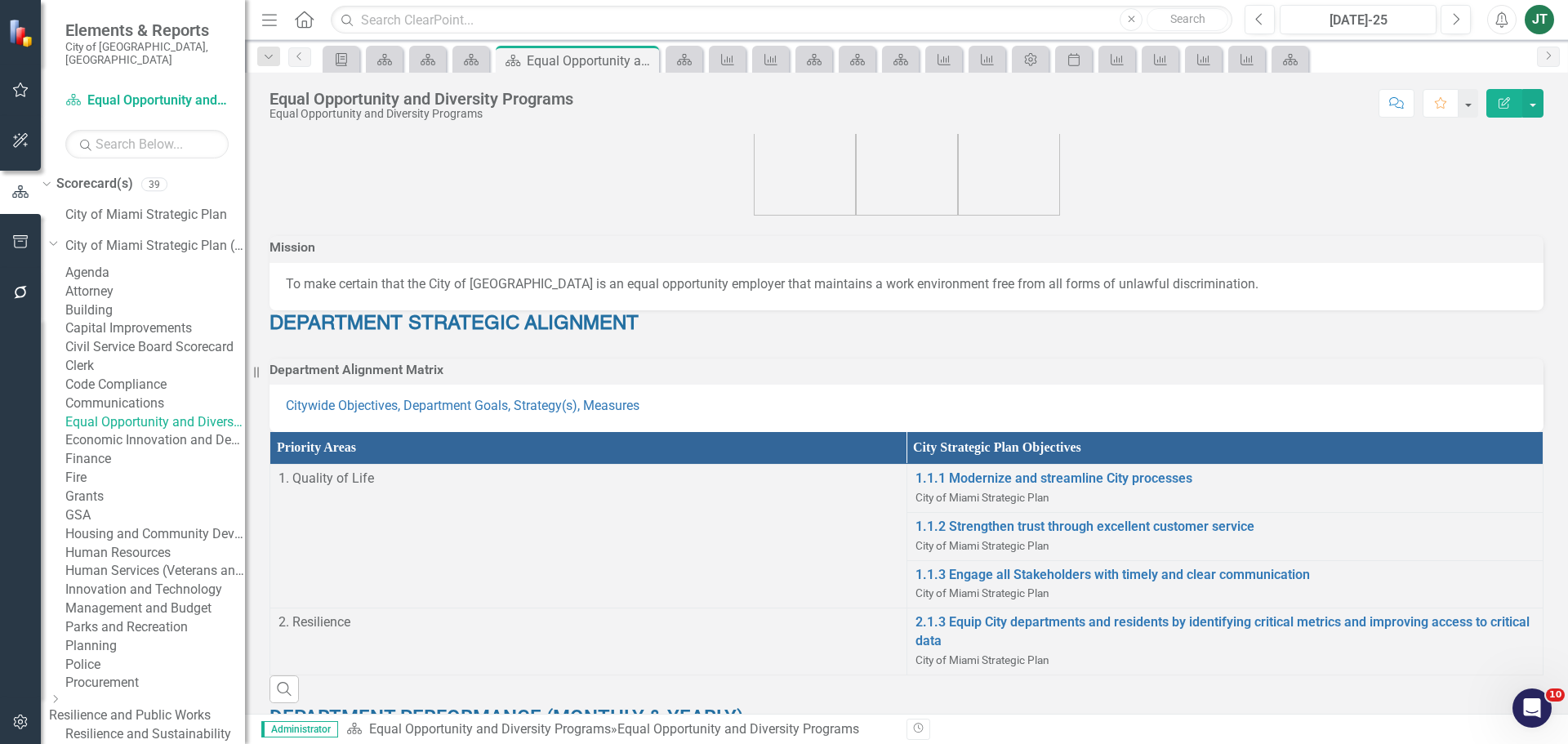
click at [124, 414] on link "Communications" at bounding box center [156, 403] width 180 height 18
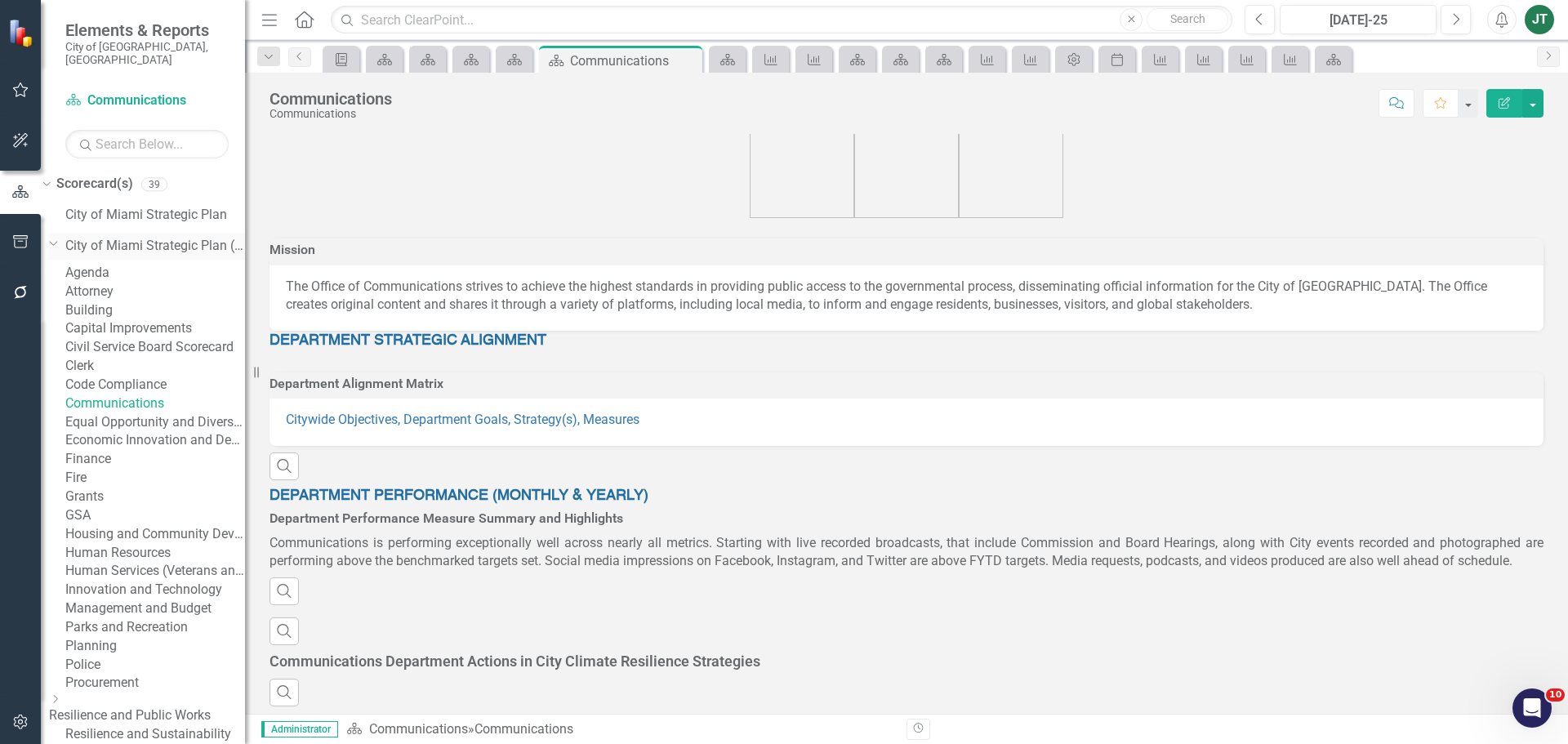
click at [59, 237] on icon "Dropdown" at bounding box center [54, 243] width 10 height 13
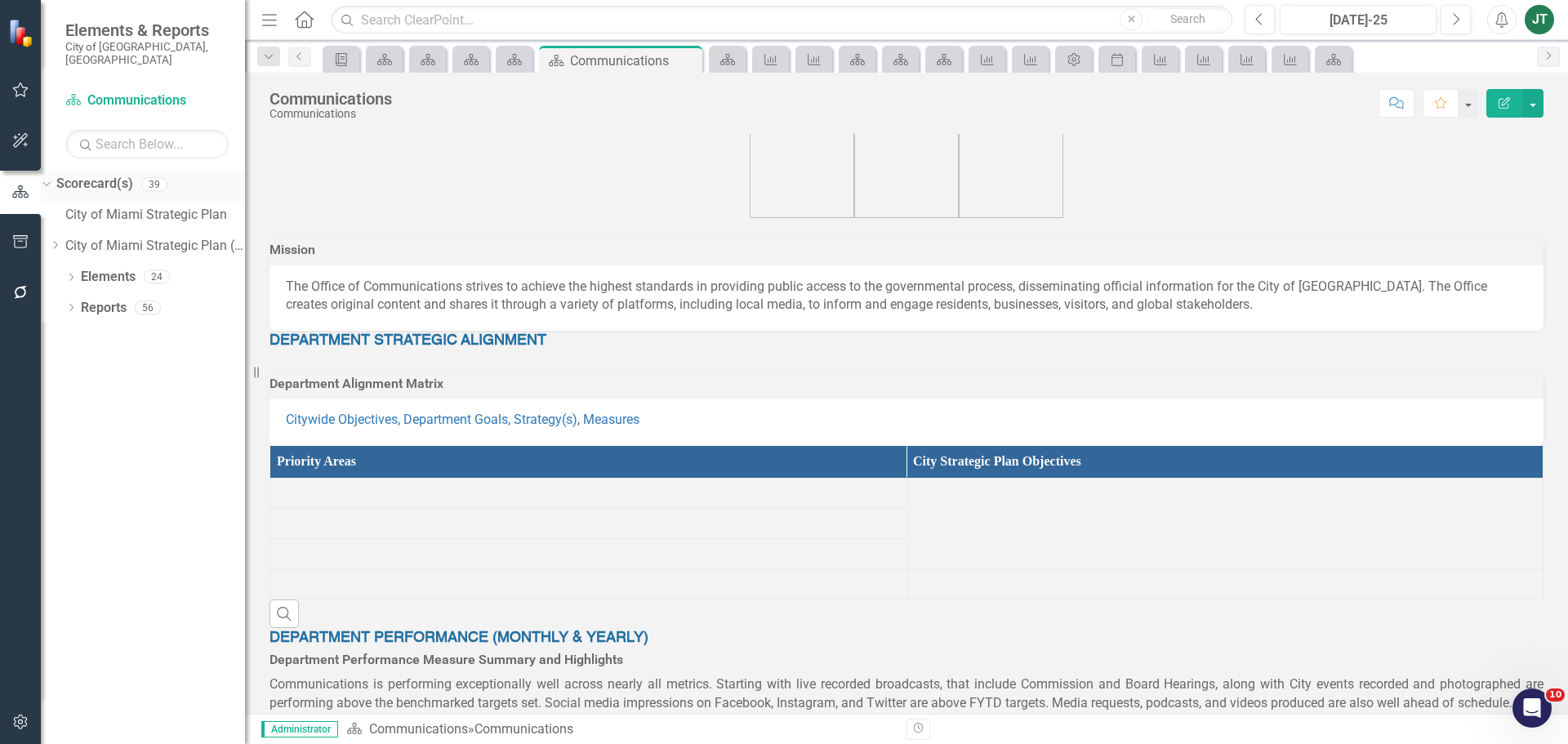
click at [49, 178] on icon "Dropdown" at bounding box center [43, 184] width 9 height 12
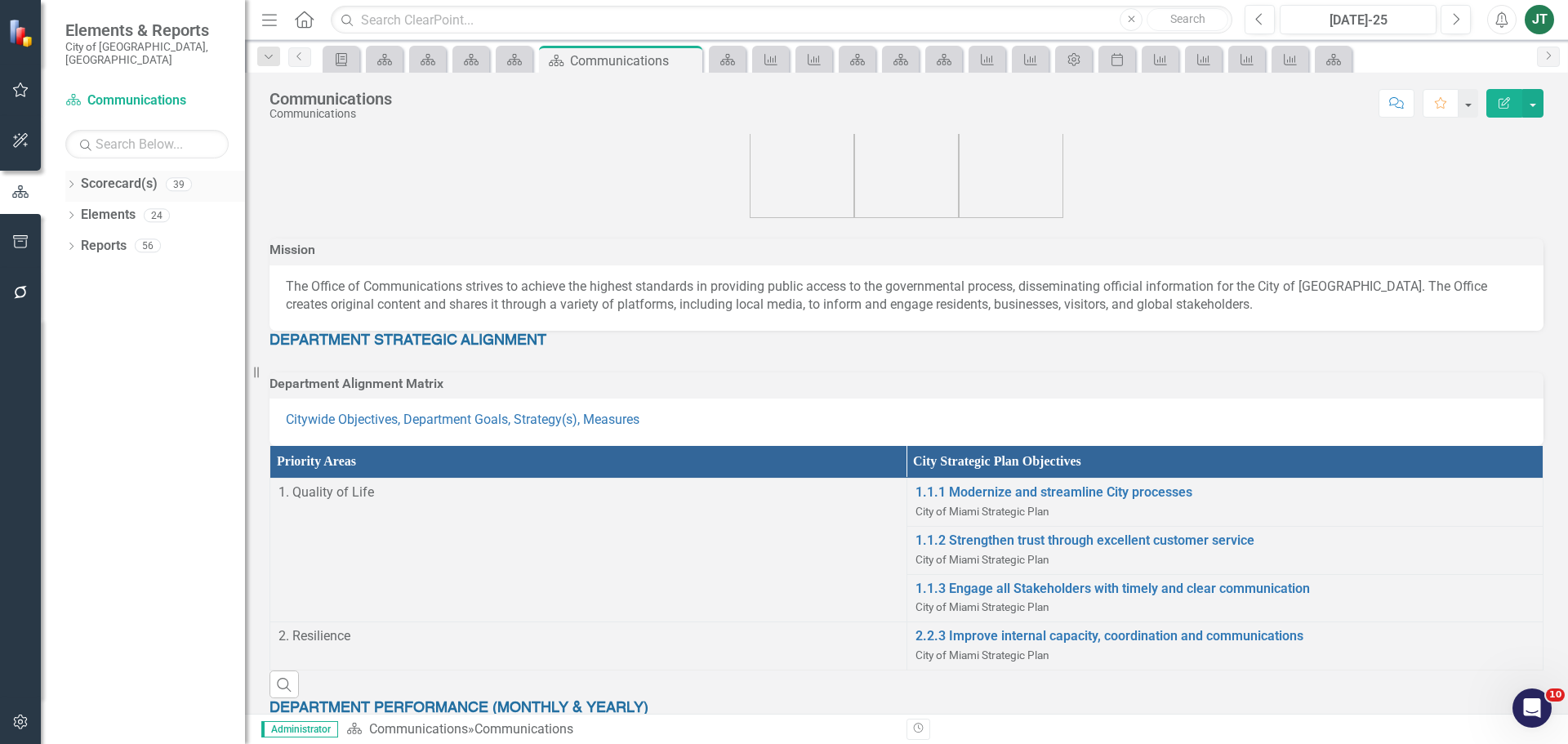
click at [71, 182] on icon "Dropdown" at bounding box center [71, 186] width 12 height 9
click at [71, 304] on icon "Dropdown" at bounding box center [71, 308] width 12 height 9
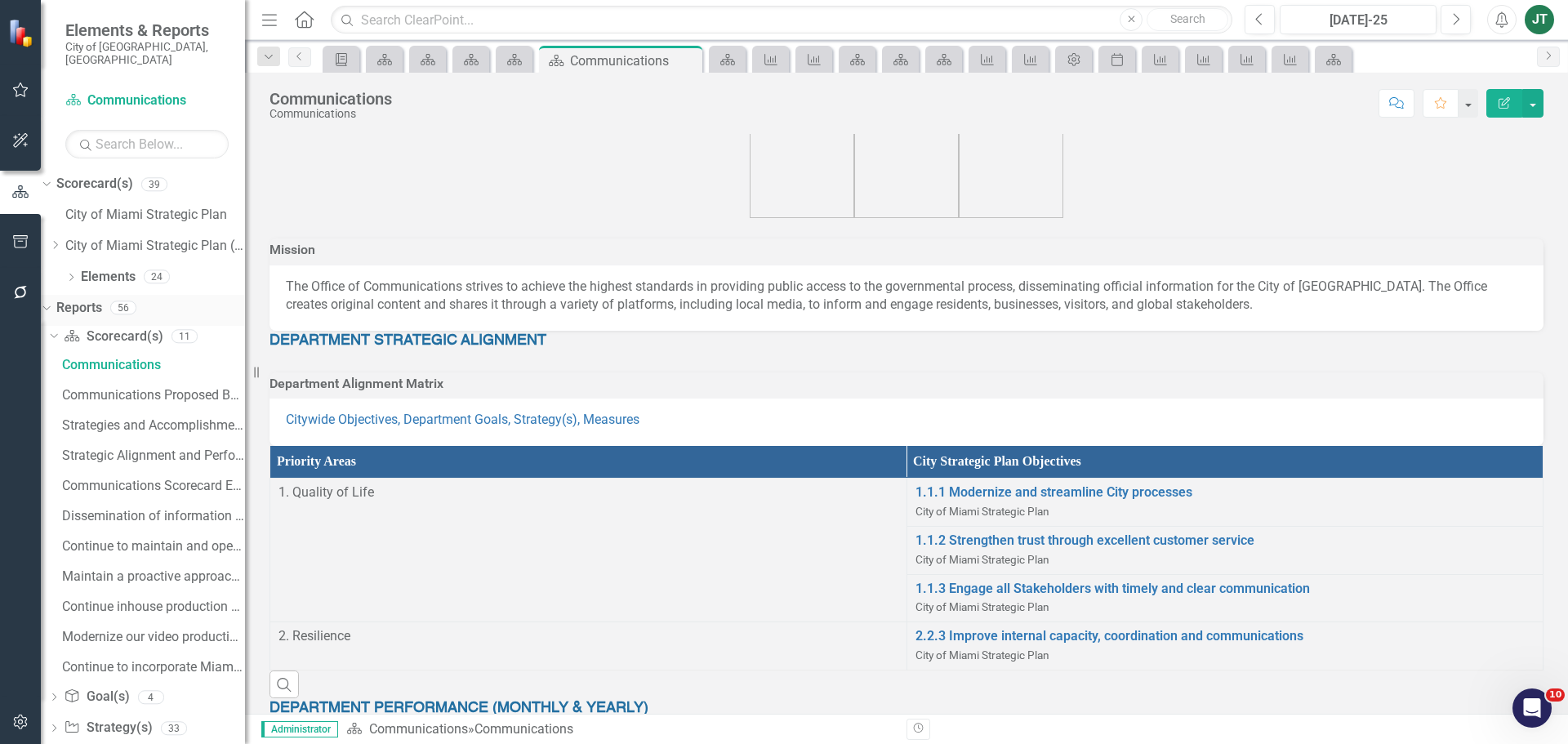
click at [49, 301] on icon "Dropdown" at bounding box center [43, 307] width 9 height 12
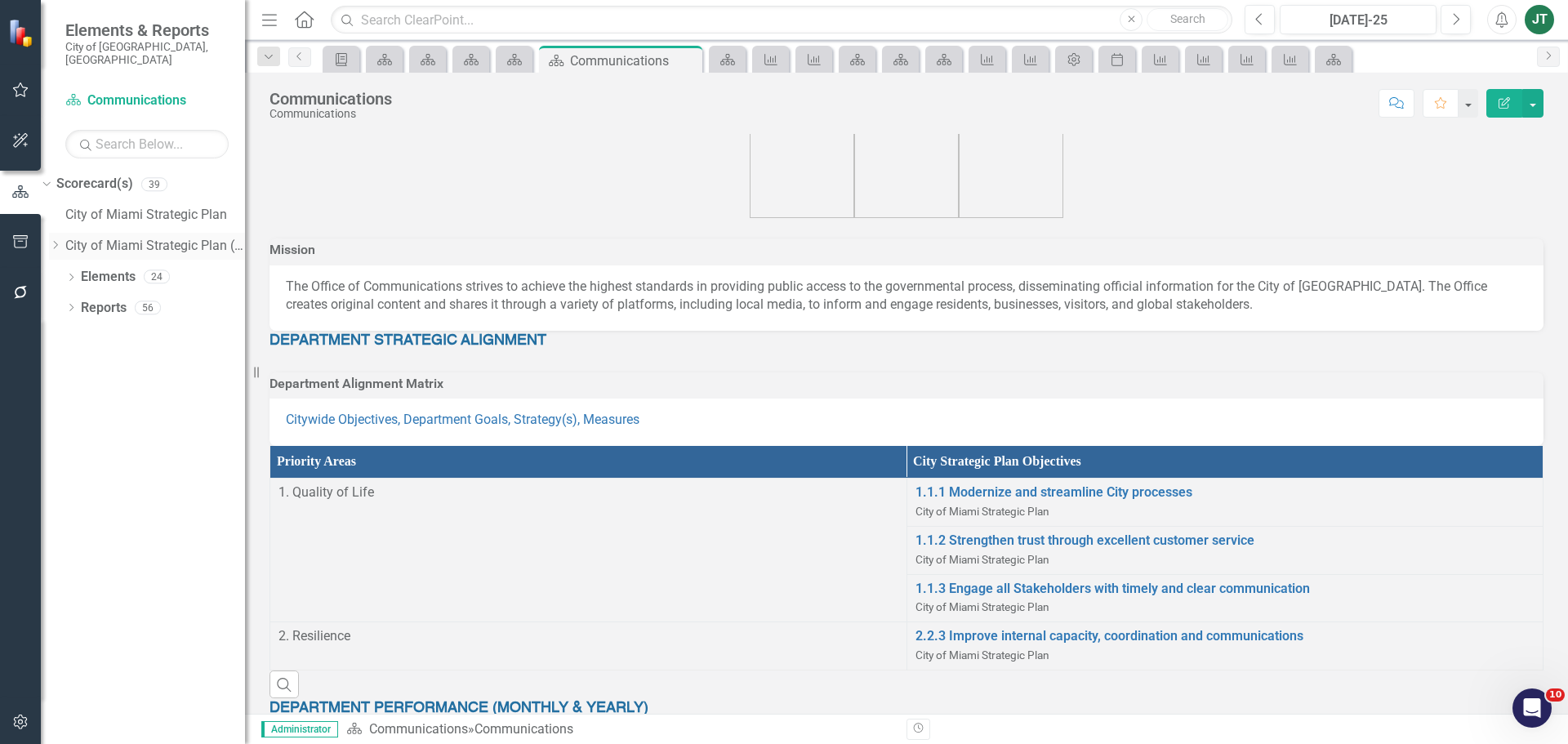
click at [61, 241] on icon "Dropdown" at bounding box center [55, 245] width 13 height 10
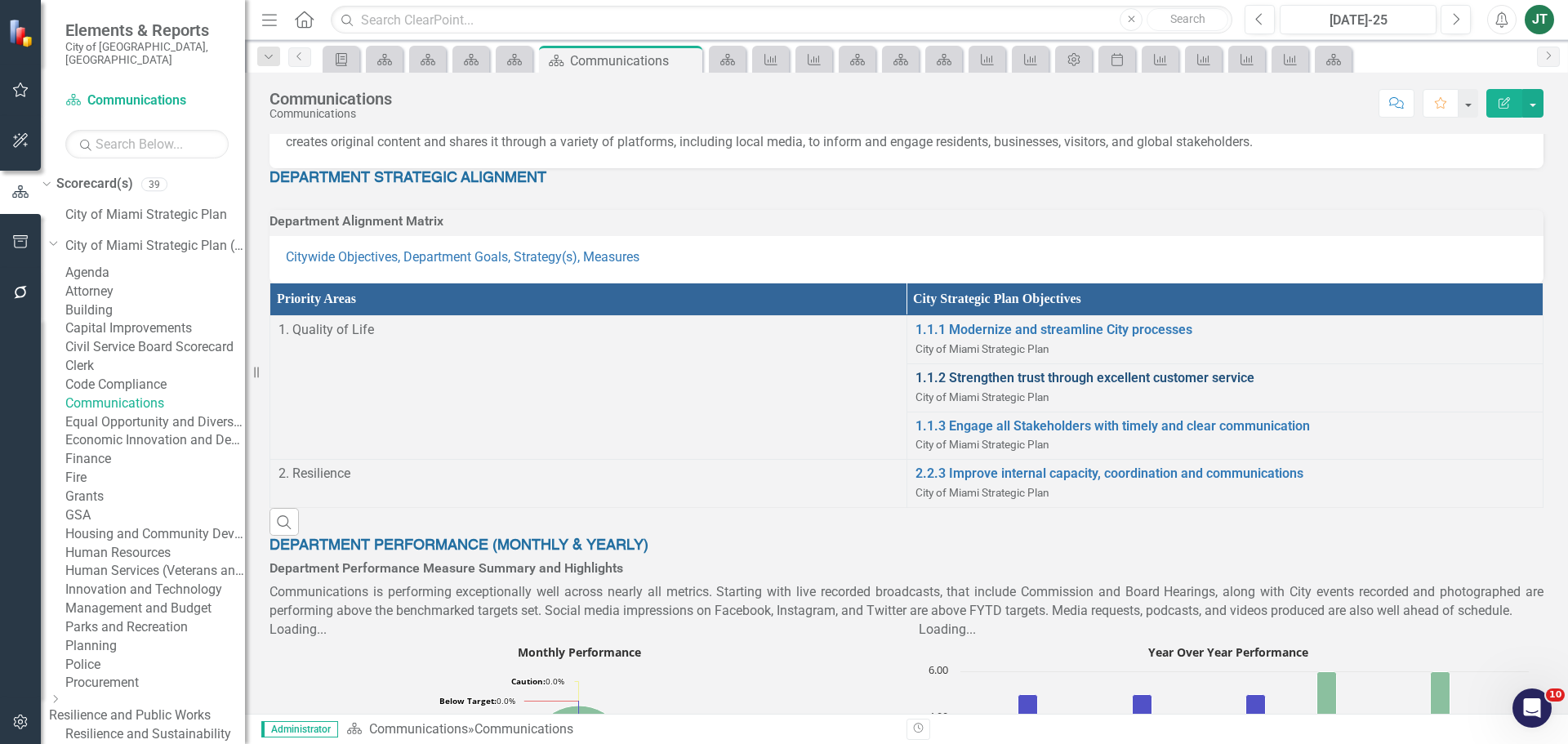
scroll to position [163, 0]
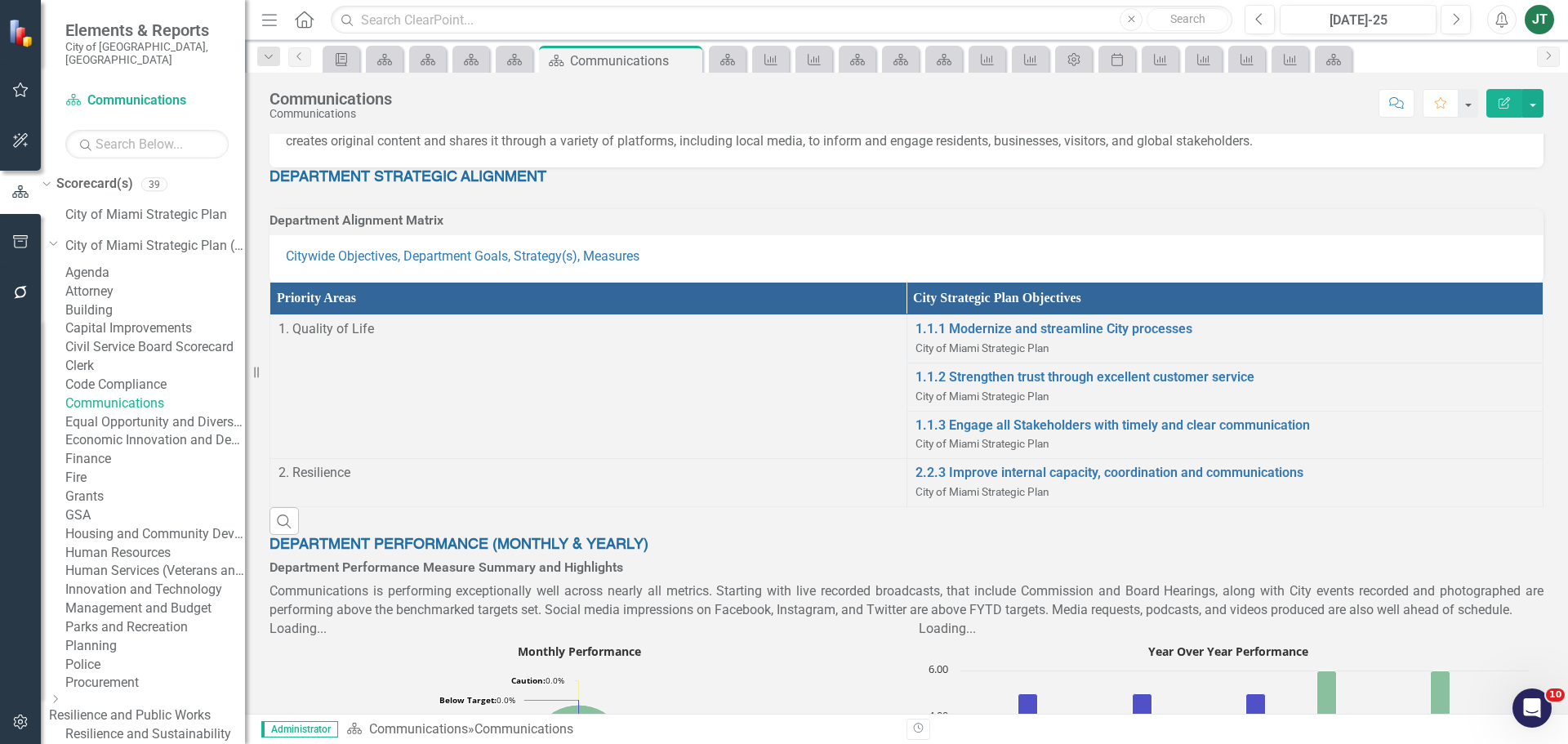
click at [127, 357] on link "Civil Service Board Scorecard" at bounding box center [156, 347] width 180 height 18
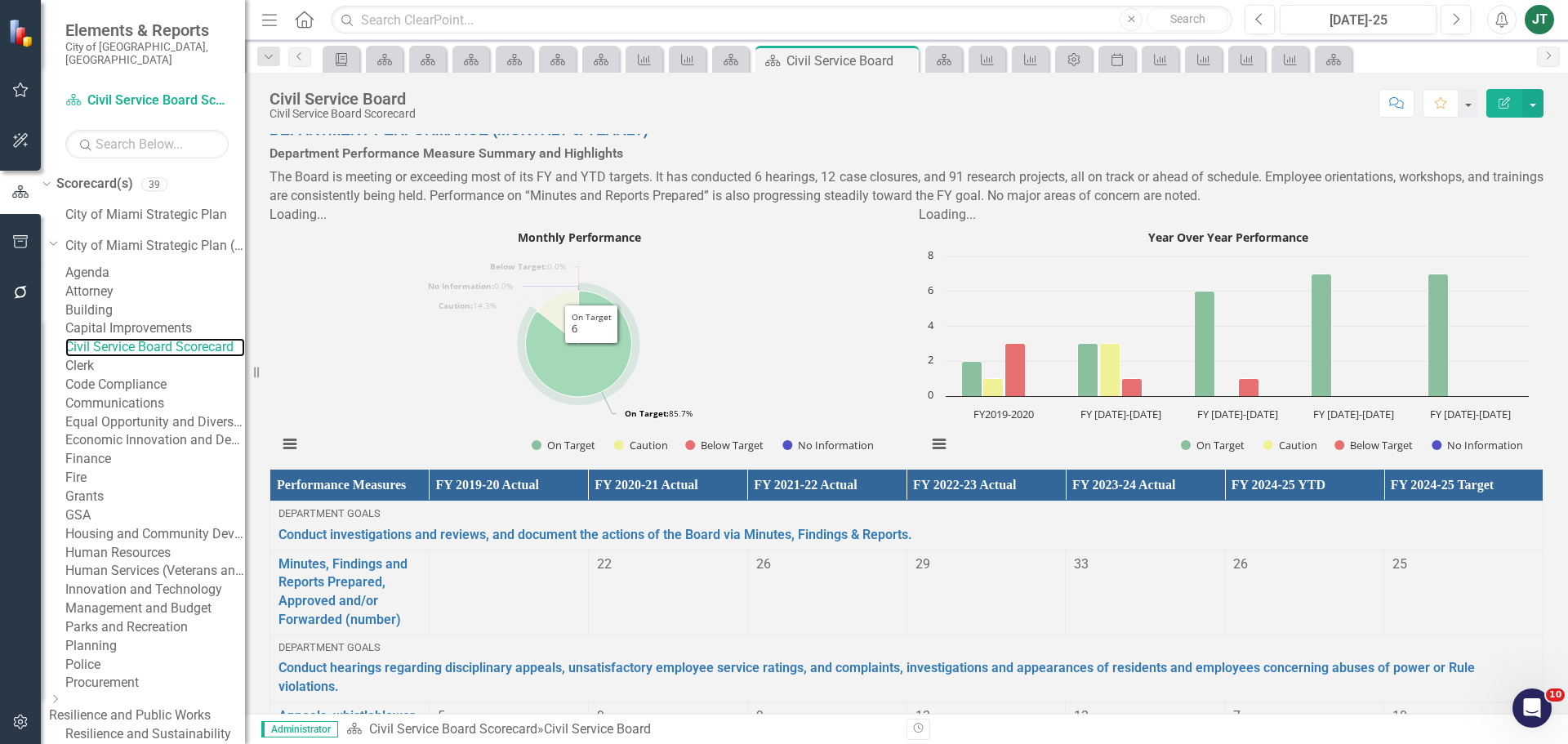
scroll to position [409, 0]
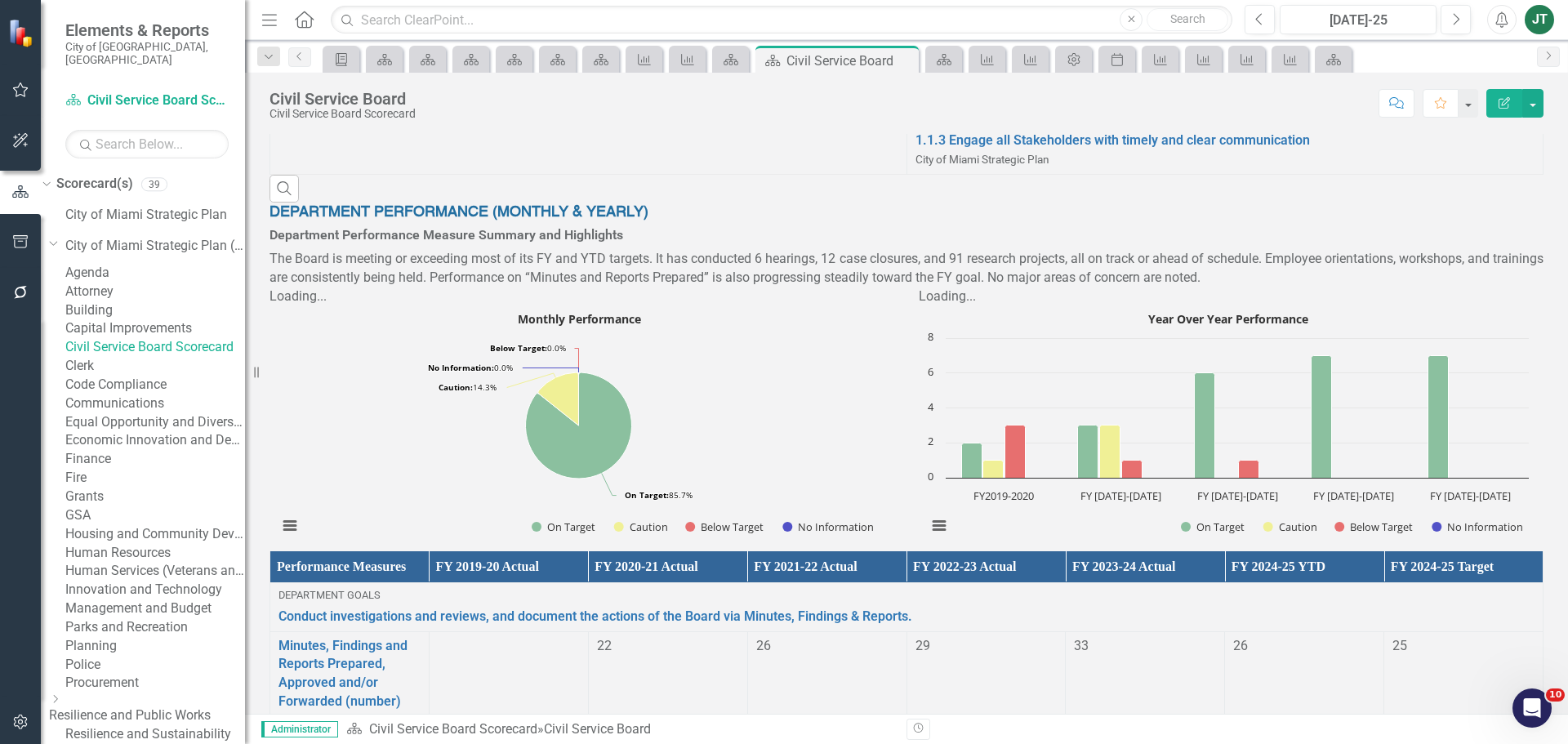
click at [885, 288] on p "The Board is meeting or exceeding most of its FY and YTD targets. It has conduc…" at bounding box center [906, 269] width 1274 height 38
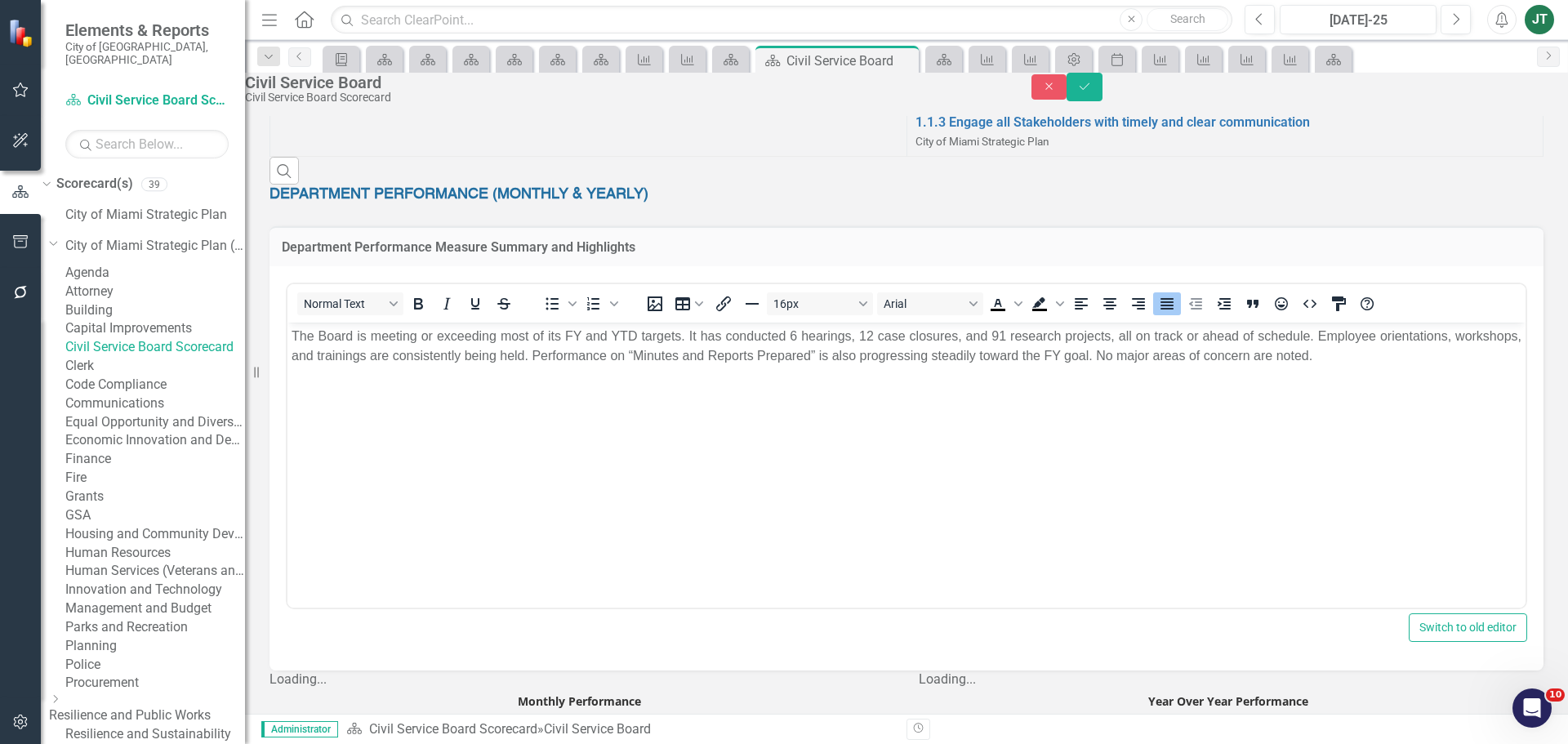
scroll to position [0, 0]
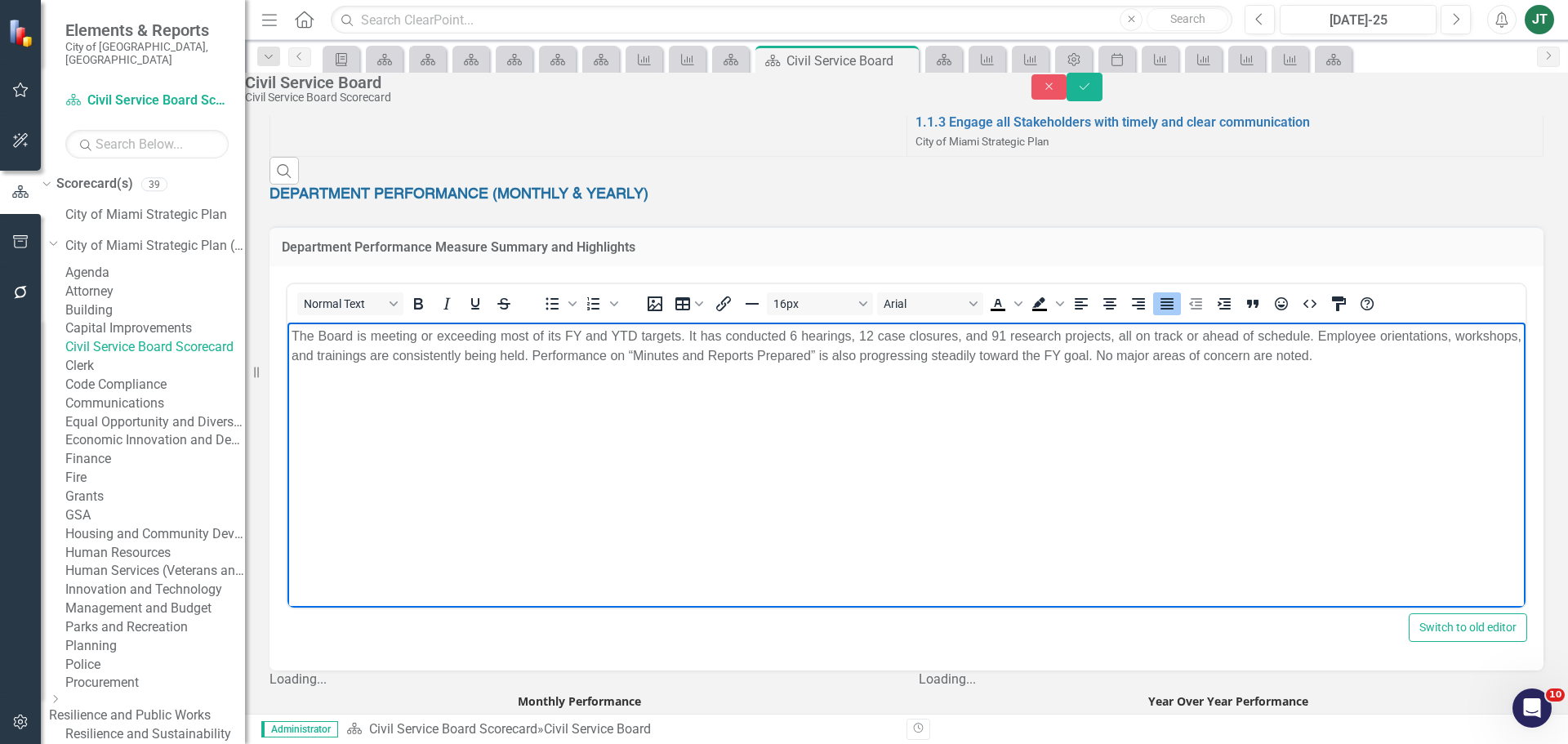
click at [789, 335] on p "The Board is meeting or exceeding most of its FY and YTD targets. It has conduc…" at bounding box center [906, 345] width 1230 height 40
click at [921, 377] on body "The Board is meeting or exceeding most of its FY and YTD targets. It has conduc…" at bounding box center [907, 444] width 1239 height 245
click at [866, 338] on p "The Board is meeting or exceeding most of its FY and YTD targets. It has conduc…" at bounding box center [906, 345] width 1230 height 40
click at [989, 335] on p "The Board is meeting or exceeding most of its FY and YTD targets. It has conduc…" at bounding box center [906, 345] width 1230 height 40
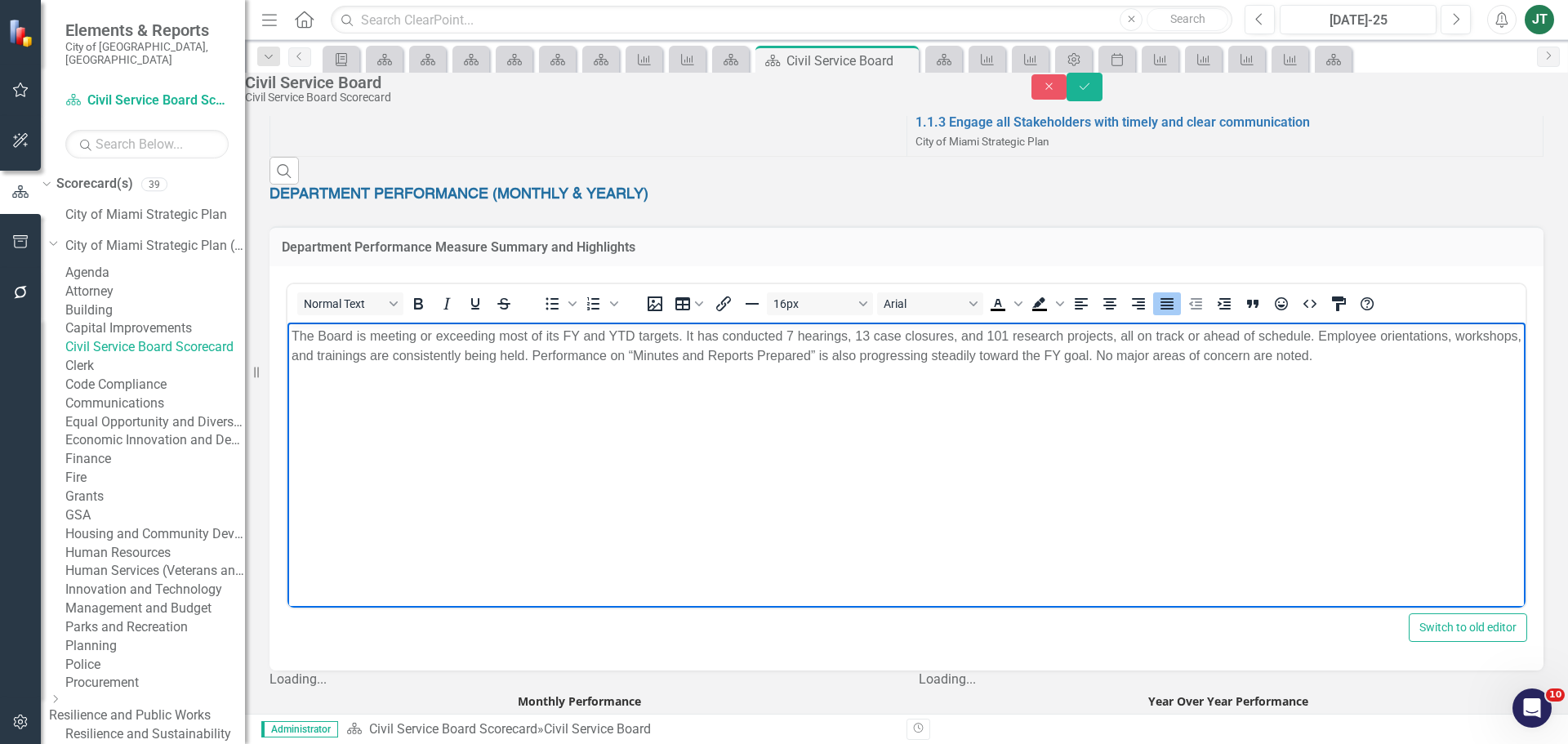
click at [811, 336] on p "The Board is meeting or exceeding most of its FY and YTD targets. It has conduc…" at bounding box center [906, 345] width 1230 height 40
click at [795, 331] on p "The Board is meeting or exceeding most of its FY and YTD targets. It has conduc…" at bounding box center [906, 345] width 1230 height 40
click at [896, 336] on p "The Board is meeting or exceeding most of its FY and YTD targets. It has conduc…" at bounding box center [906, 345] width 1230 height 40
click at [901, 331] on p "The Board is meeting or exceeding most of its FY and YTD targets. It has conduc…" at bounding box center [906, 345] width 1230 height 40
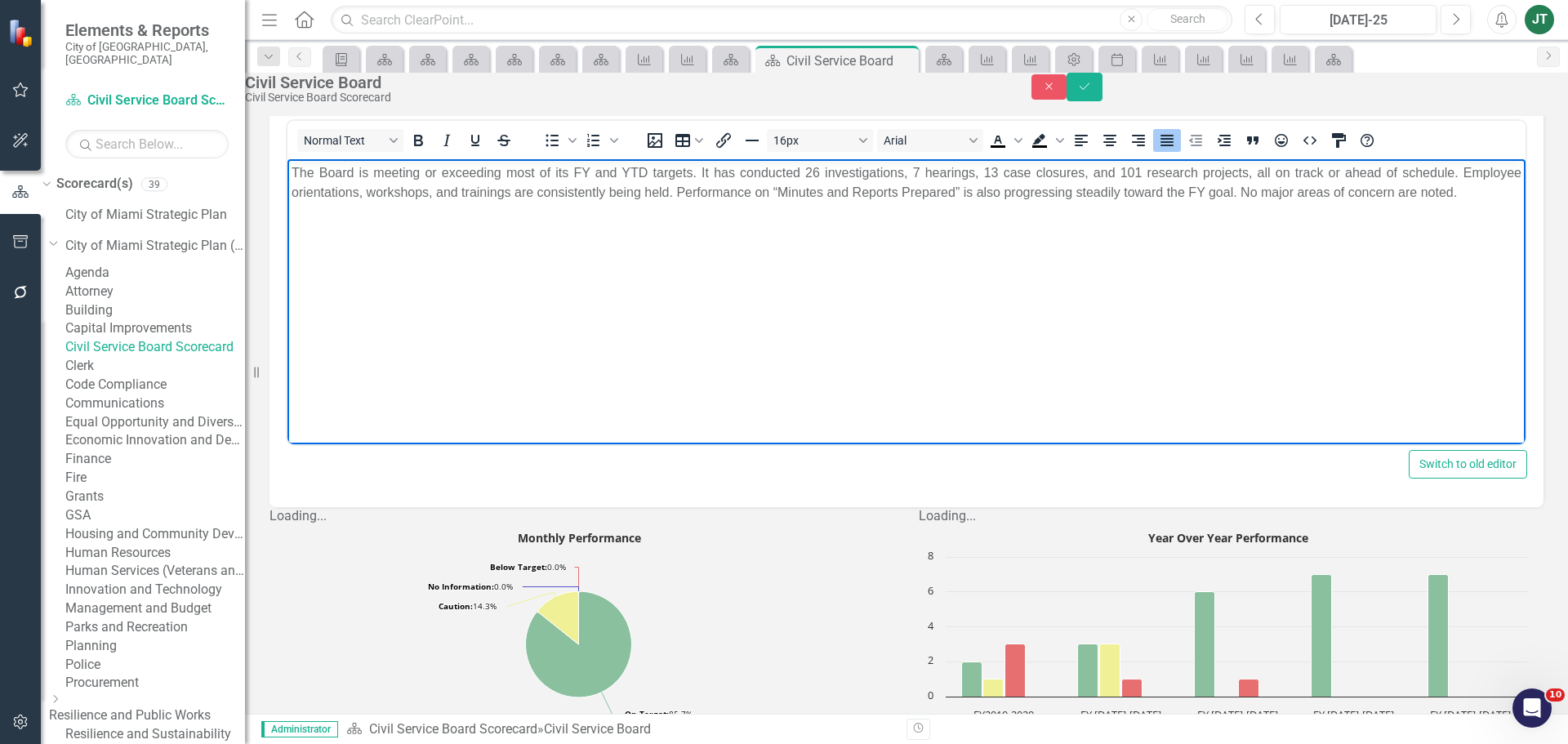
scroll to position [409, 0]
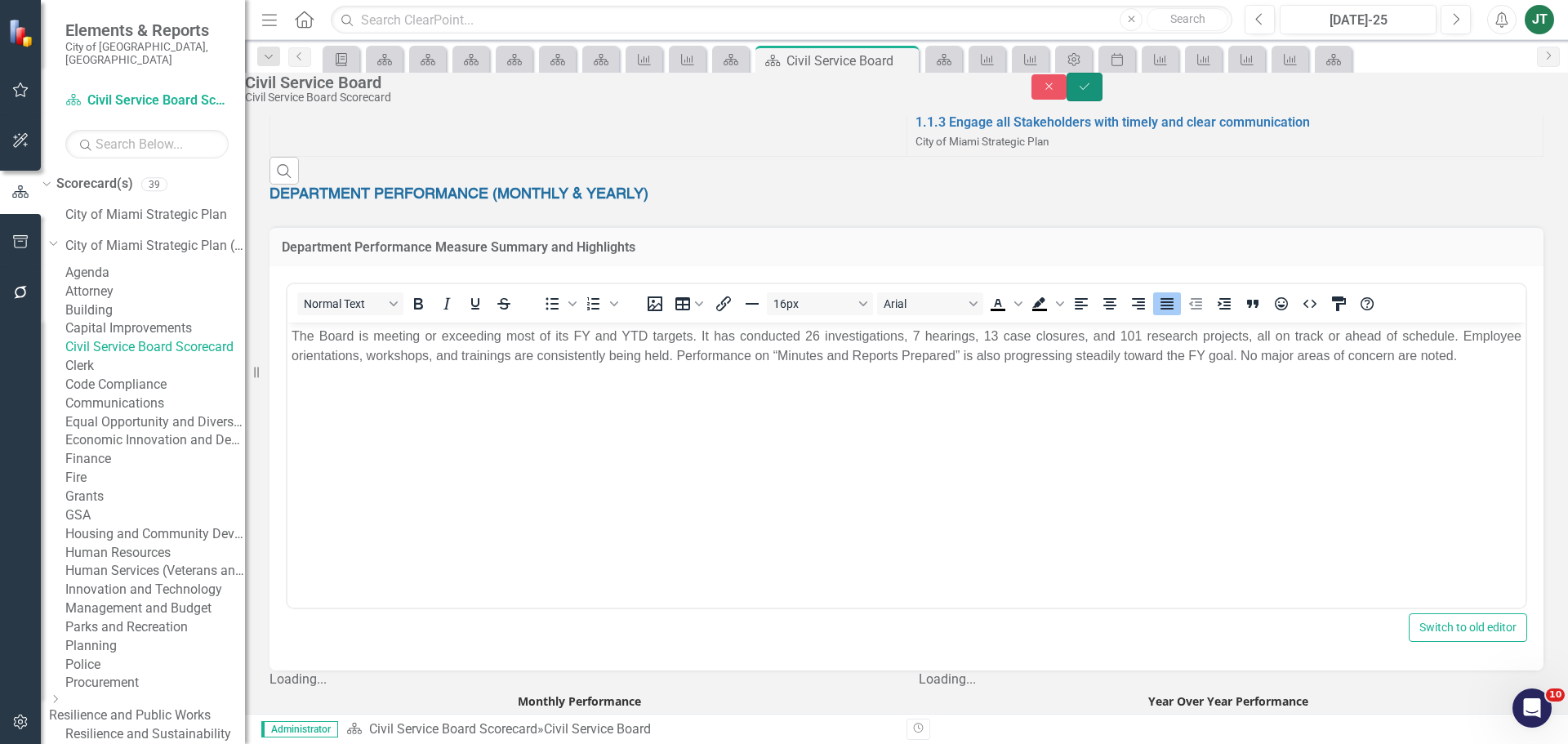
click at [1092, 93] on icon "Save" at bounding box center [1084, 87] width 14 height 12
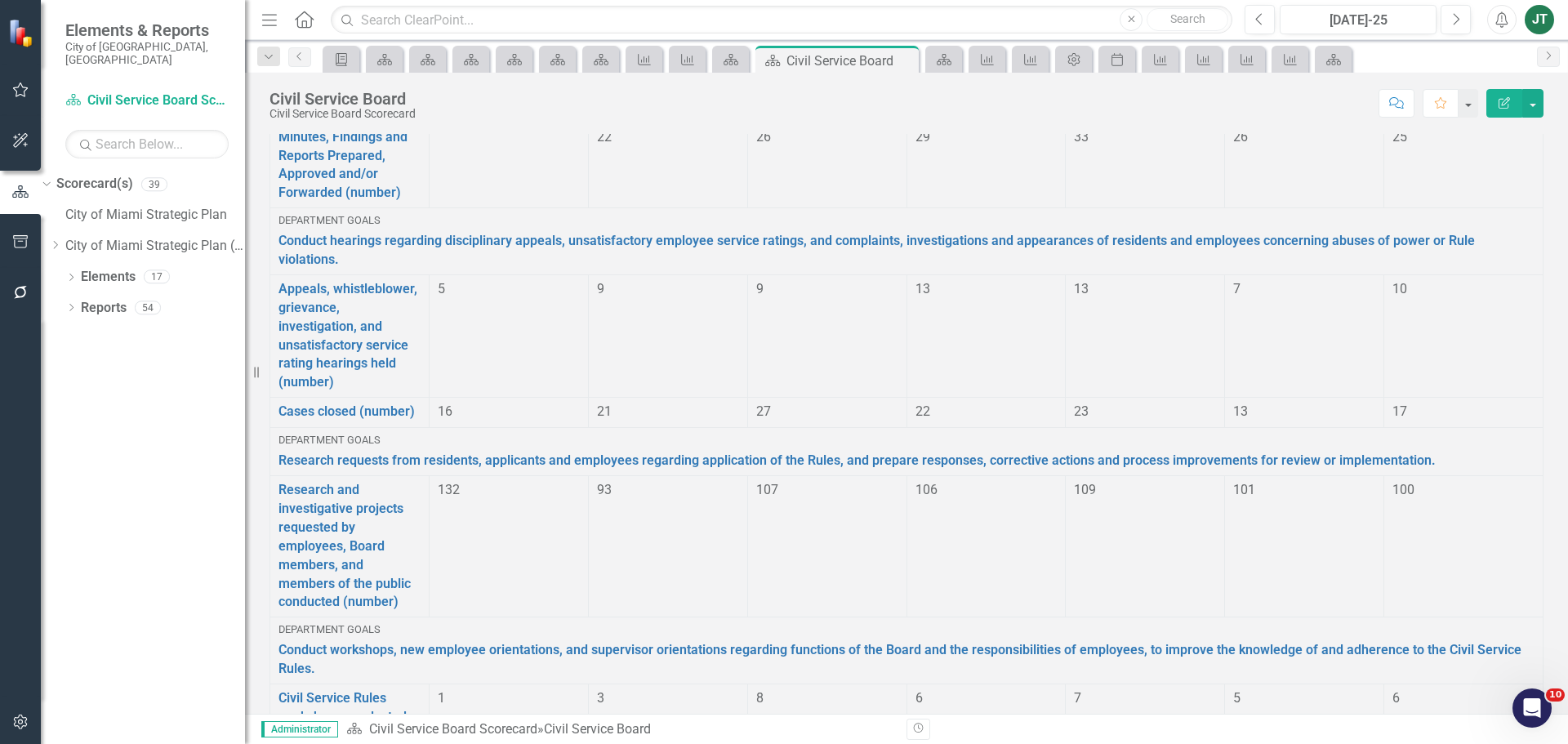
scroll to position [410, 0]
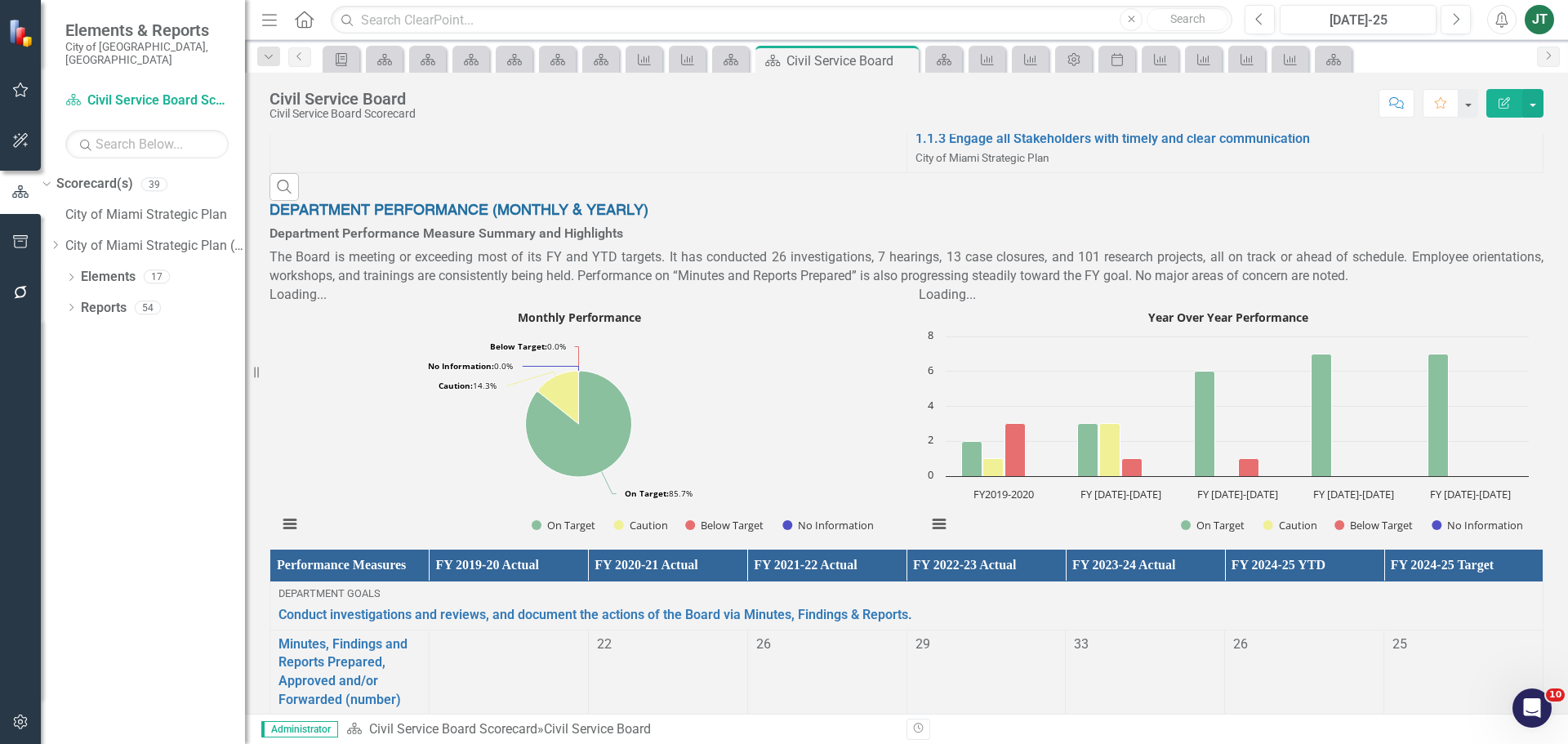
click at [1144, 286] on p "The Board is meeting or exceeding most of its FY and YTD targets. It has conduc…" at bounding box center [906, 267] width 1274 height 38
click at [1192, 286] on p "The Board is meeting or exceeding most of its FY and YTD targets. It has conduc…" at bounding box center [906, 267] width 1274 height 38
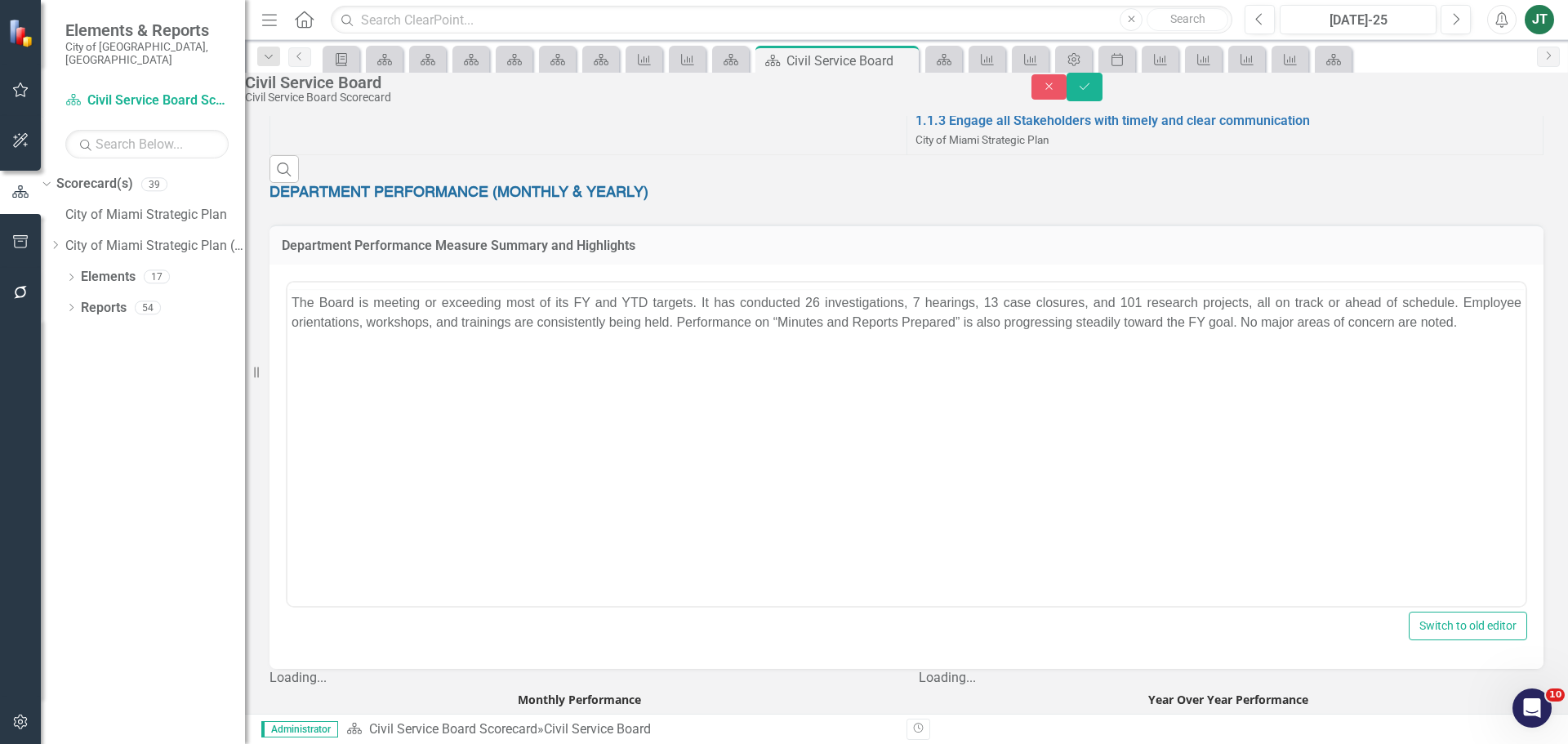
scroll to position [0, 0]
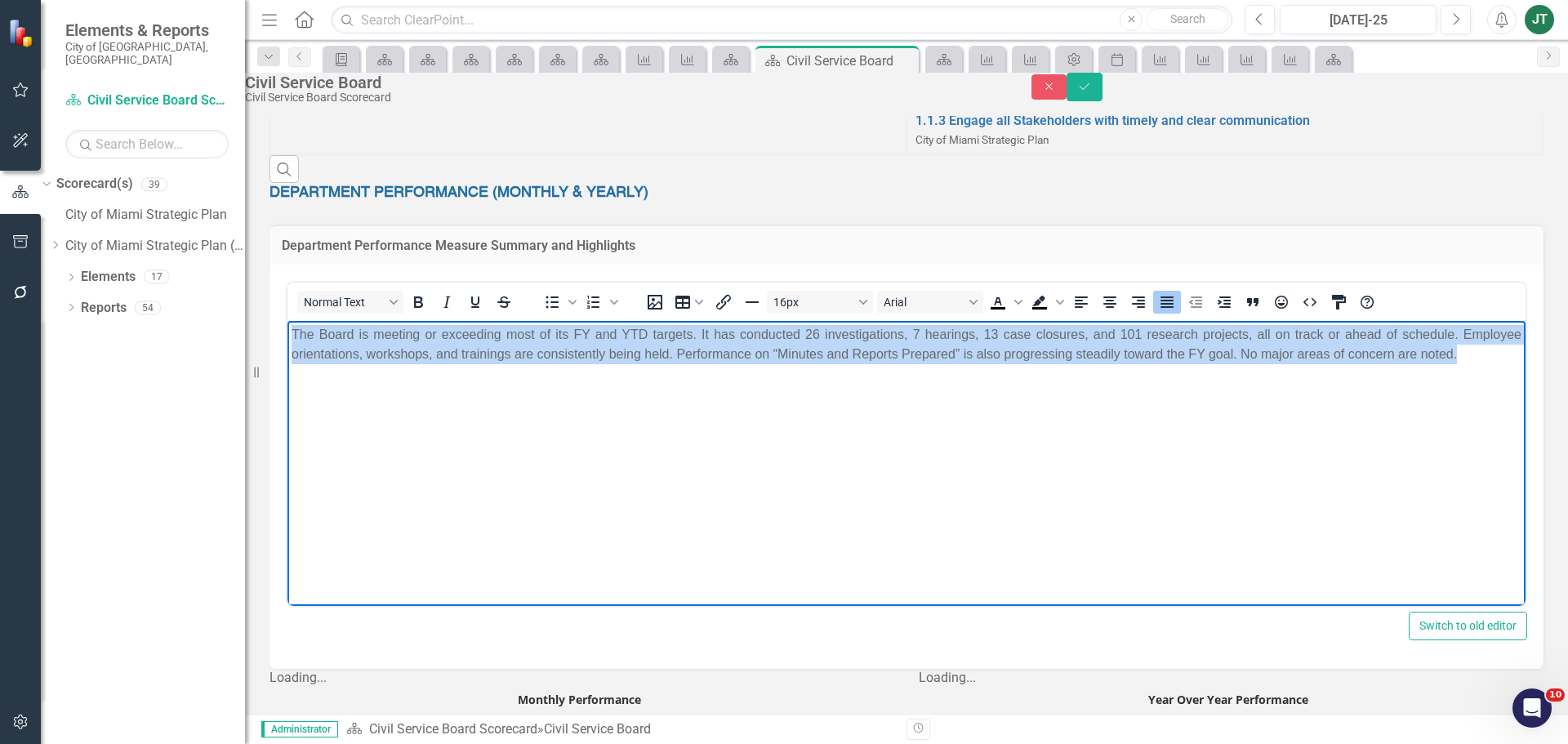
drag, startPoint x: 1431, startPoint y: 350, endPoint x: 353, endPoint y: 341, distance: 1078.0
click at [288, 325] on html "The Board is meeting or exceeding most of its FY and YTD targets. It has conduc…" at bounding box center [907, 443] width 1239 height 245
copy p "The Board is meeting or exceeding most of its FY and YTD targets. It has conduc…"
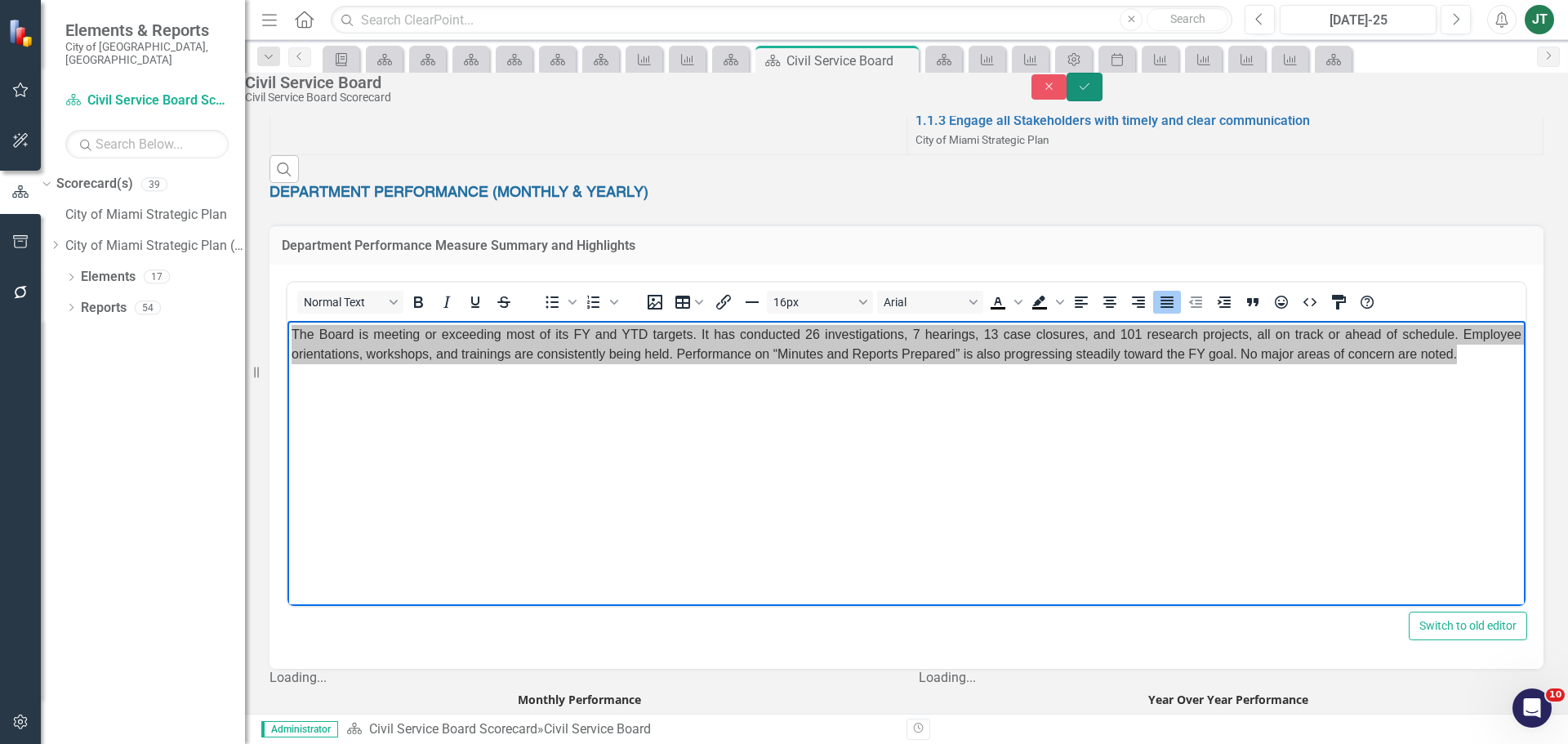
click at [1102, 101] on button "Save" at bounding box center [1084, 87] width 36 height 29
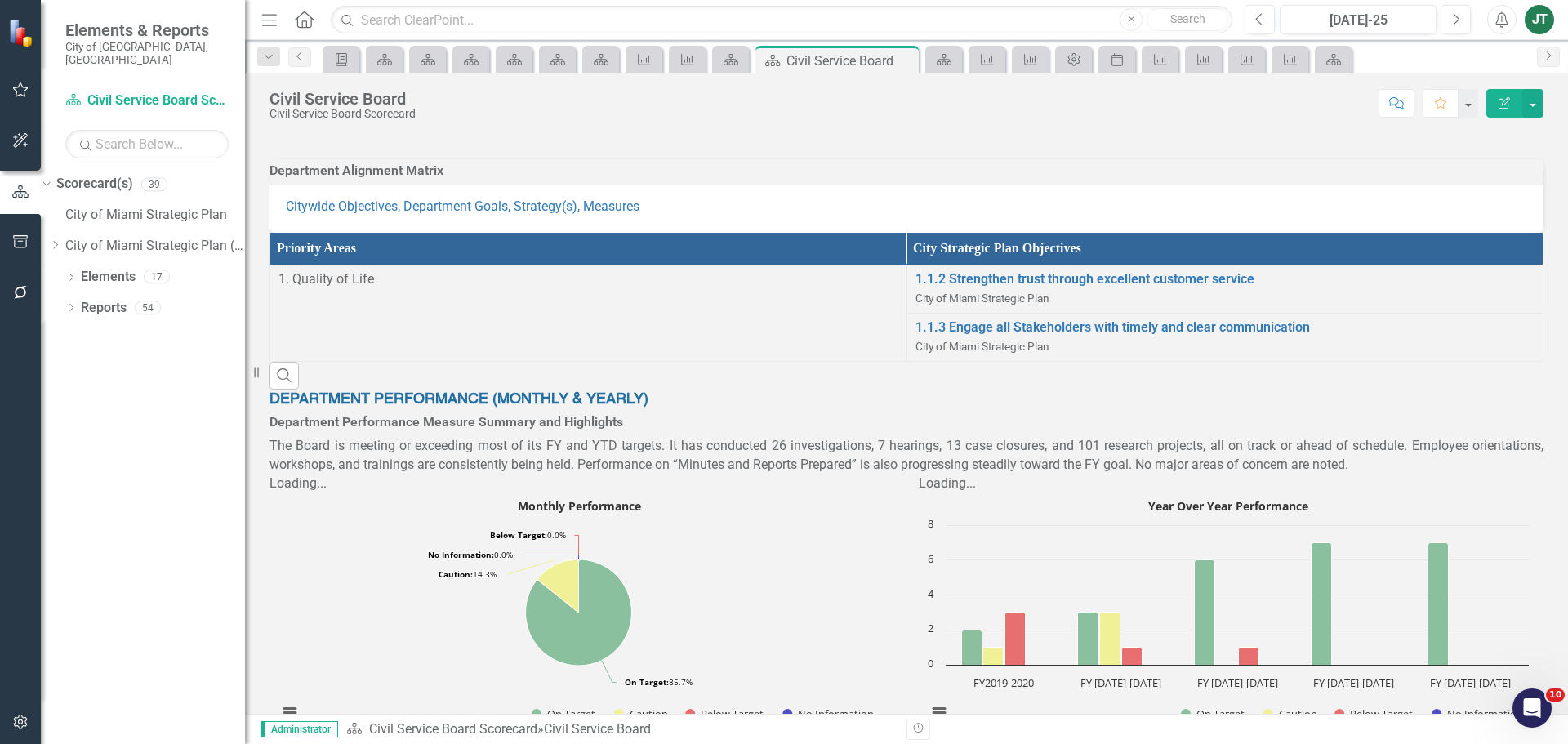
scroll to position [245, 0]
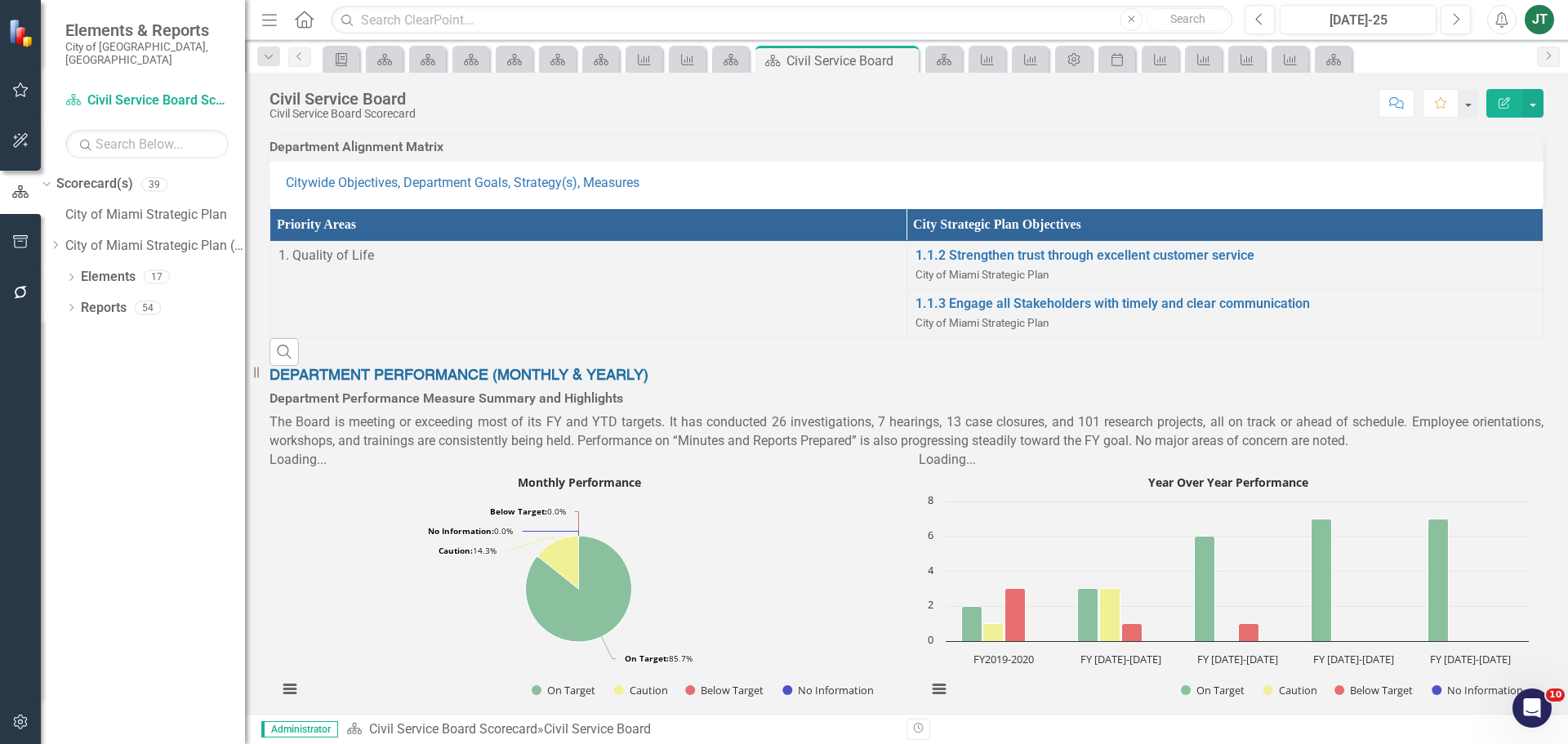
click at [772, 643] on div "Loading... Monthly Performance Pie chart with 4 slices. Monthly Measures (Chart…" at bounding box center [582, 583] width 649 height 264
click at [807, 451] on p "The Board is meeting or exceeding most of its FY and YTD targets. It has conduc…" at bounding box center [906, 432] width 1274 height 38
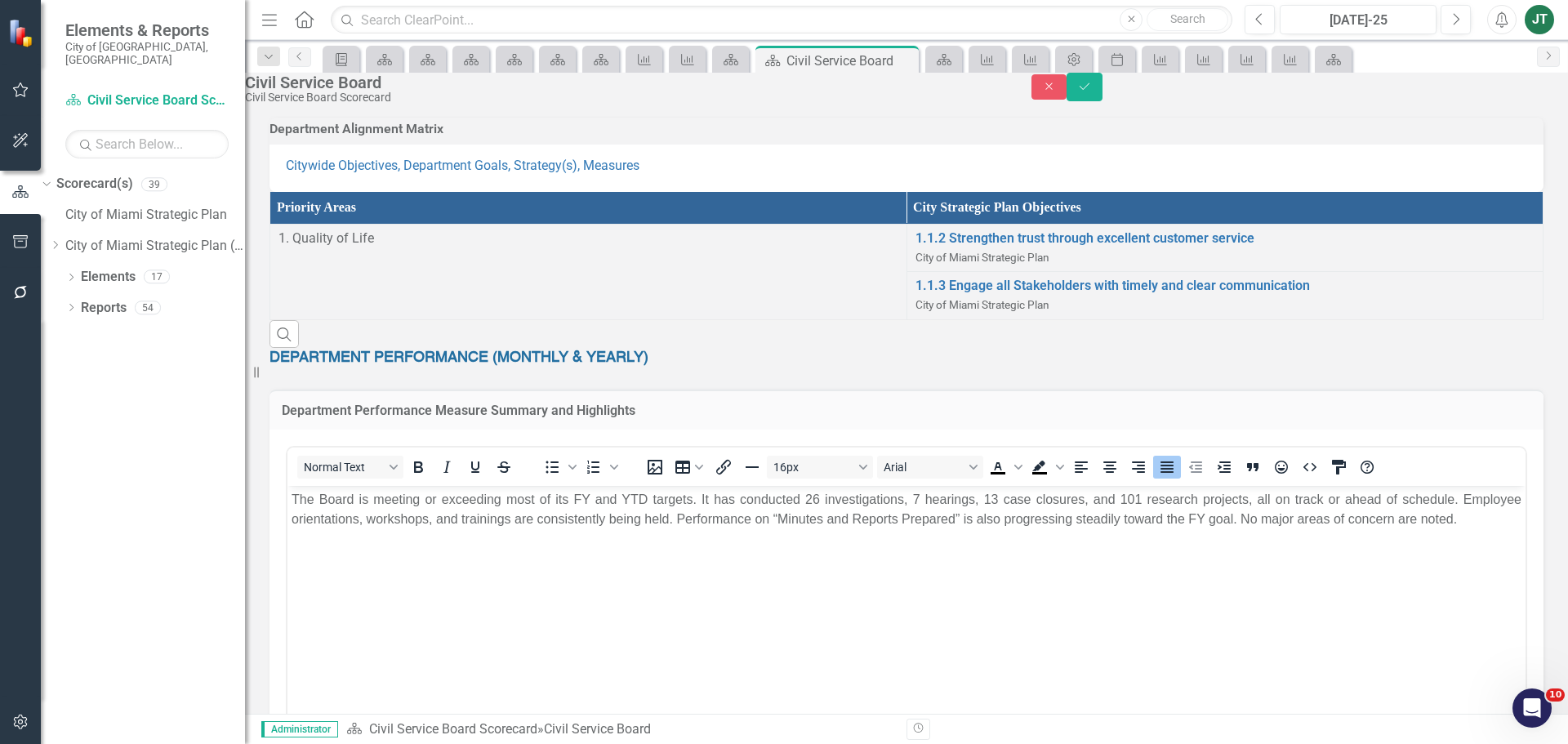
scroll to position [0, 0]
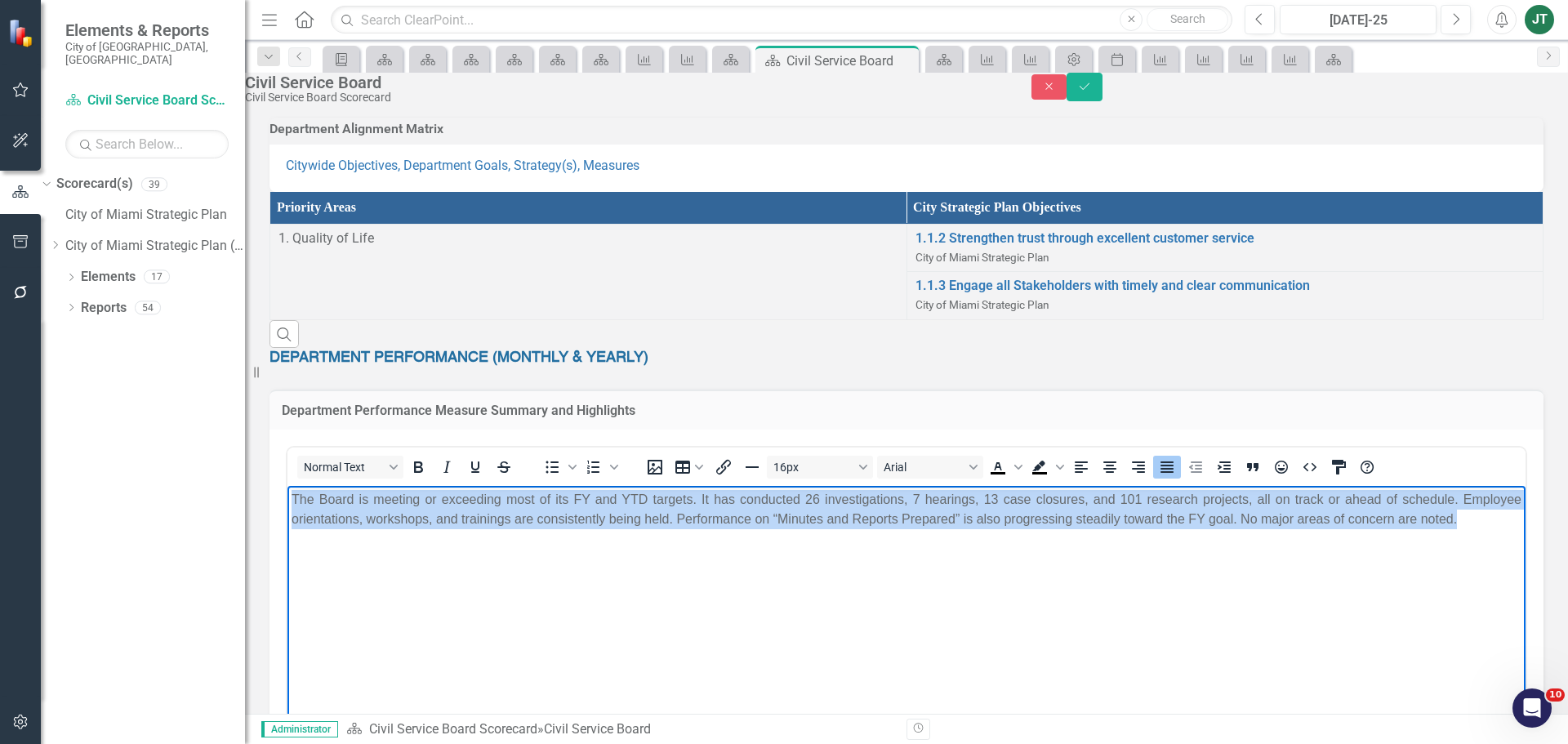
drag, startPoint x: 1480, startPoint y: 521, endPoint x: 185, endPoint y: 468, distance: 1296.1
click at [288, 485] on html "The Board is meeting or exceeding most of its FY and YTD targets. It has conduc…" at bounding box center [907, 608] width 1239 height 245
copy p "The Board is meeting or exceeding most of its FY and YTD targets. It has conduc…"
click at [346, 507] on p "The Board is meeting or exceeding most of its FY and YTD targets. It has conduc…" at bounding box center [906, 508] width 1230 height 40
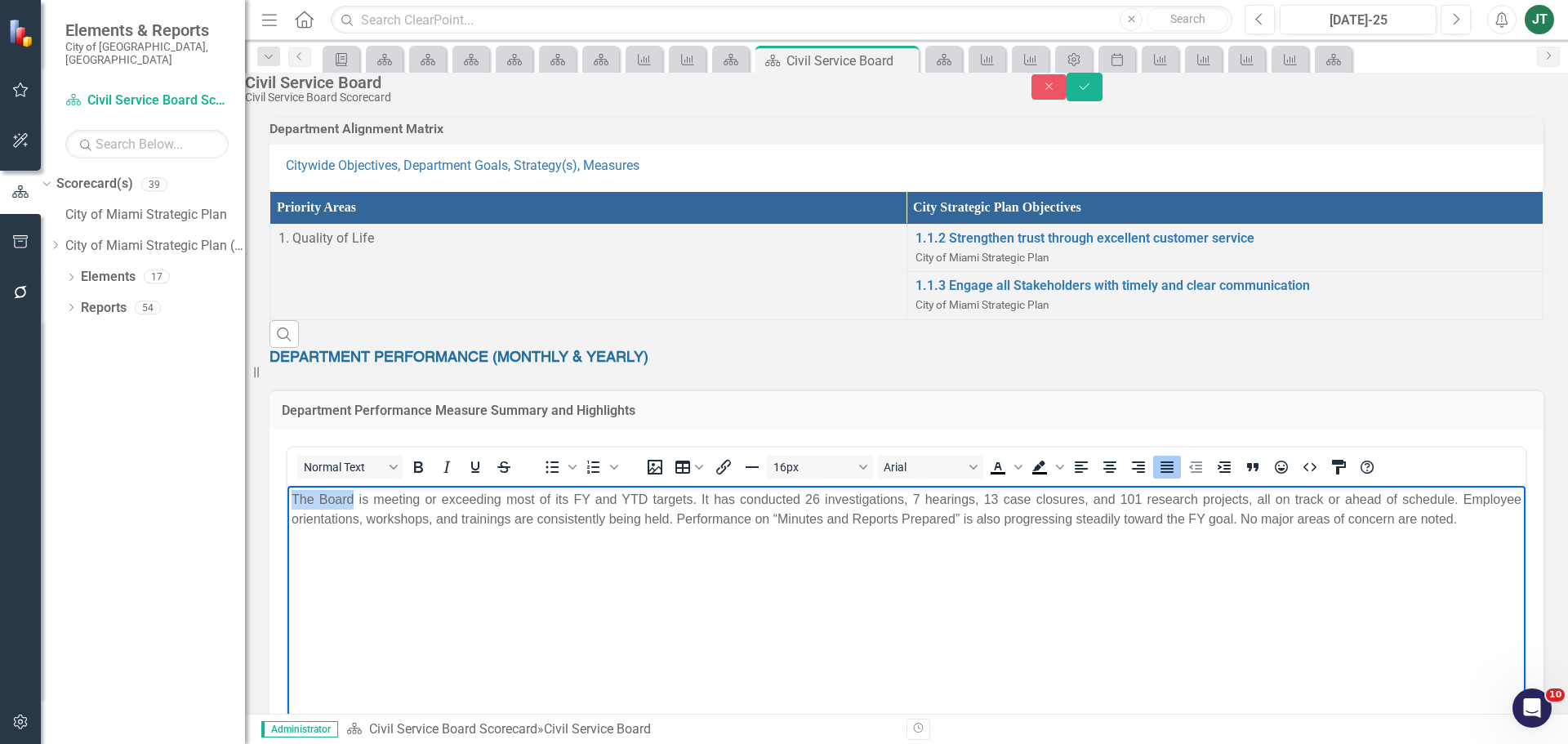
drag, startPoint x: 356, startPoint y: 497, endPoint x: 280, endPoint y: 500, distance: 76.1
click at [288, 500] on html "The Board is meeting or exceeding most of its FY and YTD targets. It has conduc…" at bounding box center [907, 608] width 1239 height 245
click at [1090, 89] on icon "submit" at bounding box center [1085, 85] width 10 height 7
